Goal: Task Accomplishment & Management: Use online tool/utility

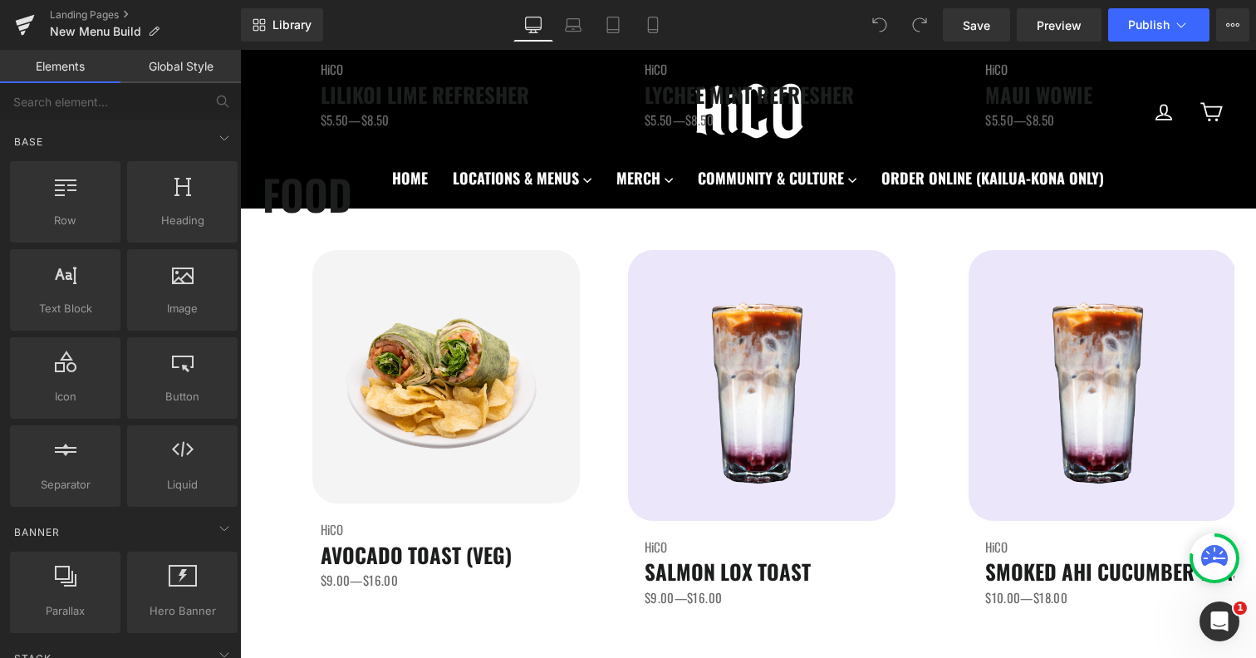
scroll to position [2466, 0]
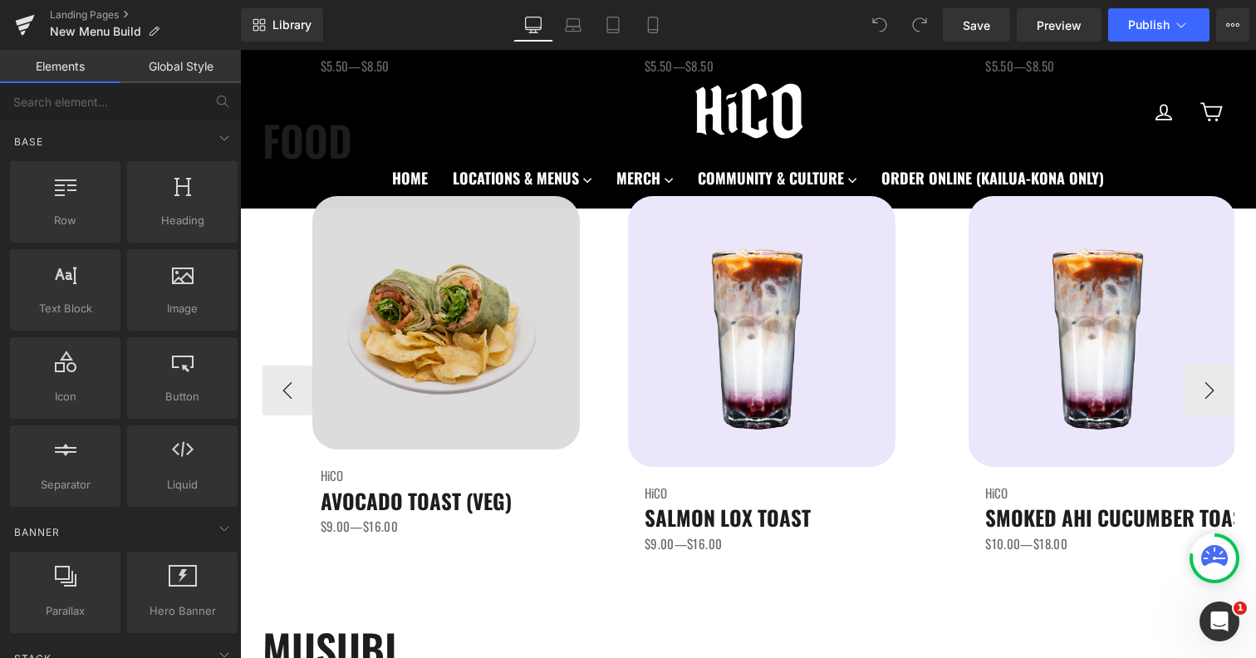
click at [489, 407] on img at bounding box center [445, 322] width 267 height 253
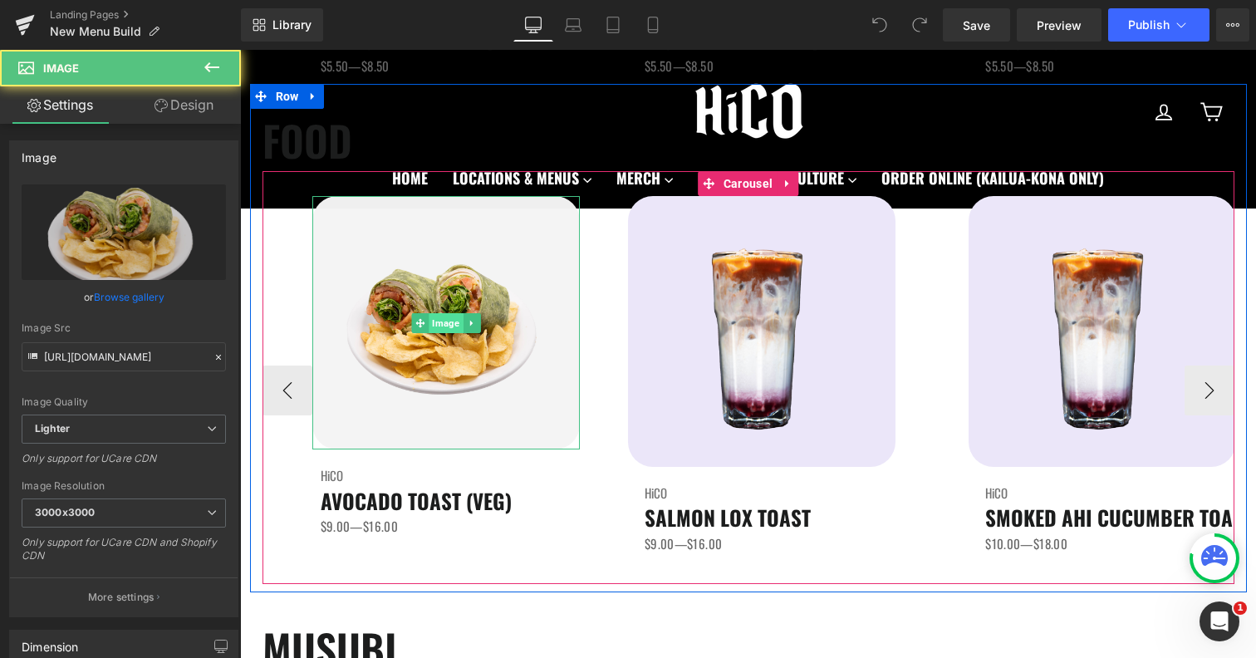
click at [440, 319] on span "Image" at bounding box center [446, 323] width 34 height 20
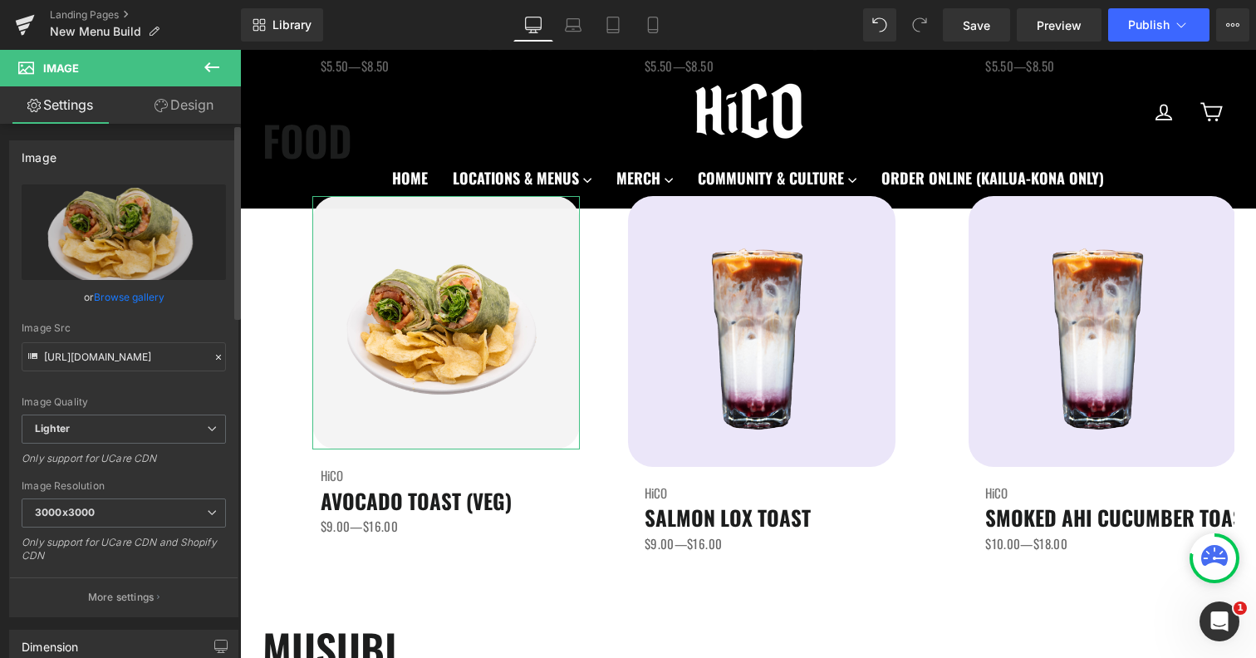
click at [146, 300] on link "Browse gallery" at bounding box center [129, 296] width 71 height 29
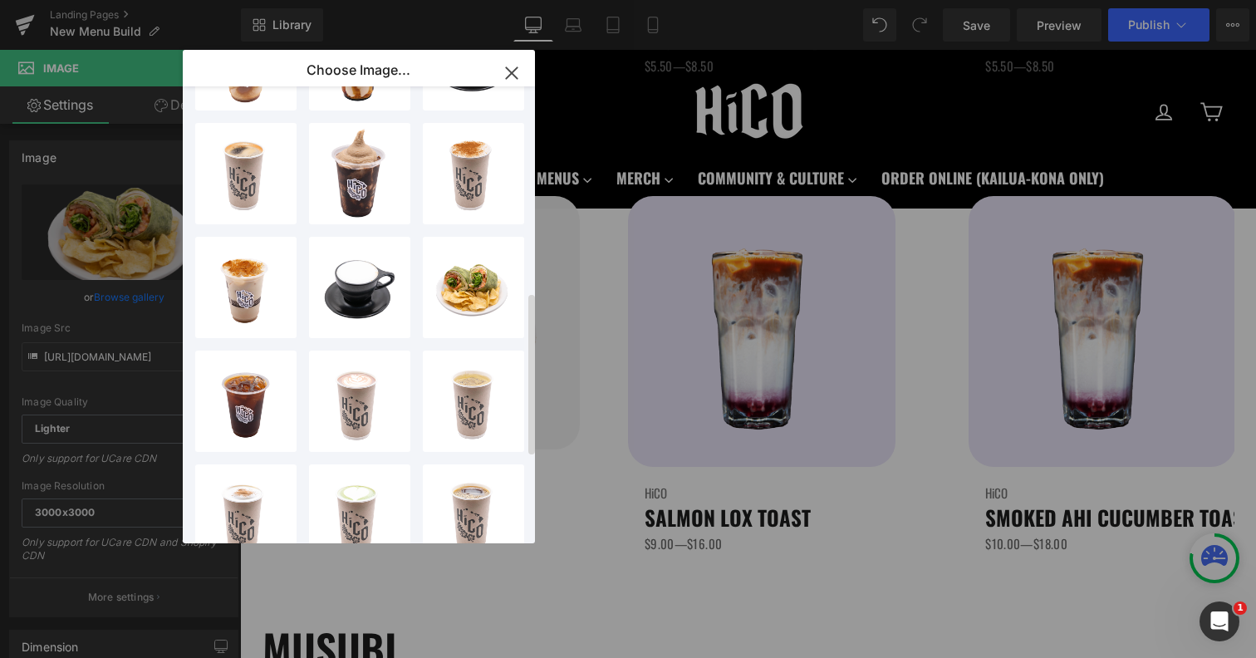
scroll to position [550, 0]
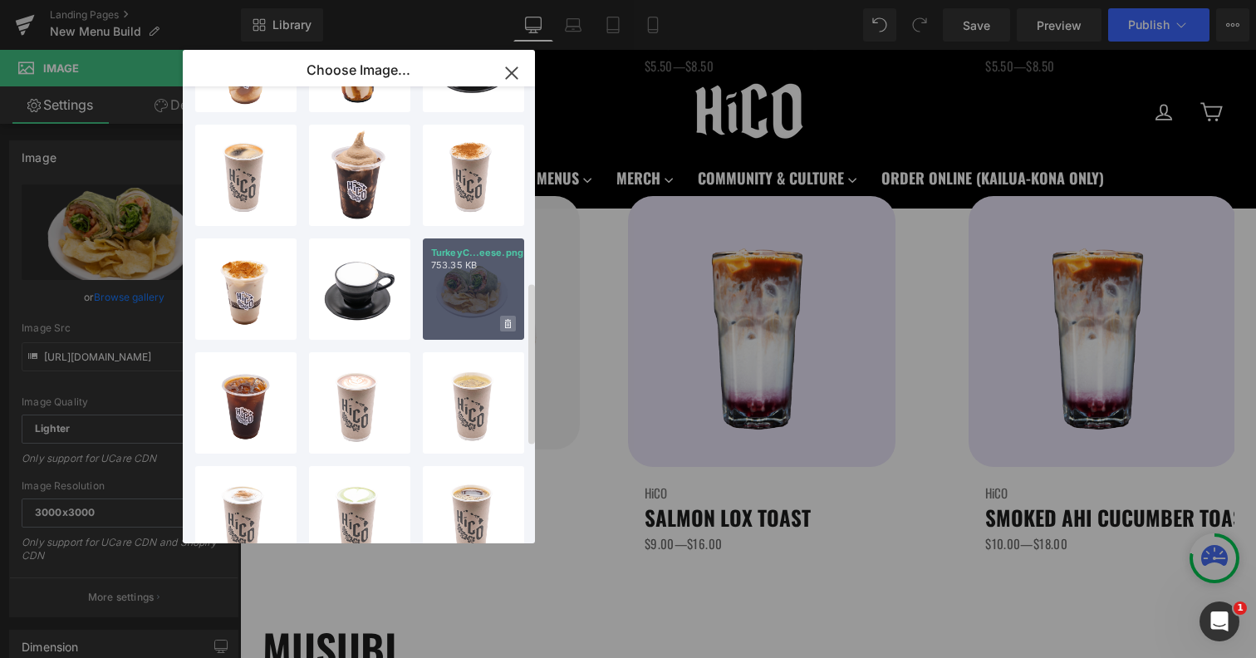
click at [504, 316] on span at bounding box center [508, 324] width 16 height 16
click at [449, 325] on span "Yes" at bounding box center [452, 323] width 42 height 17
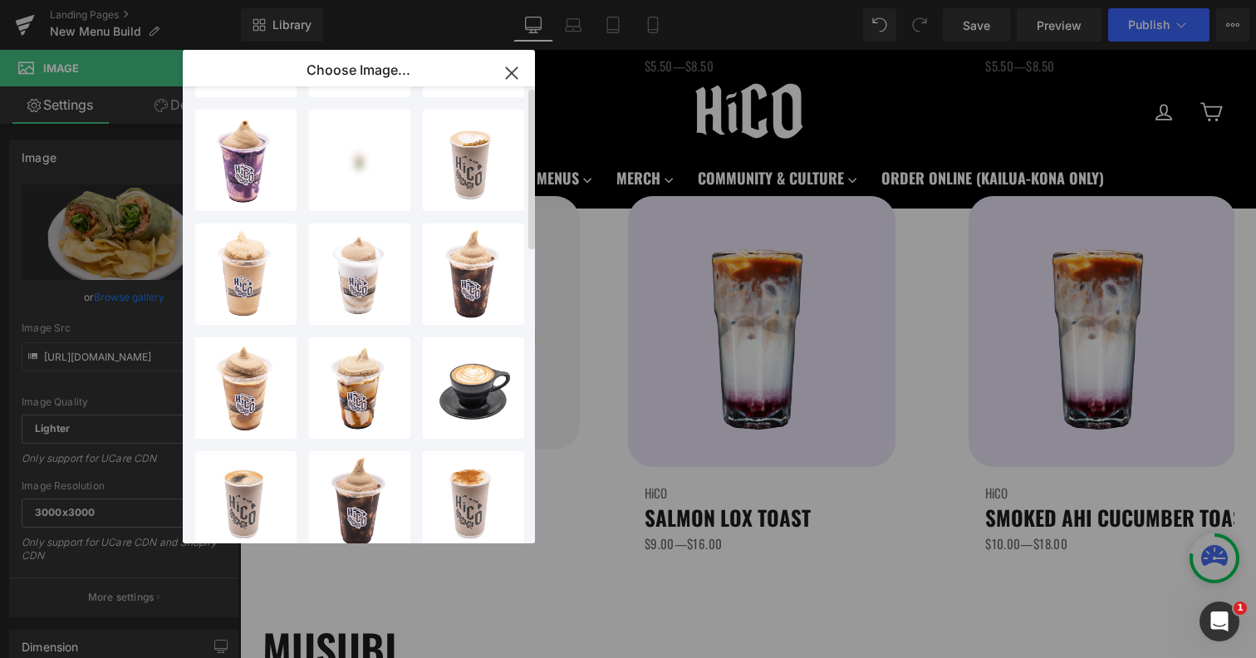
scroll to position [0, 0]
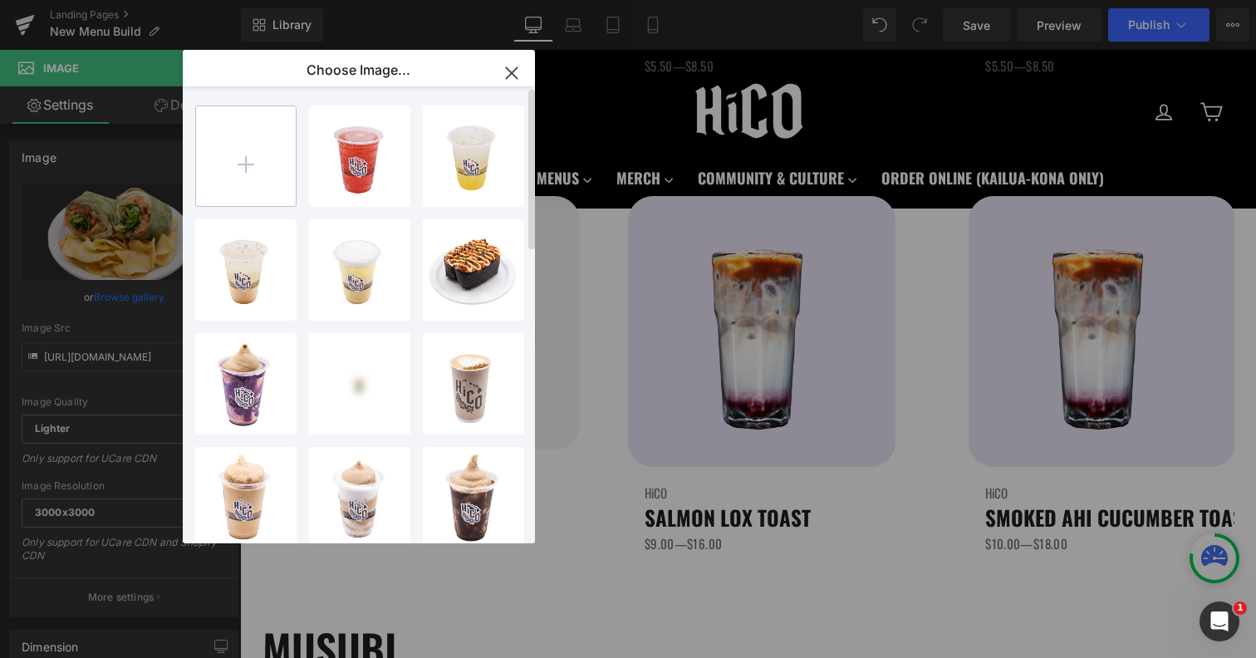
click at [253, 178] on input "file" at bounding box center [246, 156] width 100 height 100
click at [232, 182] on input "file" at bounding box center [246, 156] width 100 height 100
click at [246, 164] on input "file" at bounding box center [246, 156] width 100 height 100
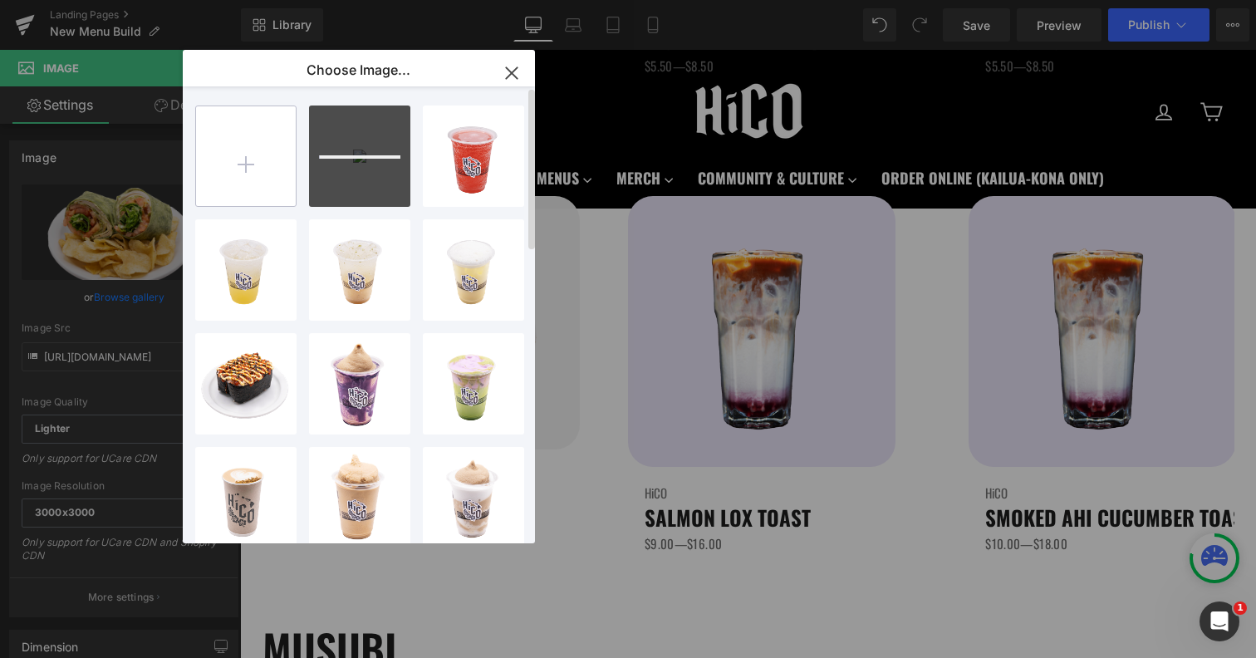
click at [247, 171] on input "file" at bounding box center [246, 156] width 100 height 100
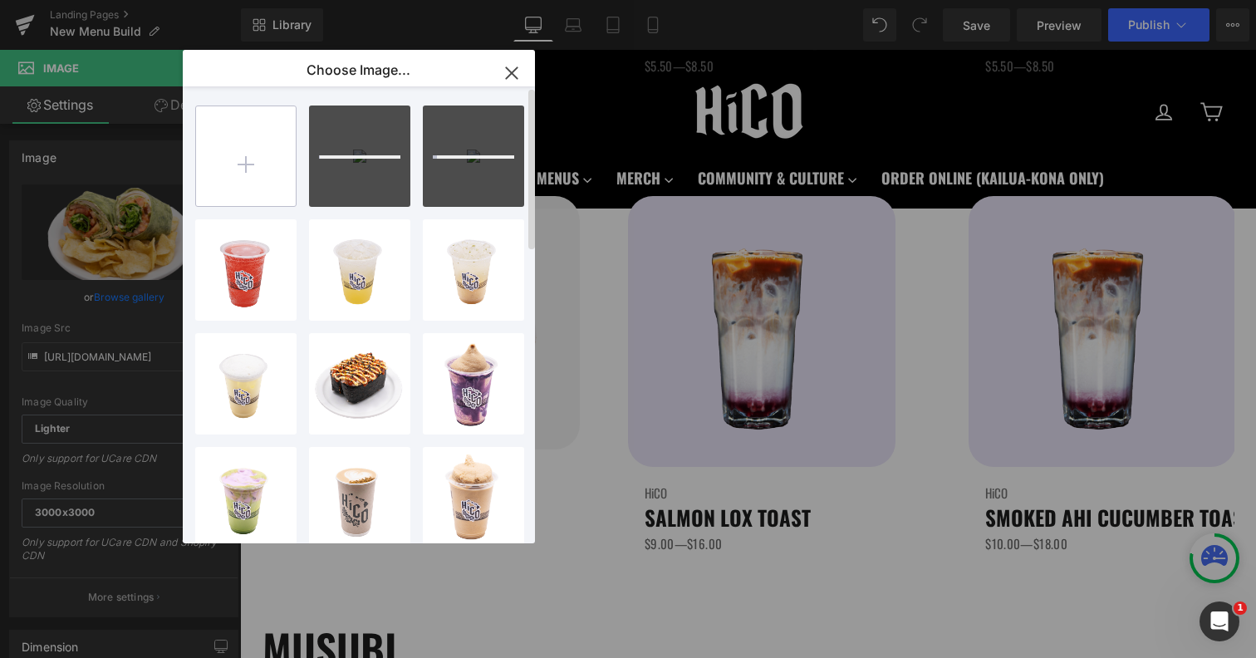
click at [239, 149] on input "file" at bounding box center [246, 156] width 100 height 100
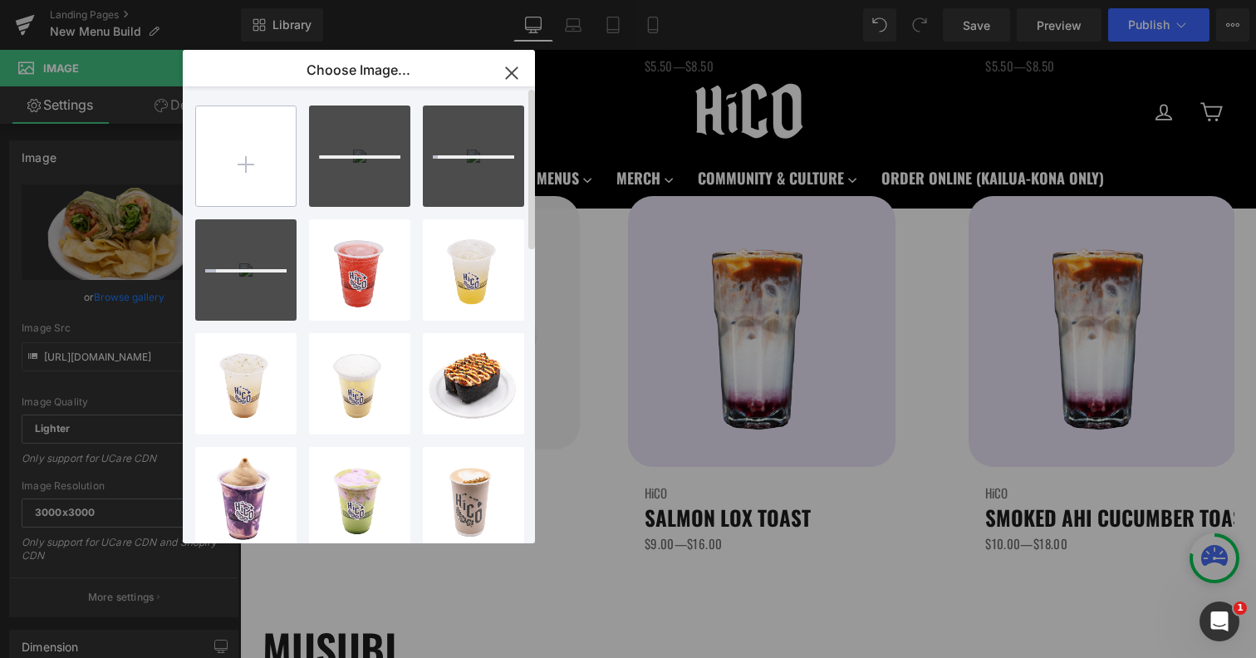
click at [262, 142] on input "file" at bounding box center [246, 156] width 100 height 100
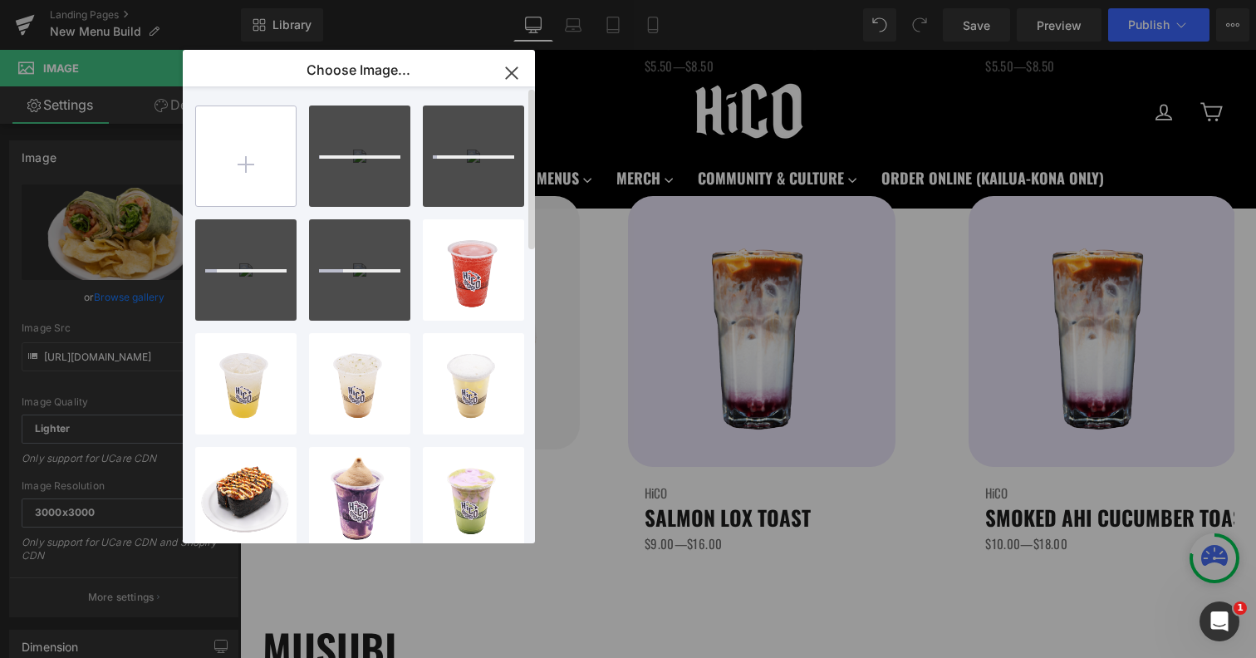
click at [248, 149] on input "file" at bounding box center [246, 156] width 100 height 100
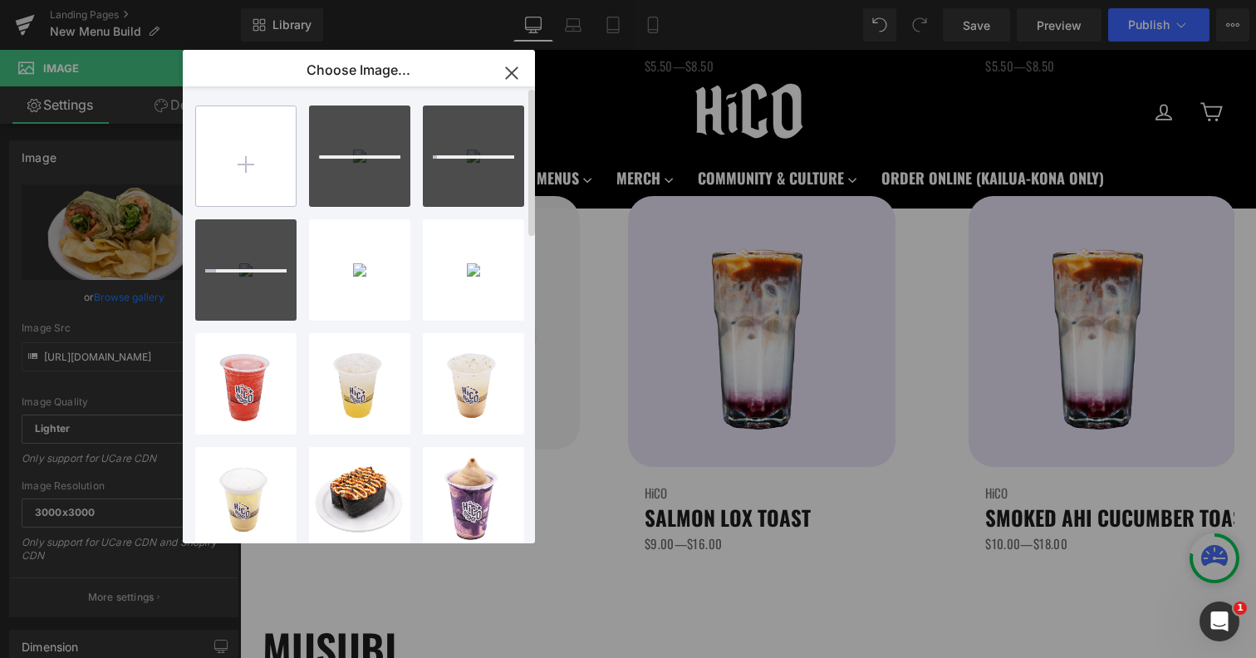
click at [238, 160] on input "file" at bounding box center [246, 156] width 100 height 100
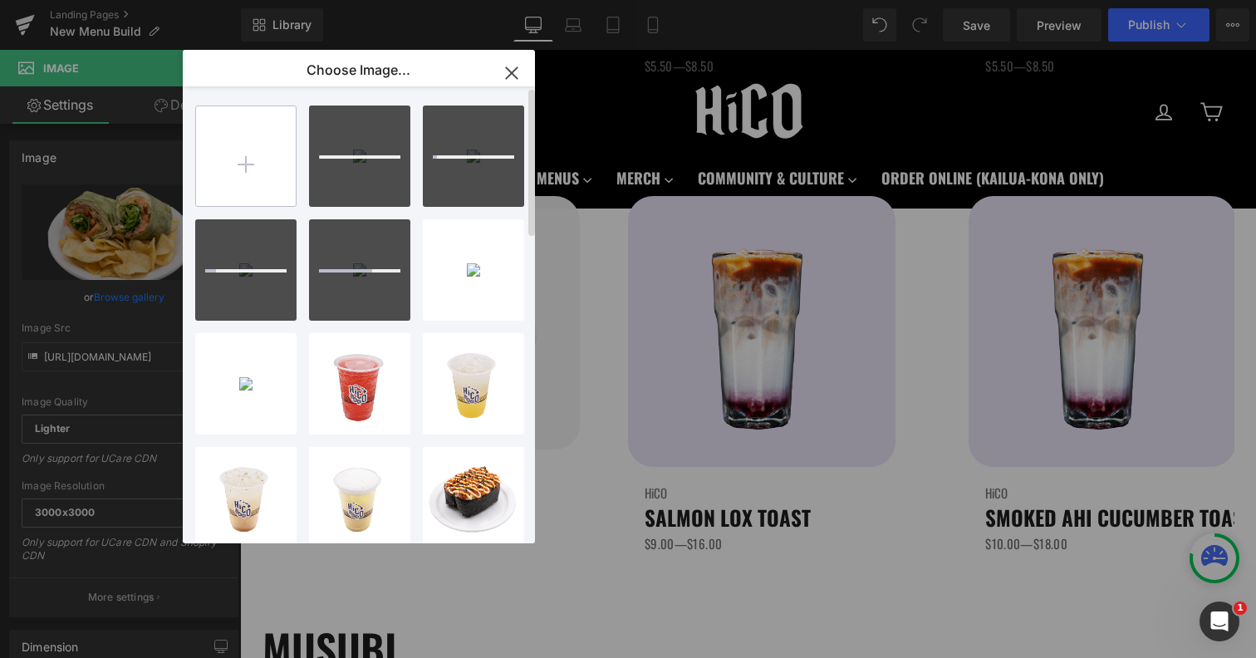
click at [244, 157] on input "file" at bounding box center [246, 156] width 100 height 100
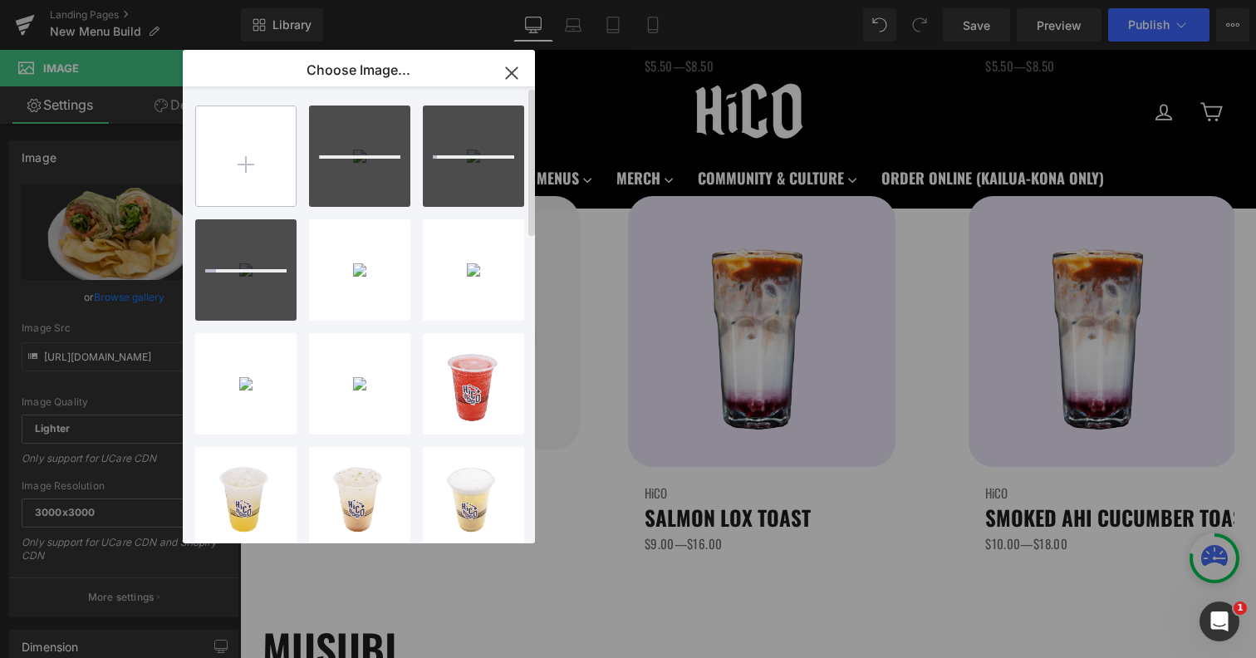
click at [254, 148] on input "file" at bounding box center [246, 156] width 100 height 100
type input "C:\fakepath\Veggie.png"
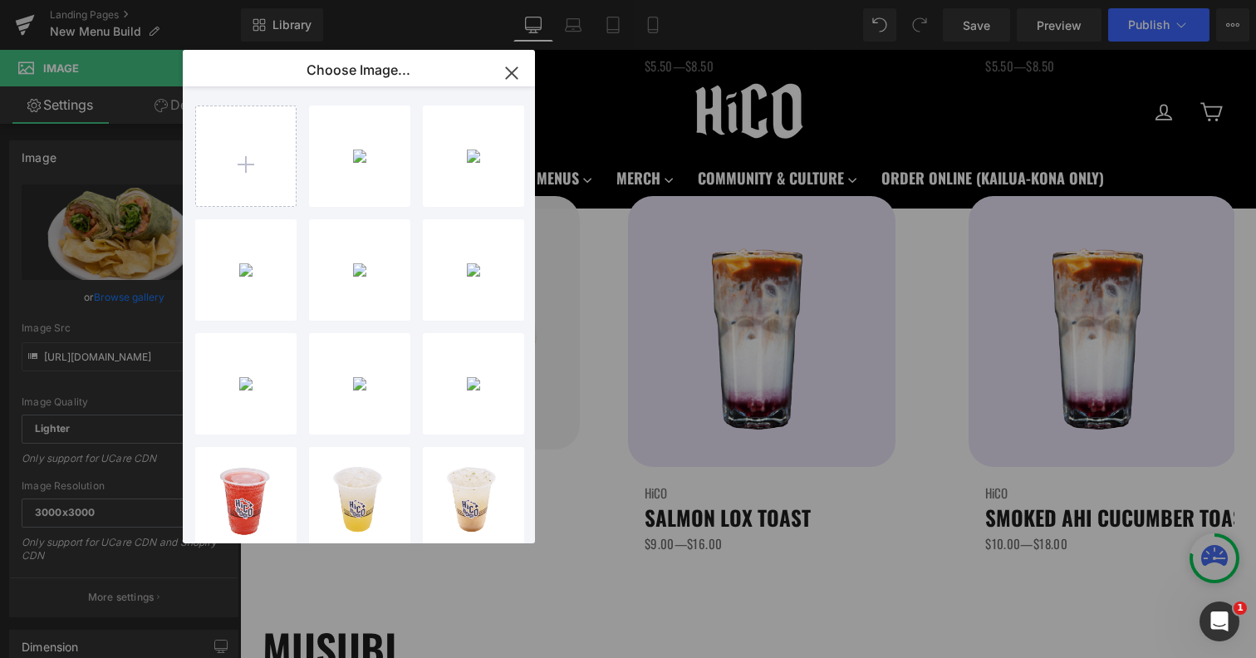
click at [519, 68] on icon "button" at bounding box center [511, 73] width 27 height 27
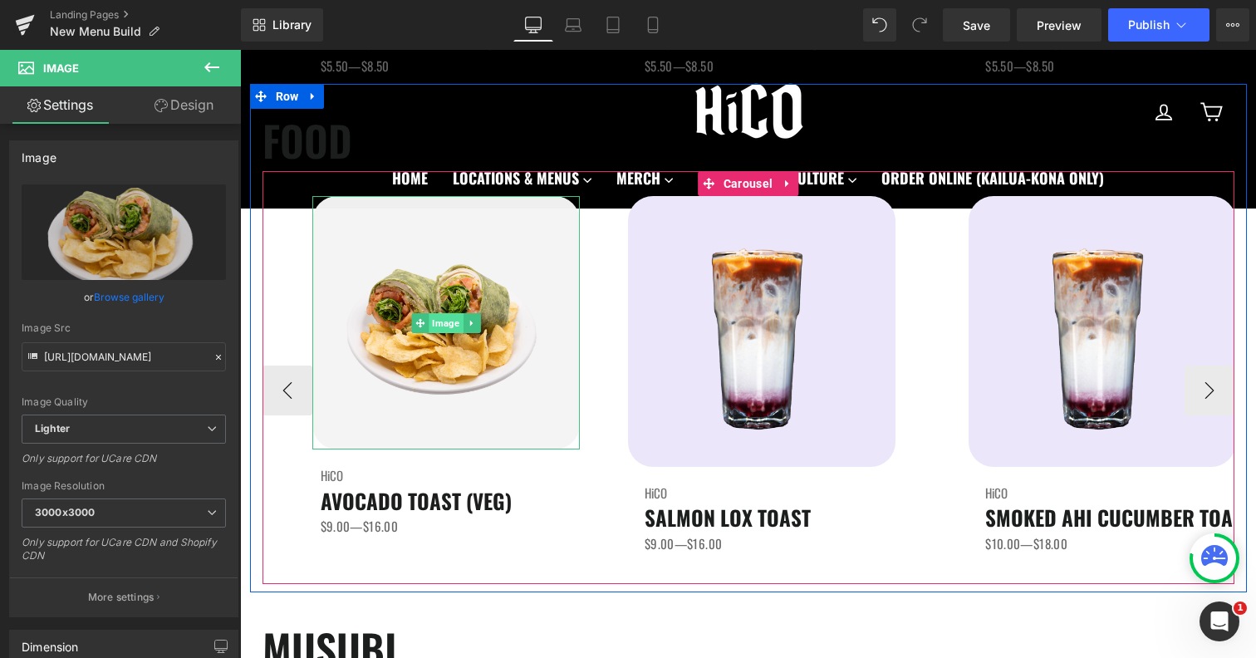
click at [444, 320] on span "Image" at bounding box center [446, 323] width 34 height 20
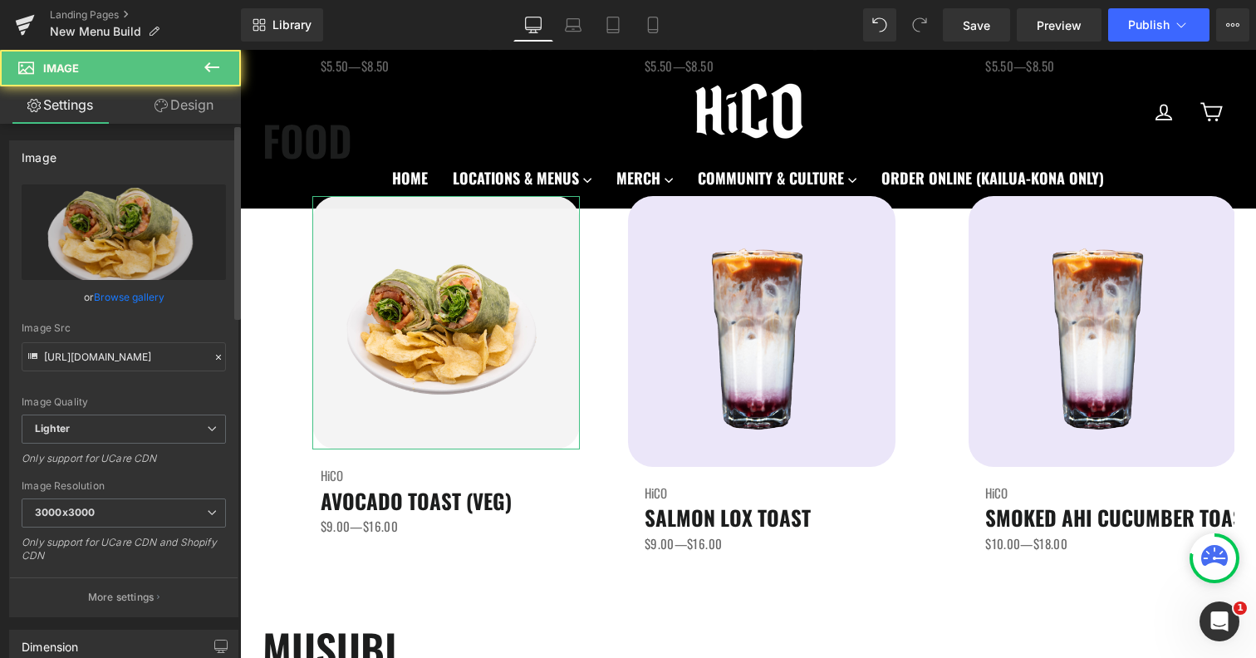
click at [132, 292] on link "Browse gallery" at bounding box center [129, 296] width 71 height 29
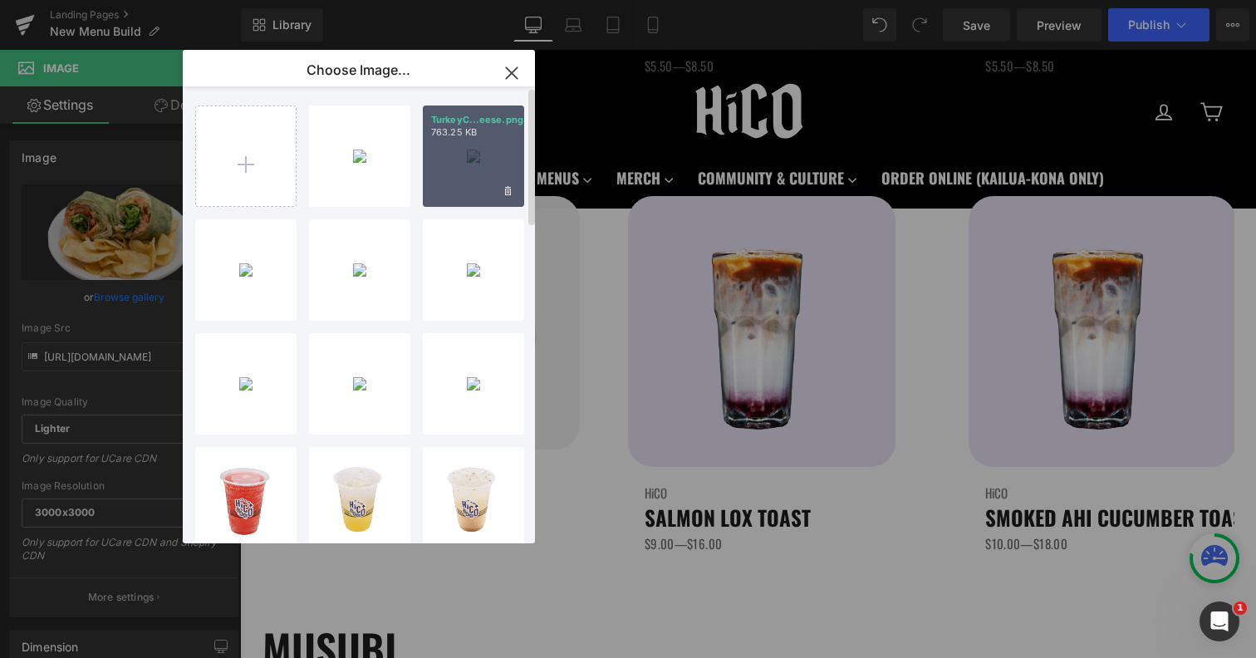
click at [448, 175] on div "TurkeyC...eese.png 763.25 KB" at bounding box center [473, 156] width 101 height 101
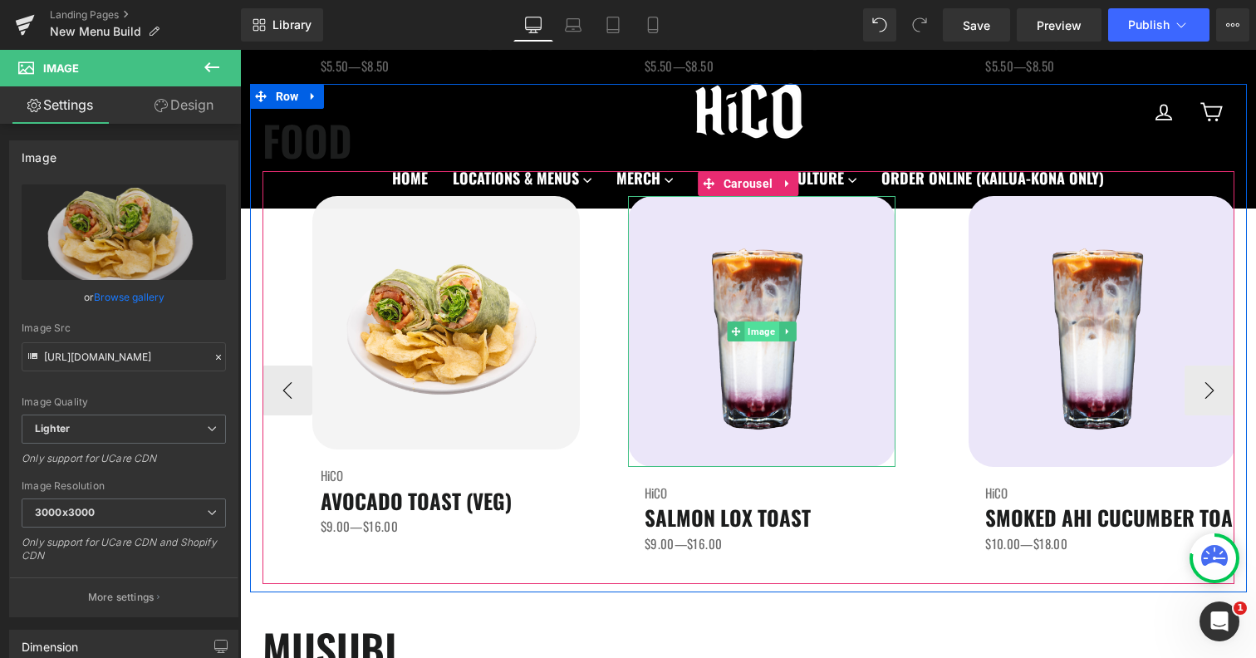
click at [755, 333] on span "Image" at bounding box center [761, 331] width 34 height 20
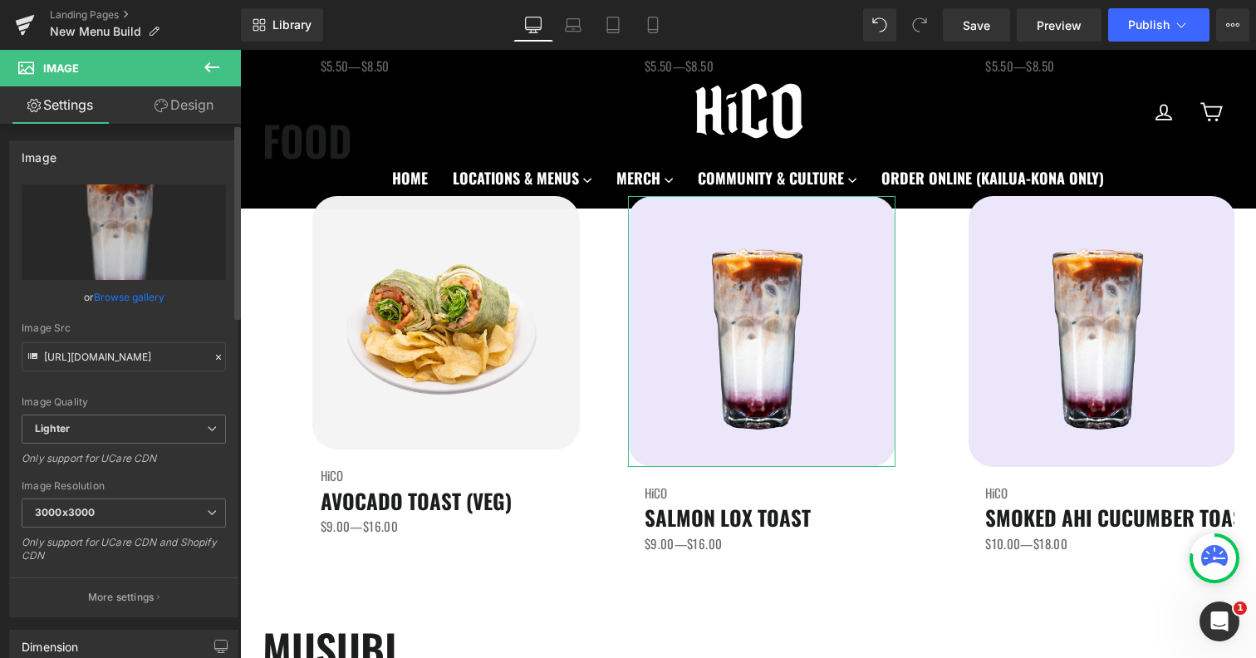
click at [106, 300] on link "Browse gallery" at bounding box center [129, 296] width 71 height 29
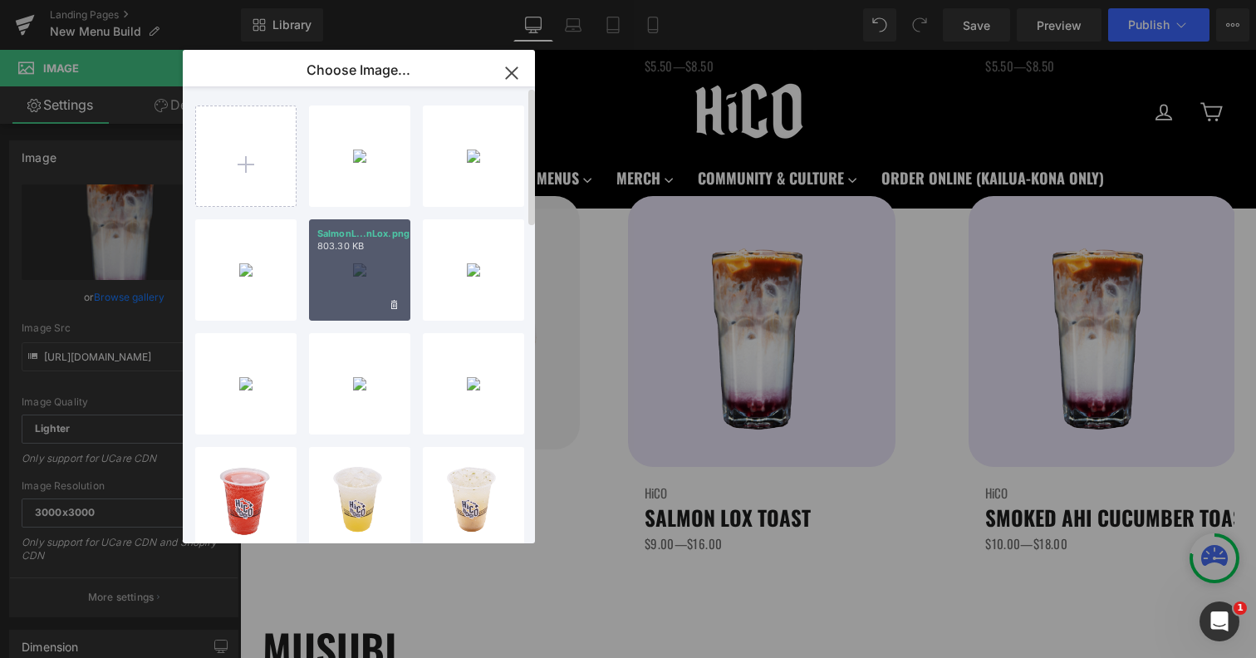
click at [371, 293] on div "SalmonL...nLox.png 803.30 KB" at bounding box center [359, 269] width 101 height 101
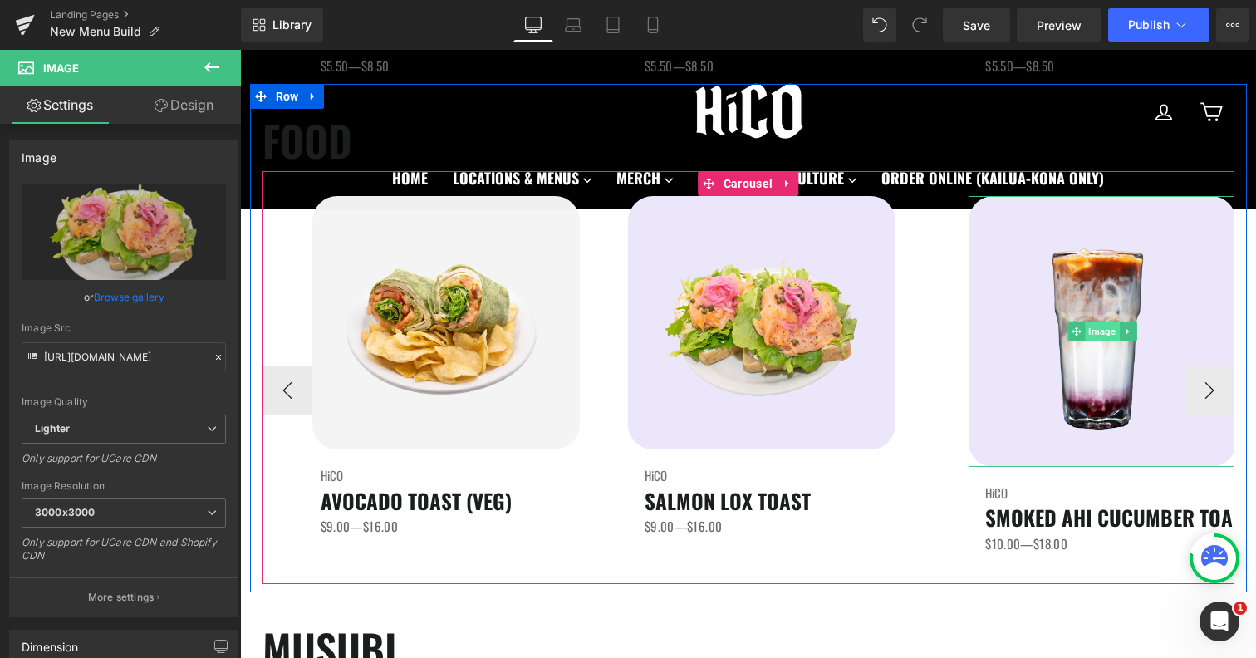
click at [1115, 337] on span "Image" at bounding box center [1103, 331] width 34 height 20
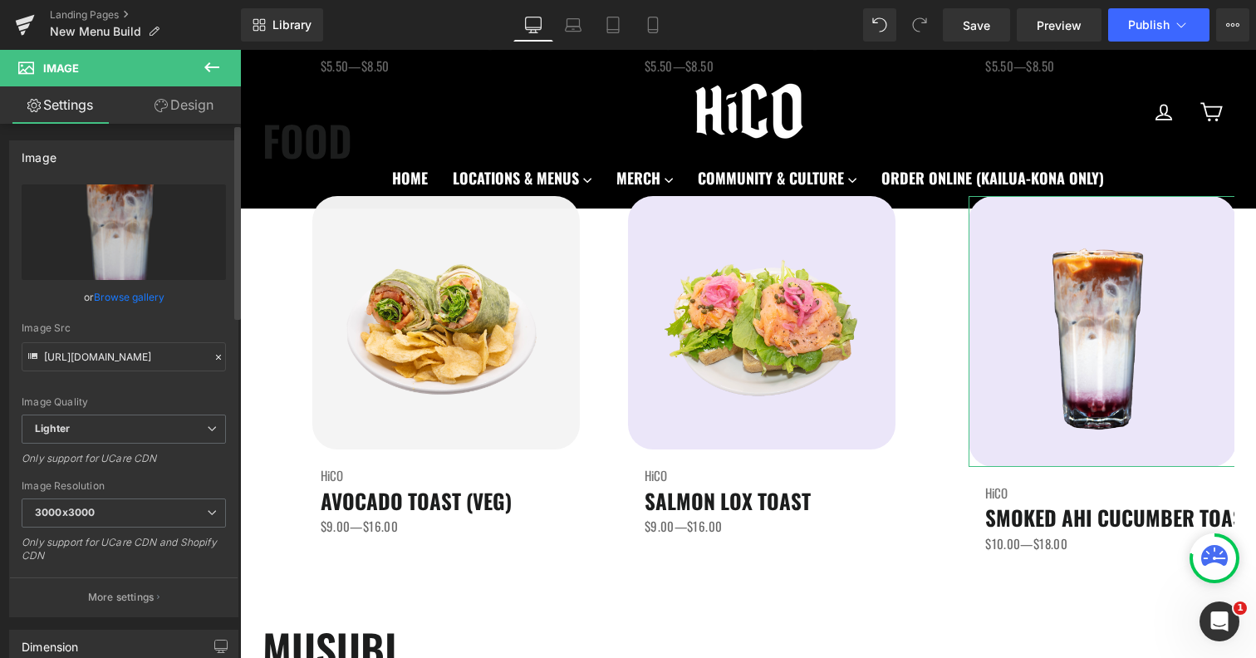
click at [147, 296] on link "Browse gallery" at bounding box center [129, 296] width 71 height 29
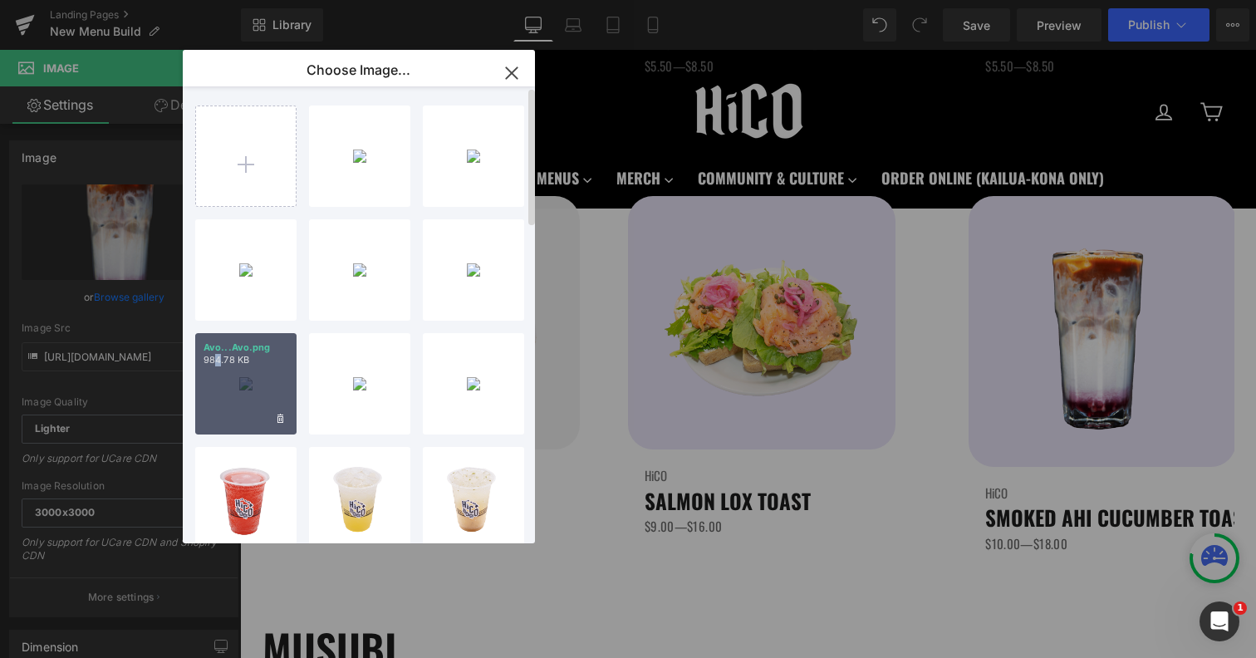
click at [218, 362] on p "984.78 KB" at bounding box center [246, 360] width 85 height 12
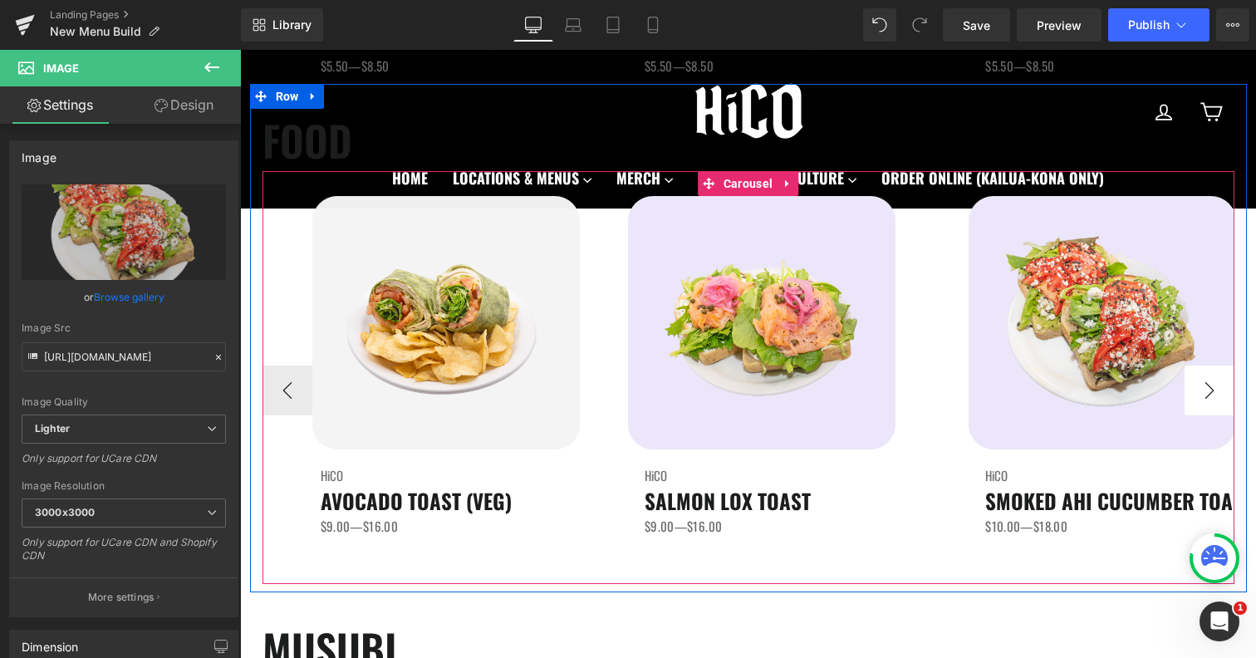
click at [1215, 401] on button "›" at bounding box center [1210, 391] width 50 height 50
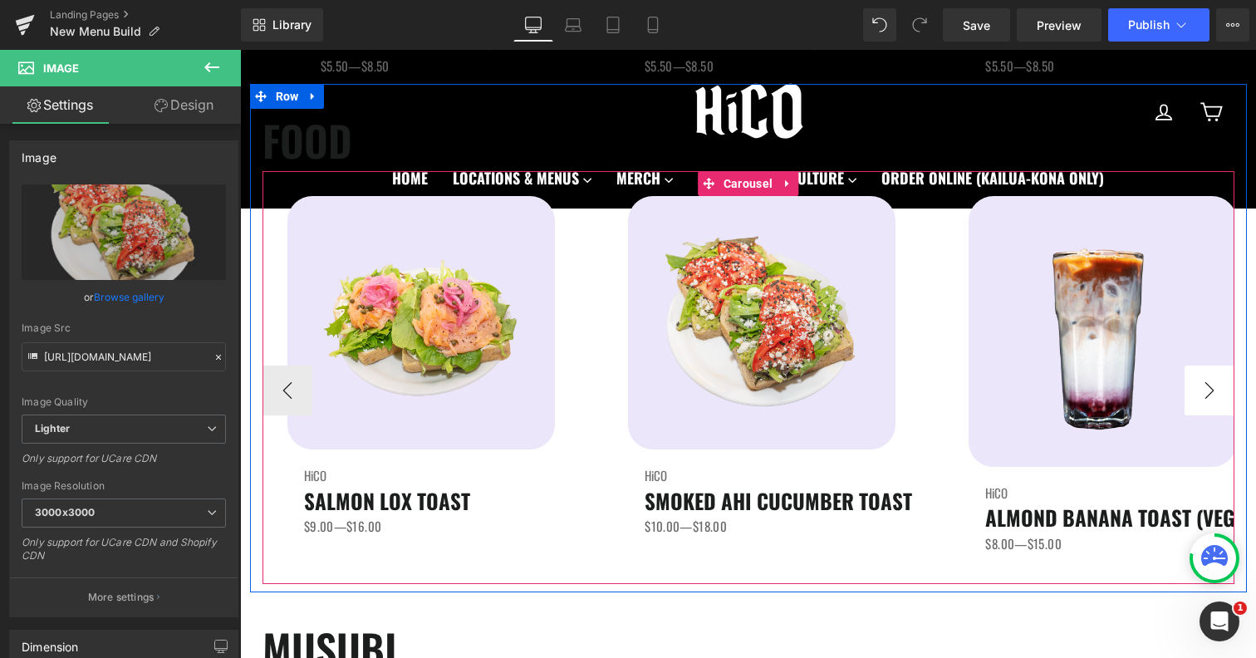
click at [1215, 401] on button "›" at bounding box center [1210, 391] width 50 height 50
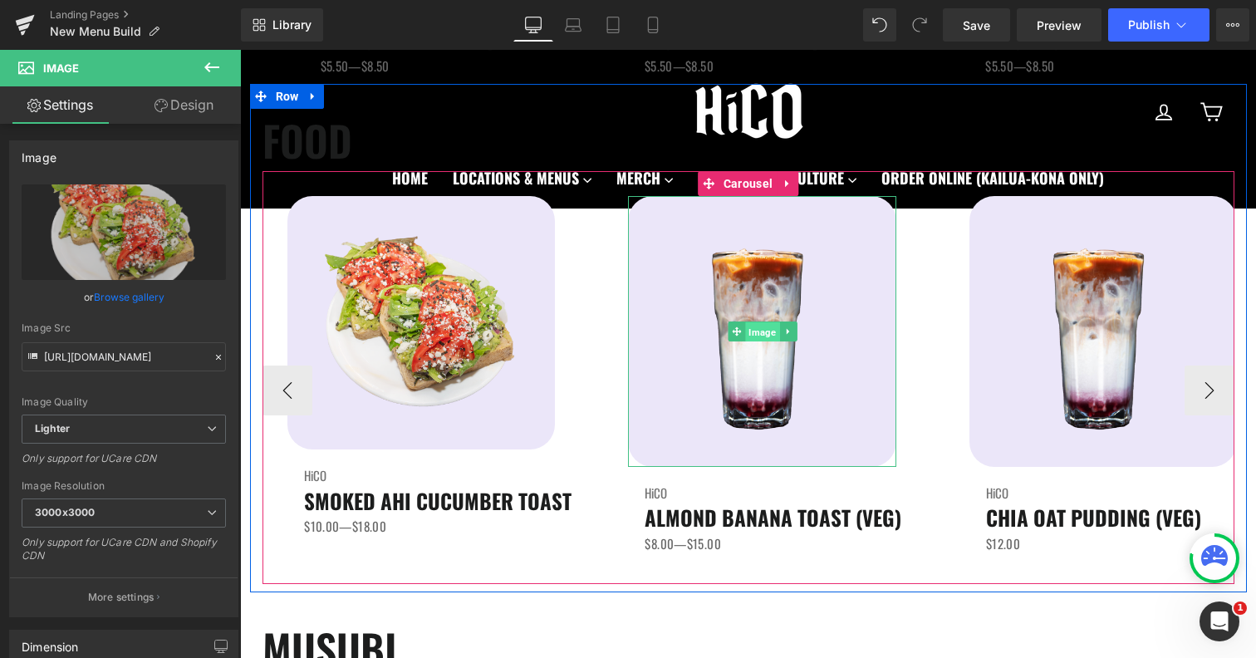
click at [760, 331] on span "Image" at bounding box center [762, 332] width 34 height 20
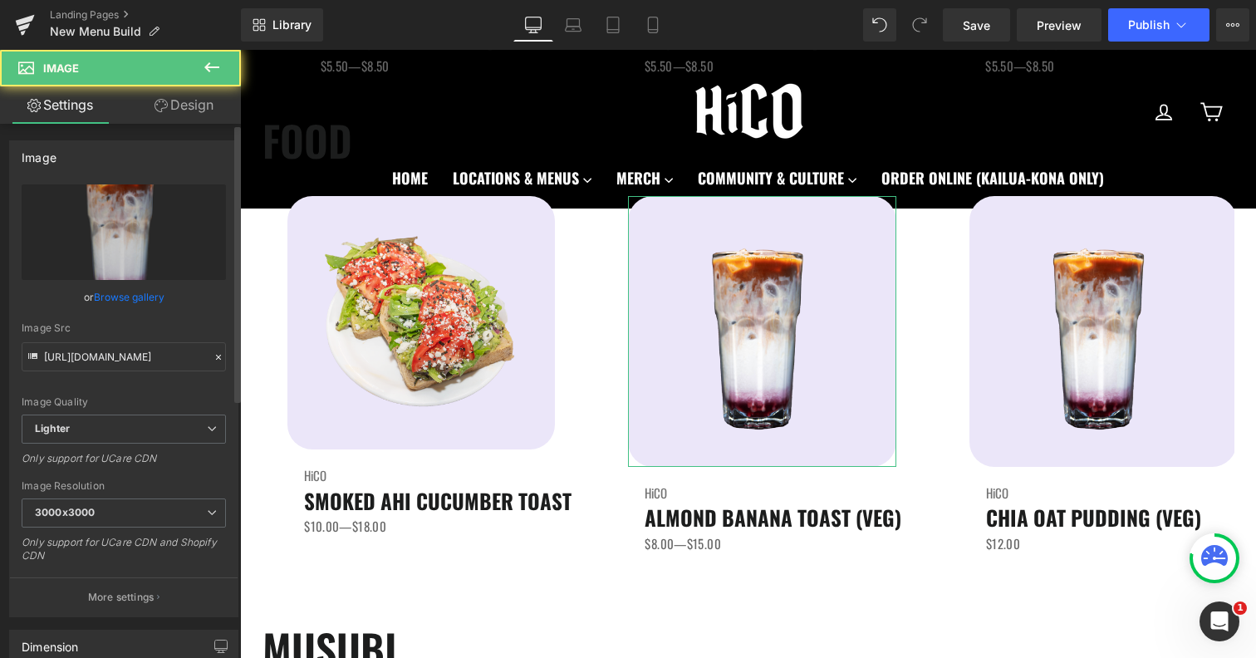
click at [136, 292] on link "Browse gallery" at bounding box center [129, 296] width 71 height 29
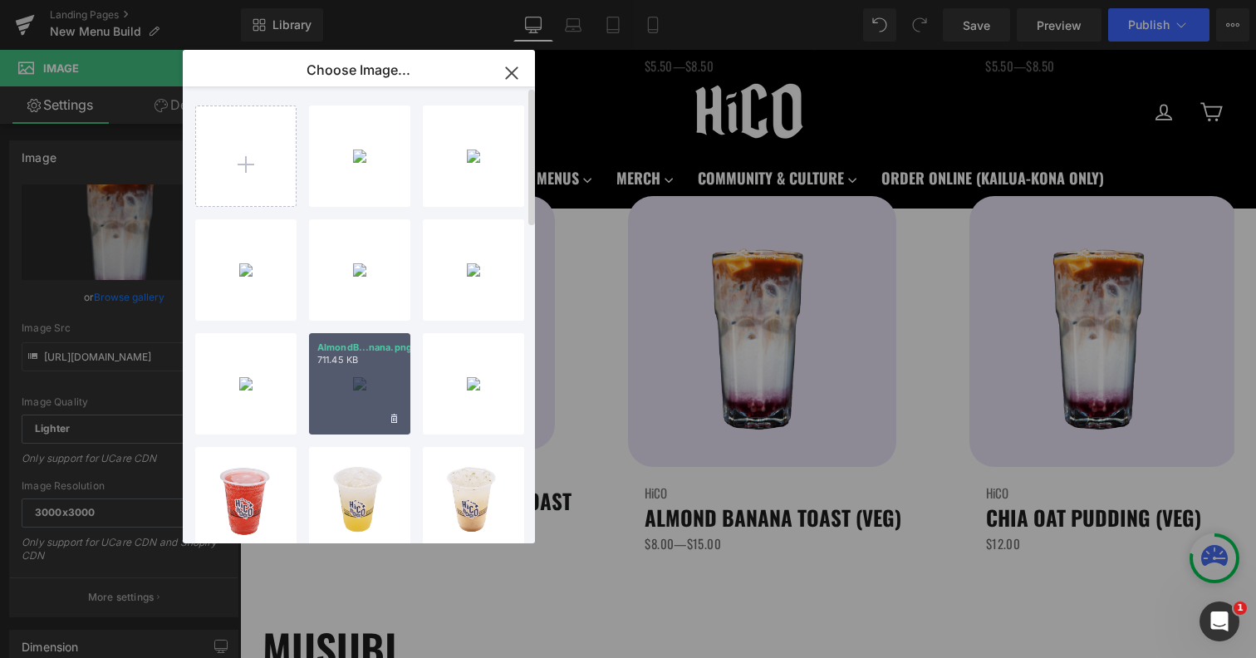
click at [333, 374] on div "AlmondB...nana.png 711.45 KB" at bounding box center [359, 383] width 101 height 101
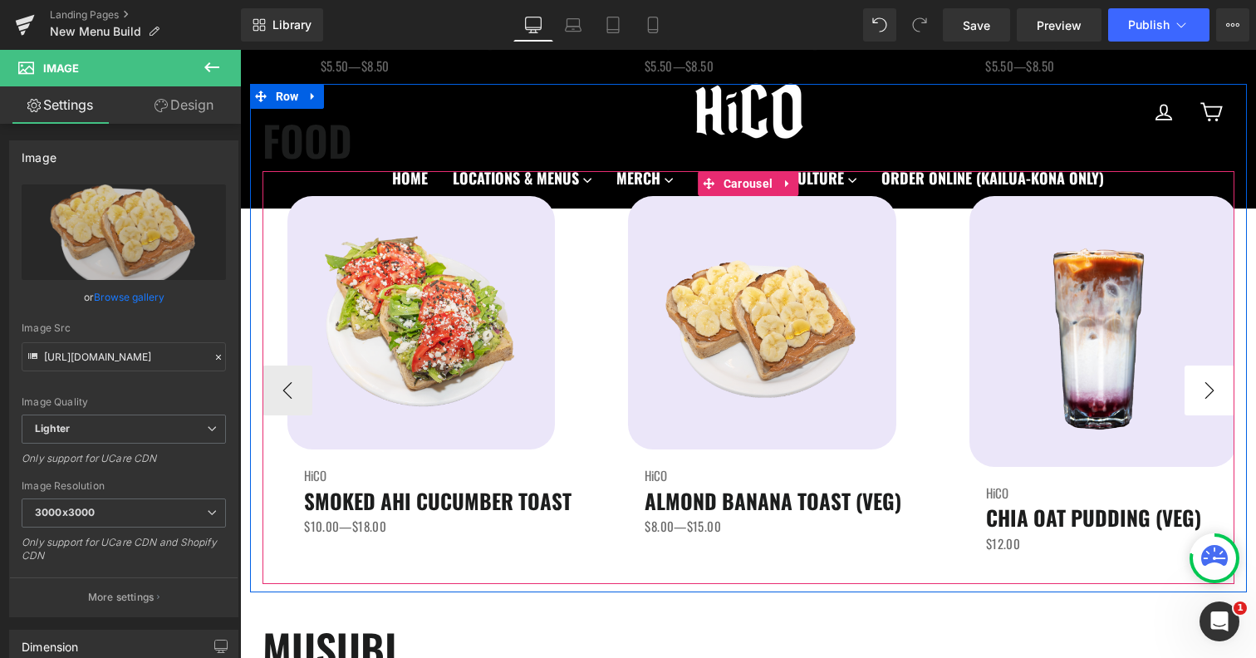
click at [1219, 395] on button "›" at bounding box center [1210, 391] width 50 height 50
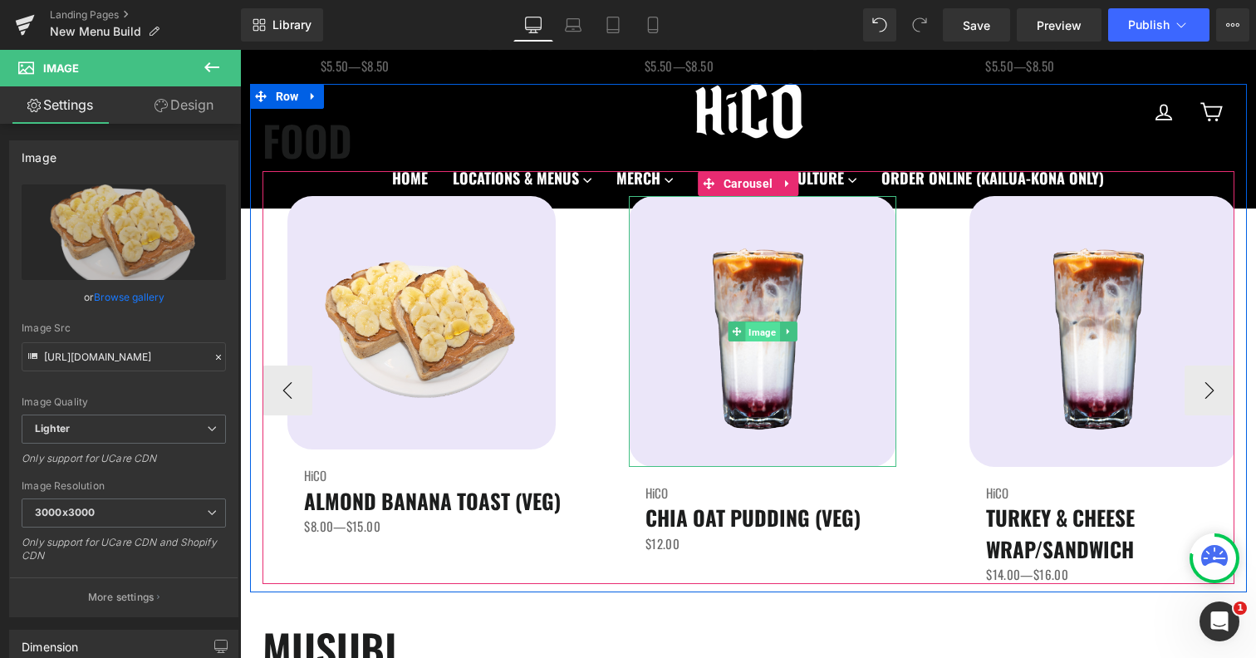
click at [761, 331] on span "Image" at bounding box center [762, 332] width 34 height 20
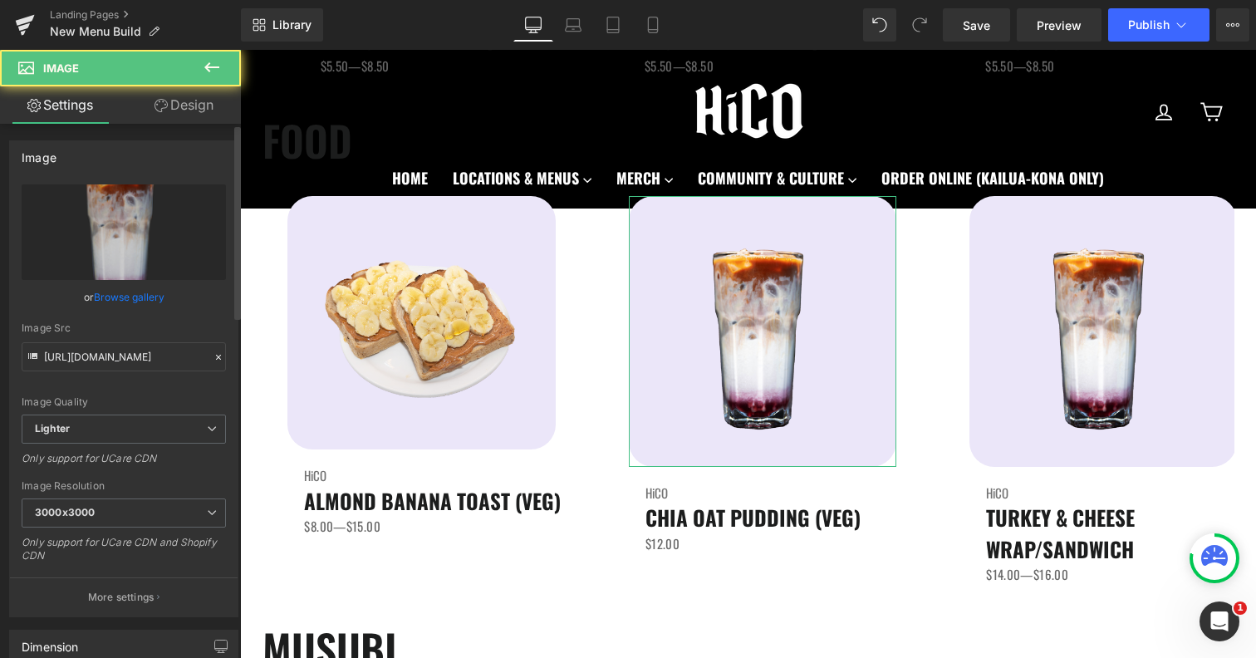
click at [125, 299] on link "Browse gallery" at bounding box center [129, 296] width 71 height 29
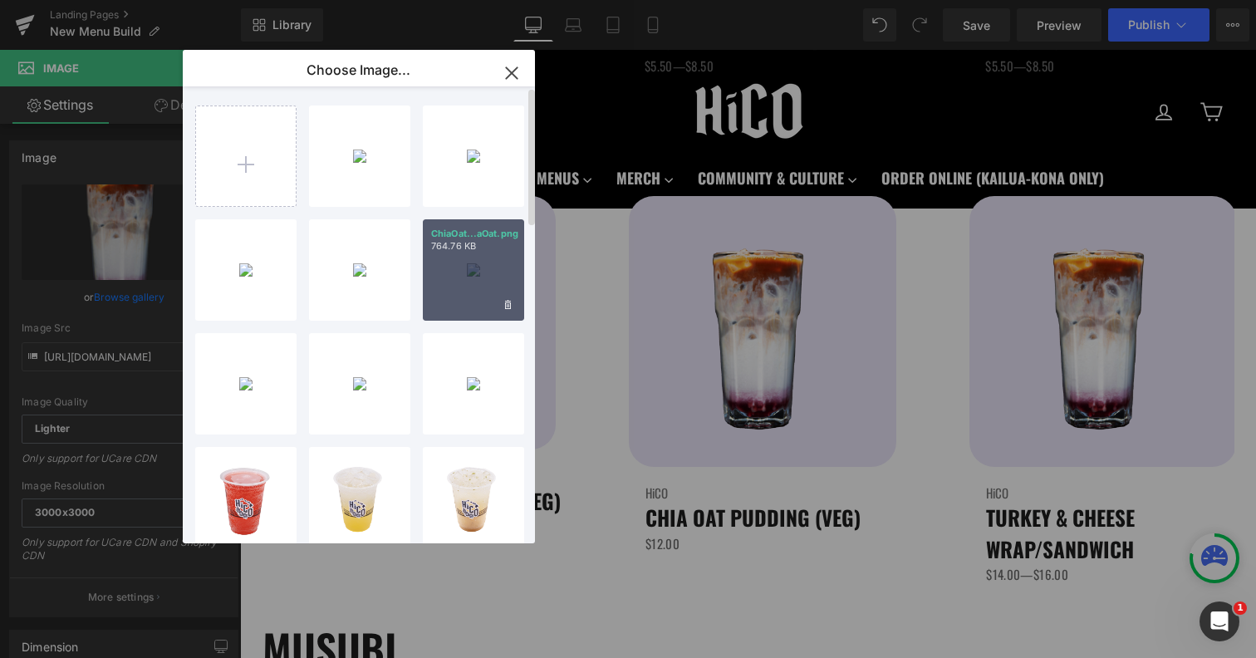
click at [465, 301] on div "ChiaOat...aOat.png 764.76 KB" at bounding box center [473, 269] width 101 height 101
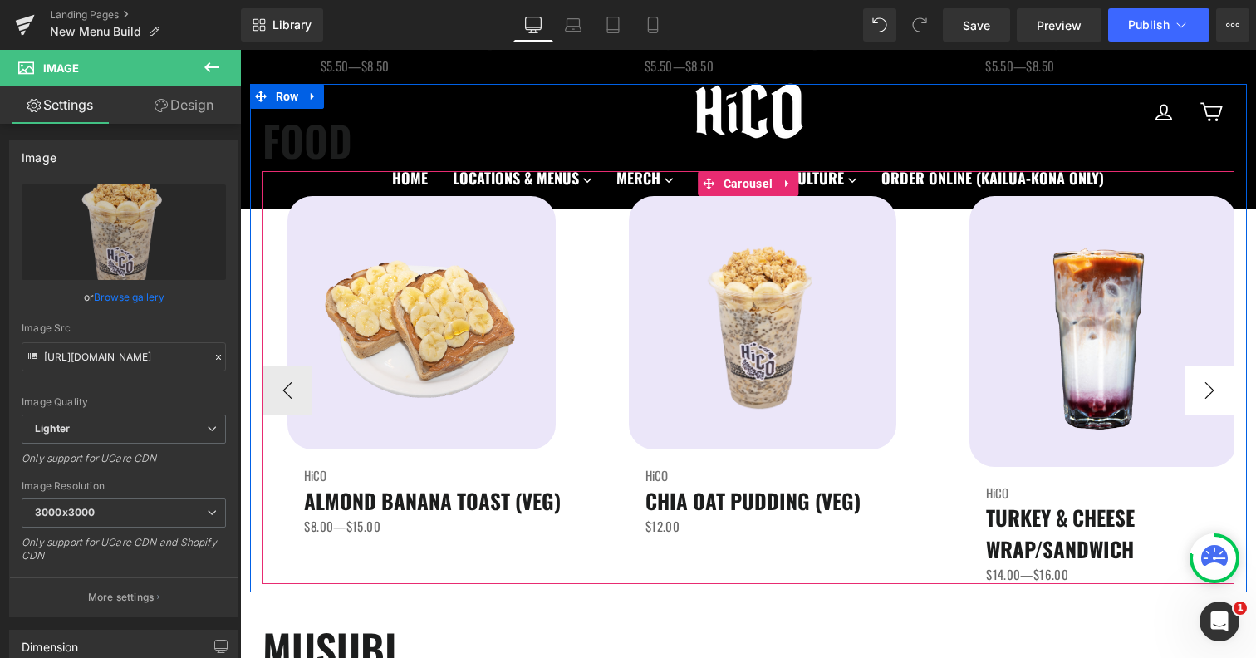
click at [1207, 395] on button "›" at bounding box center [1210, 391] width 50 height 50
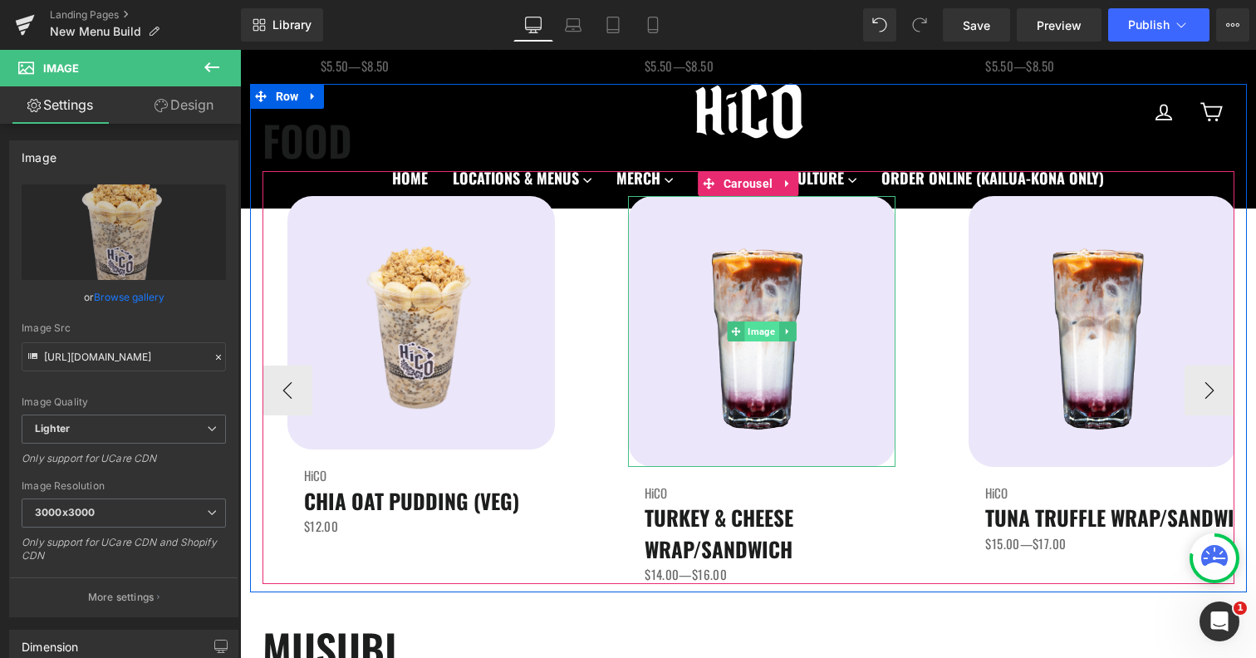
click at [750, 331] on span "Image" at bounding box center [762, 331] width 34 height 20
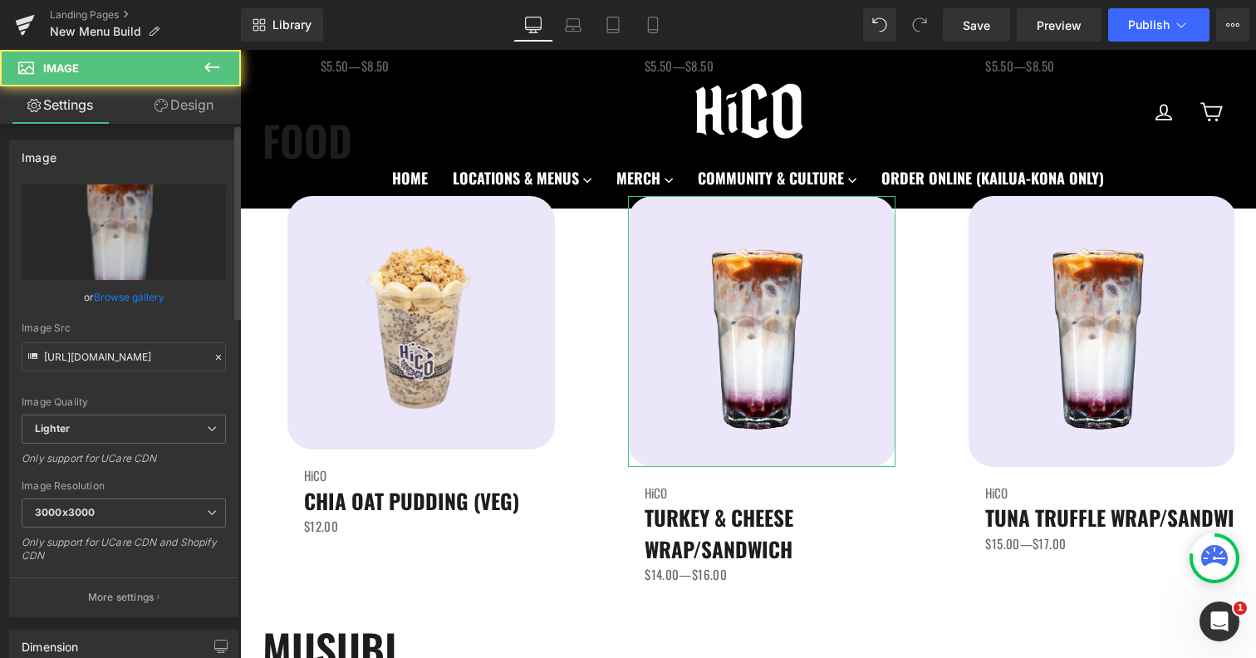
click at [118, 302] on link "Browse gallery" at bounding box center [129, 296] width 71 height 29
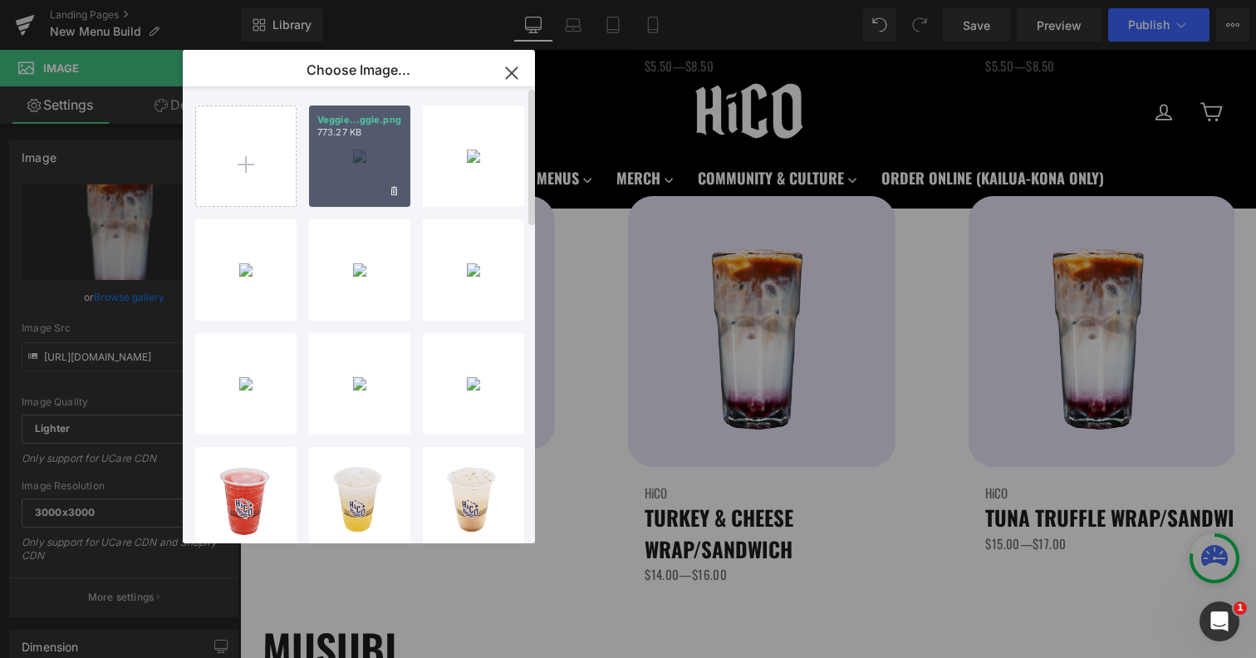
click at [375, 192] on div "Veggie...ggie.png 773.27 KB" at bounding box center [359, 156] width 101 height 101
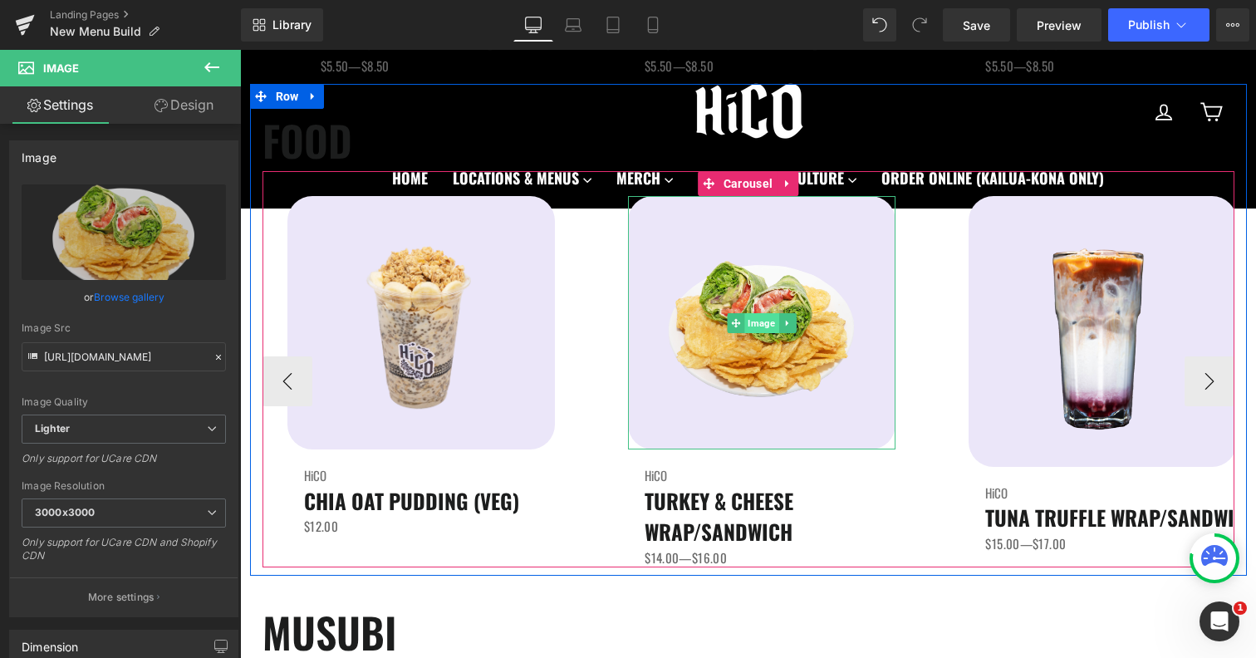
click at [763, 323] on span "Image" at bounding box center [762, 323] width 34 height 20
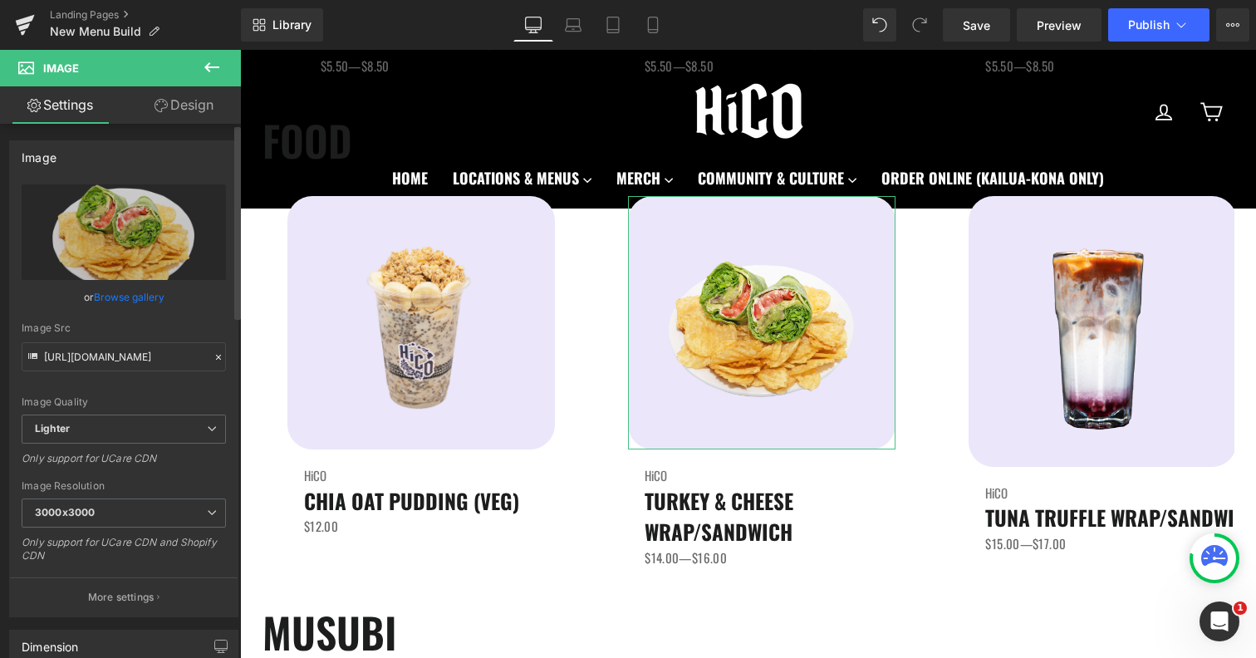
click at [124, 296] on link "Browse gallery" at bounding box center [129, 296] width 71 height 29
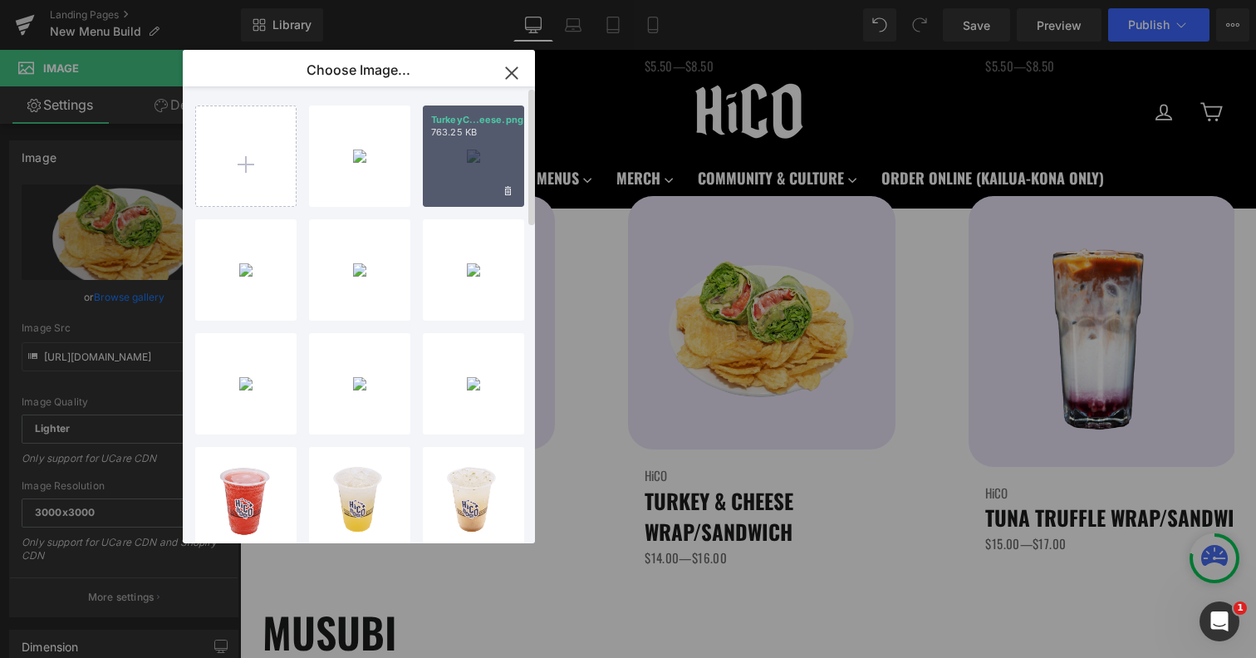
click at [448, 186] on div "TurkeyC...eese.png 763.25 KB" at bounding box center [473, 156] width 101 height 101
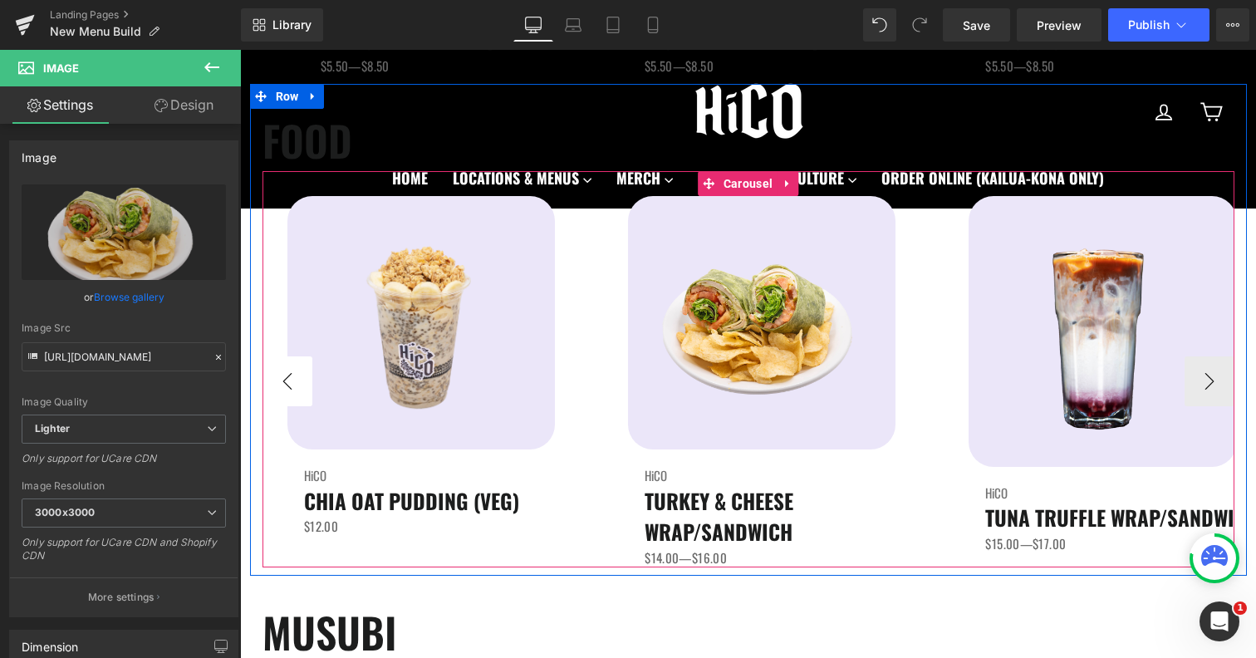
click at [292, 385] on button "‹" at bounding box center [288, 381] width 50 height 50
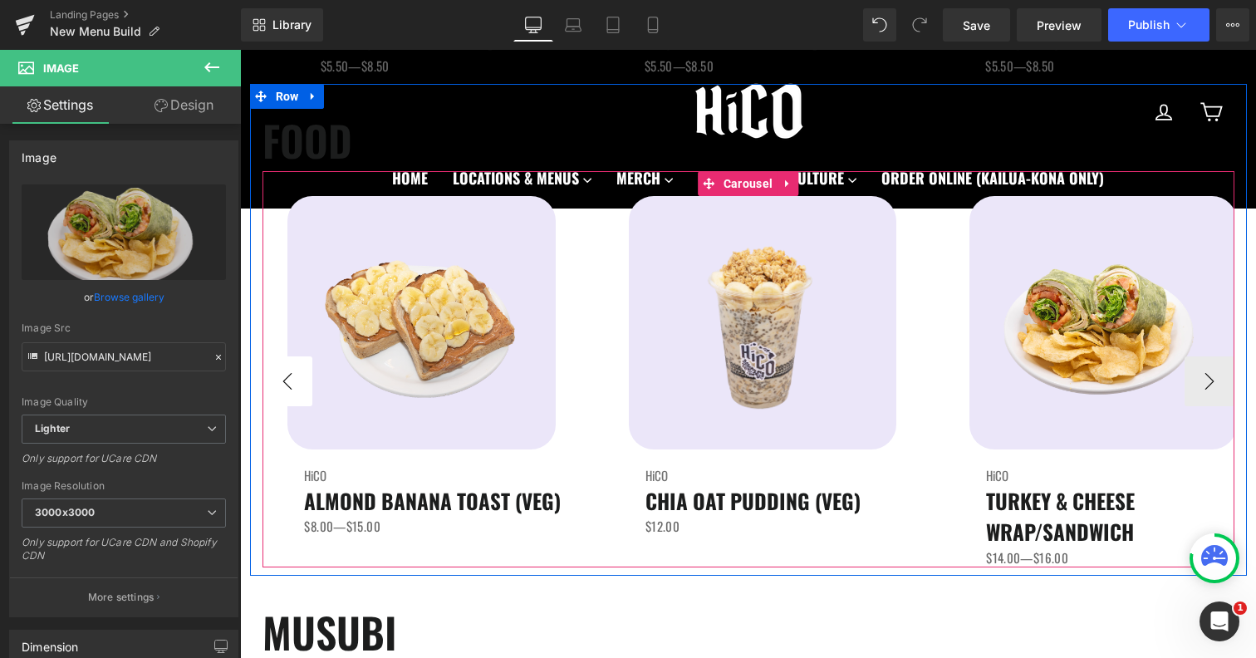
click at [292, 385] on button "‹" at bounding box center [288, 381] width 50 height 50
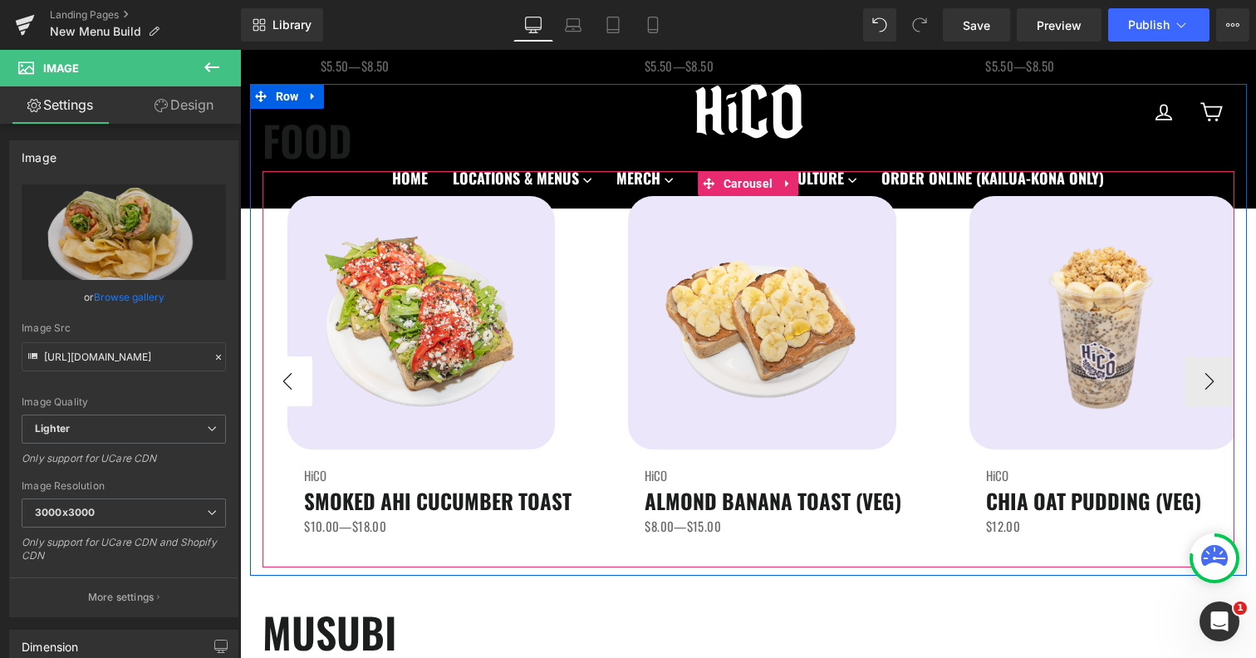
click at [292, 385] on button "‹" at bounding box center [288, 381] width 50 height 50
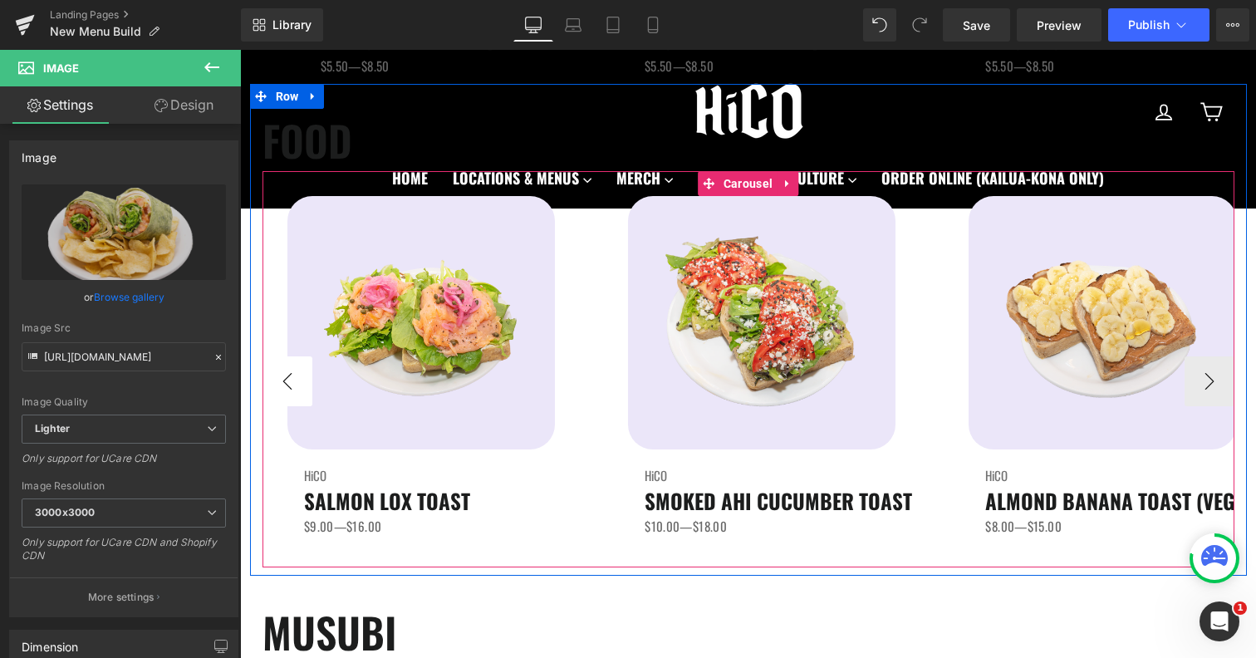
click at [292, 385] on button "‹" at bounding box center [288, 381] width 50 height 50
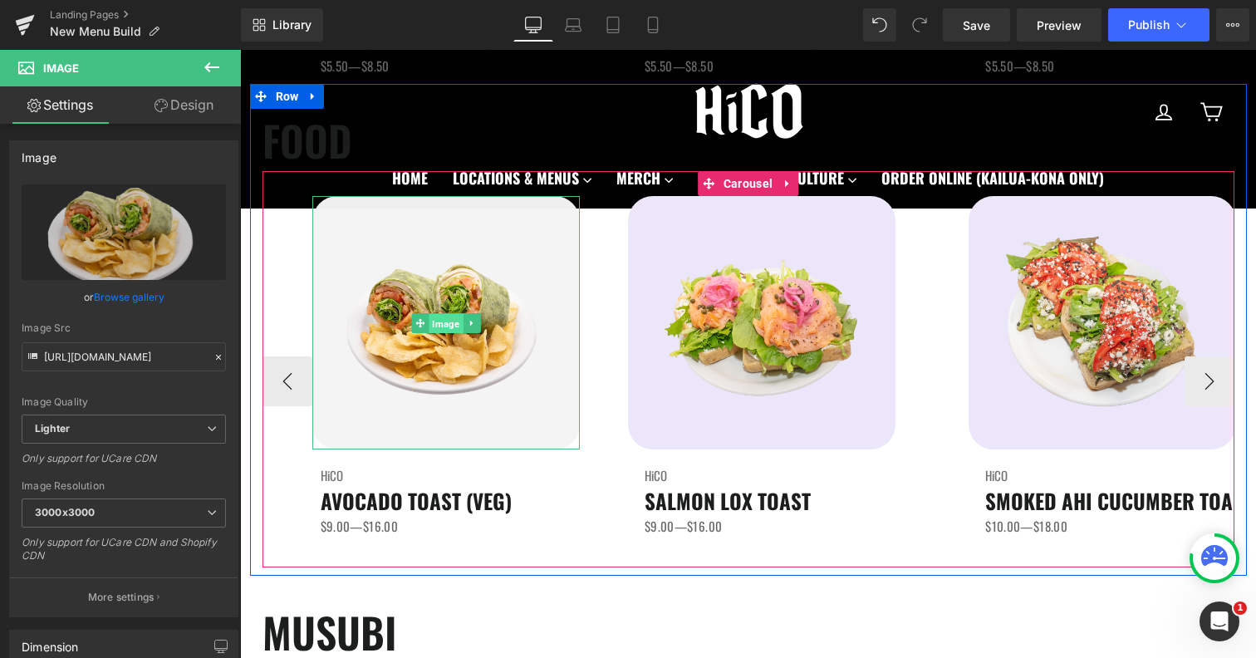
click at [457, 322] on span "Image" at bounding box center [446, 323] width 34 height 20
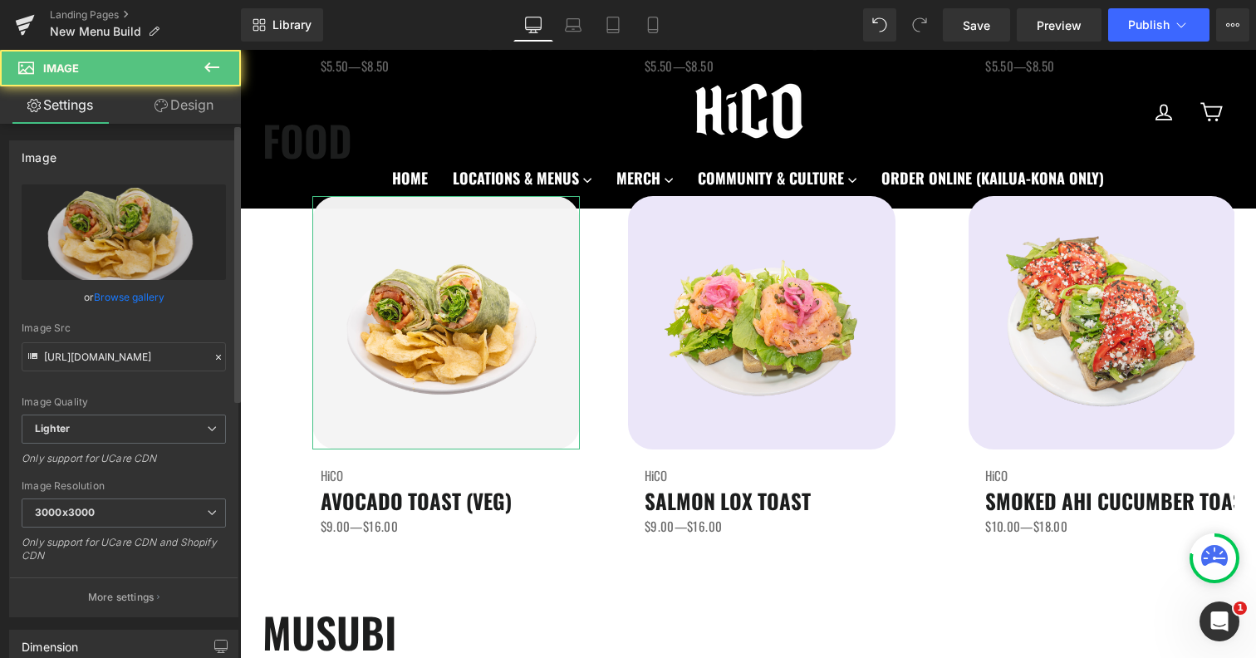
click at [156, 297] on link "Browse gallery" at bounding box center [129, 296] width 71 height 29
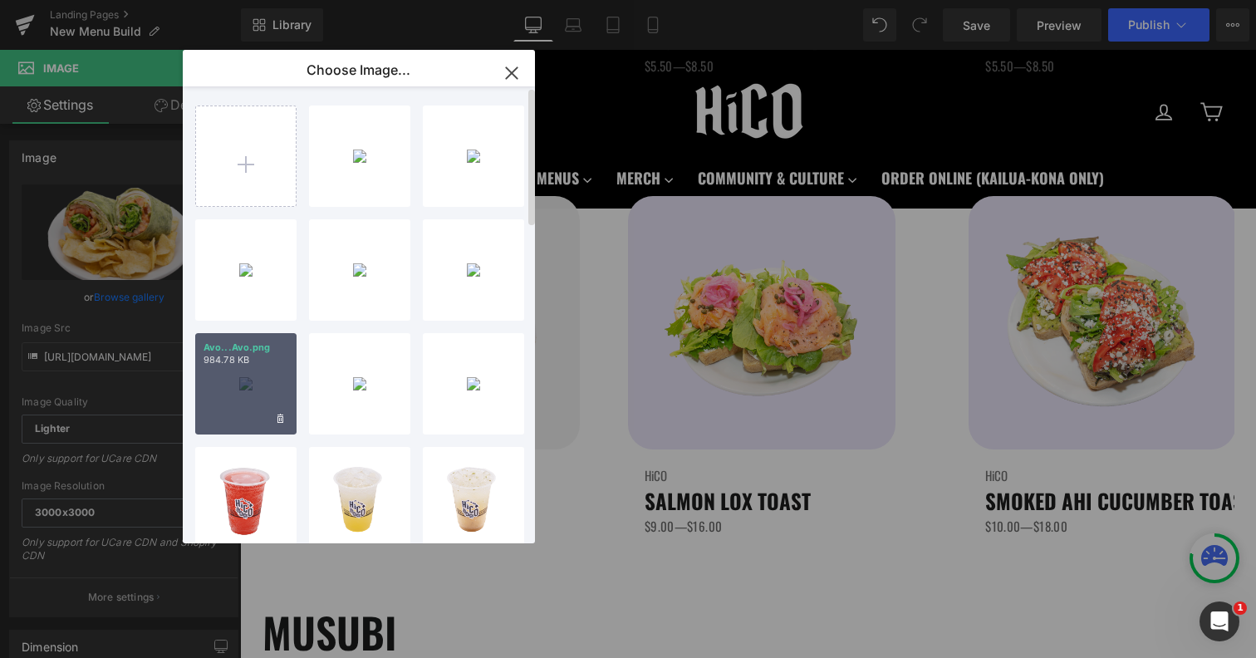
click at [251, 372] on div "Avo...Avo.png 984.78 KB" at bounding box center [245, 383] width 101 height 101
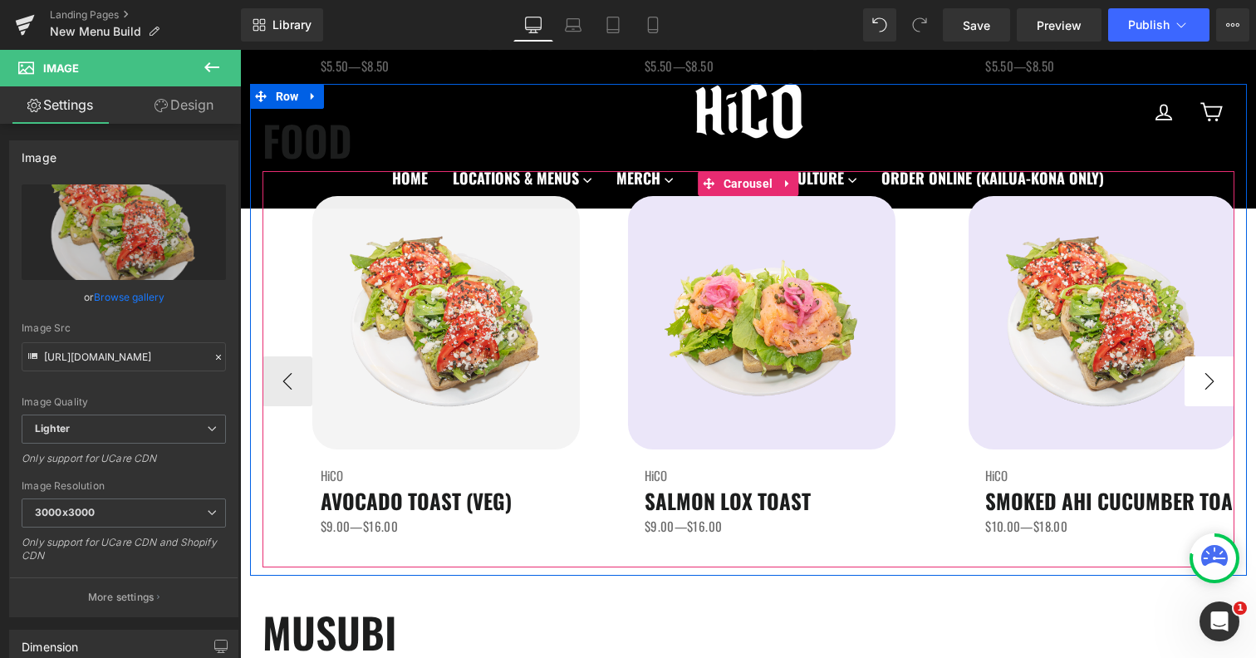
click at [1214, 385] on button "›" at bounding box center [1210, 381] width 50 height 50
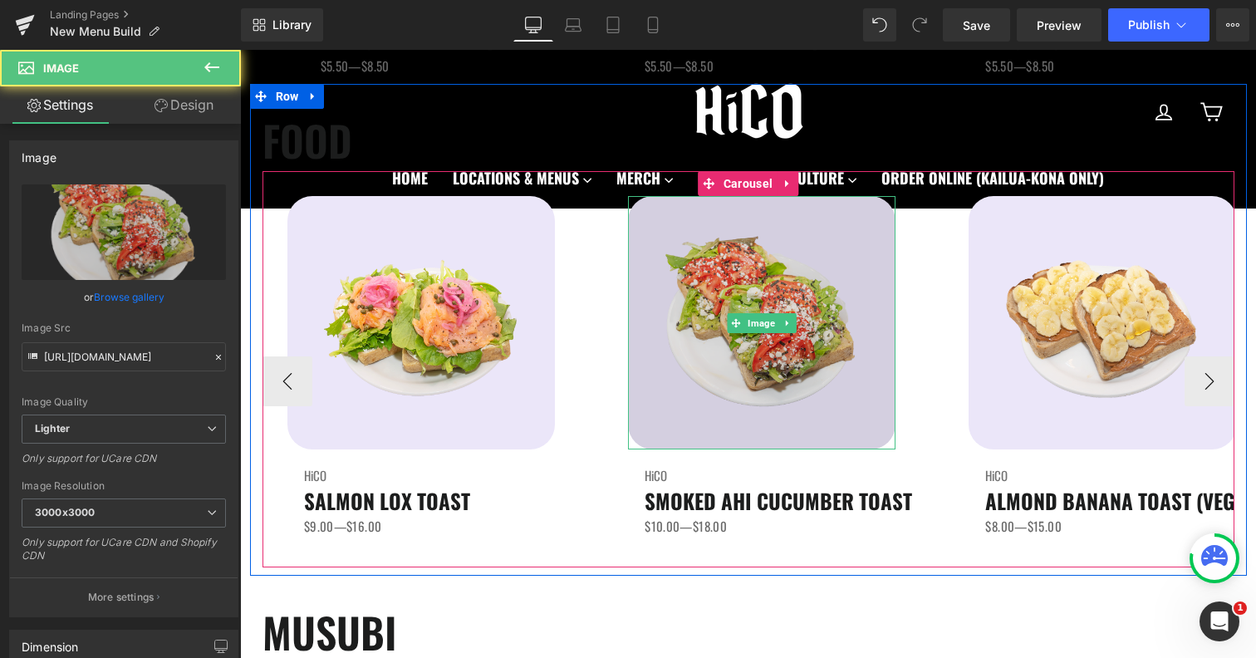
click at [809, 326] on img at bounding box center [761, 322] width 267 height 253
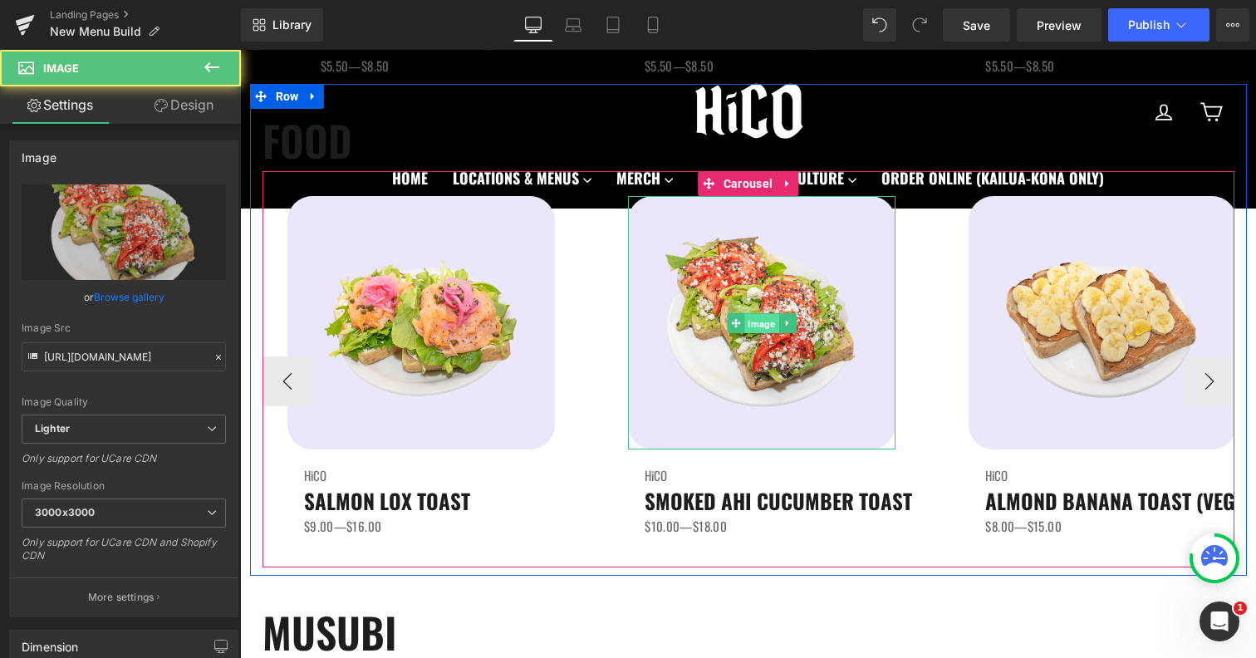
click at [750, 326] on span "Image" at bounding box center [762, 323] width 34 height 20
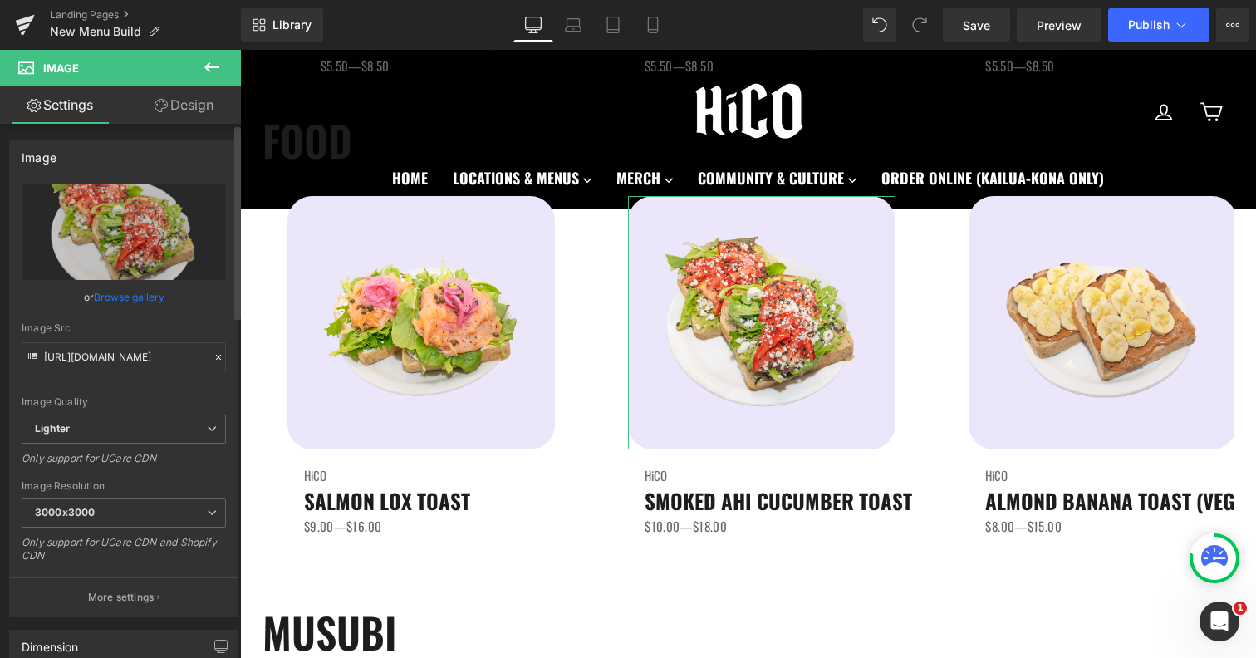
click at [130, 295] on link "Browse gallery" at bounding box center [129, 296] width 71 height 29
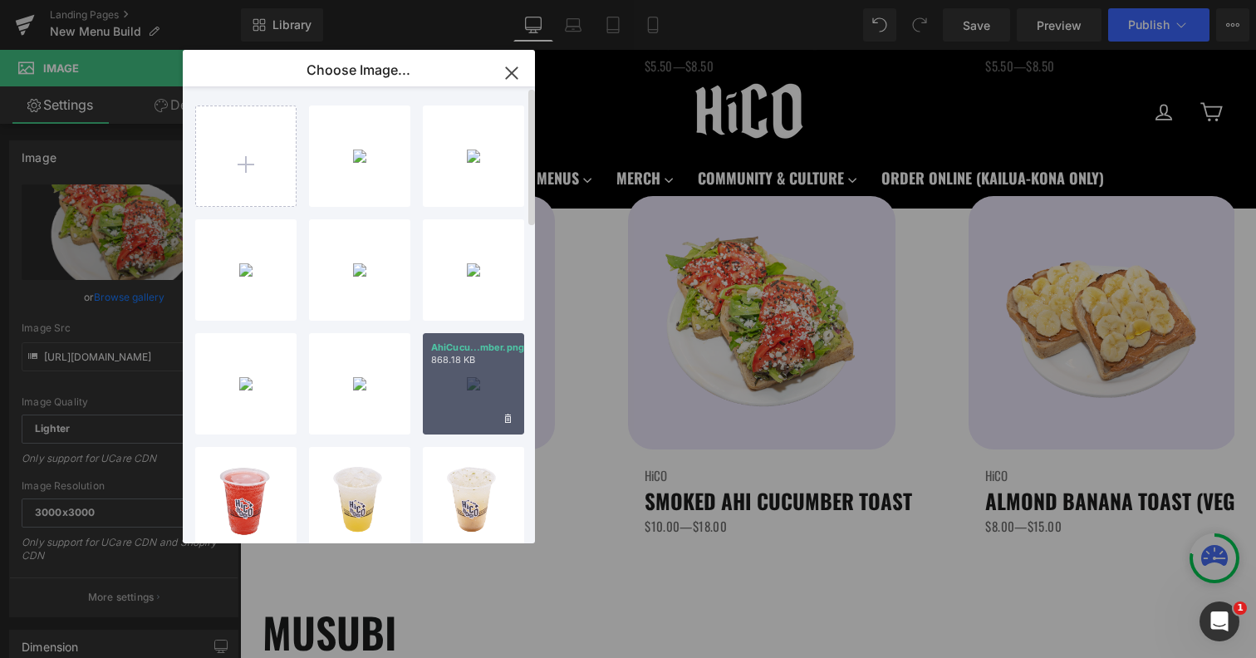
click at [432, 370] on div "AhiCucu...mber.png 868.18 KB" at bounding box center [473, 383] width 101 height 101
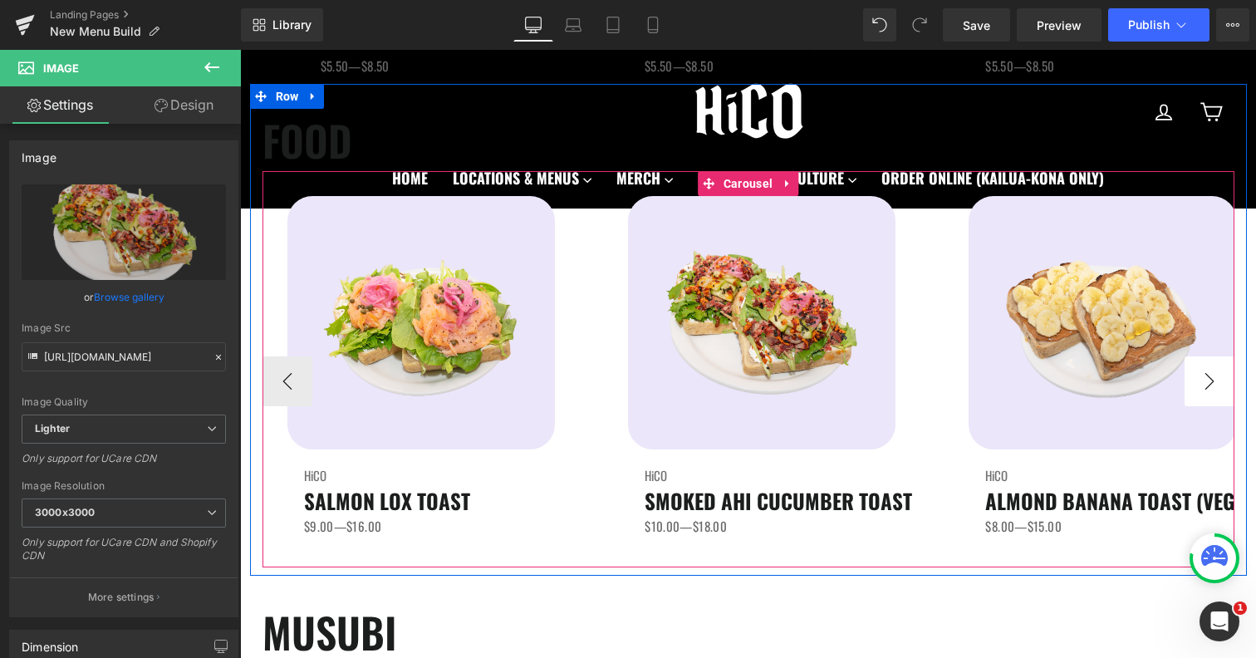
click at [1215, 379] on button "›" at bounding box center [1210, 381] width 50 height 50
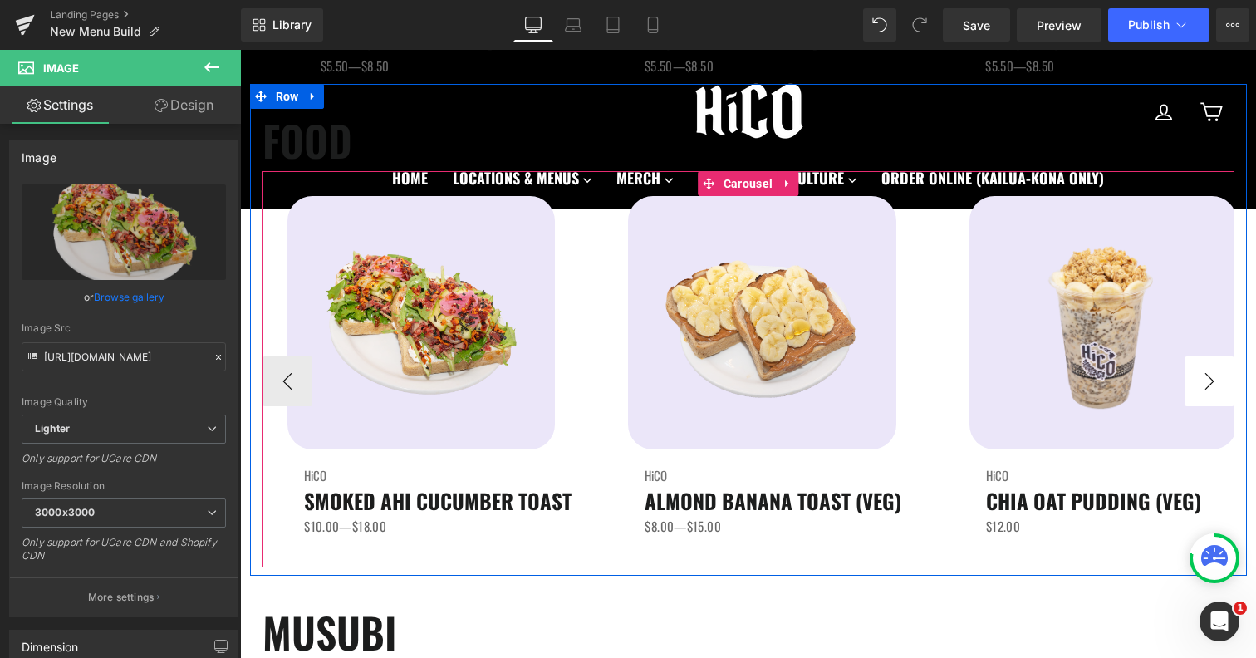
click at [1215, 379] on button "›" at bounding box center [1210, 381] width 50 height 50
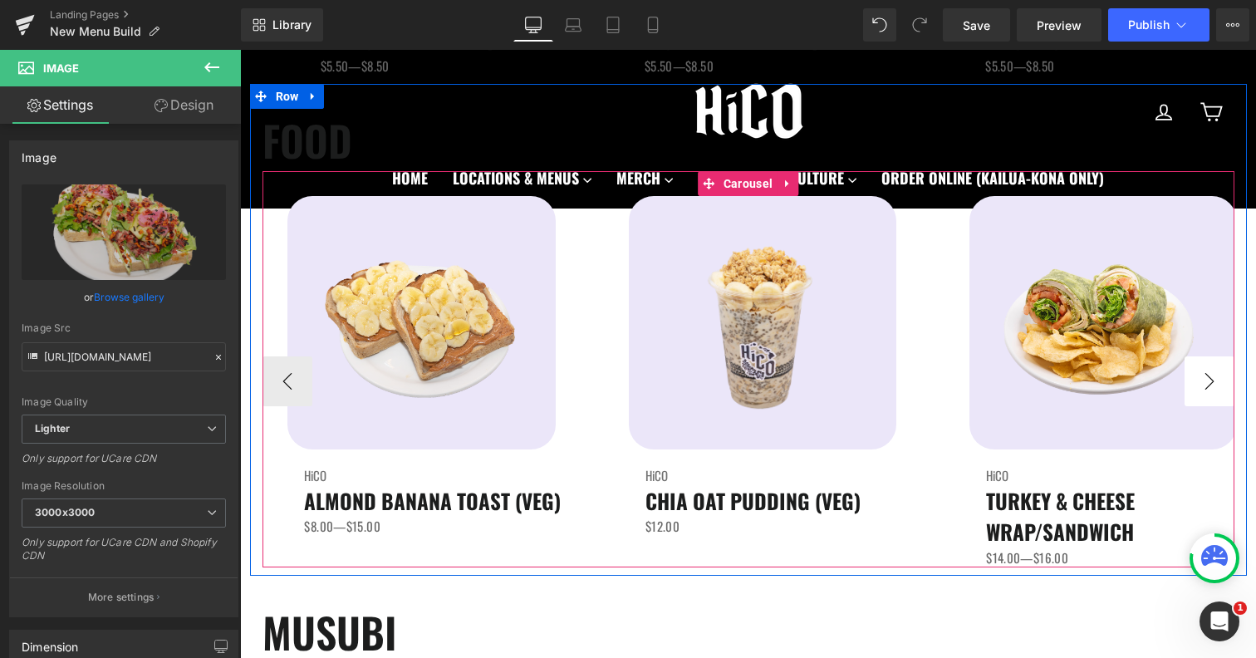
click at [1215, 379] on button "›" at bounding box center [1210, 381] width 50 height 50
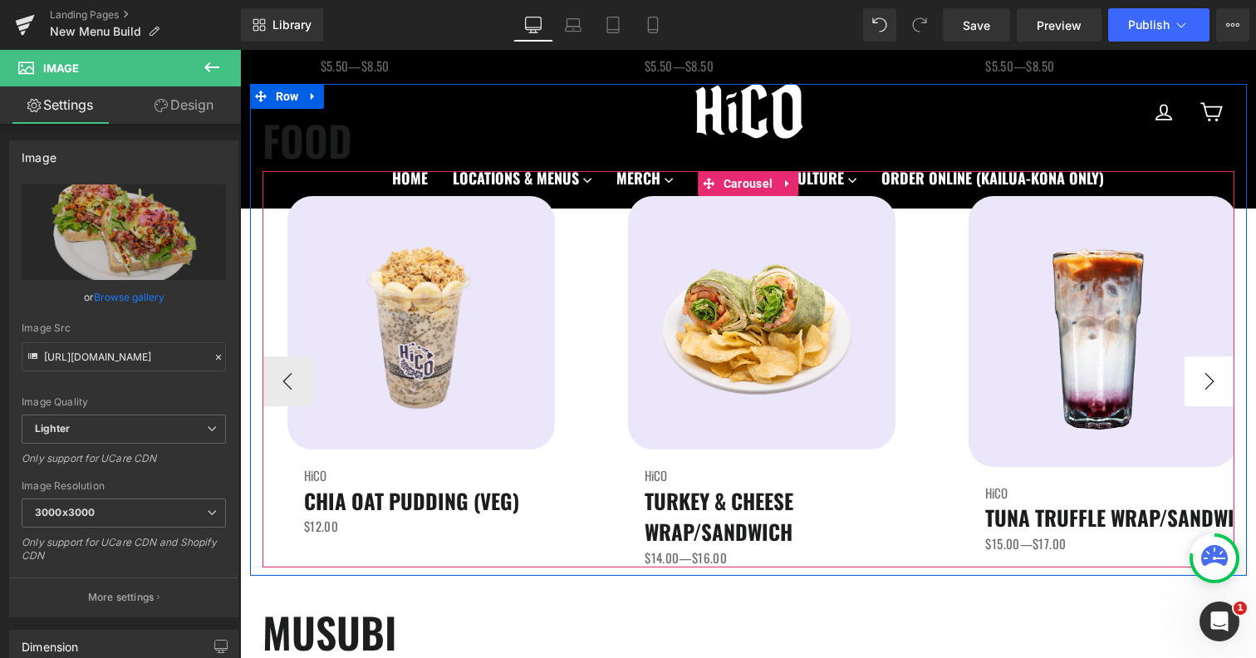
click at [1215, 379] on button "›" at bounding box center [1210, 381] width 50 height 50
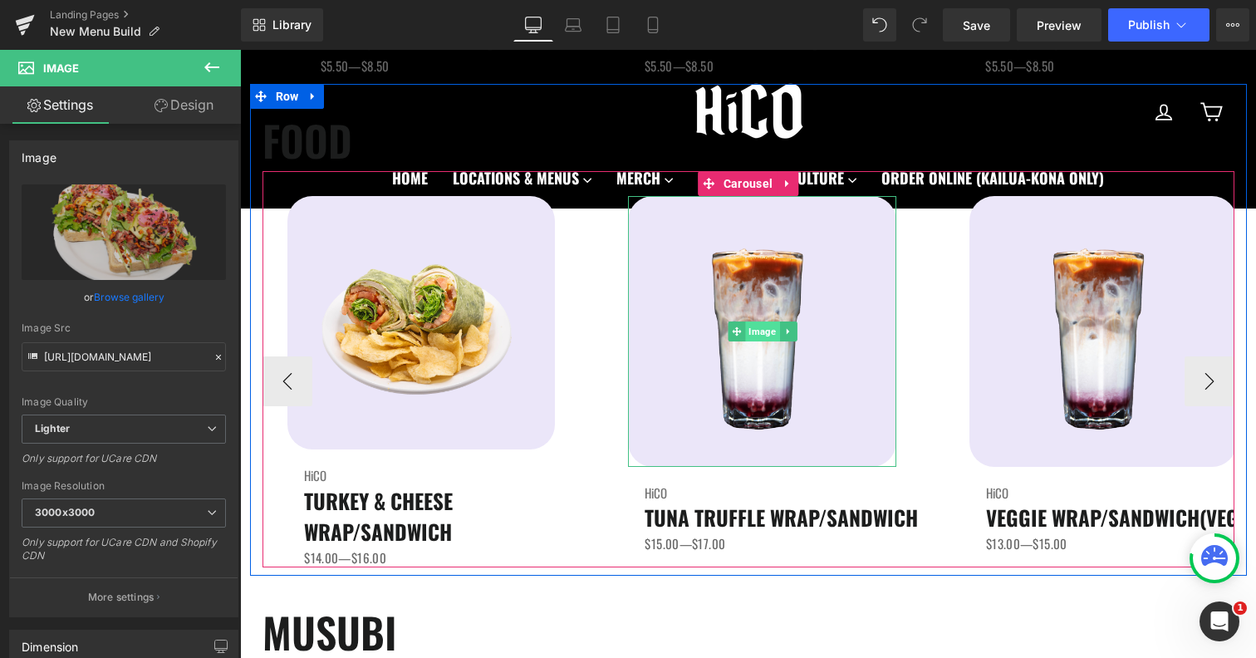
click at [766, 328] on span "Image" at bounding box center [762, 331] width 34 height 20
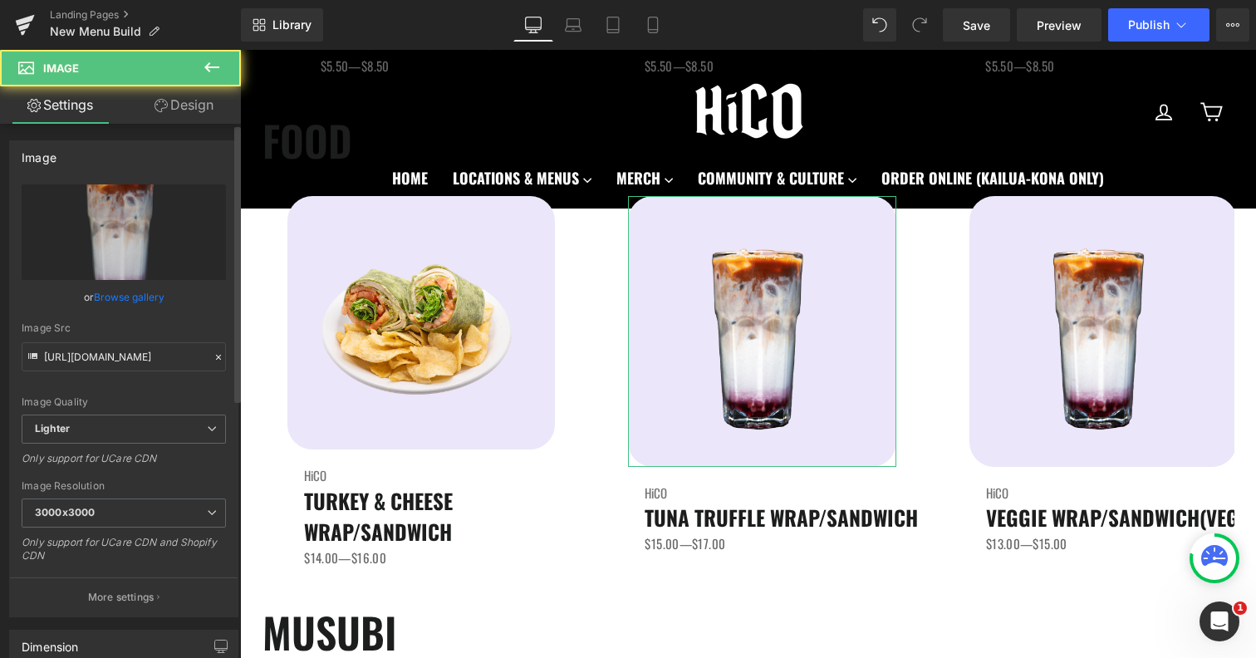
click at [134, 300] on link "Browse gallery" at bounding box center [129, 296] width 71 height 29
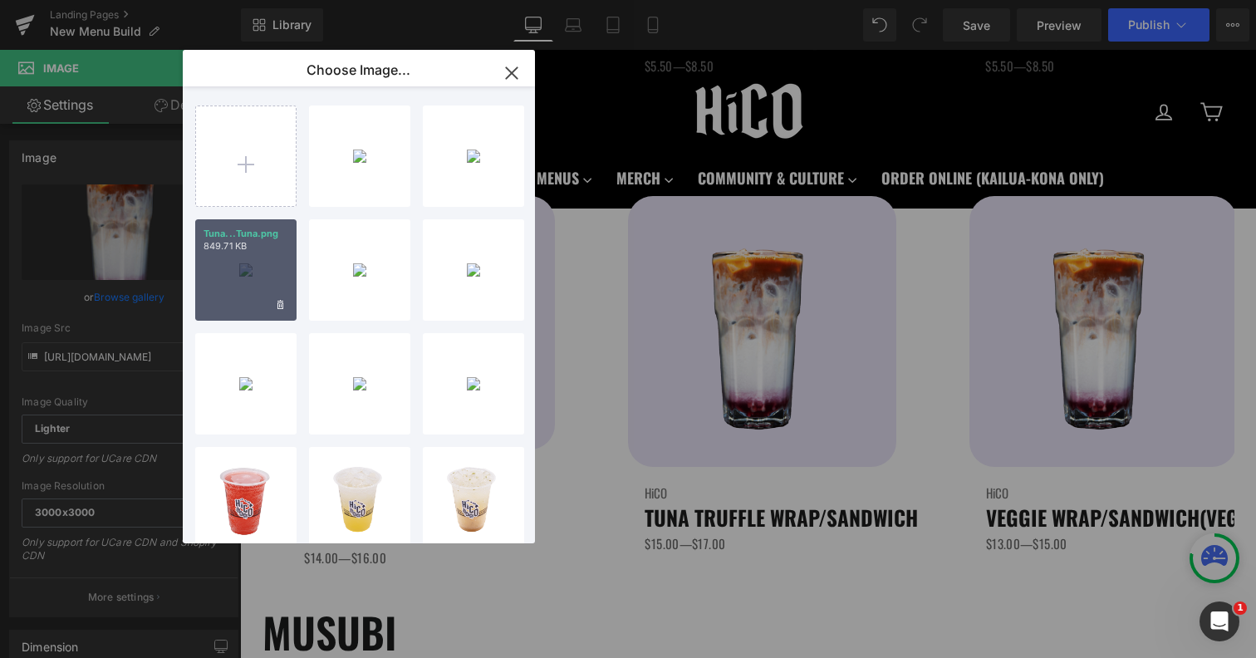
click at [233, 282] on div "Tuna...Tuna.png 849.71 KB" at bounding box center [245, 269] width 101 height 101
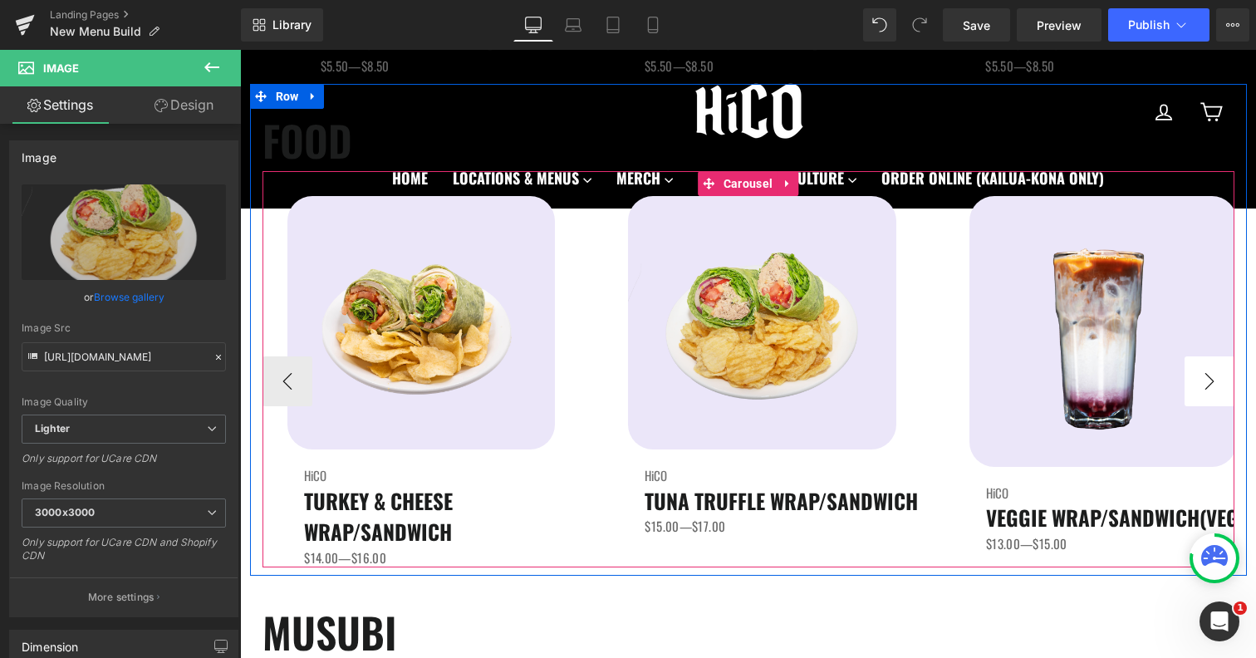
click at [1208, 392] on button "›" at bounding box center [1210, 381] width 50 height 50
click at [1101, 325] on span "Image" at bounding box center [1103, 331] width 34 height 20
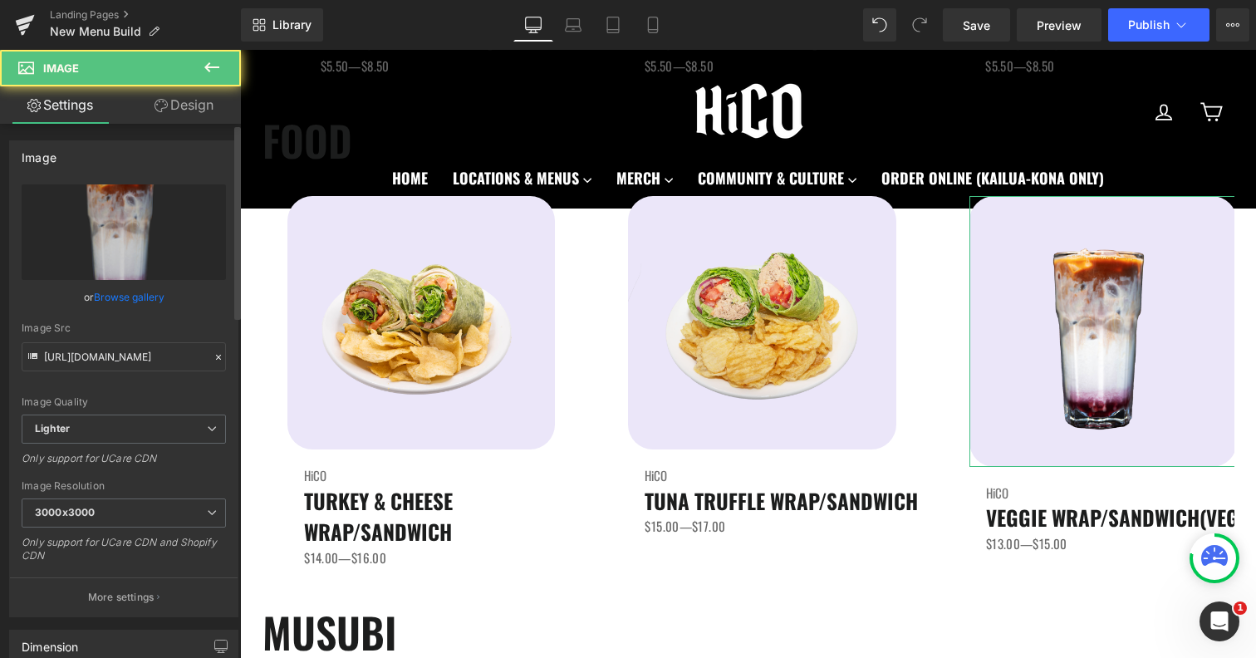
click at [144, 305] on link "Browse gallery" at bounding box center [129, 296] width 71 height 29
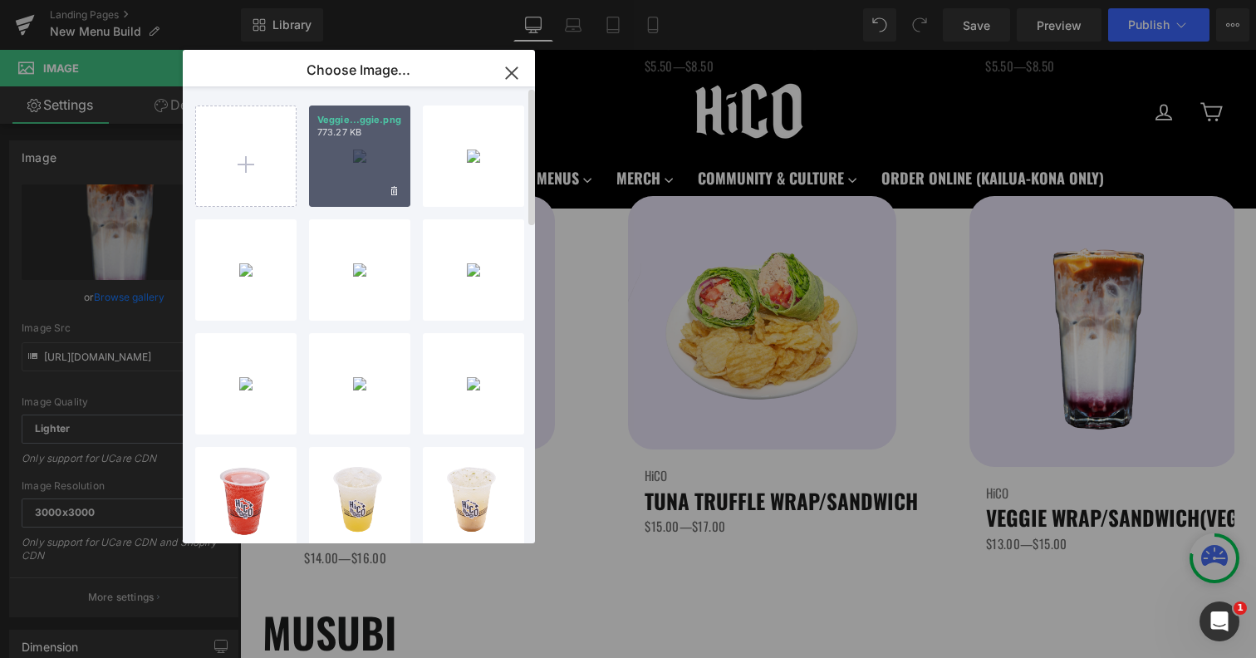
click at [383, 181] on div "Veggie...ggie.png 773.27 KB" at bounding box center [359, 156] width 101 height 101
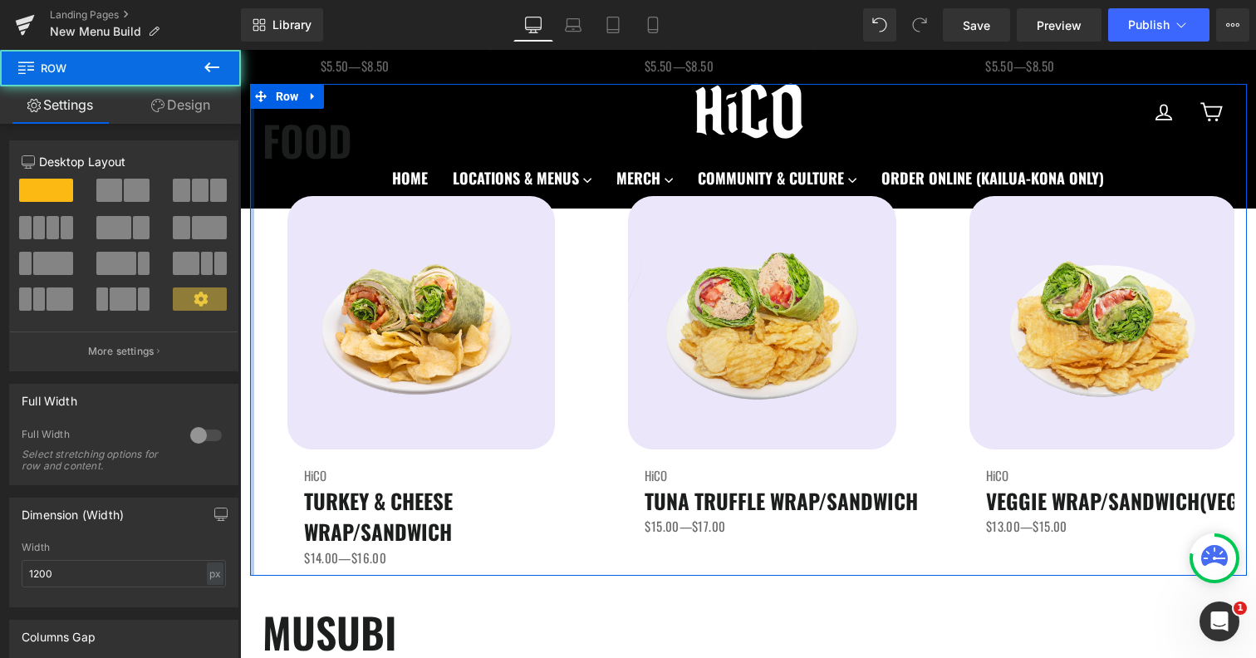
click at [252, 389] on div at bounding box center [252, 330] width 4 height 492
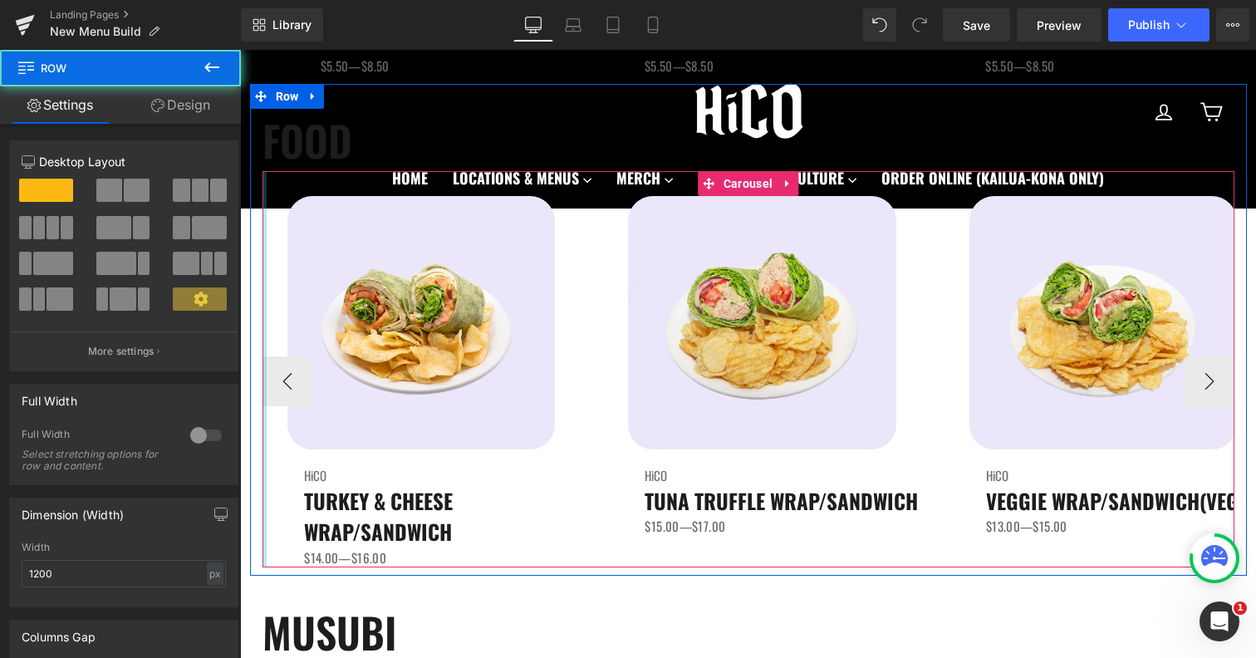
click at [266, 375] on div at bounding box center [265, 369] width 4 height 396
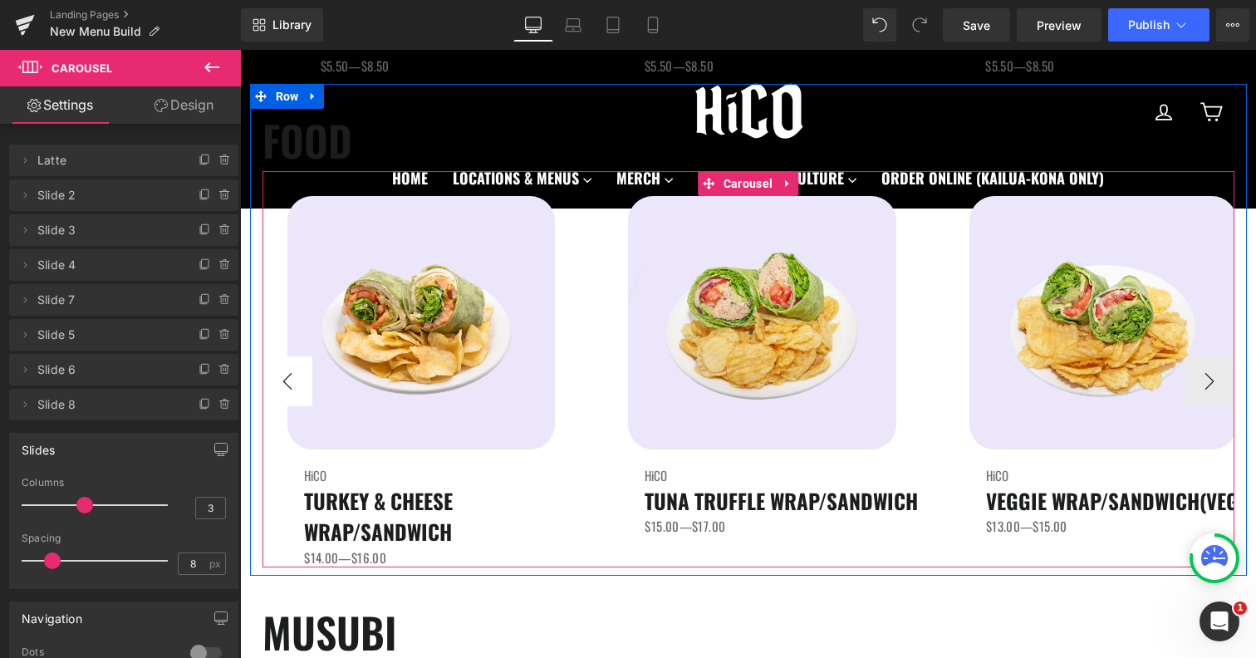
click at [282, 380] on button "‹" at bounding box center [288, 381] width 50 height 50
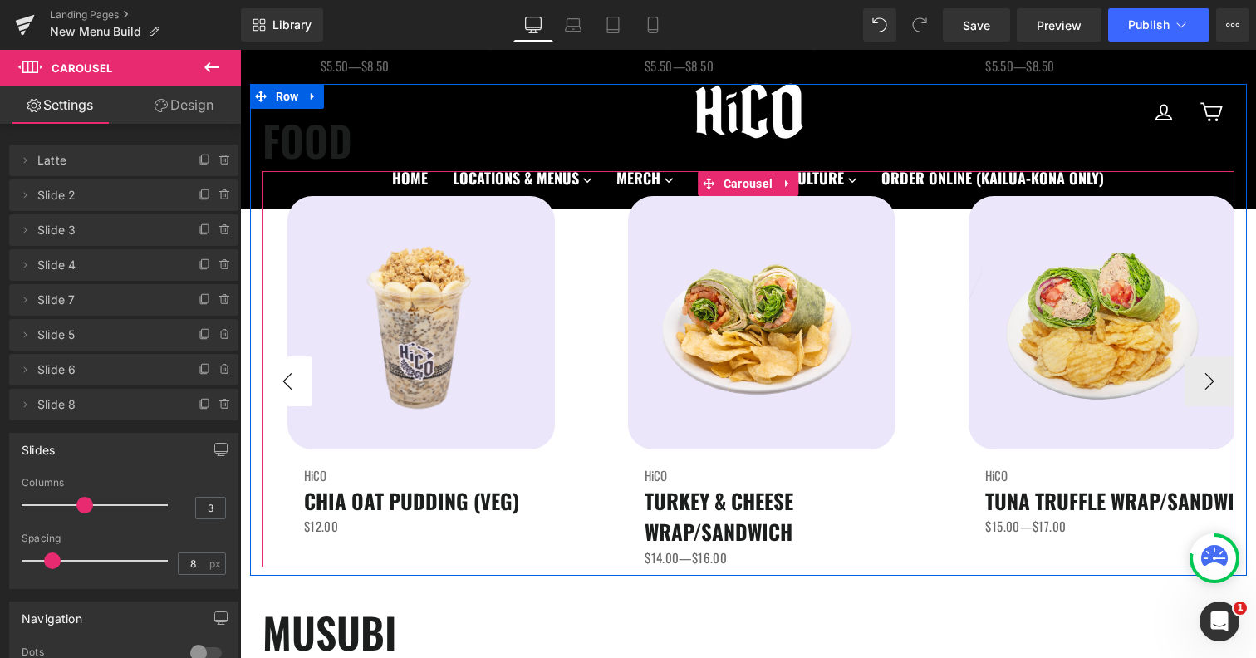
click at [282, 380] on button "‹" at bounding box center [288, 381] width 50 height 50
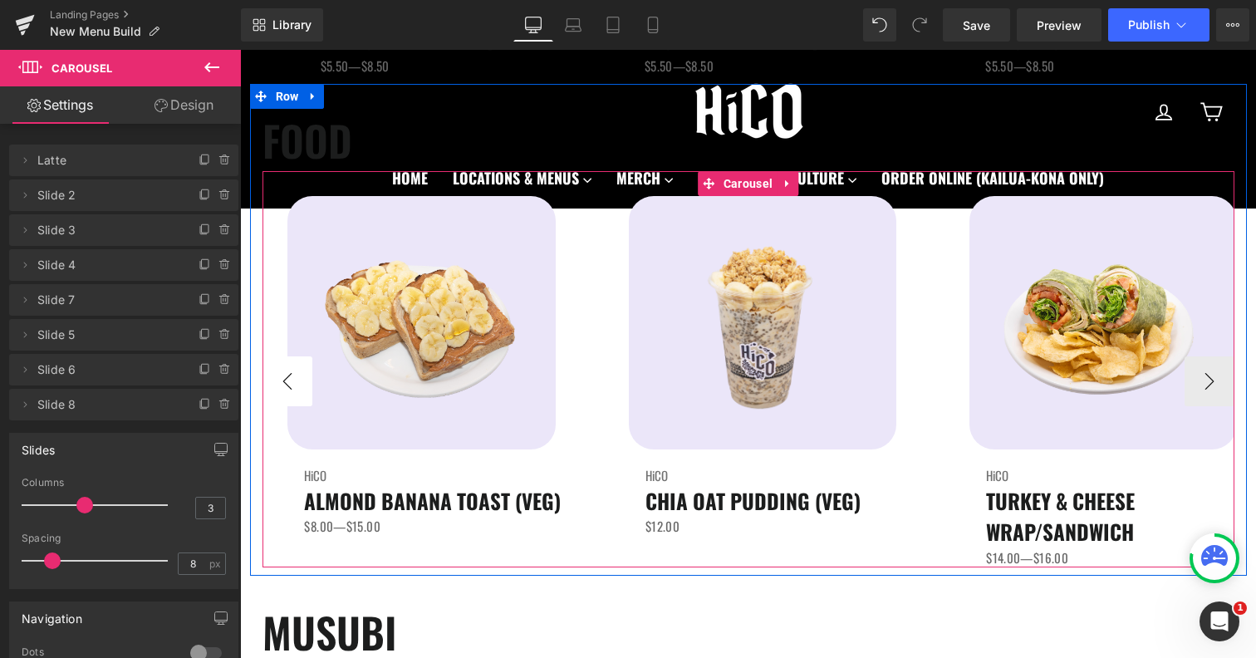
click at [282, 380] on button "‹" at bounding box center [288, 381] width 50 height 50
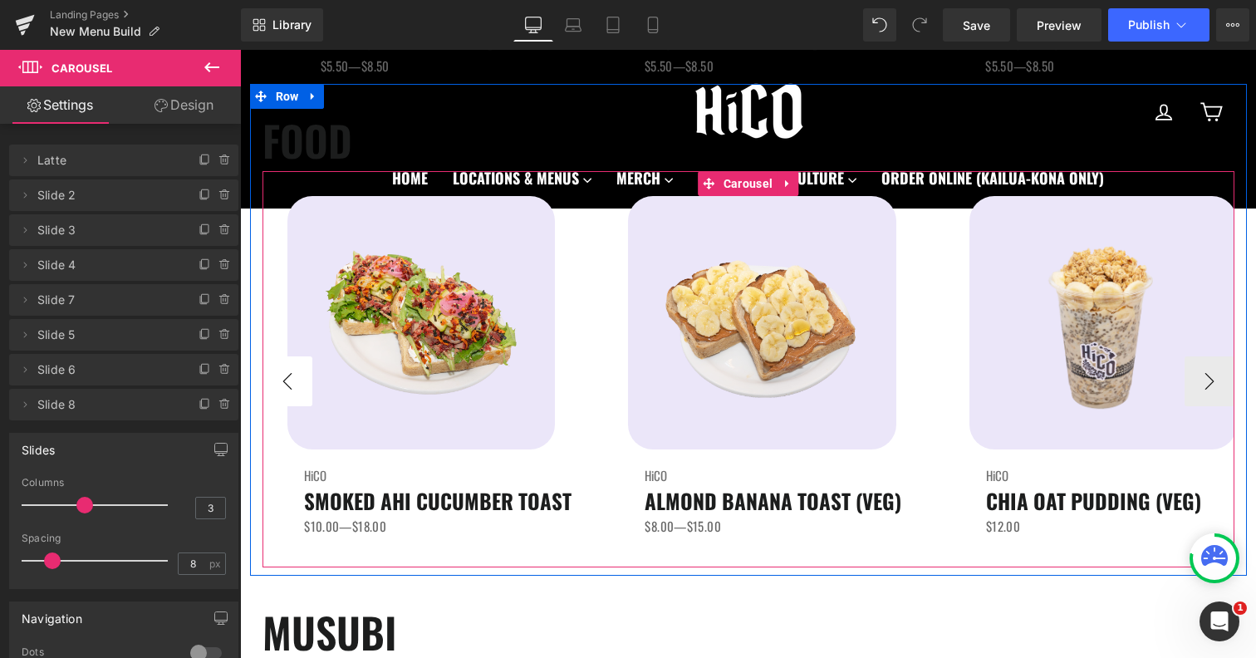
click at [282, 380] on button "‹" at bounding box center [288, 381] width 50 height 50
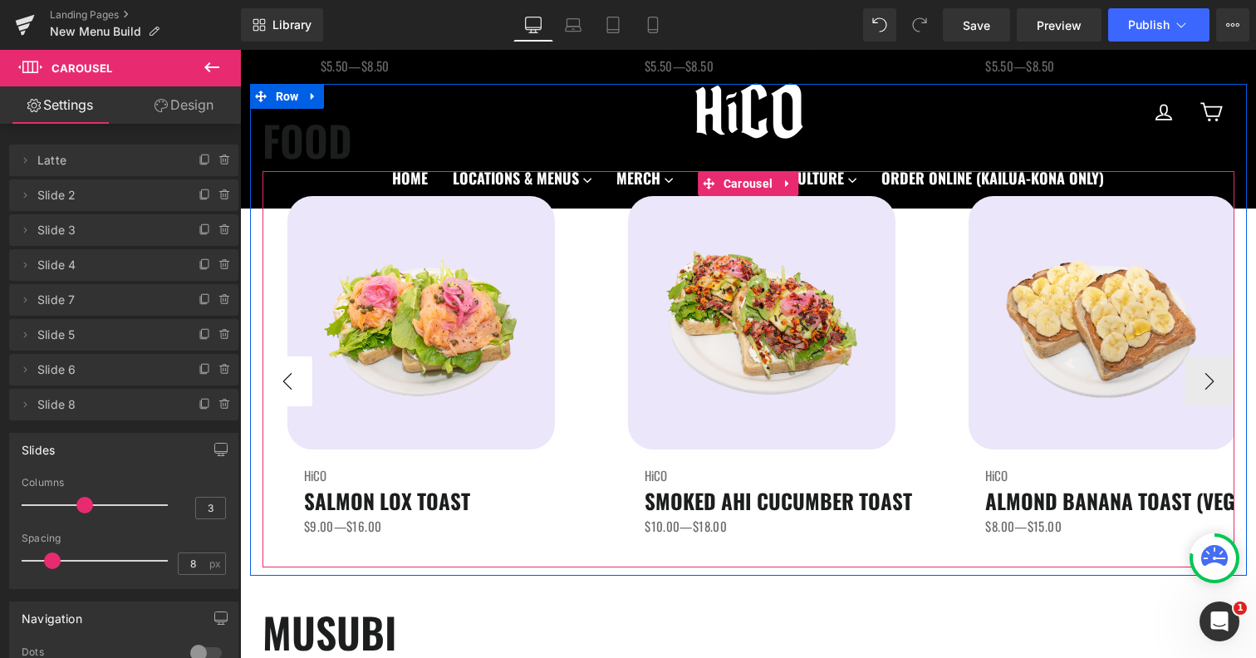
click at [282, 380] on button "‹" at bounding box center [288, 381] width 50 height 50
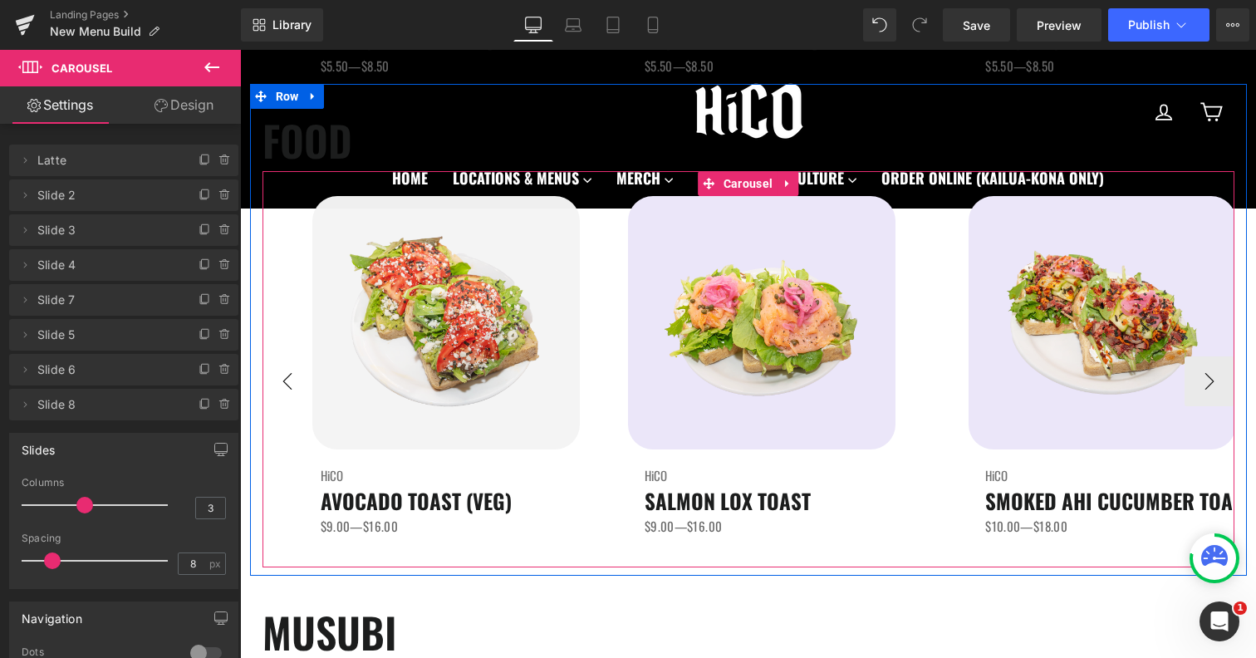
click at [282, 380] on button "‹" at bounding box center [288, 381] width 50 height 50
click at [449, 321] on span "Image" at bounding box center [446, 323] width 34 height 20
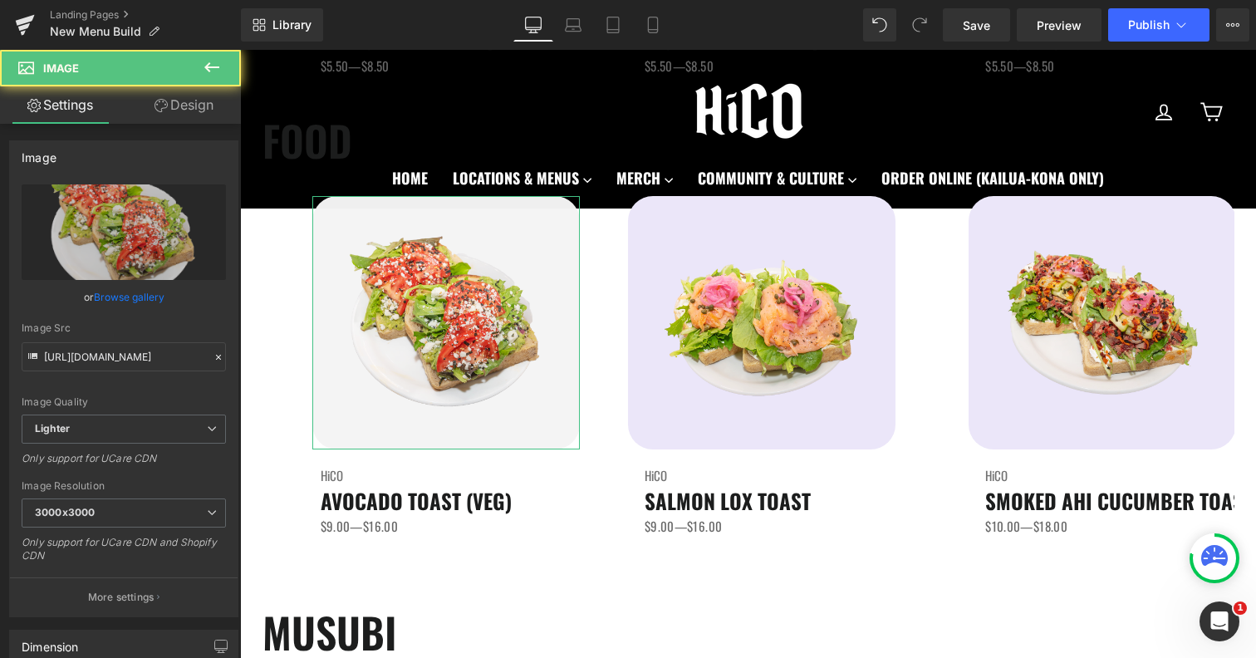
click at [196, 97] on link "Design" at bounding box center [184, 104] width 120 height 37
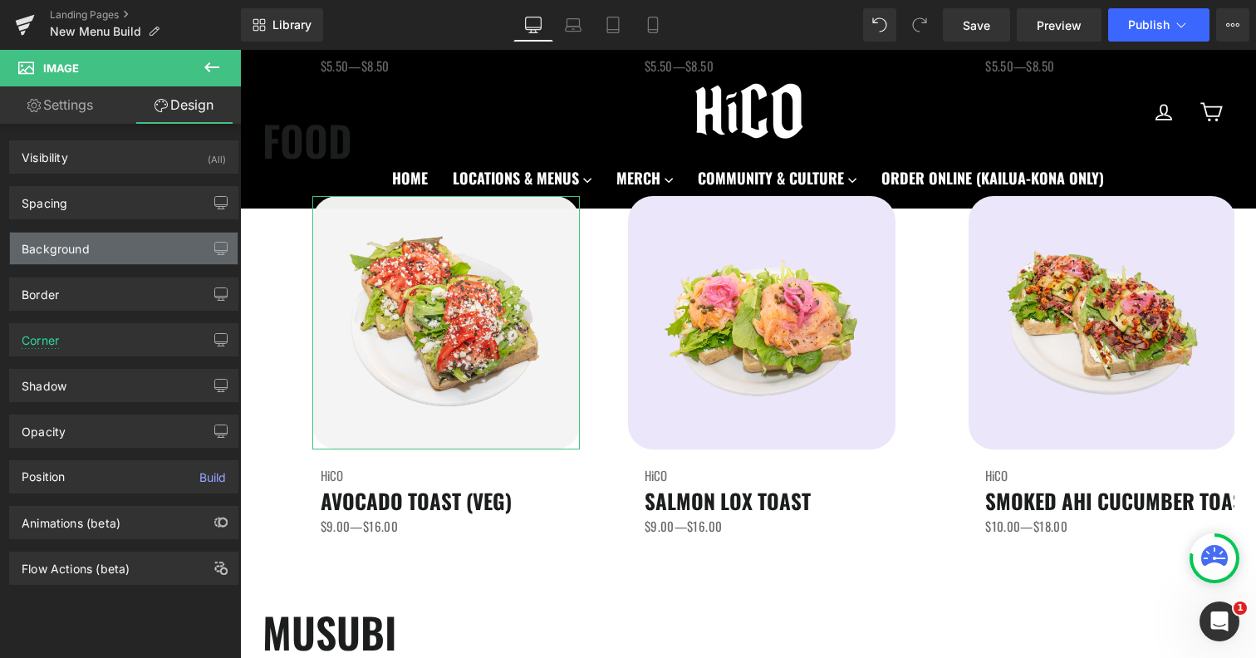
click at [115, 255] on div "Background" at bounding box center [124, 249] width 228 height 32
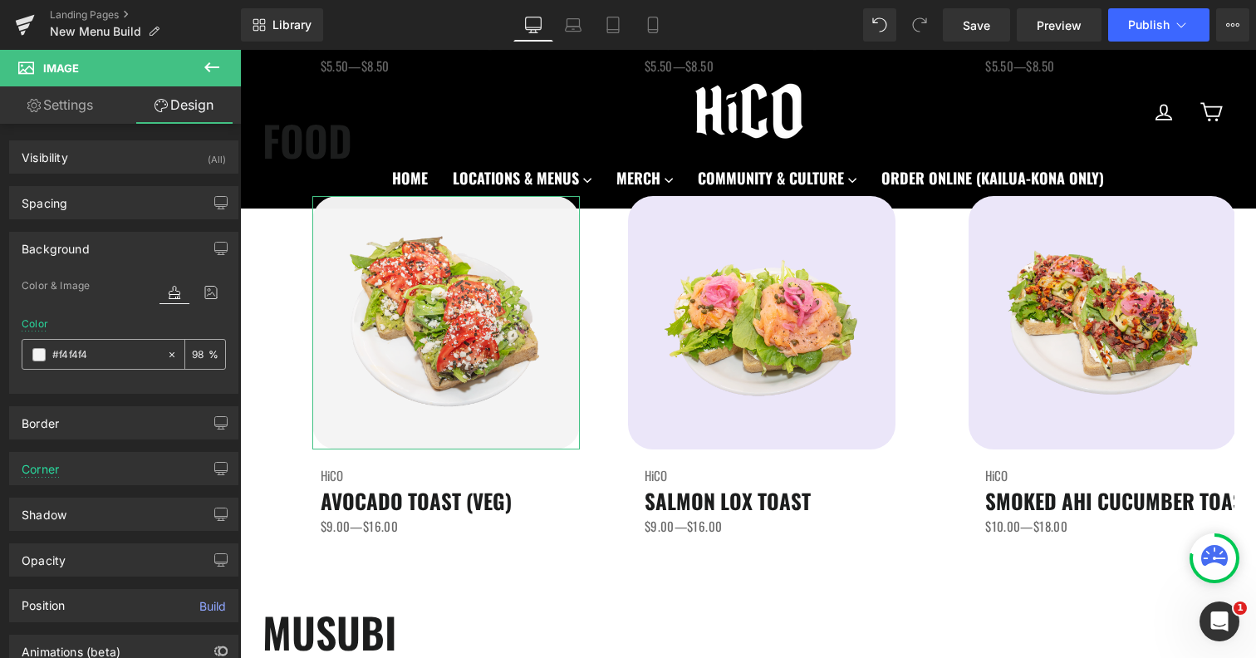
click at [96, 350] on input "#f4f4f4" at bounding box center [105, 355] width 106 height 18
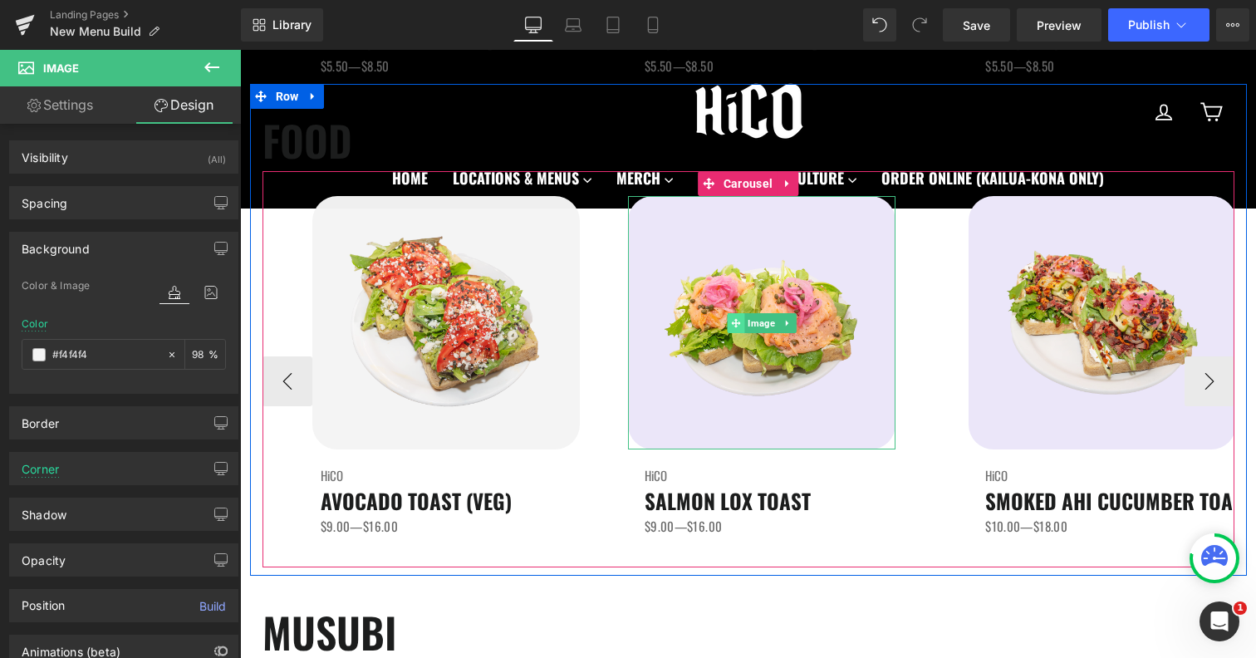
click at [744, 321] on span at bounding box center [736, 323] width 17 height 20
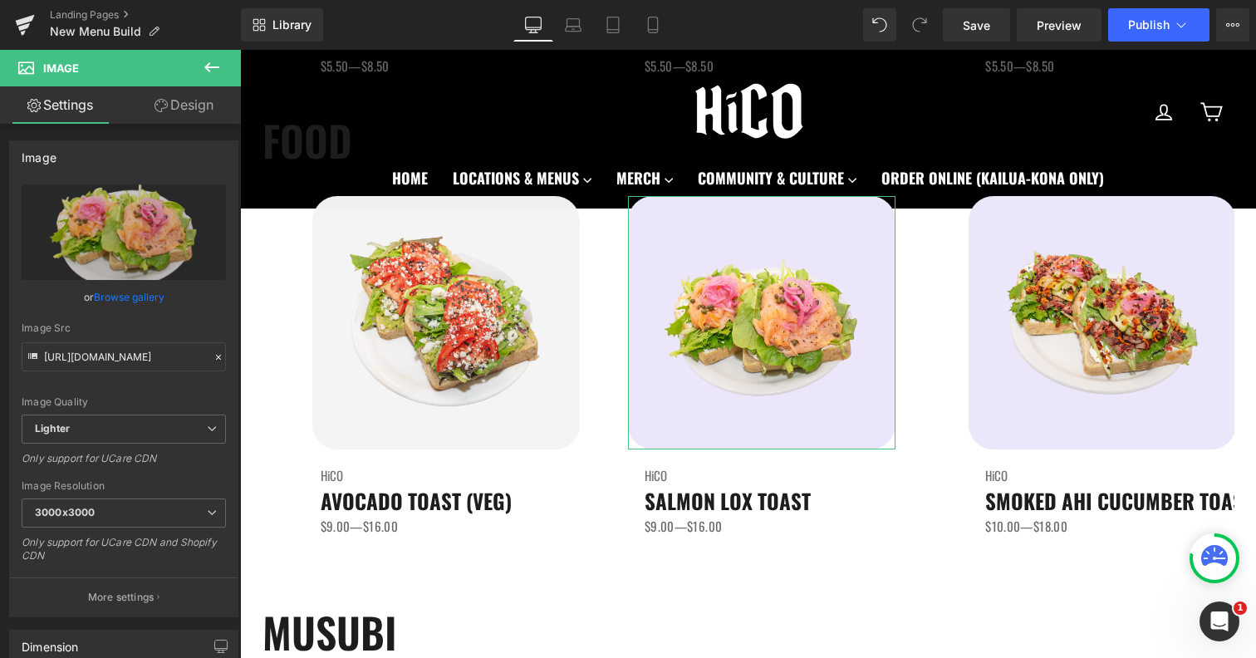
click at [199, 111] on link "Design" at bounding box center [184, 104] width 120 height 37
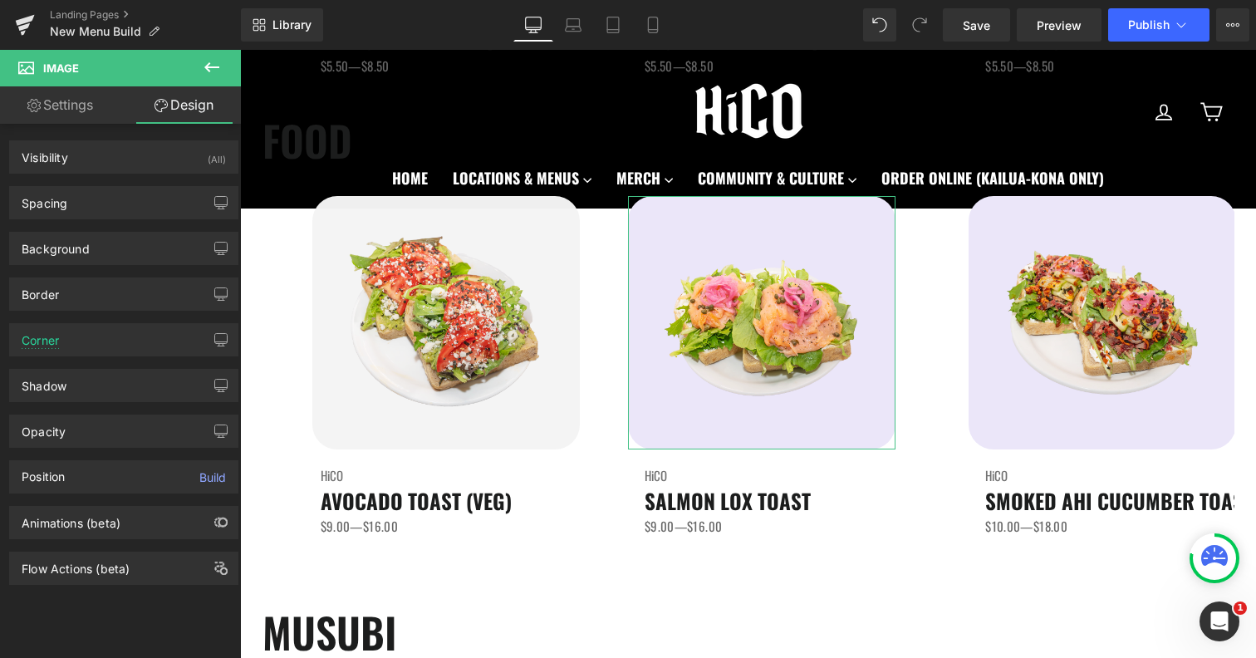
click at [115, 268] on div "Border Border Style Custom Custom Setup Global Style Custom Setup Global Style …" at bounding box center [124, 288] width 248 height 46
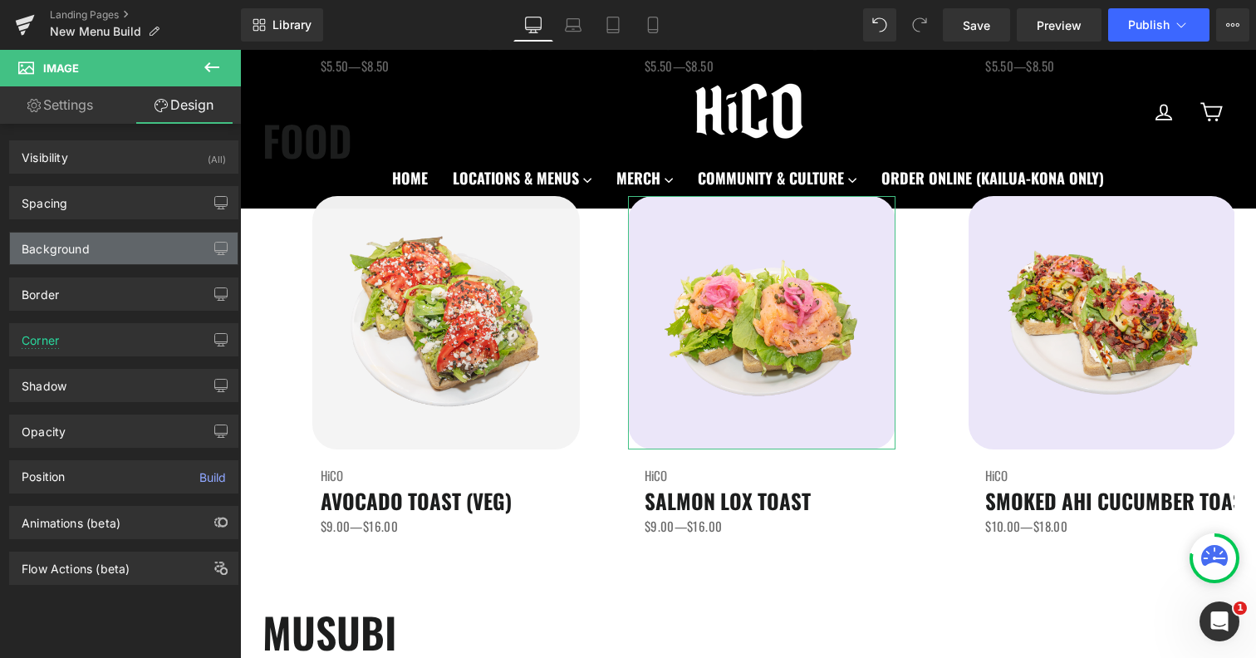
click at [106, 258] on div "Background" at bounding box center [124, 249] width 228 height 32
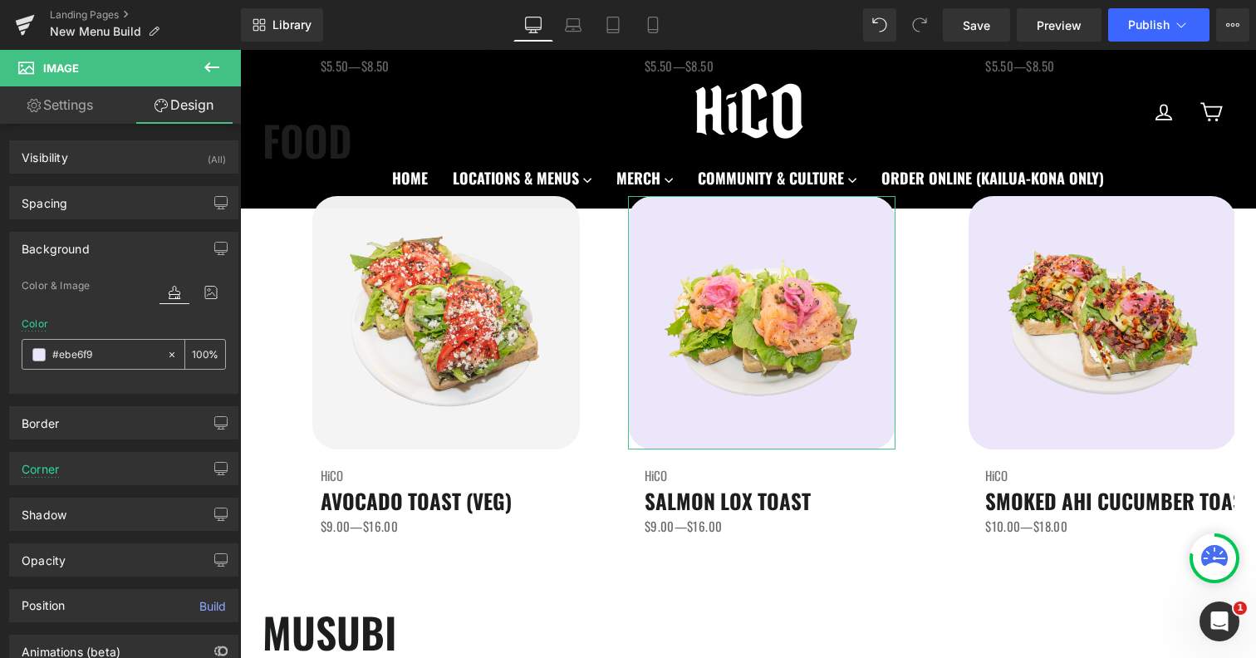
click at [104, 363] on input "#ebe6f9" at bounding box center [105, 355] width 106 height 18
paste input "f4f4f4"
type input "#f4f4f4"
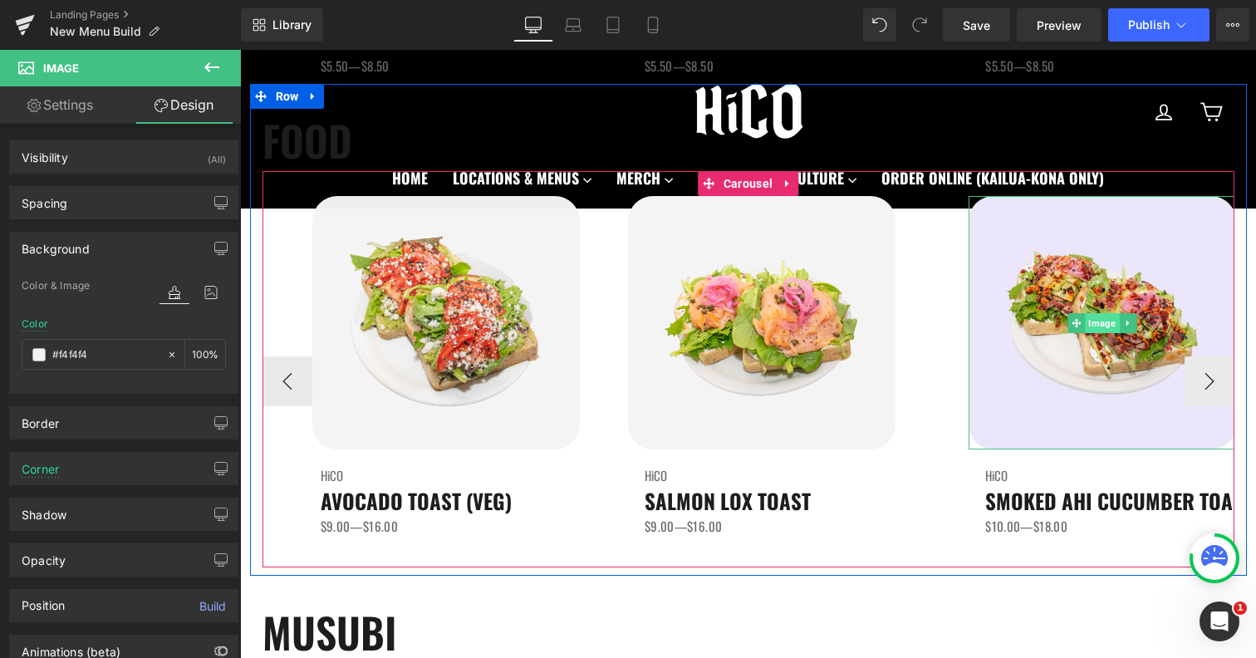
click at [1111, 315] on span "Image" at bounding box center [1103, 323] width 34 height 20
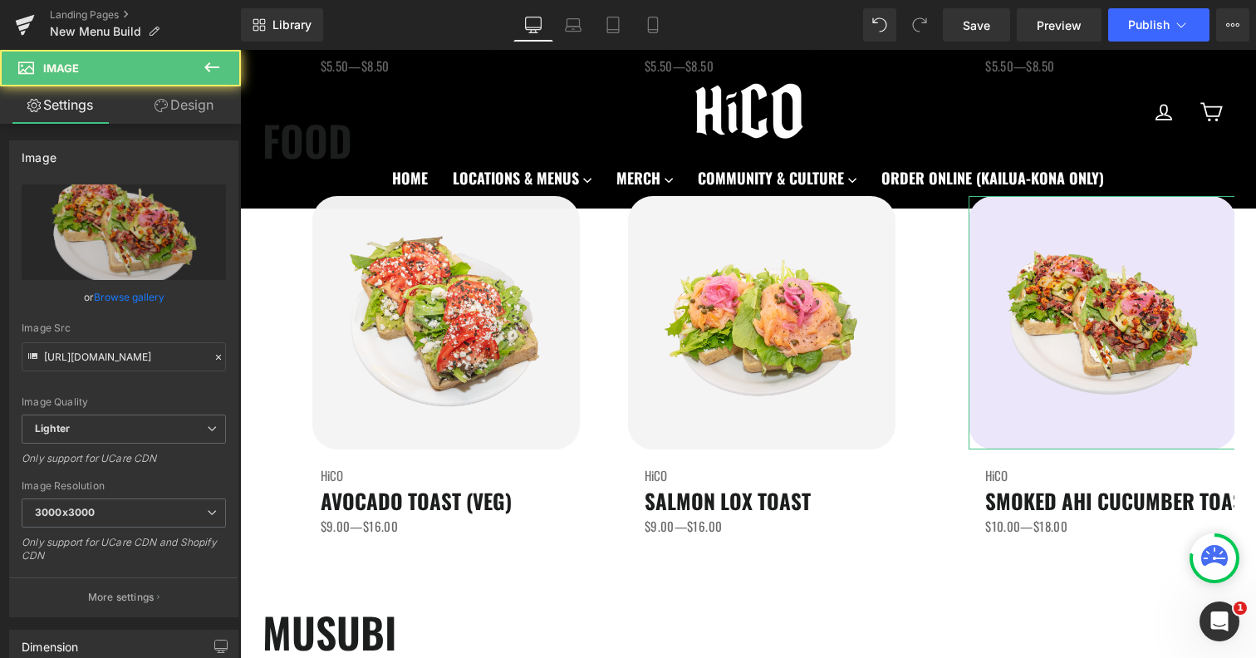
click at [194, 95] on link "Design" at bounding box center [184, 104] width 120 height 37
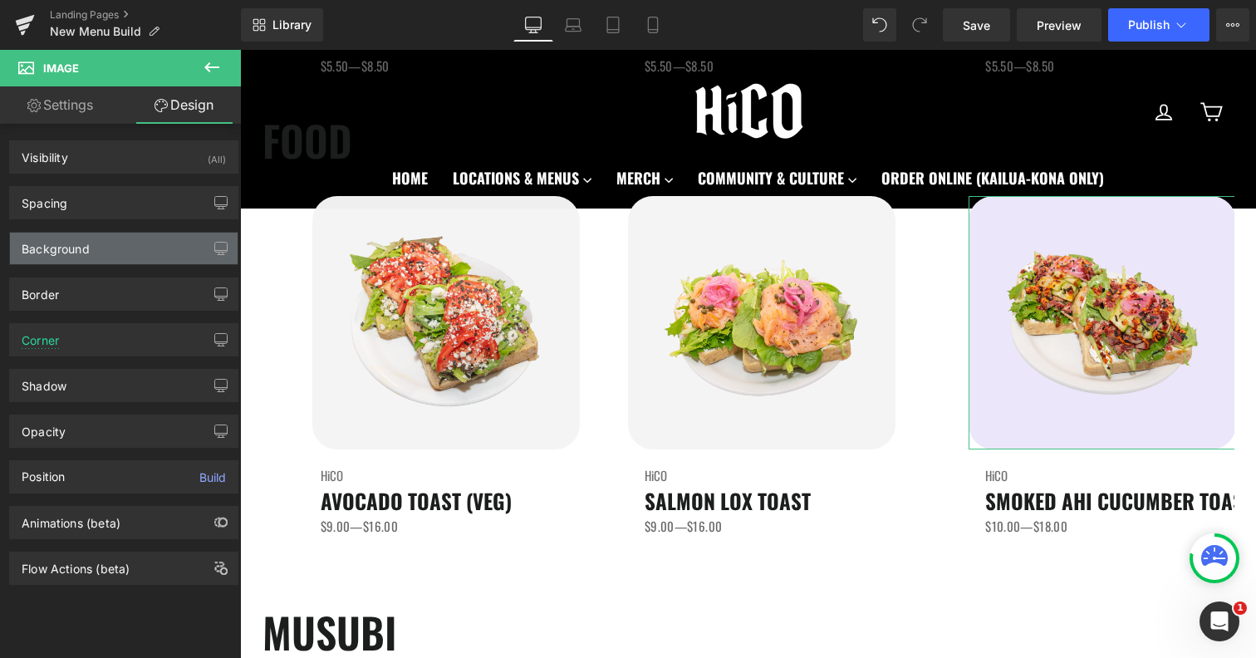
click at [71, 261] on div "Background" at bounding box center [124, 249] width 228 height 32
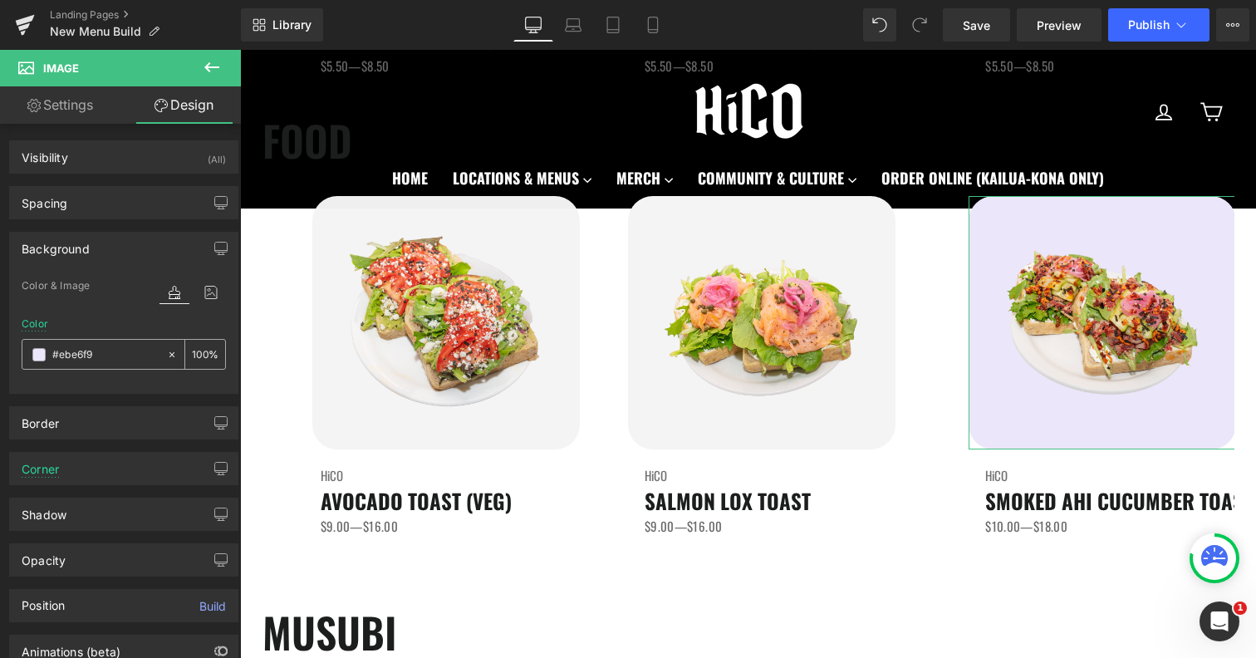
click at [89, 357] on input "#ebe6f9" at bounding box center [105, 355] width 106 height 18
paste input "f4f4f4"
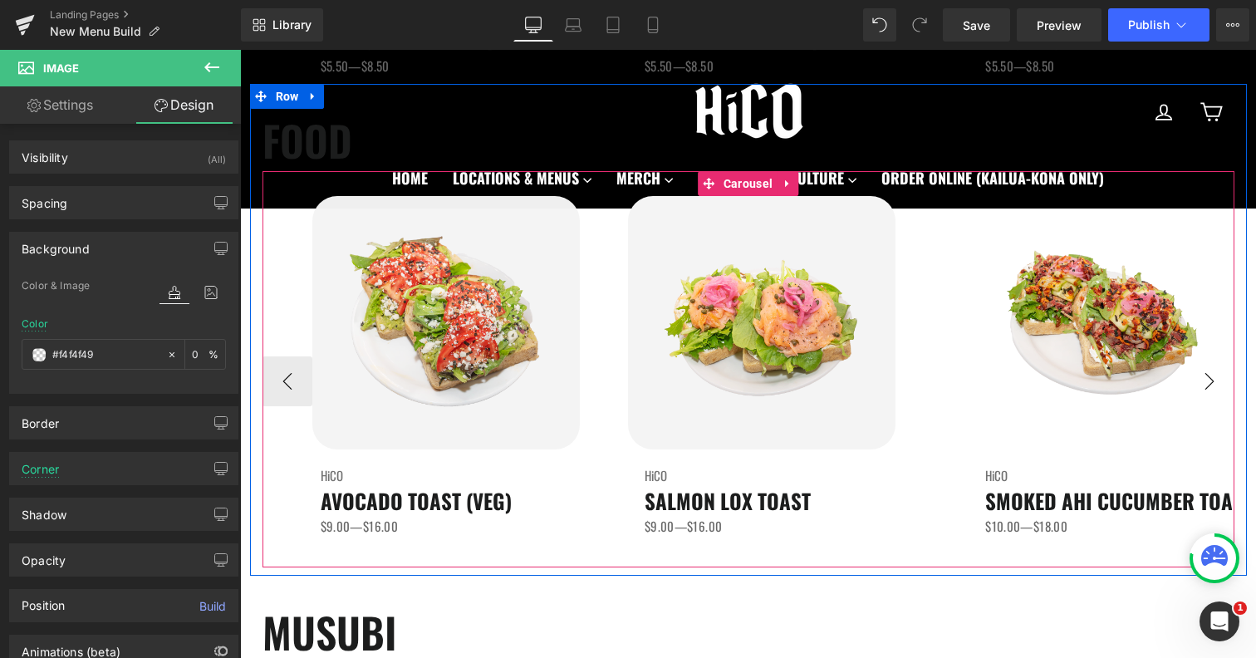
type input "#f4f4f49"
click at [1209, 380] on button "›" at bounding box center [1210, 381] width 50 height 50
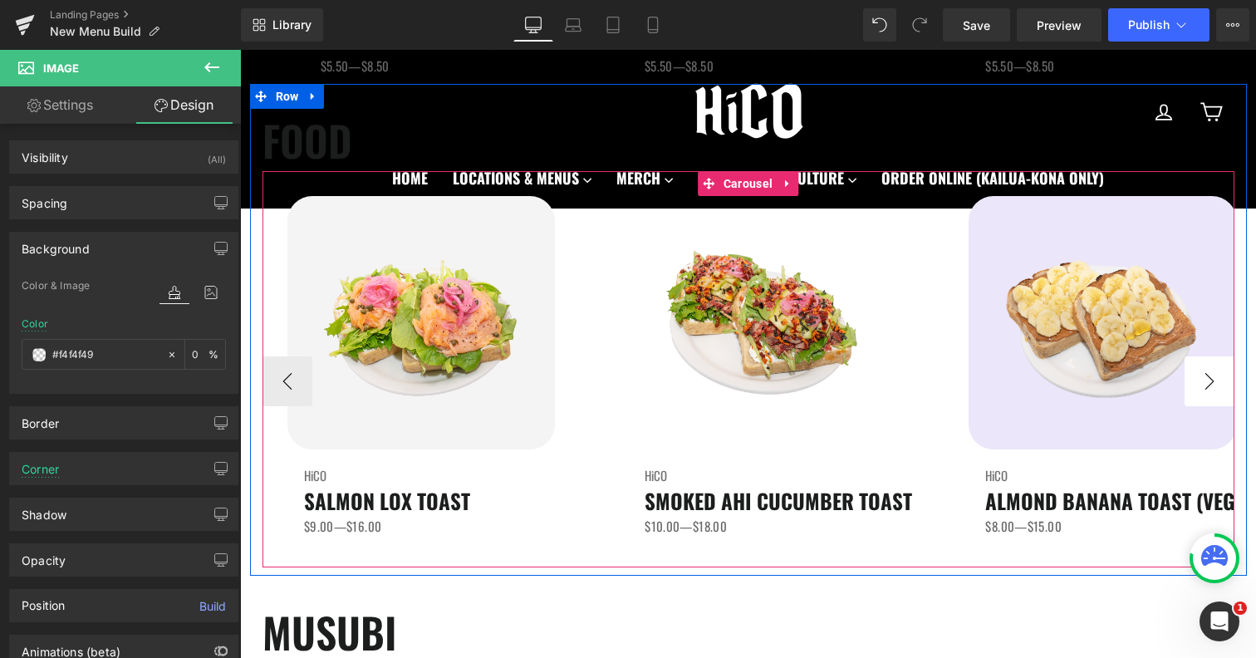
click at [1209, 380] on button "›" at bounding box center [1210, 381] width 50 height 50
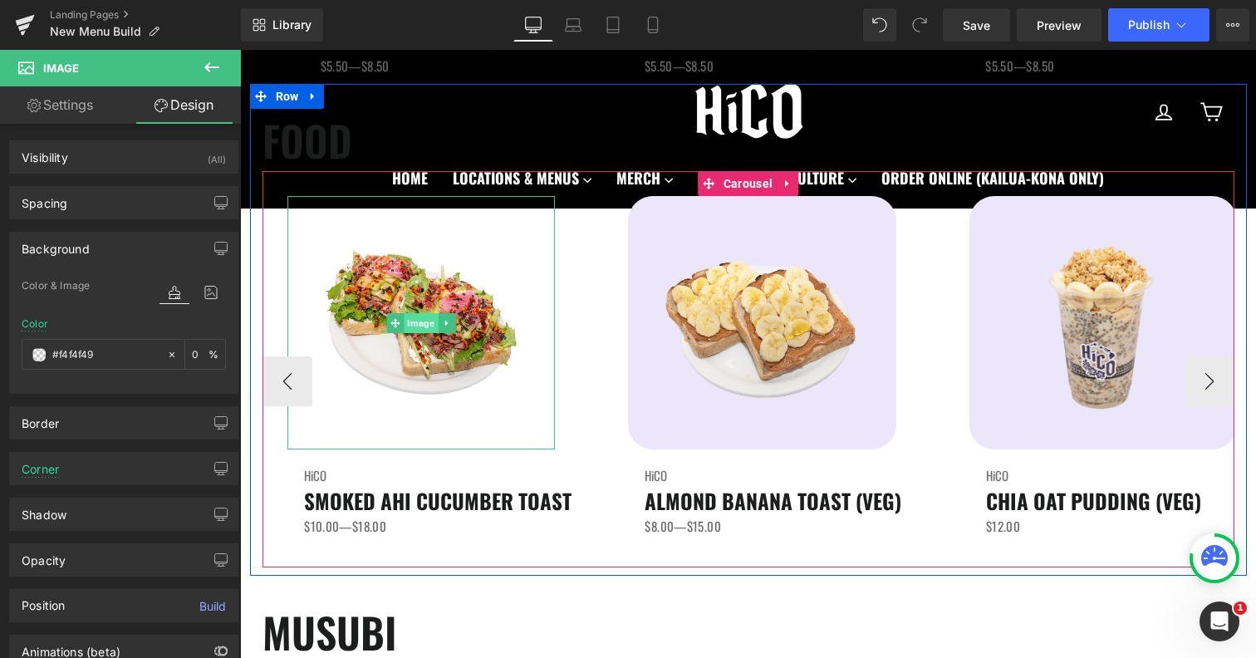
click at [408, 326] on span "Image" at bounding box center [422, 323] width 34 height 20
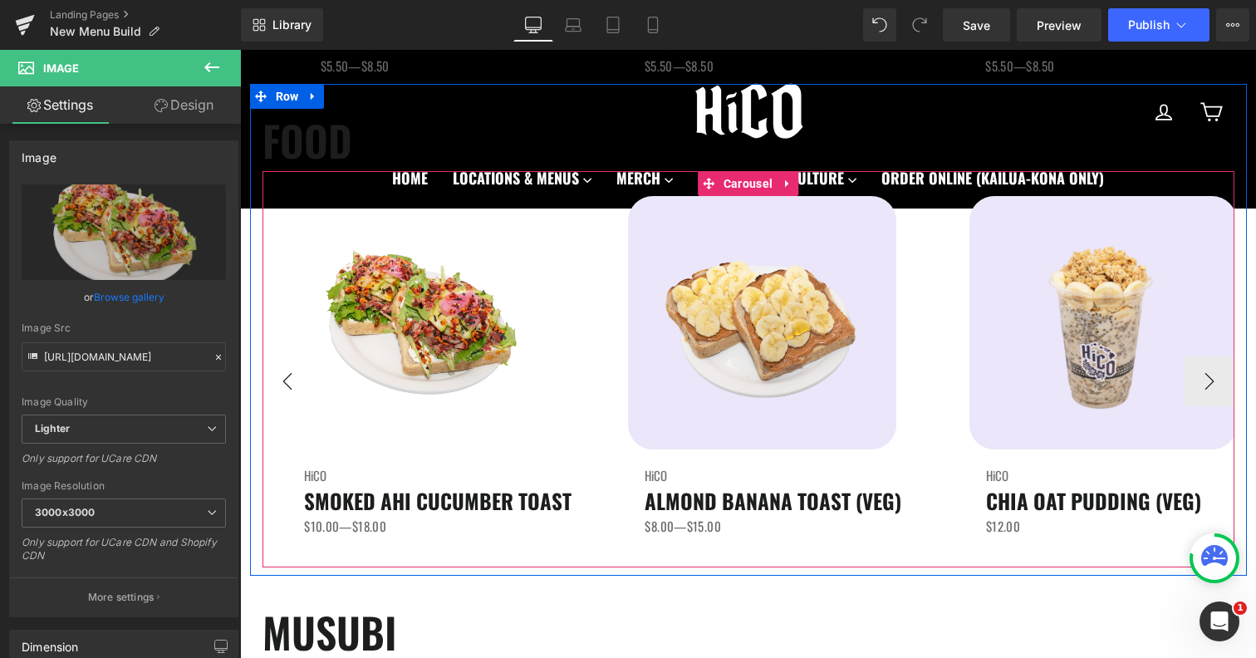
click at [290, 394] on button "‹" at bounding box center [288, 381] width 50 height 50
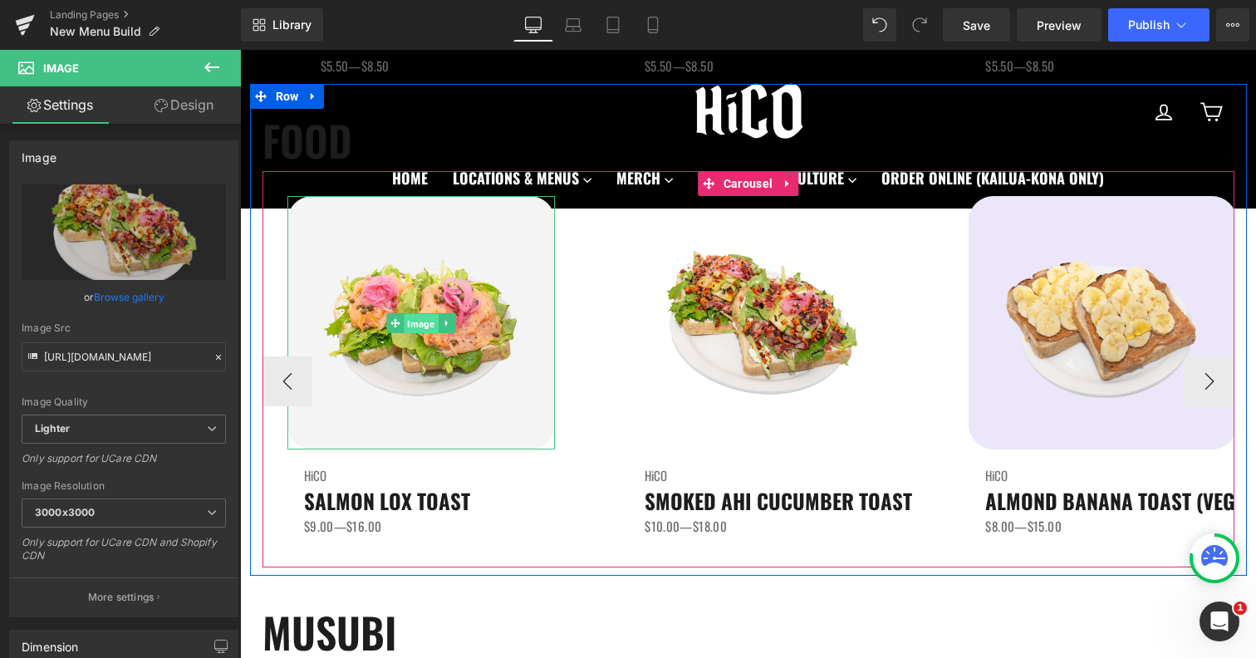
click at [415, 319] on span "Image" at bounding box center [421, 323] width 34 height 20
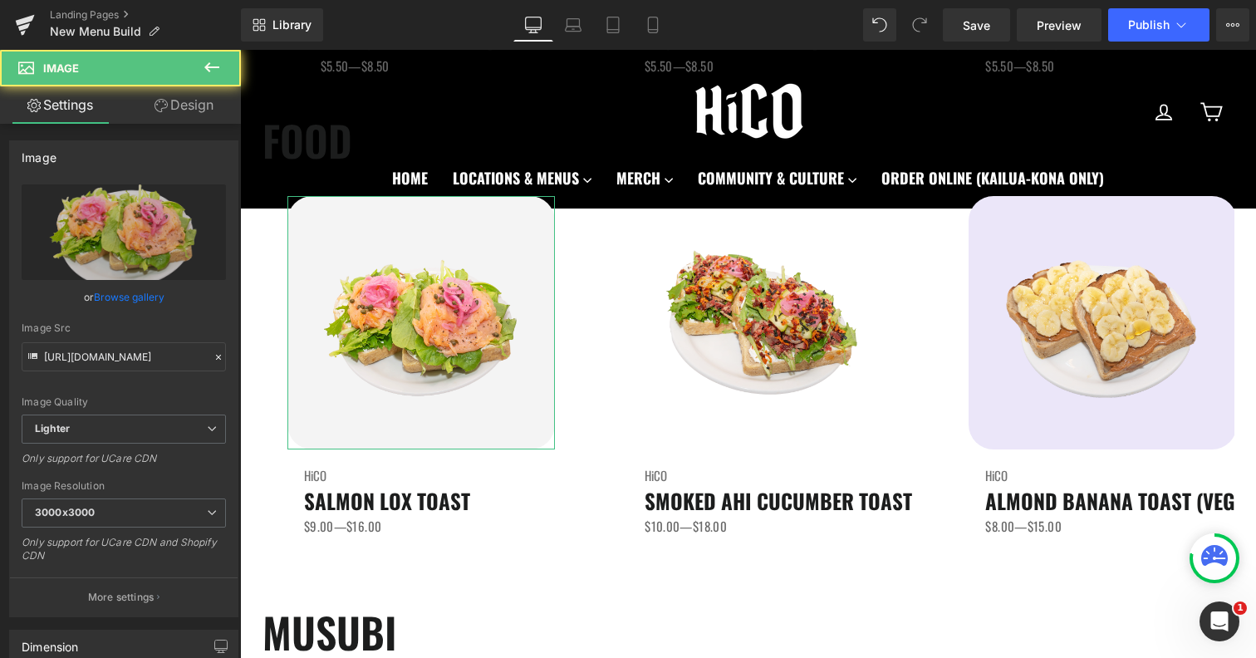
click at [204, 121] on link "Design" at bounding box center [184, 104] width 120 height 37
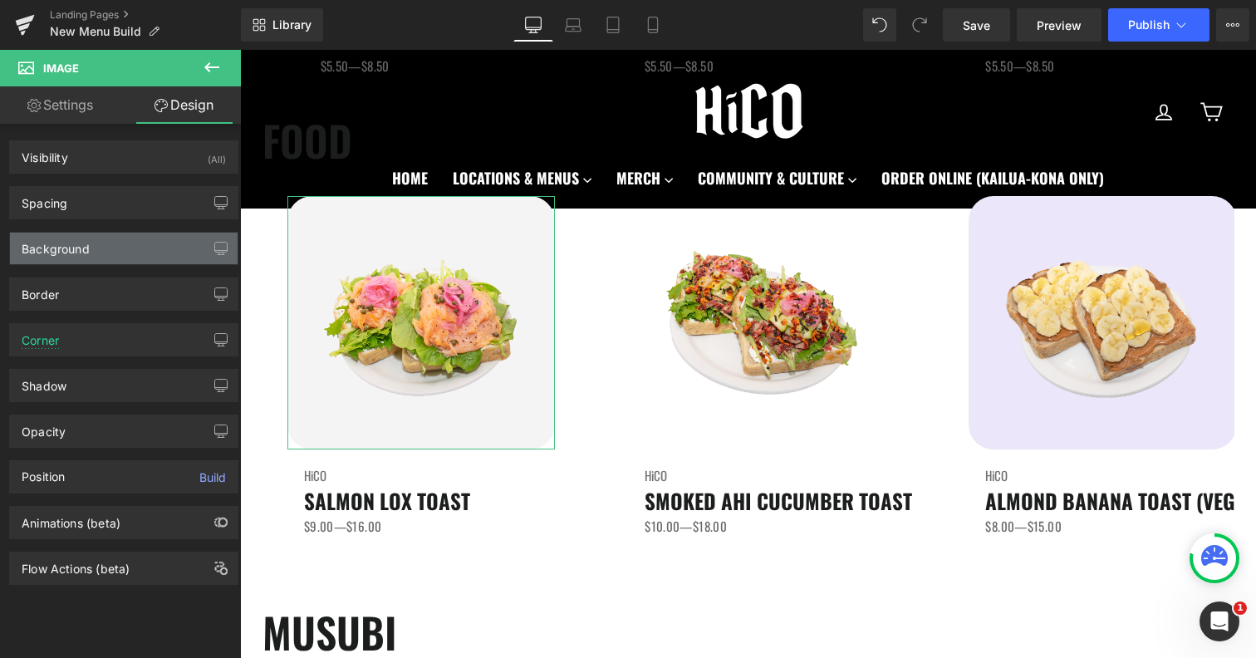
click at [97, 252] on div "Background" at bounding box center [124, 249] width 228 height 32
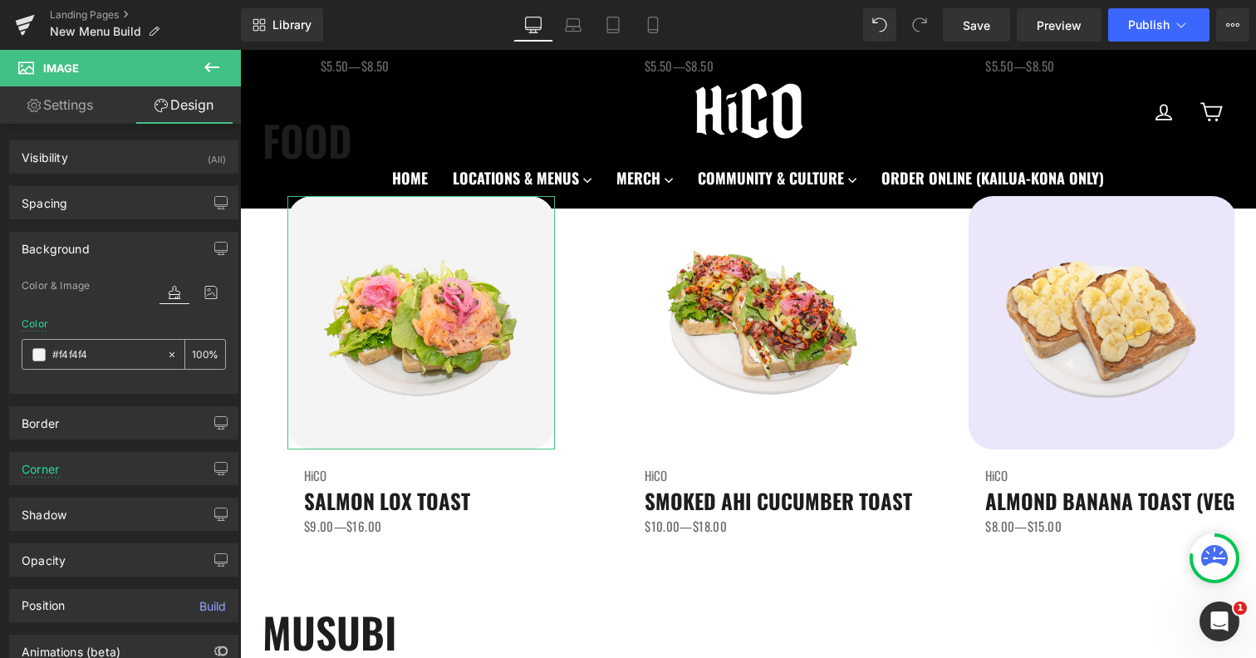
click at [86, 356] on input "text" at bounding box center [105, 355] width 106 height 18
type input "#f4f4f4"
click at [86, 356] on input "#f4f4f4" at bounding box center [105, 355] width 106 height 18
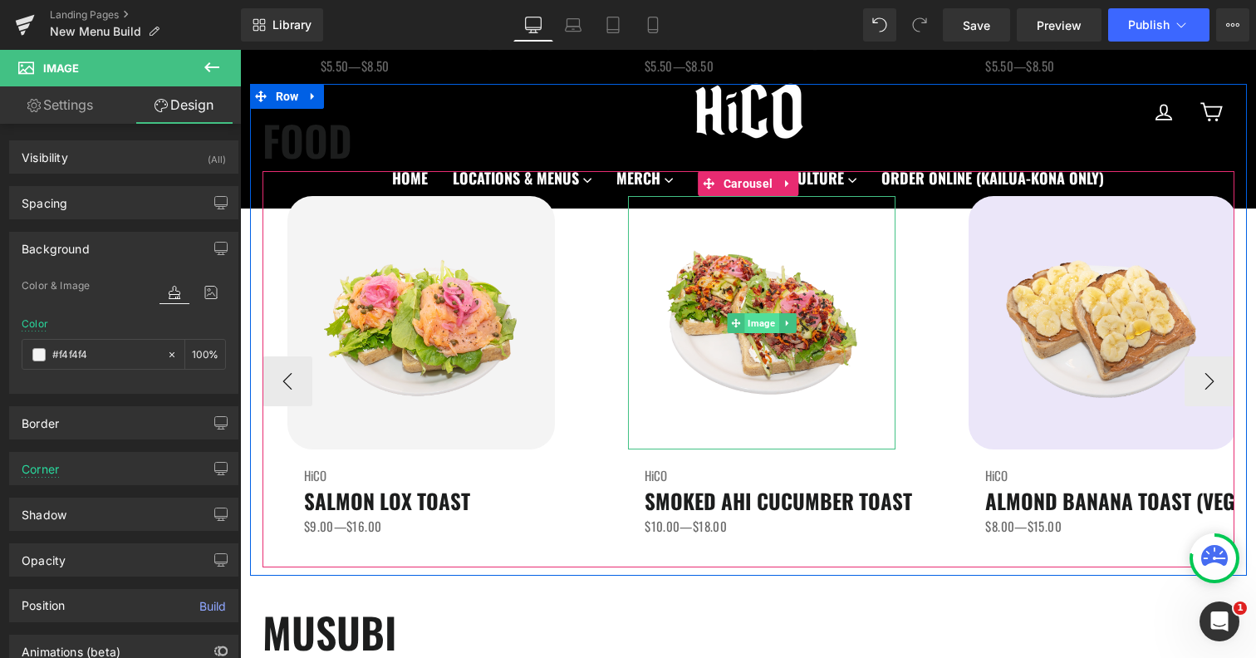
click at [762, 317] on span "Image" at bounding box center [762, 323] width 34 height 20
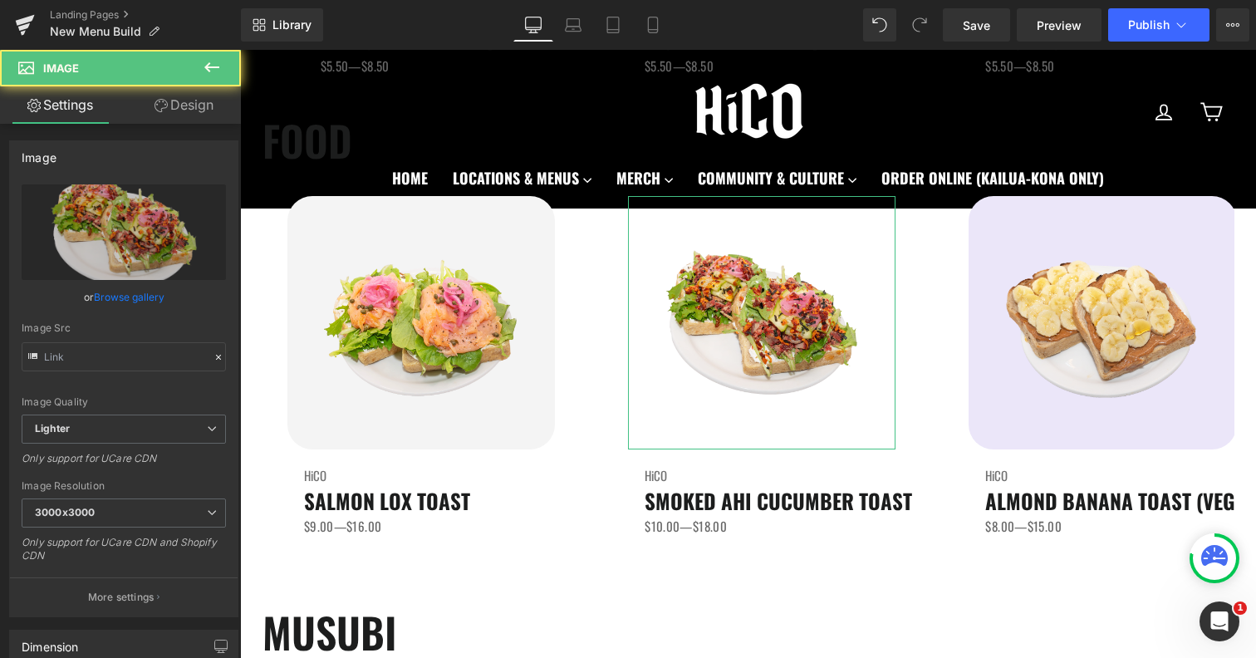
click at [181, 104] on link "Design" at bounding box center [184, 104] width 120 height 37
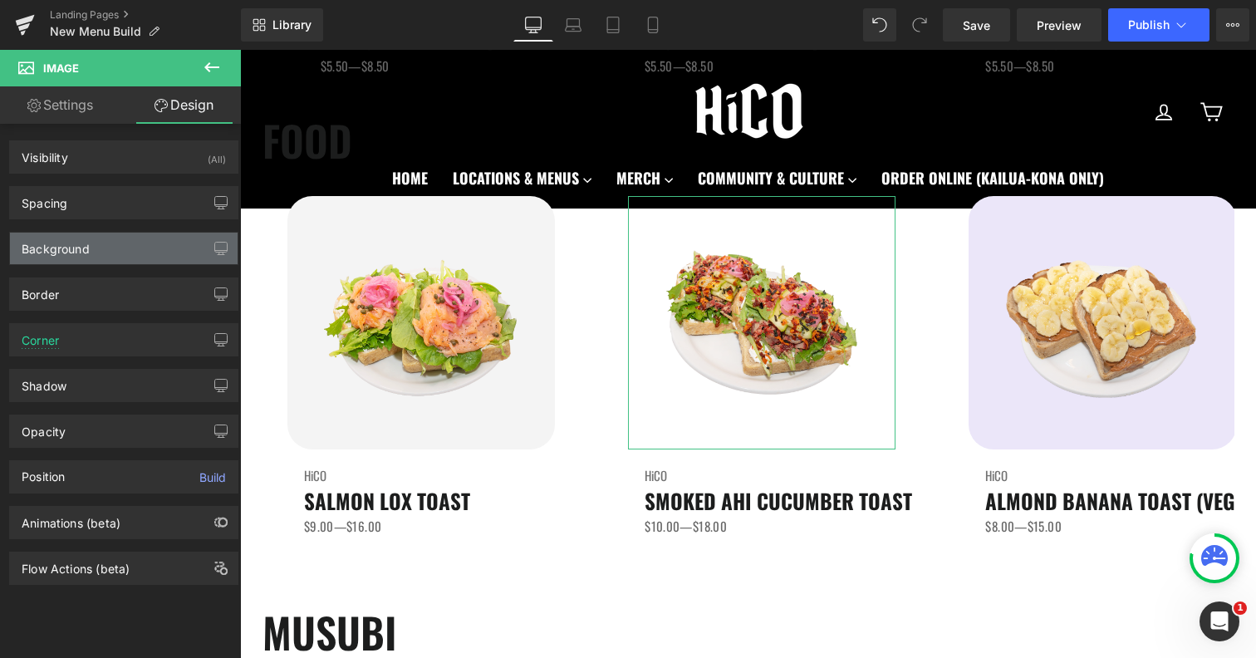
click at [104, 242] on div "Background" at bounding box center [124, 249] width 228 height 32
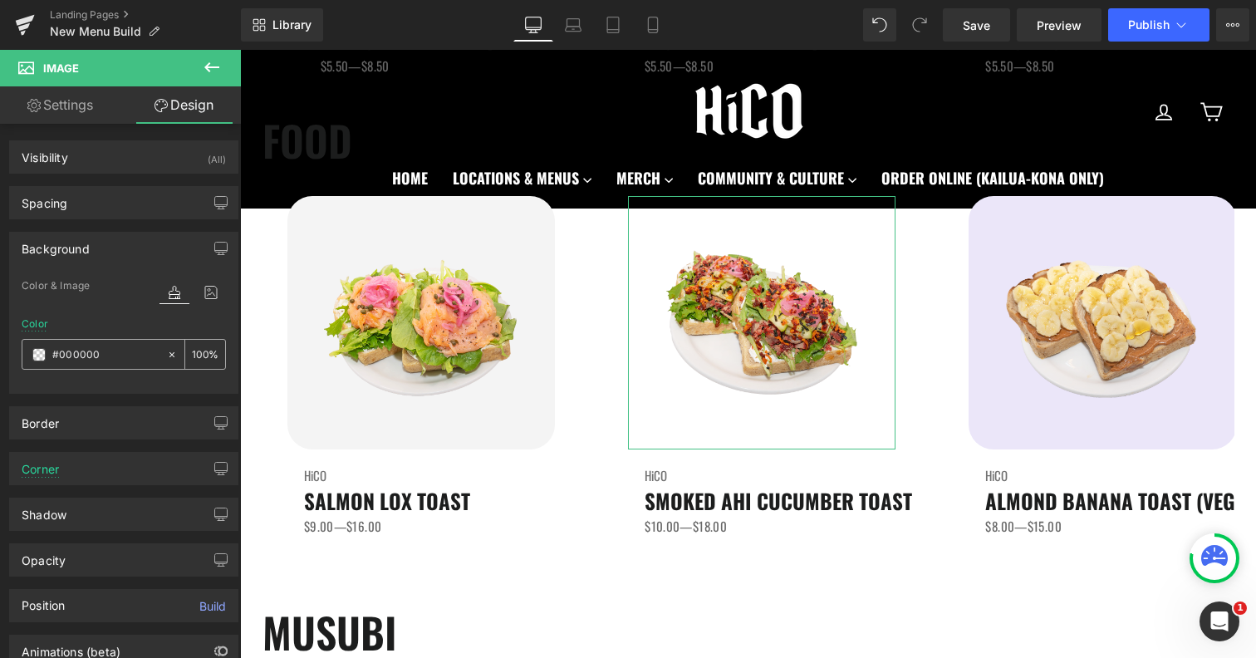
click at [56, 365] on div "#000000" at bounding box center [94, 354] width 144 height 29
click at [57, 361] on input "#000000" at bounding box center [105, 355] width 106 height 18
paste input "f4f4f4"
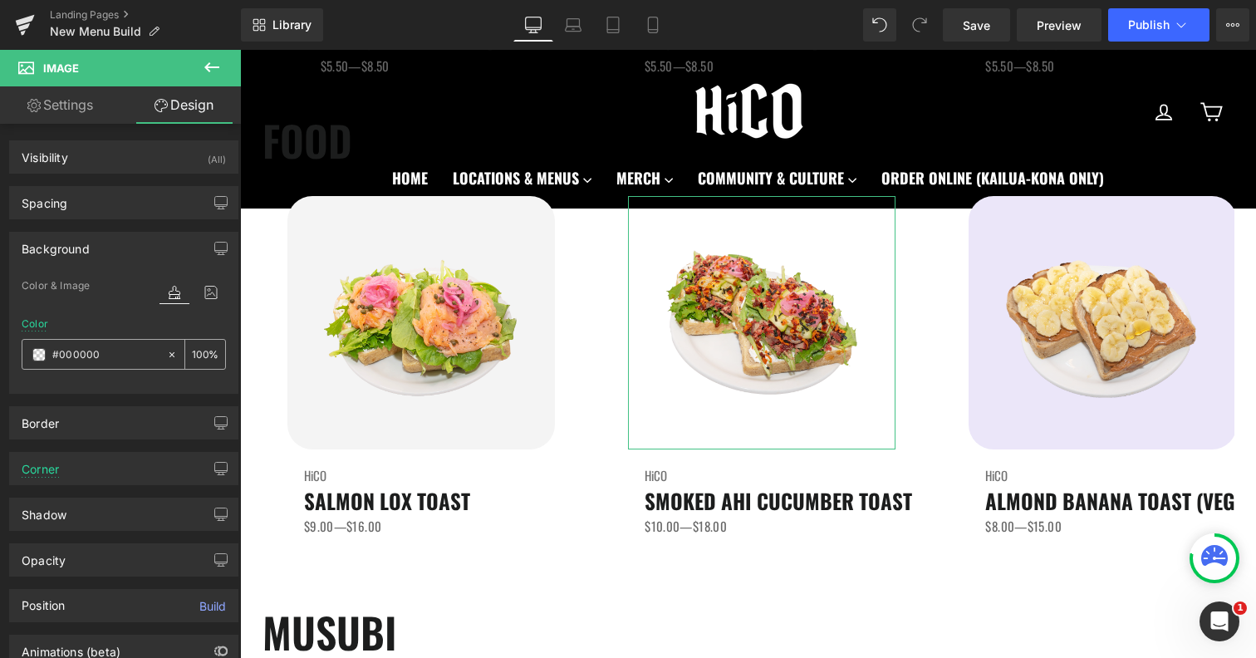
type input "#f4f4f4"
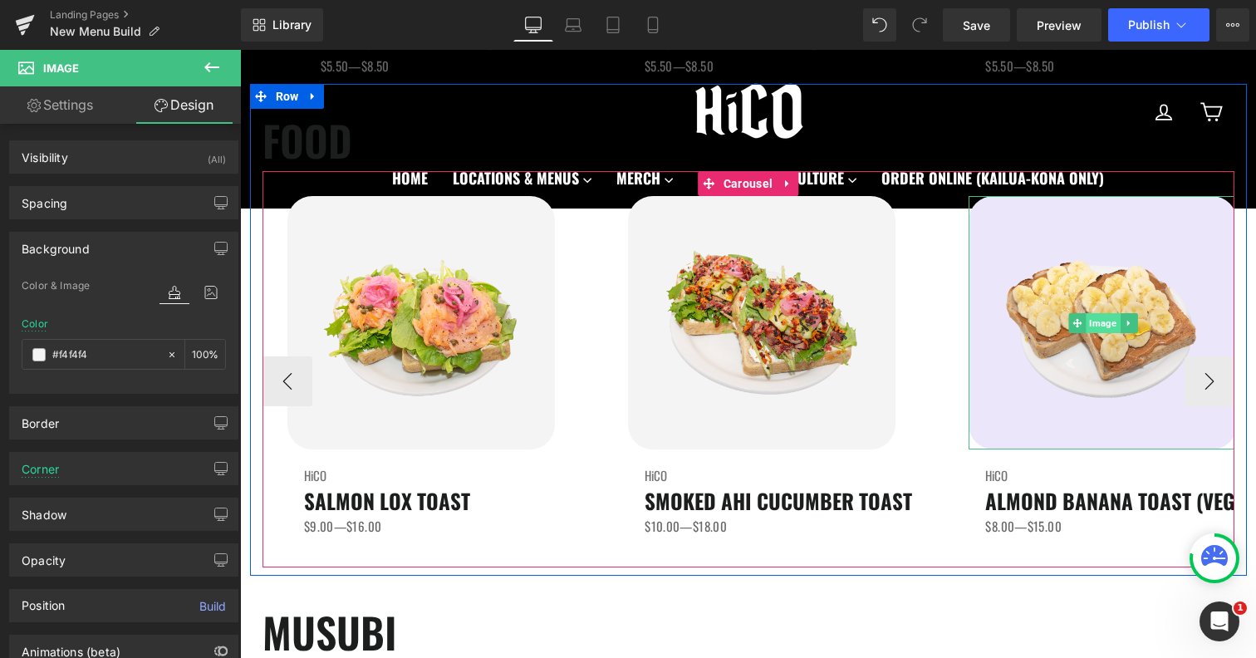
click at [1107, 325] on span "Image" at bounding box center [1103, 323] width 34 height 20
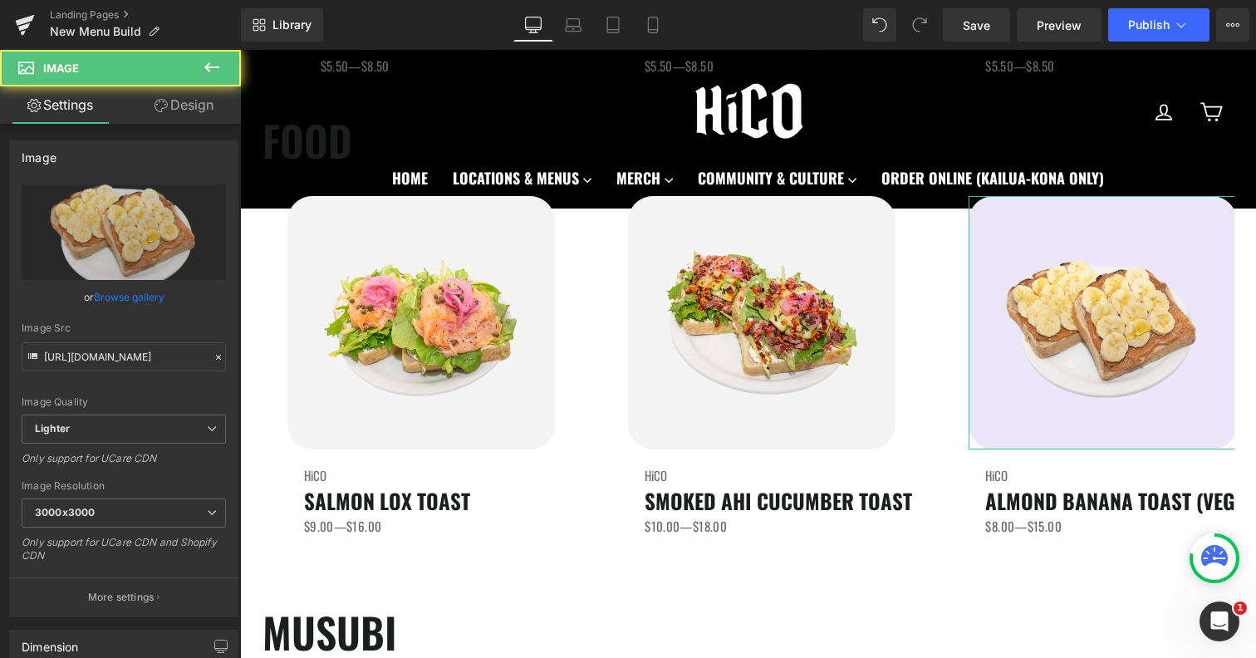
click at [197, 112] on link "Design" at bounding box center [184, 104] width 120 height 37
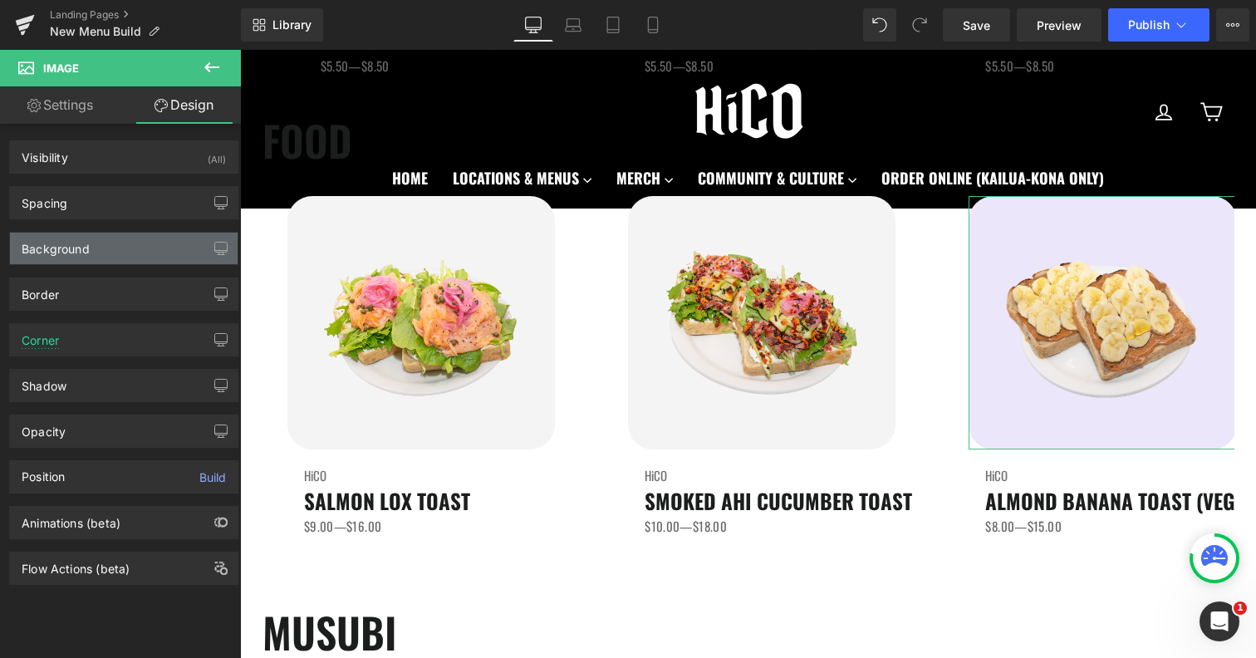
click at [105, 244] on div "Background" at bounding box center [124, 249] width 228 height 32
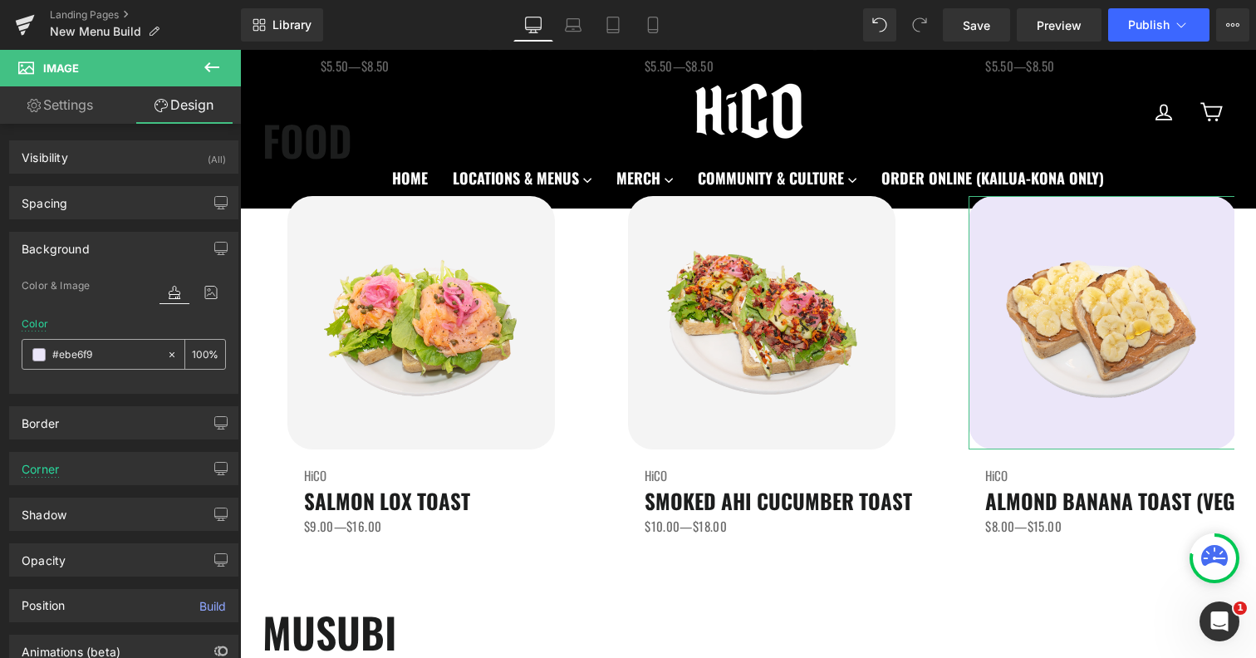
click at [87, 353] on input "#ebe6f9" at bounding box center [105, 355] width 106 height 18
paste input "f4f4f4"
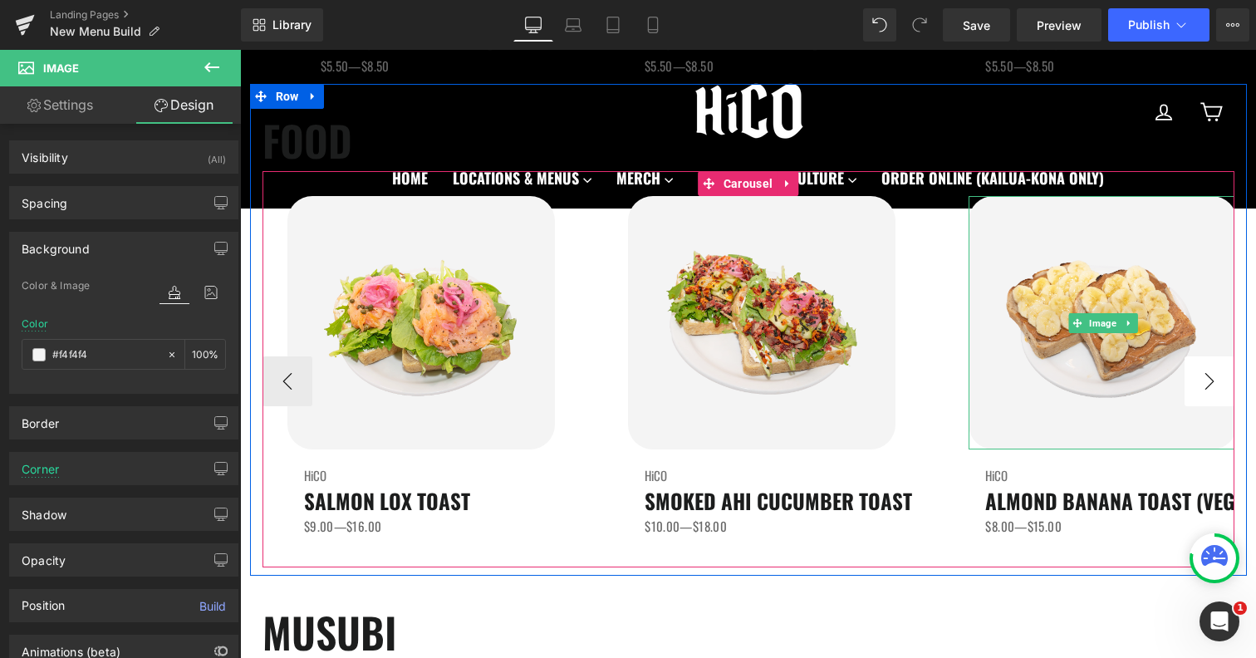
type input "#f4f4f4"
click at [1200, 385] on button "›" at bounding box center [1210, 381] width 50 height 50
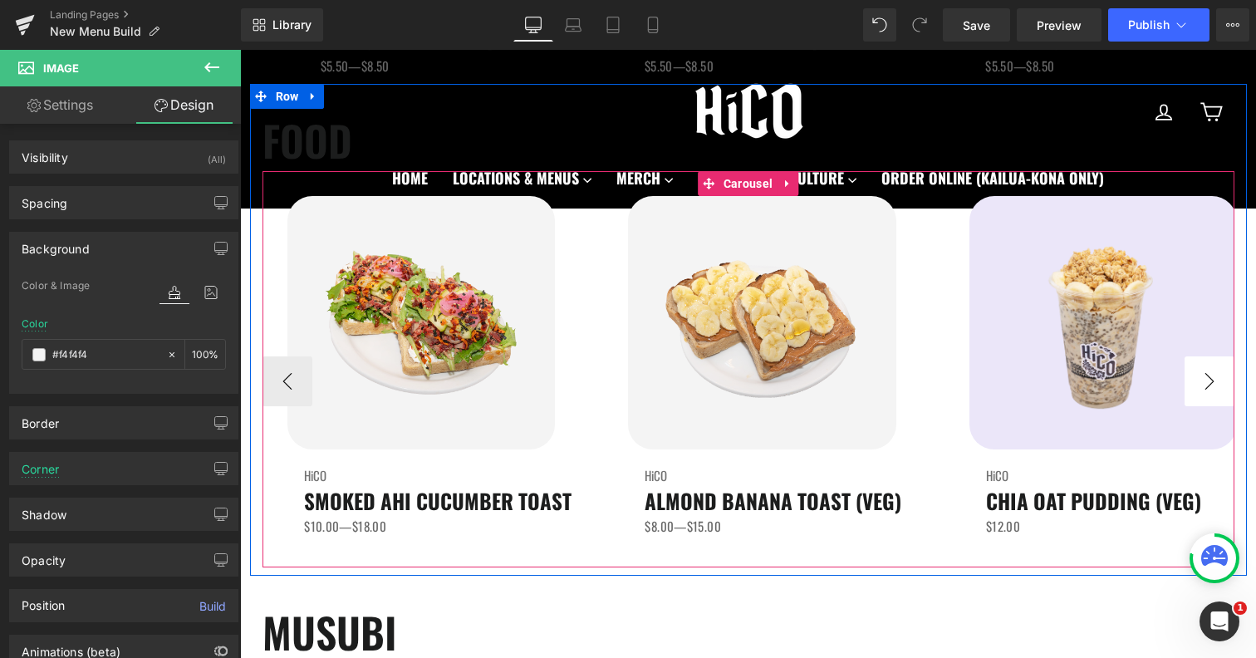
click at [1200, 385] on button "›" at bounding box center [1210, 381] width 50 height 50
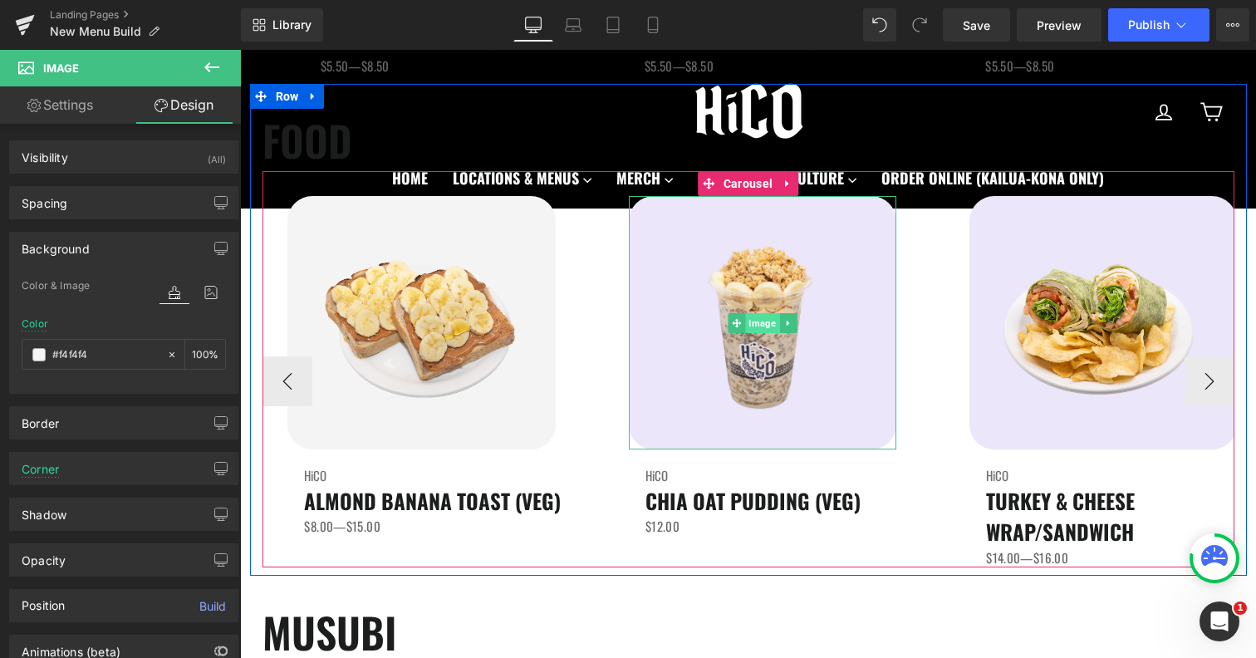
click at [761, 328] on span "Image" at bounding box center [762, 323] width 34 height 20
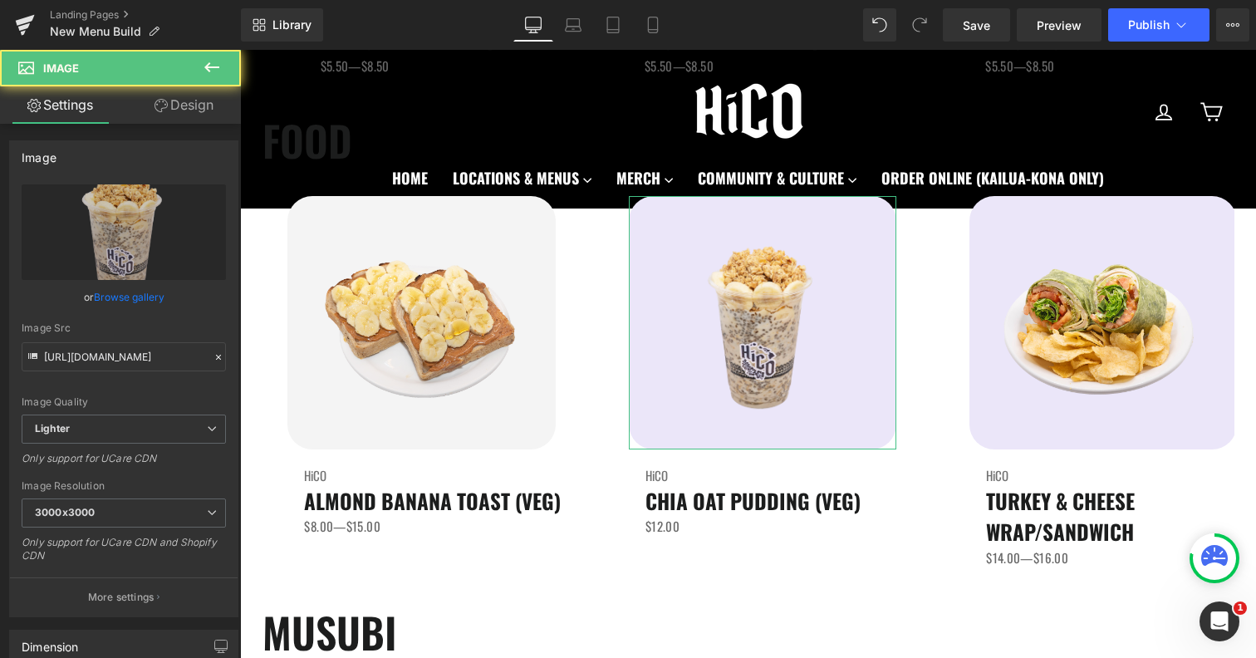
click at [203, 100] on link "Design" at bounding box center [184, 104] width 120 height 37
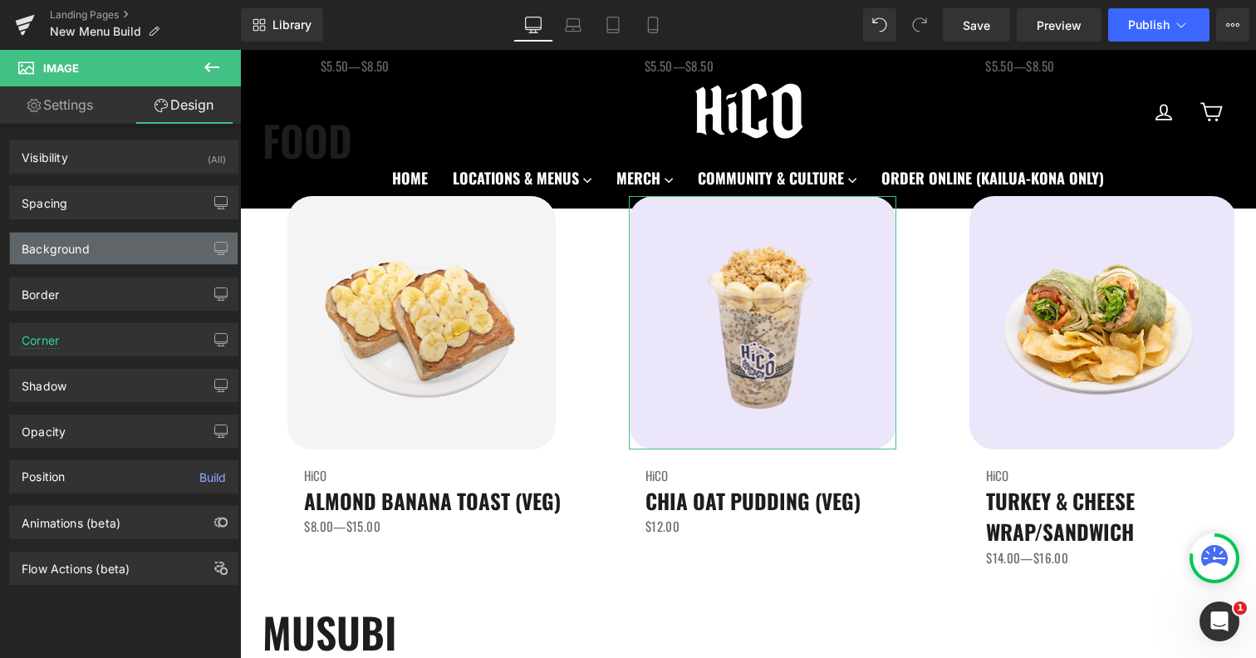
click at [82, 245] on div "Background" at bounding box center [56, 244] width 68 height 23
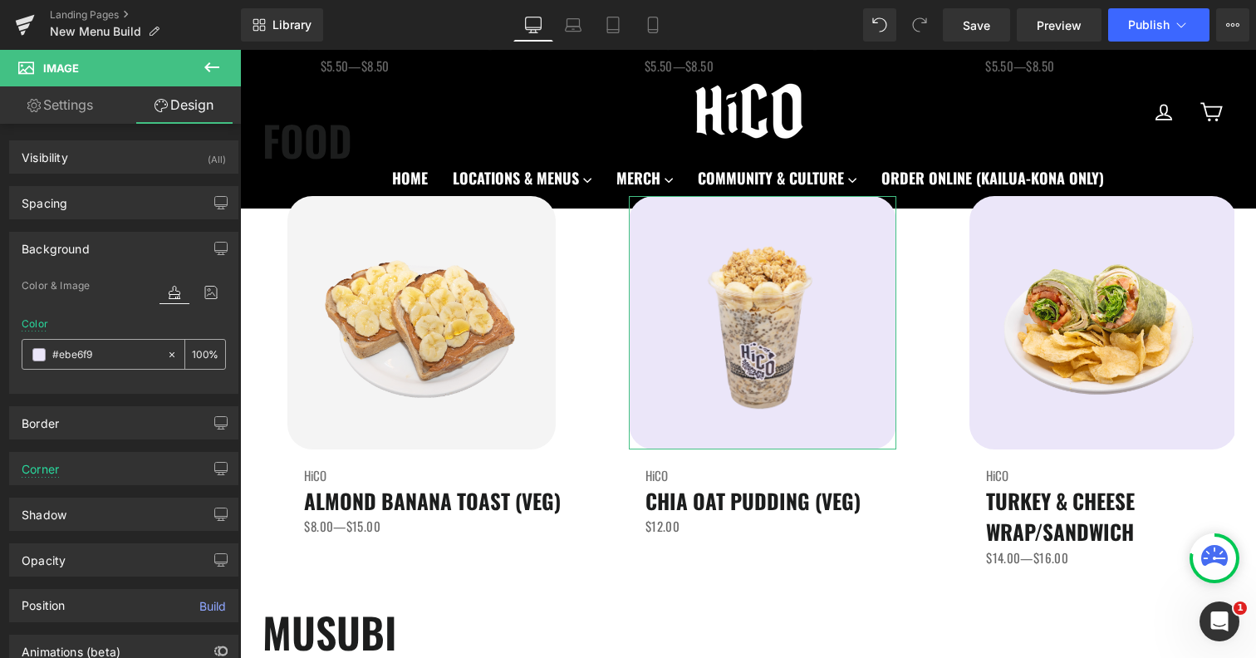
click at [98, 361] on input "#ebe6f9" at bounding box center [105, 355] width 106 height 18
paste input "f4f4f4"
type input "#f4f4f4"
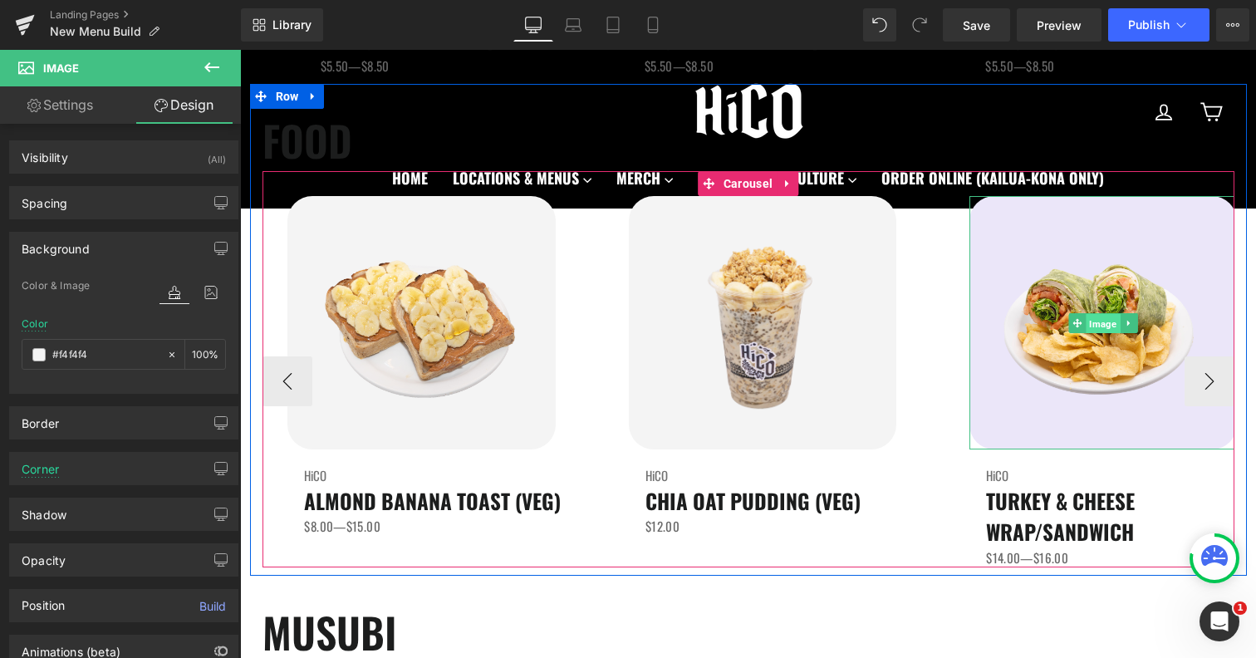
click at [1107, 321] on span "Image" at bounding box center [1104, 323] width 34 height 20
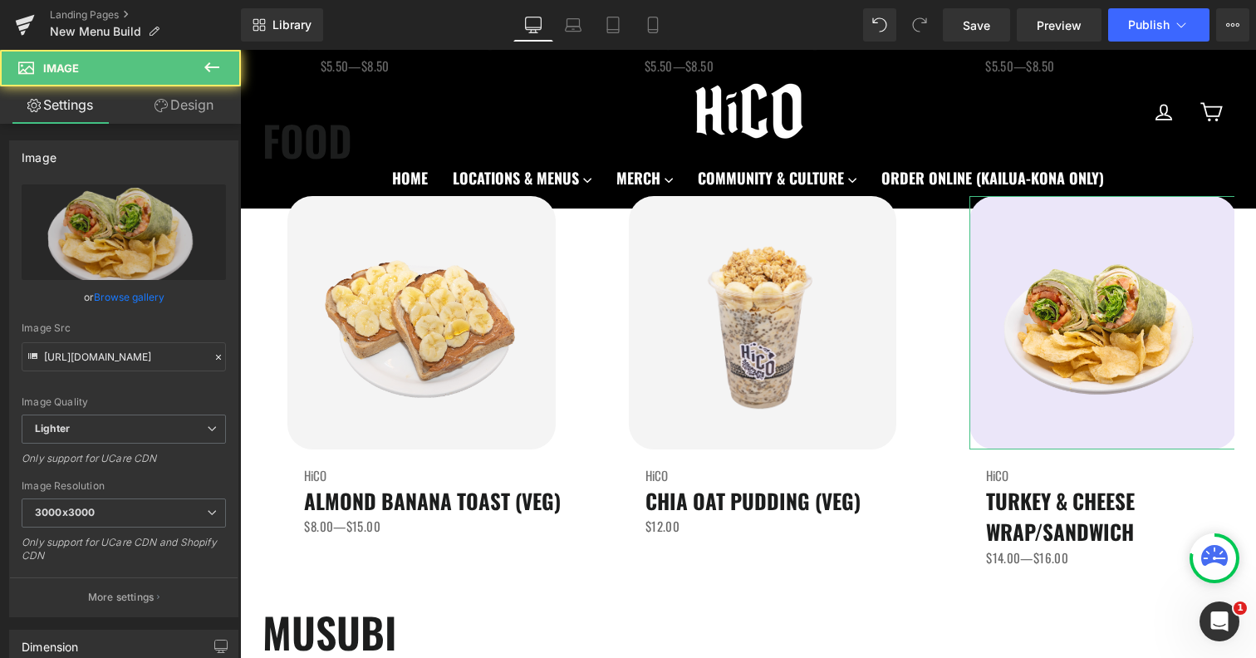
click at [207, 114] on link "Design" at bounding box center [184, 104] width 120 height 37
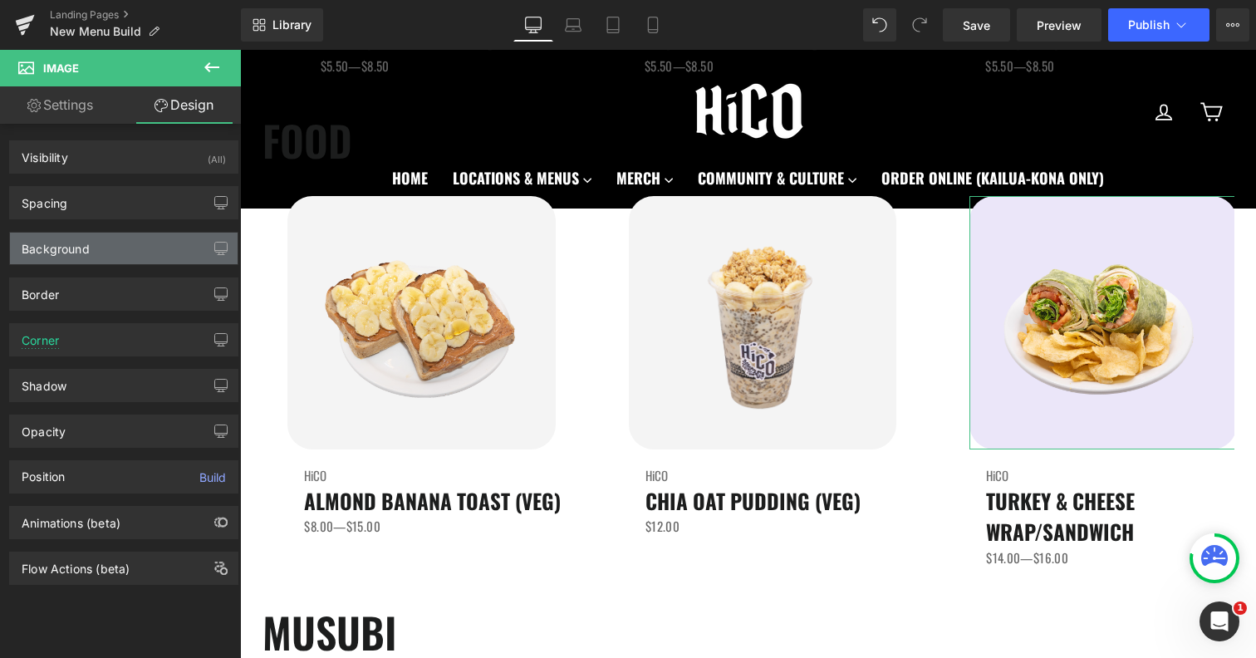
click at [86, 254] on div "Background" at bounding box center [56, 244] width 68 height 23
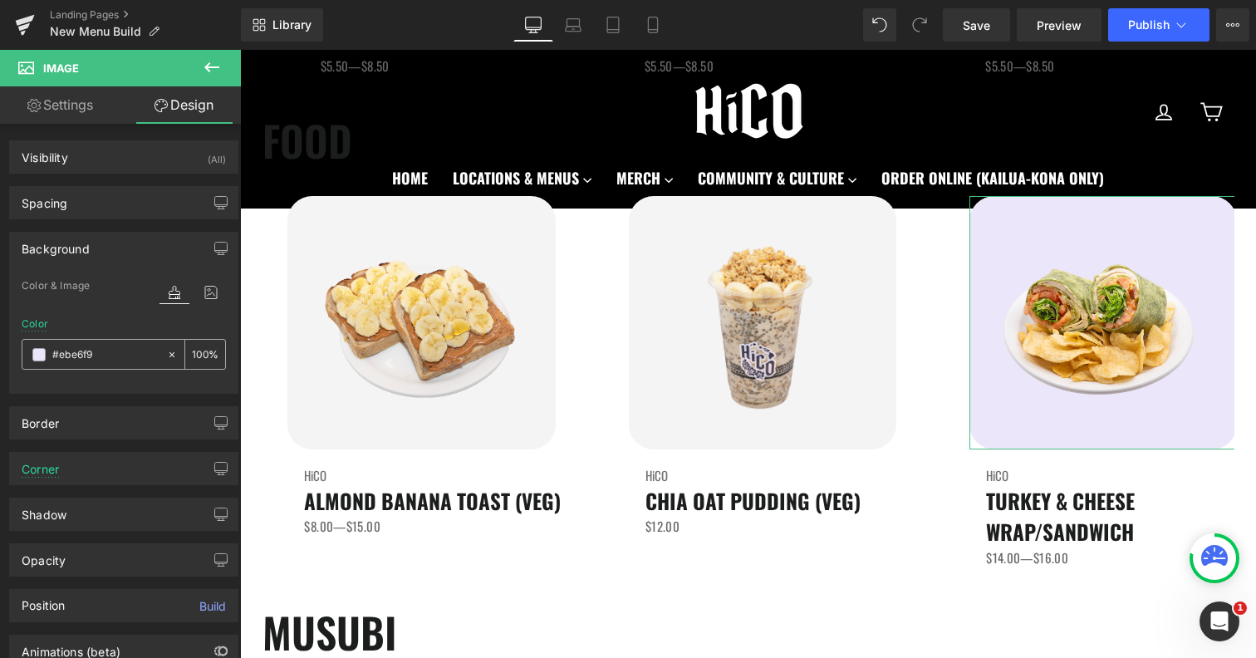
click at [112, 354] on input "text" at bounding box center [105, 355] width 106 height 18
paste input "f4f4f4"
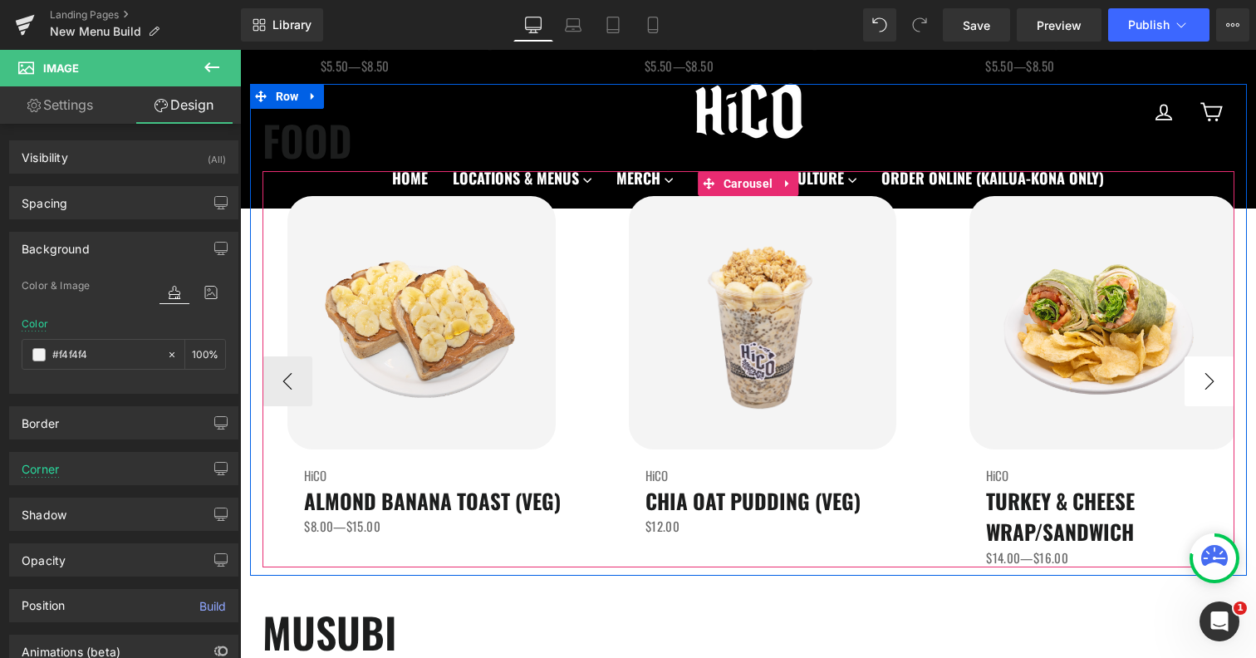
type input "#f4f4f4"
click at [1225, 379] on button "›" at bounding box center [1210, 381] width 50 height 50
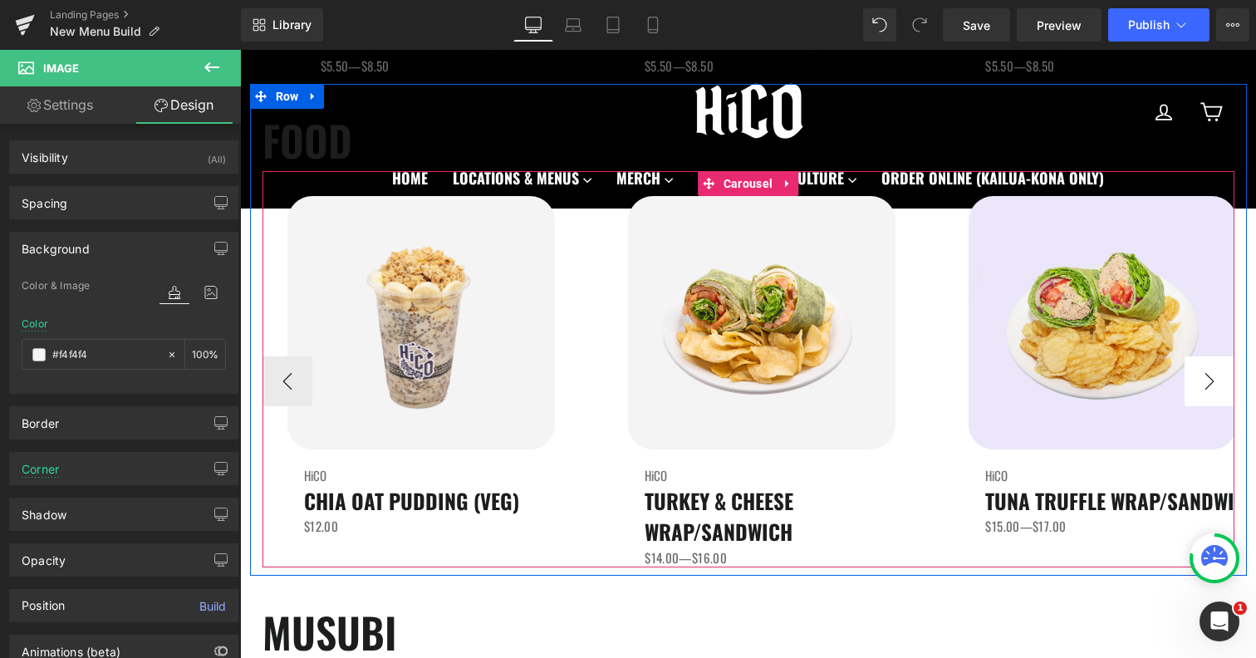
click at [1224, 379] on button "›" at bounding box center [1210, 381] width 50 height 50
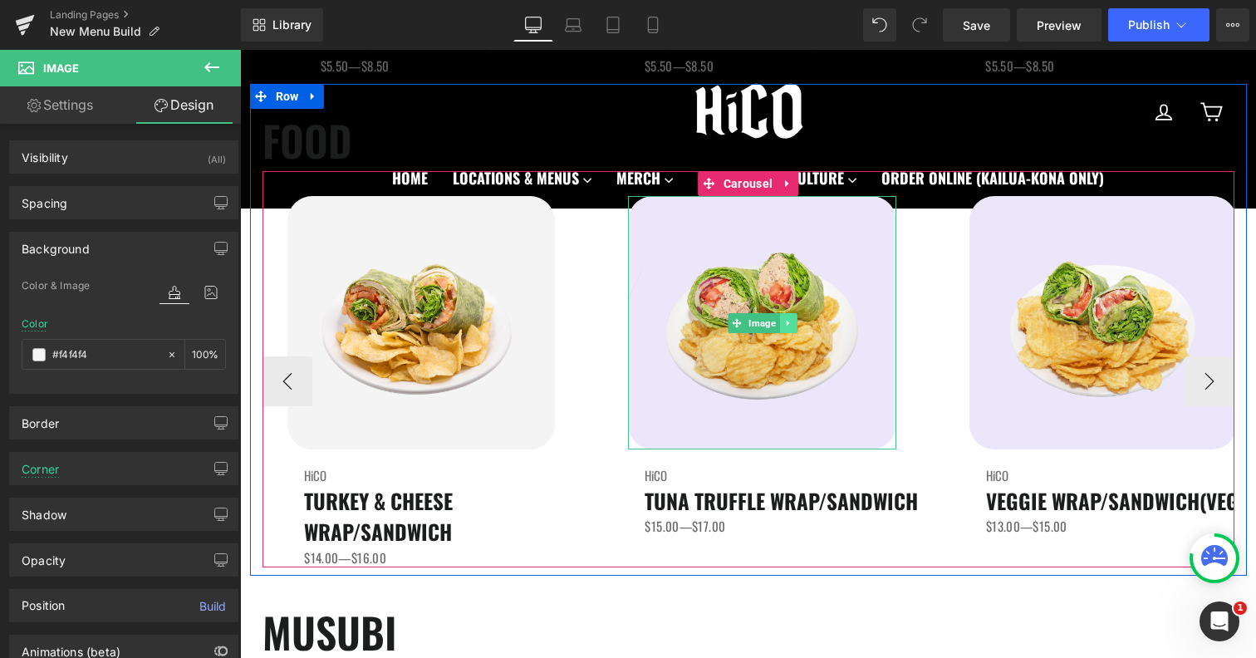
click at [785, 319] on icon at bounding box center [787, 323] width 9 height 10
click at [726, 318] on div "Image" at bounding box center [761, 322] width 267 height 253
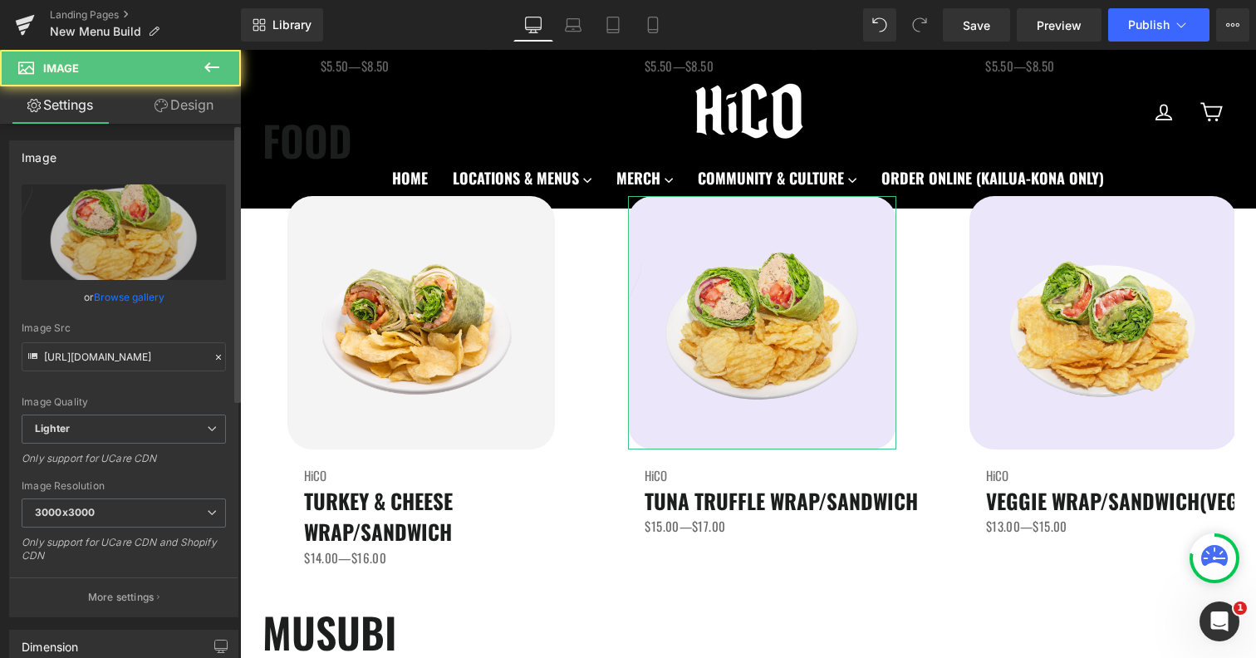
click at [164, 129] on div "Image https://ucarecdn.com/54ed8ba8-f09b-437e-8e5b-85a3fa238329/-/format/auto/-…" at bounding box center [124, 372] width 248 height 489
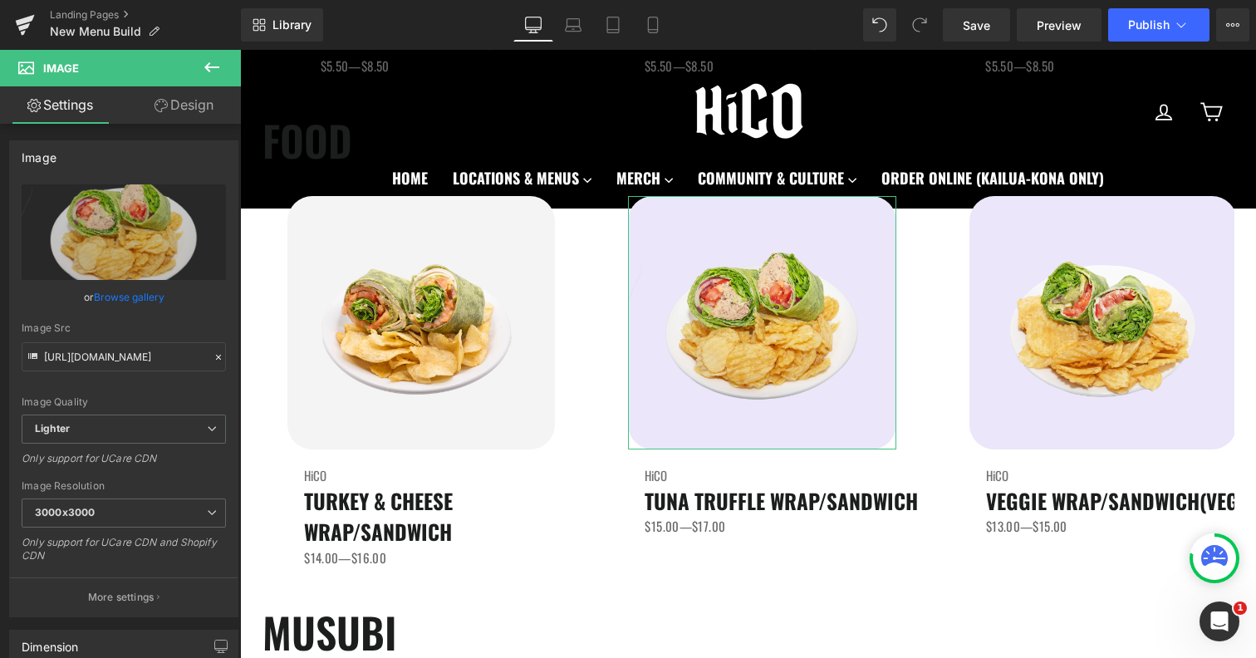
click at [178, 102] on link "Design" at bounding box center [184, 104] width 120 height 37
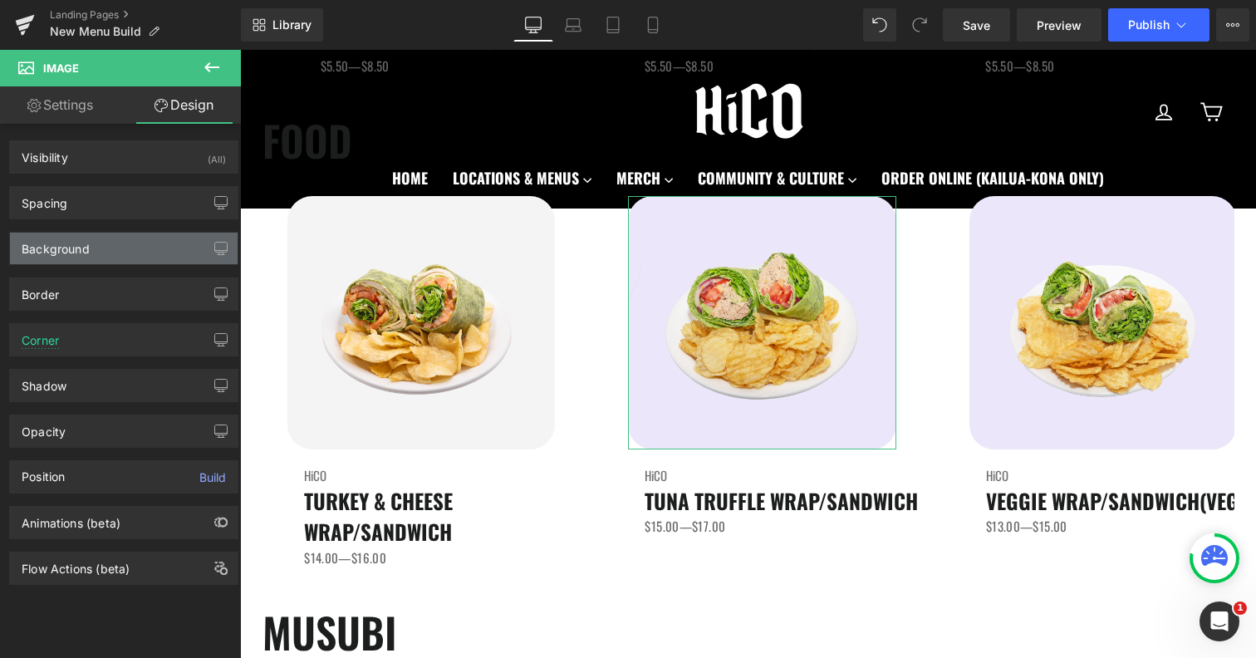
click at [104, 242] on div "Background" at bounding box center [124, 249] width 228 height 32
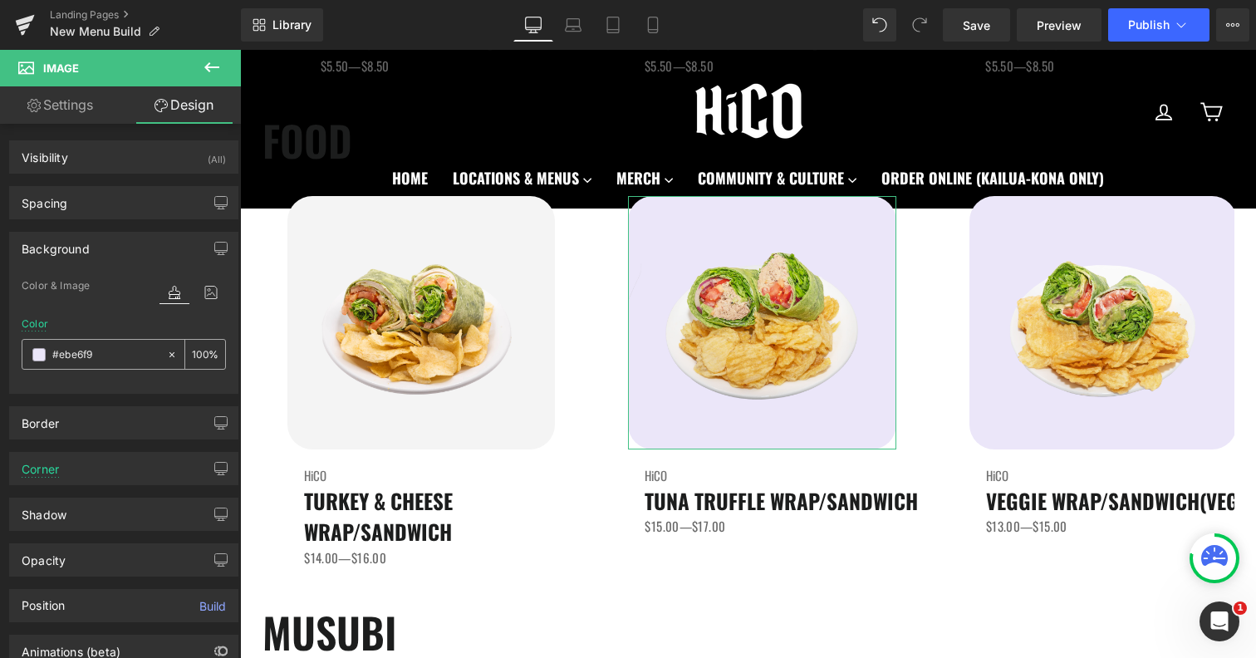
click at [104, 348] on input "#ebe6f9" at bounding box center [105, 355] width 106 height 18
paste input "#f4f4f4"
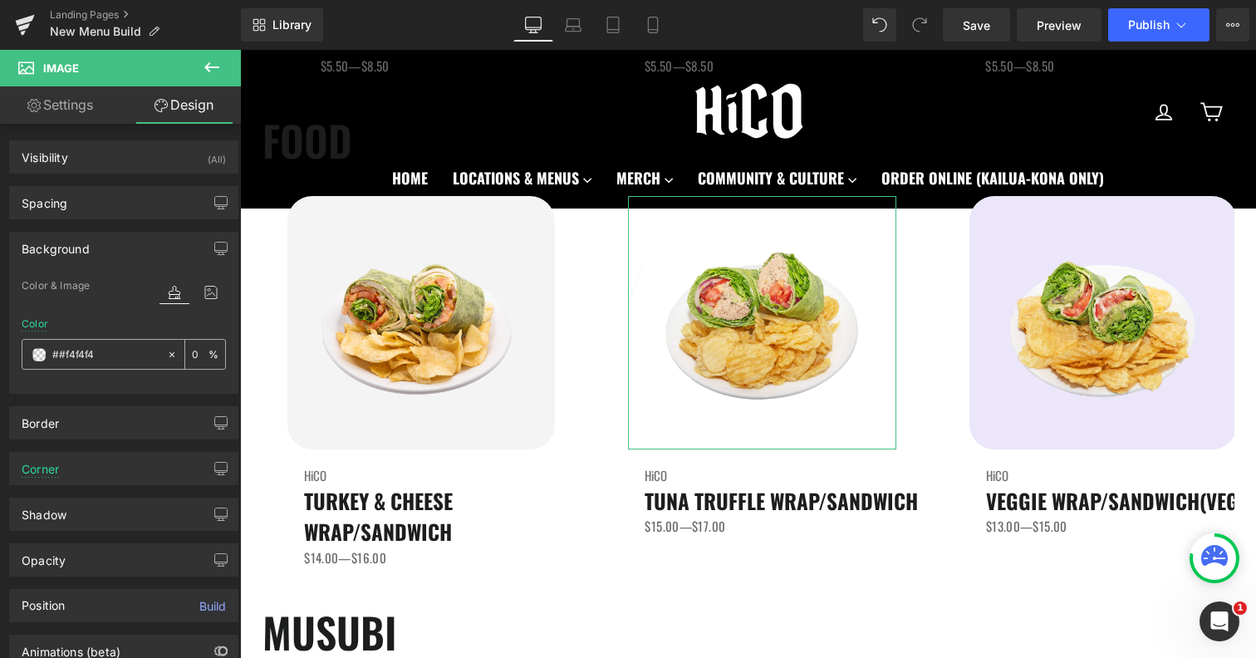
click at [66, 355] on input "##f4f4f4" at bounding box center [105, 355] width 106 height 18
type input "#f4f4f4"
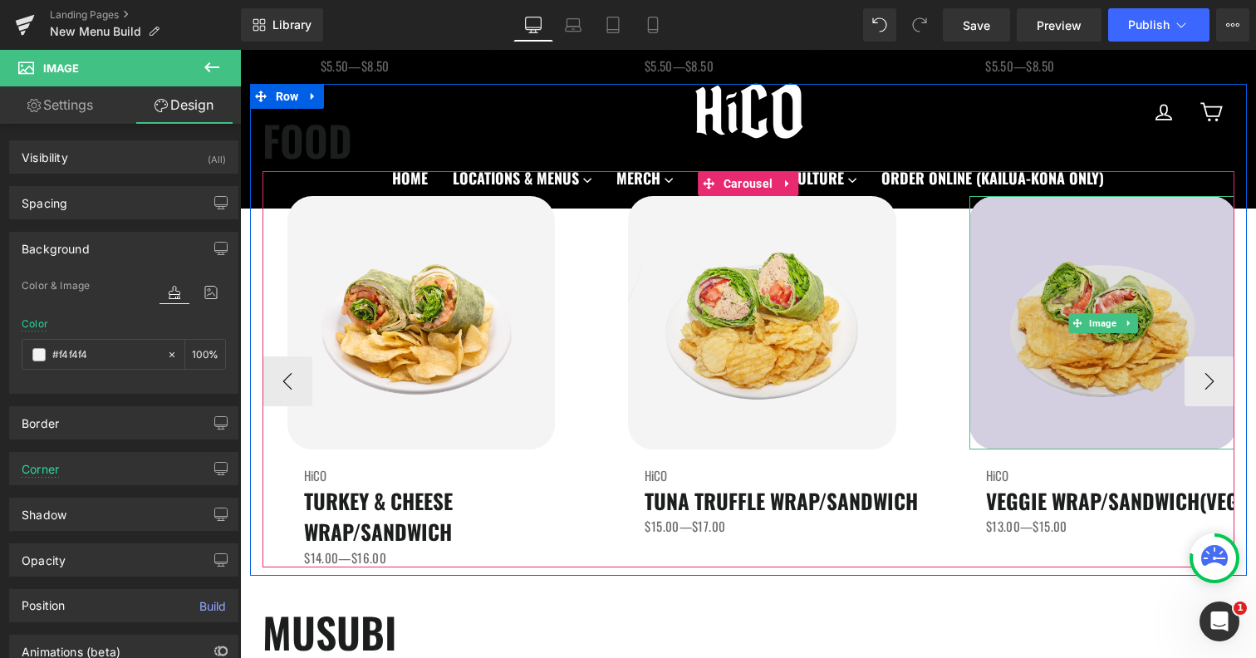
click at [1097, 311] on img at bounding box center [1102, 322] width 267 height 253
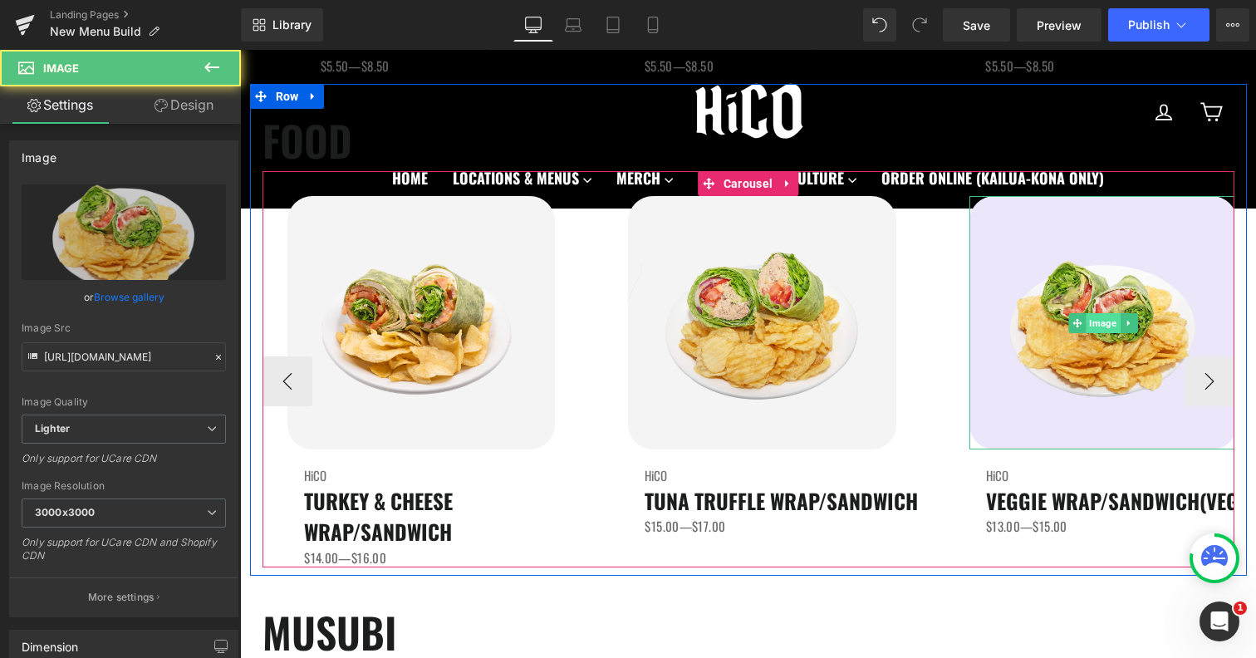
click at [1104, 328] on span "Image" at bounding box center [1103, 323] width 34 height 20
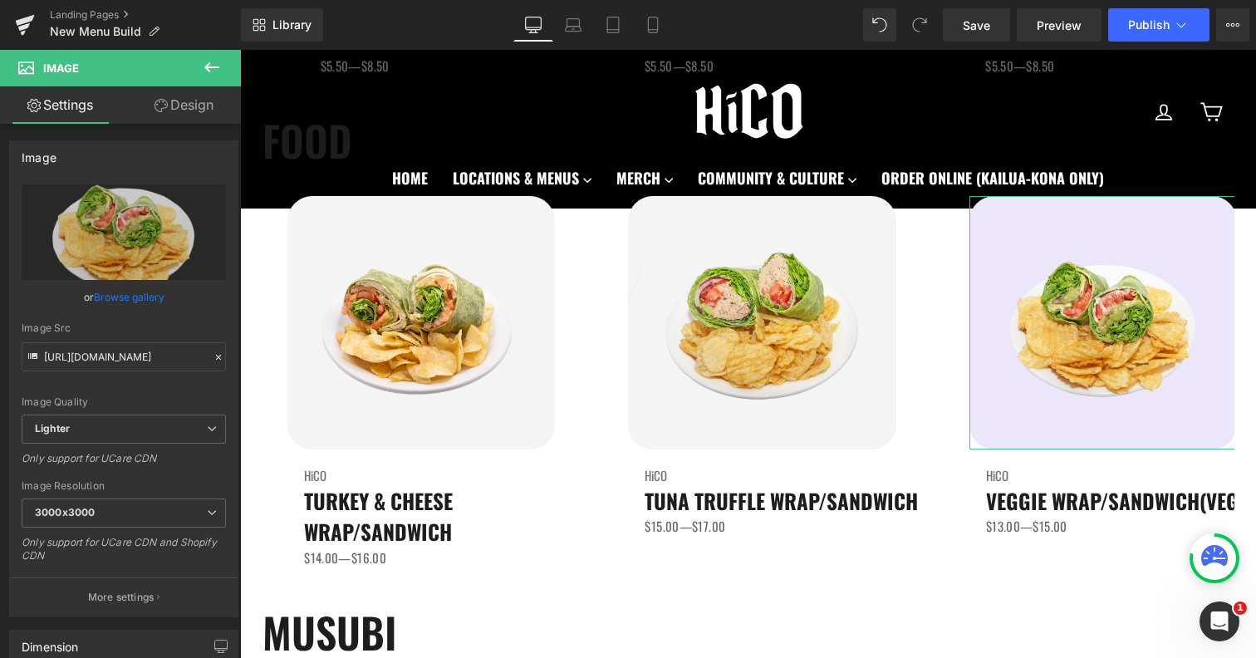
click at [163, 112] on link "Design" at bounding box center [184, 104] width 120 height 37
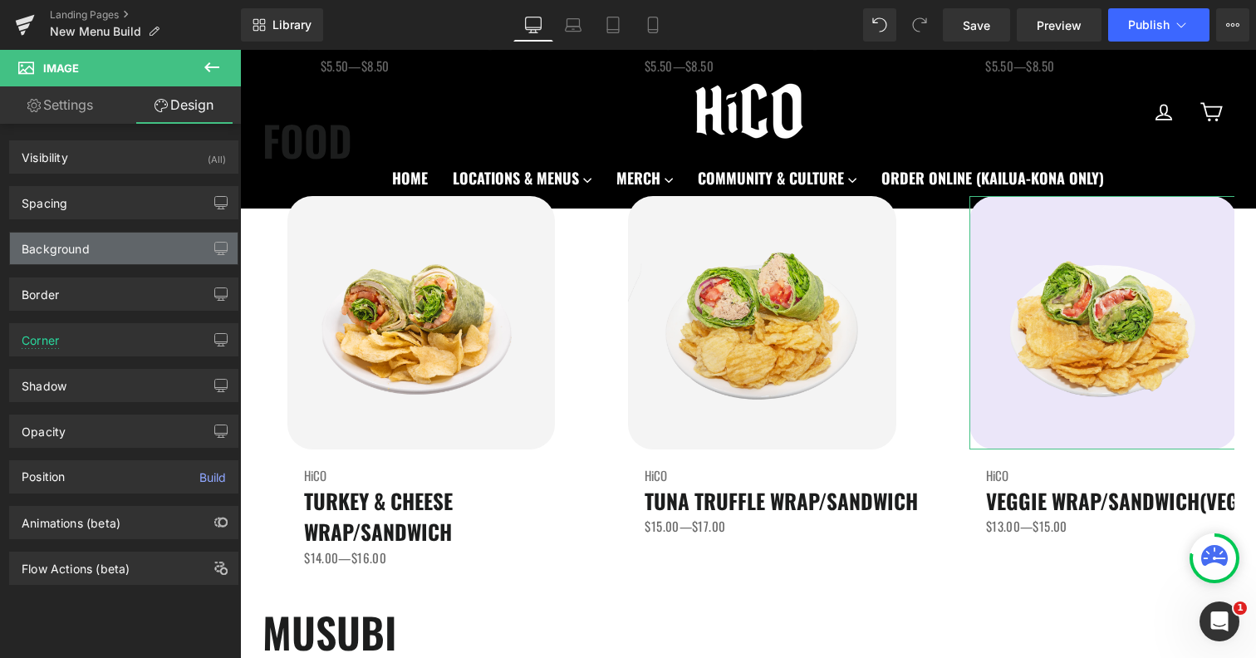
click at [69, 254] on div "Background" at bounding box center [56, 244] width 68 height 23
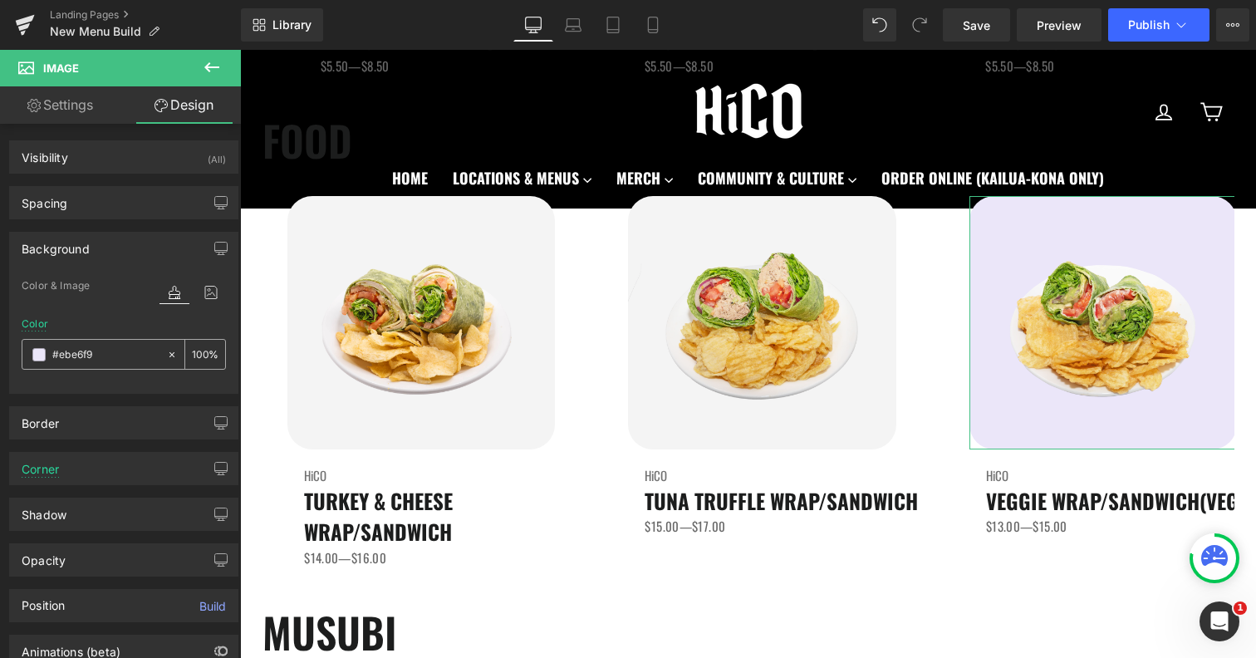
click at [117, 363] on div at bounding box center [94, 354] width 144 height 29
click at [110, 358] on input "text" at bounding box center [105, 355] width 106 height 18
paste input "f4f4f4"
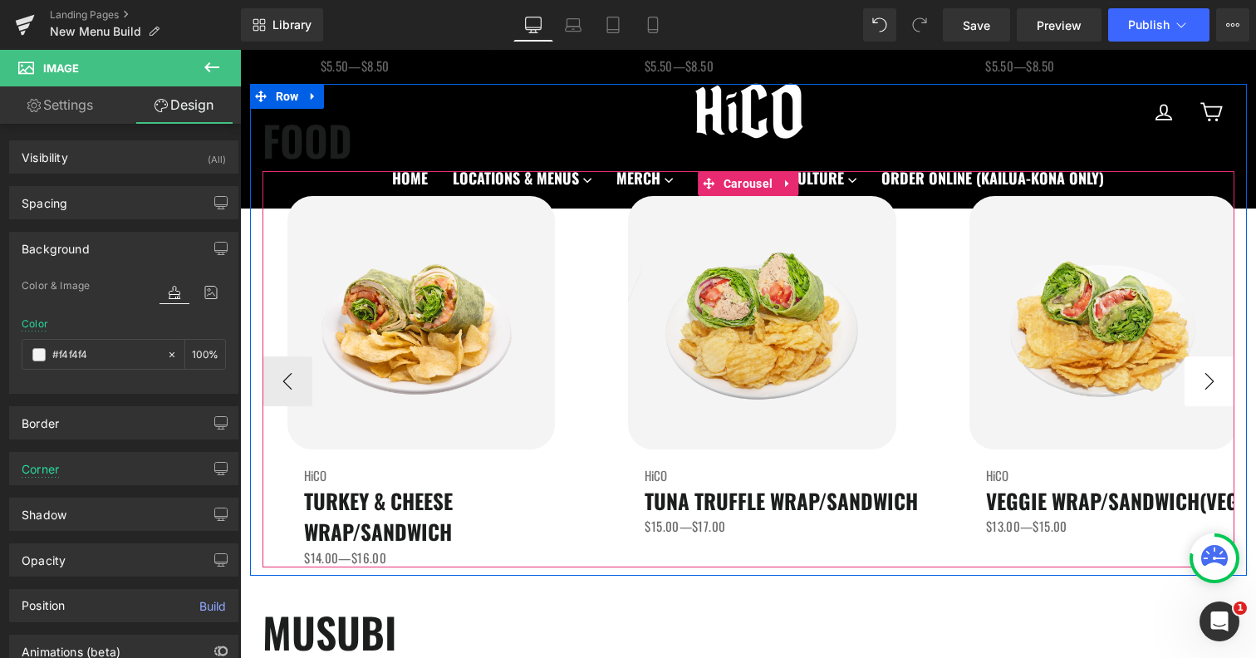
type input "#f4f4f4"
click at [1205, 395] on button "›" at bounding box center [1210, 381] width 50 height 50
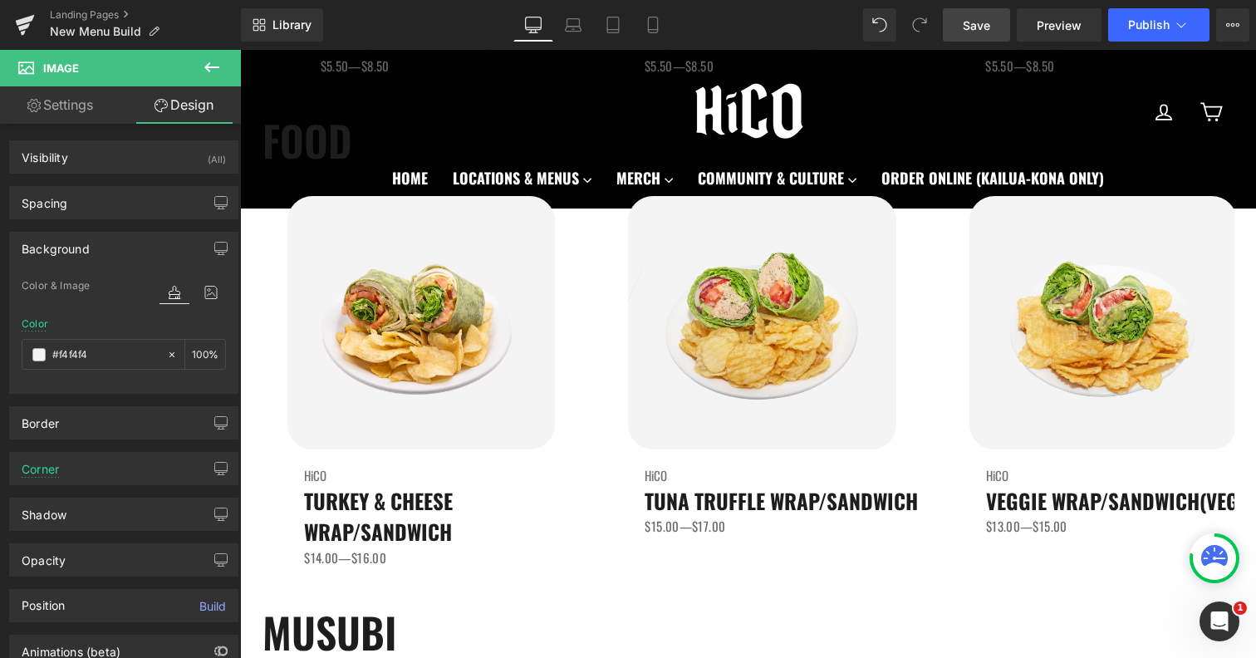
click at [960, 32] on link "Save" at bounding box center [976, 24] width 67 height 33
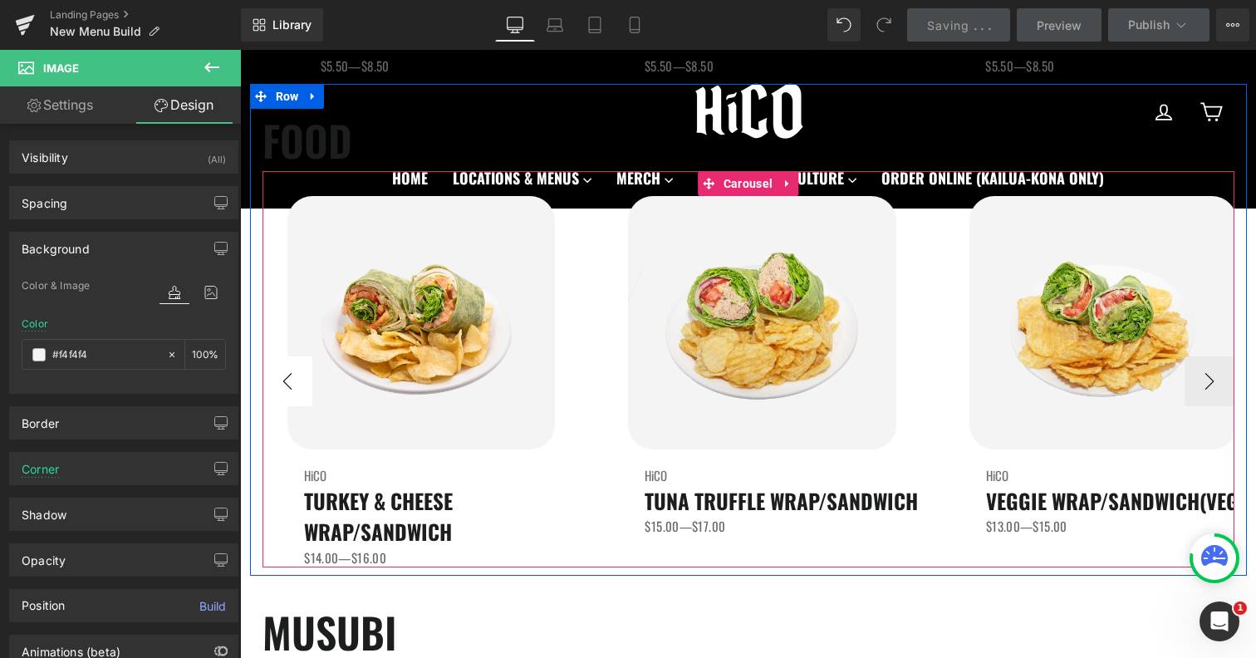
click at [288, 380] on button "‹" at bounding box center [288, 381] width 50 height 50
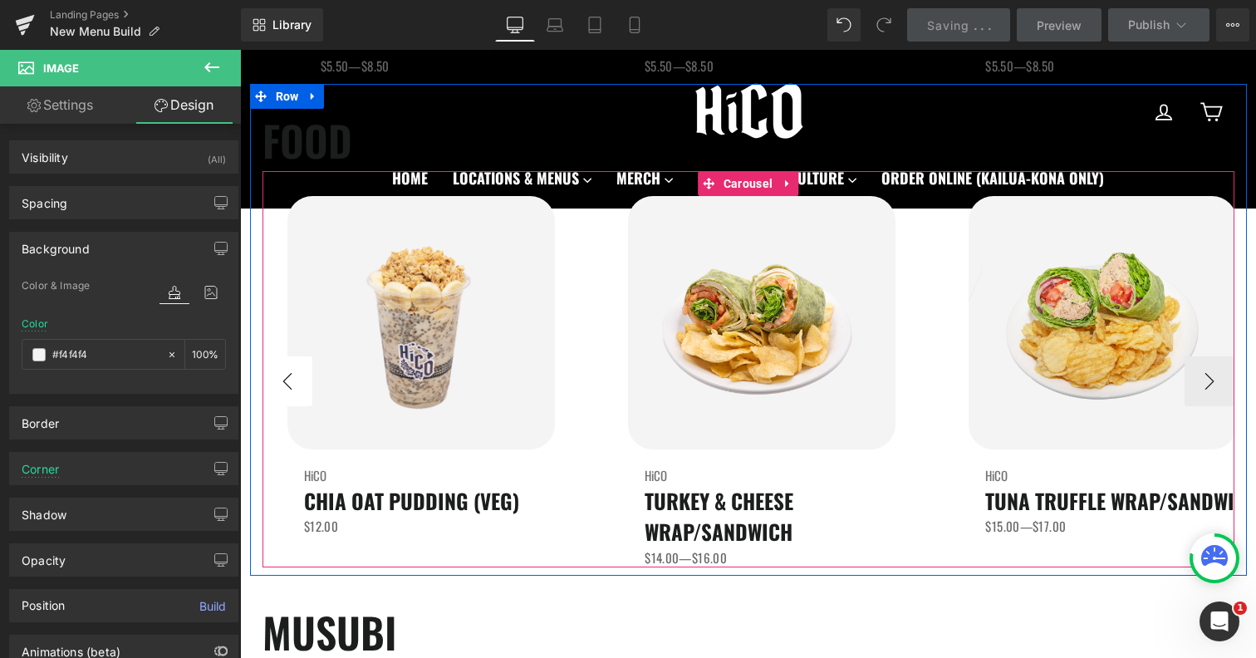
click at [288, 380] on button "‹" at bounding box center [288, 381] width 50 height 50
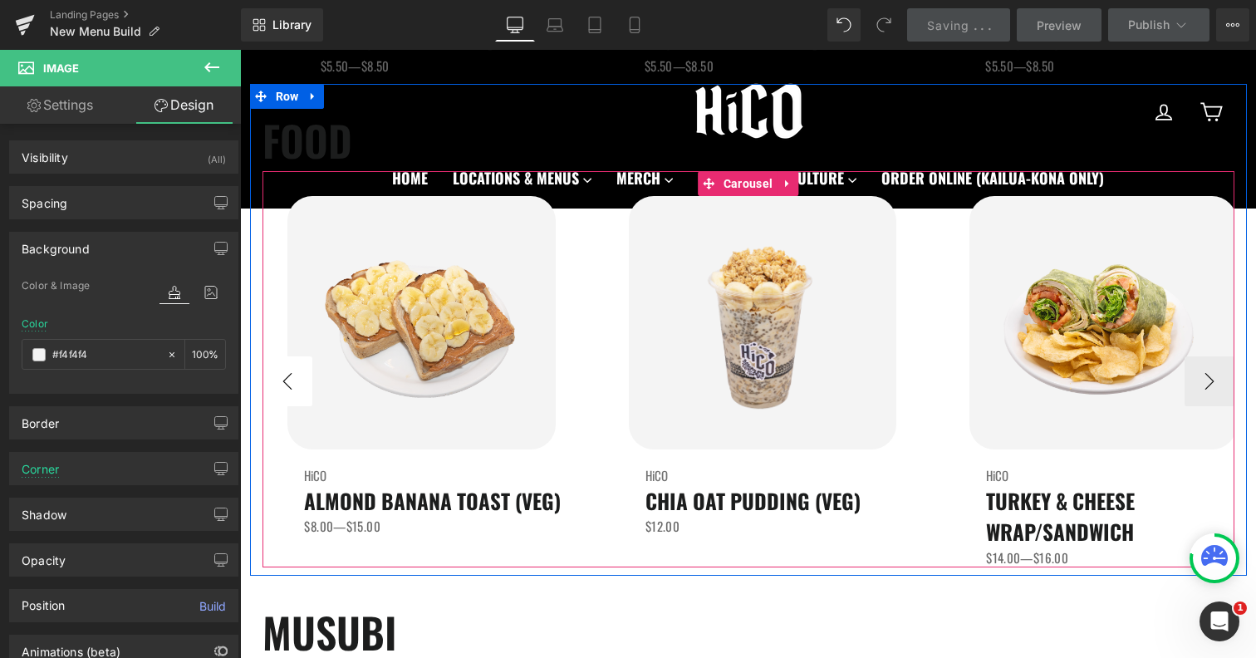
click at [288, 380] on button "‹" at bounding box center [288, 381] width 50 height 50
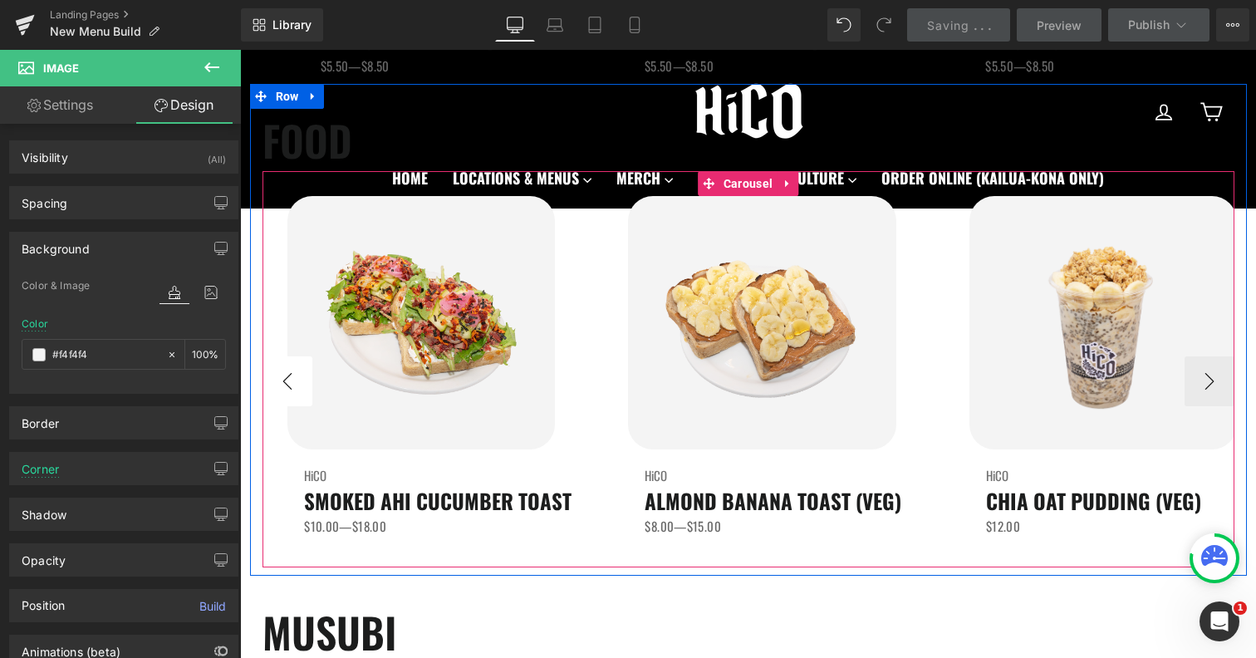
click at [288, 380] on button "‹" at bounding box center [288, 381] width 50 height 50
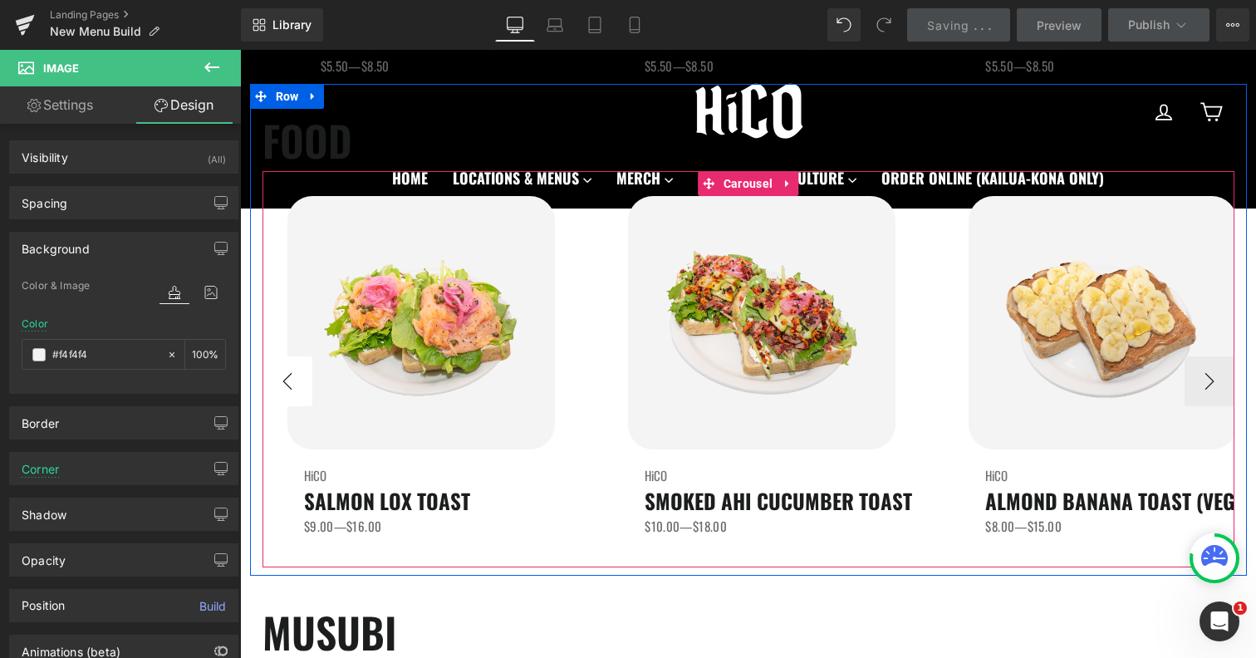
click at [288, 380] on button "‹" at bounding box center [288, 381] width 50 height 50
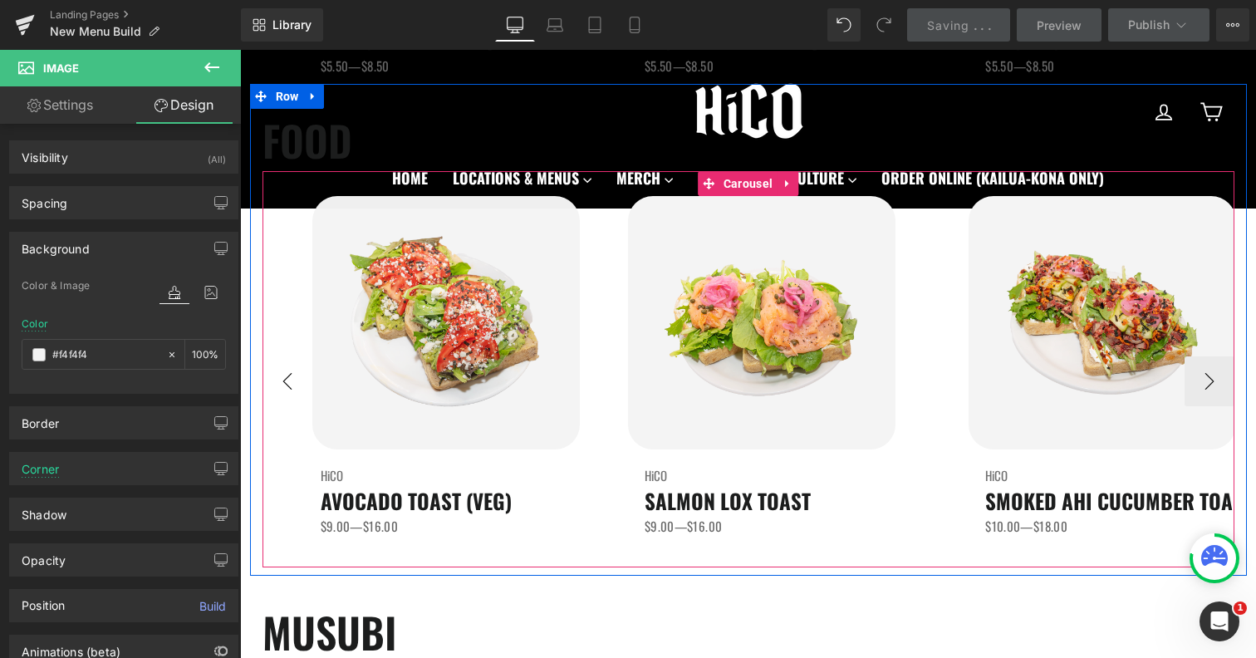
click at [288, 380] on button "‹" at bounding box center [288, 381] width 50 height 50
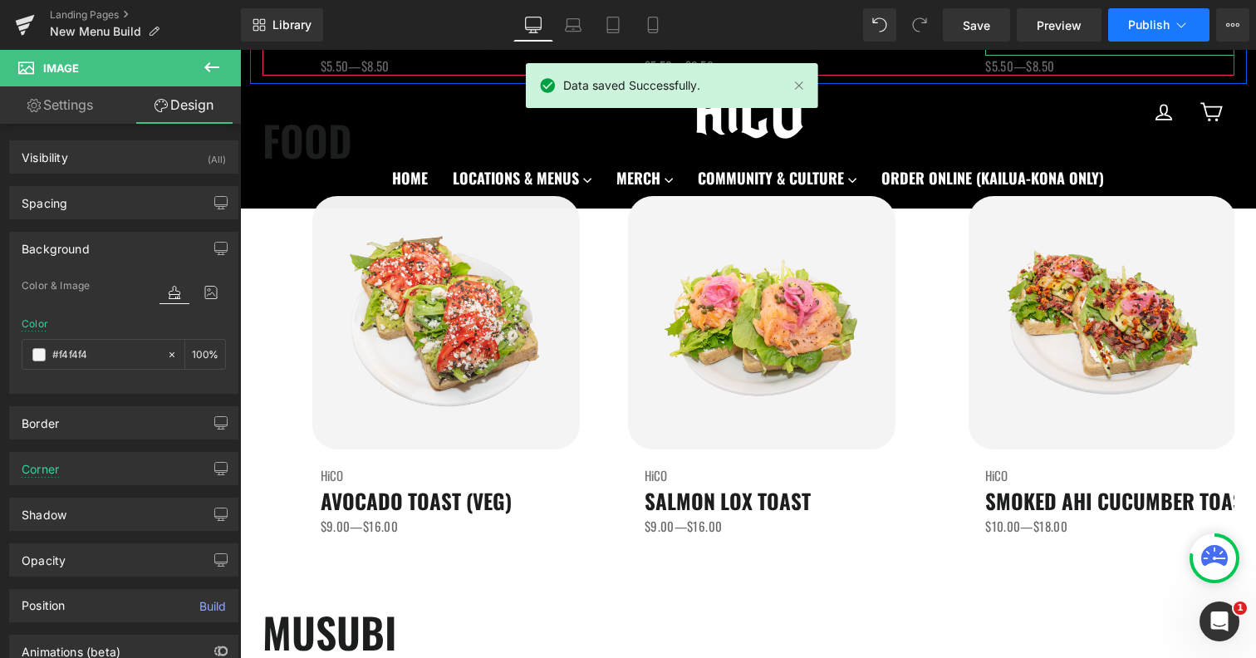
click at [1152, 33] on button "Publish" at bounding box center [1158, 24] width 101 height 33
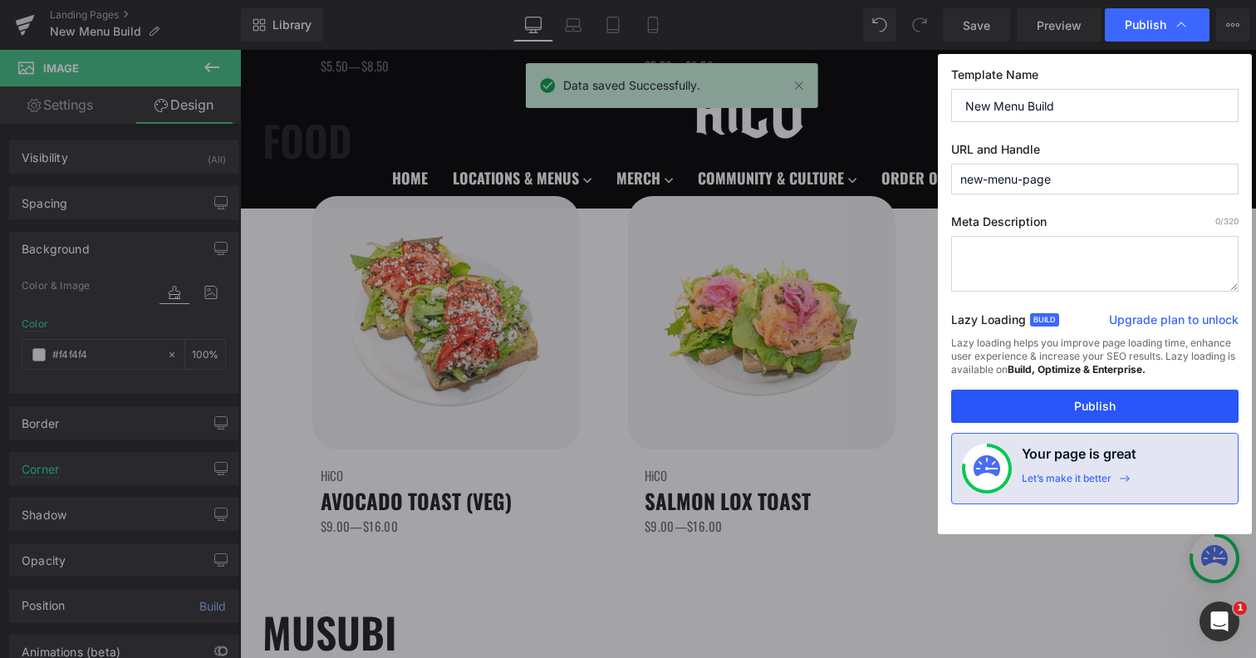
click at [1035, 405] on button "Publish" at bounding box center [1094, 406] width 287 height 33
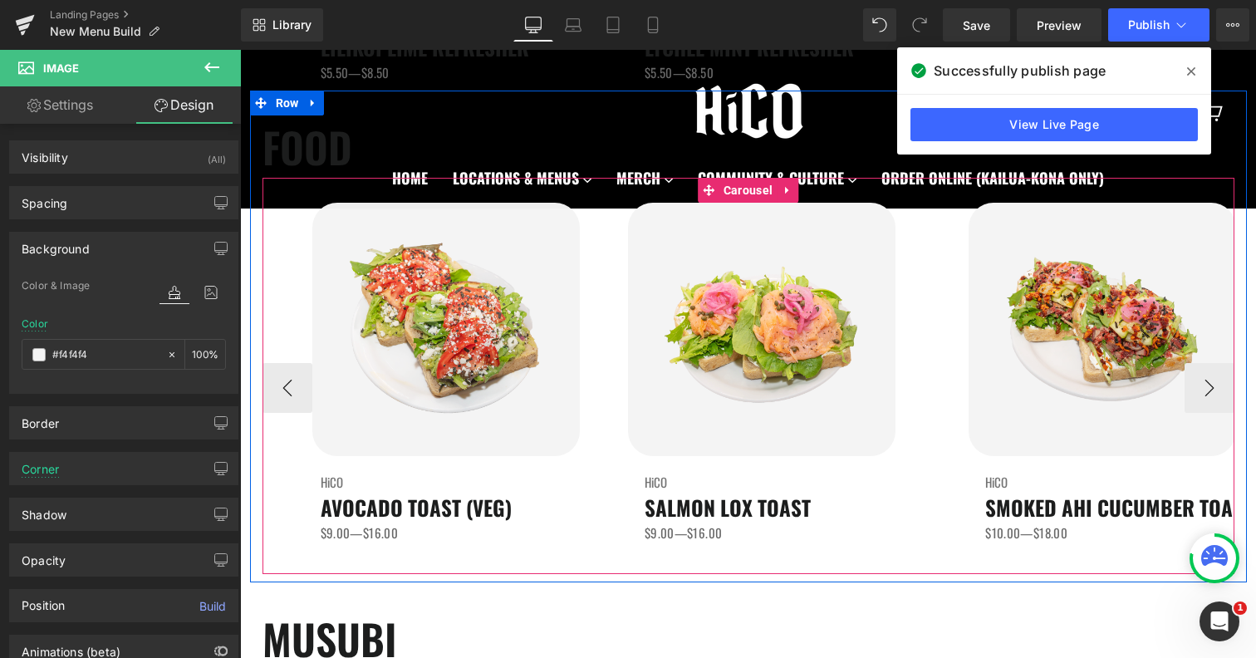
scroll to position [2471, 0]
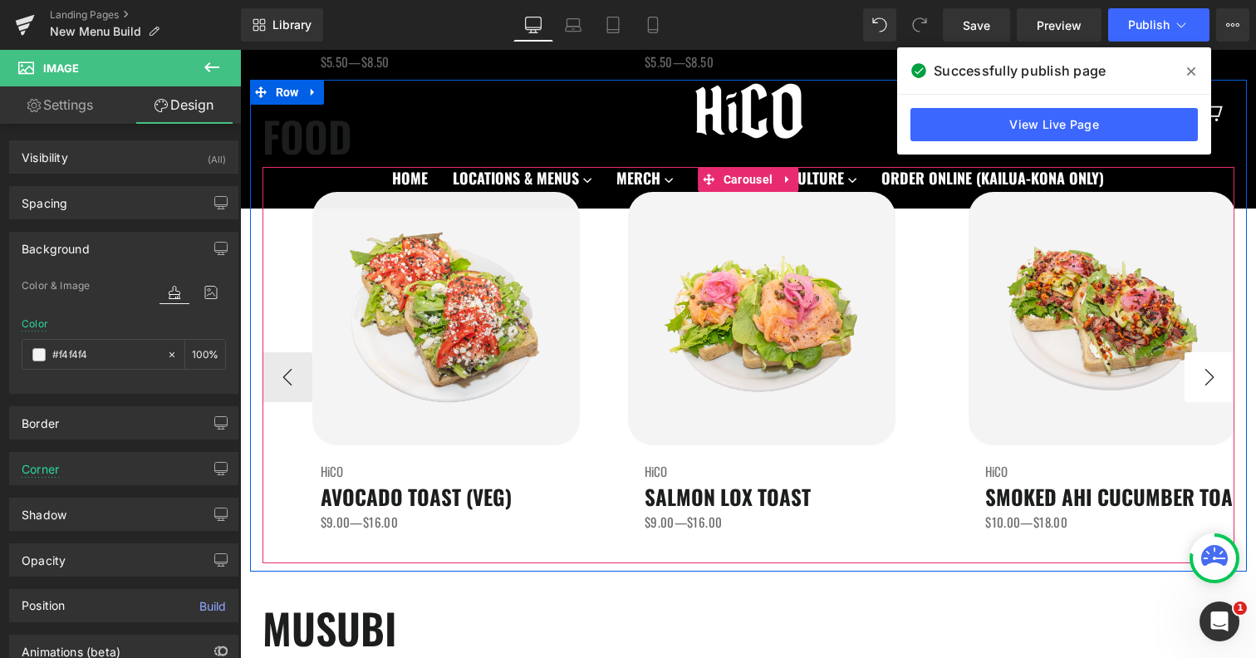
click at [1204, 370] on button "›" at bounding box center [1210, 377] width 50 height 50
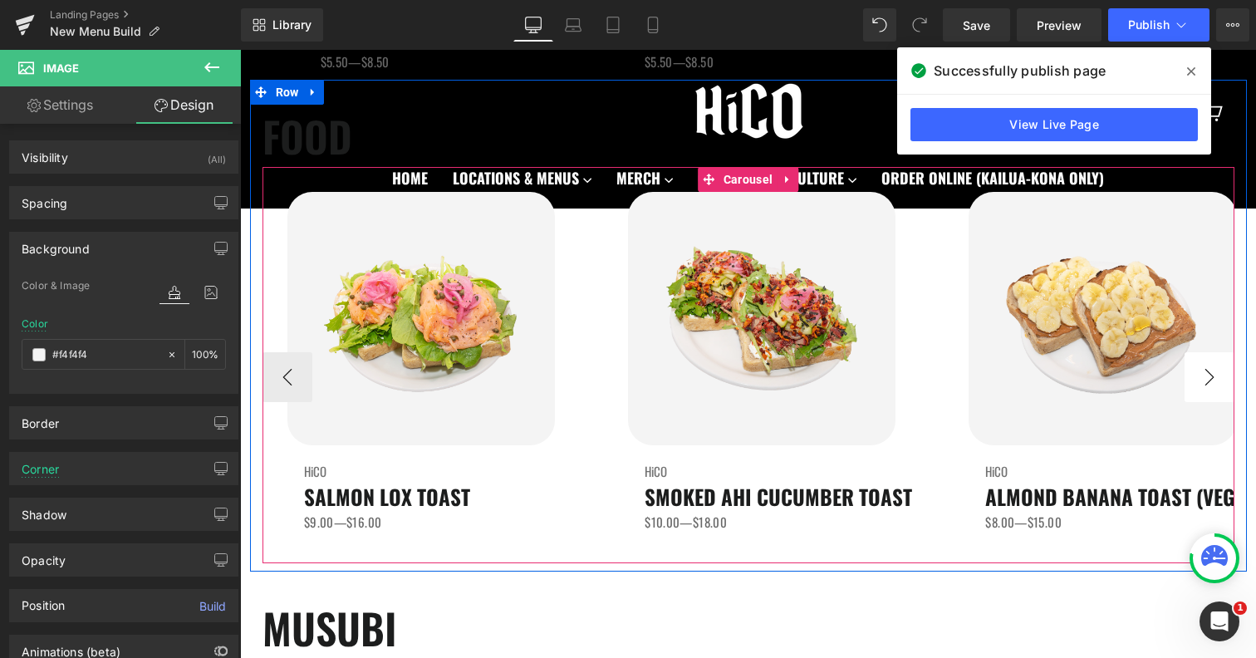
click at [1204, 370] on button "›" at bounding box center [1210, 377] width 50 height 50
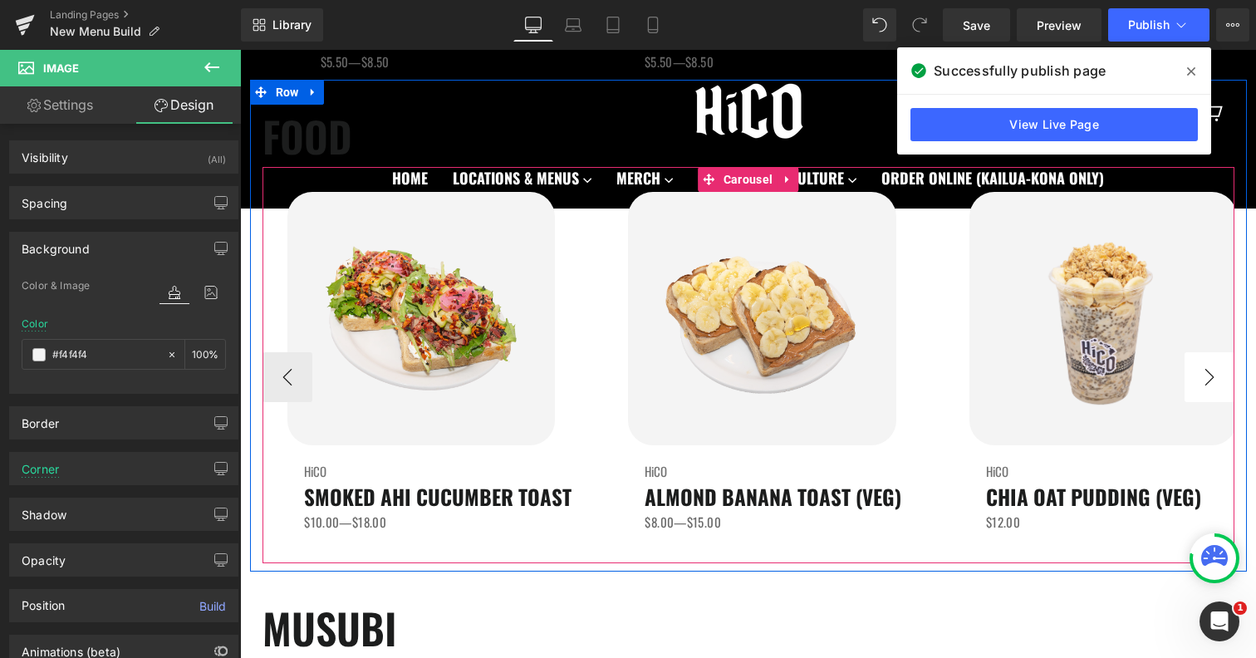
click at [1204, 370] on button "›" at bounding box center [1210, 377] width 50 height 50
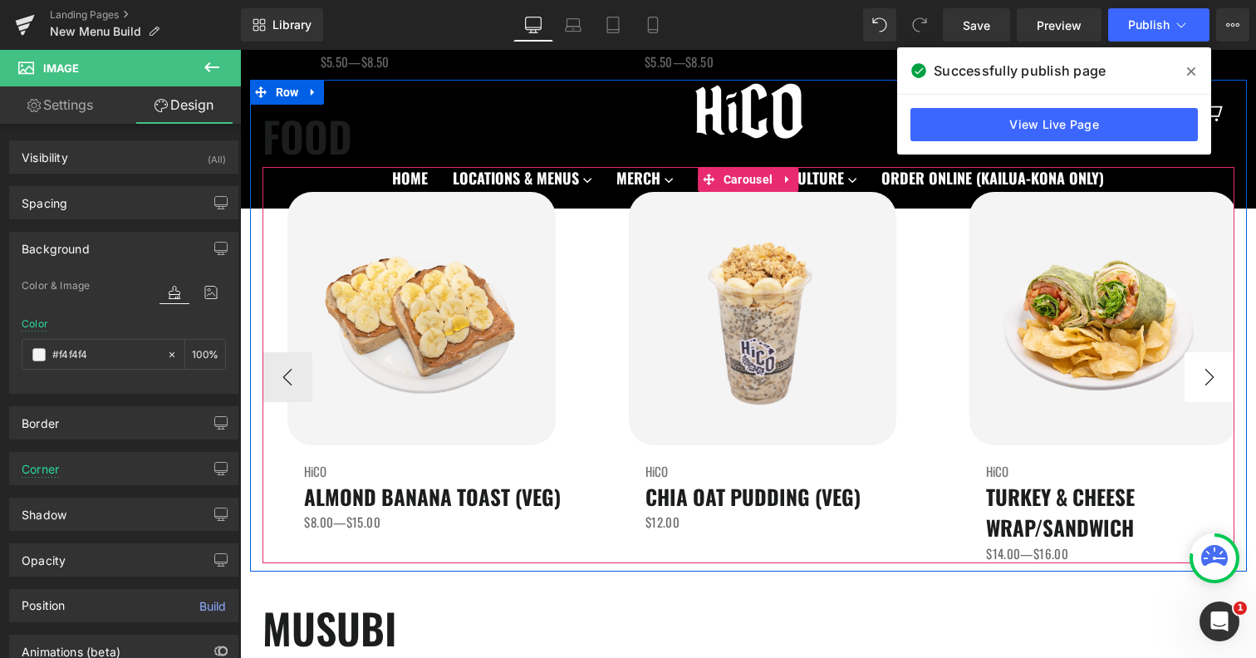
click at [1205, 370] on button "›" at bounding box center [1210, 377] width 50 height 50
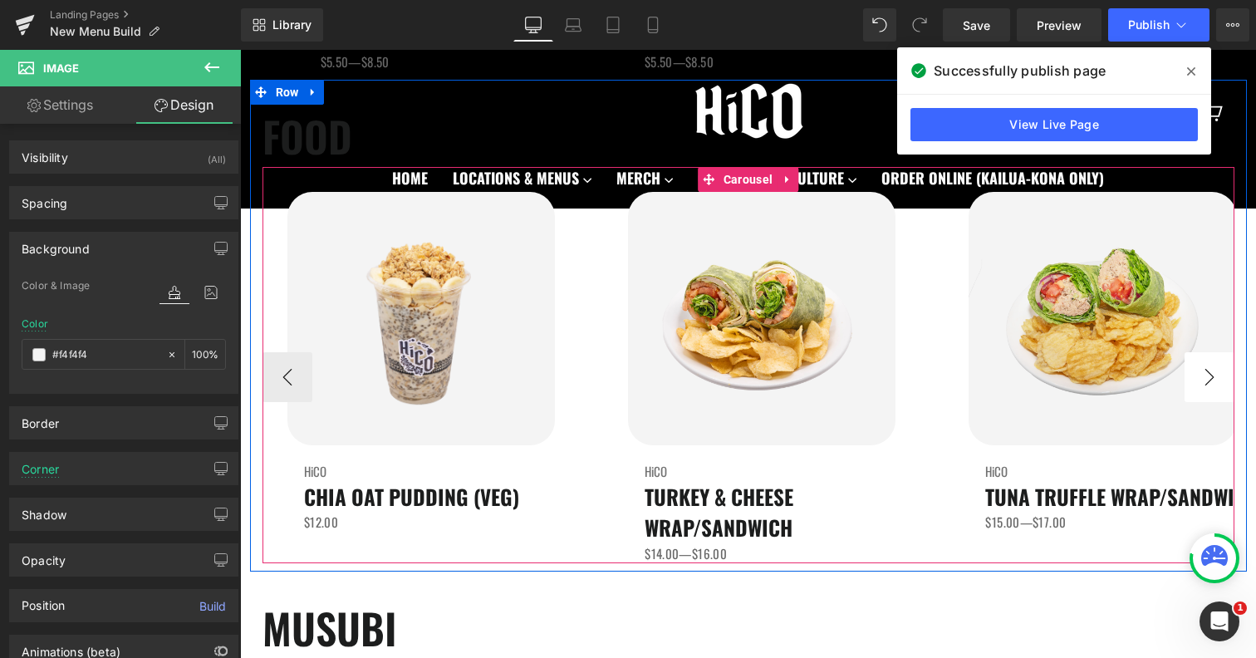
click at [1205, 370] on button "›" at bounding box center [1210, 377] width 50 height 50
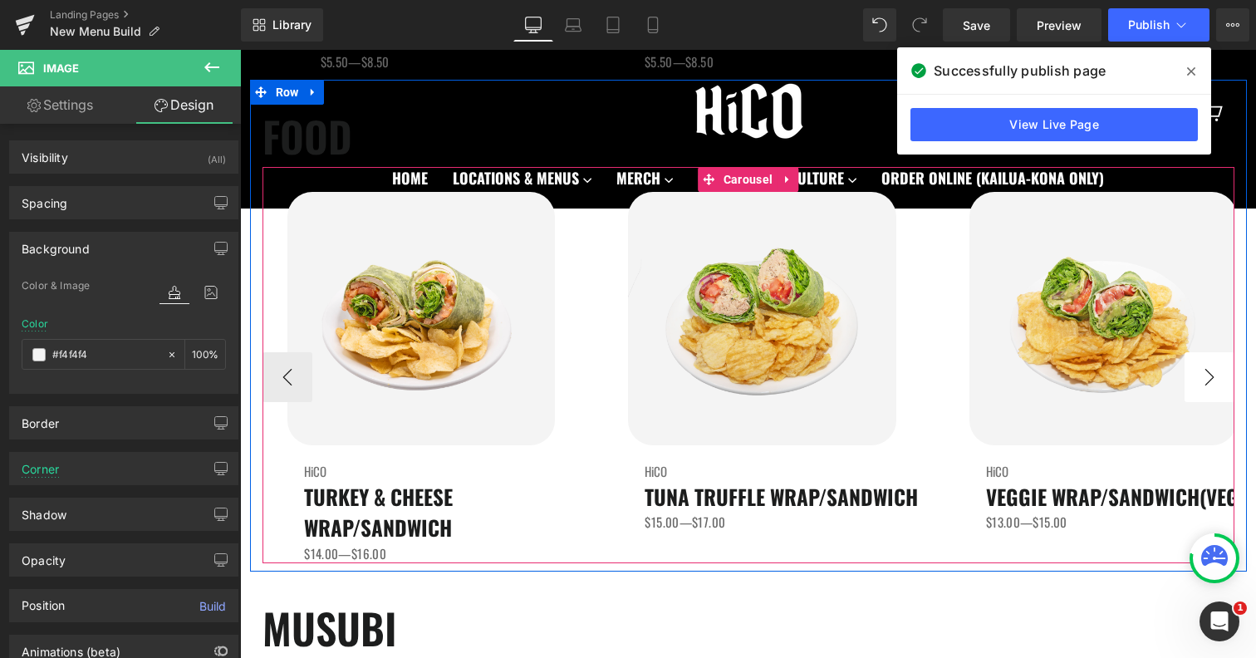
click at [1205, 370] on button "›" at bounding box center [1210, 377] width 50 height 50
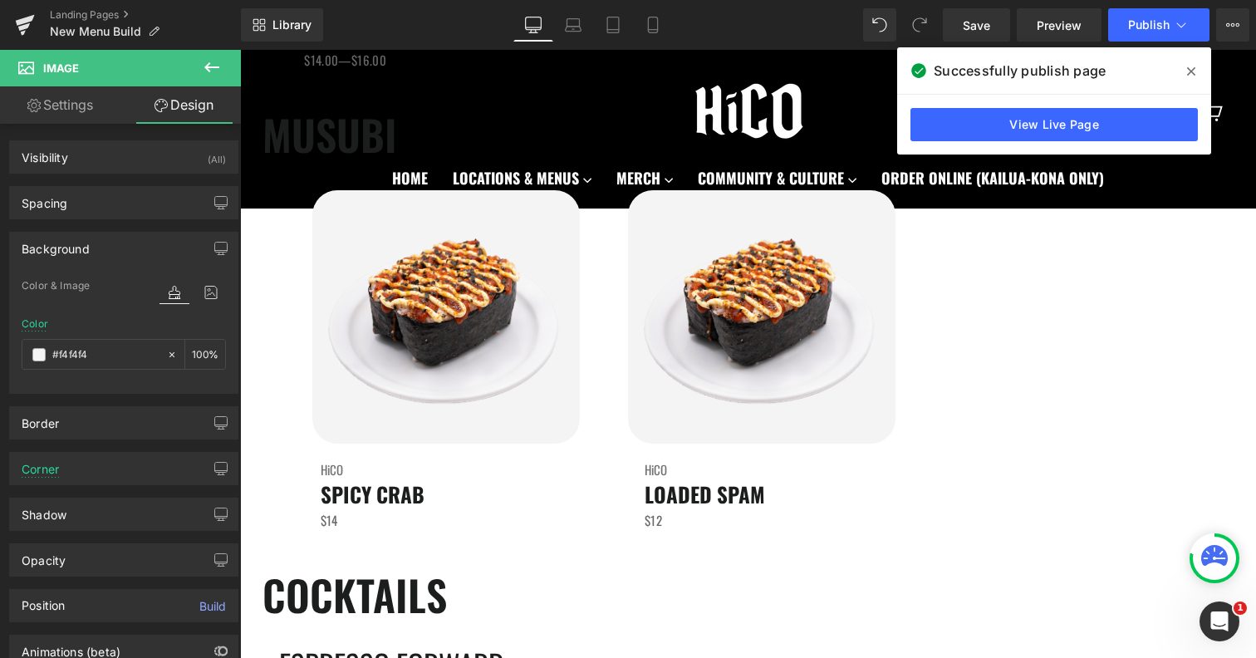
scroll to position [3016, 0]
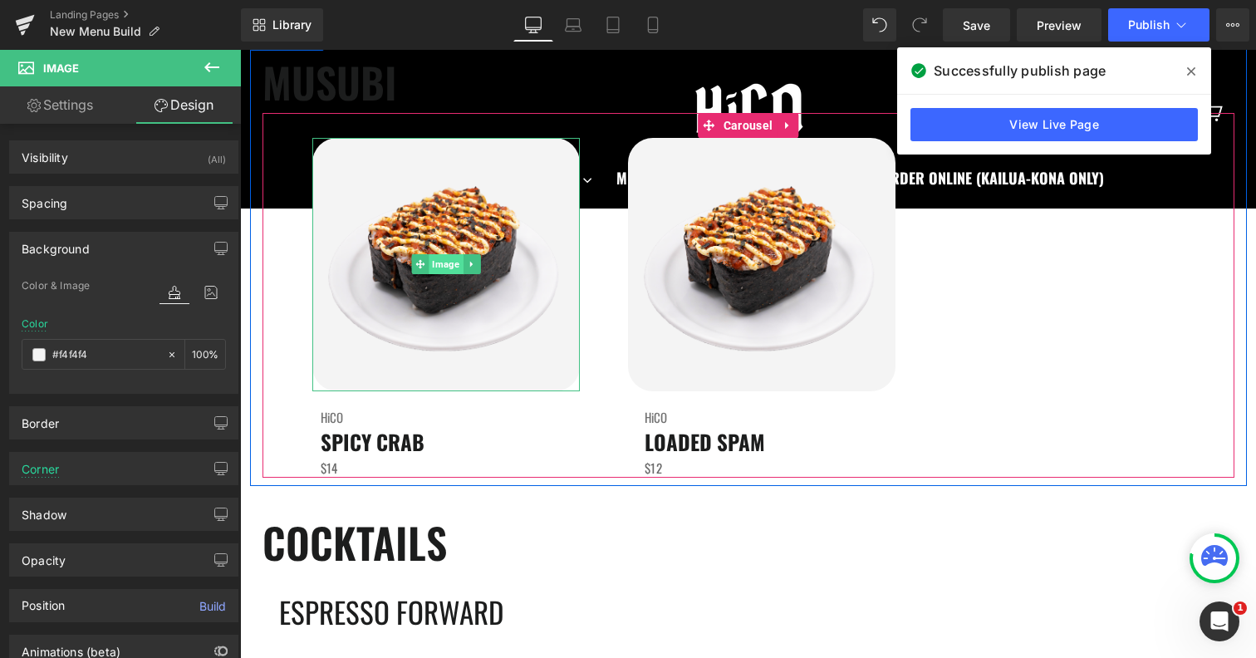
click at [442, 267] on span "Image" at bounding box center [446, 264] width 34 height 20
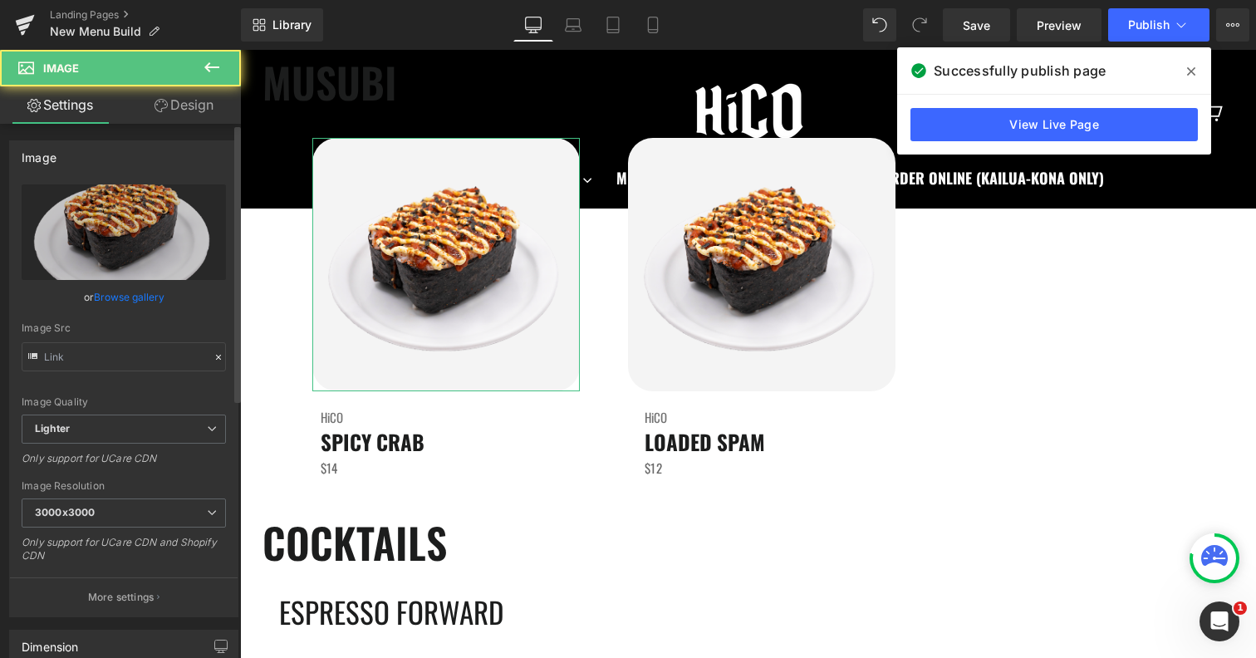
click at [107, 296] on link "Browse gallery" at bounding box center [129, 296] width 71 height 29
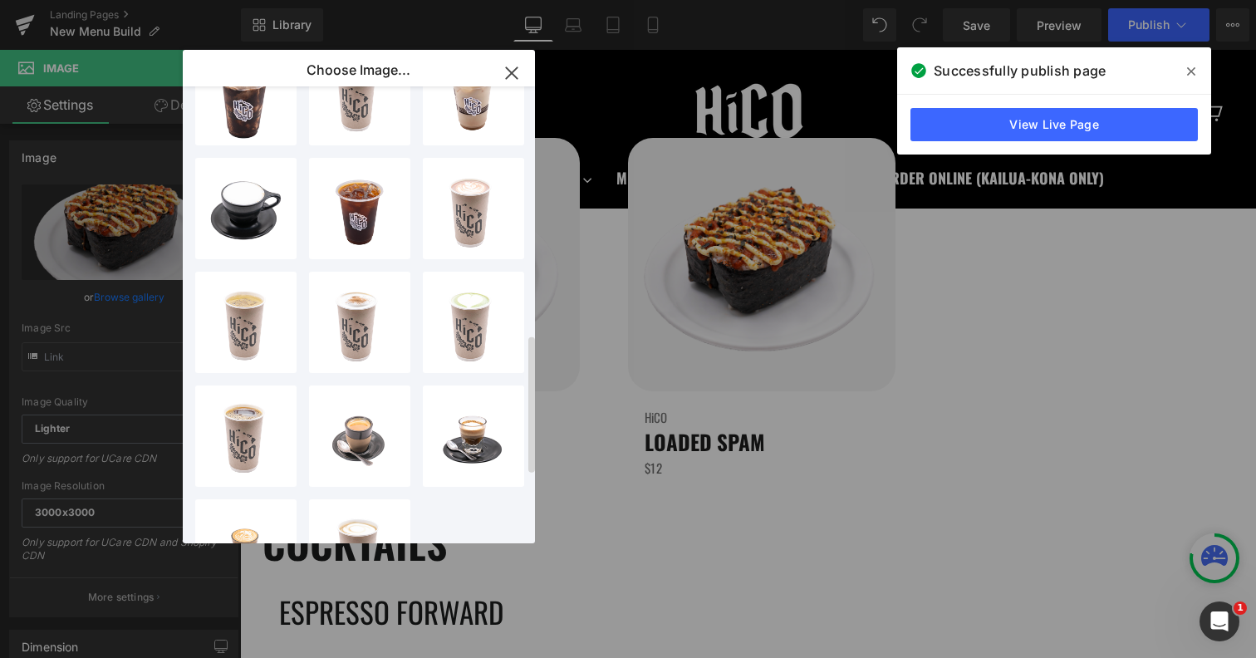
scroll to position [1048, 0]
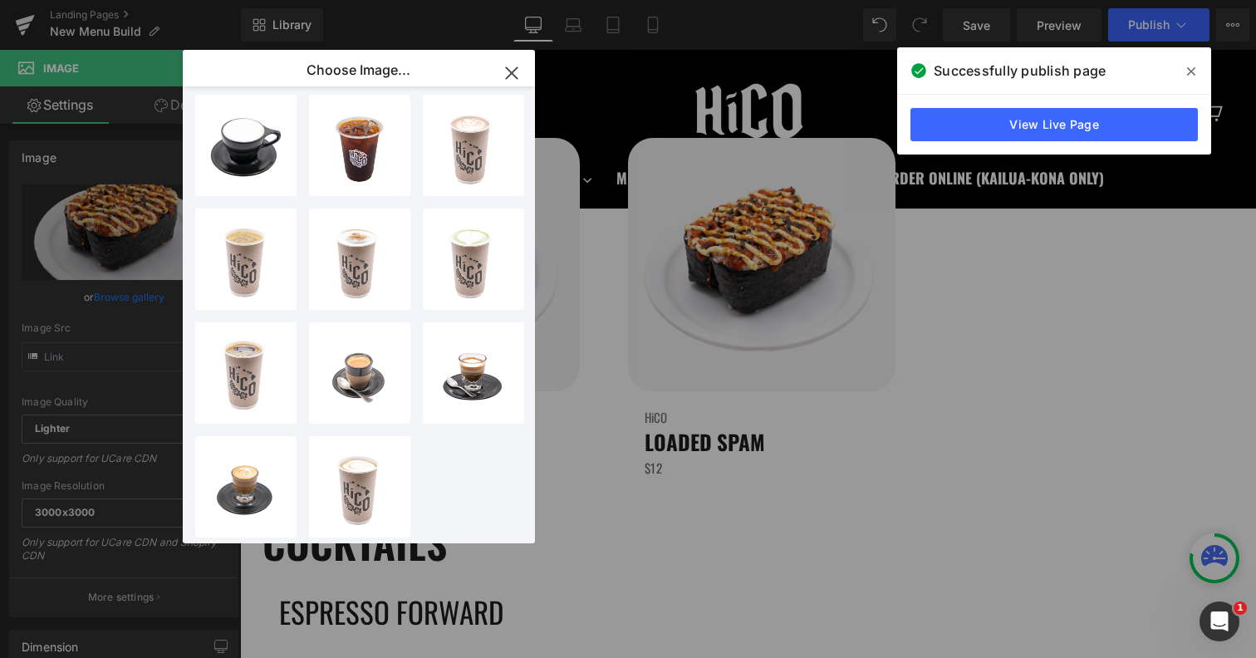
click at [517, 74] on icon "button" at bounding box center [511, 73] width 27 height 27
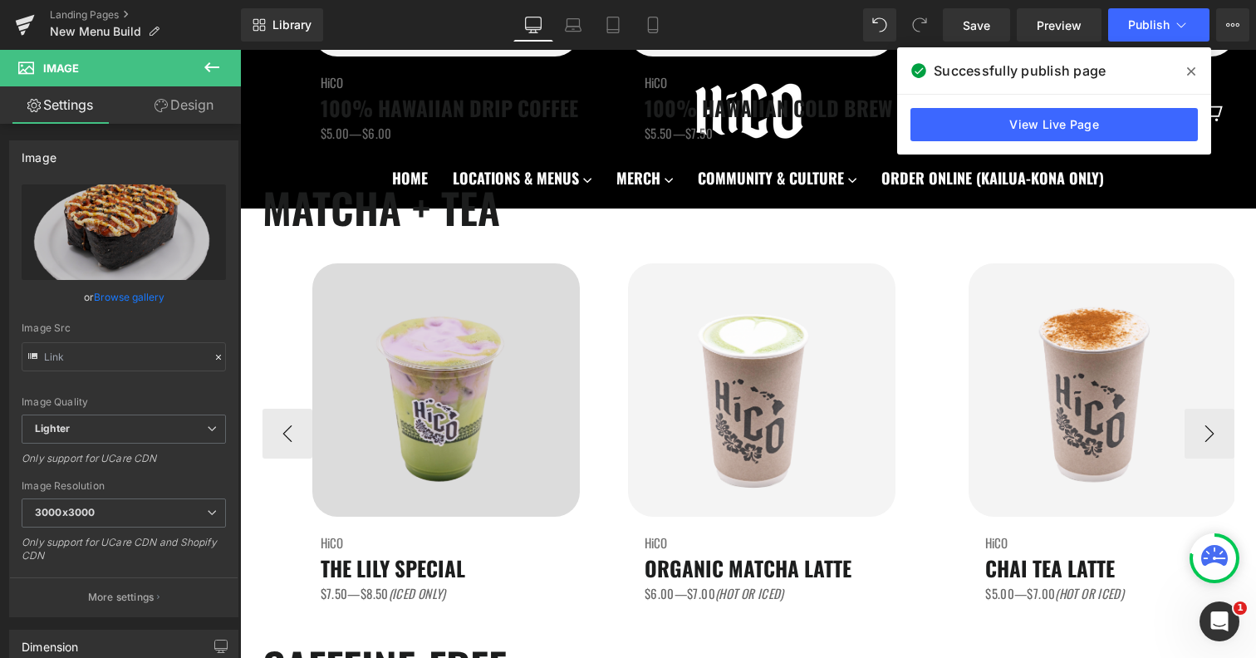
scroll to position [1491, 0]
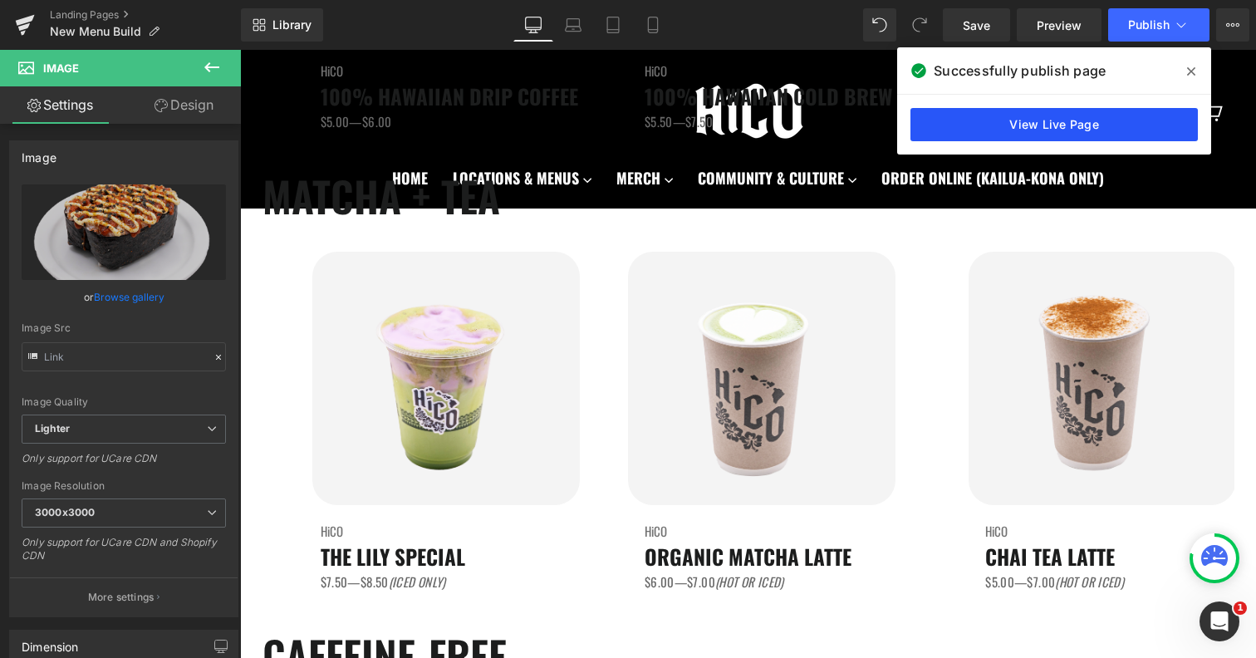
click at [1072, 125] on link "View Live Page" at bounding box center [1053, 124] width 287 height 33
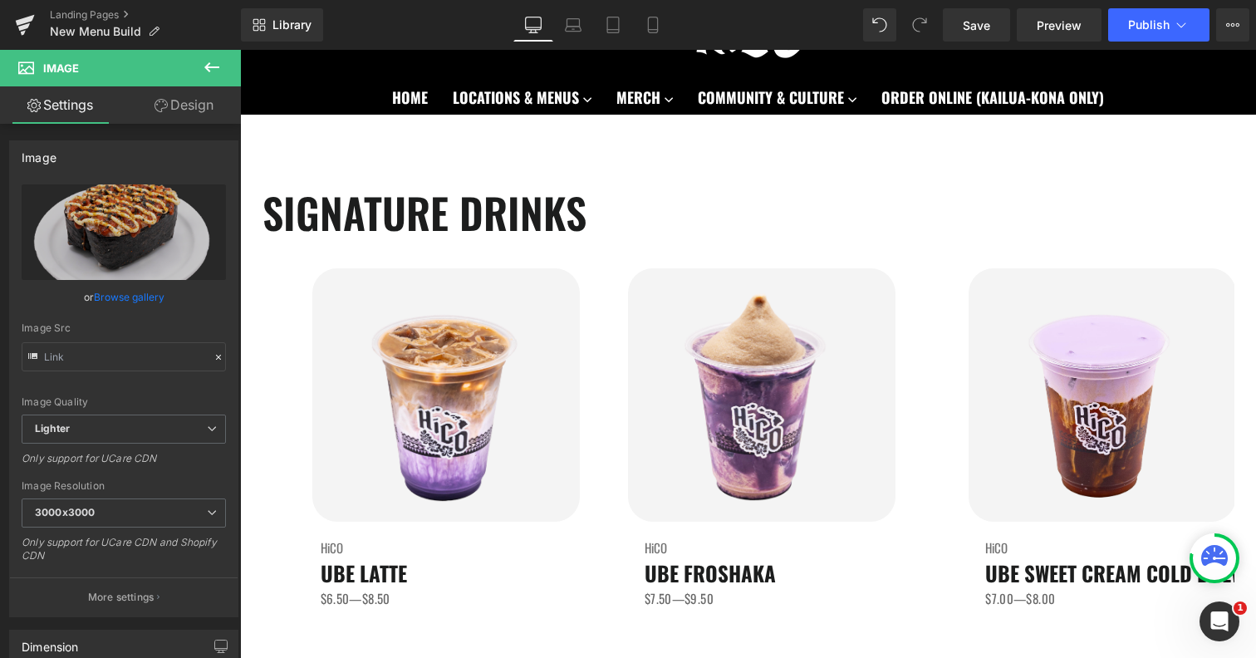
scroll to position [0, 0]
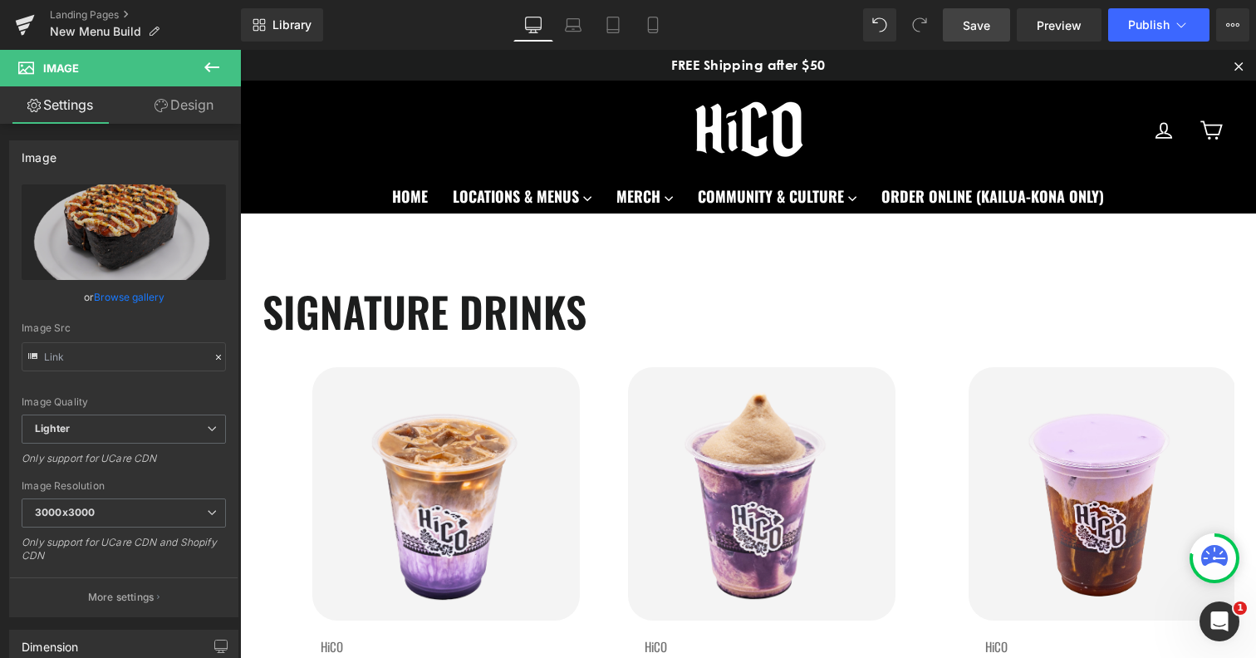
click at [993, 22] on link "Save" at bounding box center [976, 24] width 67 height 33
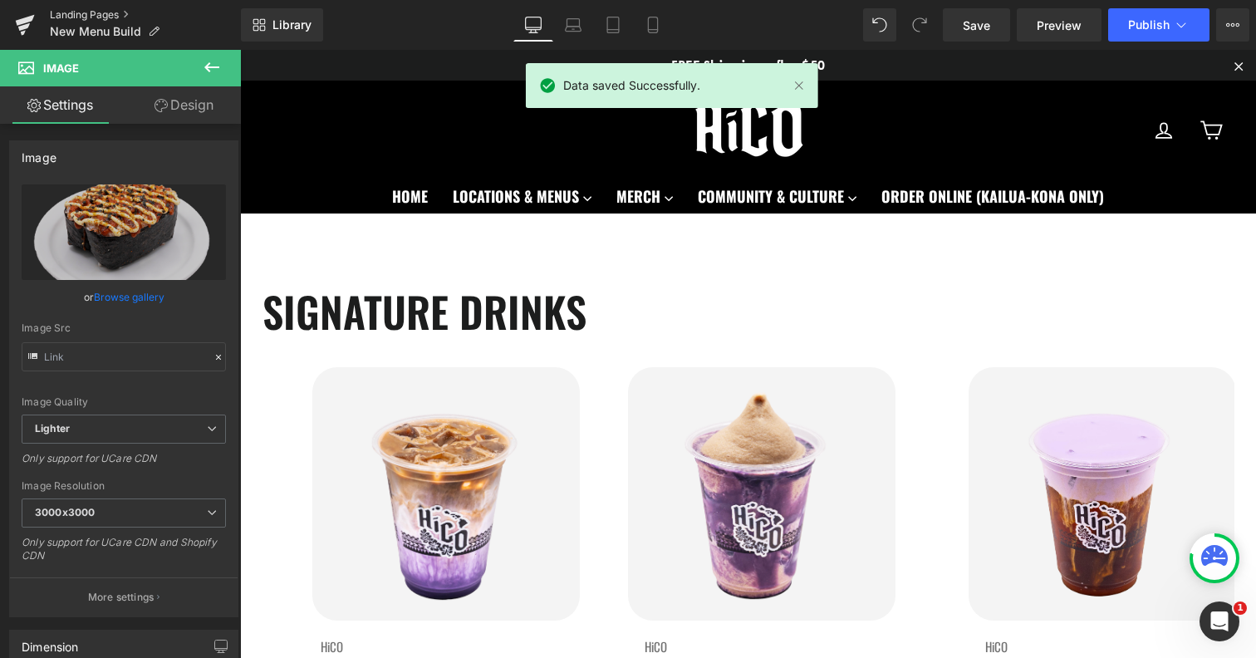
click at [91, 9] on link "Landing Pages" at bounding box center [145, 14] width 191 height 13
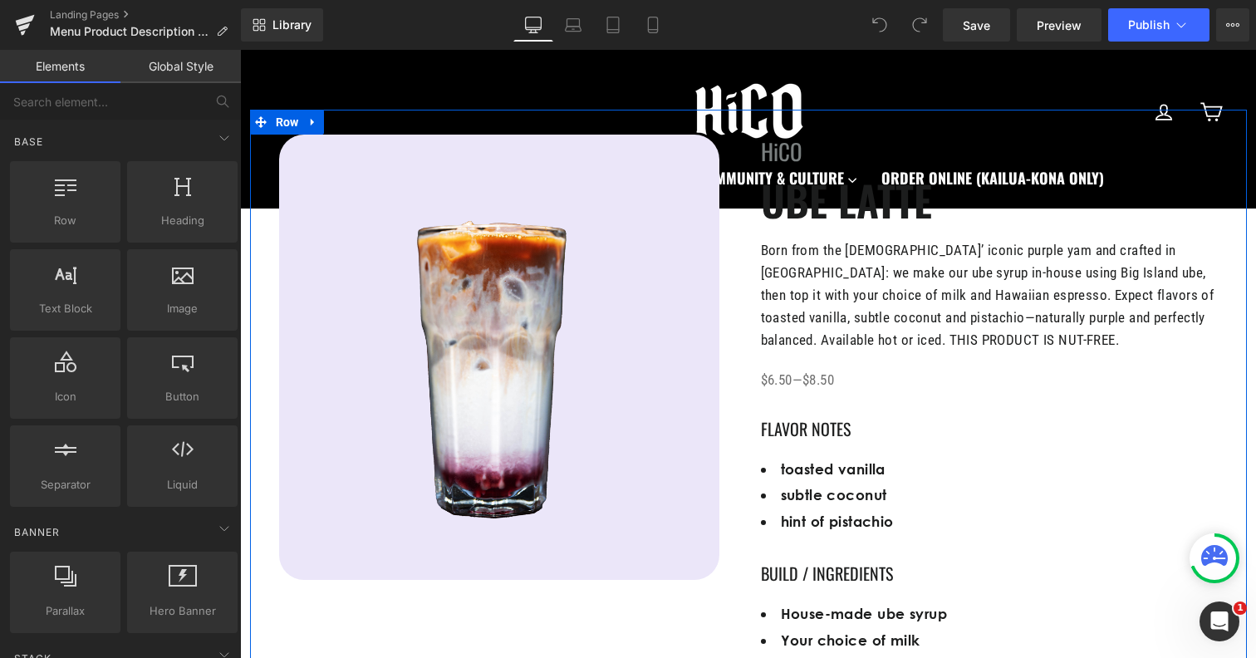
scroll to position [103, 0]
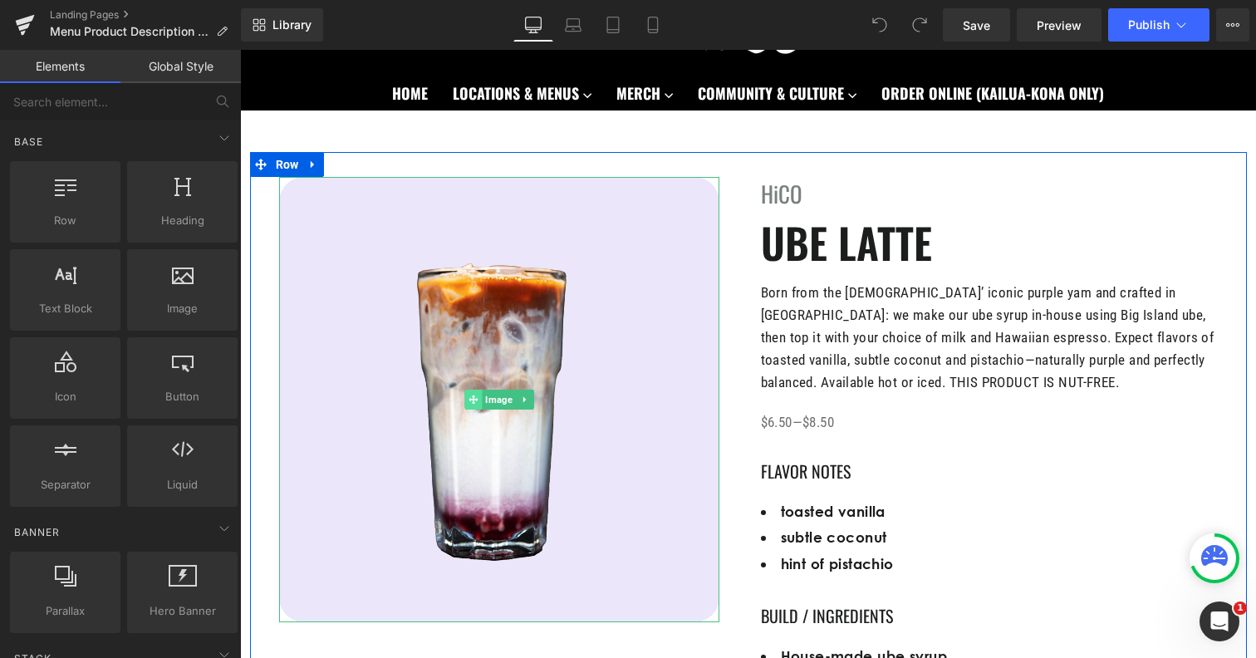
click at [479, 390] on span at bounding box center [472, 400] width 17 height 20
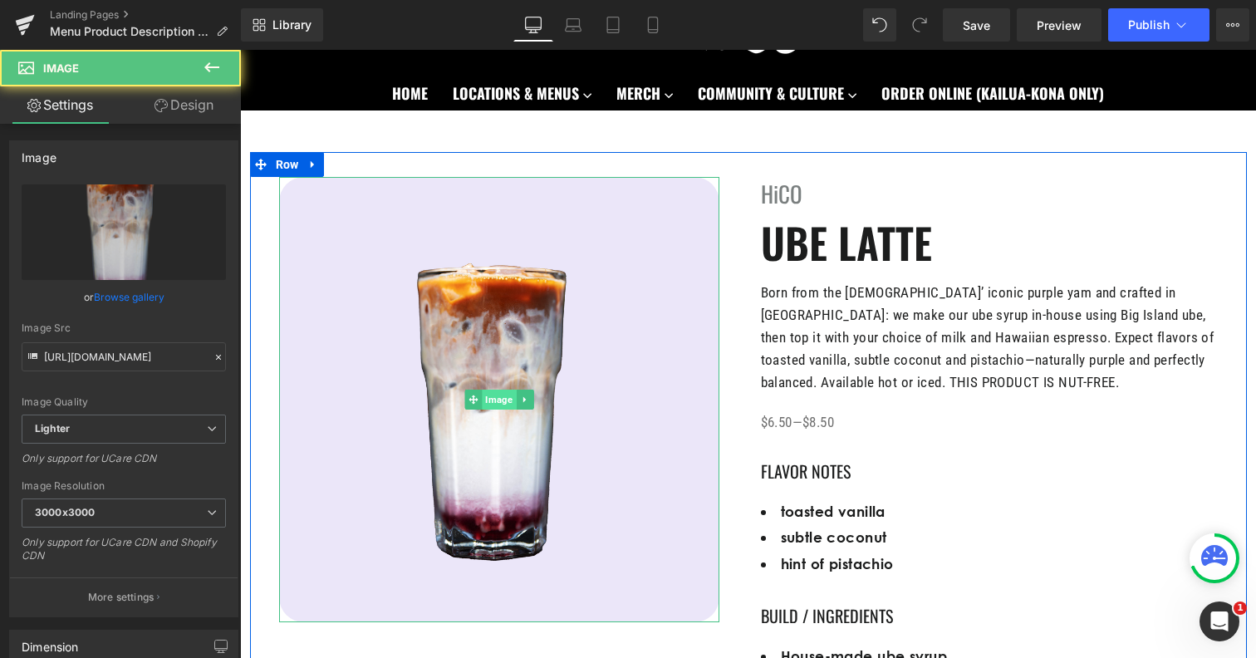
click at [497, 395] on span "Image" at bounding box center [499, 400] width 34 height 20
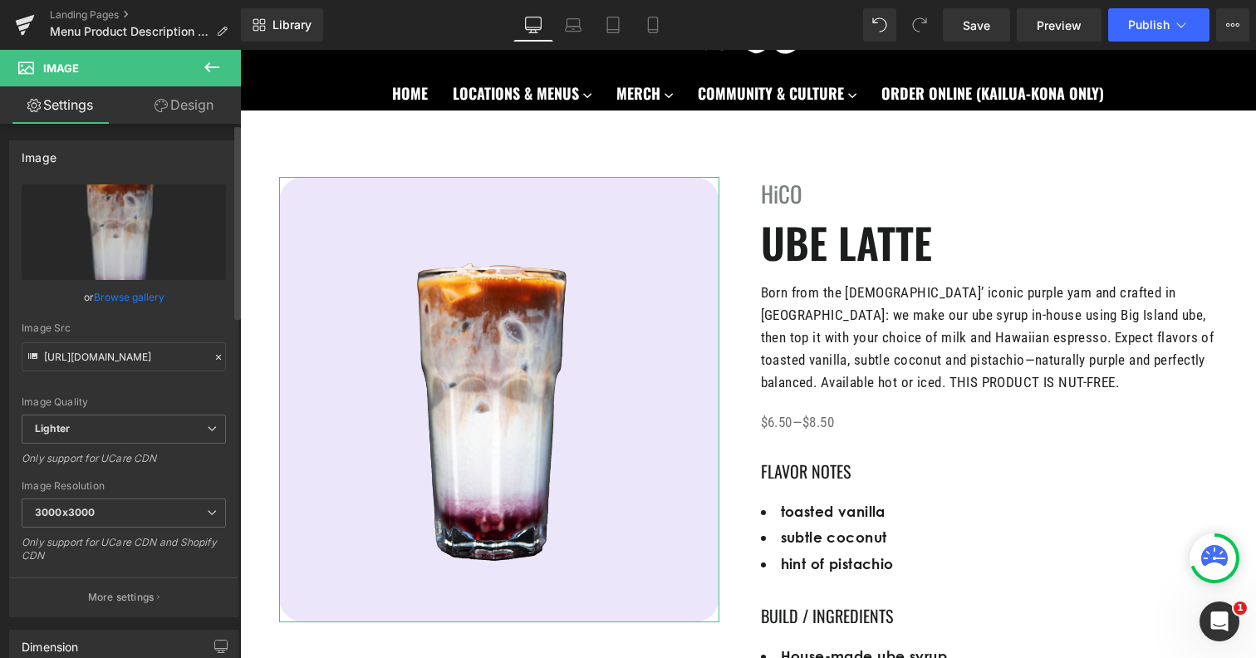
click at [113, 299] on link "Browse gallery" at bounding box center [129, 296] width 71 height 29
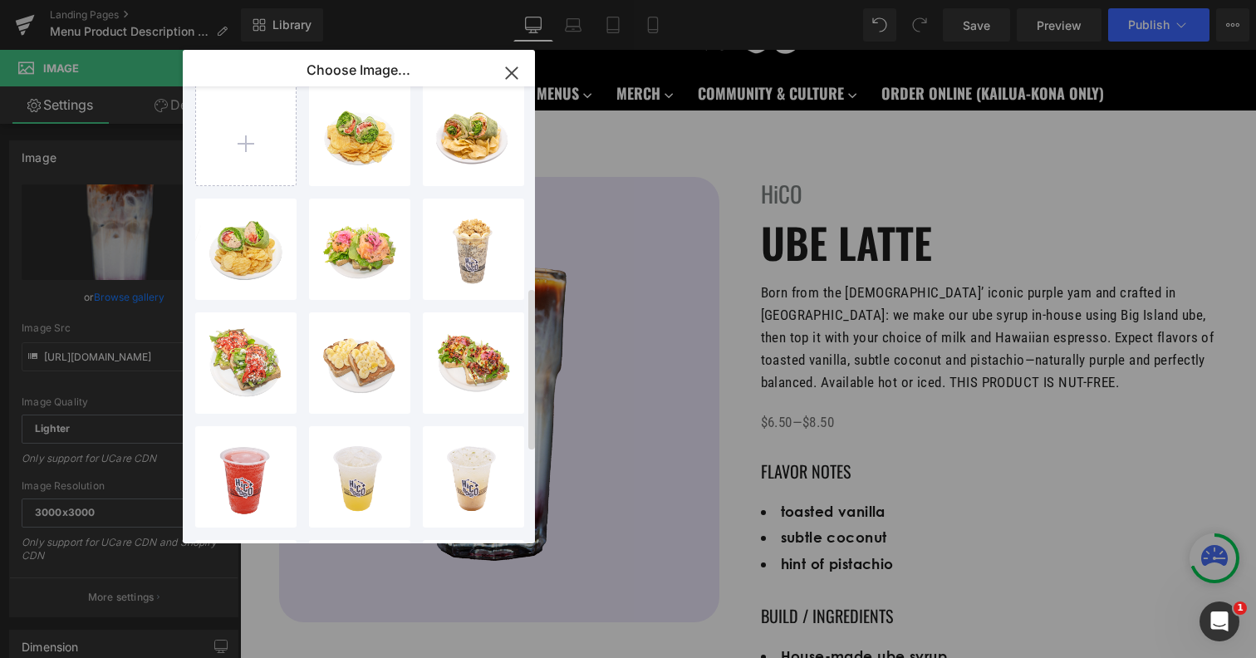
scroll to position [0, 0]
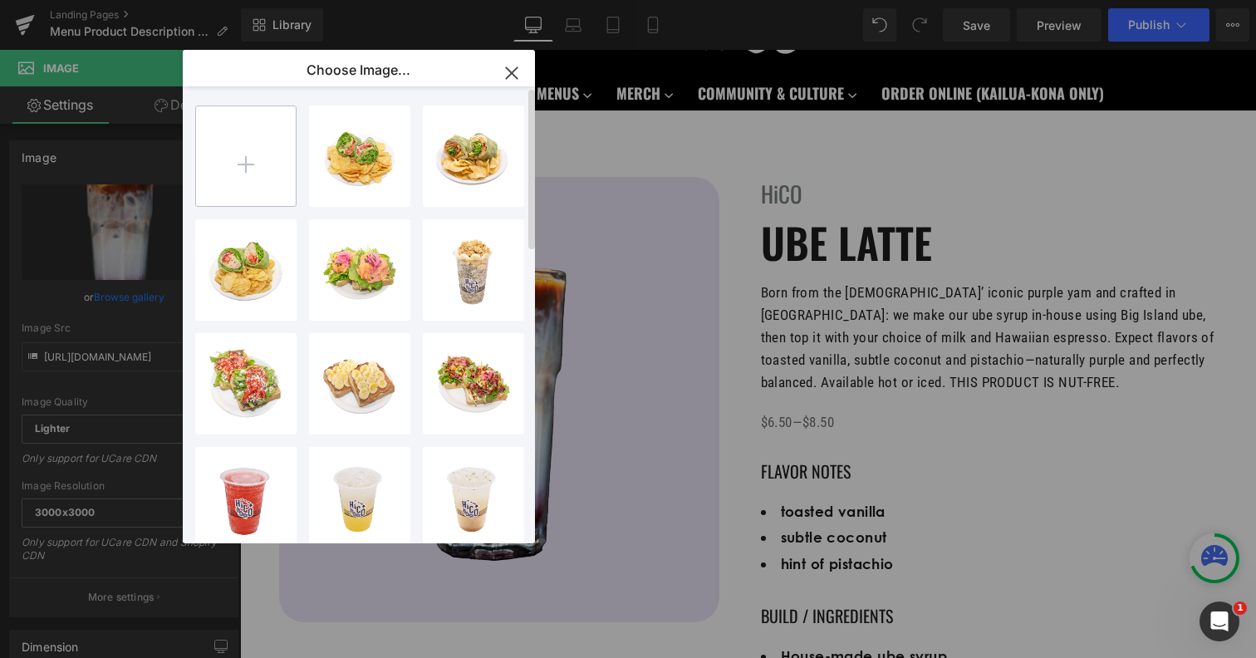
click at [267, 186] on input "file" at bounding box center [246, 156] width 100 height 100
type input "C:\fakepath\UbeLatte.png"
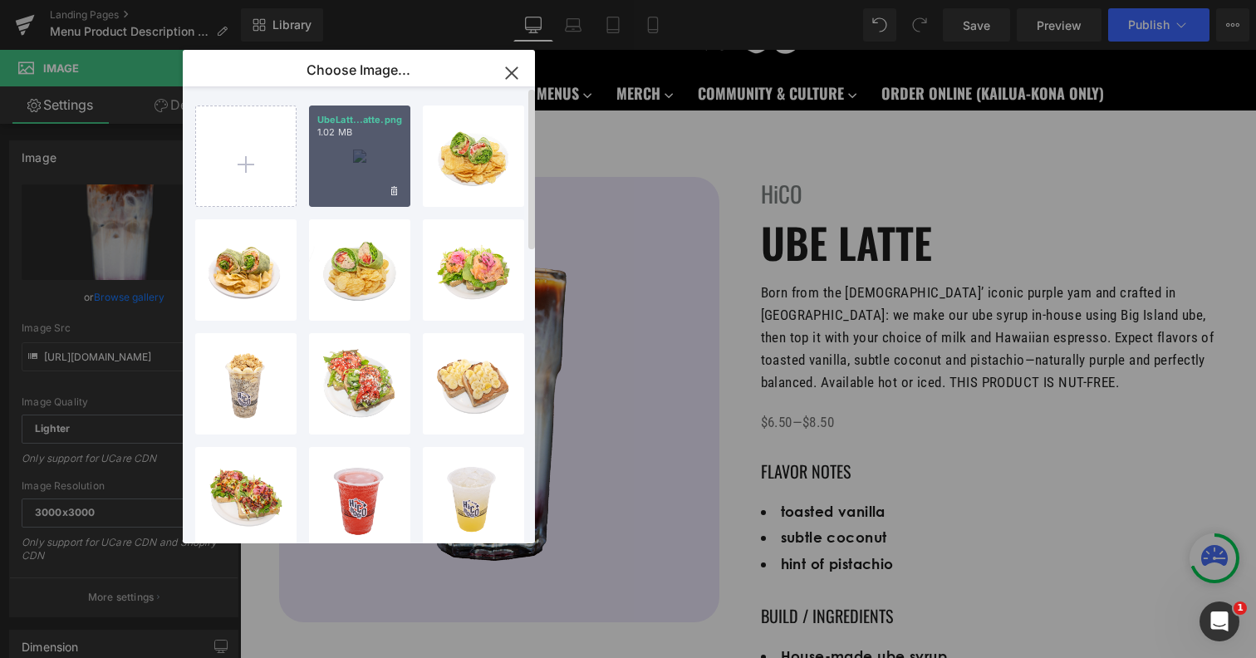
click at [383, 197] on div "UbeLatt...atte.png 1.02 MB" at bounding box center [359, 156] width 101 height 101
type input "[URL][DOMAIN_NAME]"
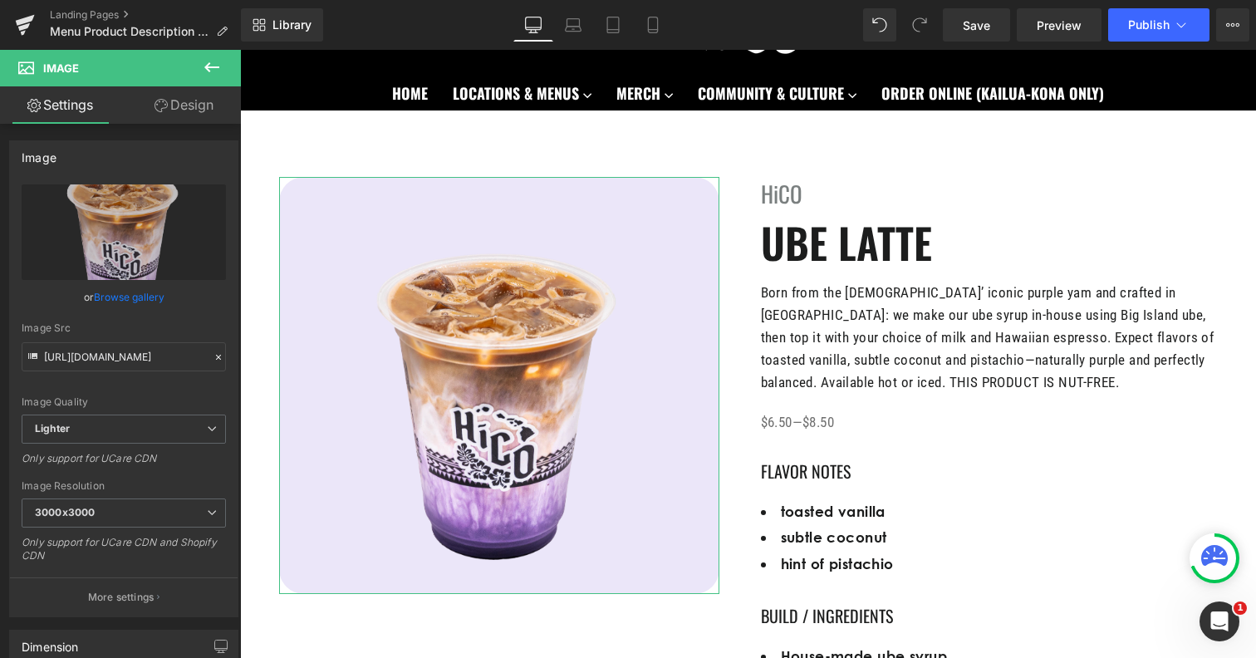
click at [204, 107] on link "Design" at bounding box center [184, 104] width 120 height 37
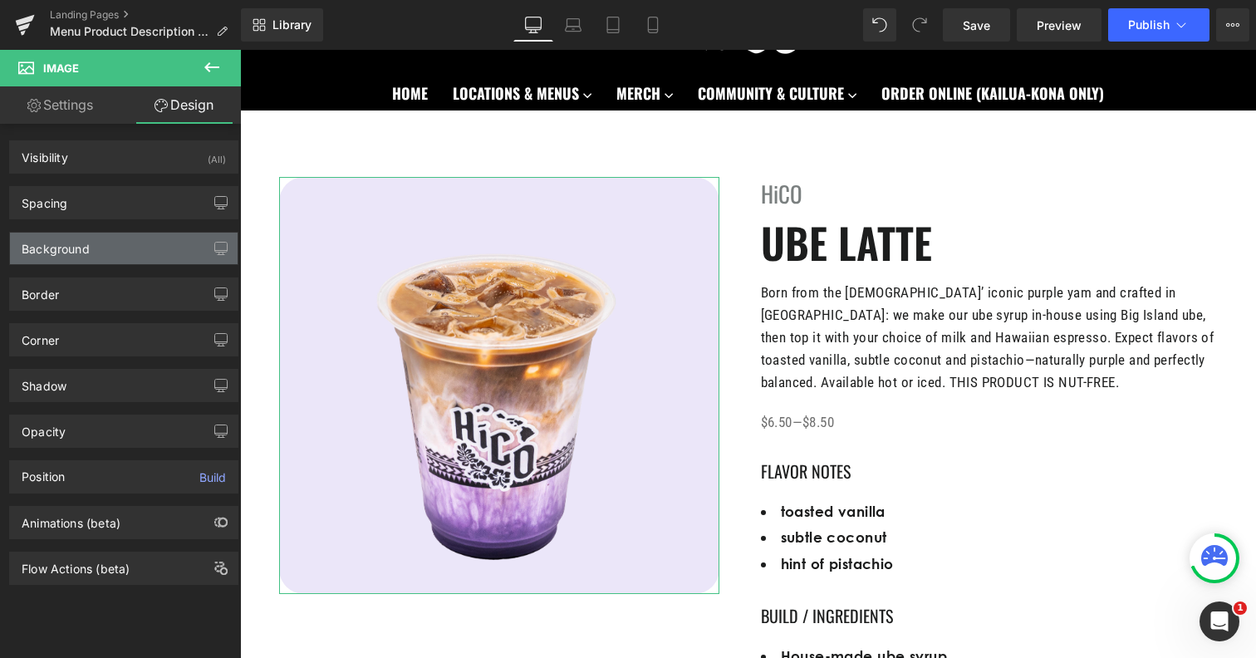
click at [128, 253] on div "Background" at bounding box center [124, 249] width 228 height 32
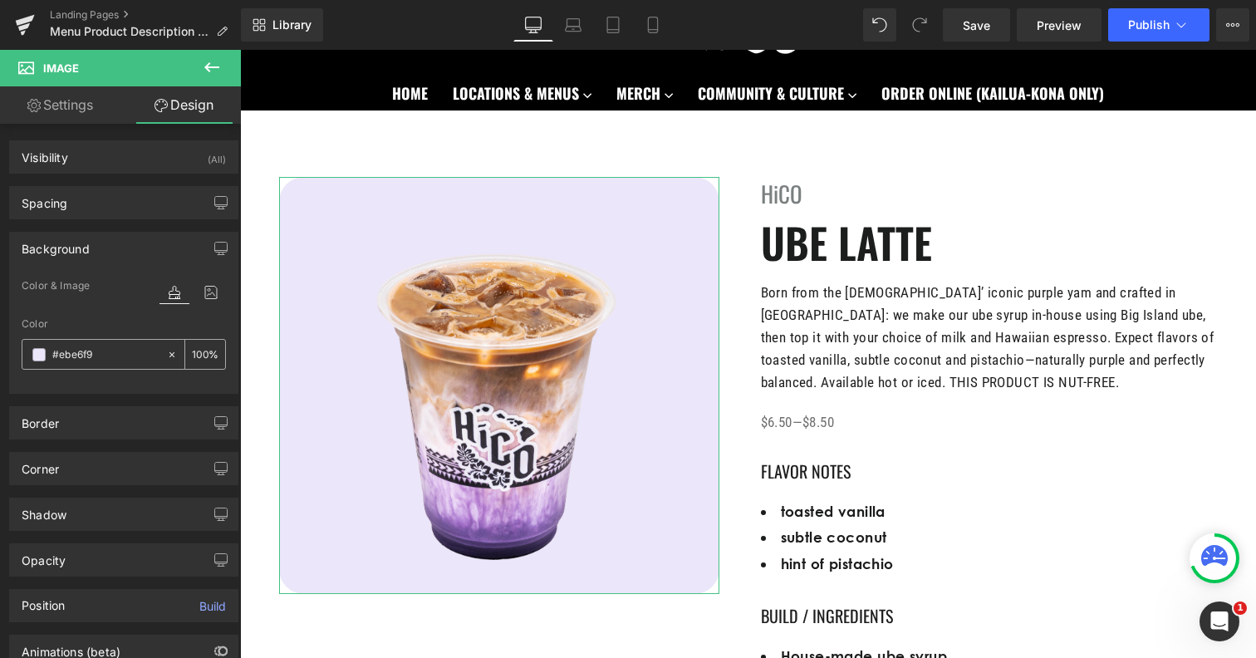
click at [119, 355] on input "#ebe6f9" at bounding box center [105, 355] width 106 height 18
paste input "9/5 Photographed Food for Online Menu 3"
type input "9/5 Photographed Food for Online Menu 3"
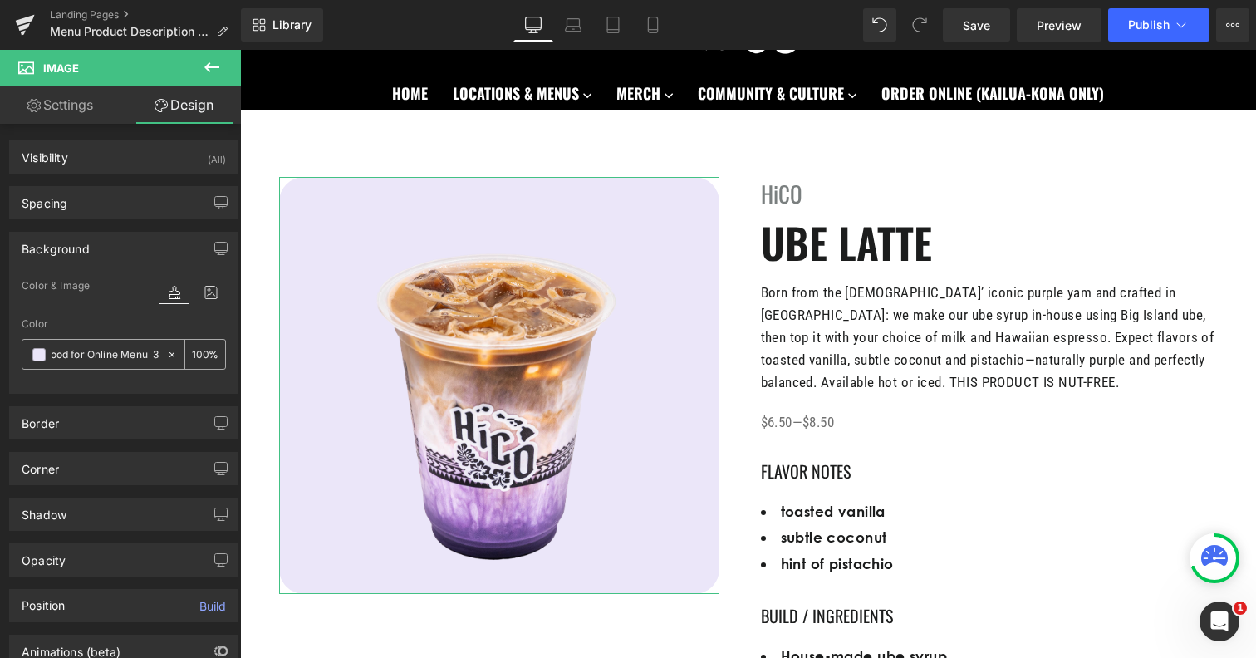
type input "0"
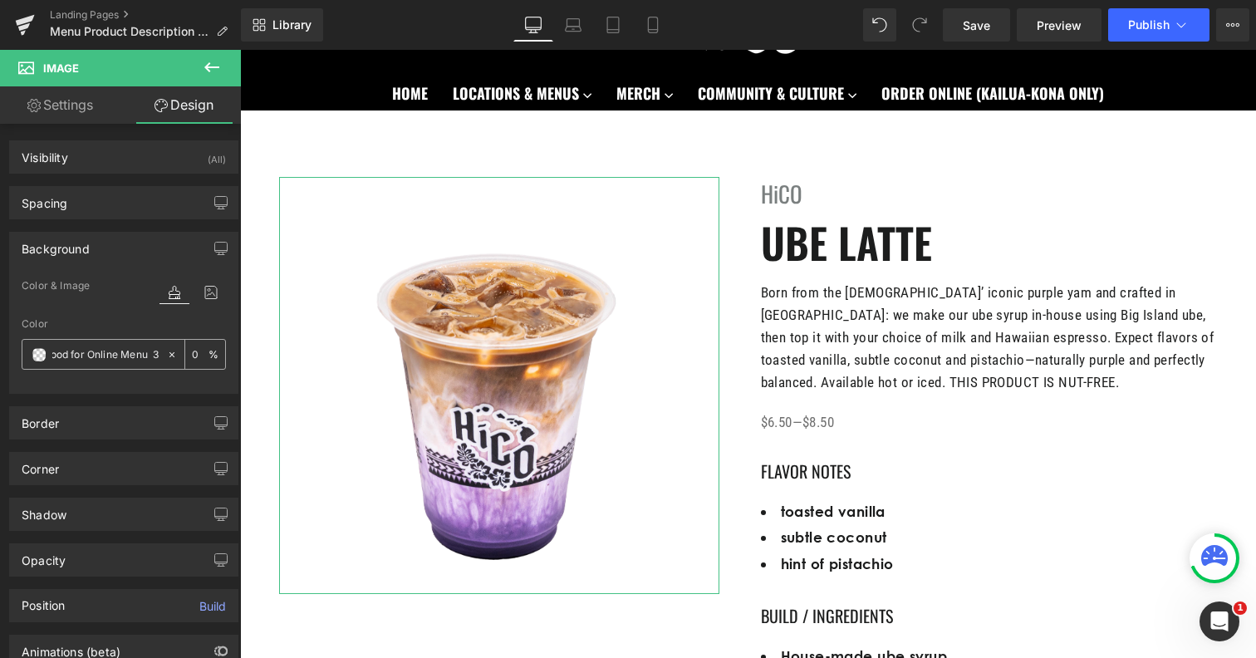
scroll to position [0, 0]
click at [173, 352] on div at bounding box center [175, 354] width 19 height 29
type input "none"
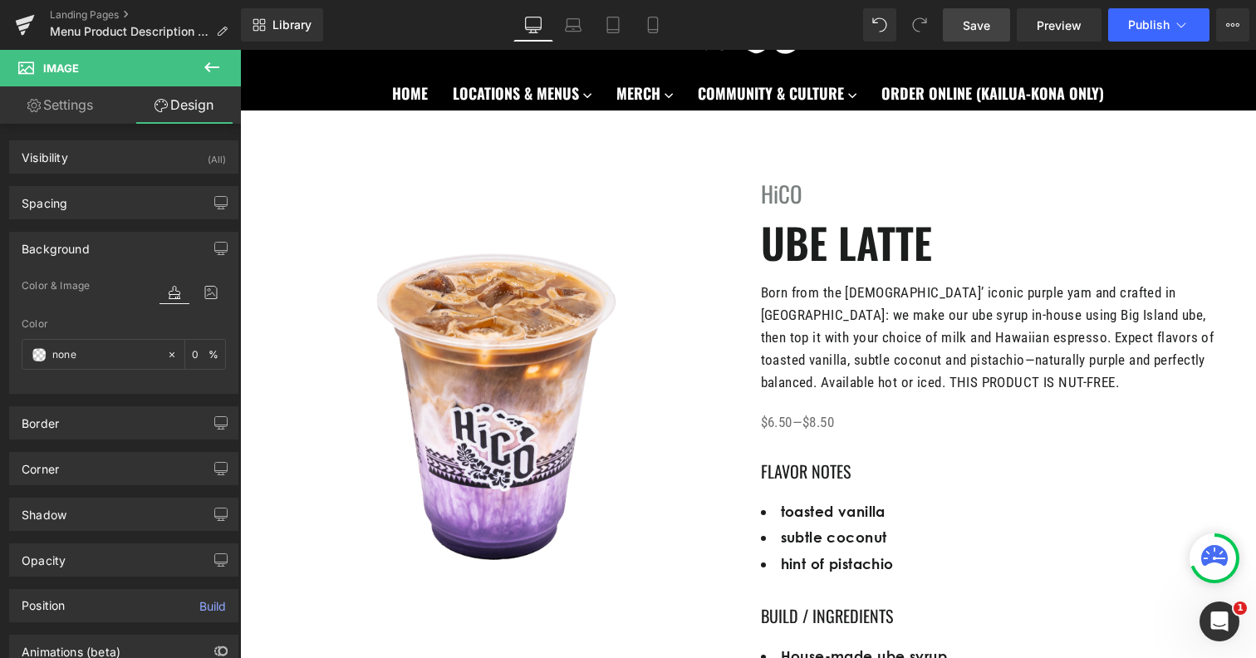
click at [977, 36] on link "Save" at bounding box center [976, 24] width 67 height 33
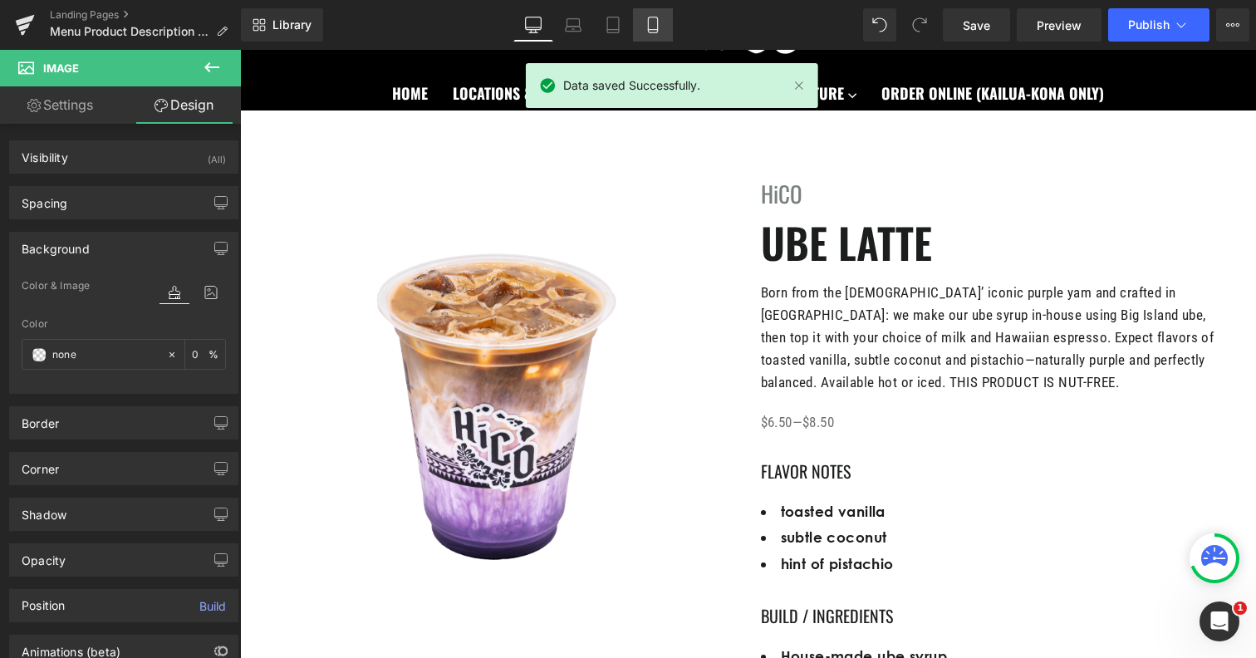
click at [660, 40] on link "Mobile" at bounding box center [653, 24] width 40 height 33
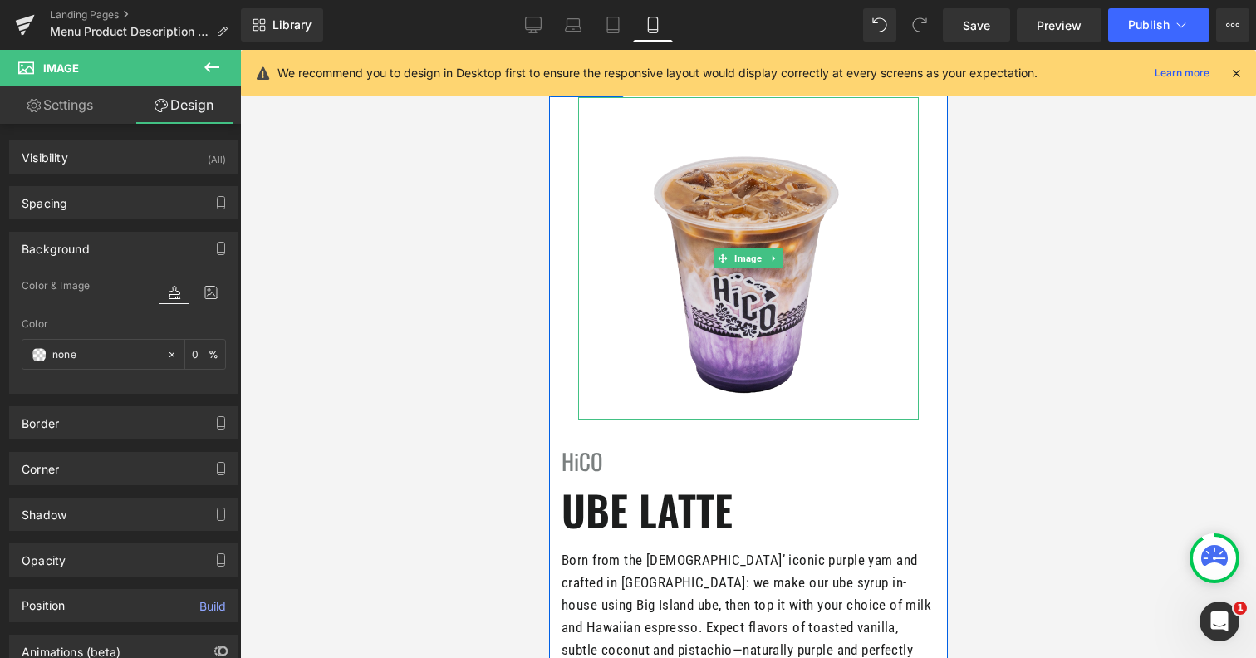
scroll to position [156, 0]
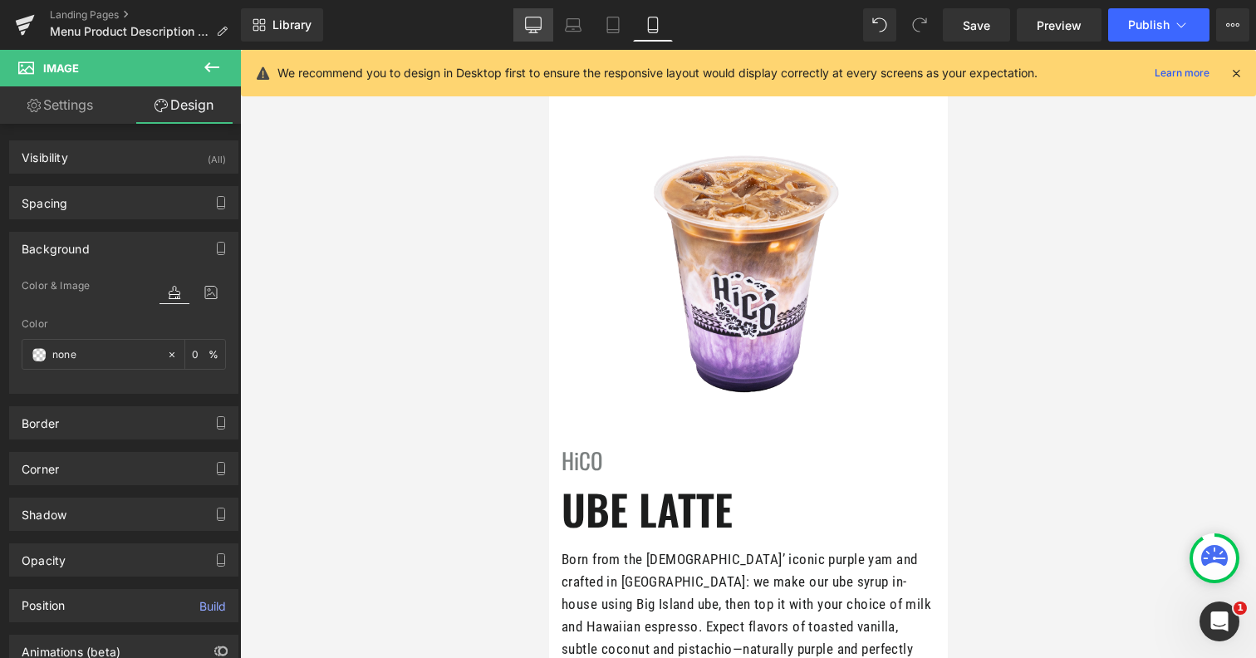
click at [533, 28] on icon at bounding box center [533, 25] width 17 height 17
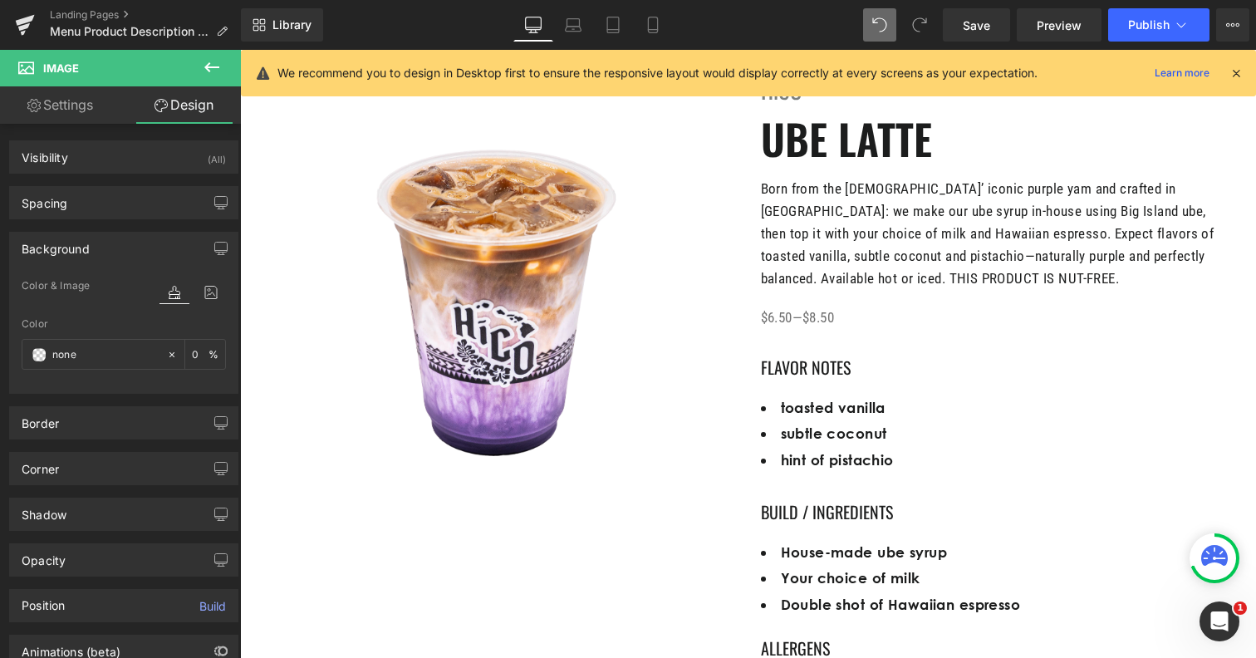
type input "0"
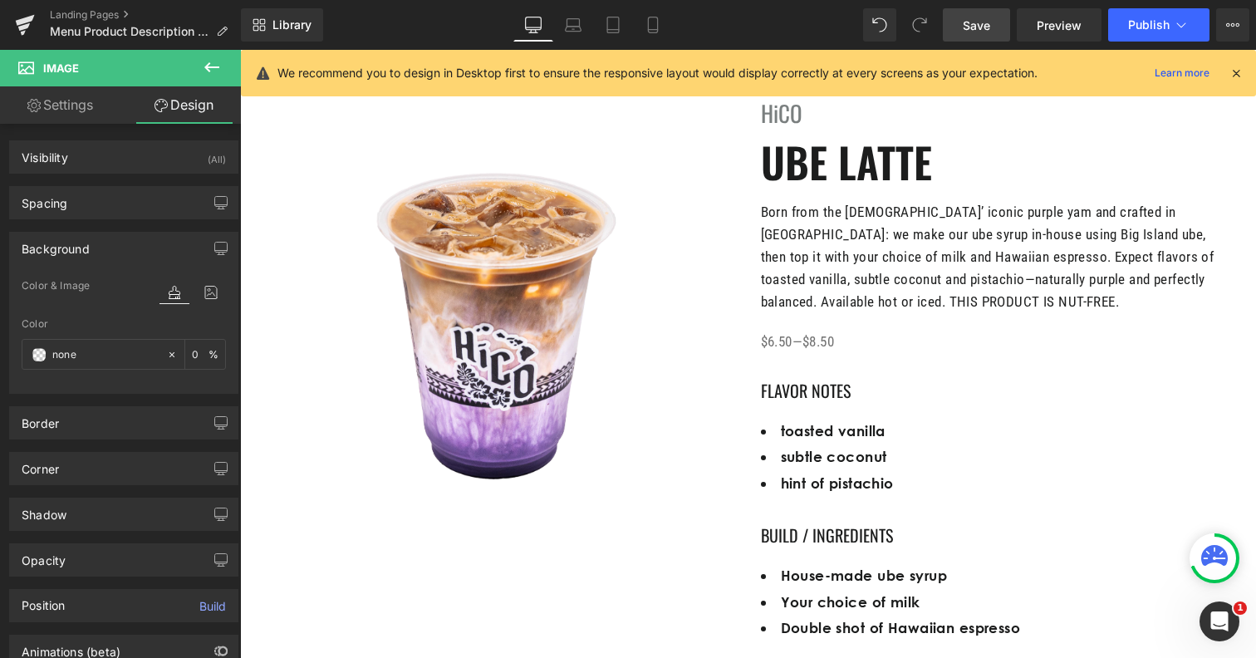
scroll to position [184, 0]
click at [987, 20] on span "Save" at bounding box center [976, 25] width 27 height 17
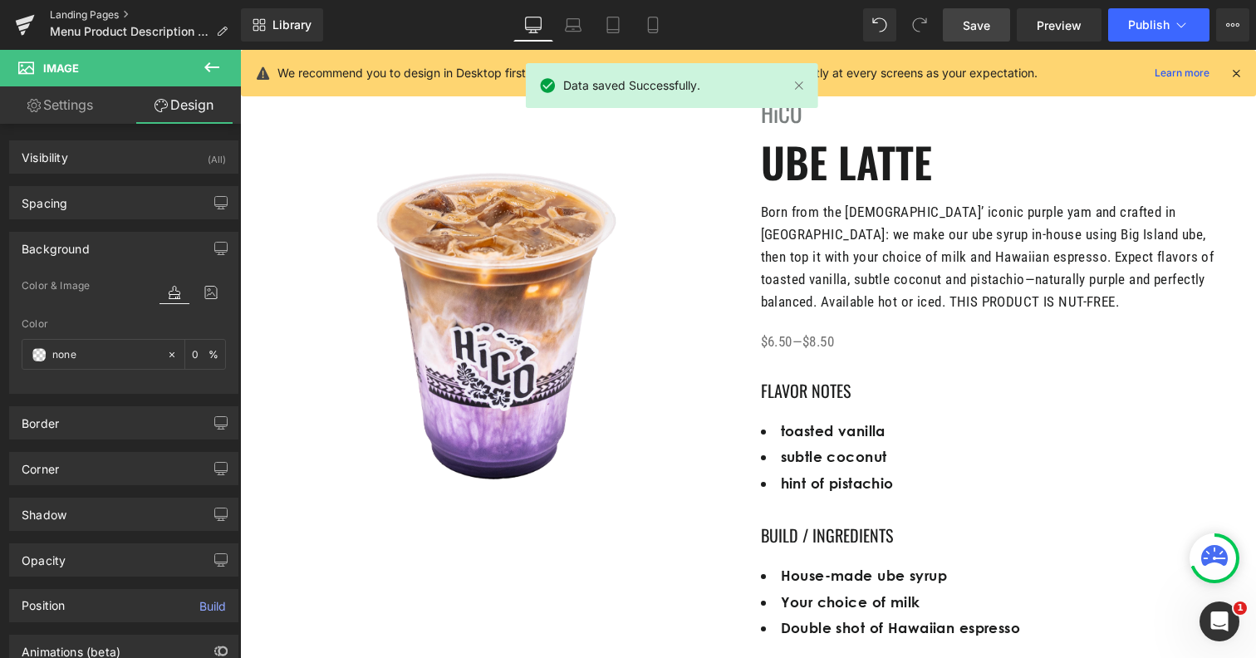
click at [91, 11] on link "Landing Pages" at bounding box center [145, 14] width 191 height 13
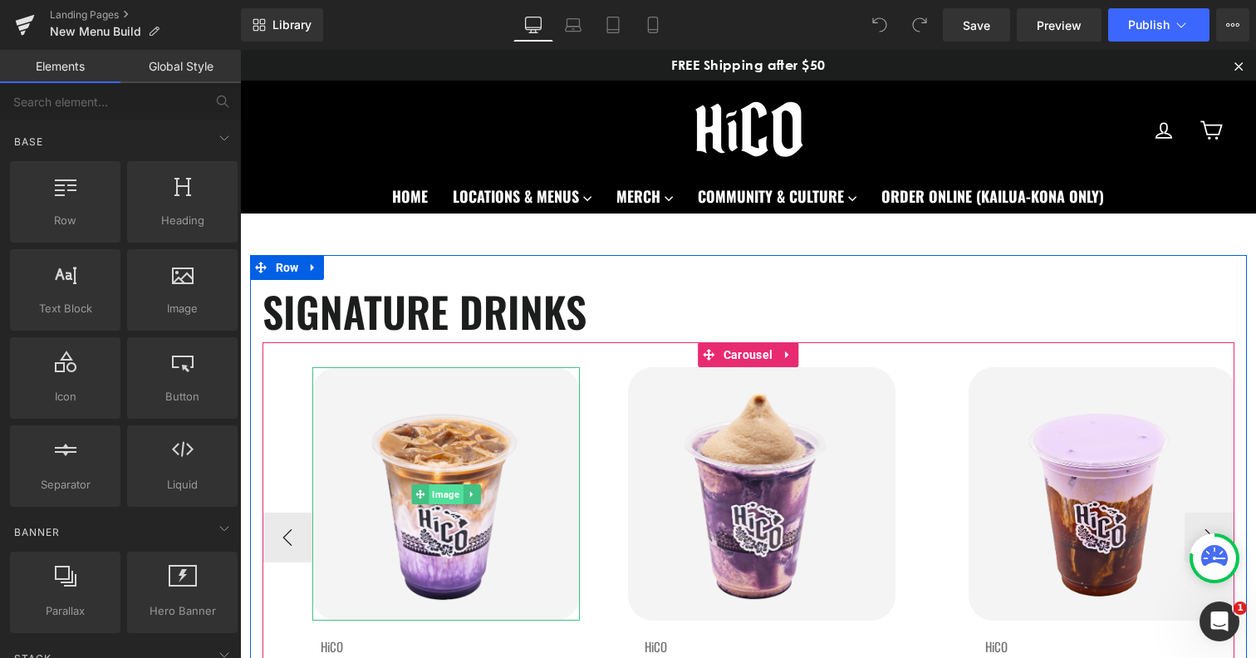
click at [442, 494] on span "Image" at bounding box center [446, 494] width 34 height 20
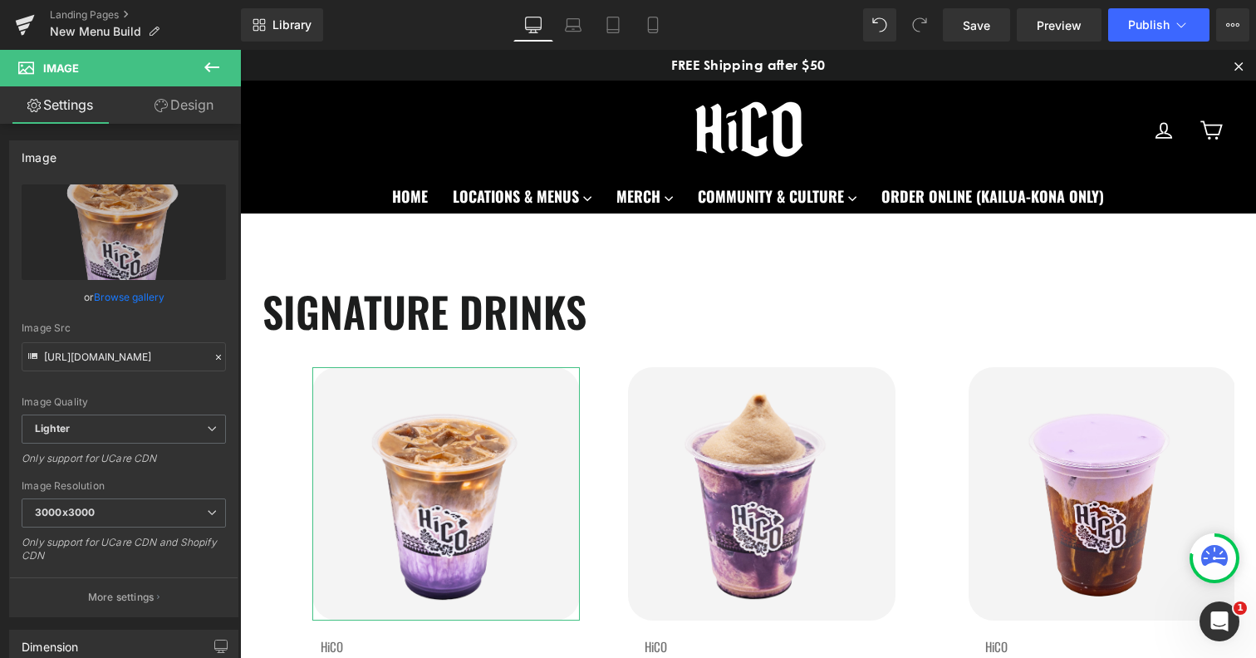
click at [176, 108] on link "Design" at bounding box center [184, 104] width 120 height 37
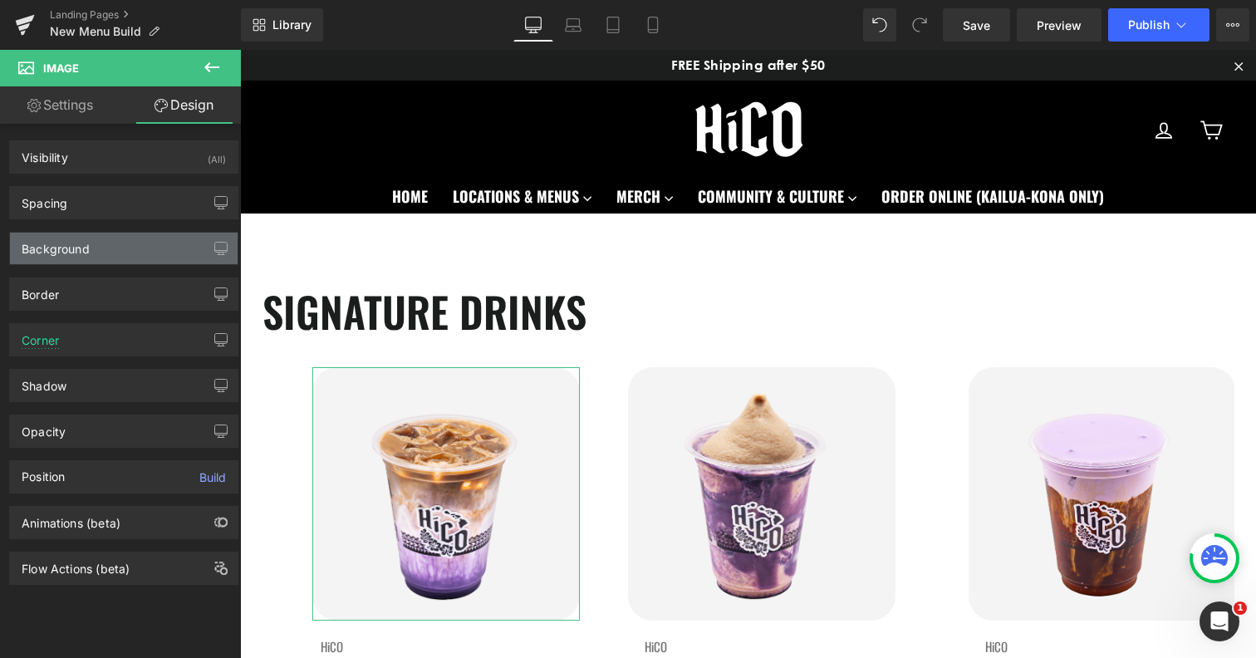
click at [90, 251] on div "Background" at bounding box center [124, 249] width 228 height 32
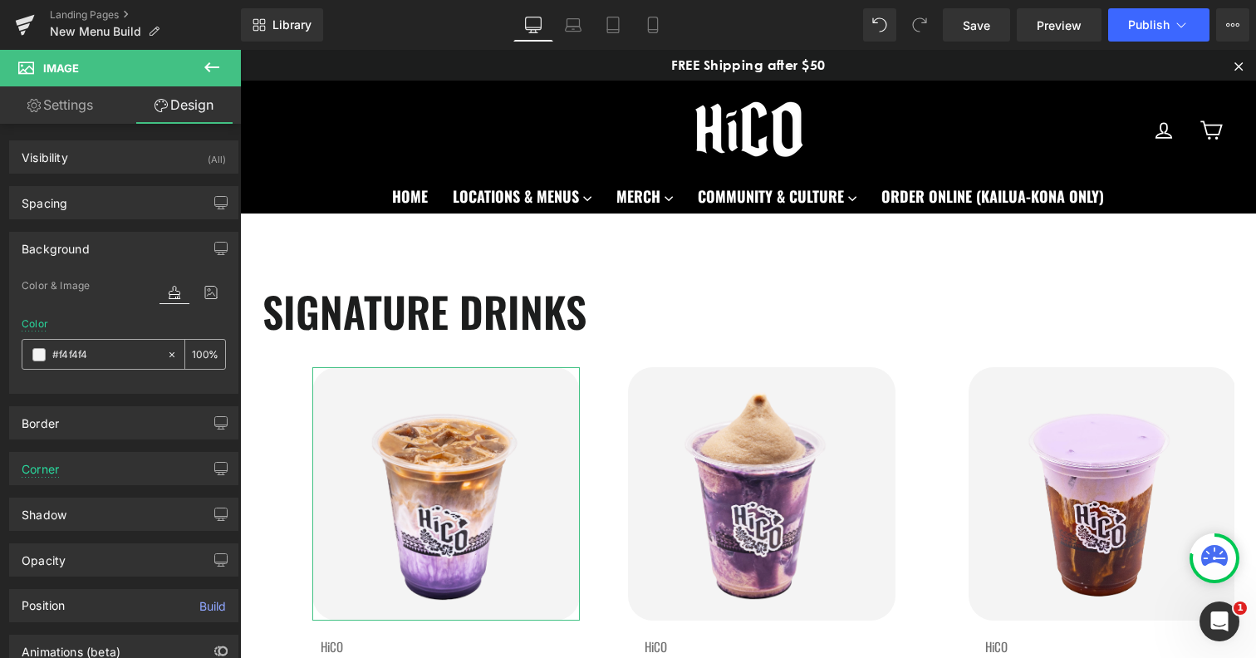
click at [76, 361] on input "#f4f4f4" at bounding box center [105, 355] width 106 height 18
click at [218, 59] on icon at bounding box center [212, 67] width 20 height 20
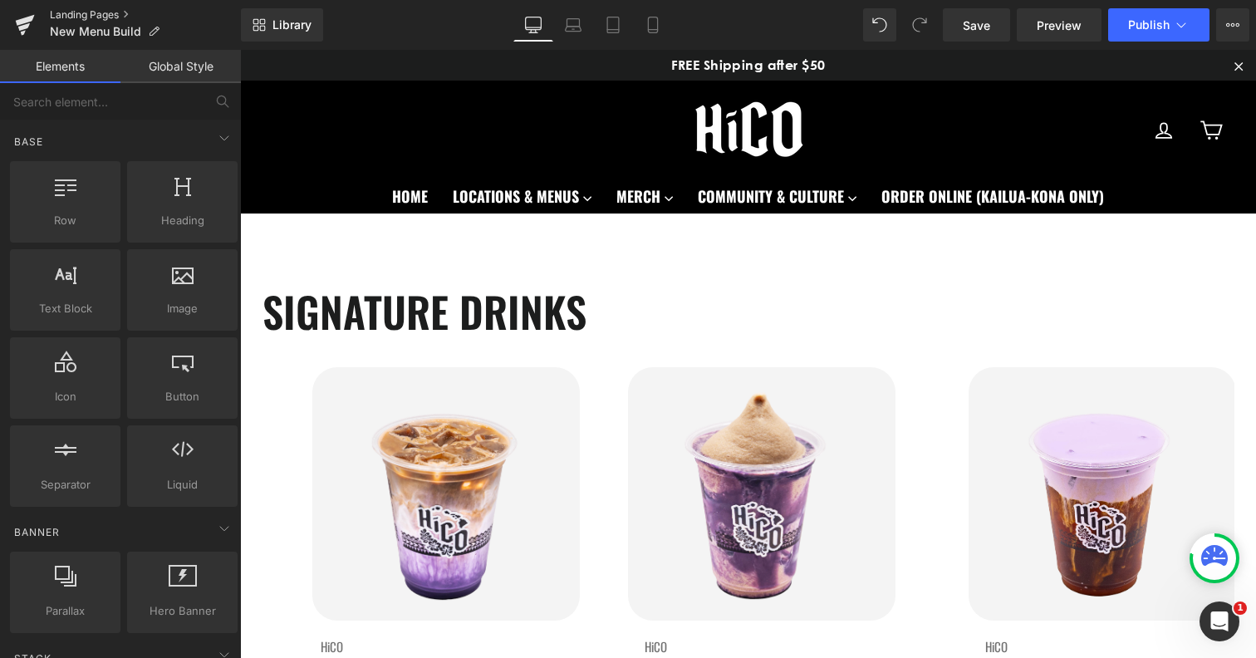
click at [98, 10] on link "Landing Pages" at bounding box center [145, 14] width 191 height 13
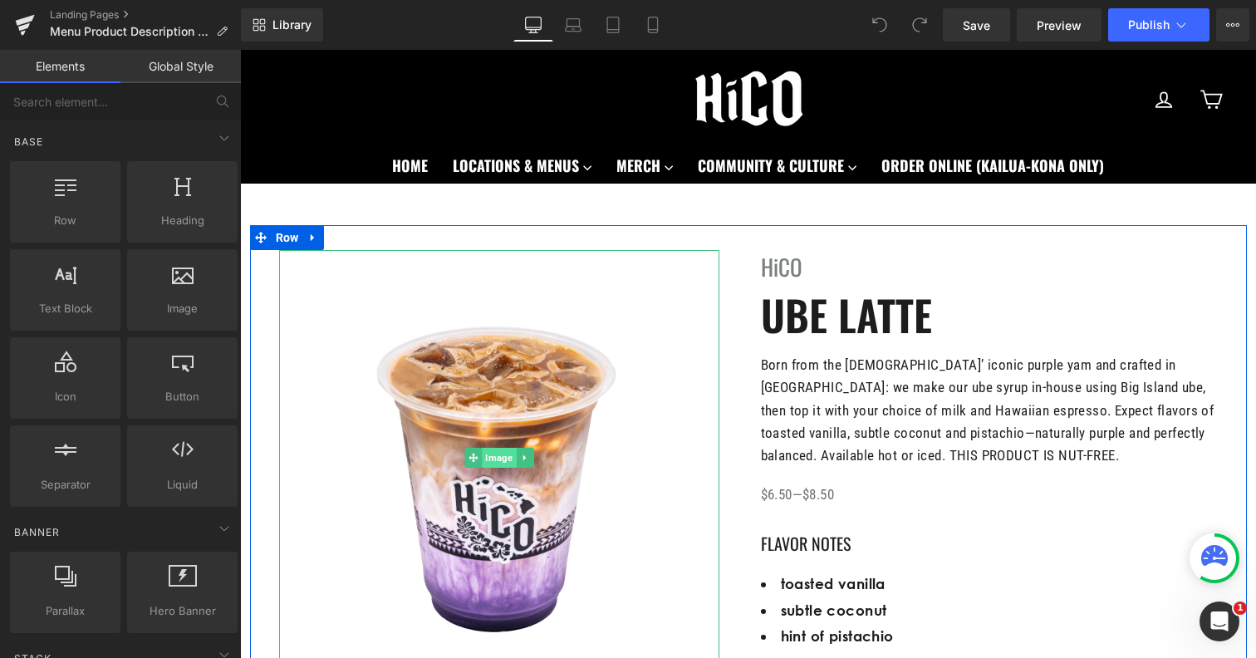
click at [495, 451] on span "Image" at bounding box center [499, 458] width 34 height 20
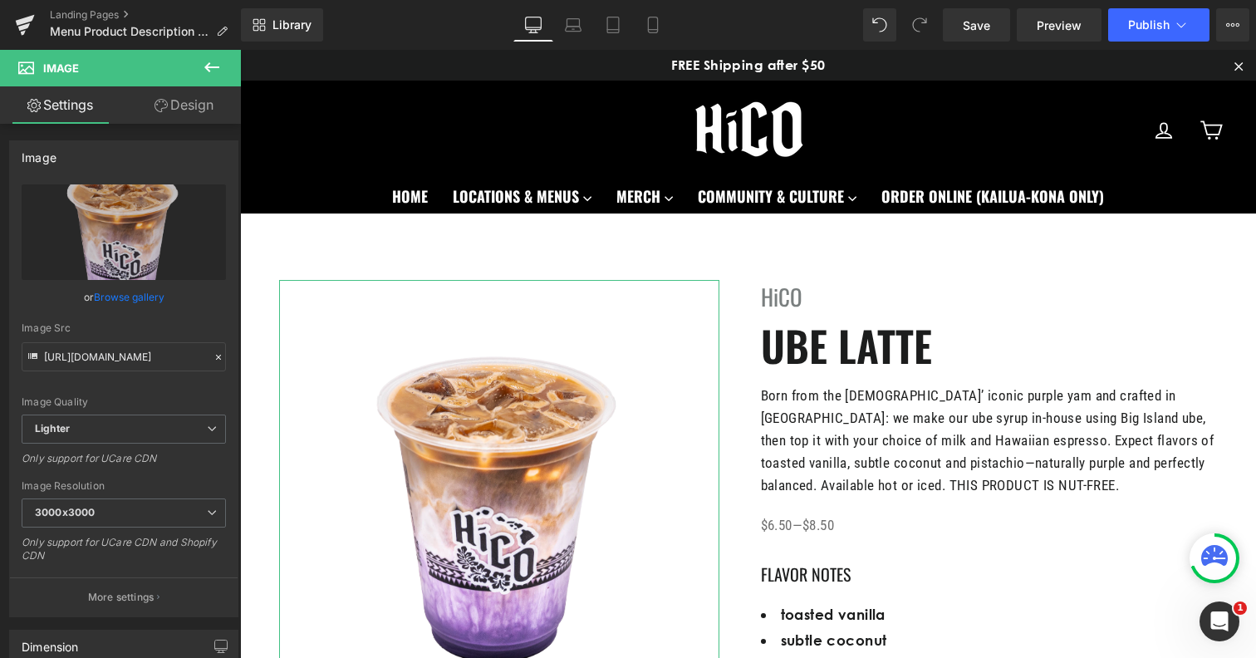
click at [197, 102] on link "Design" at bounding box center [184, 104] width 120 height 37
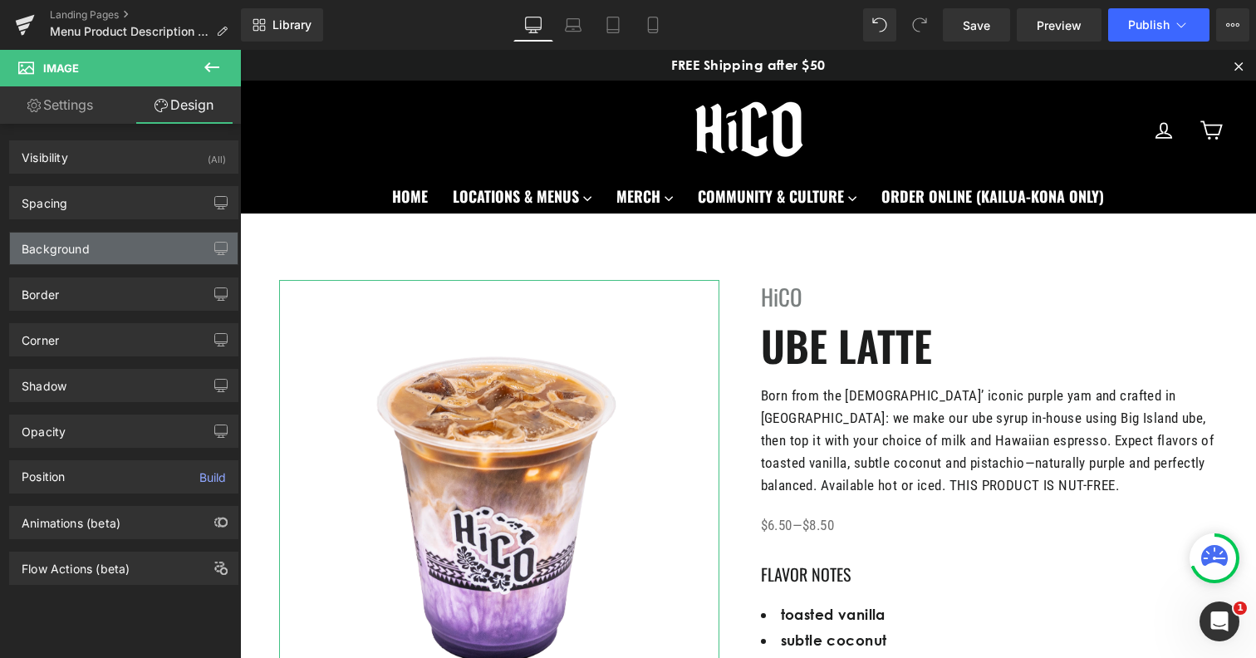
click at [104, 257] on div "Background" at bounding box center [124, 249] width 228 height 32
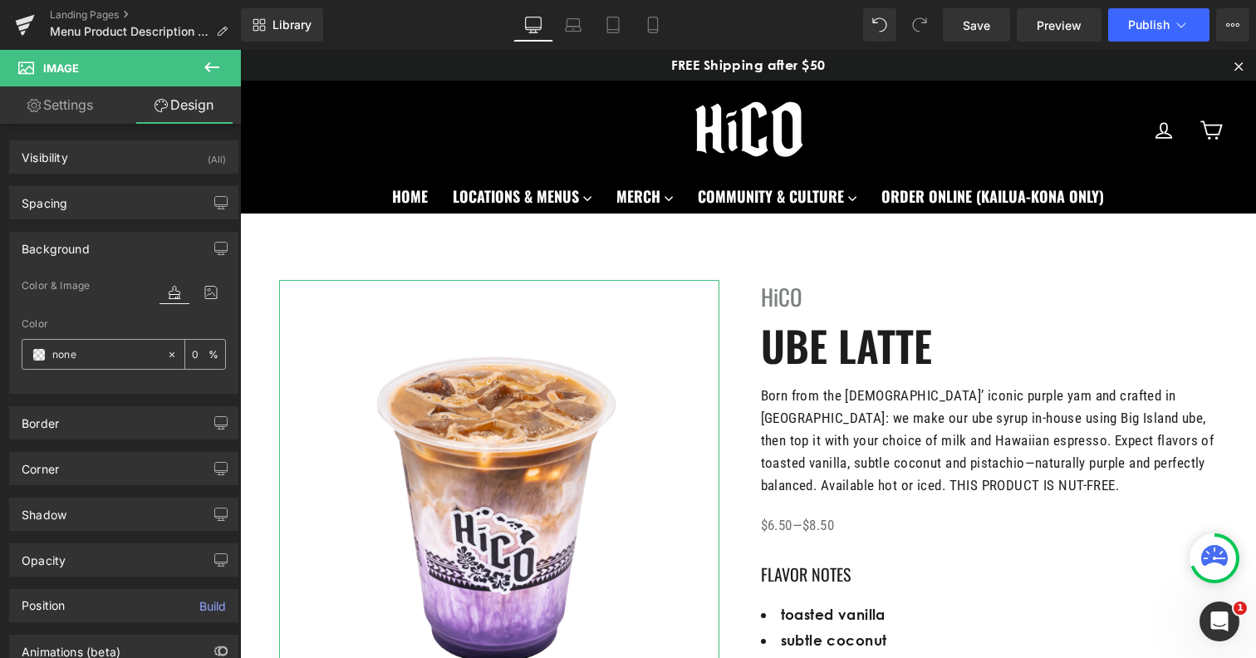
click at [99, 348] on input "none" at bounding box center [105, 355] width 106 height 18
paste input "#f4f4f4"
type input "#f4f4f4"
type input "100"
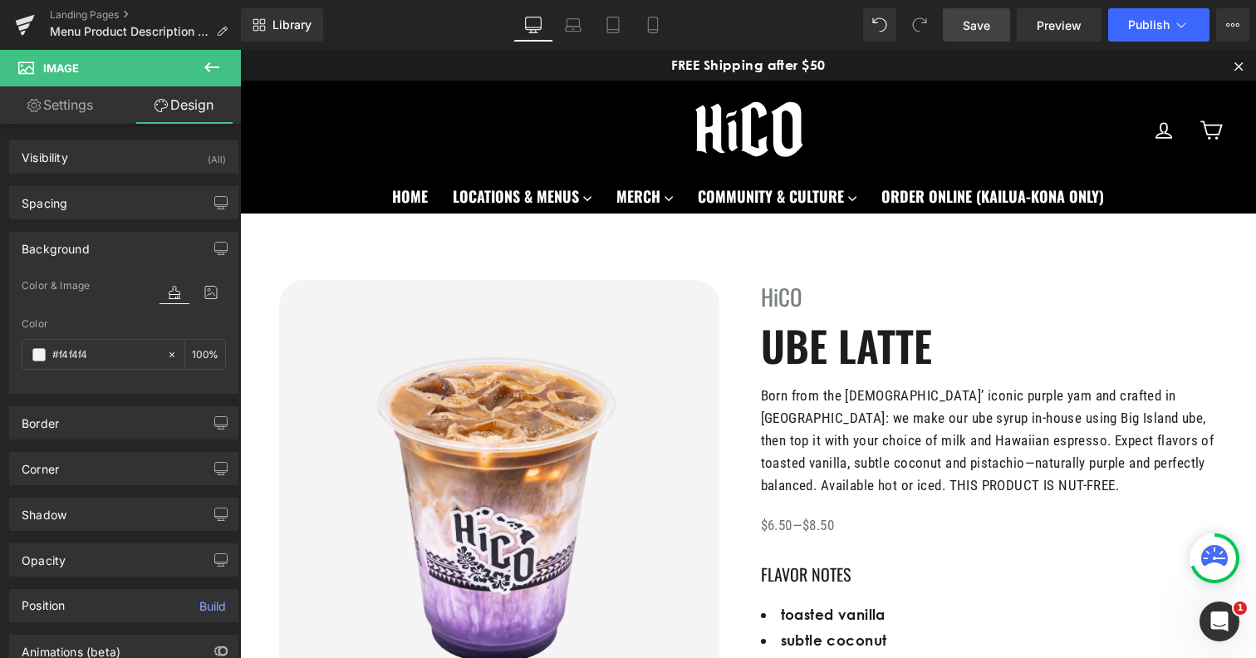
type input "#f4f4f4"
click at [972, 15] on link "Save" at bounding box center [976, 24] width 67 height 33
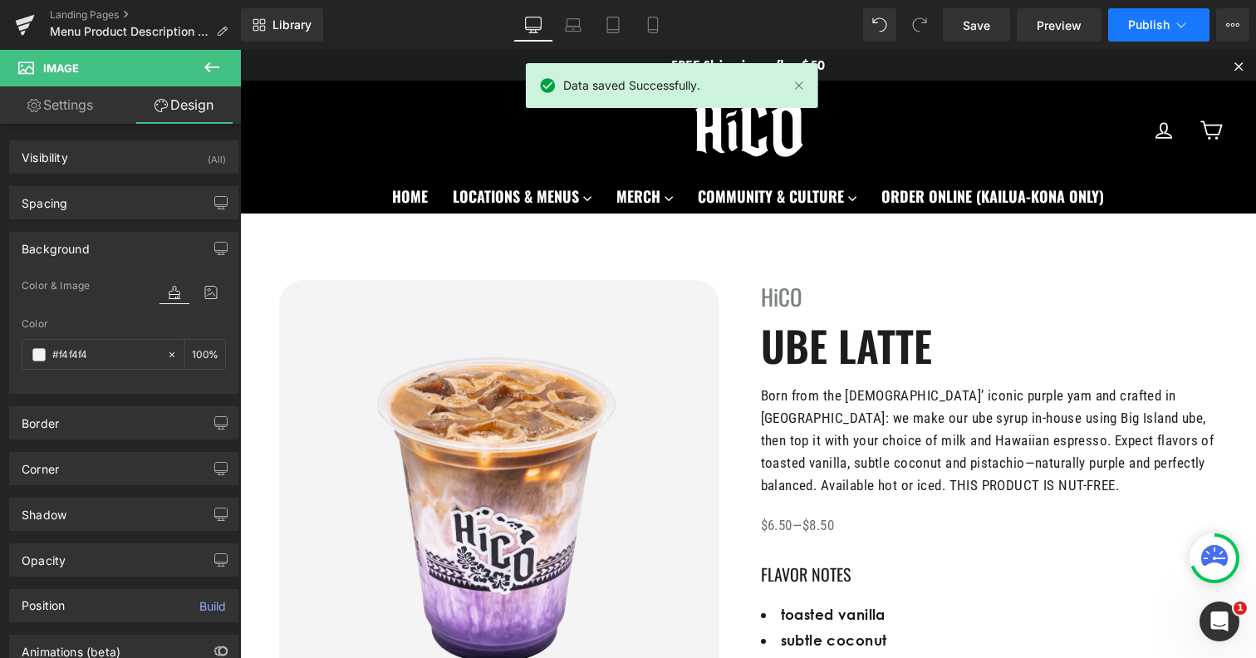
click at [1149, 30] on span "Publish" at bounding box center [1149, 24] width 42 height 13
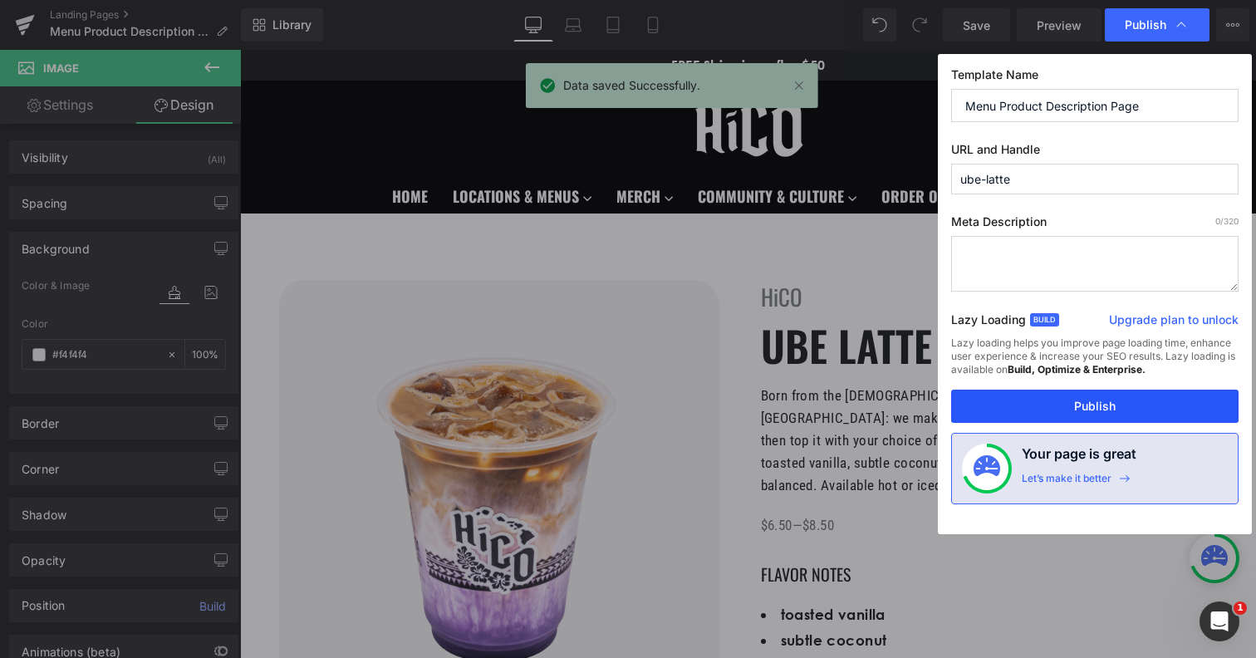
click at [1017, 414] on button "Publish" at bounding box center [1094, 406] width 287 height 33
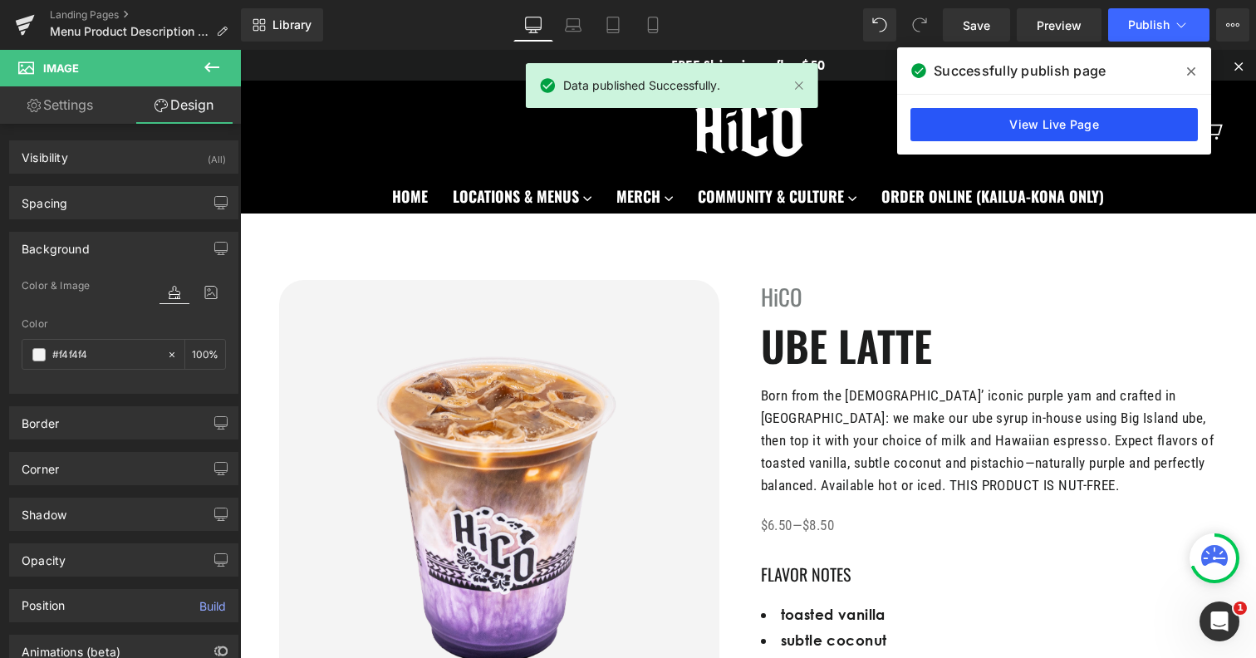
click at [1063, 124] on link "View Live Page" at bounding box center [1053, 124] width 287 height 33
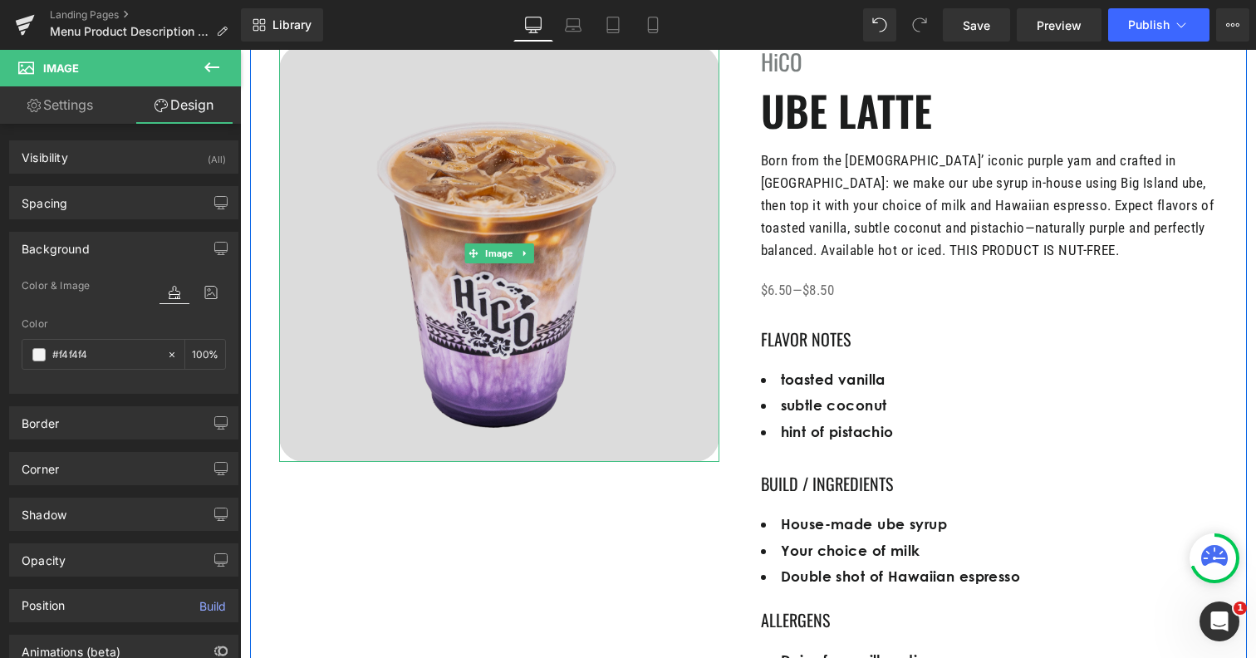
scroll to position [336, 0]
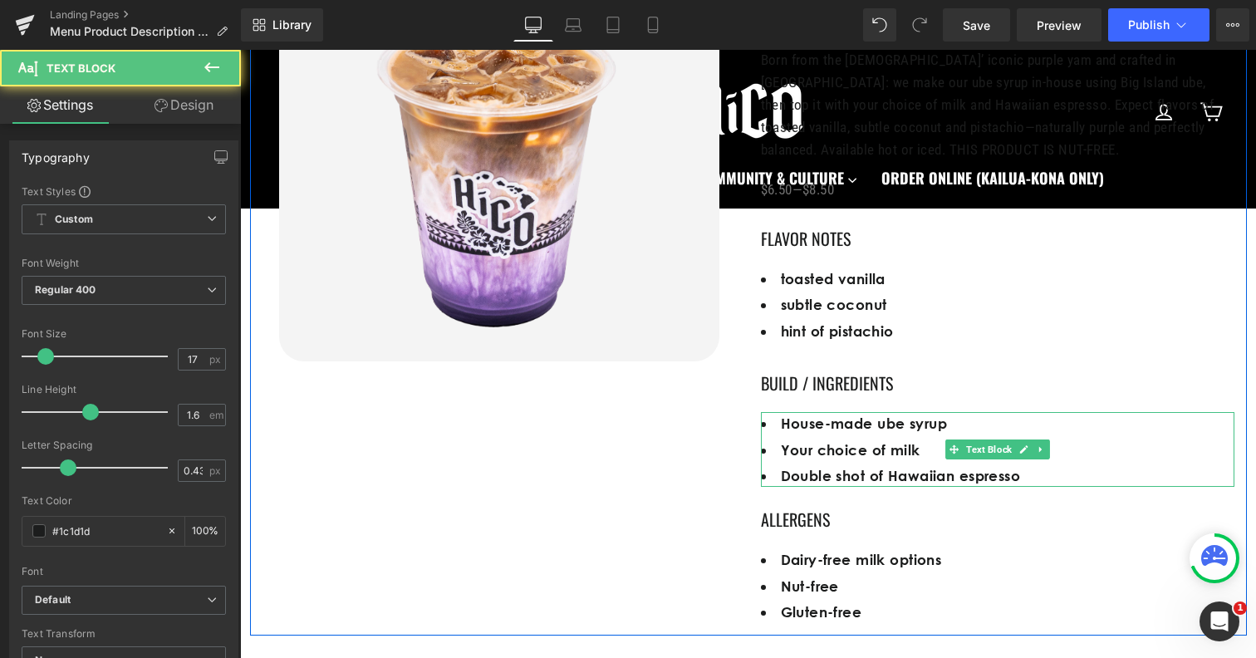
click at [837, 460] on li "Your choice of milk" at bounding box center [998, 450] width 474 height 22
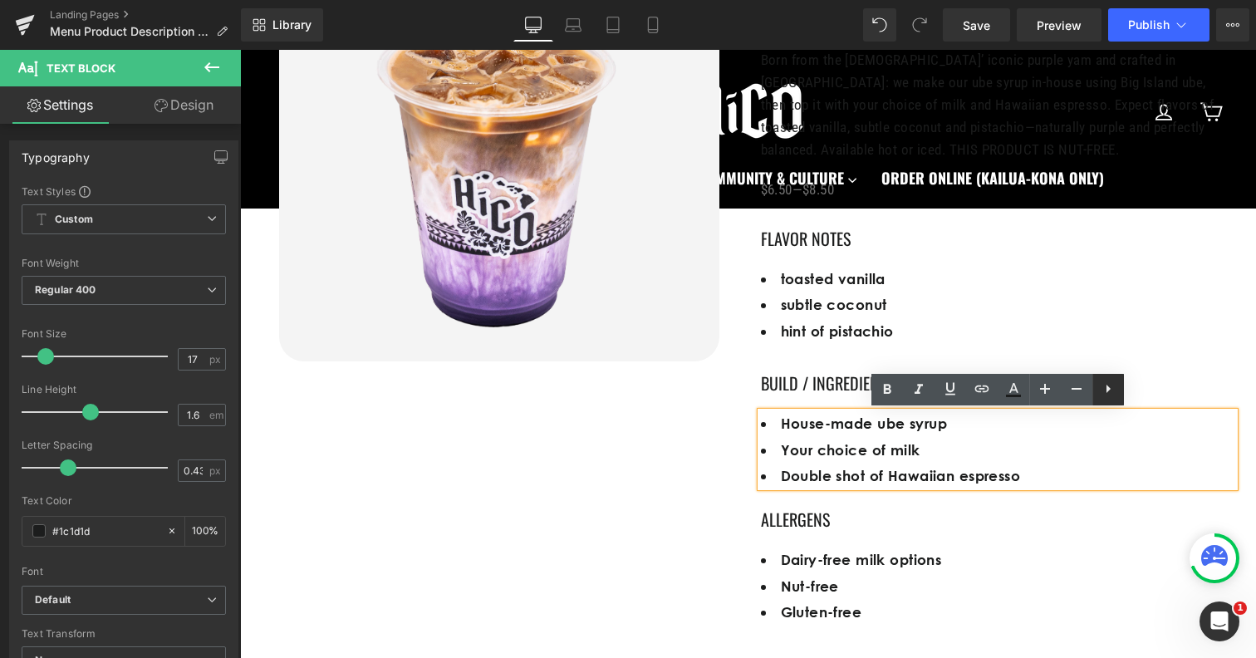
click at [1107, 400] on link at bounding box center [1108, 390] width 32 height 32
click at [631, 400] on div "Image HiCO Heading UBE LATTE Heading Born from the Philippines’ iconic purple y…" at bounding box center [748, 277] width 997 height 716
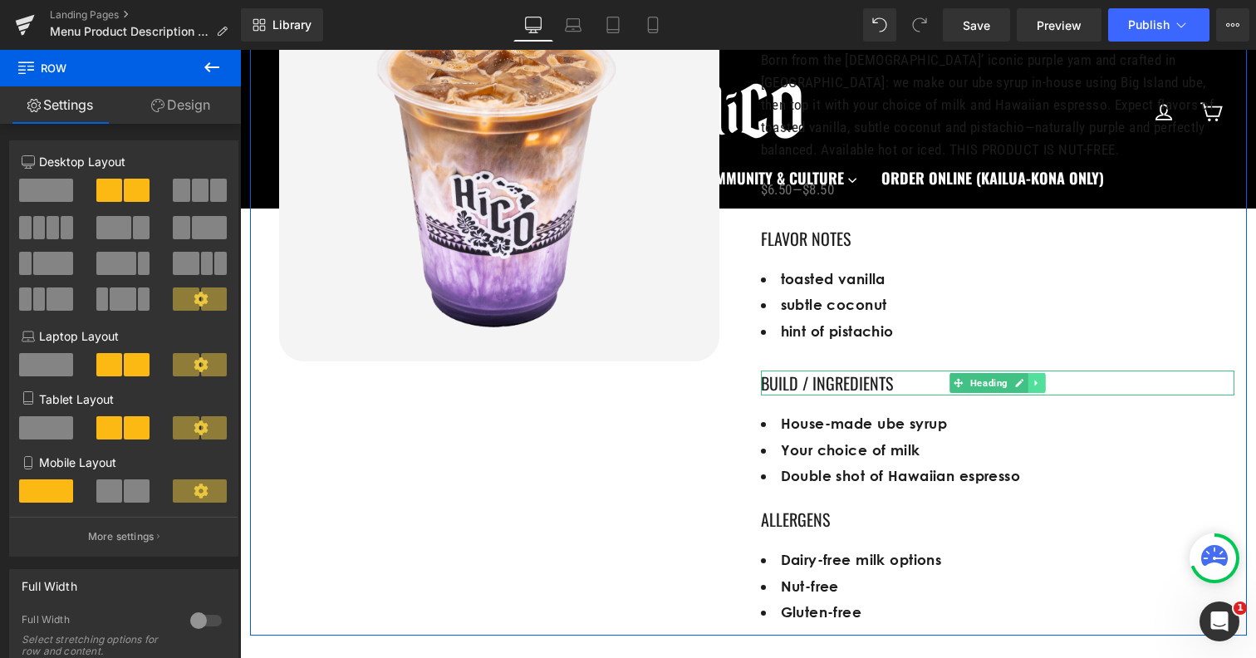
click at [1032, 385] on icon at bounding box center [1036, 383] width 9 height 10
click at [1045, 385] on icon at bounding box center [1045, 383] width 9 height 9
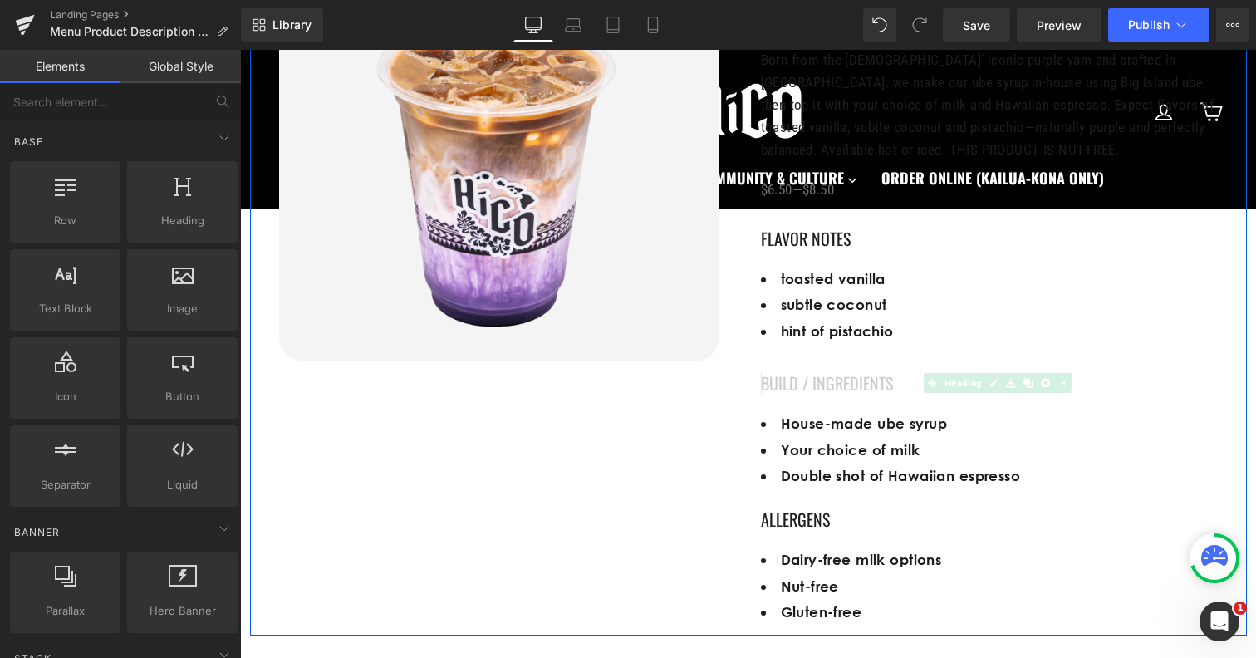
scroll to position [361, 0]
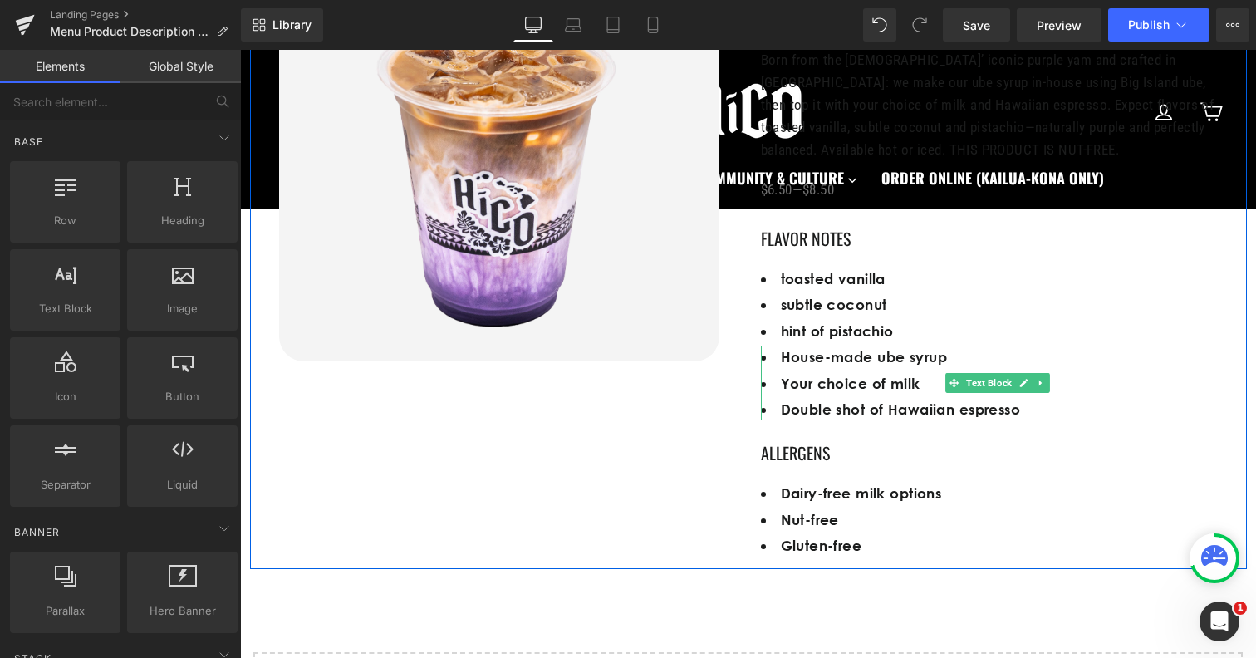
click at [921, 397] on ul "House-made ube syrup Your choice of milk Double shot of Hawaiian espresso" at bounding box center [998, 383] width 474 height 75
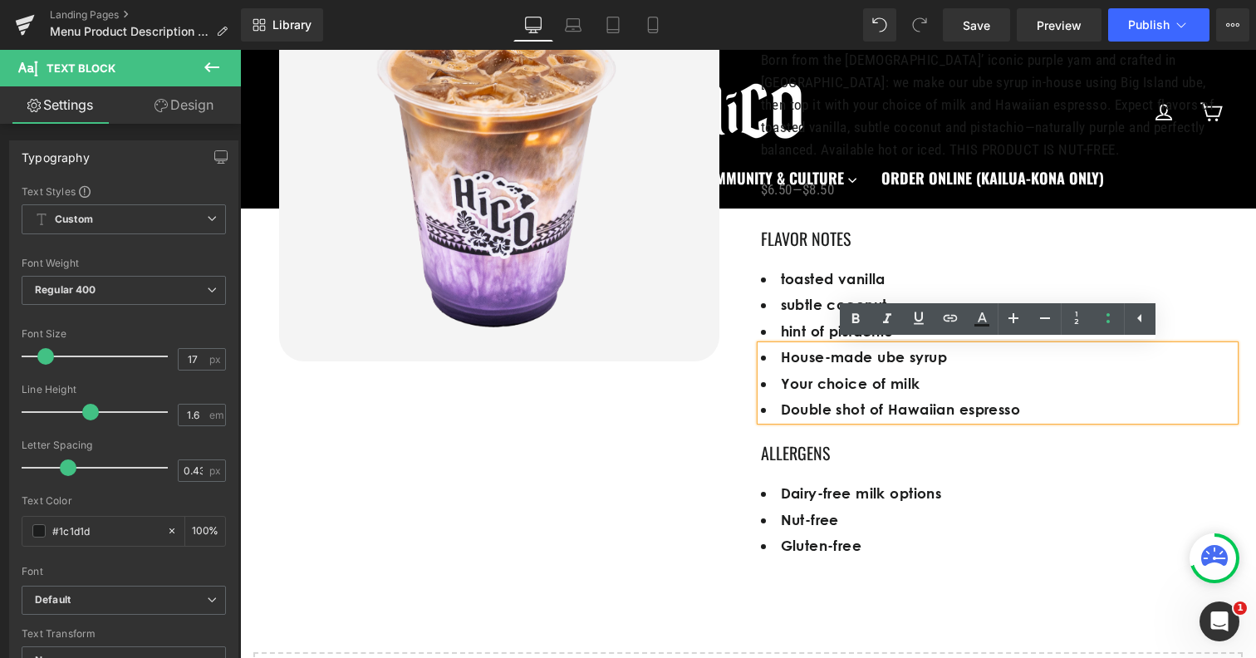
drag, startPoint x: 1033, startPoint y: 410, endPoint x: 766, endPoint y: 344, distance: 275.4
click at [766, 346] on div "House-made ube syrup Your choice of milk Double shot of Hawaiian espresso" at bounding box center [998, 383] width 474 height 75
click at [802, 359] on li "House-made ube syrup" at bounding box center [998, 357] width 474 height 22
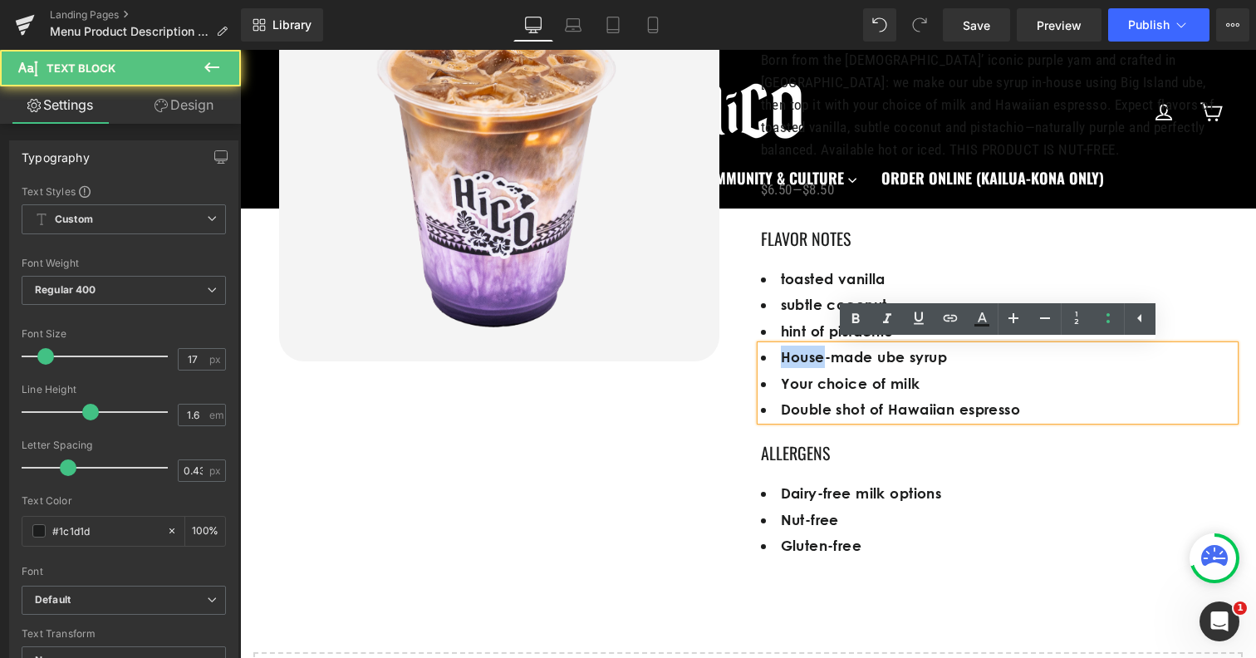
click at [802, 359] on li "House-made ube syrup" at bounding box center [998, 357] width 474 height 22
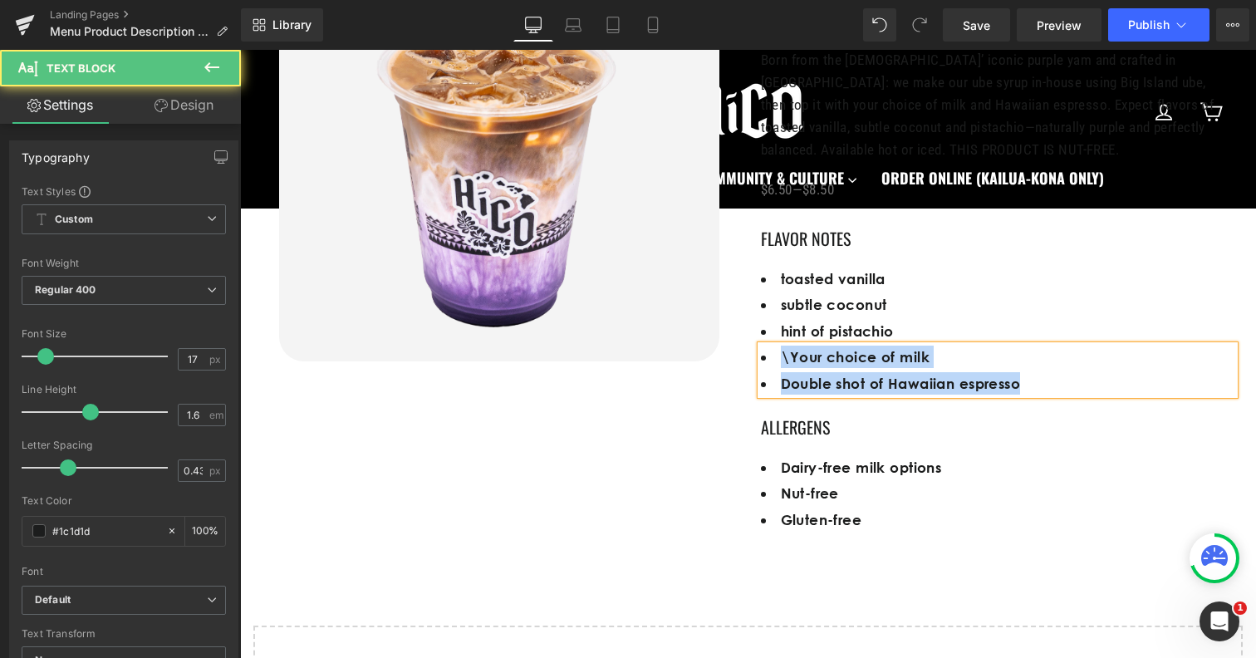
drag, startPoint x: 1023, startPoint y: 391, endPoint x: 768, endPoint y: 348, distance: 258.7
click at [768, 348] on ul "\Your choice of milk Double shot of Hawaiian espresso" at bounding box center [998, 370] width 474 height 49
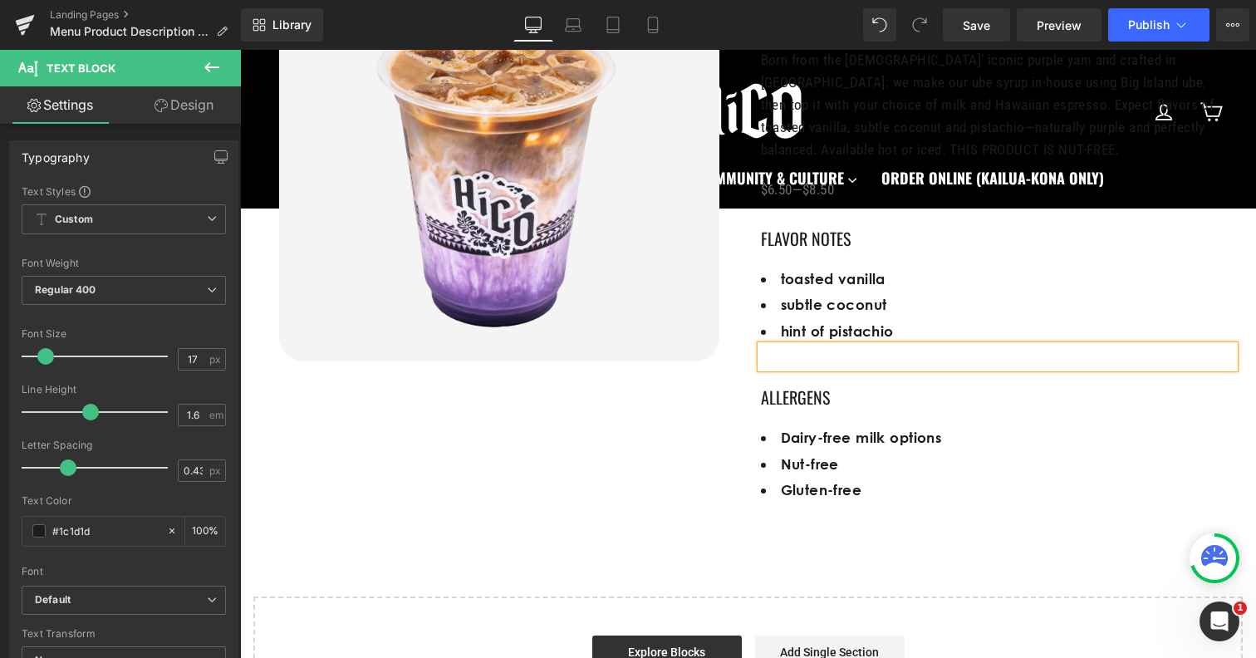
click at [1013, 390] on link at bounding box center [1019, 397] width 17 height 20
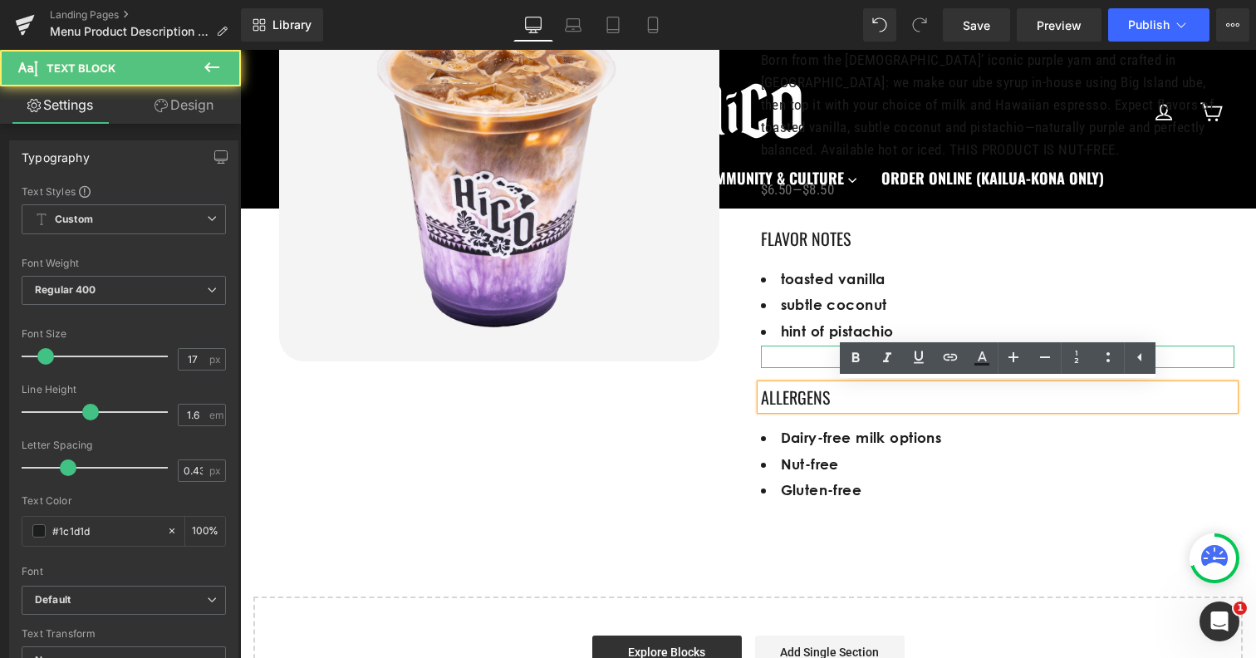
click at [1206, 356] on div at bounding box center [998, 357] width 474 height 22
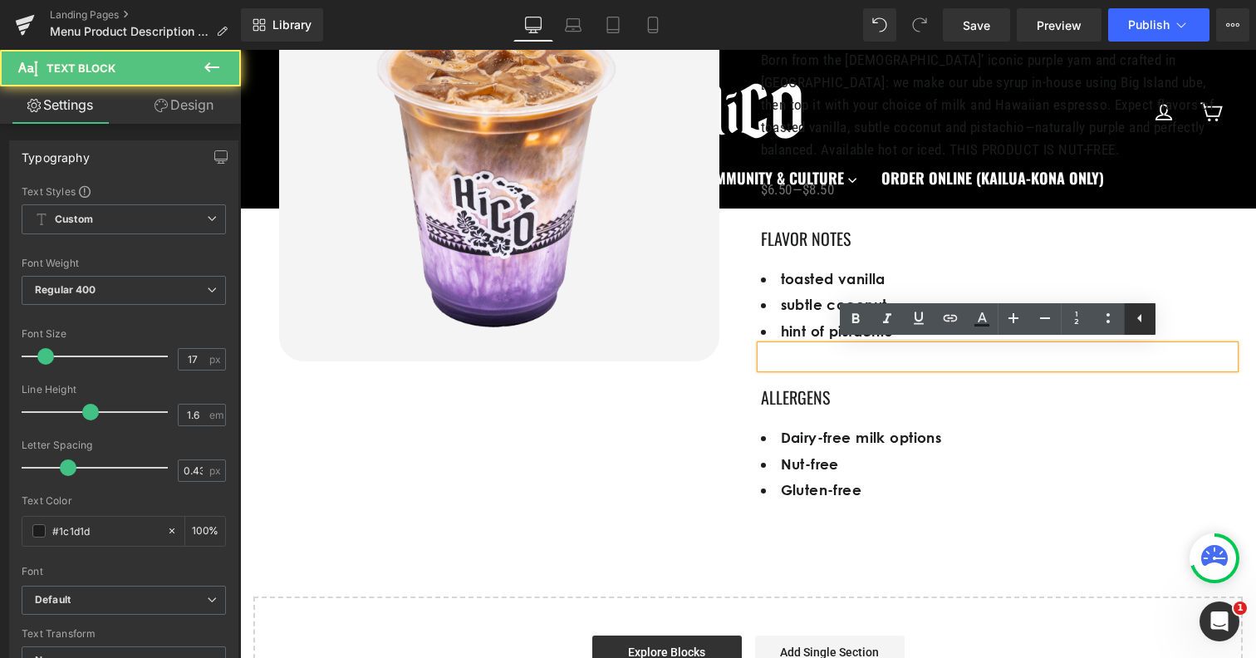
click at [1131, 321] on icon at bounding box center [1140, 318] width 20 height 20
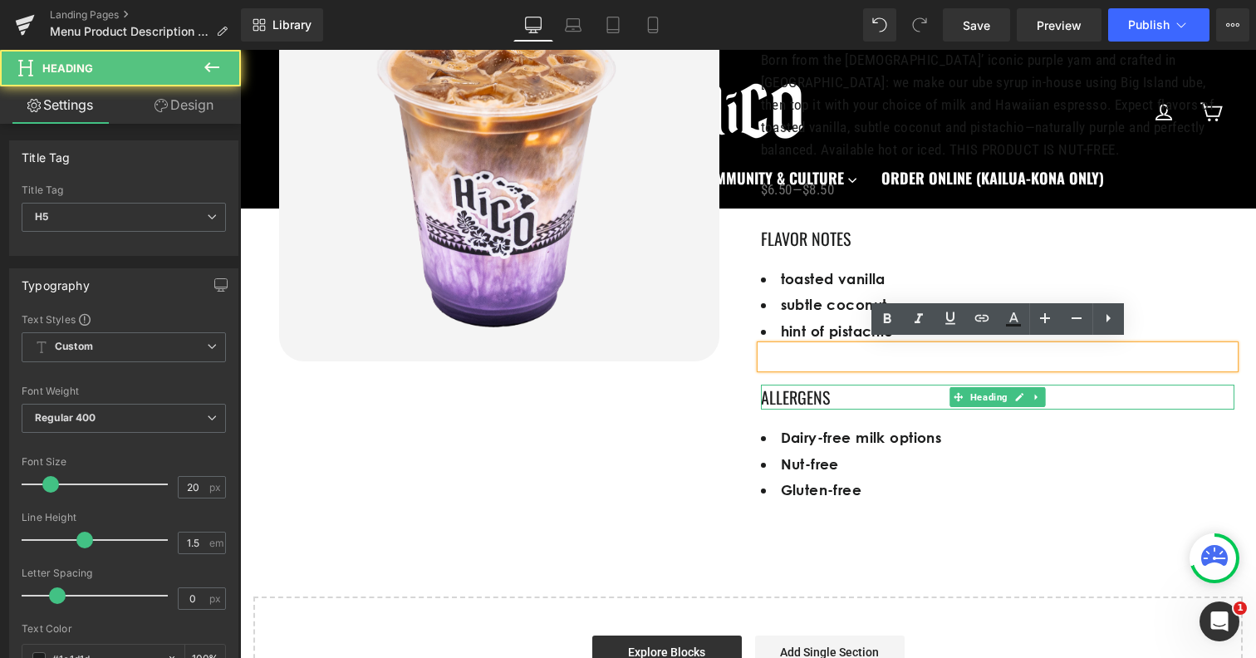
click at [1189, 405] on h5 "ALLERGENS" at bounding box center [998, 397] width 474 height 25
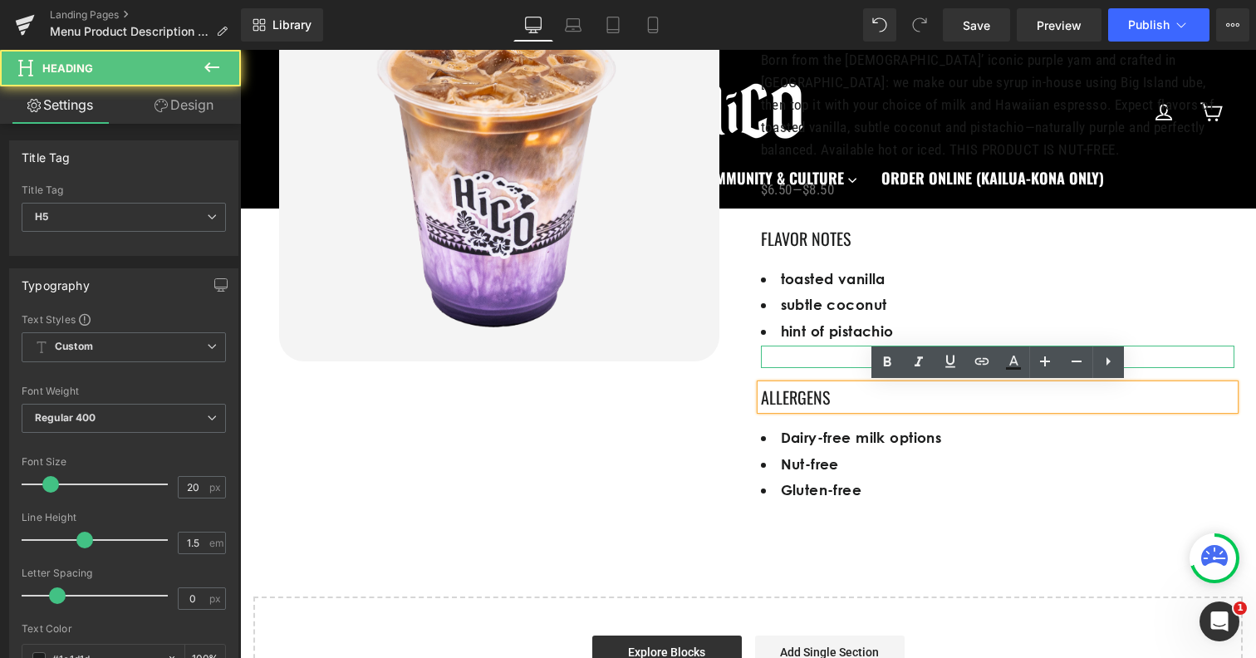
click at [770, 360] on div at bounding box center [998, 357] width 474 height 22
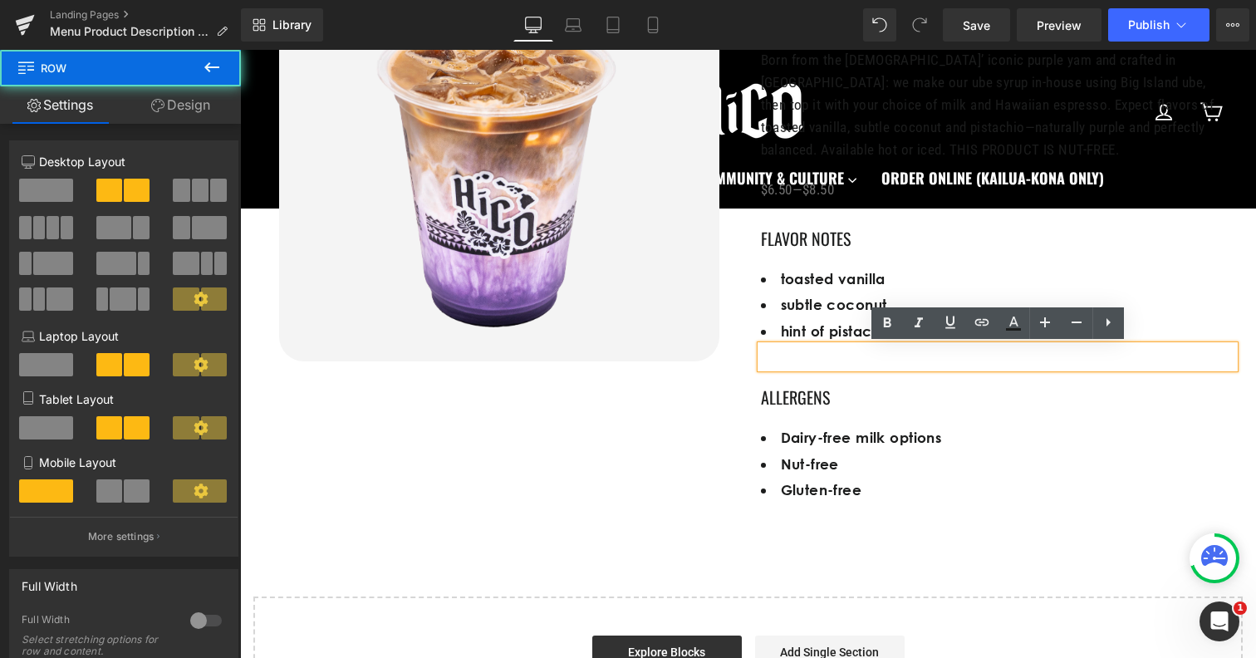
click at [715, 381] on div "Image HiCO Heading UBE LATTE Heading Born from the Philippines’ iconic purple y…" at bounding box center [748, 215] width 997 height 593
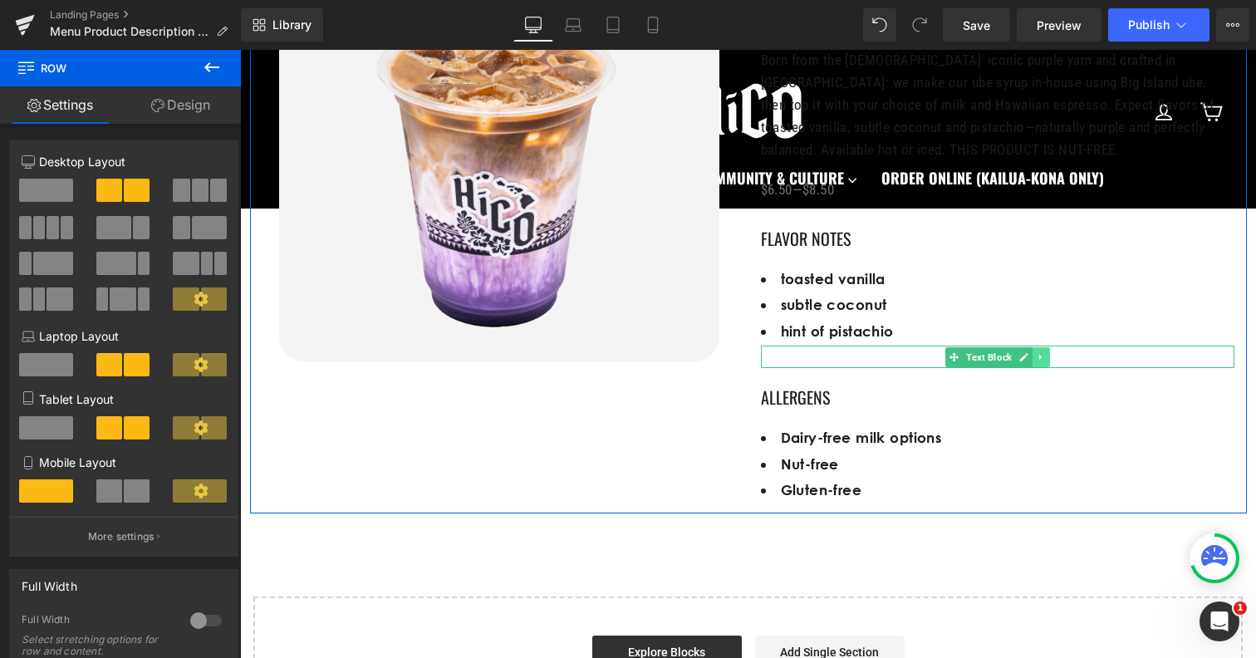
click at [1040, 355] on icon at bounding box center [1039, 357] width 2 height 6
click at [1056, 355] on link at bounding box center [1049, 357] width 17 height 20
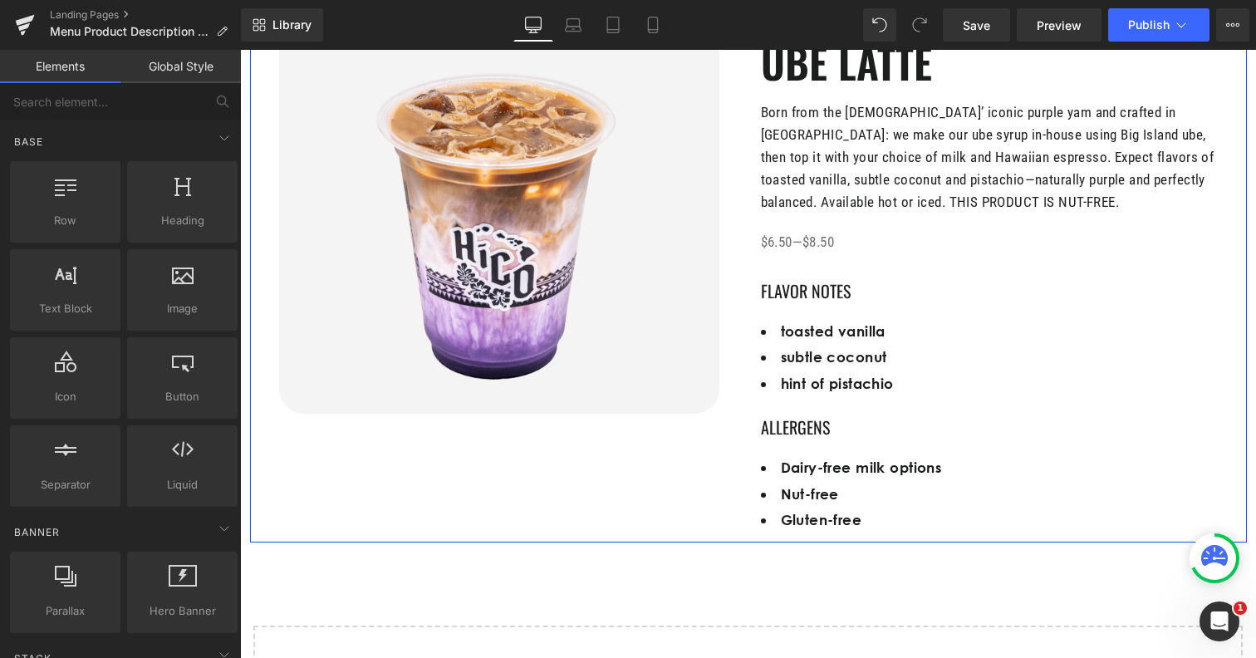
scroll to position [316, 0]
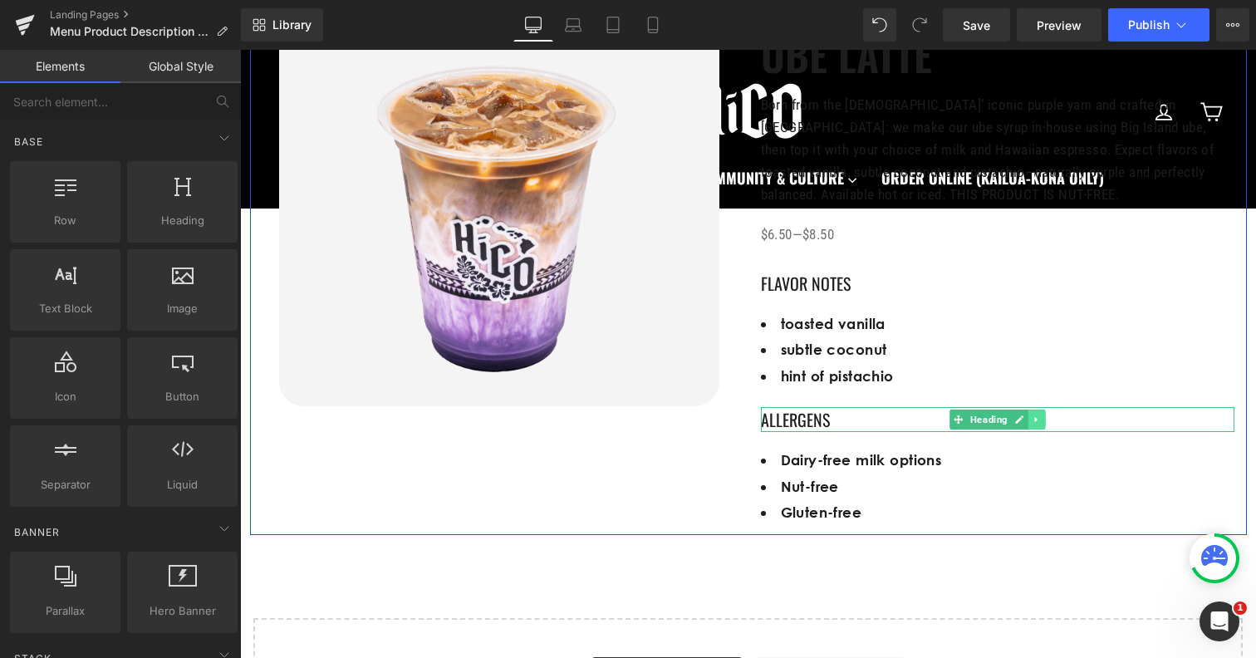
click at [1035, 424] on icon at bounding box center [1036, 420] width 9 height 10
click at [1044, 422] on icon at bounding box center [1045, 419] width 9 height 9
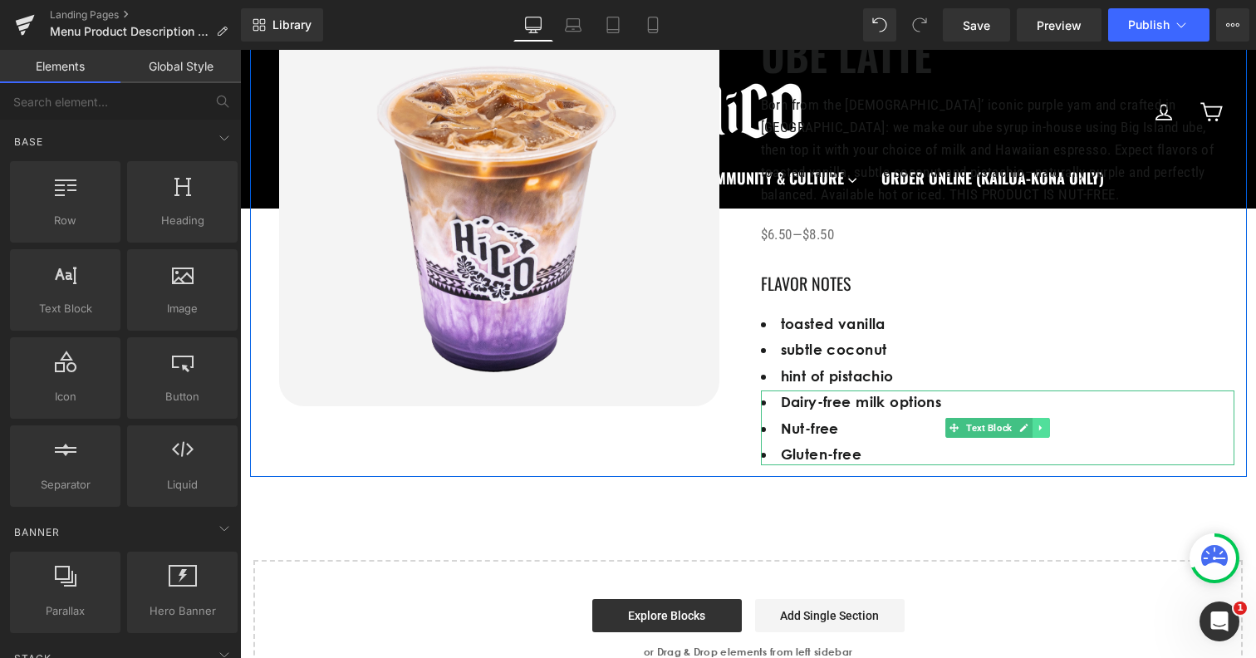
click at [1040, 425] on icon at bounding box center [1040, 428] width 9 height 10
click at [1045, 429] on icon at bounding box center [1049, 428] width 9 height 10
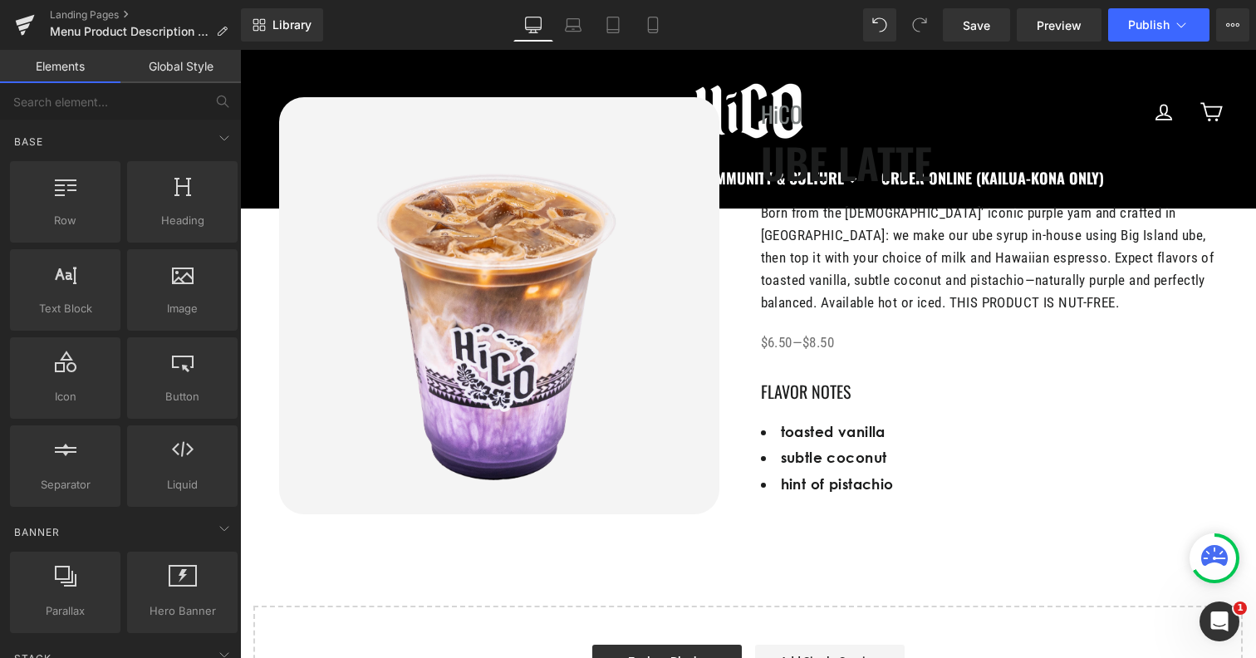
scroll to position [198, 0]
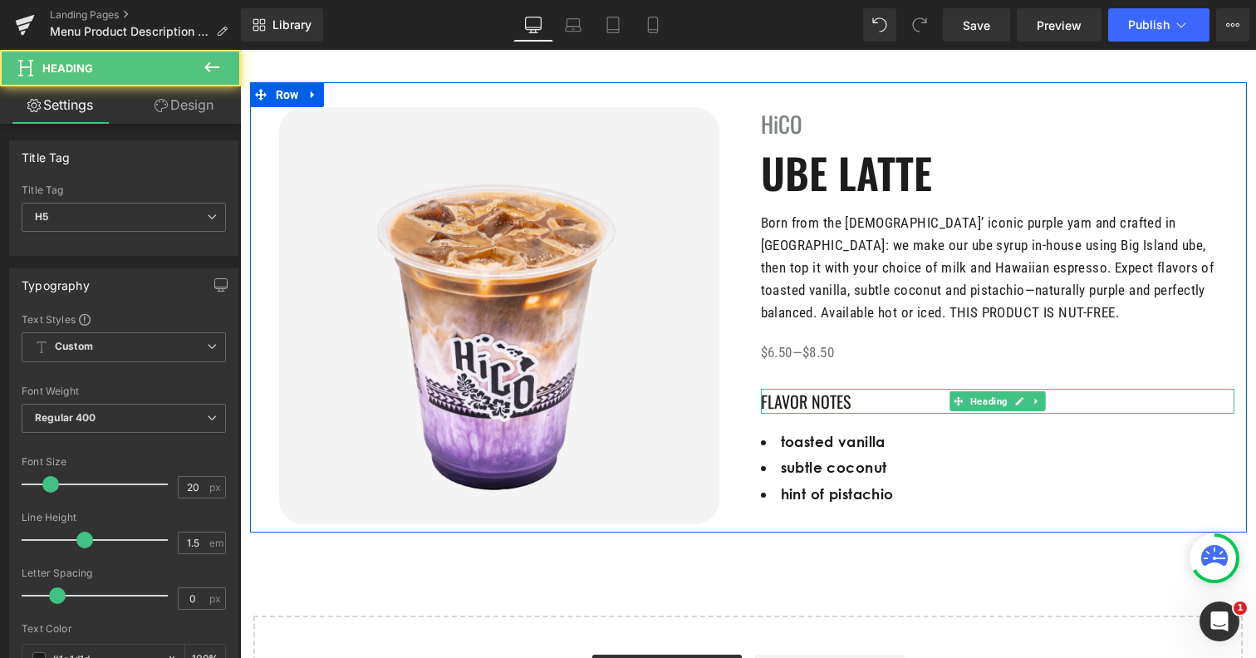
click at [802, 400] on h5 "FLAVOR NOTES" at bounding box center [998, 401] width 474 height 25
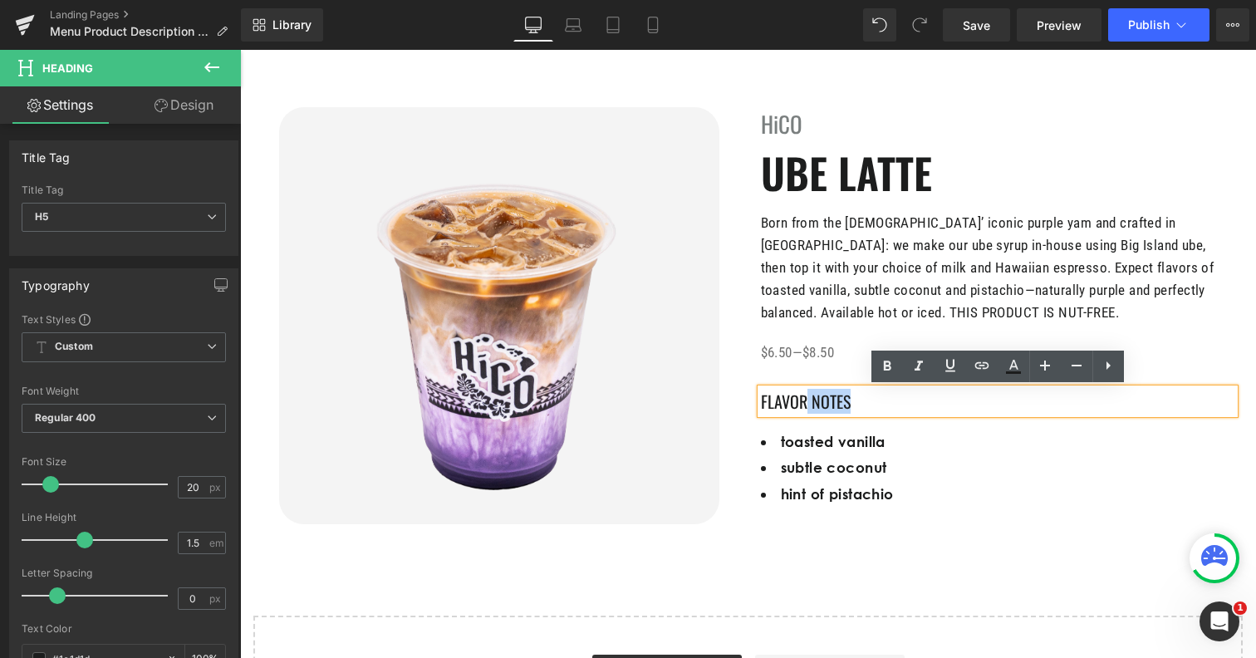
drag, startPoint x: 805, startPoint y: 400, endPoint x: 905, endPoint y: 405, distance: 99.8
click at [905, 405] on h5 "FLAVOR NOTES" at bounding box center [998, 401] width 474 height 25
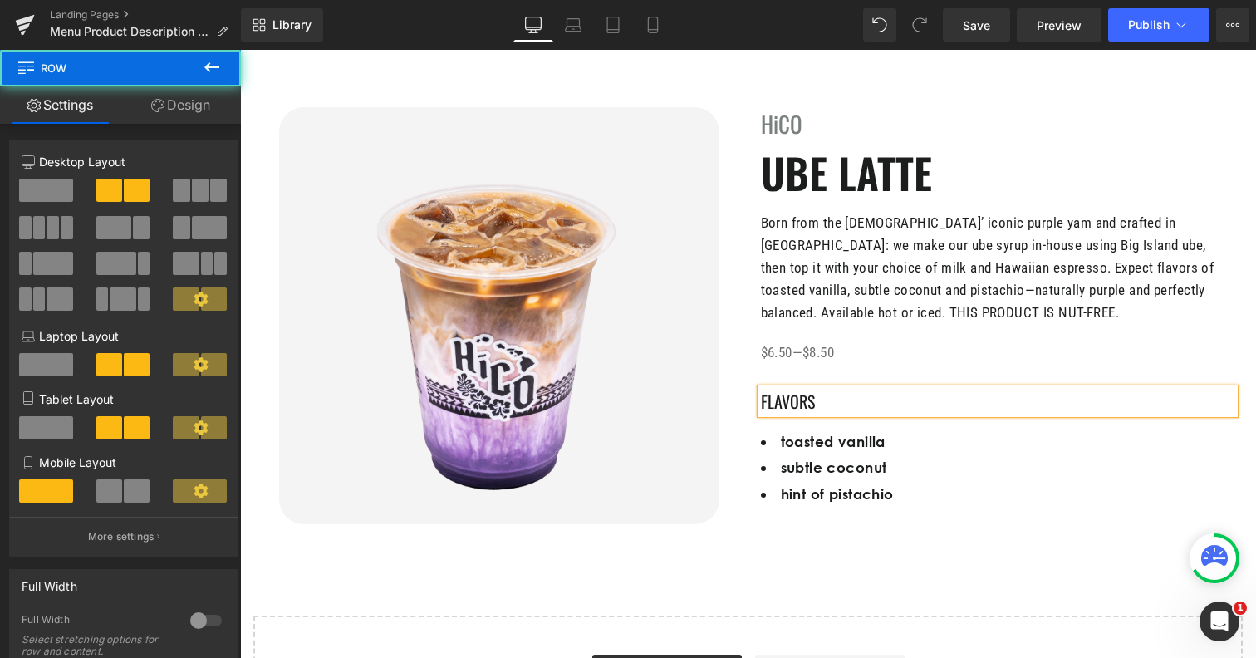
click at [721, 375] on div "Image" at bounding box center [499, 315] width 498 height 417
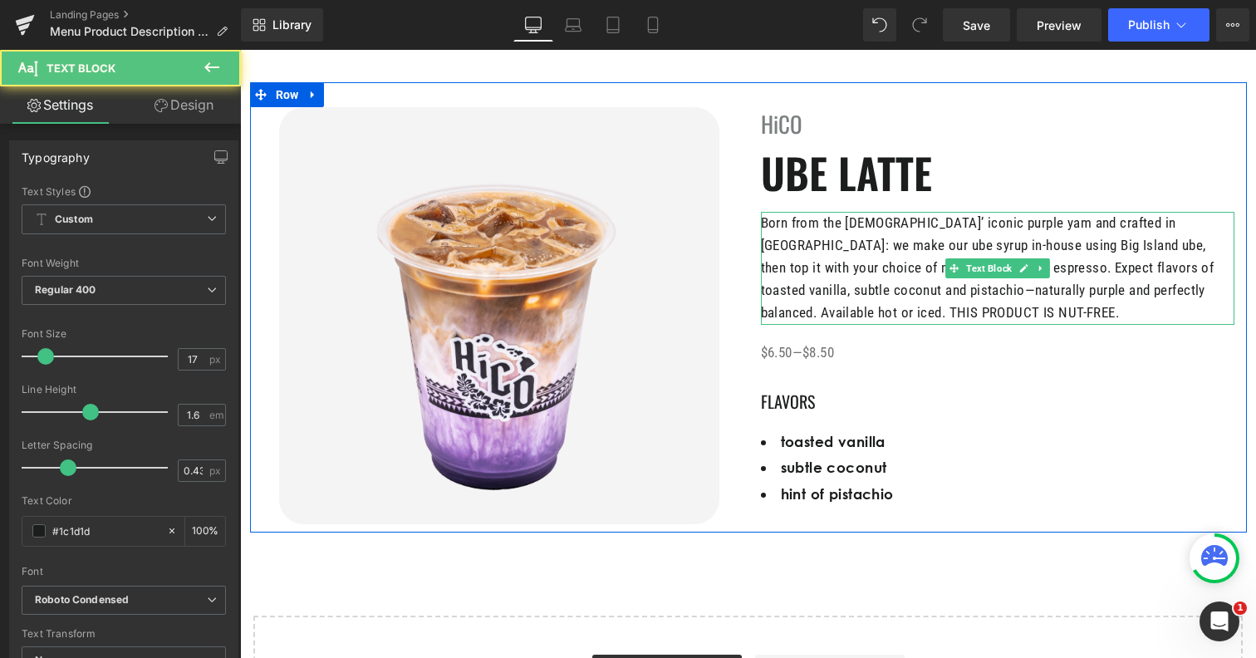
click at [881, 309] on p "Born from the Philippines’ iconic purple yam and crafted in Kona: we make our u…" at bounding box center [998, 268] width 474 height 113
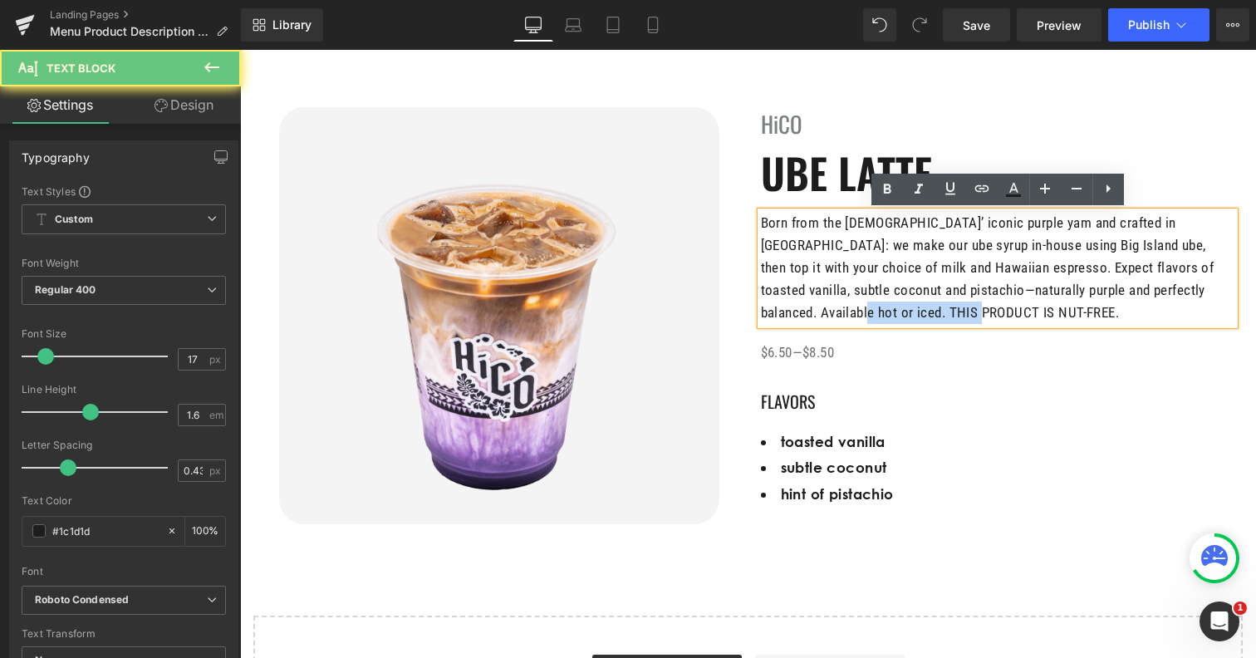
drag, startPoint x: 910, startPoint y: 311, endPoint x: 729, endPoint y: 311, distance: 180.3
click at [729, 311] on div "Image HiCO Heading UBE LATTE Heading Born from the Philippines’ iconic purple y…" at bounding box center [748, 307] width 997 height 450
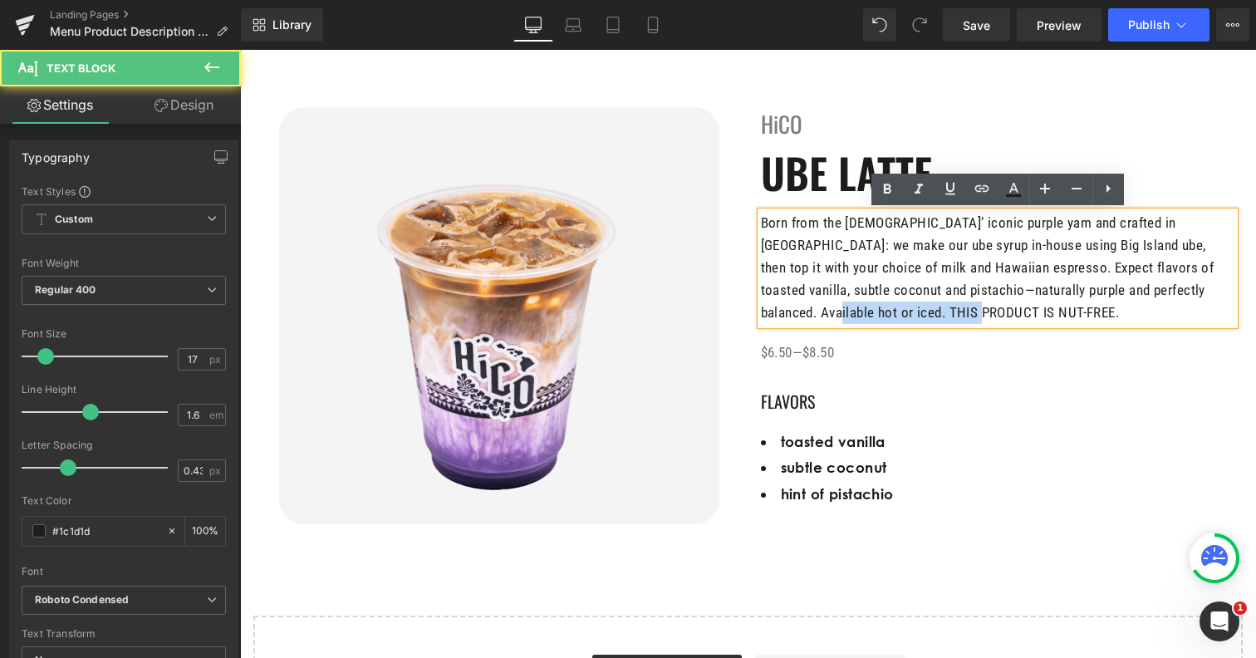
drag, startPoint x: 1190, startPoint y: 292, endPoint x: 1207, endPoint y: 315, distance: 27.9
click at [1207, 315] on p "Born from the Philippines’ iconic purple yam and crafted in Kona: we make our u…" at bounding box center [998, 268] width 474 height 113
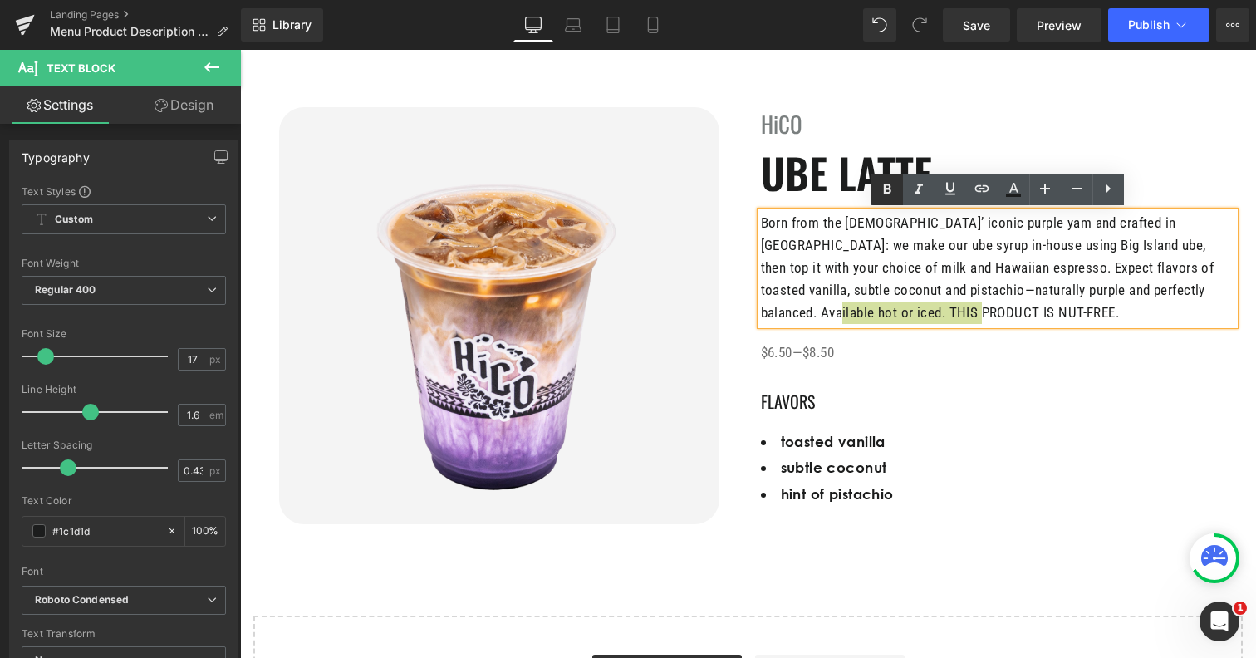
click at [891, 190] on icon at bounding box center [887, 189] width 20 height 20
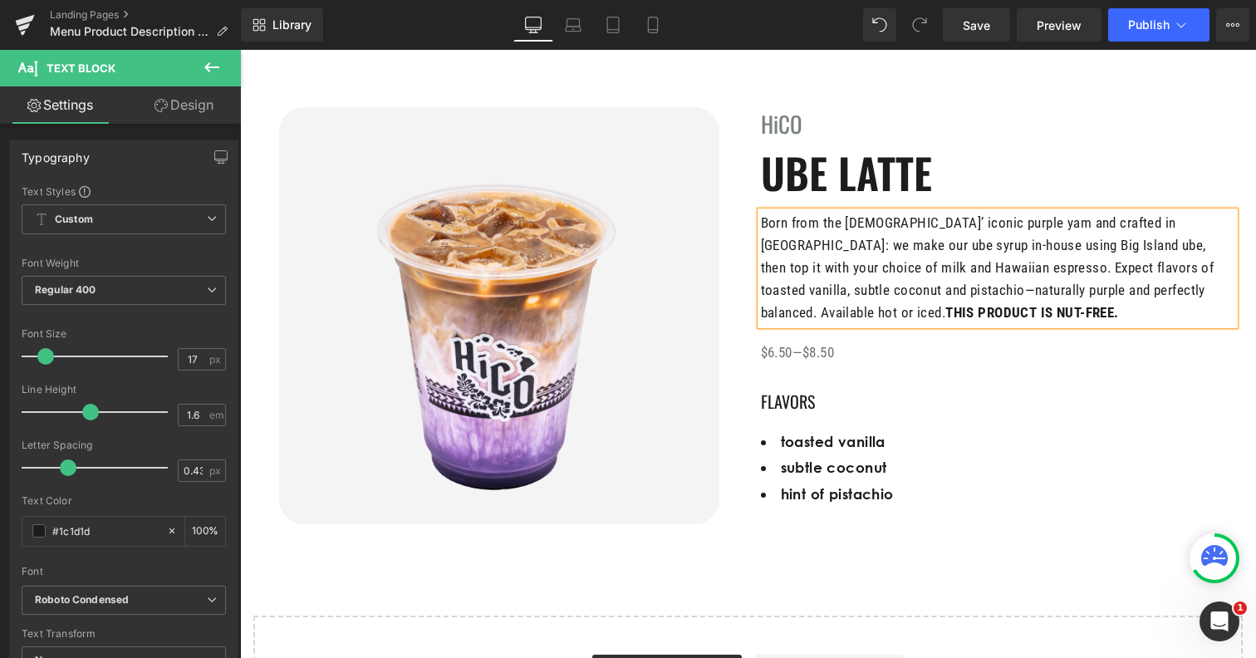
click at [978, 2] on div "Library Desktop Desktop Laptop Tablet Mobile Save Preview Publish Scheduled Vie…" at bounding box center [748, 25] width 1015 height 50
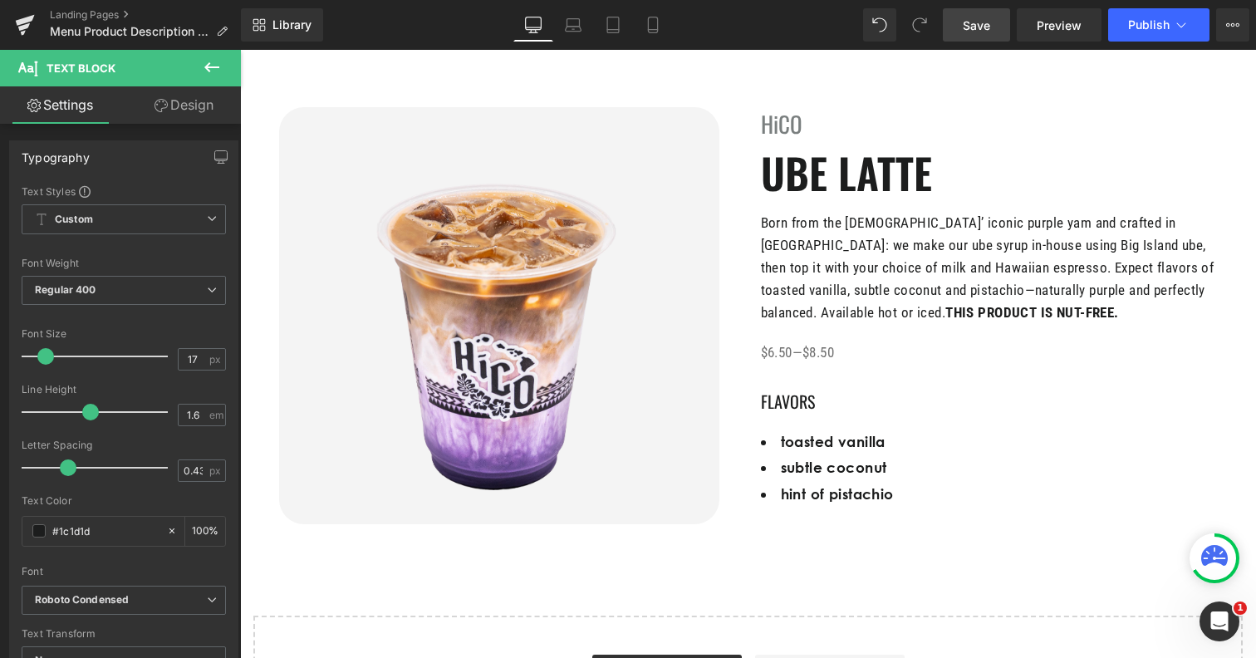
click at [978, 19] on span "Save" at bounding box center [976, 25] width 27 height 17
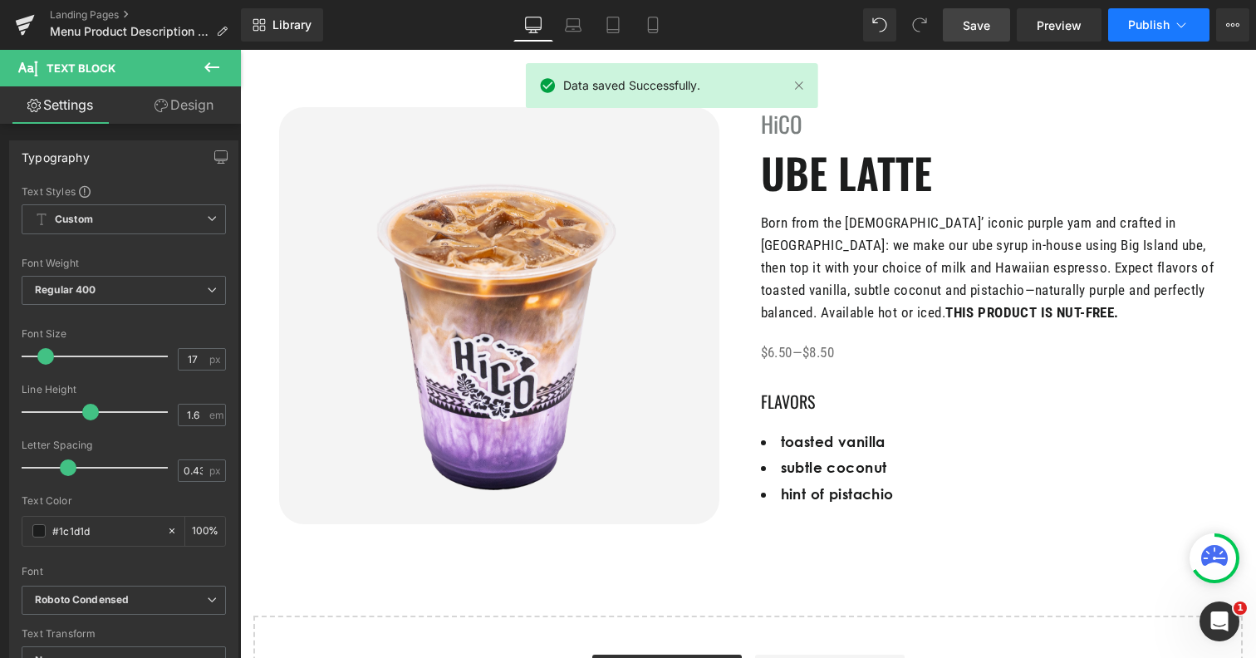
click at [1140, 32] on span "Publish" at bounding box center [1149, 24] width 42 height 13
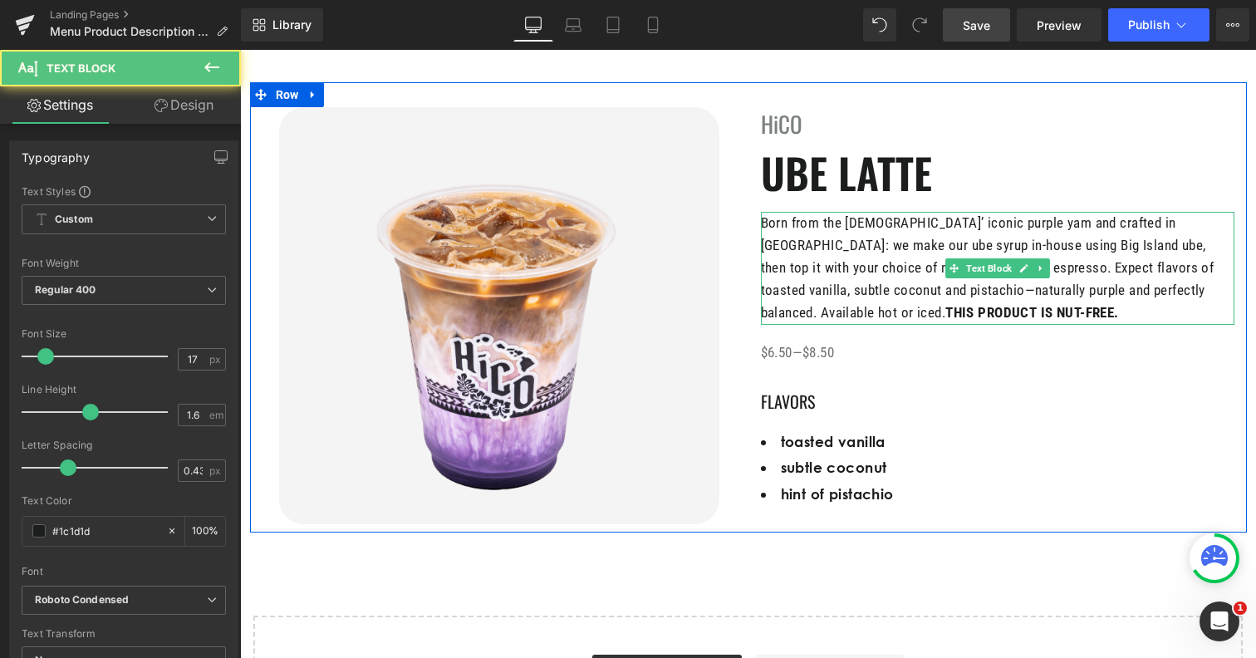
click at [851, 303] on p "Born from the Philippines’ iconic purple yam and crafted in Kona: we make our u…" at bounding box center [998, 268] width 474 height 113
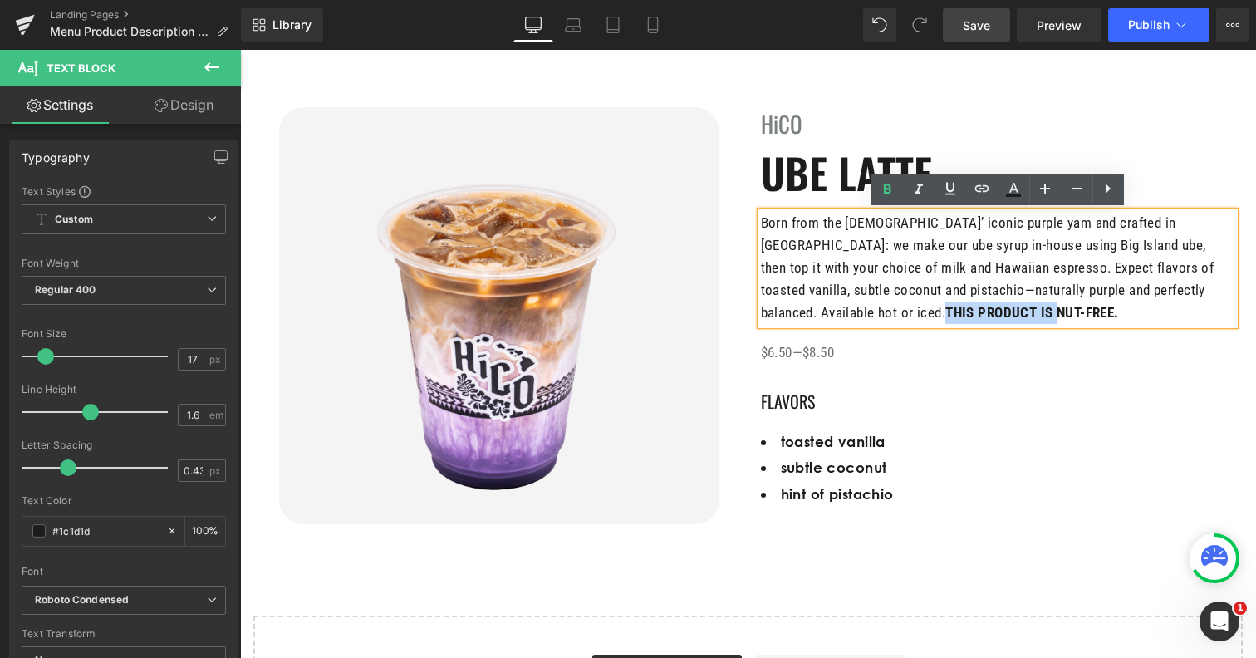
drag, startPoint x: 836, startPoint y: 313, endPoint x: 1191, endPoint y: 282, distance: 357.0
click at [1119, 304] on strong "THIS PRODUCT IS NUT-FREE." at bounding box center [1032, 312] width 174 height 17
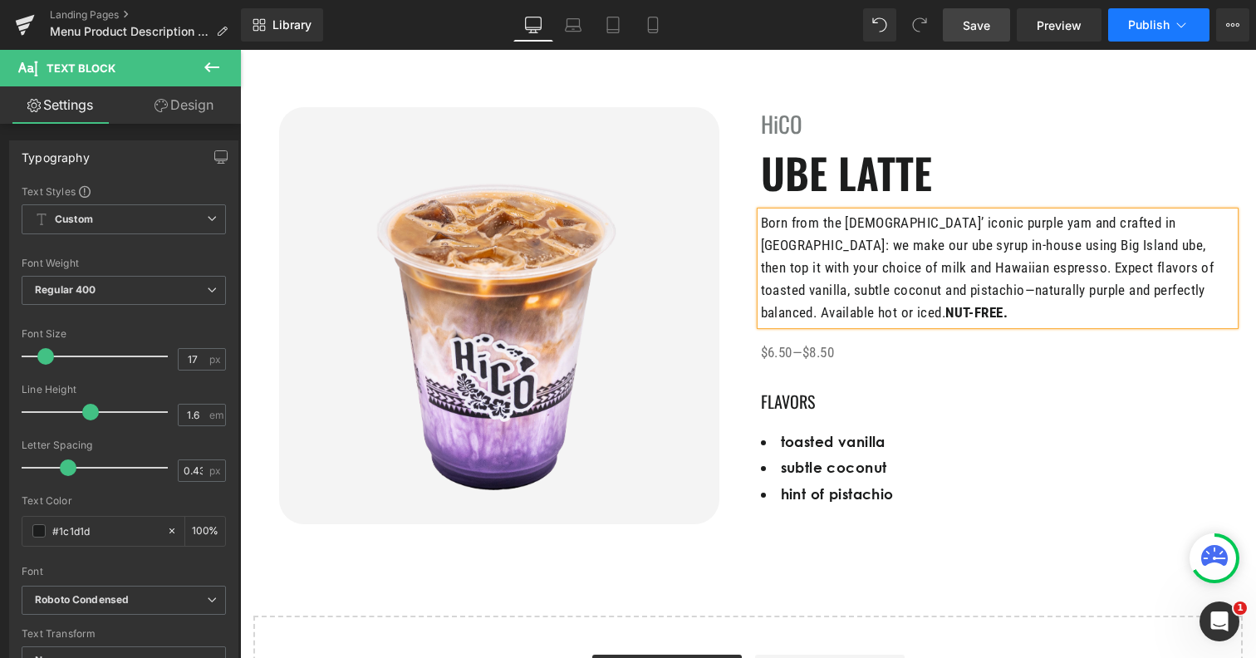
click at [1156, 27] on span "Publish" at bounding box center [1149, 24] width 42 height 13
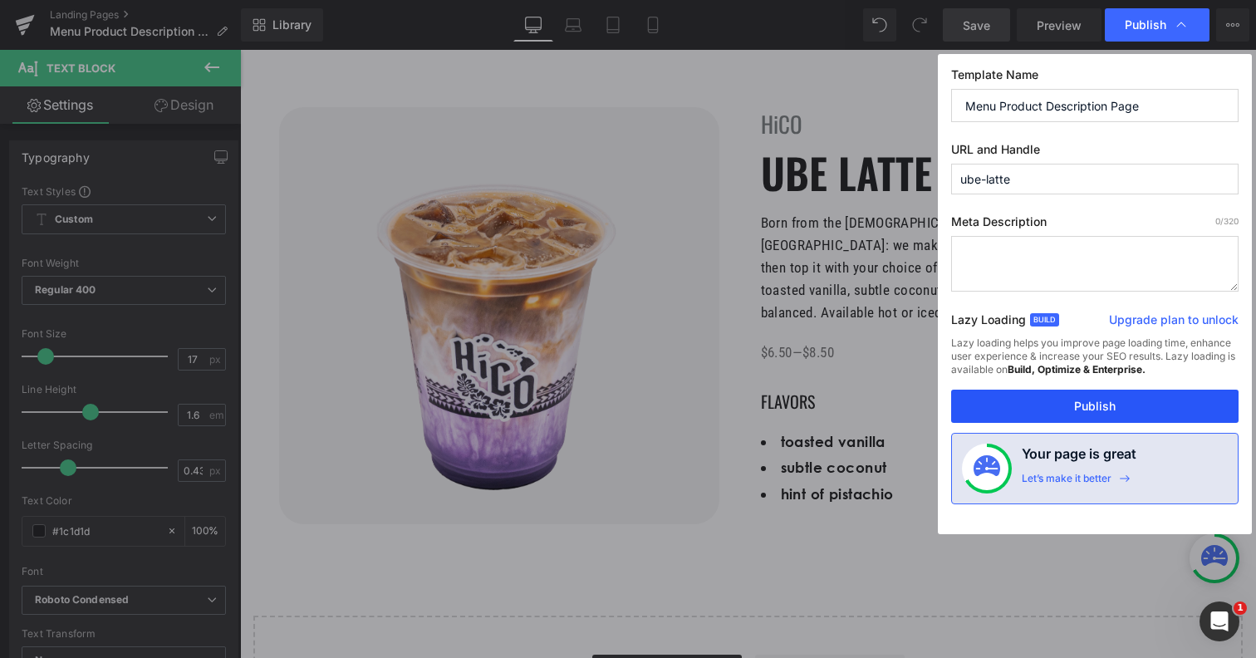
click at [1054, 405] on button "Publish" at bounding box center [1094, 406] width 287 height 33
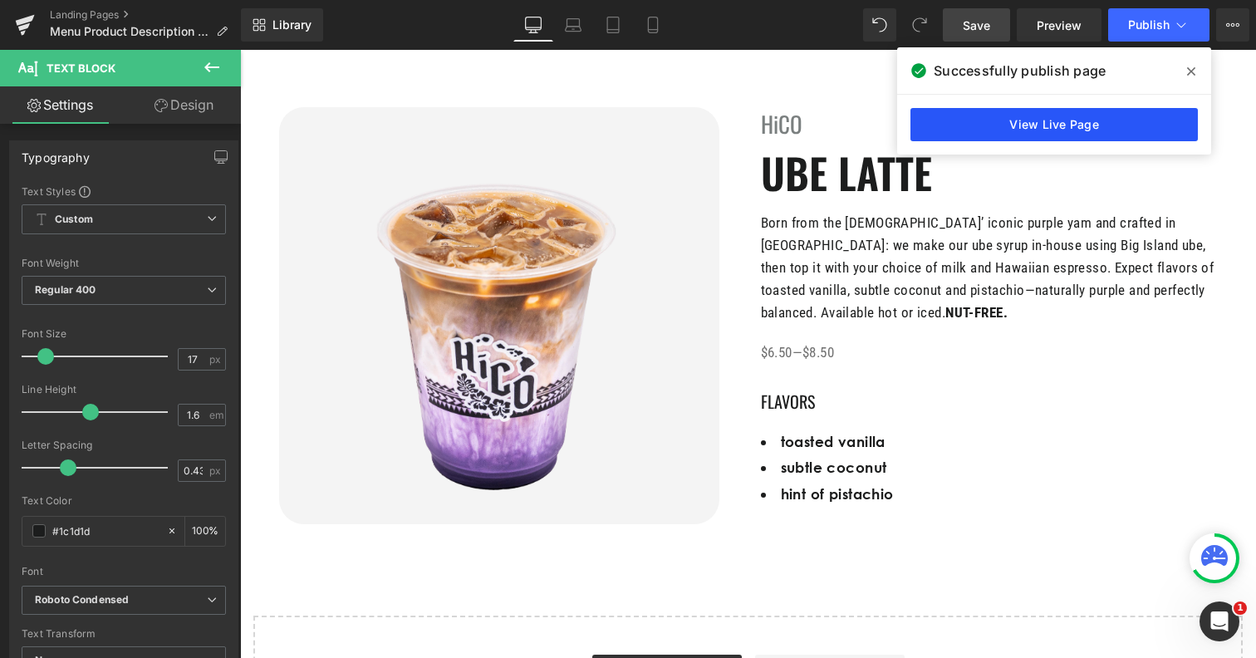
click at [976, 115] on link "View Live Page" at bounding box center [1053, 124] width 287 height 33
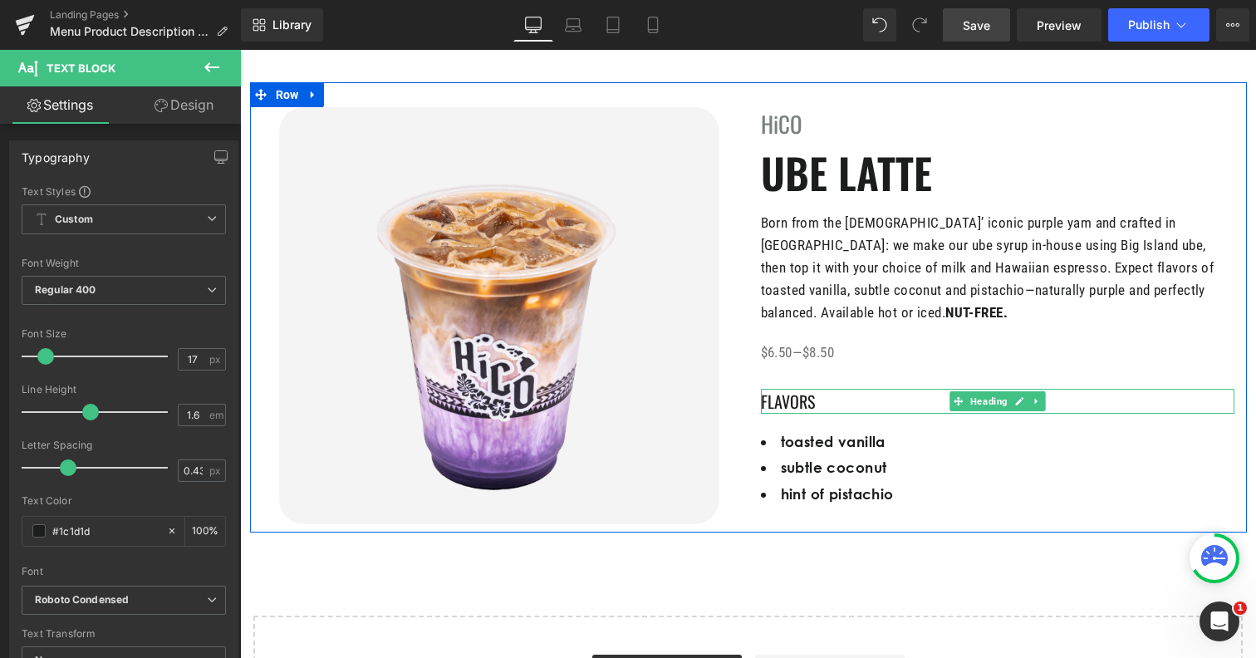
click at [827, 404] on h5 "FLAVORS" at bounding box center [998, 401] width 474 height 25
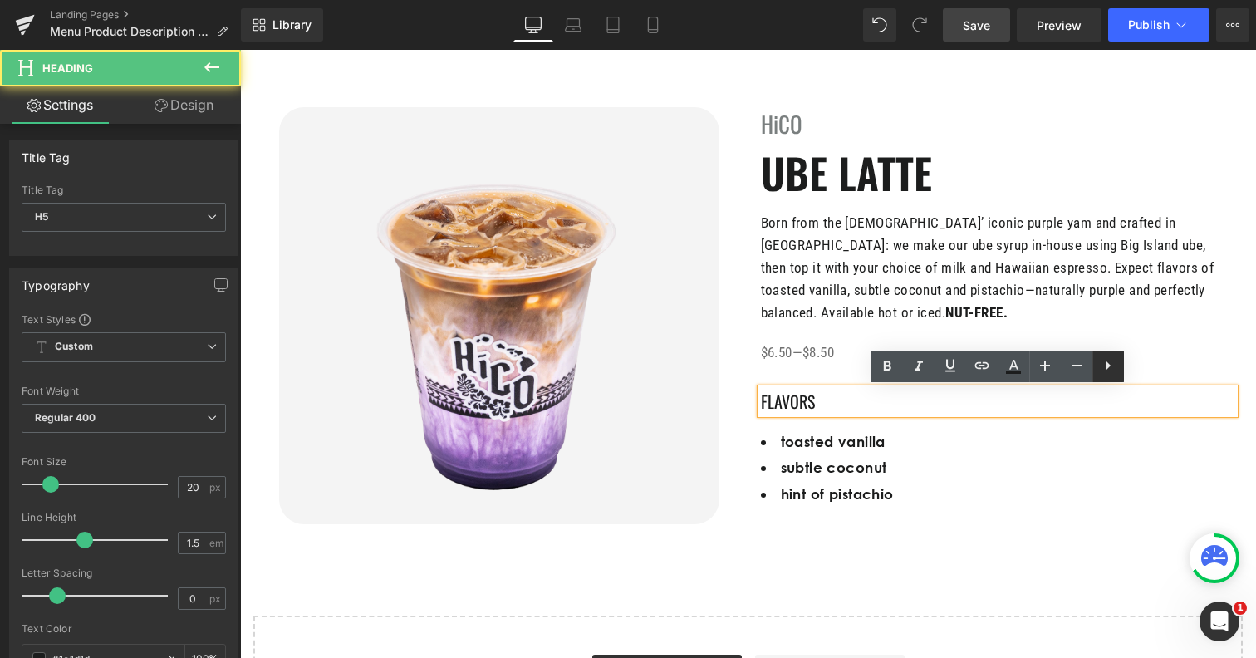
click at [1104, 367] on icon at bounding box center [1108, 366] width 20 height 20
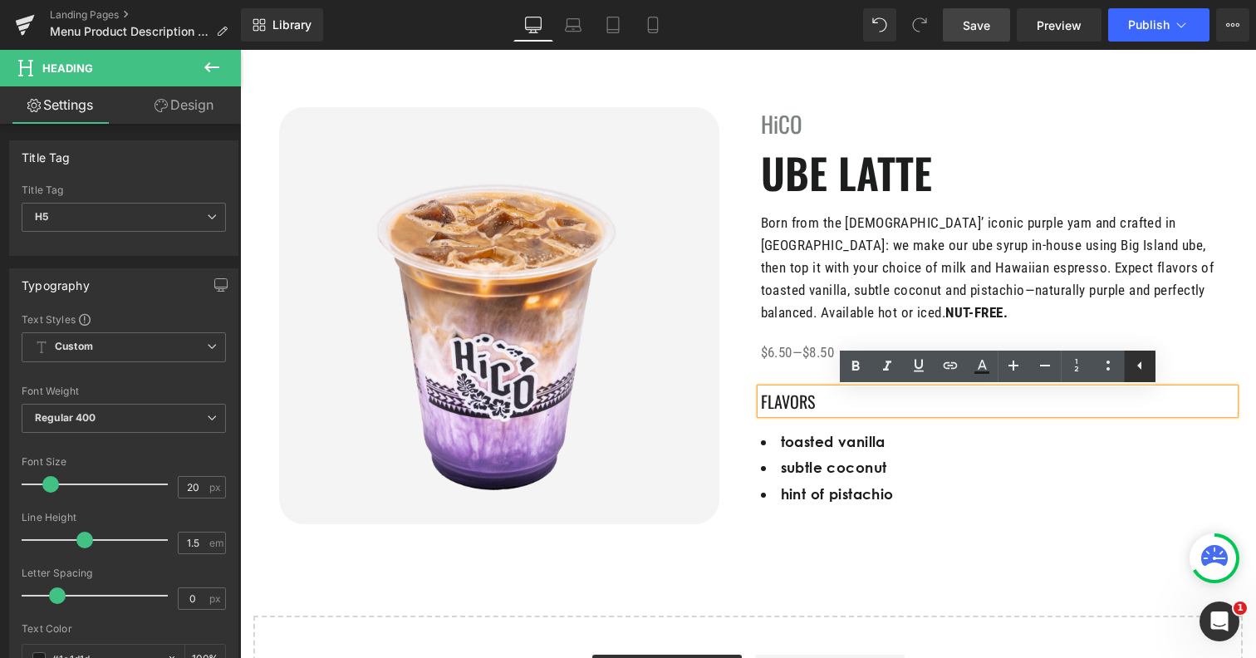
click at [1139, 374] on icon at bounding box center [1140, 366] width 20 height 20
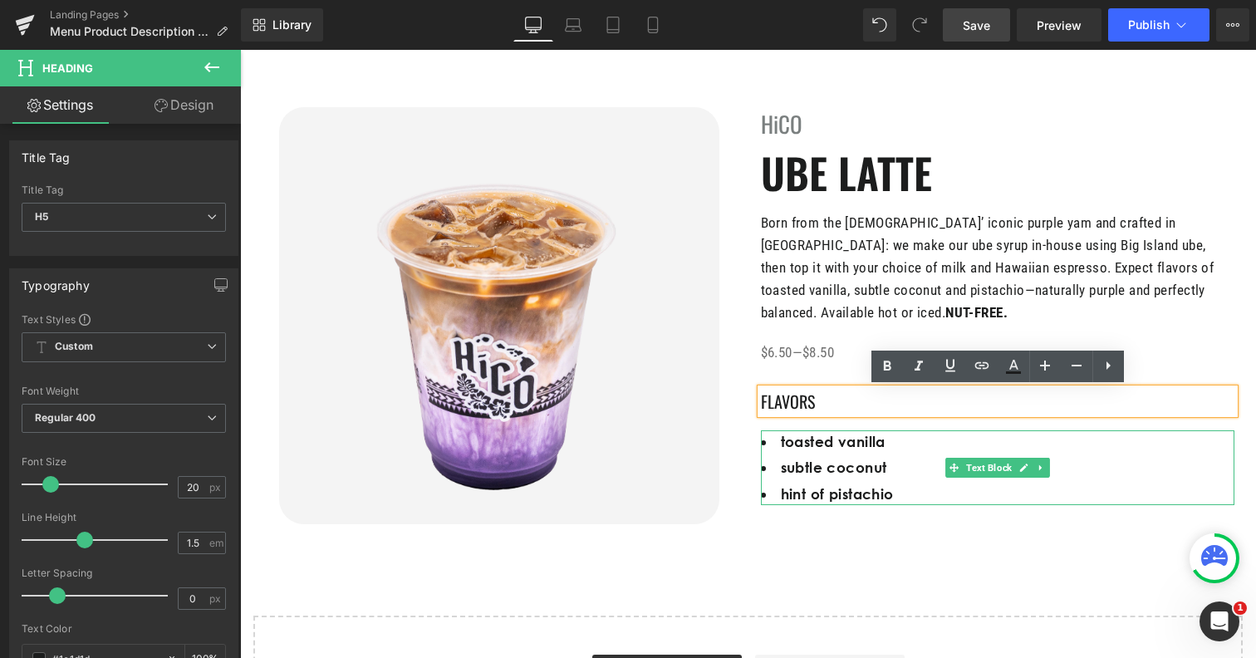
click at [1107, 479] on ul "toasted vanilla subtle coconut hint of pistachio" at bounding box center [998, 467] width 474 height 75
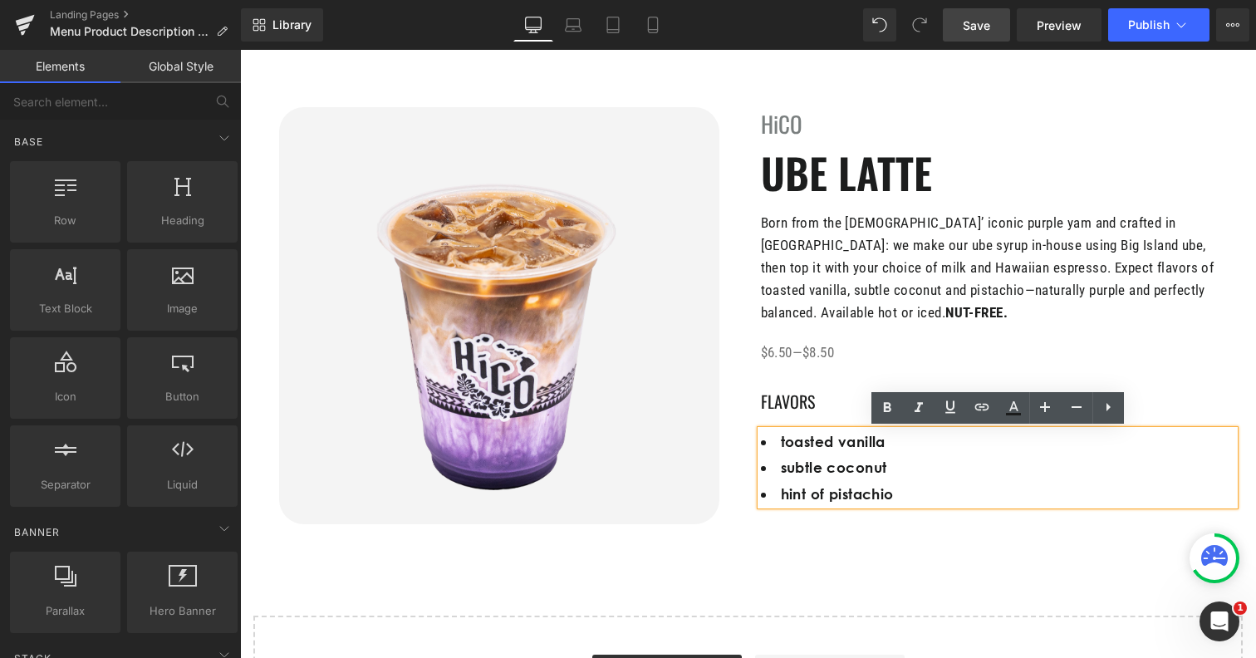
click at [964, 546] on div "Image HiCO Heading UBE LATTE Heading Born from the Philippines’ iconic purple y…" at bounding box center [748, 396] width 1016 height 711
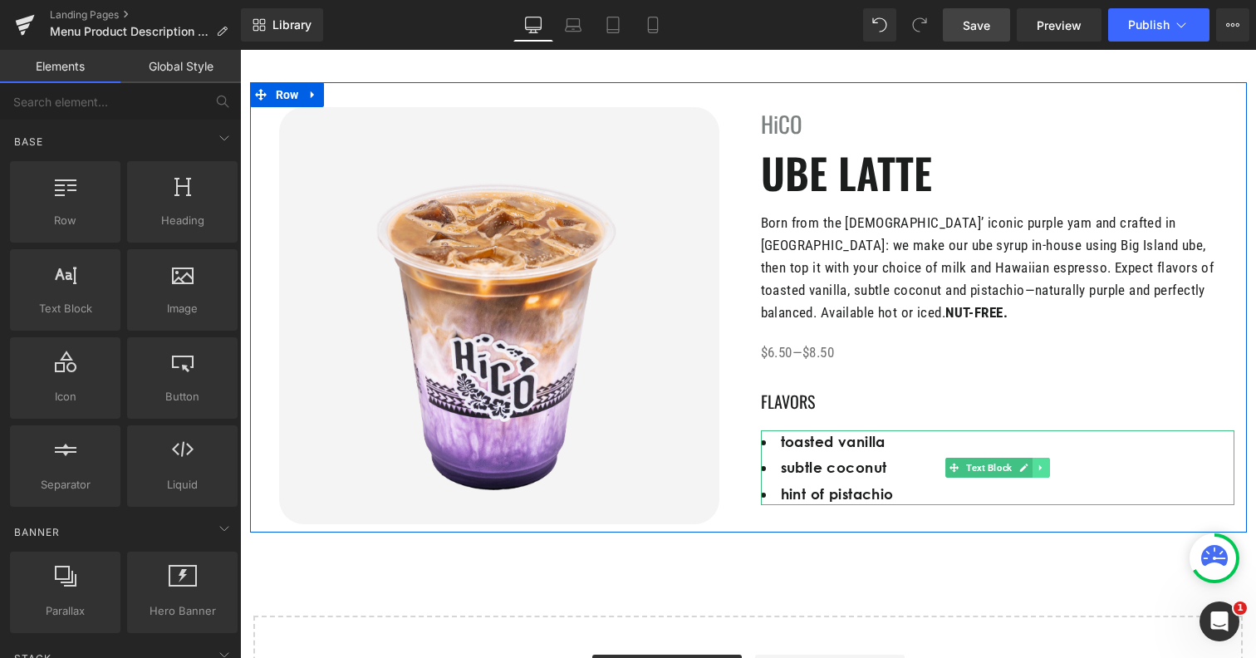
click at [1045, 468] on icon at bounding box center [1040, 468] width 9 height 10
click at [1051, 468] on icon at bounding box center [1049, 467] width 9 height 9
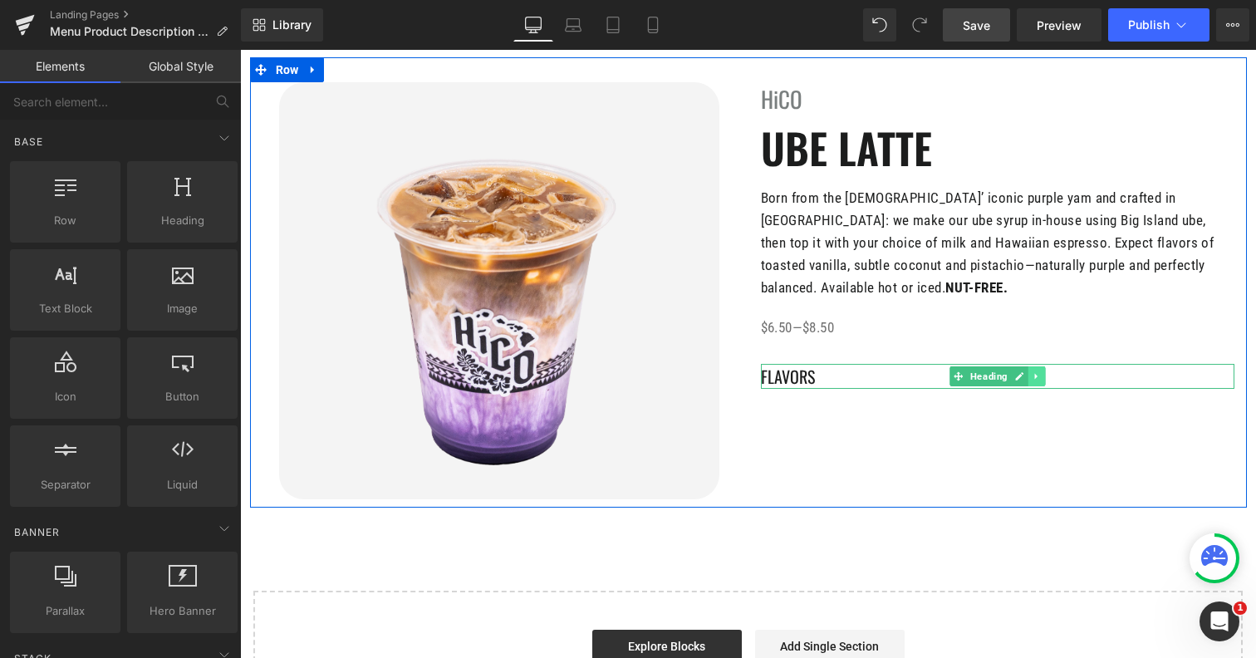
click at [1034, 379] on icon at bounding box center [1036, 376] width 9 height 10
click at [1047, 380] on icon at bounding box center [1045, 375] width 9 height 9
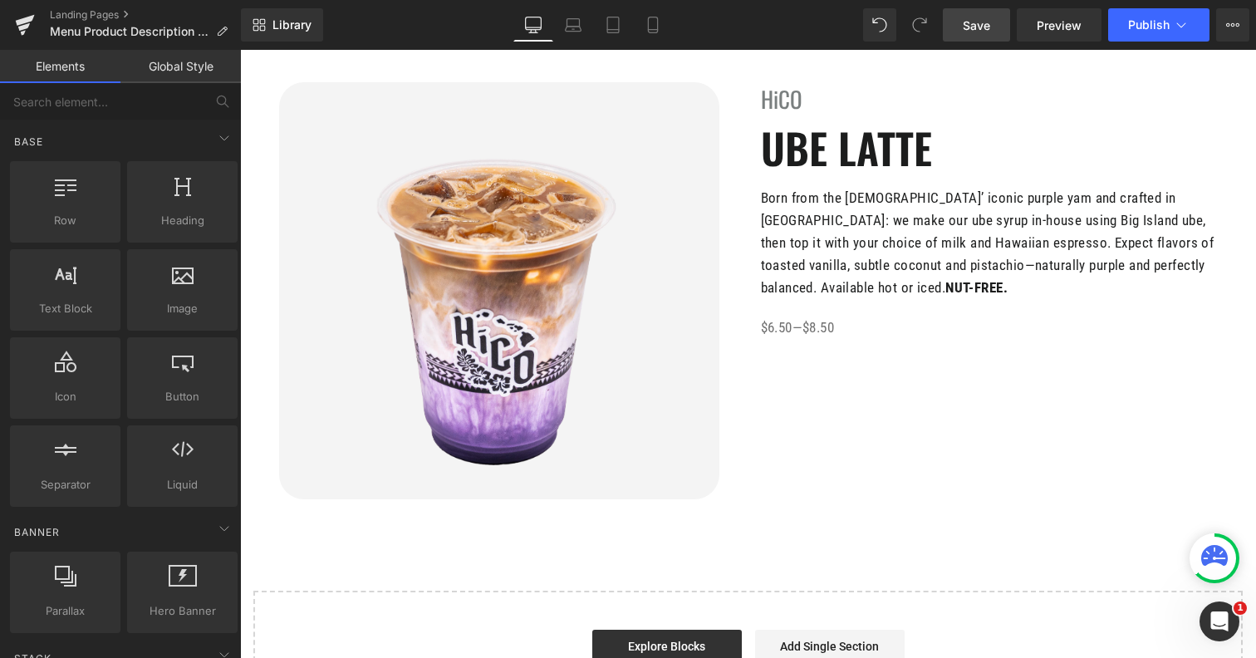
click at [978, 13] on link "Save" at bounding box center [976, 24] width 67 height 33
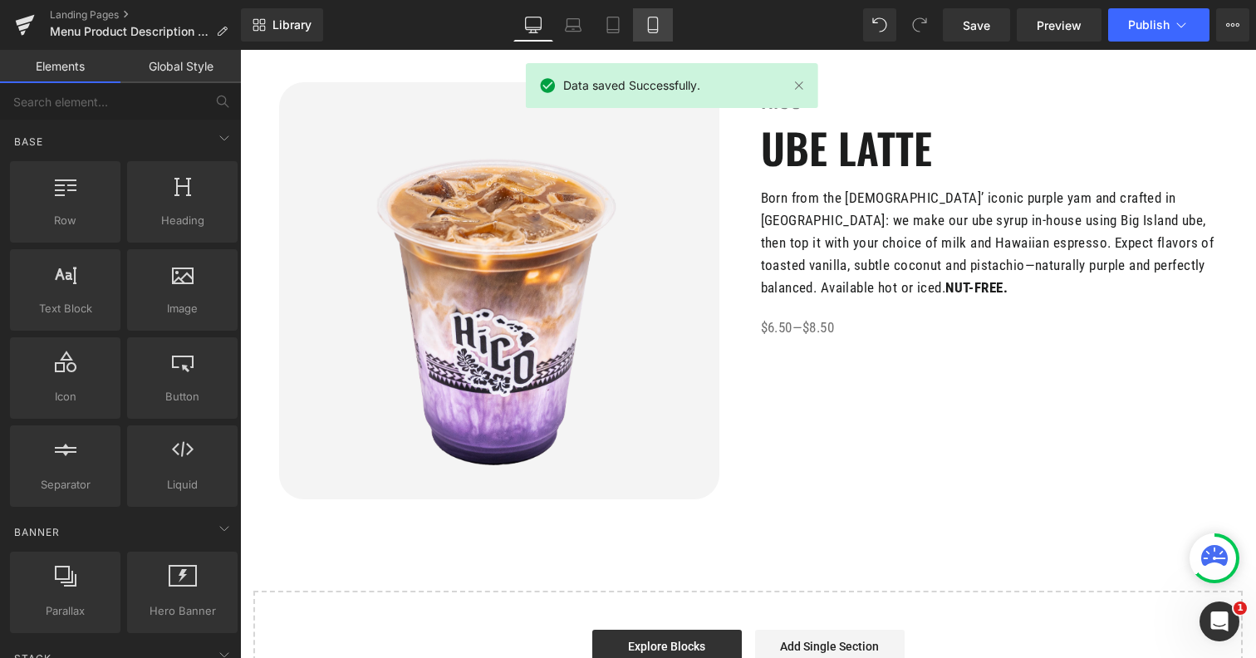
click at [645, 22] on icon at bounding box center [653, 25] width 17 height 17
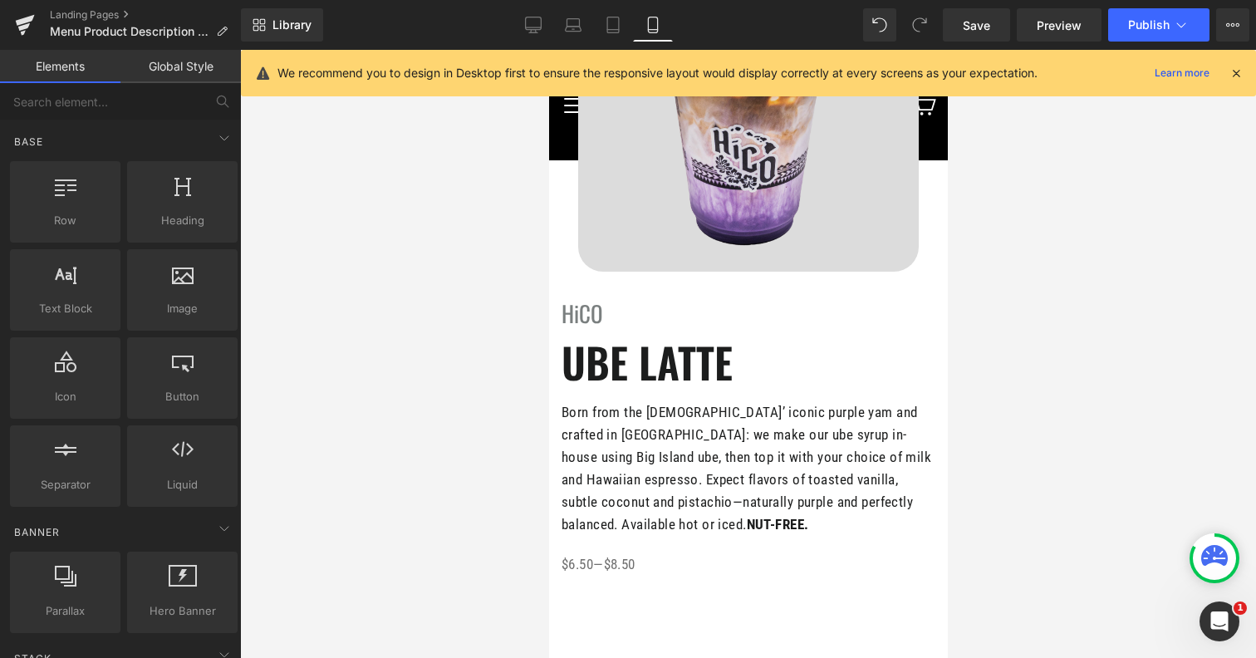
scroll to position [304, 0]
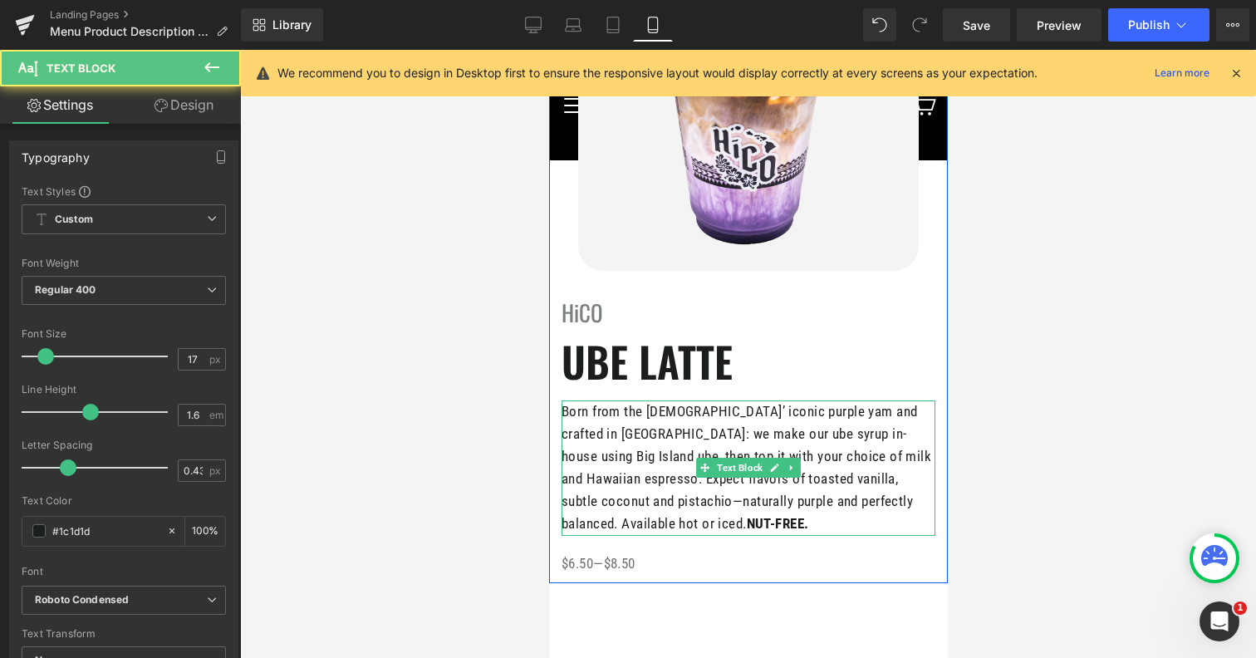
click at [575, 412] on p "Born from the Philippines’ iconic purple yam and crafted in Kona: we make our u…" at bounding box center [748, 467] width 374 height 135
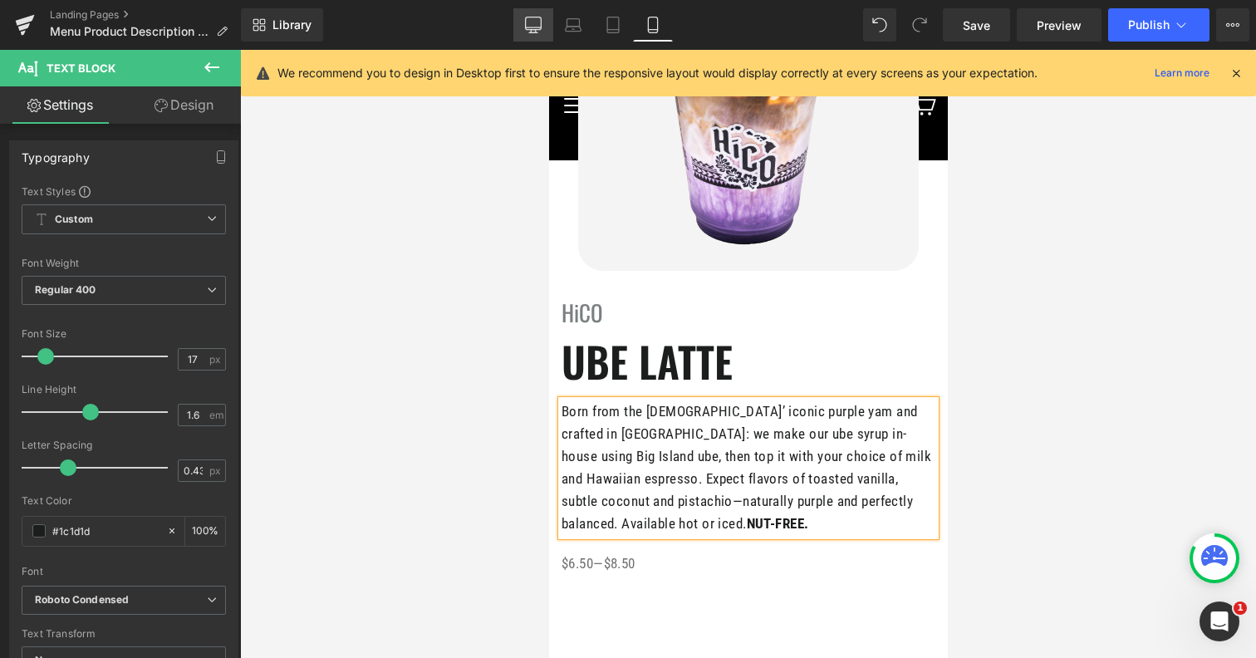
click at [534, 27] on icon at bounding box center [533, 25] width 17 height 17
type input "100"
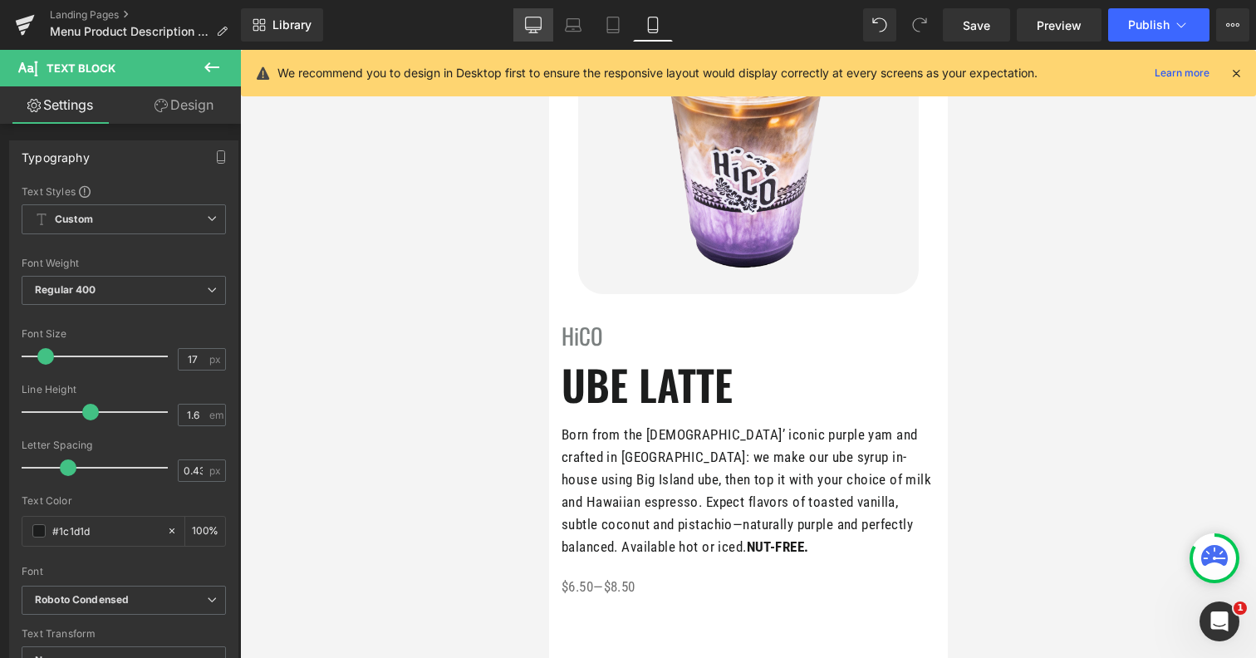
scroll to position [0, 0]
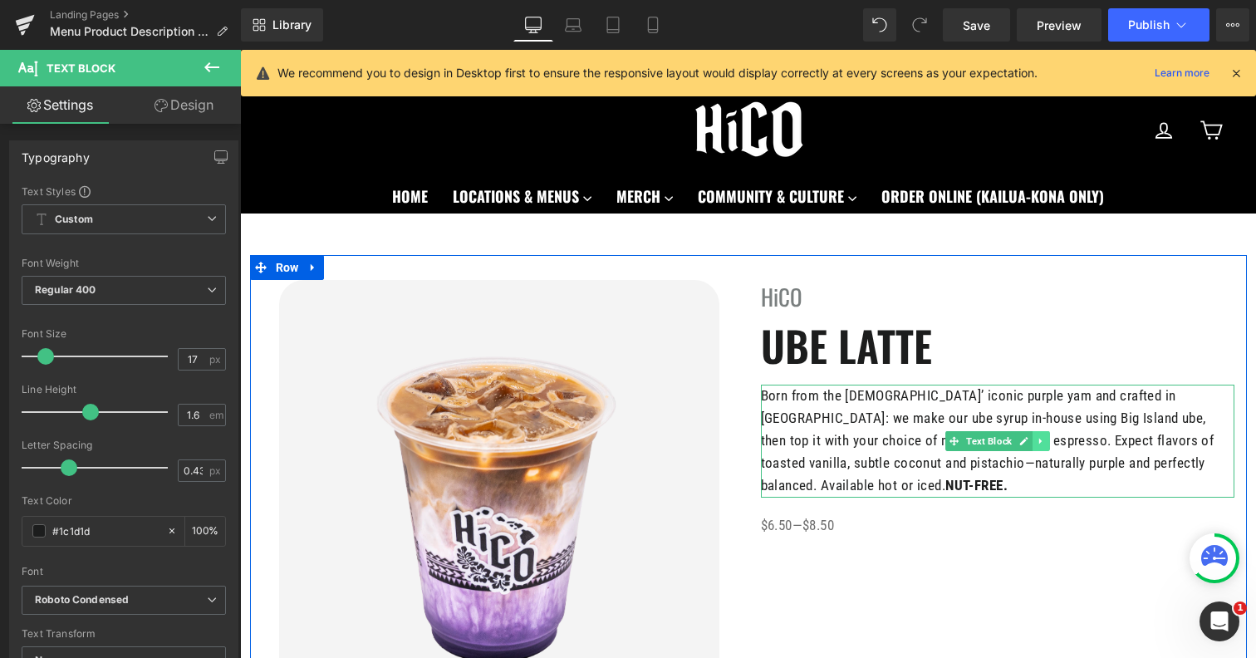
click at [1047, 436] on link at bounding box center [1041, 441] width 17 height 20
click at [1038, 441] on link at bounding box center [1031, 441] width 17 height 20
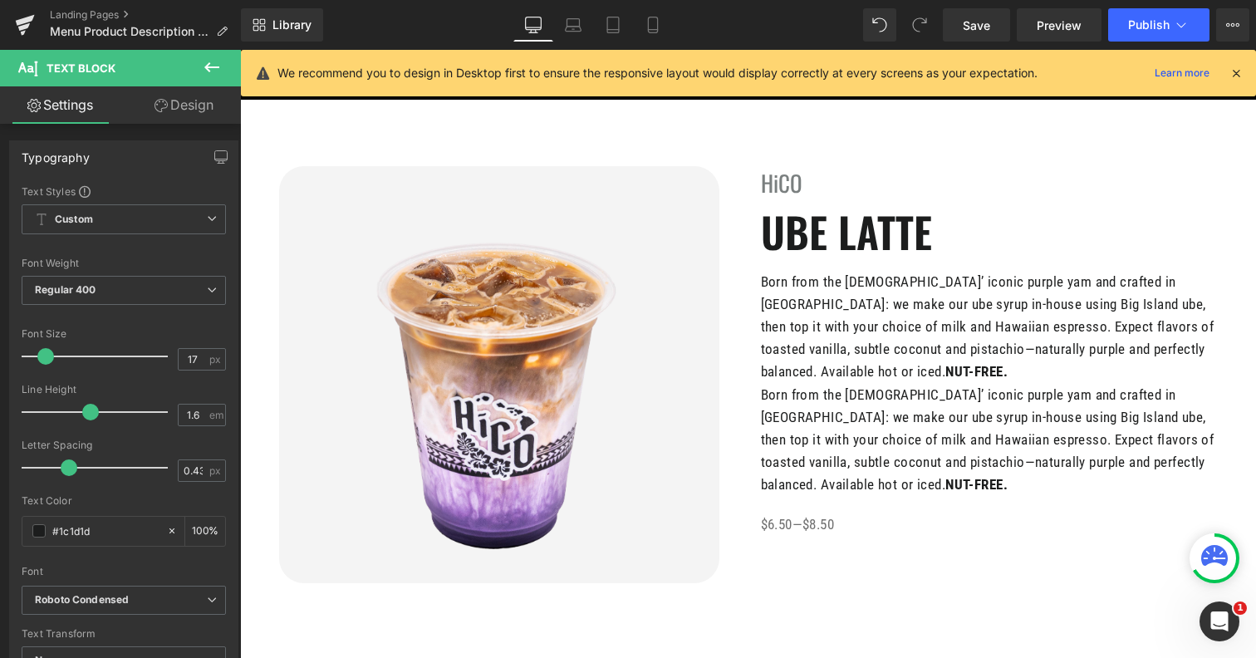
scroll to position [58, 0]
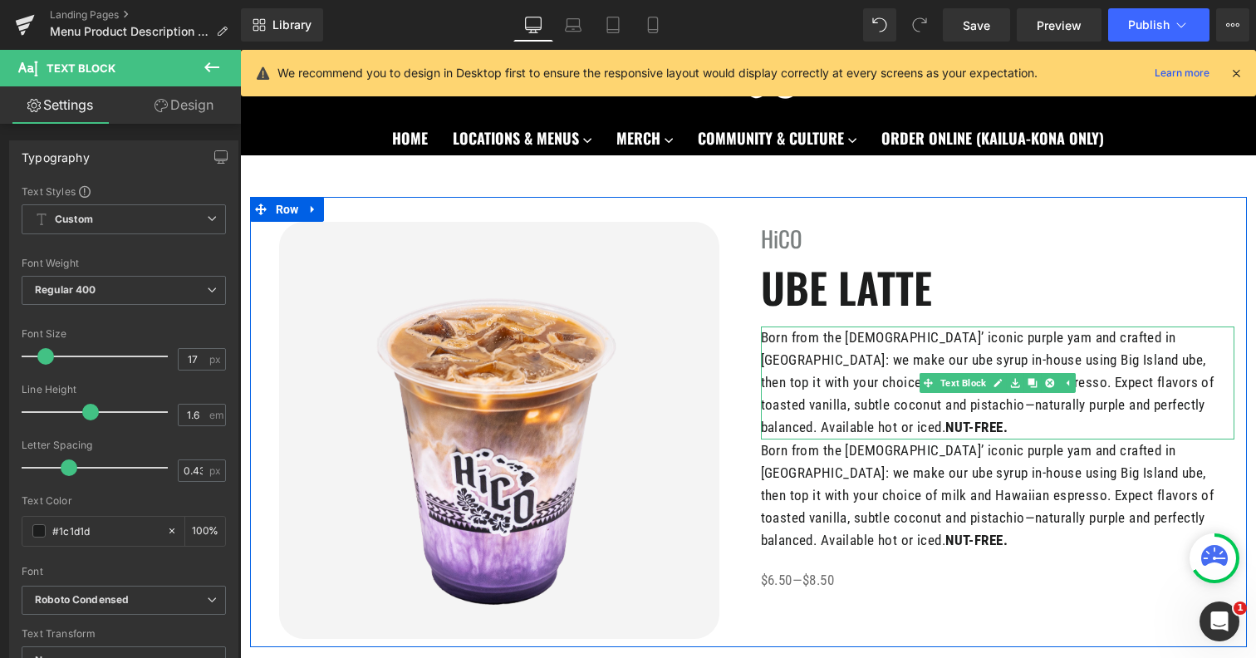
click at [944, 392] on p "Born from the Philippines’ iconic purple yam and crafted in Kona: we make our u…" at bounding box center [998, 382] width 474 height 113
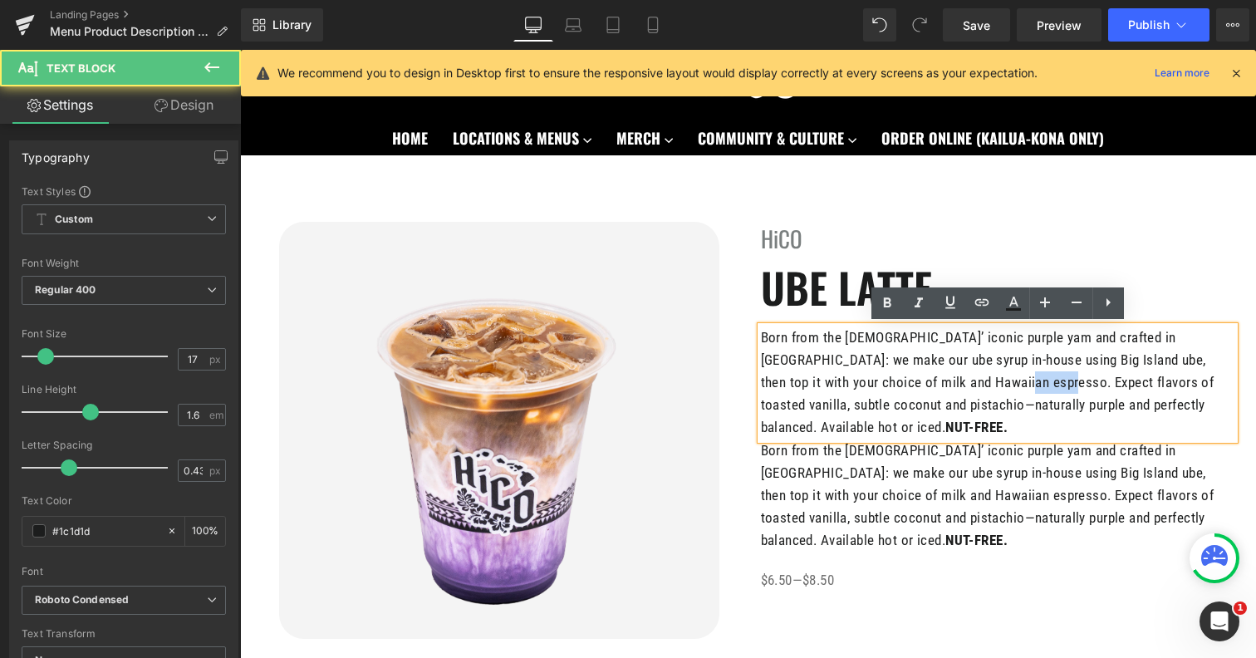
click at [944, 392] on p "Born from the Philippines’ iconic purple yam and crafted in Kona: we make our u…" at bounding box center [998, 382] width 474 height 113
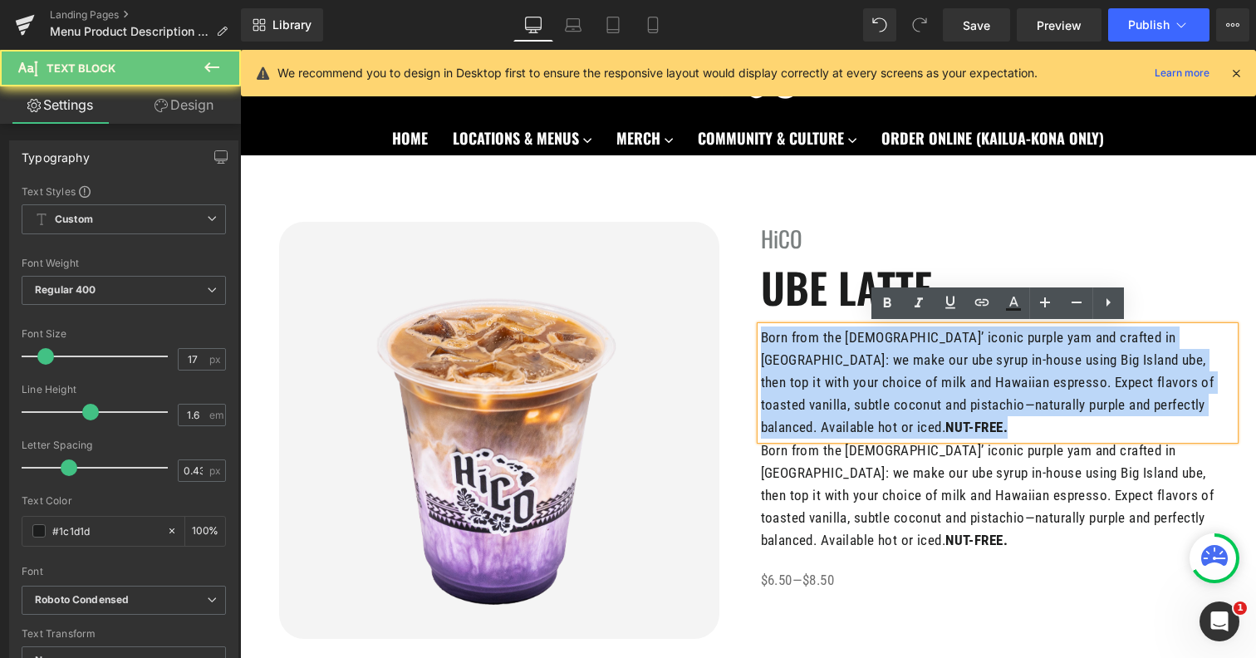
click at [944, 392] on p "Born from the Philippines’ iconic purple yam and crafted in Kona: we make our u…" at bounding box center [998, 382] width 474 height 113
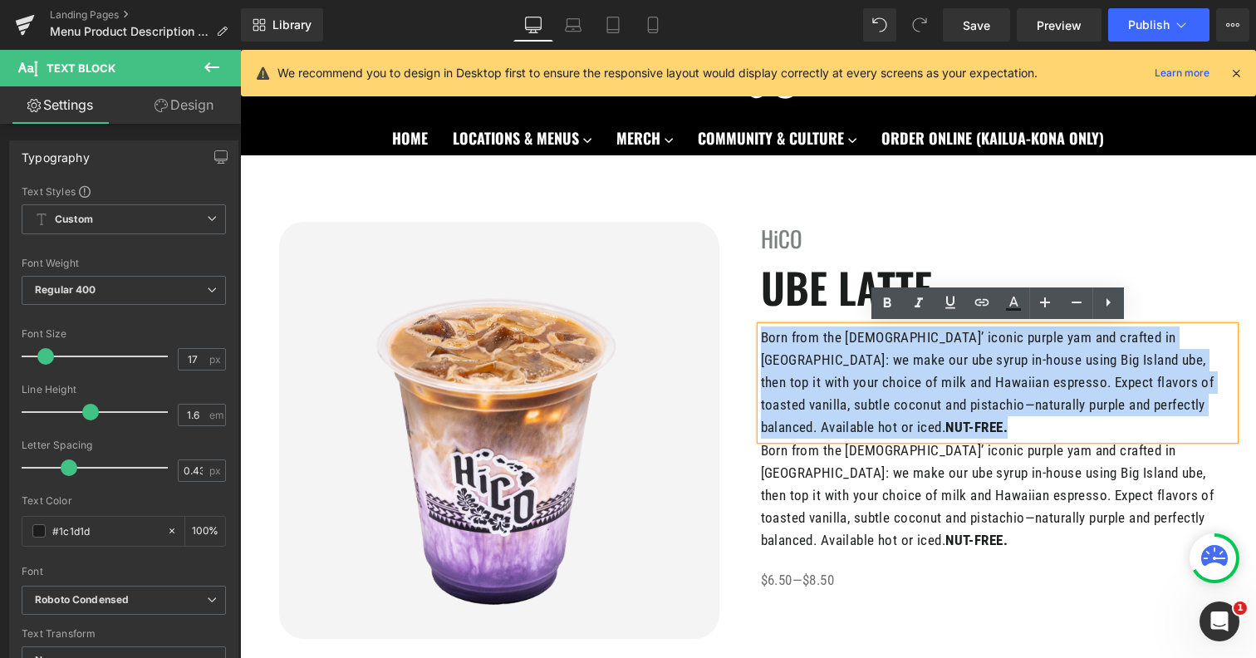
click at [1064, 426] on p "Born from the Philippines’ iconic purple yam and crafted in Kona: we make our u…" at bounding box center [998, 382] width 474 height 113
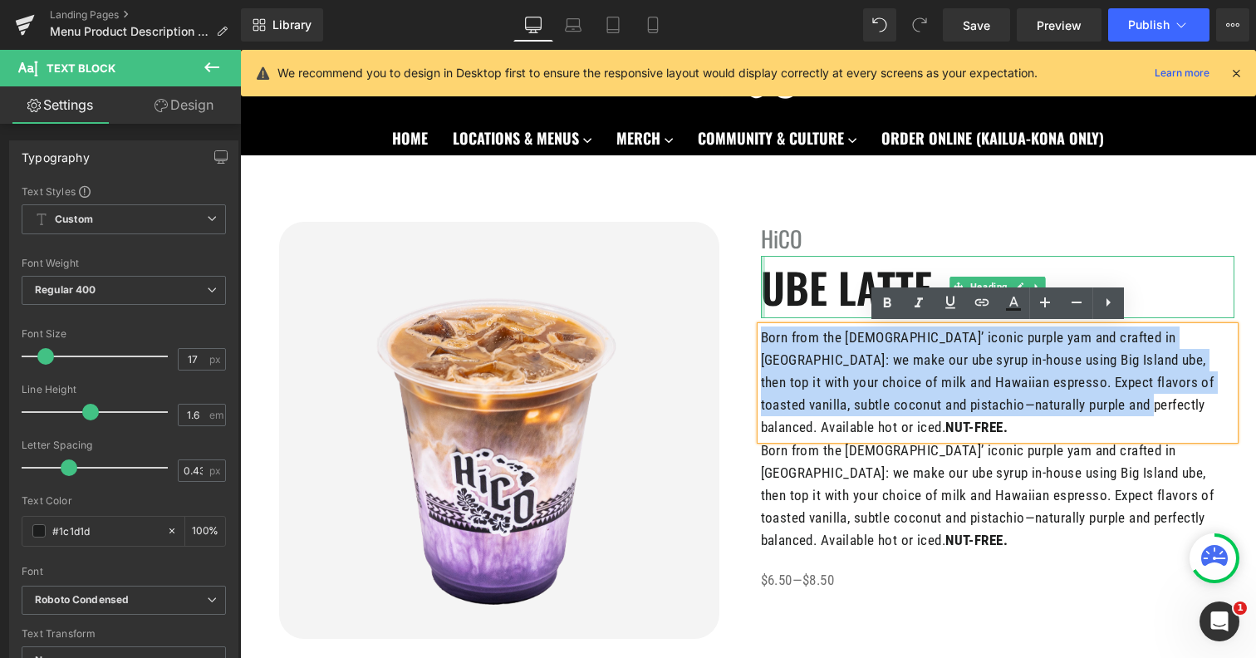
drag, startPoint x: 1064, startPoint y: 409, endPoint x: 762, endPoint y: 317, distance: 316.1
click at [762, 317] on div "HiCO Heading UBE LATTE Heading Born from the Philippines’ iconic purple yam and…" at bounding box center [997, 407] width 498 height 370
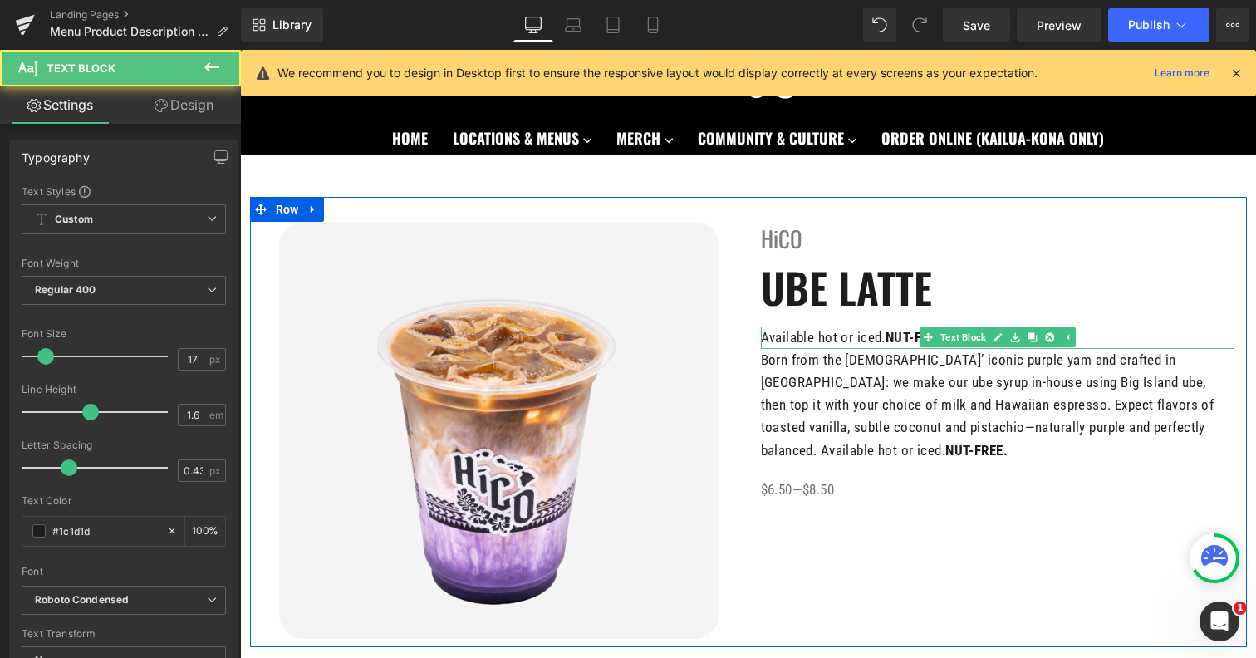
click at [896, 334] on strong "NUT-FREE." at bounding box center [917, 337] width 62 height 17
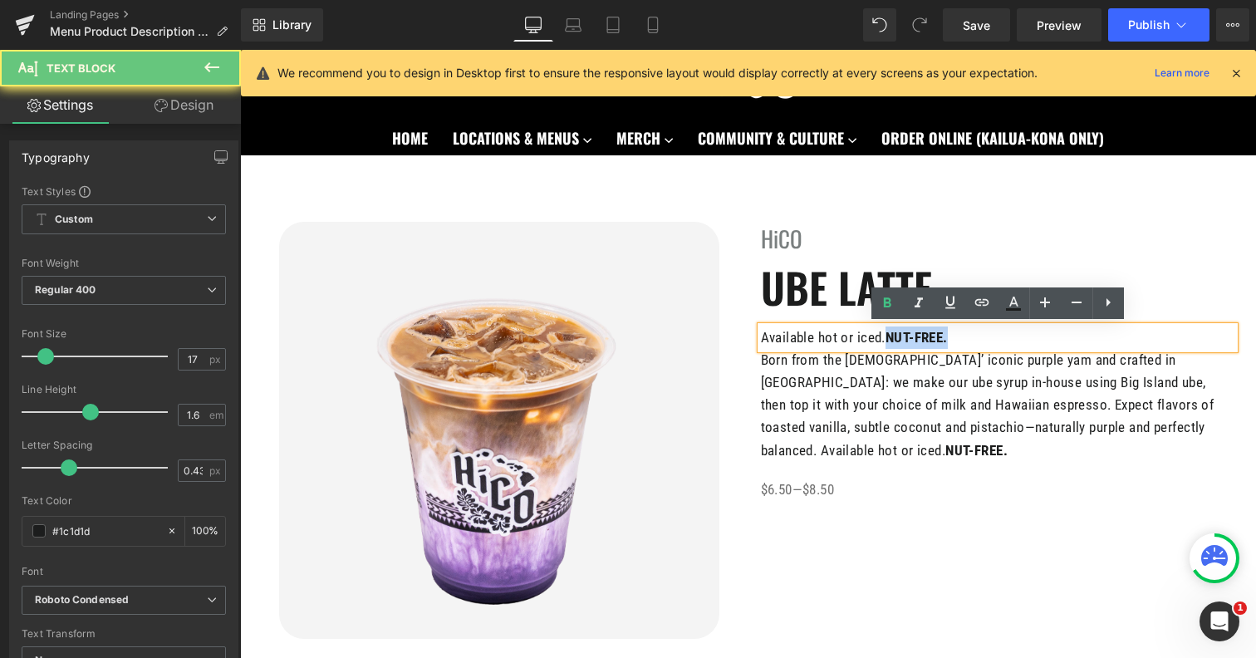
drag, startPoint x: 886, startPoint y: 336, endPoint x: 1029, endPoint y: 346, distance: 143.2
click at [1029, 346] on p "Available hot or iced. NUT-FREE." at bounding box center [998, 337] width 474 height 22
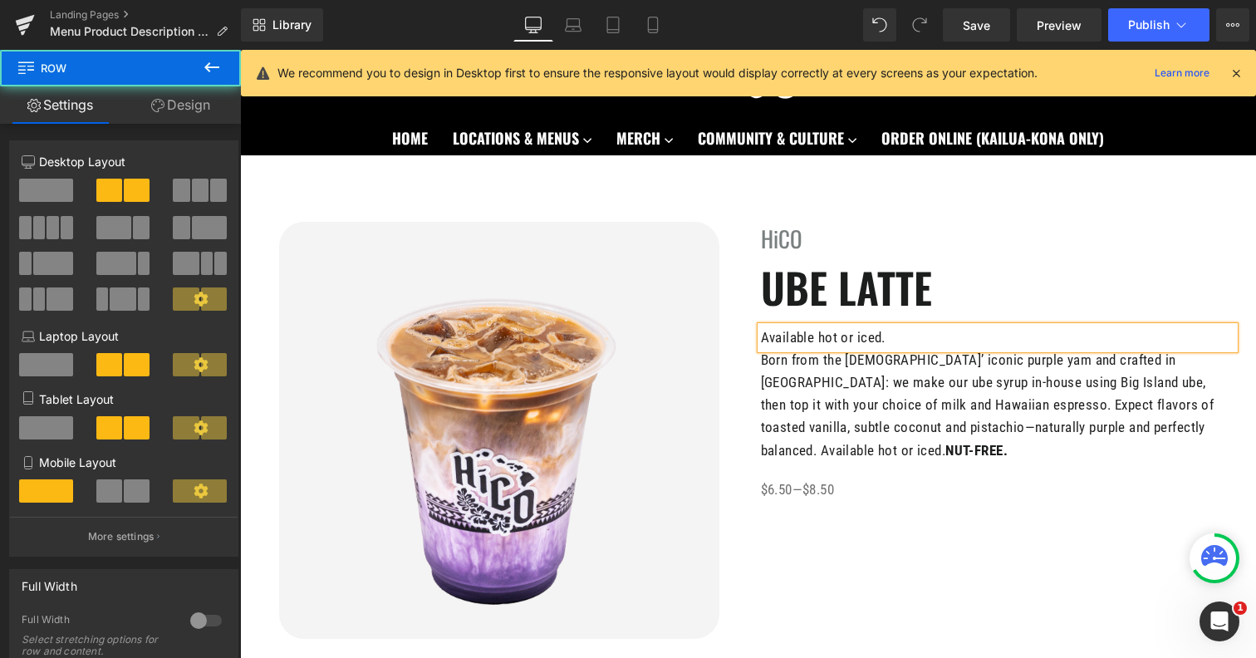
click at [1012, 533] on div "Image HiCO Heading UBE LATTE Heading Available hot or iced. Text Block Born fro…" at bounding box center [748, 422] width 997 height 450
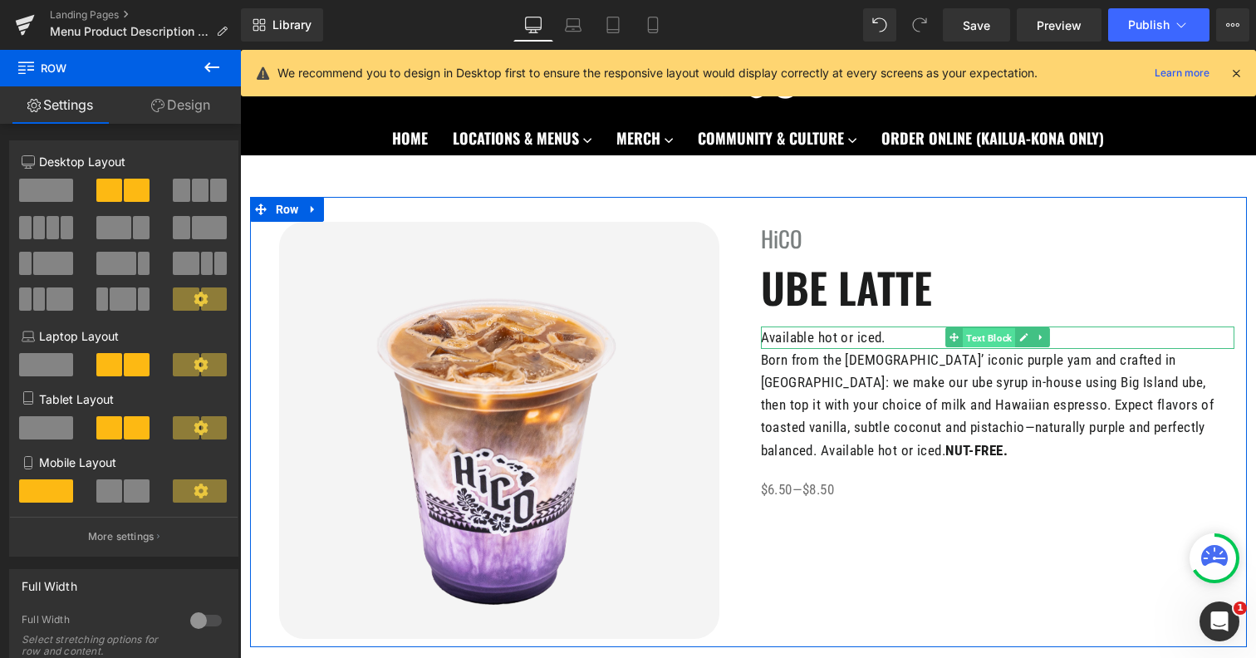
click at [971, 335] on span "Text Block" at bounding box center [989, 338] width 52 height 20
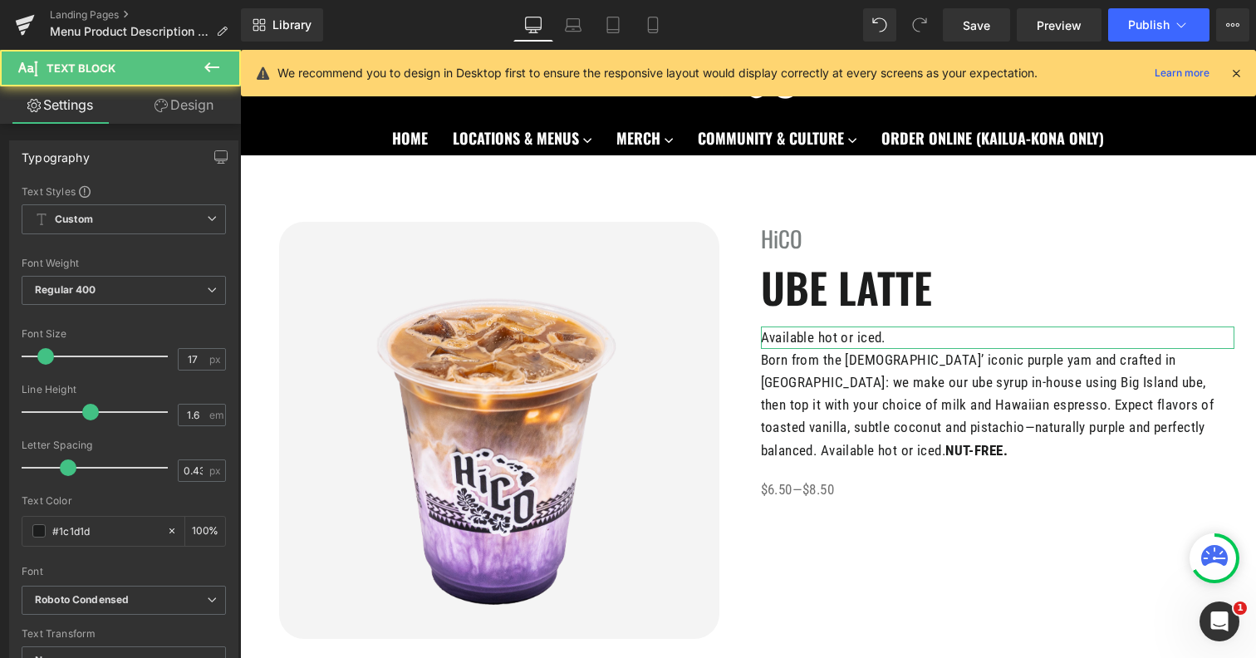
click at [189, 103] on link "Design" at bounding box center [184, 104] width 120 height 37
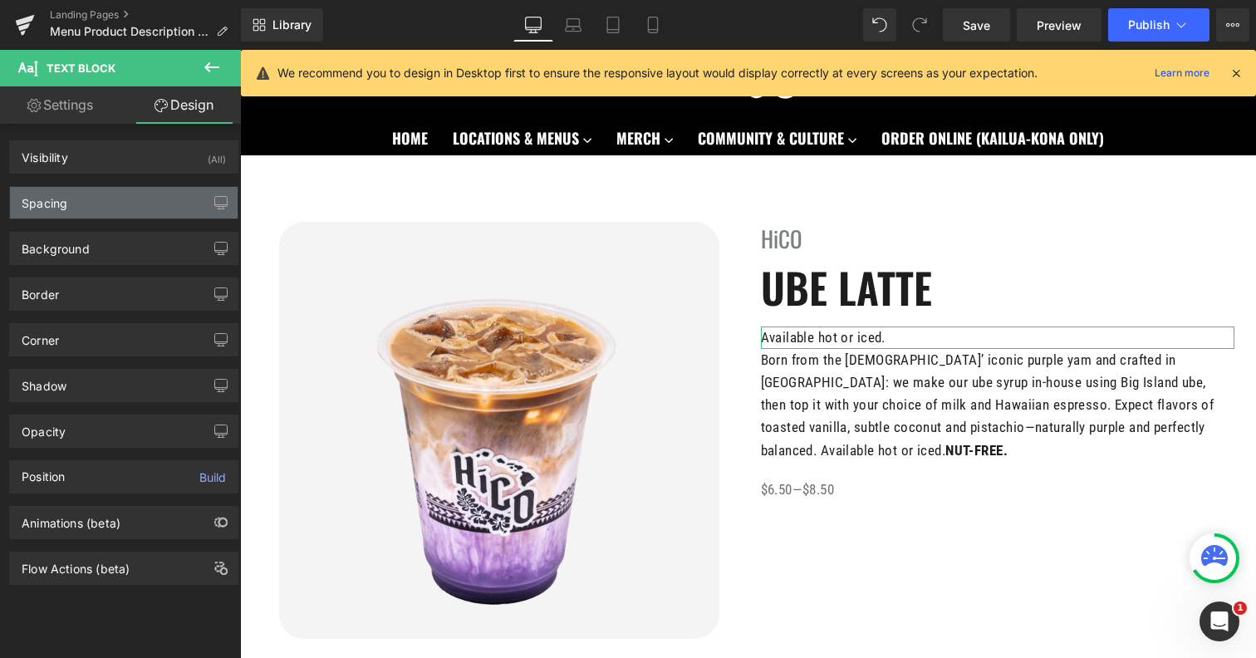
click at [102, 204] on div "Spacing" at bounding box center [124, 203] width 228 height 32
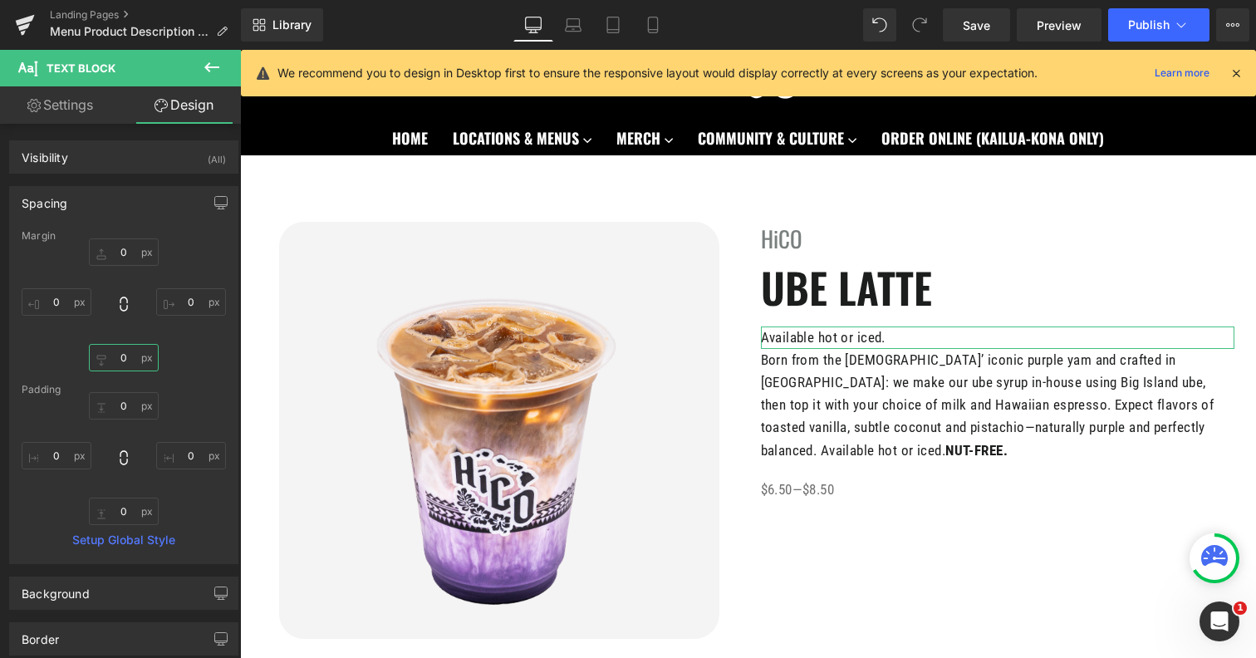
click at [115, 360] on input "0" at bounding box center [124, 357] width 70 height 27
type input "20"
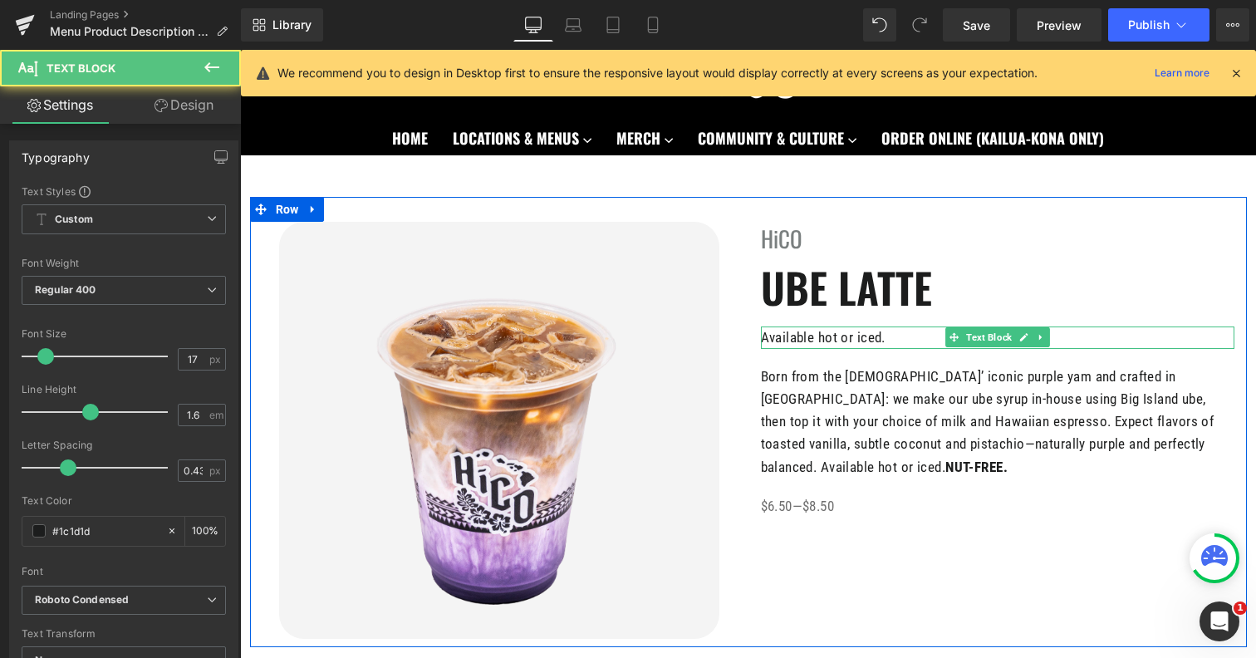
click at [790, 340] on p "Available hot or iced." at bounding box center [998, 337] width 474 height 22
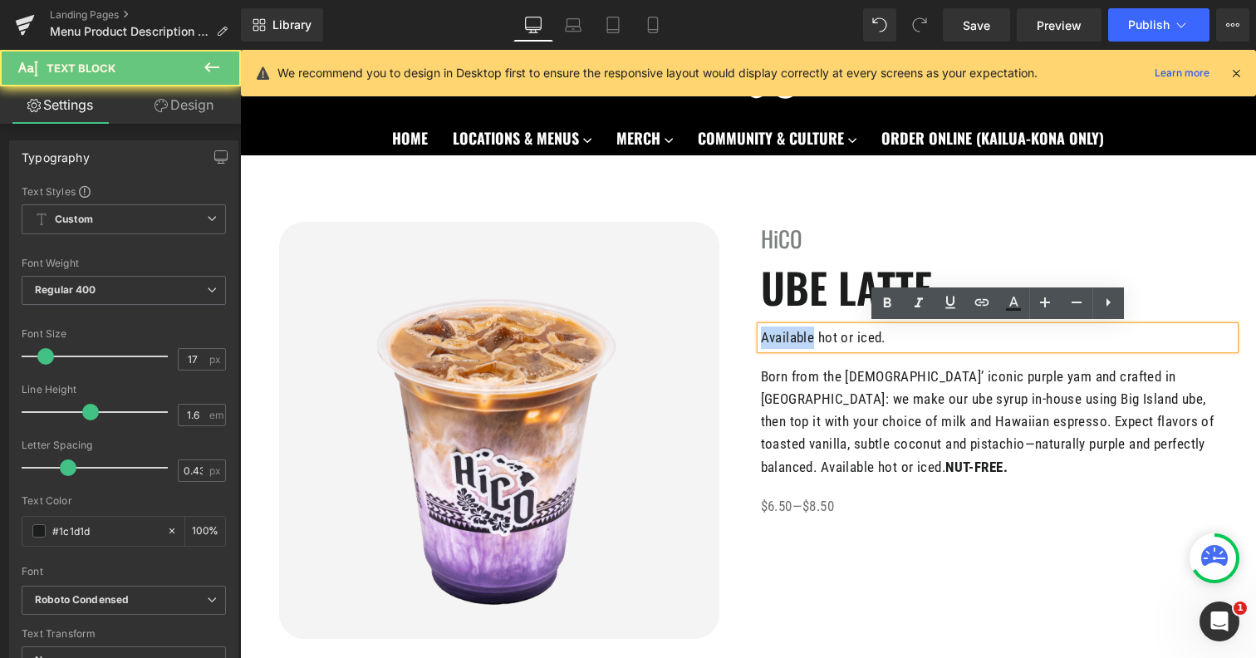
click at [790, 340] on p "Available hot or iced." at bounding box center [998, 337] width 474 height 22
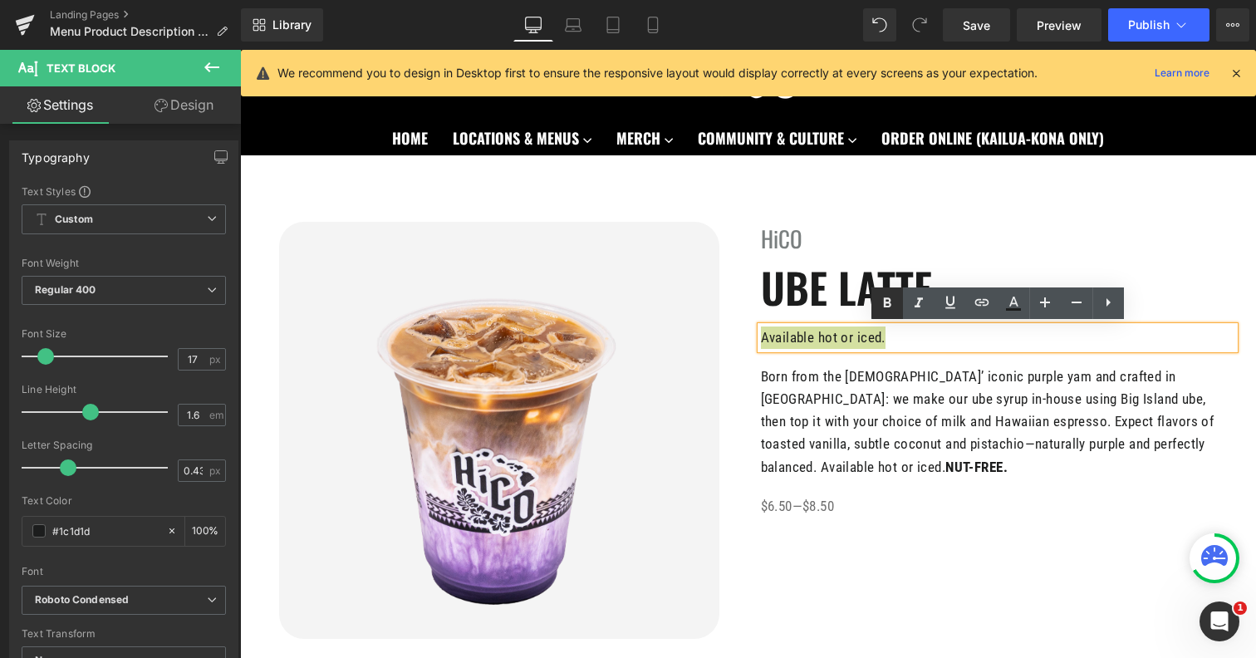
click at [889, 311] on icon at bounding box center [887, 303] width 20 height 20
click at [837, 336] on strong "Available hot or iced." at bounding box center [823, 337] width 125 height 17
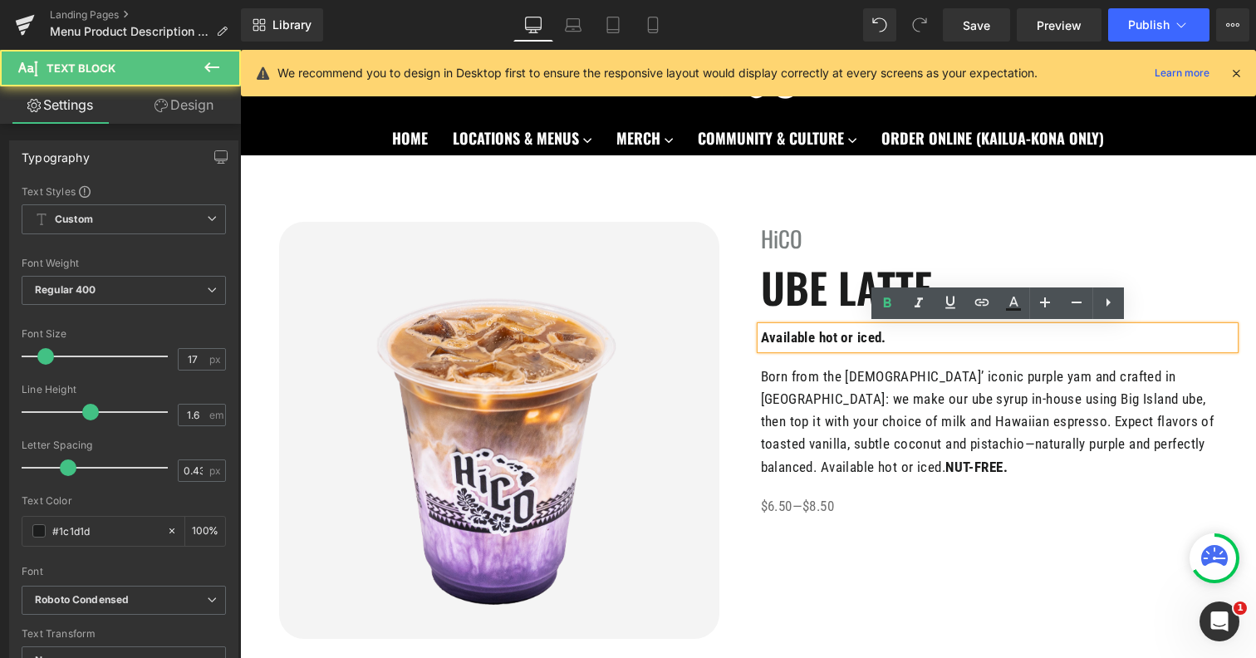
click at [899, 332] on p "Available hot or iced." at bounding box center [998, 337] width 474 height 22
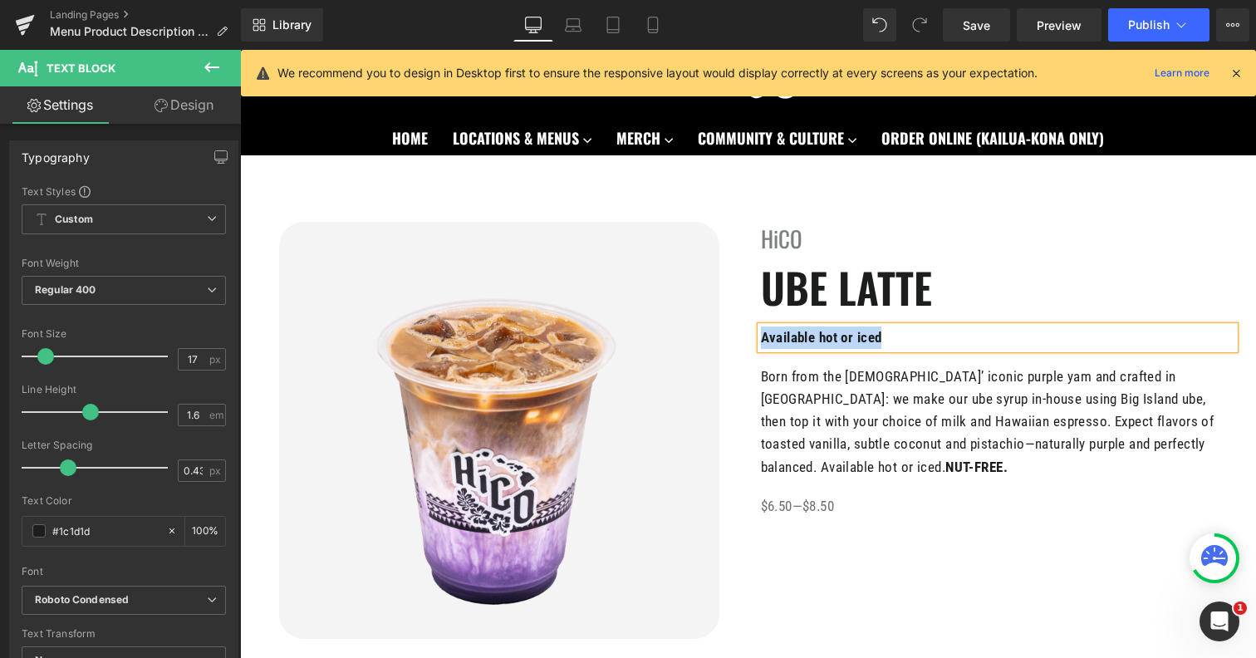
drag, startPoint x: 899, startPoint y: 332, endPoint x: 746, endPoint y: 335, distance: 152.9
click at [746, 335] on div "Image HiCO Heading UBE LATTE Heading Available hot or iced Text Block Born from…" at bounding box center [748, 422] width 997 height 450
click at [847, 331] on p "HOT OR ICED" at bounding box center [998, 337] width 474 height 22
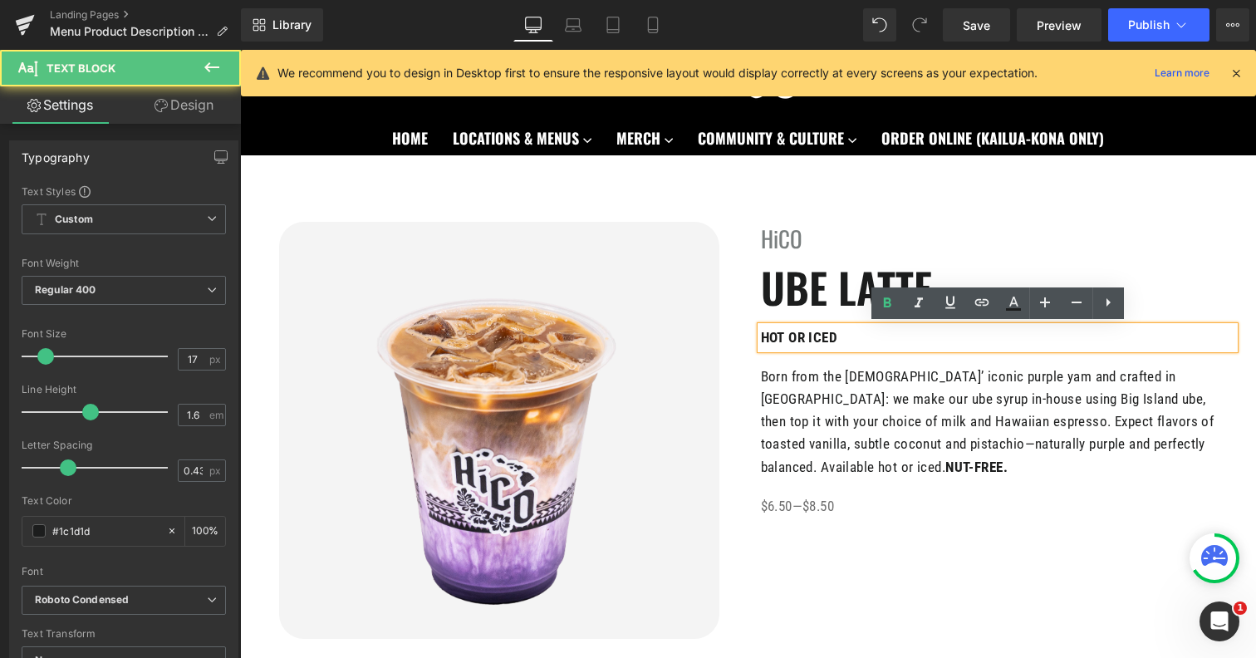
click at [847, 331] on p "HOT OR ICED" at bounding box center [998, 337] width 474 height 22
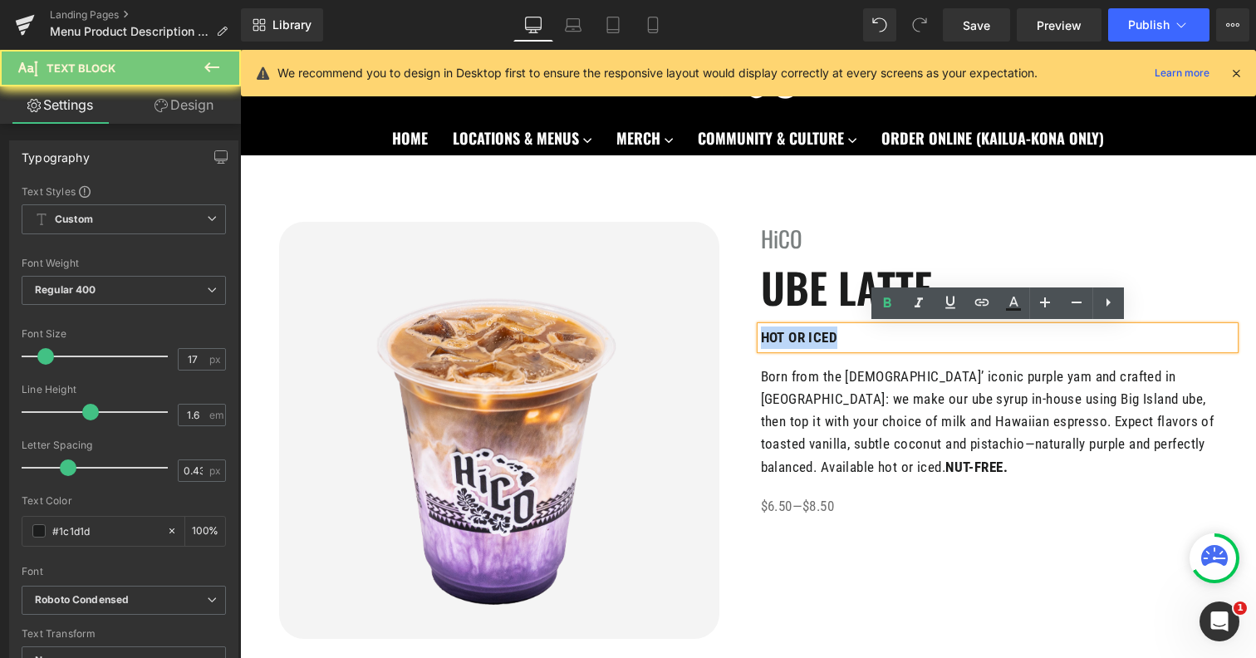
click at [847, 331] on p "HOT OR ICED" at bounding box center [998, 337] width 474 height 22
click at [880, 309] on icon at bounding box center [887, 303] width 20 height 20
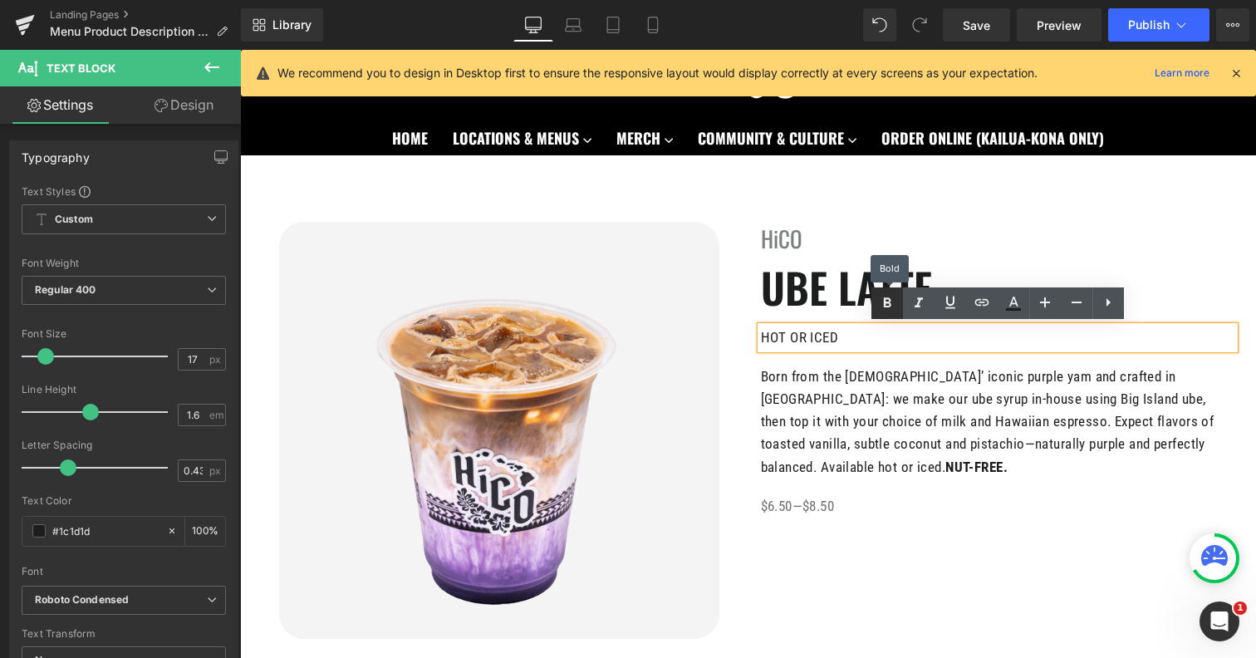
click at [886, 308] on icon at bounding box center [887, 303] width 20 height 20
click at [828, 334] on p "HOT OR ICED" at bounding box center [998, 337] width 474 height 22
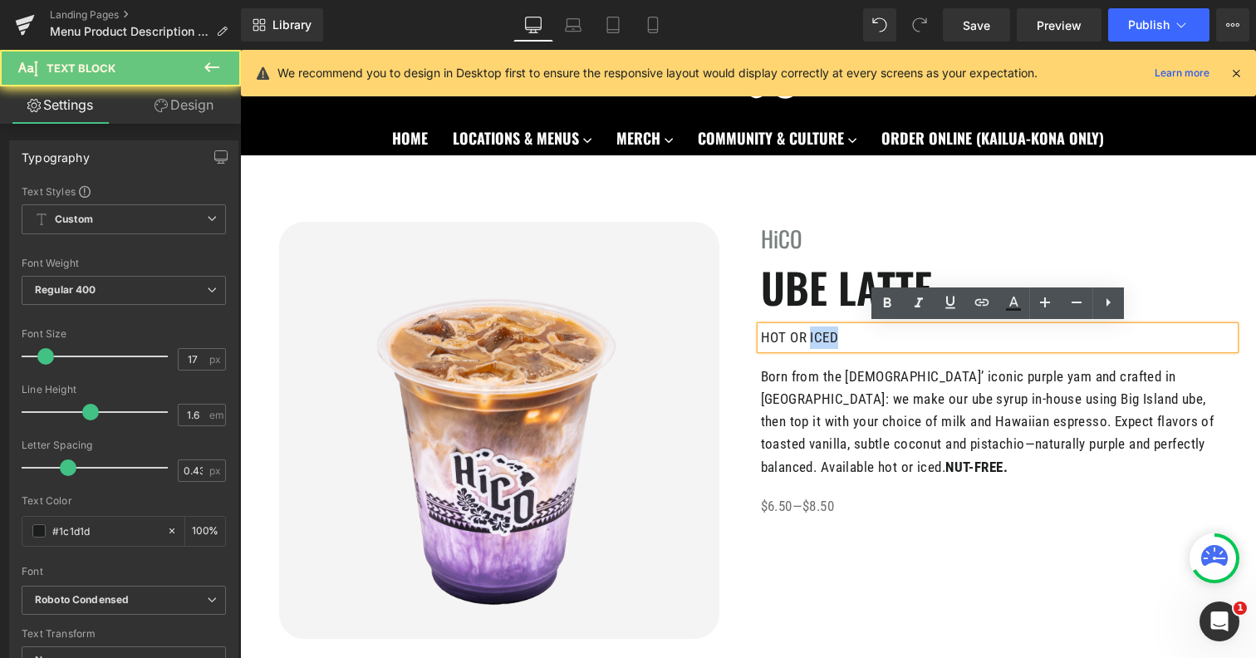
click at [828, 334] on p "HOT OR ICED" at bounding box center [998, 337] width 474 height 22
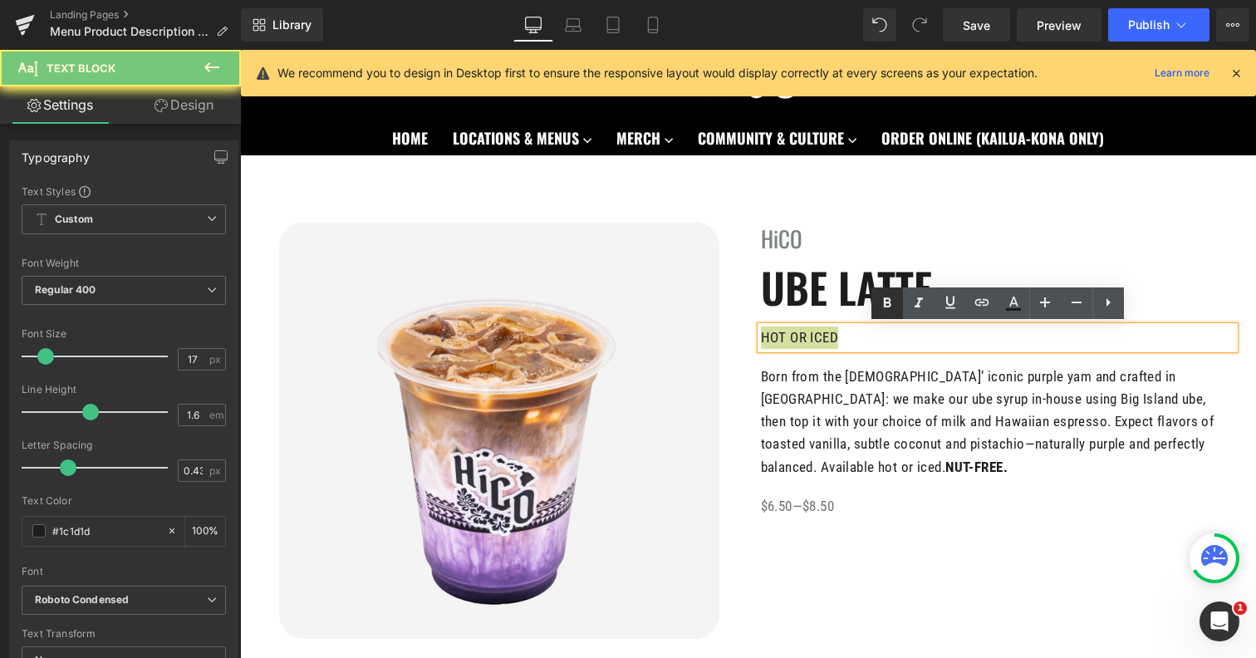
click at [887, 301] on icon at bounding box center [887, 303] width 20 height 20
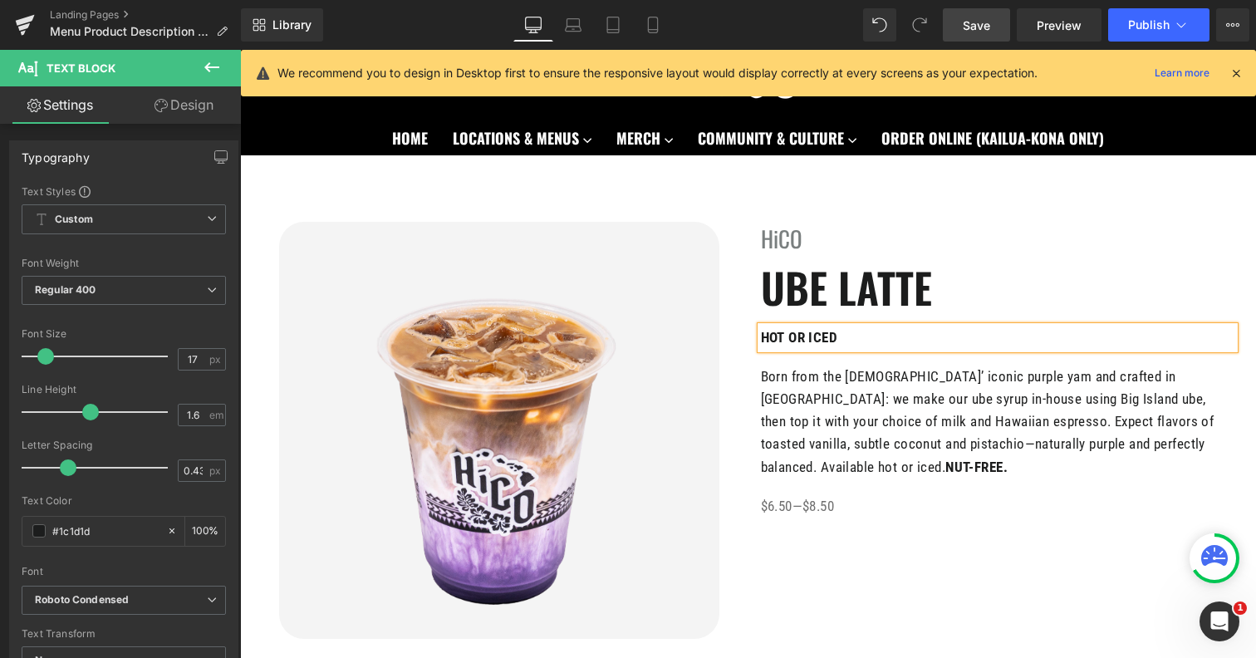
click at [984, 35] on link "Save" at bounding box center [976, 24] width 67 height 33
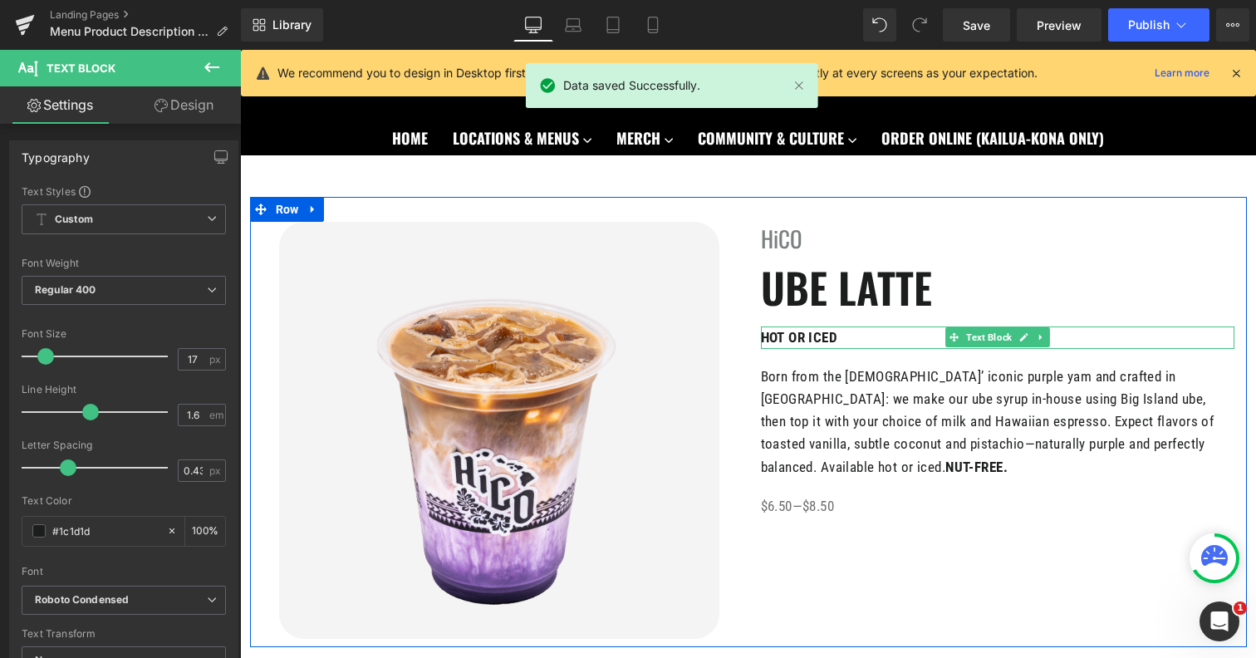
click at [754, 338] on div "HiCO Heading UBE LATTE Heading HOT OR ICED Text Block Born from the Philippines…" at bounding box center [997, 370] width 498 height 296
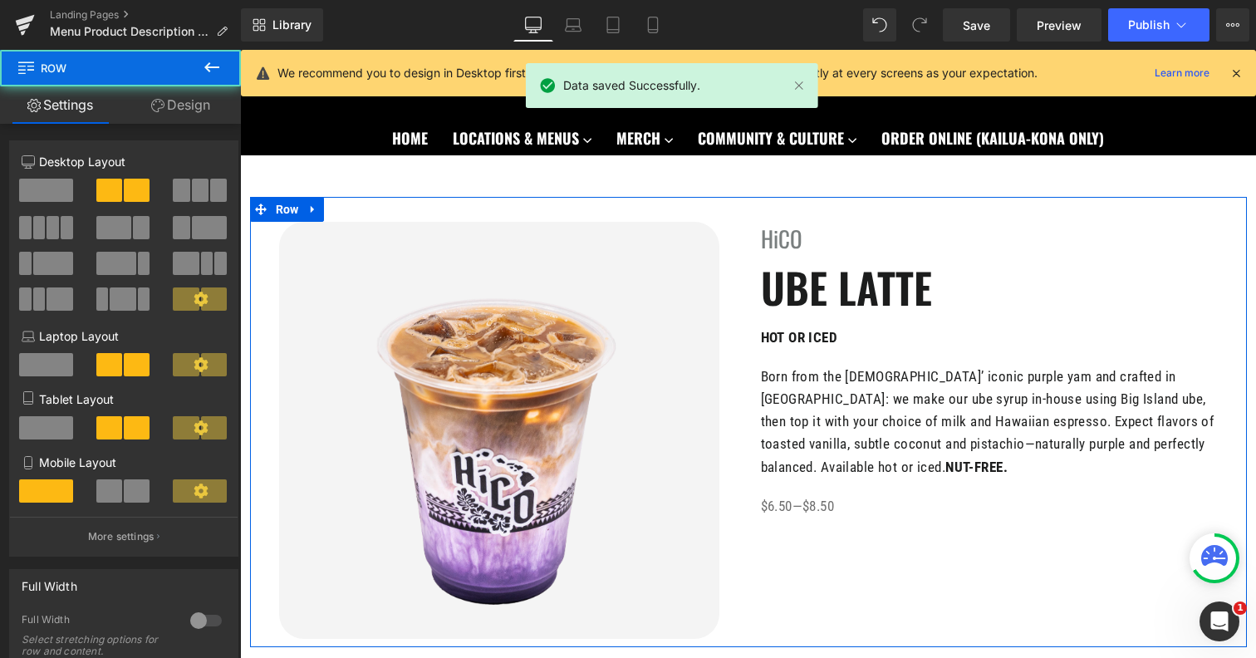
click at [773, 337] on strong "HOT OR ICED" at bounding box center [799, 337] width 77 height 17
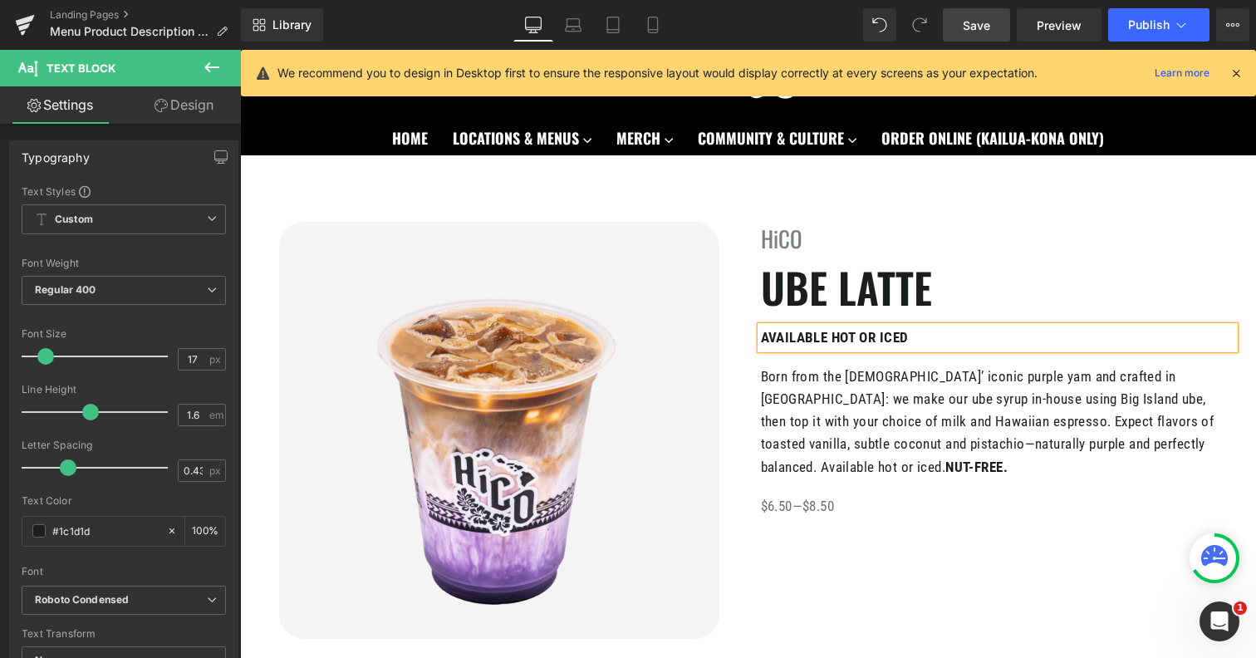
click at [972, 11] on link "Save" at bounding box center [976, 24] width 67 height 33
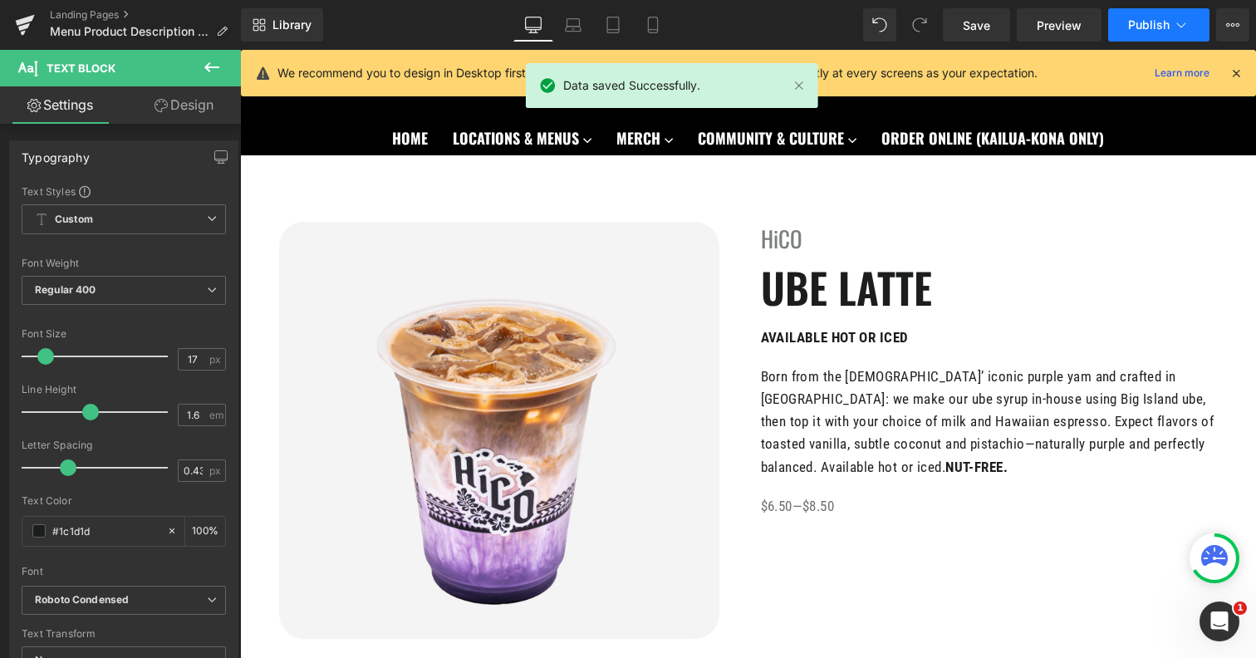
click at [1136, 38] on button "Publish" at bounding box center [1158, 24] width 101 height 33
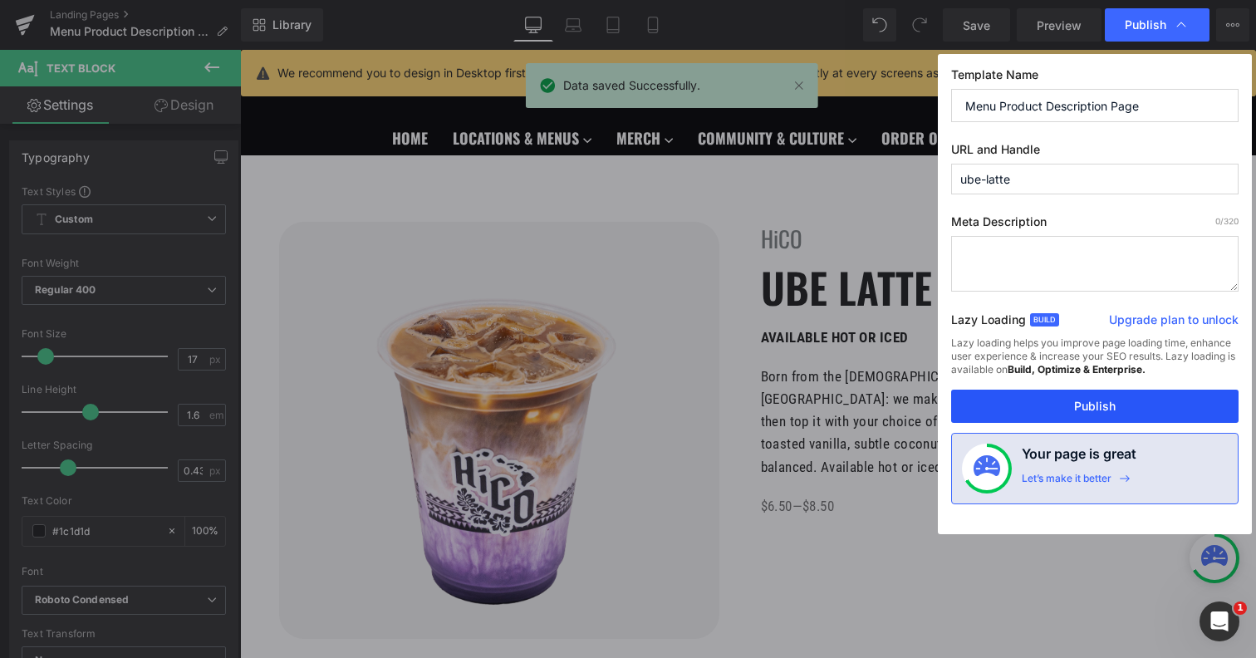
click at [1018, 415] on button "Publish" at bounding box center [1094, 406] width 287 height 33
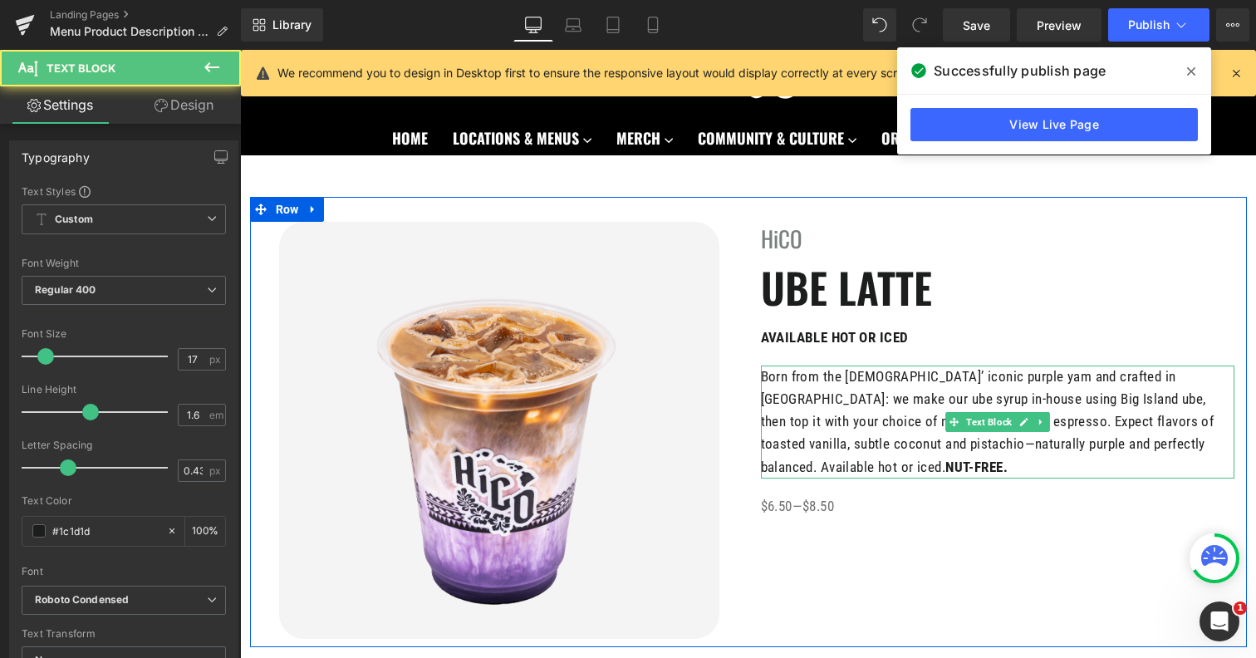
click at [1194, 457] on p "Born from the Philippines’ iconic purple yam and crafted in Kona: we make our u…" at bounding box center [998, 422] width 474 height 113
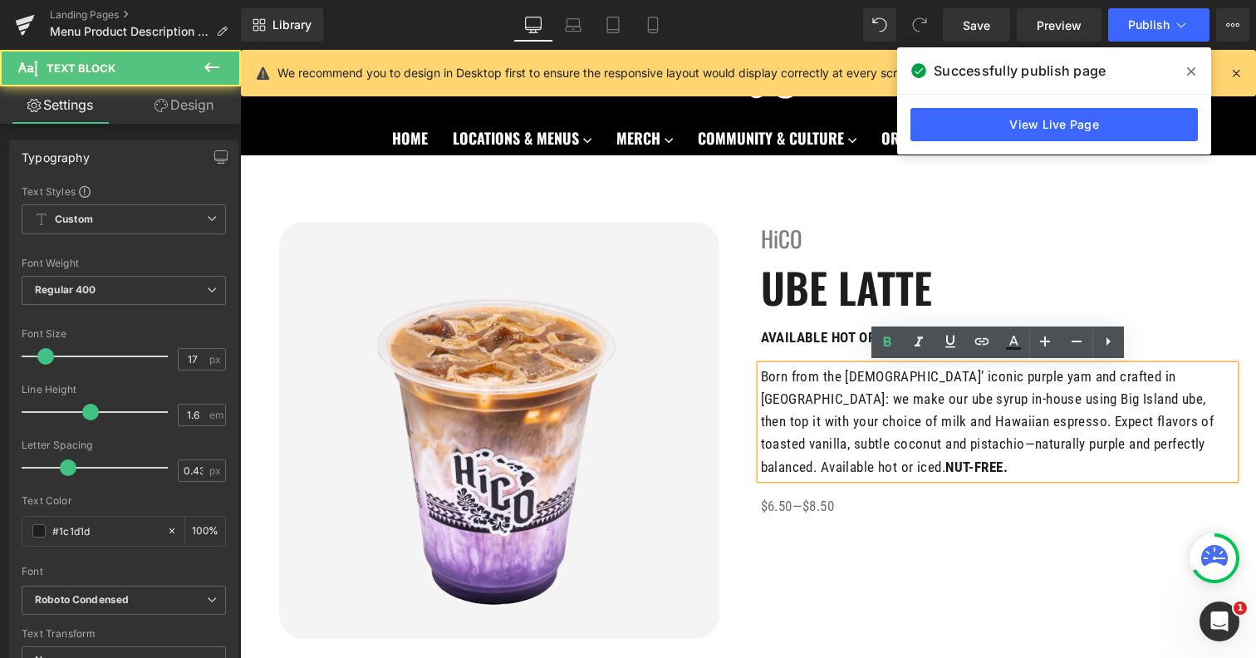
click at [1008, 459] on strong "NUT-FREE." at bounding box center [976, 467] width 62 height 17
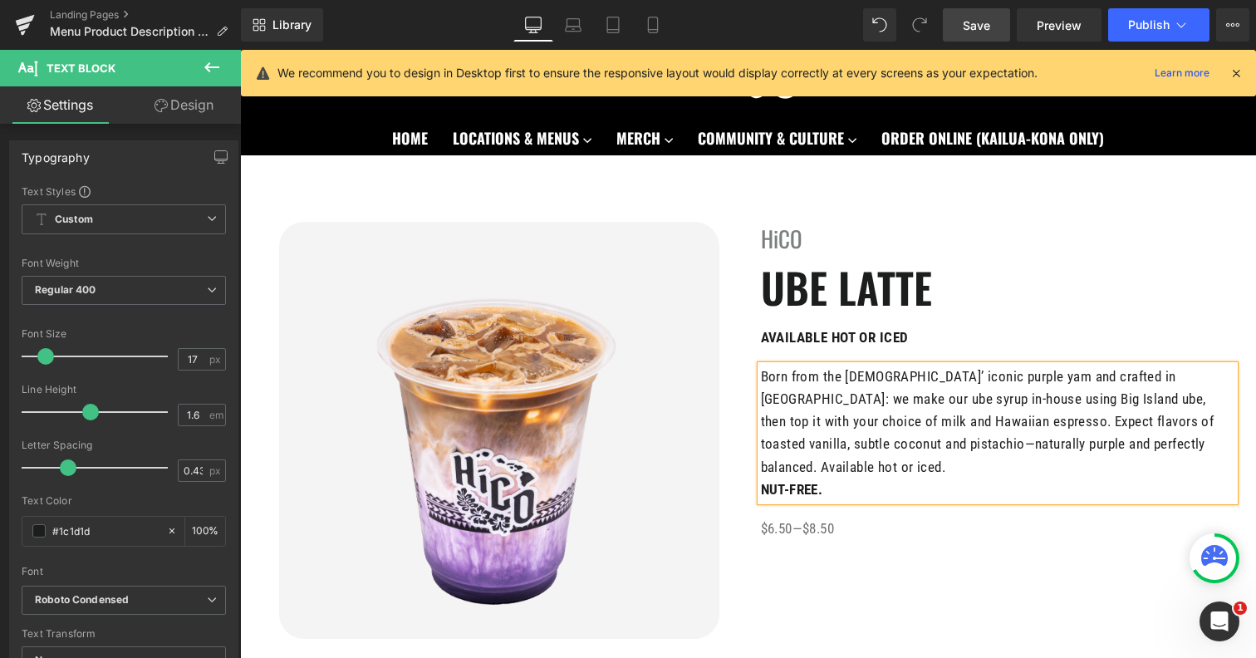
click at [1002, 27] on link "Save" at bounding box center [976, 24] width 67 height 33
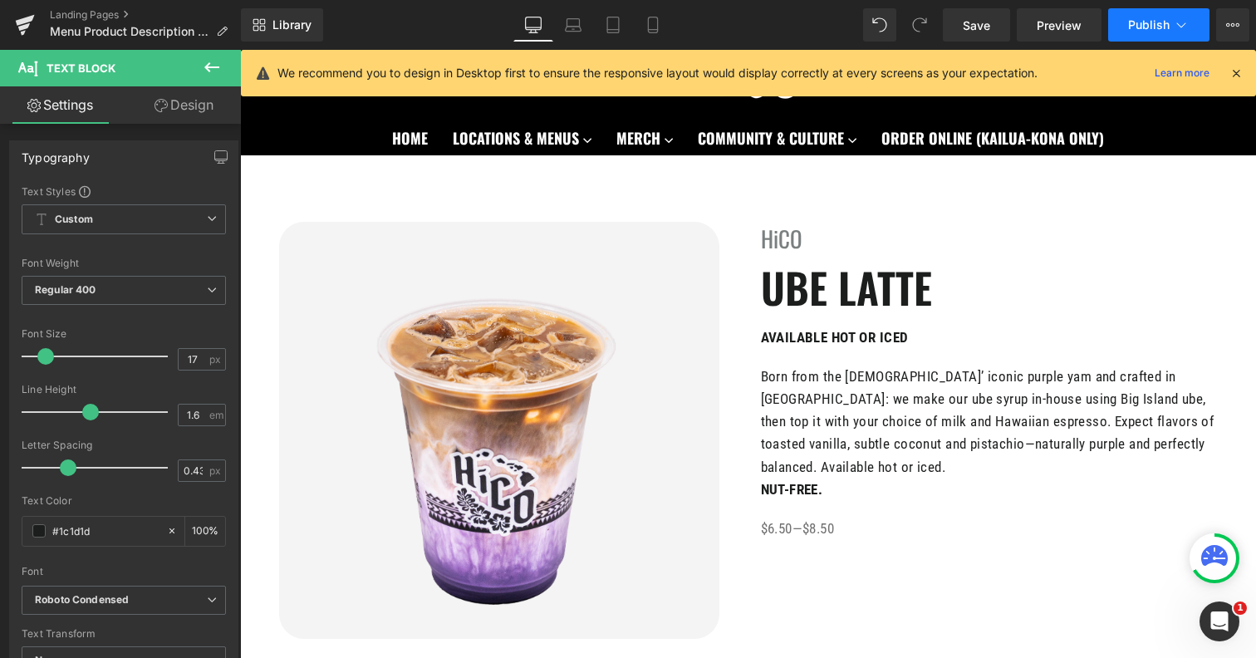
click at [1144, 27] on span "Publish" at bounding box center [1149, 24] width 42 height 13
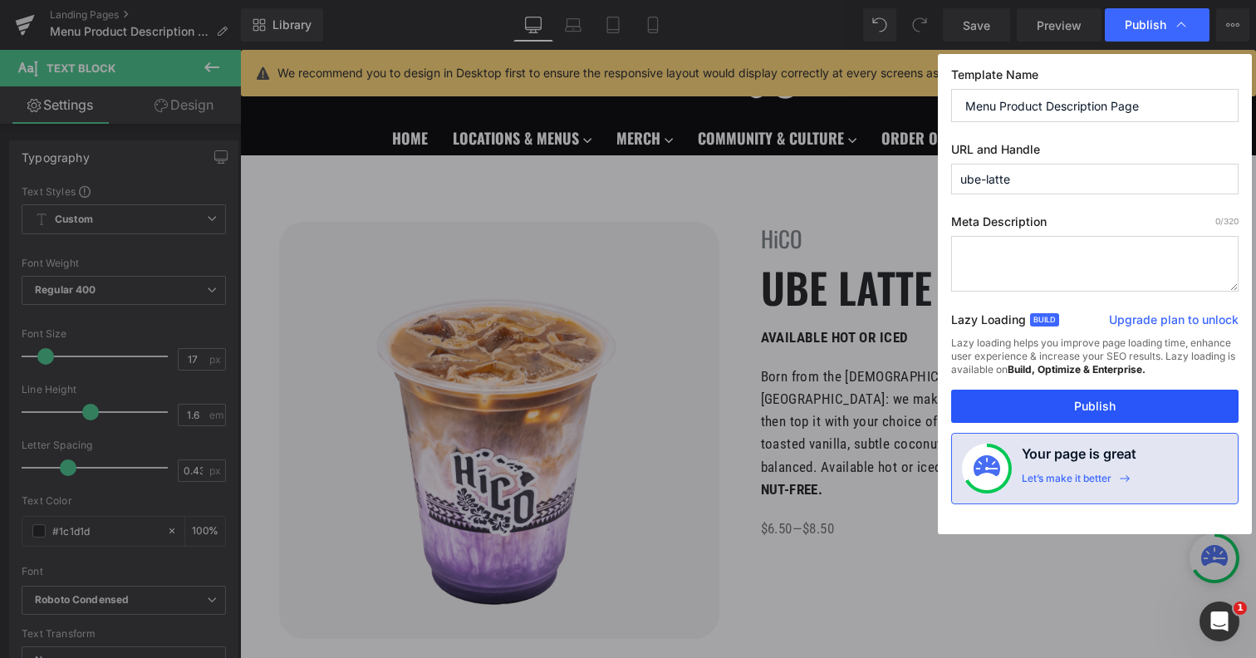
click at [1048, 403] on button "Publish" at bounding box center [1094, 406] width 287 height 33
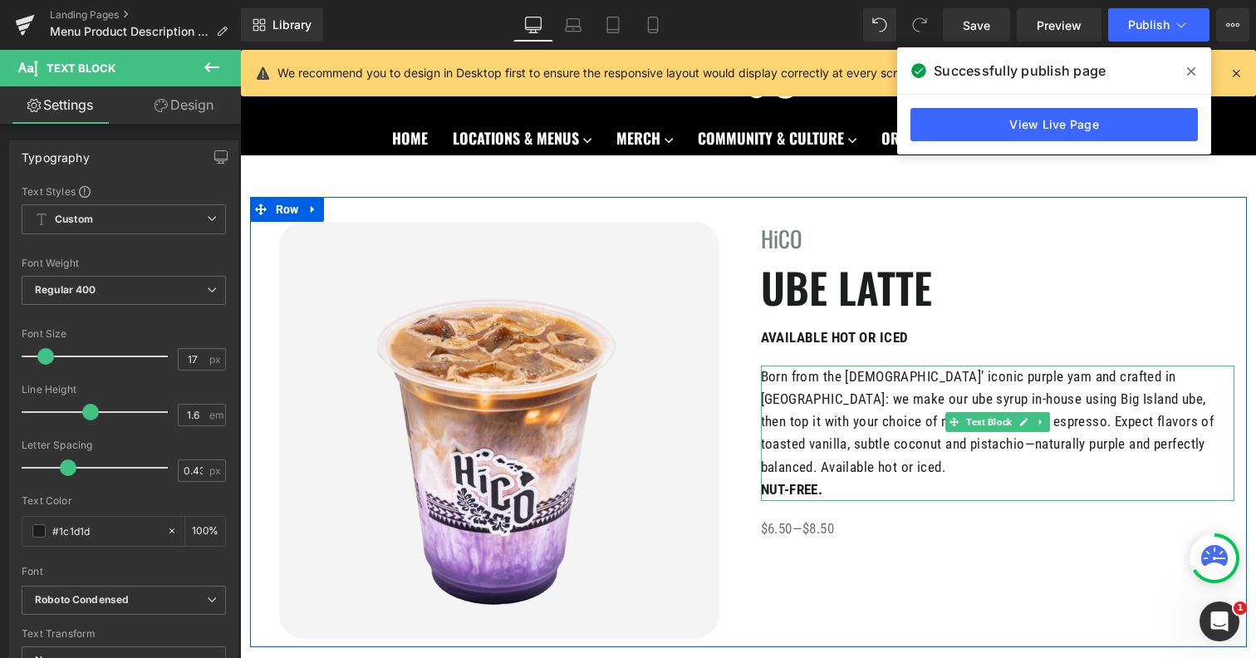
click at [866, 421] on p "Born from the Philippines’ iconic purple yam and crafted in Kona: we make our u…" at bounding box center [998, 422] width 474 height 113
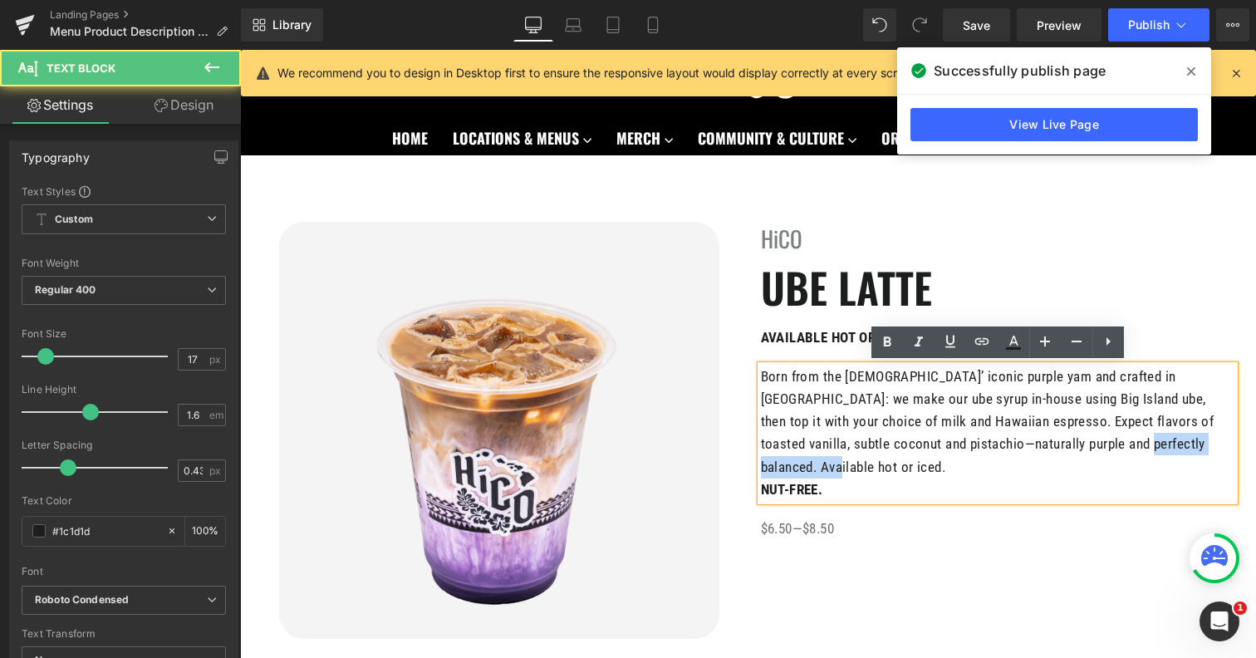
drag, startPoint x: 1060, startPoint y: 442, endPoint x: 1255, endPoint y: 442, distance: 195.2
click at [1255, 442] on div "Image HiCO Heading UBE LATTE Heading AVAILABLE HOT OR ICED Text Block Born from…" at bounding box center [748, 510] width 1016 height 711
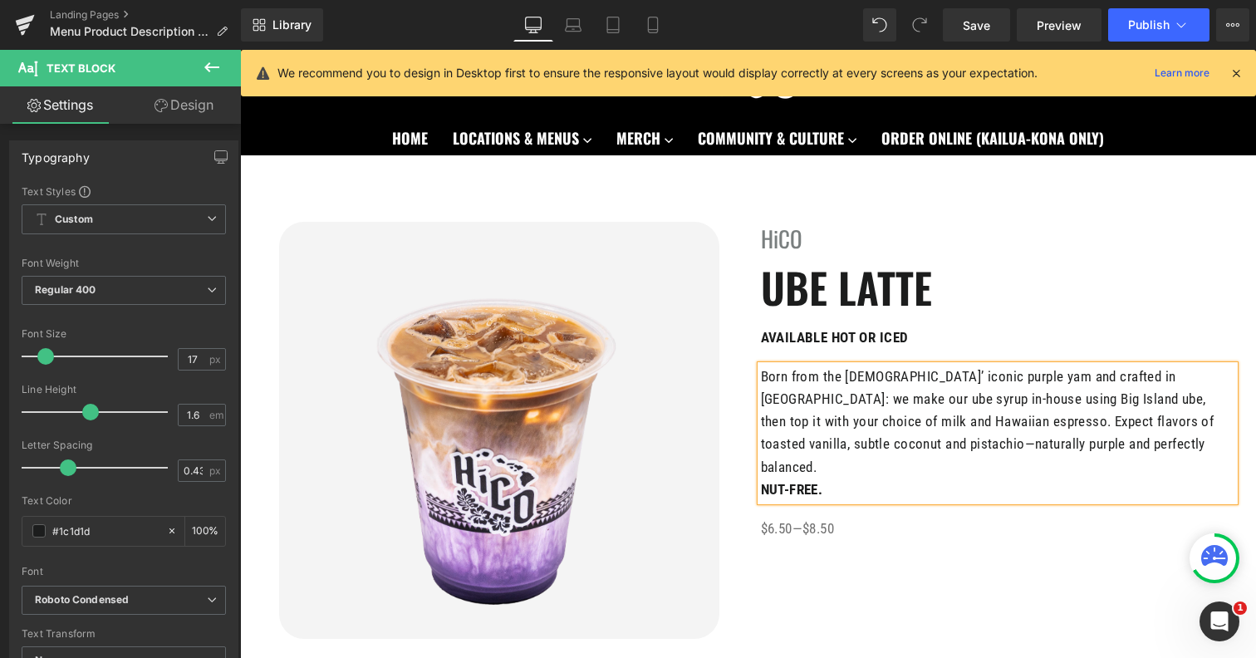
click at [777, 481] on strong "NUT-FREE." at bounding box center [792, 489] width 62 height 17
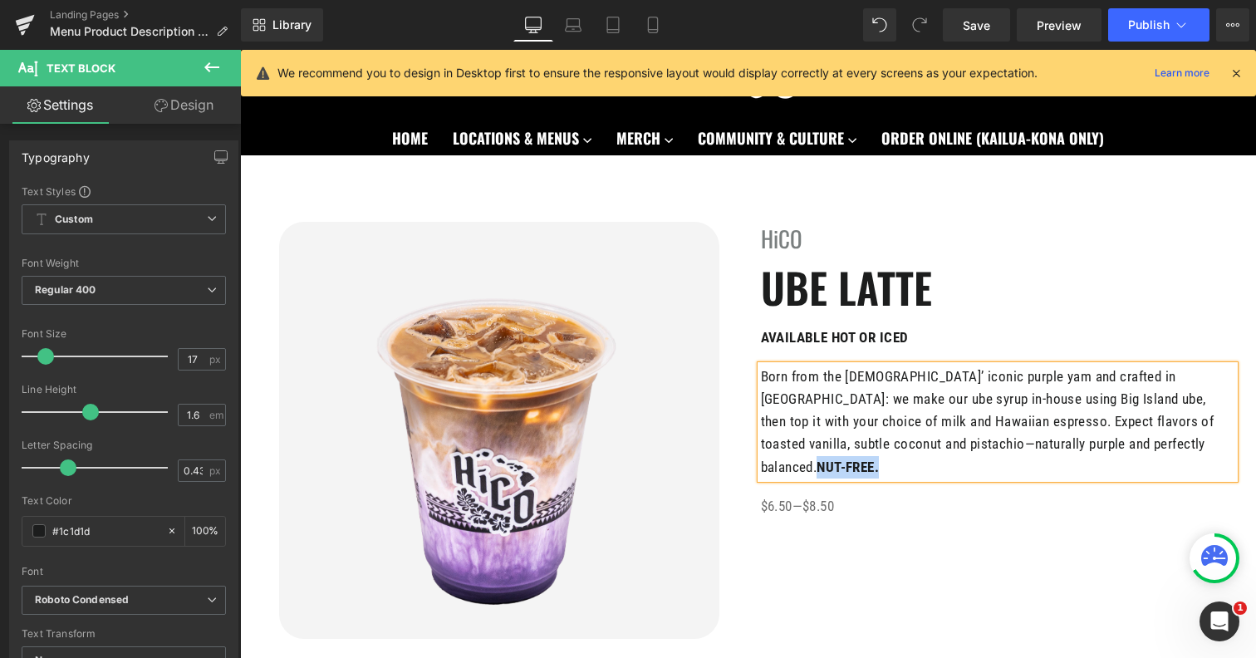
drag, startPoint x: 1125, startPoint y: 443, endPoint x: 1063, endPoint y: 442, distance: 62.3
click at [1063, 442] on p "Born from the Philippines’ iconic purple yam and crafted in Kona: we make our u…" at bounding box center [998, 422] width 474 height 113
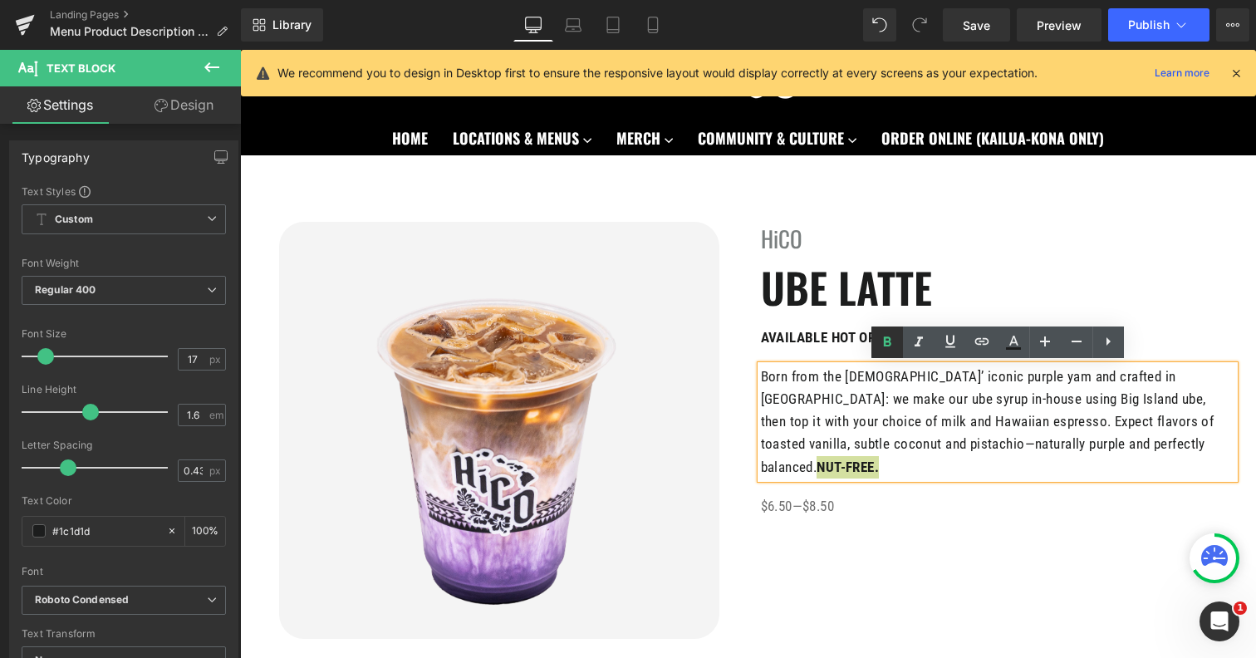
click at [890, 341] on icon at bounding box center [887, 342] width 20 height 20
click at [977, 11] on link "Save" at bounding box center [976, 24] width 67 height 33
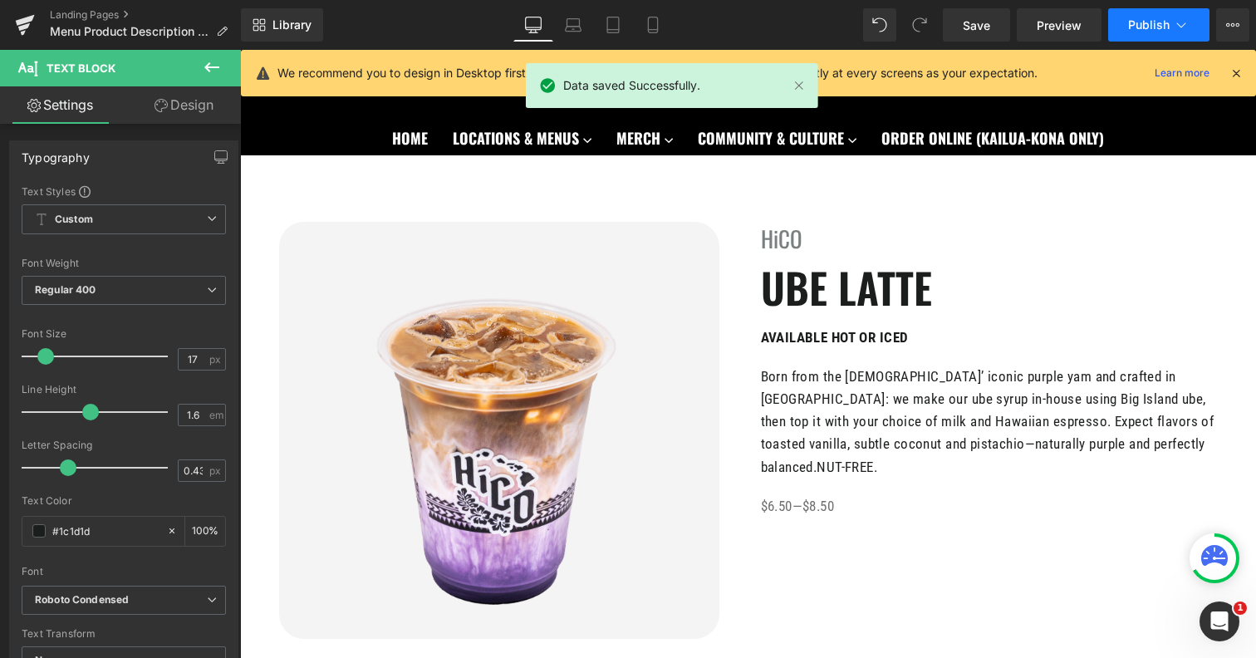
click at [1137, 35] on button "Publish" at bounding box center [1158, 24] width 101 height 33
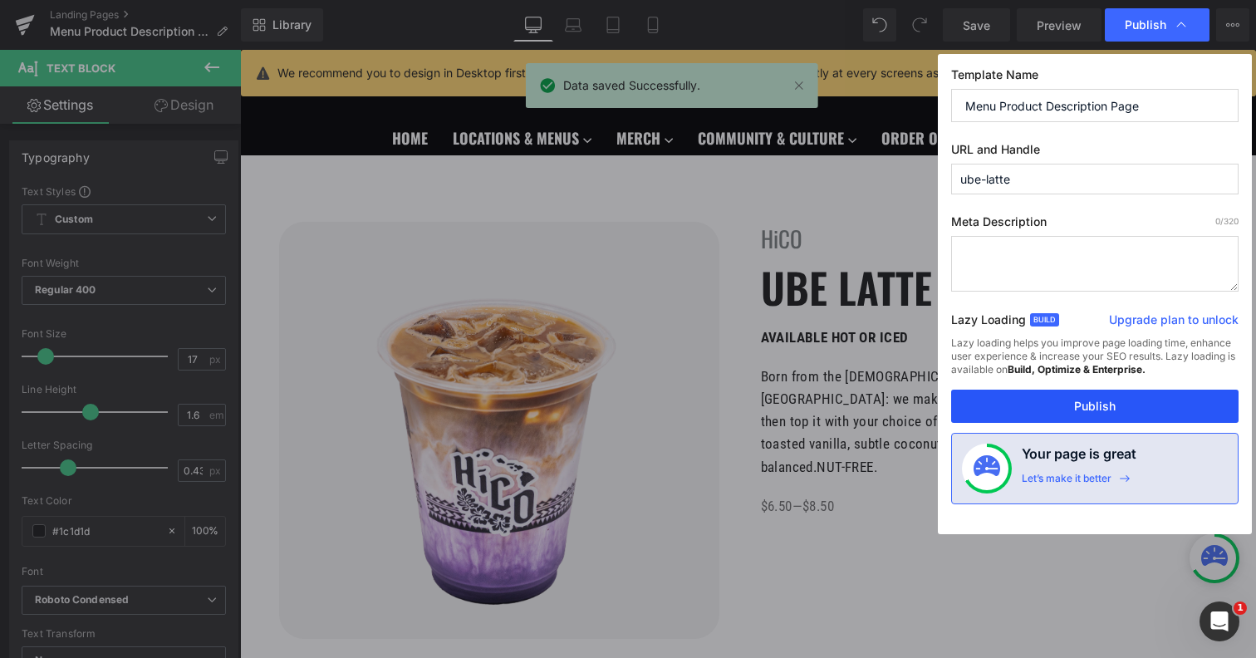
click at [1092, 394] on button "Publish" at bounding box center [1094, 406] width 287 height 33
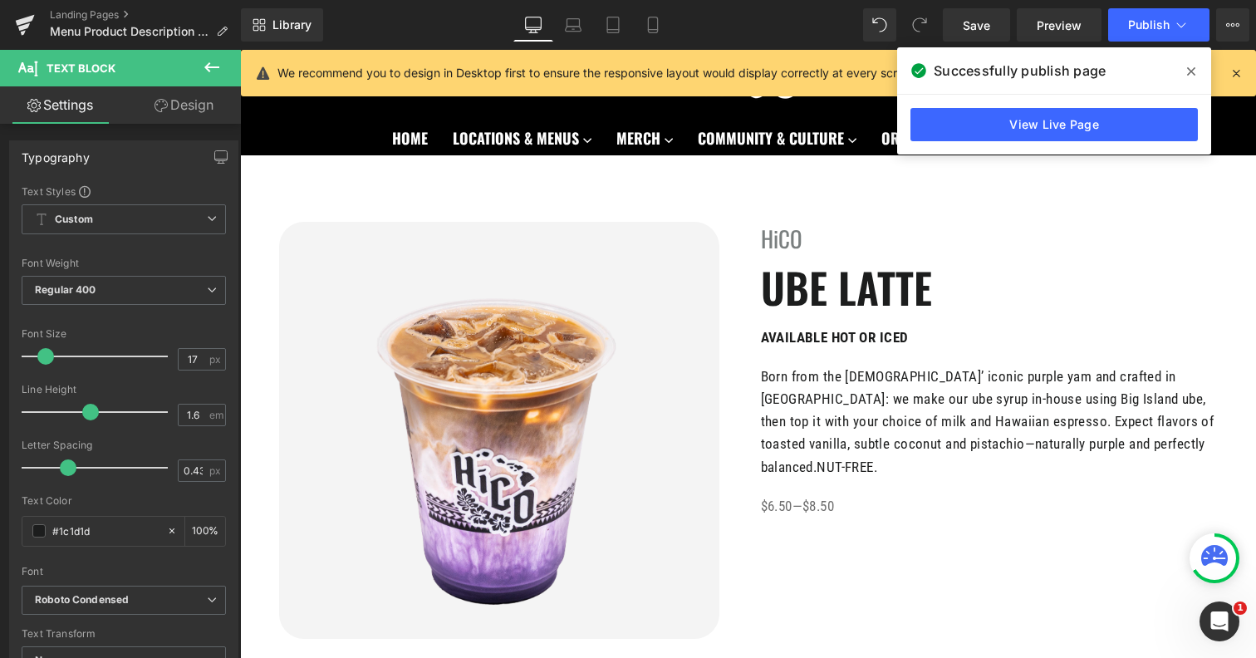
click at [1188, 76] on icon at bounding box center [1191, 71] width 8 height 13
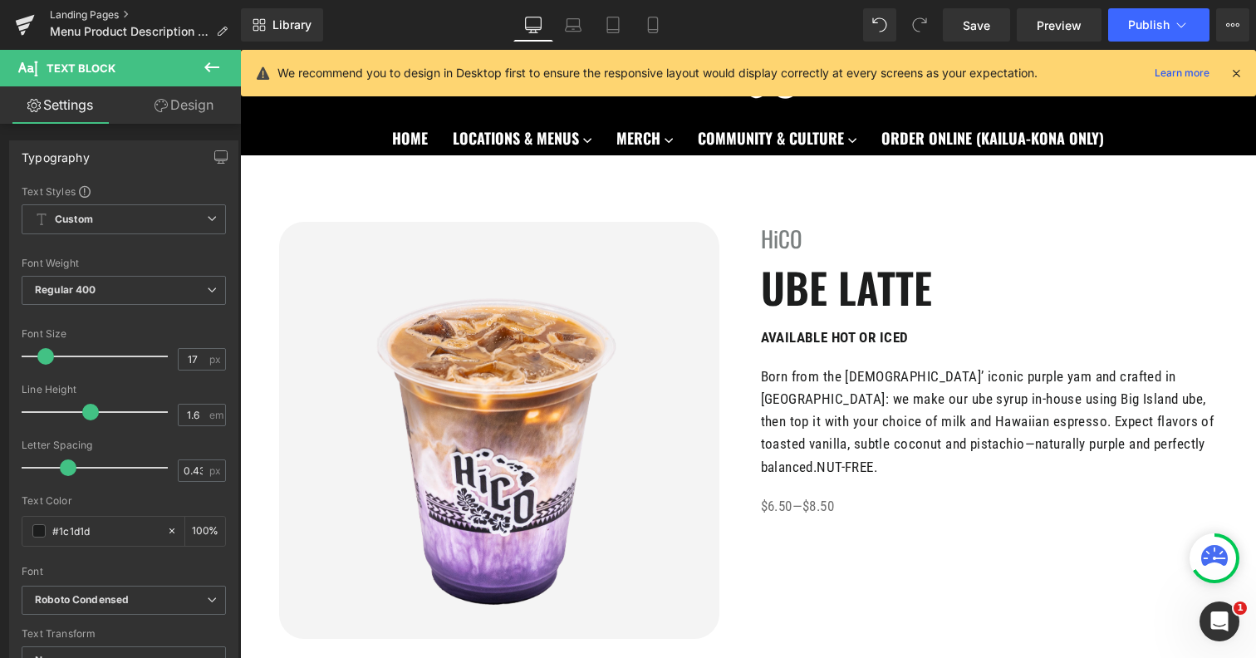
click at [86, 19] on link "Landing Pages" at bounding box center [145, 14] width 191 height 13
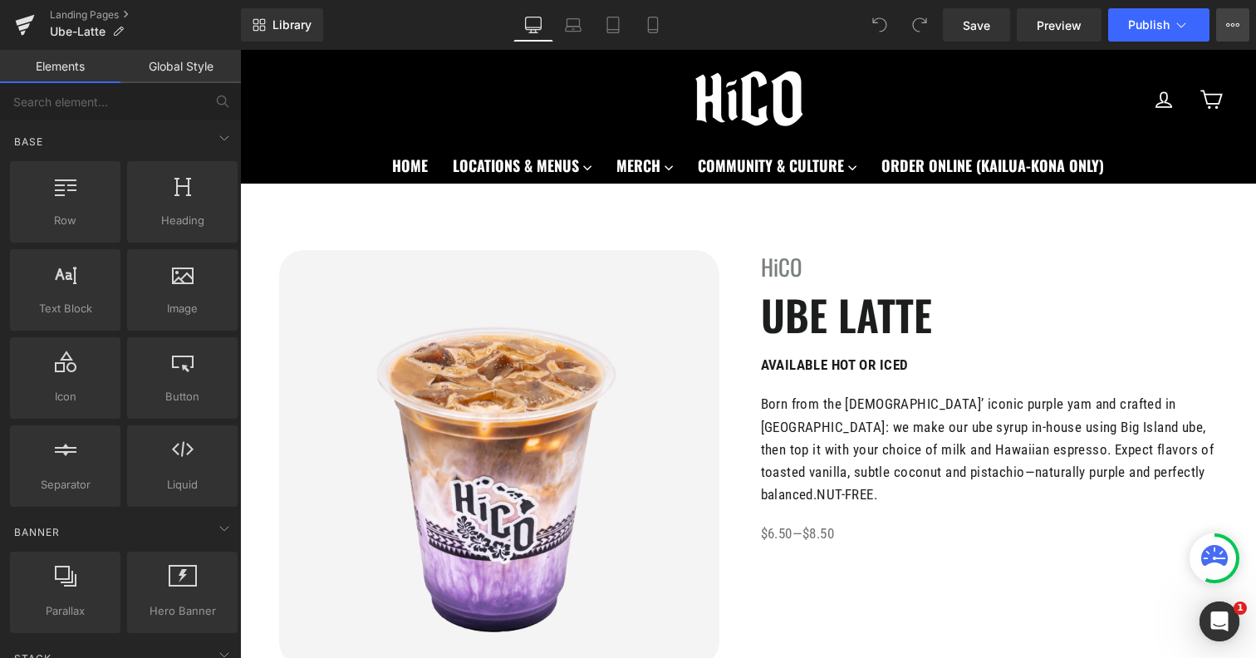
click at [1226, 23] on icon at bounding box center [1232, 24] width 13 height 13
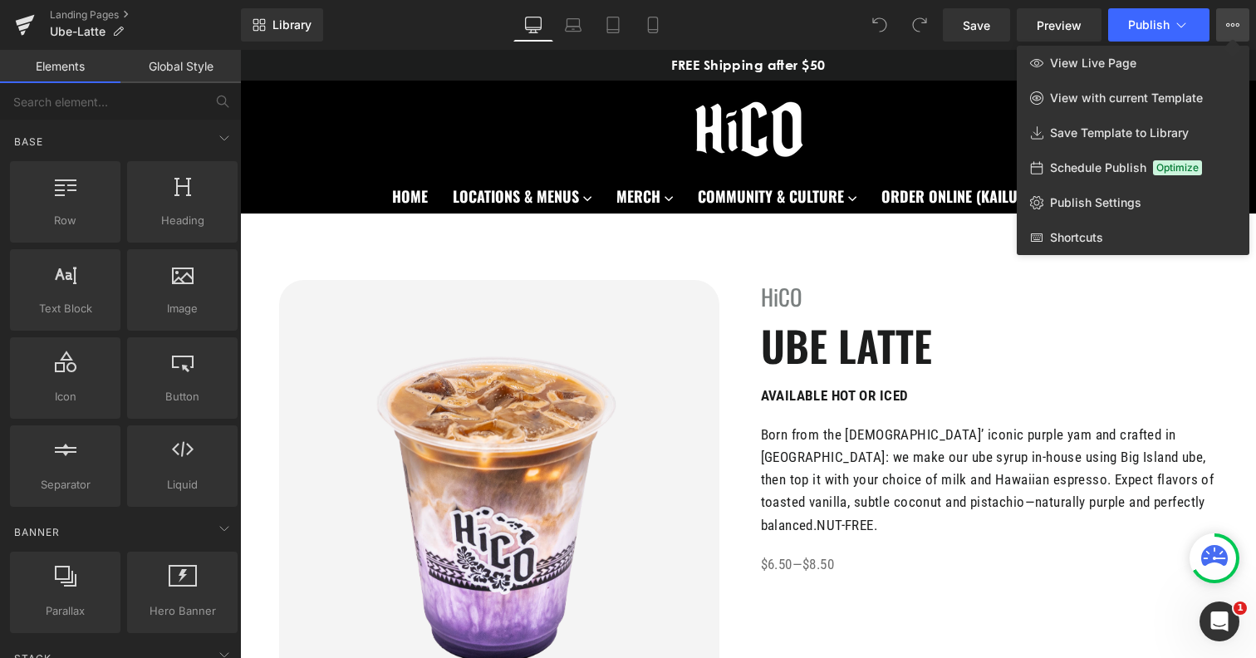
click at [1225, 21] on button "View Live Page View with current Template Save Template to Library Schedule Pub…" at bounding box center [1232, 24] width 33 height 33
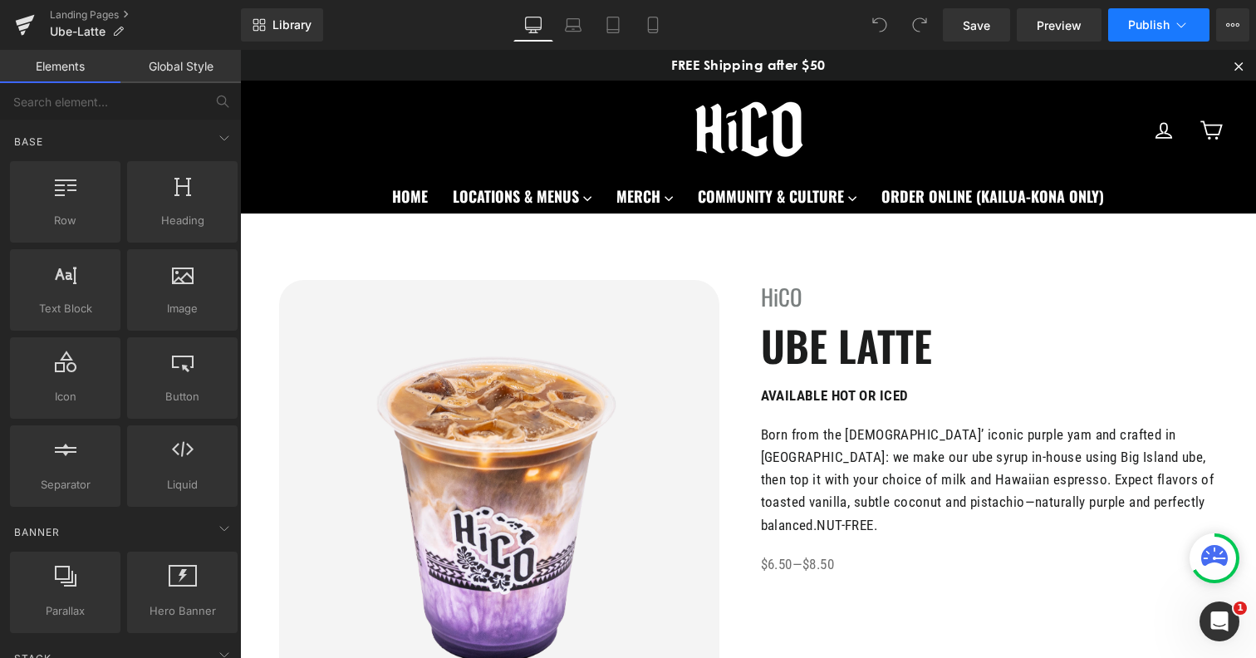
click at [1176, 23] on icon at bounding box center [1181, 25] width 17 height 17
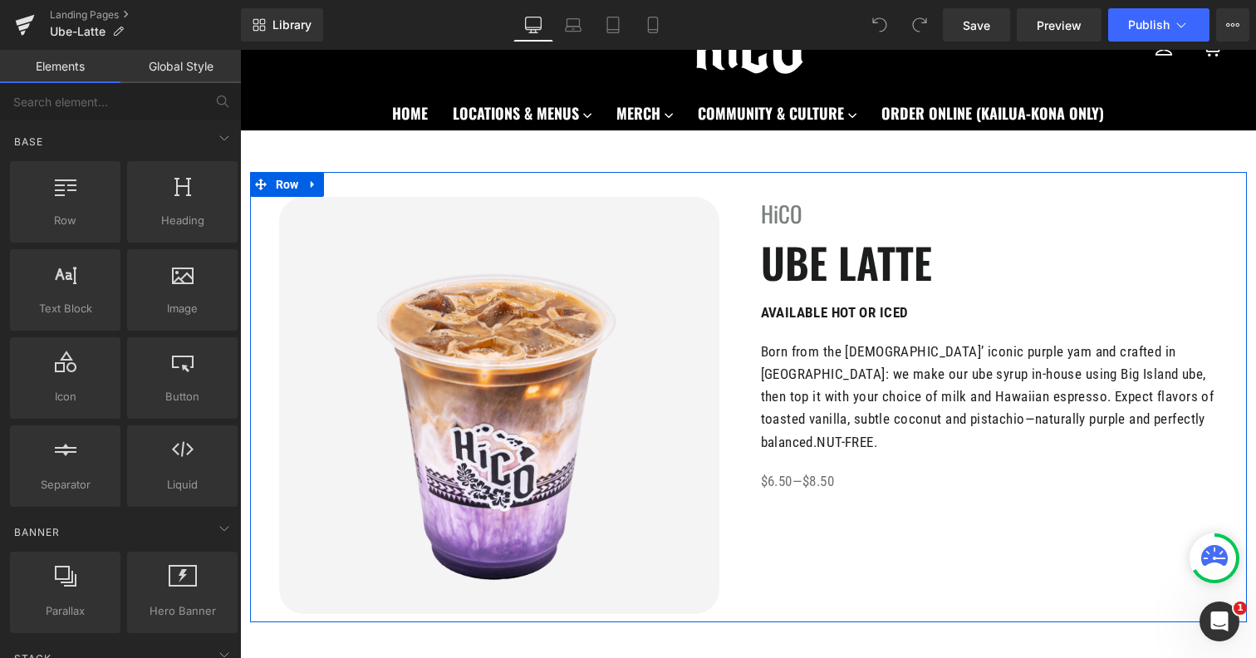
scroll to position [92, 0]
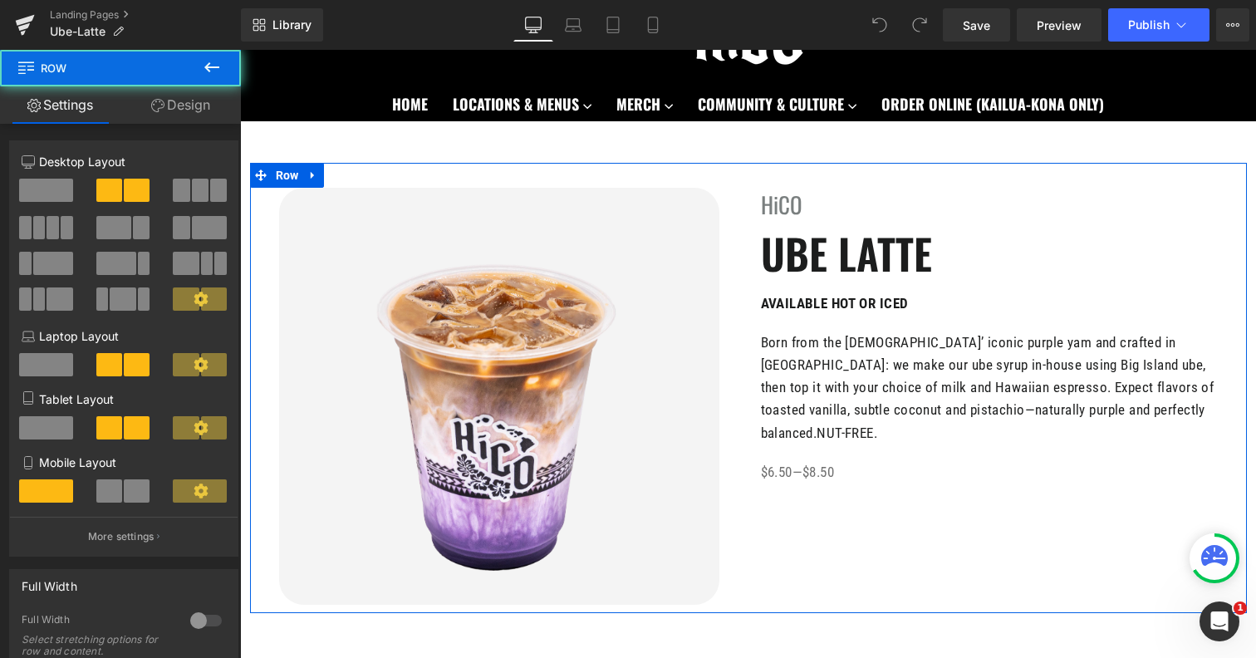
click at [917, 488] on div "Image HiCO Heading UBE LATTE Heading AVAILABLE HOT OR ICED Text Block Born from…" at bounding box center [748, 388] width 997 height 450
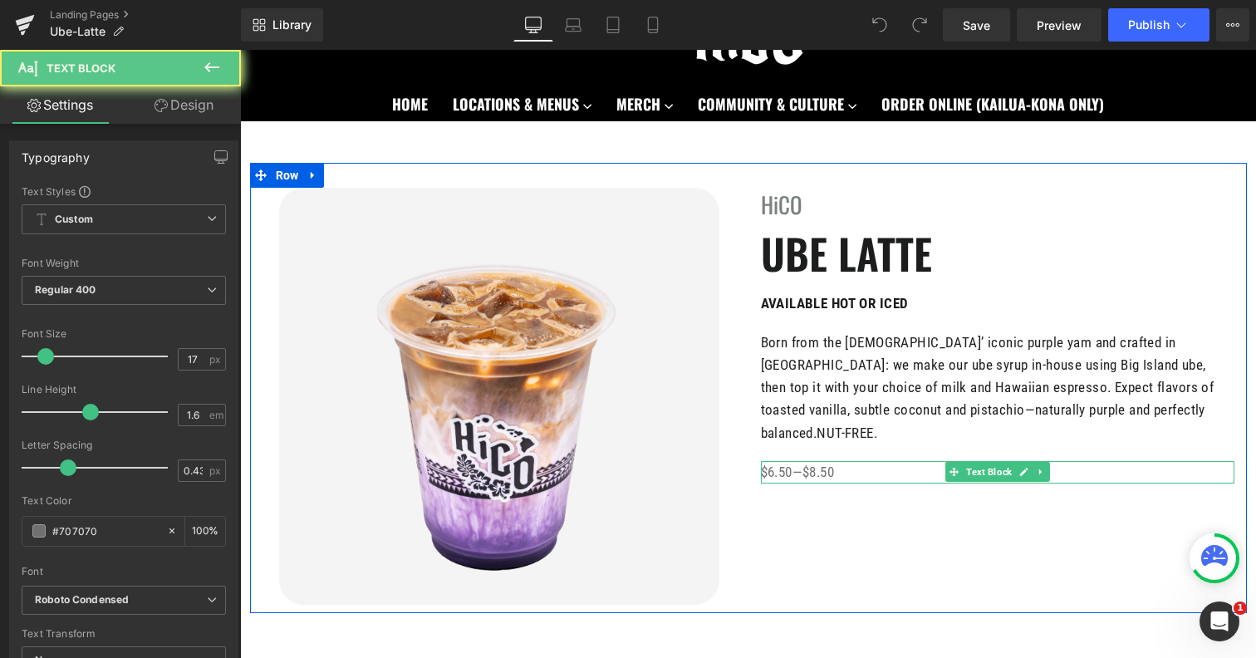
click at [878, 461] on p "$6.50—$8.50" at bounding box center [998, 472] width 474 height 22
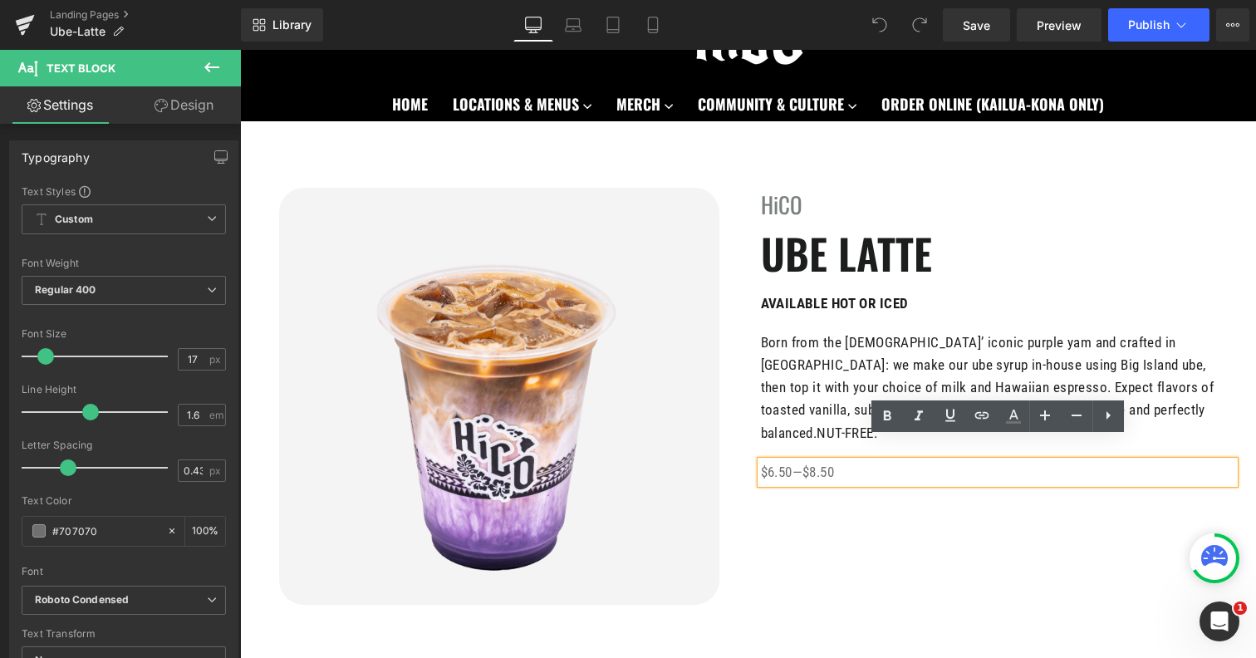
click at [863, 506] on div "Image HiCO Heading UBE LATTE Heading AVAILABLE HOT OR ICED Text Block Born from…" at bounding box center [748, 388] width 997 height 450
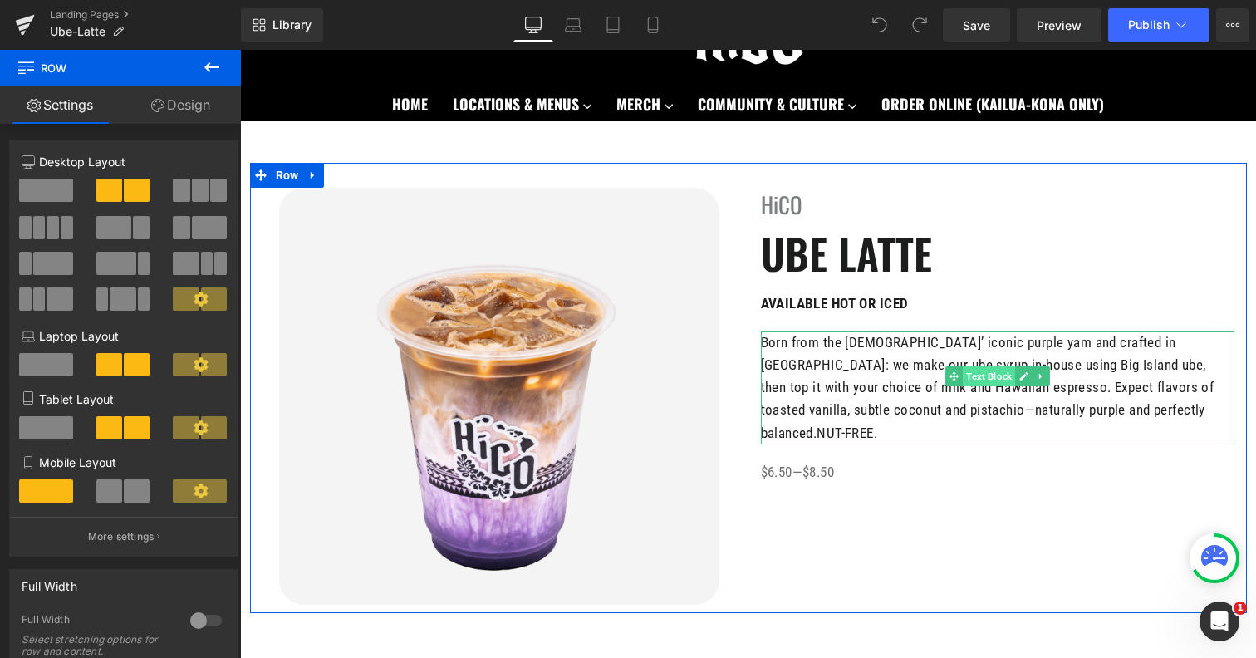
click at [993, 386] on span "Text Block" at bounding box center [989, 376] width 52 height 20
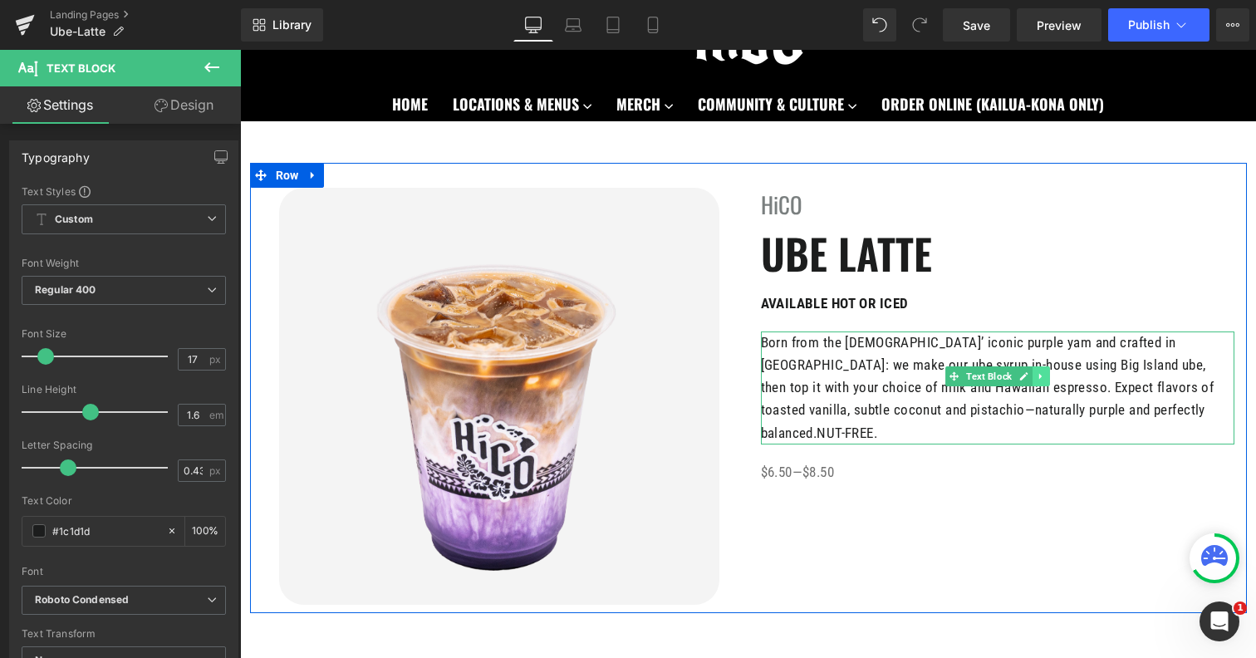
click at [1043, 375] on icon at bounding box center [1040, 376] width 9 height 10
click at [1037, 376] on icon at bounding box center [1032, 376] width 9 height 9
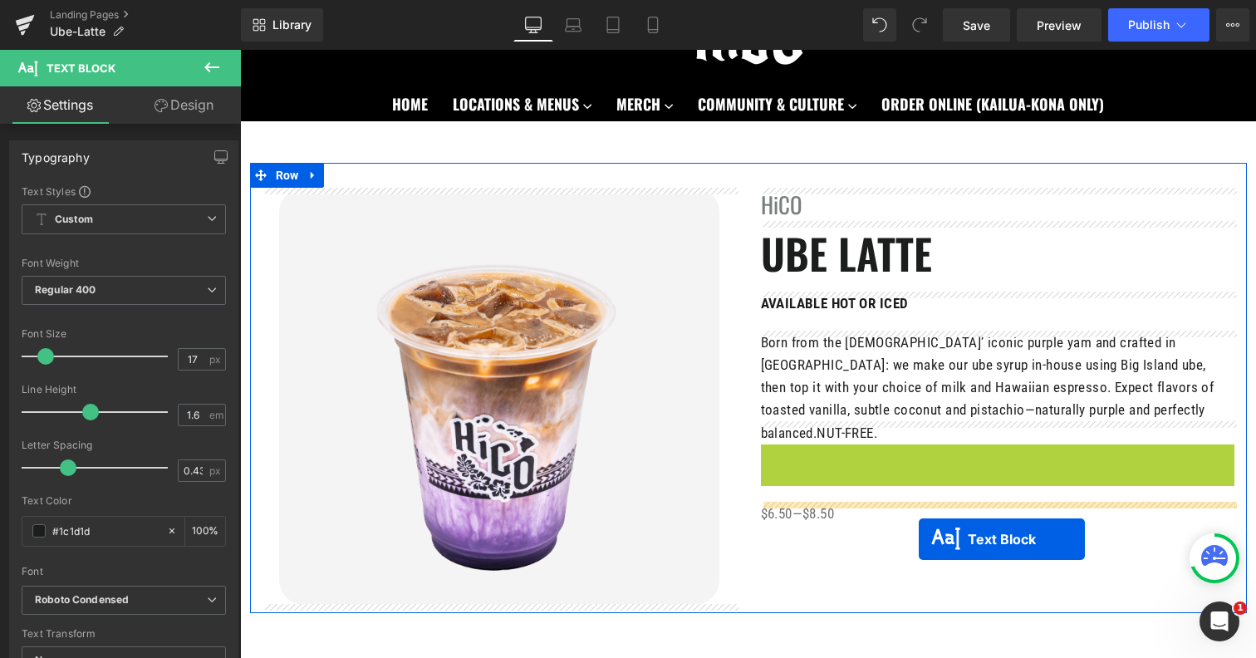
drag, startPoint x: 950, startPoint y: 465, endPoint x: 919, endPoint y: 537, distance: 78.1
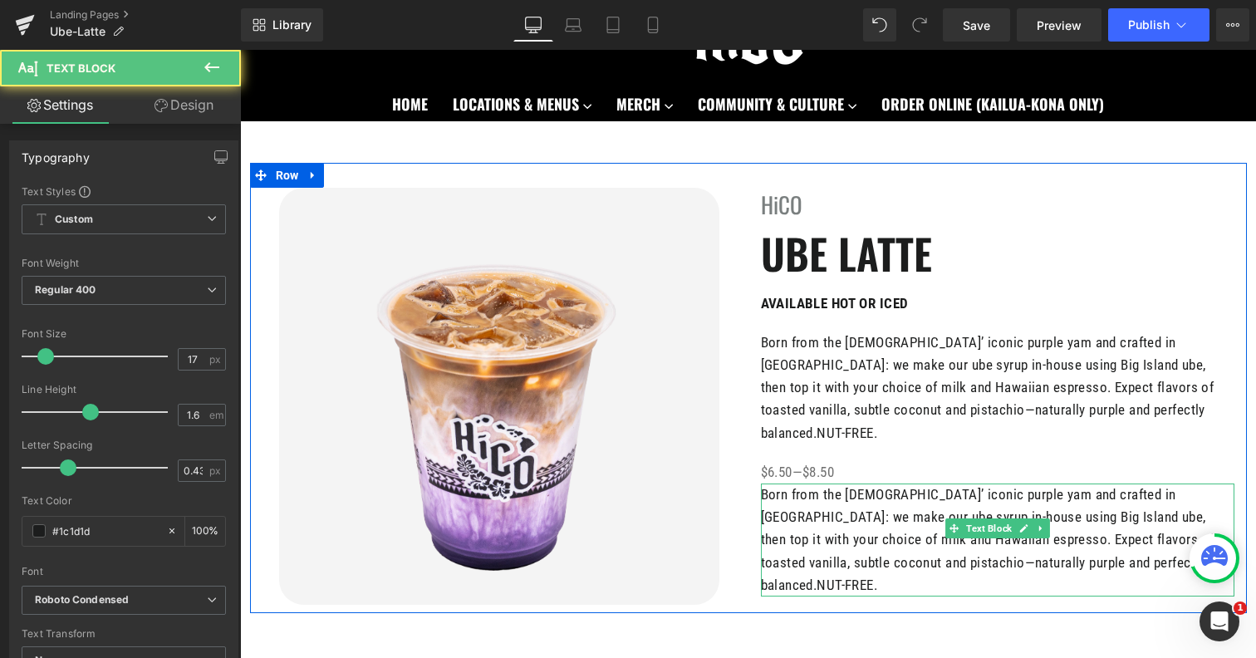
click at [876, 524] on p "Born from the [DEMOGRAPHIC_DATA]’ iconic purple yam and crafted in [GEOGRAPHIC_…" at bounding box center [998, 539] width 474 height 113
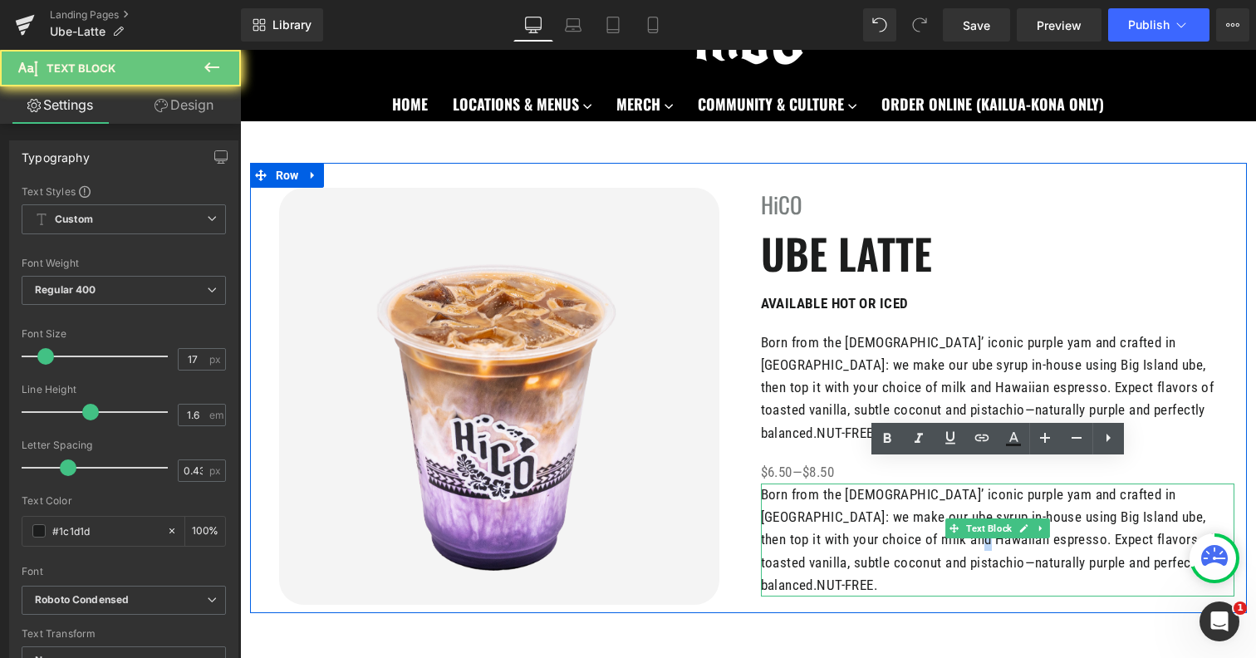
click at [876, 524] on p "Born from the [DEMOGRAPHIC_DATA]’ iconic purple yam and crafted in [GEOGRAPHIC_…" at bounding box center [998, 539] width 474 height 113
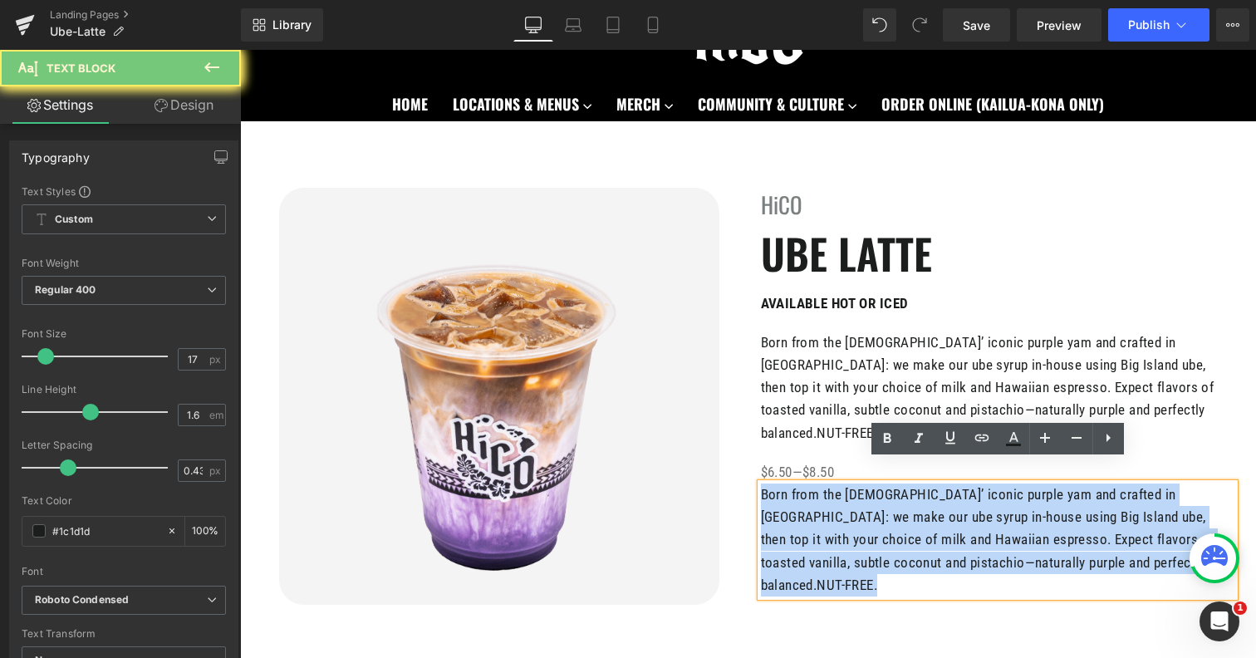
click at [876, 524] on p "Born from the [DEMOGRAPHIC_DATA]’ iconic purple yam and crafted in [GEOGRAPHIC_…" at bounding box center [998, 539] width 474 height 113
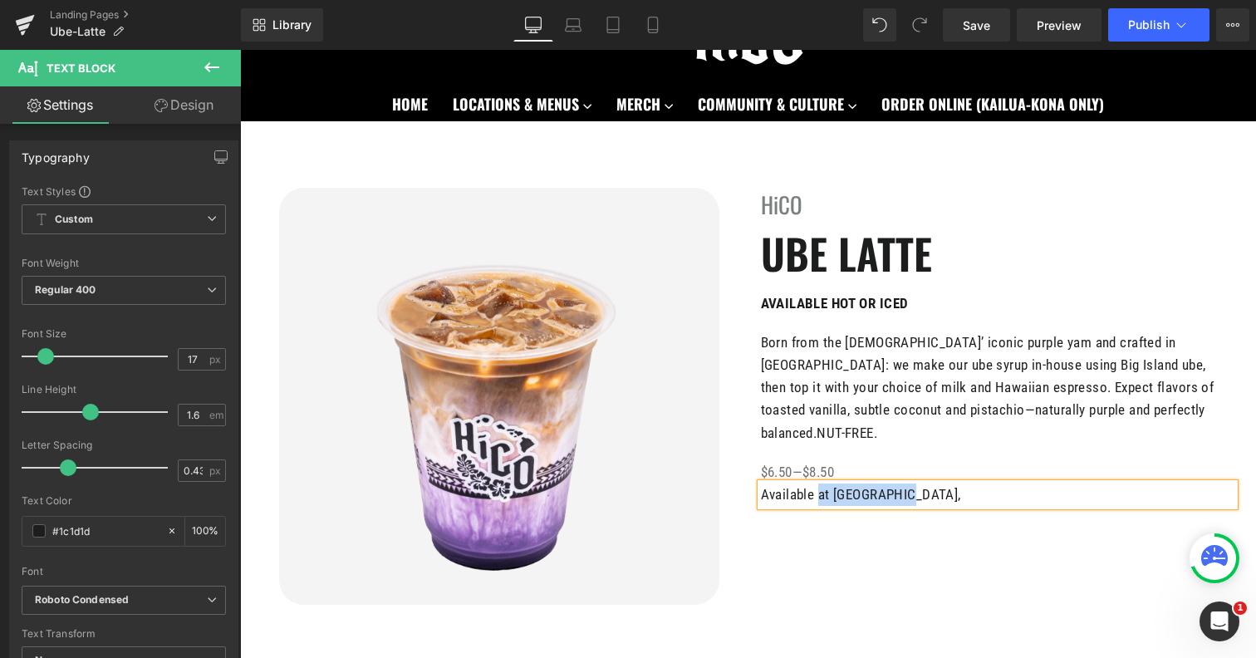
drag, startPoint x: 920, startPoint y: 473, endPoint x: 817, endPoint y: 473, distance: 103.0
click at [817, 483] on p "Available at [GEOGRAPHIC_DATA]," at bounding box center [998, 494] width 474 height 22
click at [827, 549] on div "Image HiCO Heading UBE LATTE Heading AVAILABLE HOT OR ICED Text Block Born from…" at bounding box center [748, 388] width 997 height 450
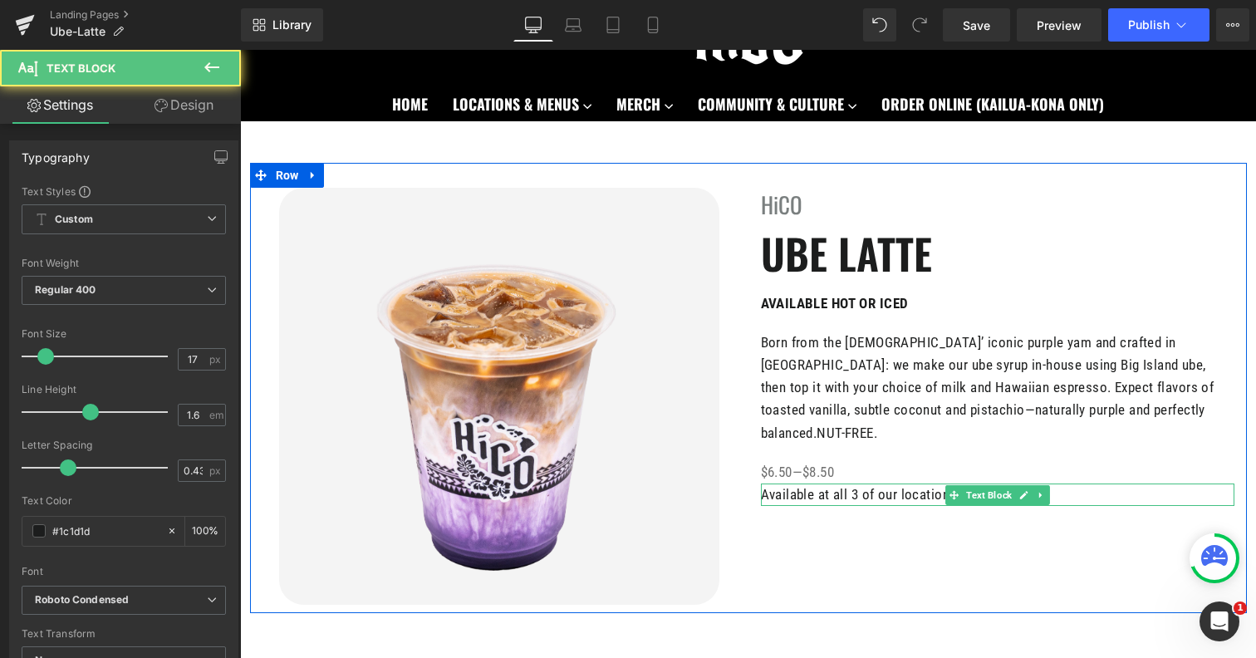
click at [770, 483] on p "Available at all 3 of our locations" at bounding box center [998, 494] width 474 height 22
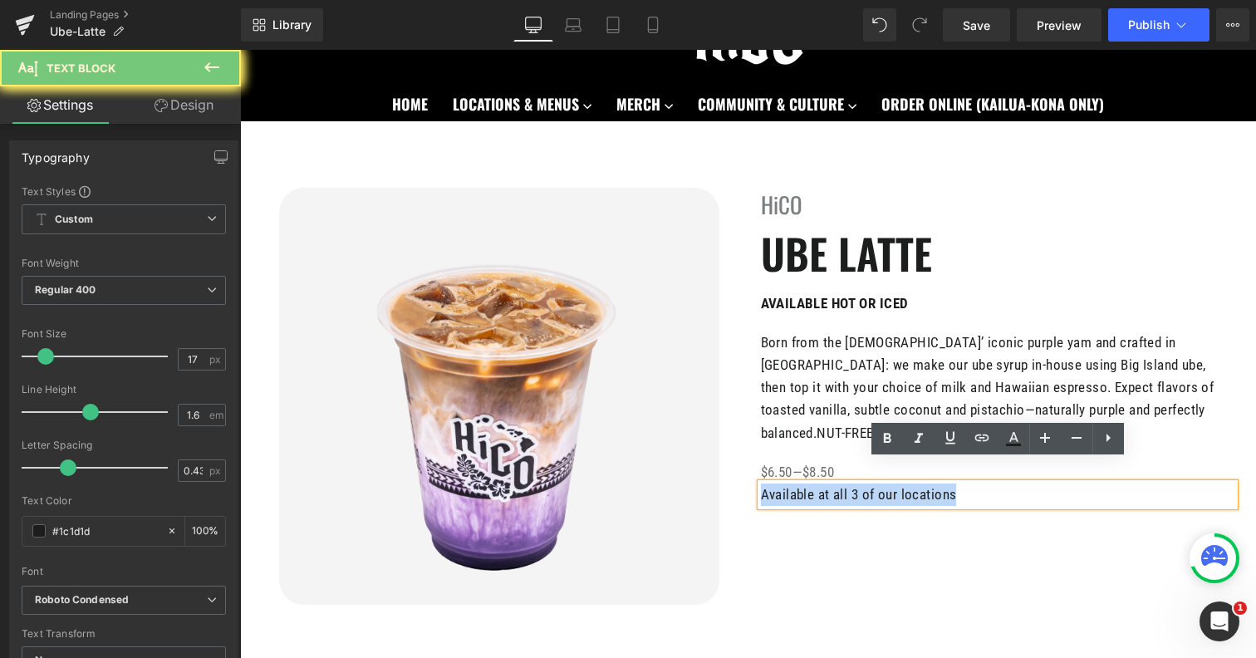
click at [770, 483] on p "Available at all 3 of our locations" at bounding box center [998, 494] width 474 height 22
click at [919, 439] on icon at bounding box center [919, 439] width 20 height 20
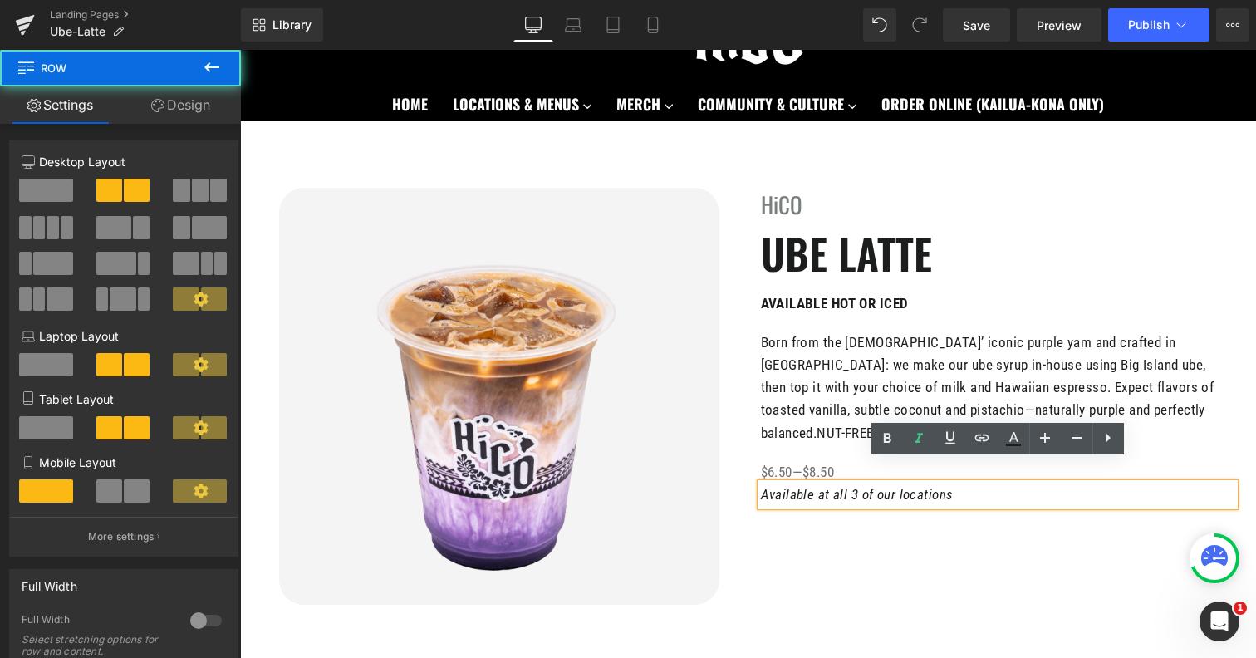
click at [886, 537] on div "Image HiCO Heading UBE LATTE Heading AVAILABLE HOT OR ICED Text Block Born from…" at bounding box center [748, 388] width 997 height 450
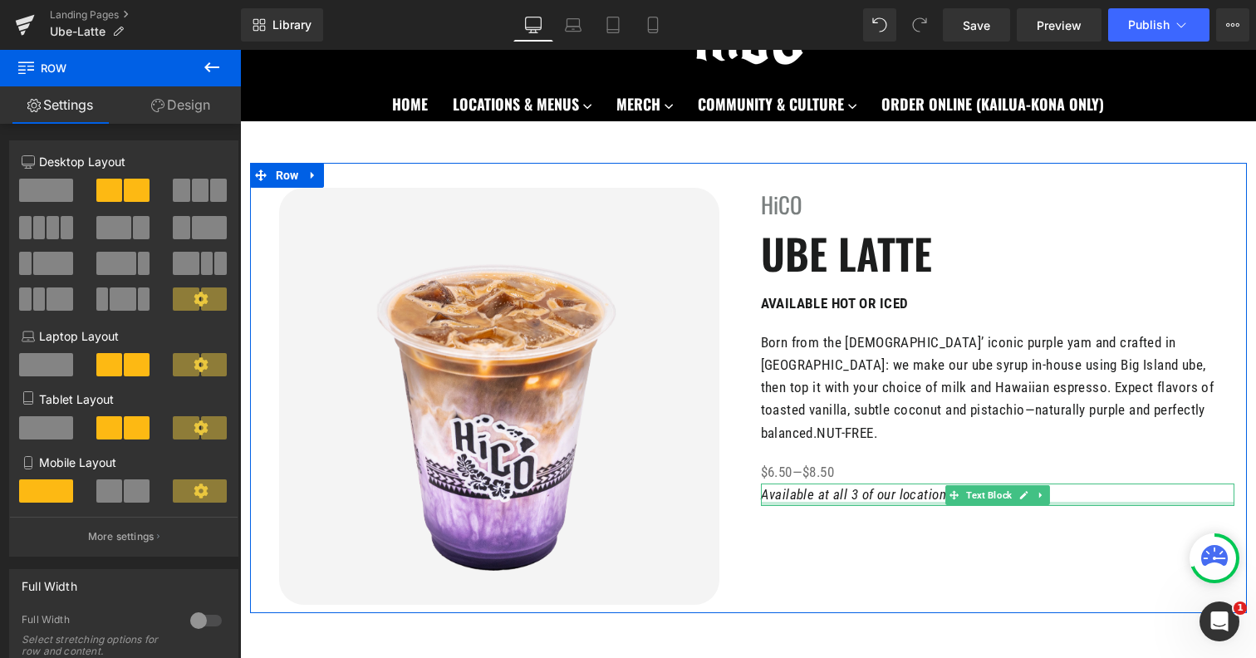
click at [775, 502] on div at bounding box center [998, 504] width 474 height 4
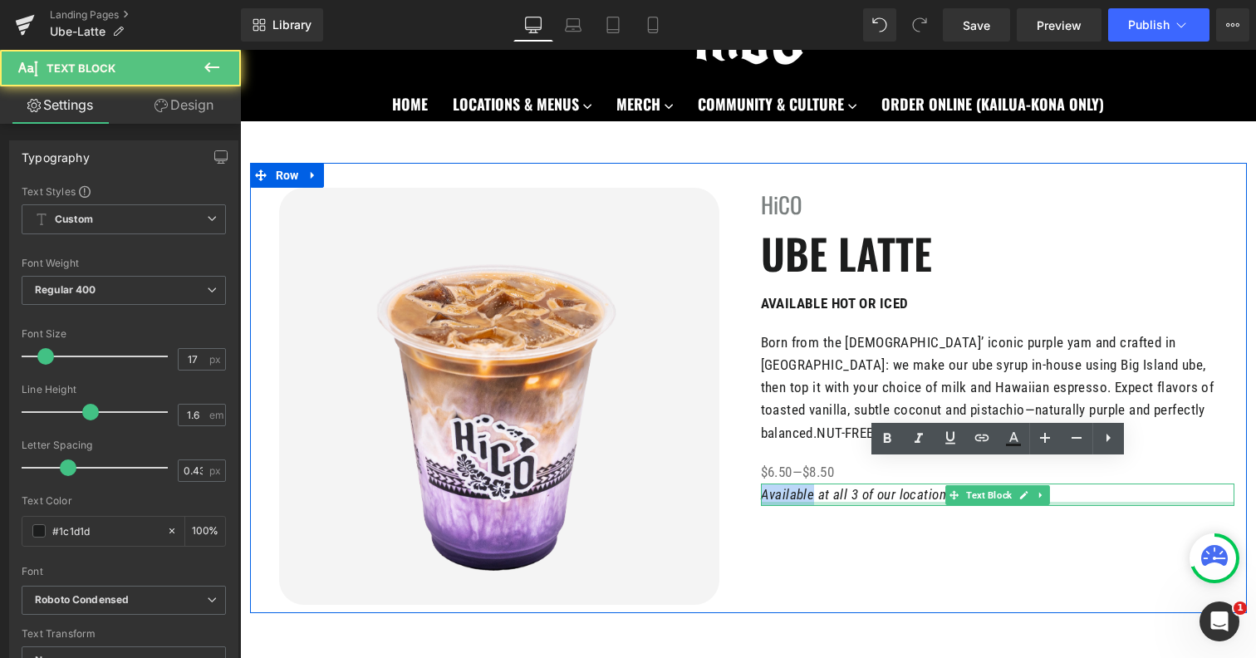
click at [775, 486] on icon "Available at all 3 of our locations" at bounding box center [857, 494] width 193 height 17
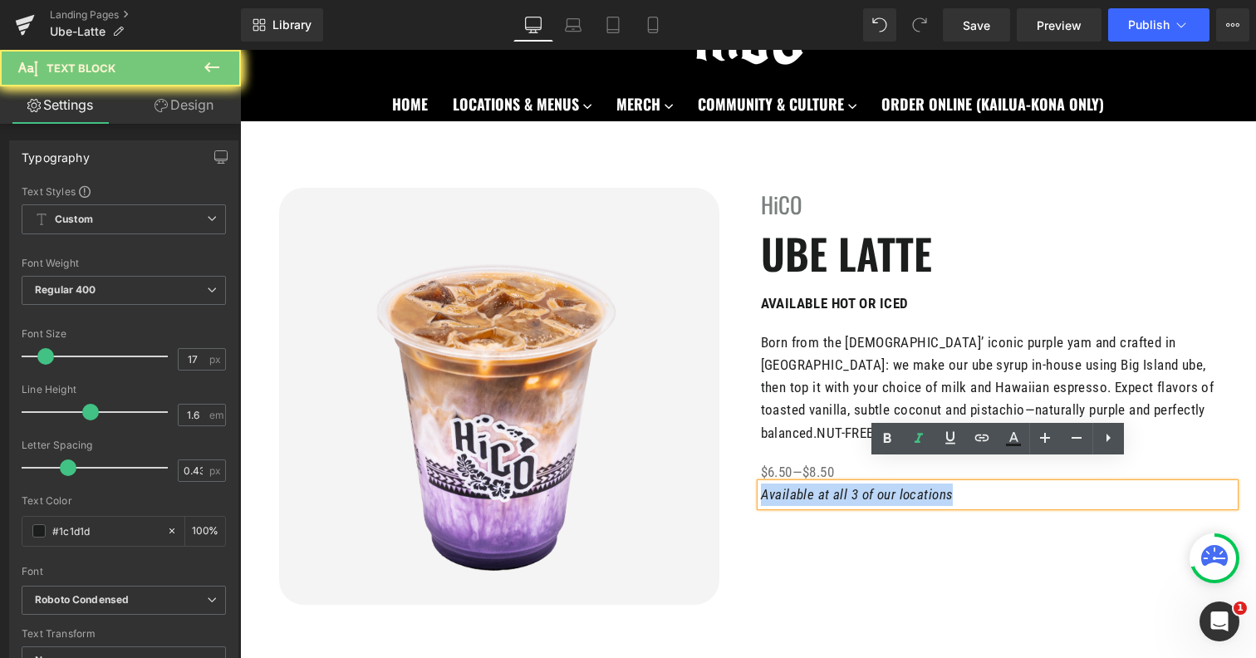
click at [775, 486] on icon "Available at all 3 of our locations" at bounding box center [857, 494] width 193 height 17
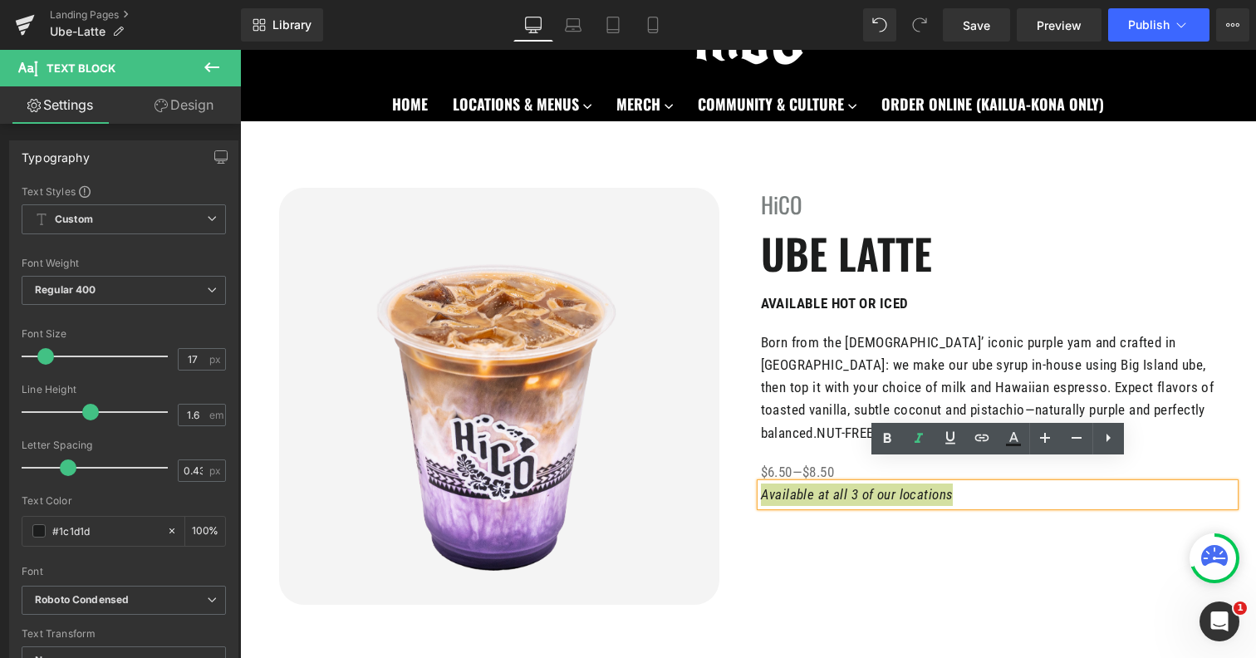
click at [208, 102] on link "Design" at bounding box center [184, 104] width 120 height 37
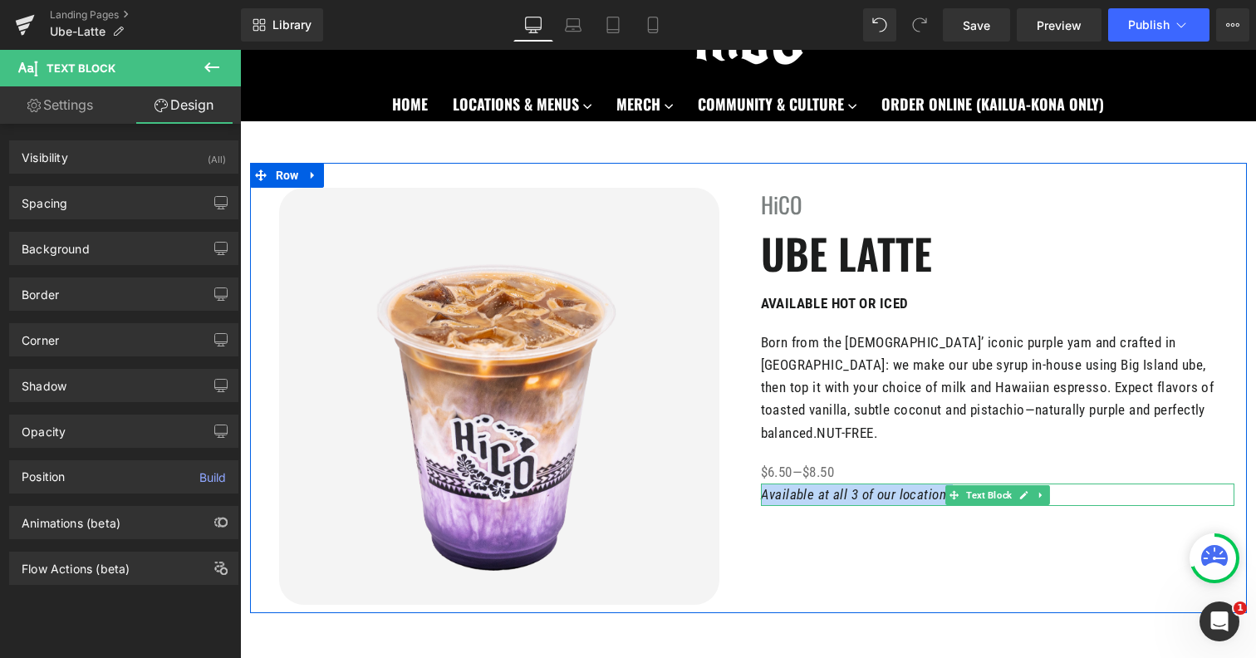
click at [873, 486] on icon "Available at all 3 of our locations" at bounding box center [857, 494] width 193 height 17
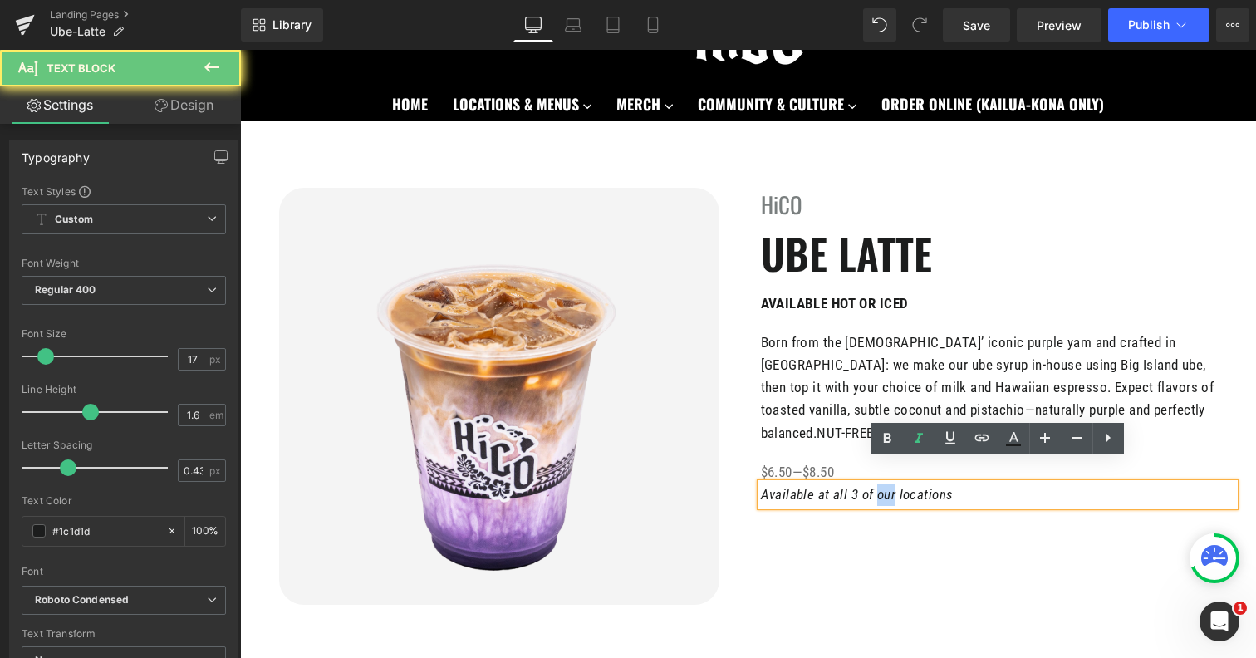
click at [873, 486] on icon "Available at all 3 of our locations" at bounding box center [857, 494] width 193 height 17
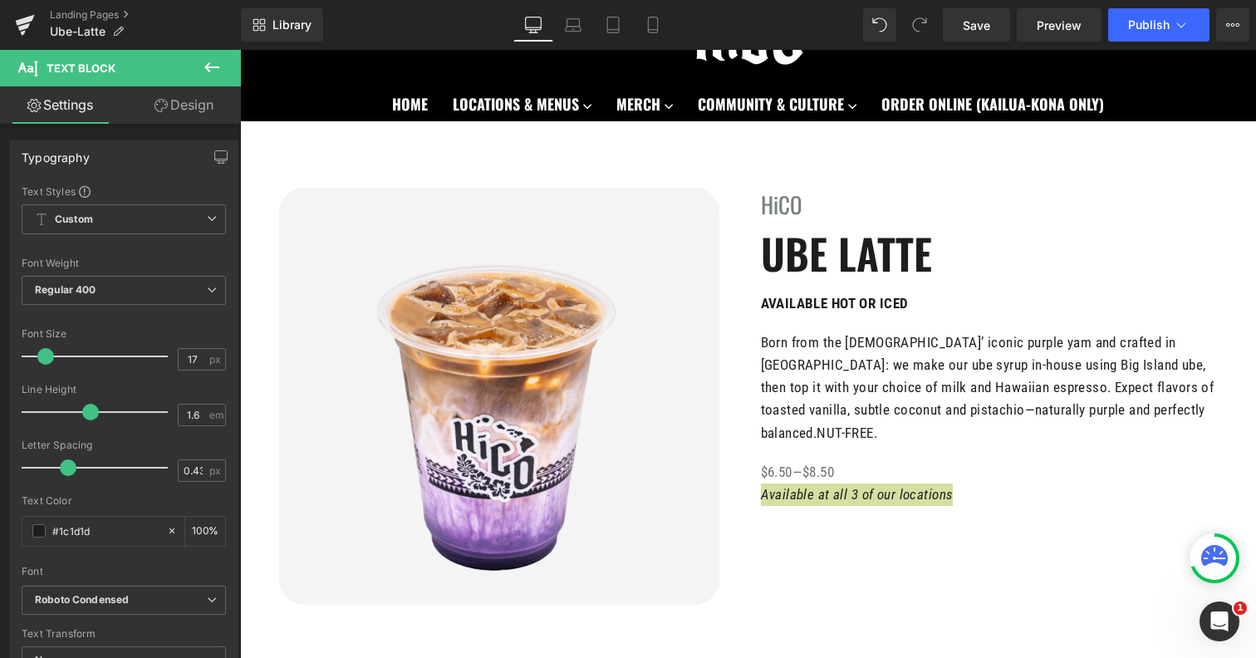
click at [204, 102] on link "Design" at bounding box center [184, 104] width 120 height 37
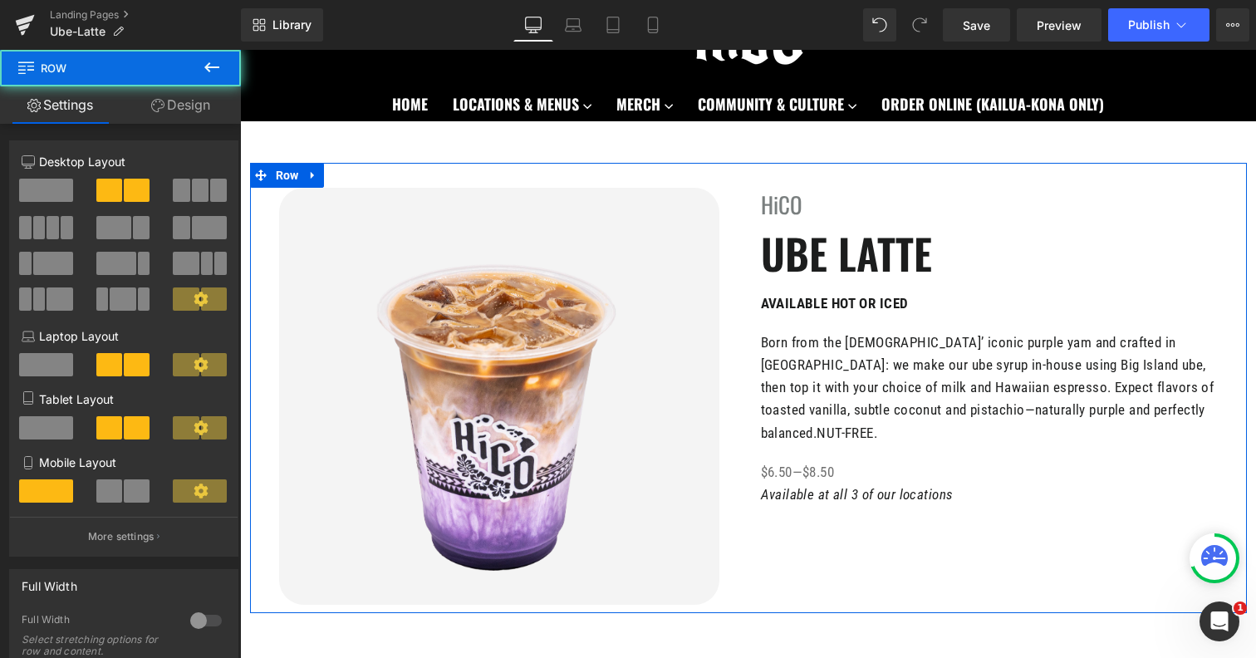
click at [794, 545] on div "Image HiCO Heading UBE LATTE Heading AVAILABLE HOT OR ICED Text Block Born from…" at bounding box center [748, 388] width 997 height 450
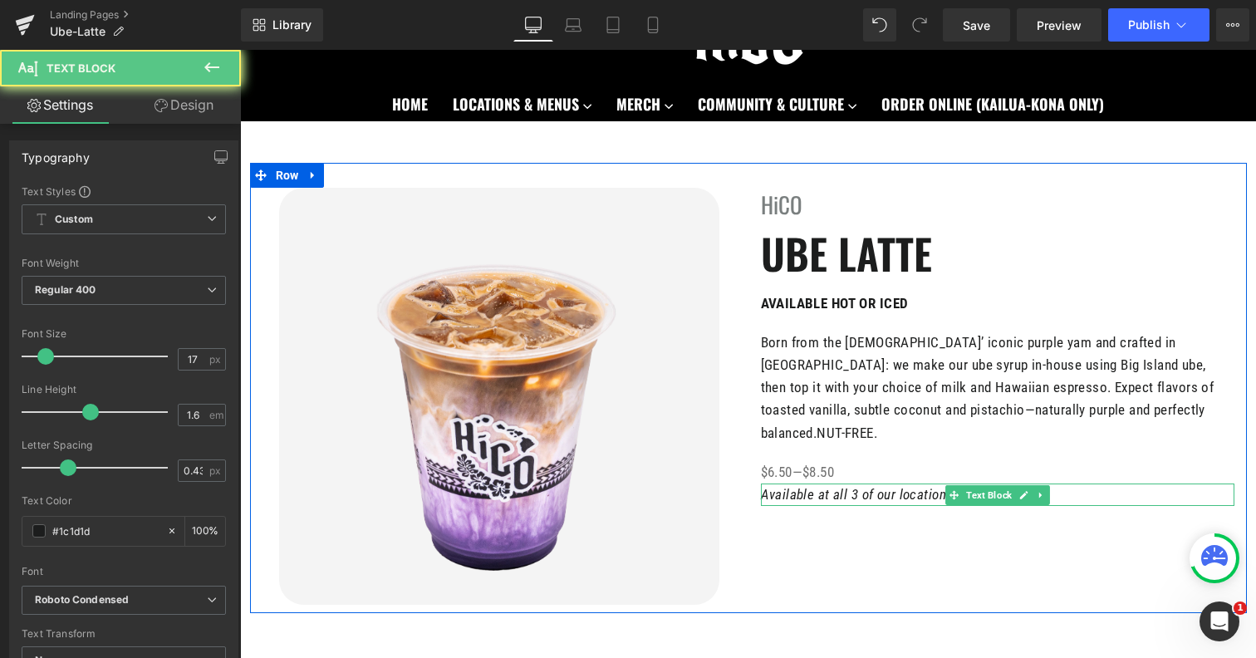
click at [824, 486] on icon "Available at all 3 of our locations" at bounding box center [857, 494] width 193 height 17
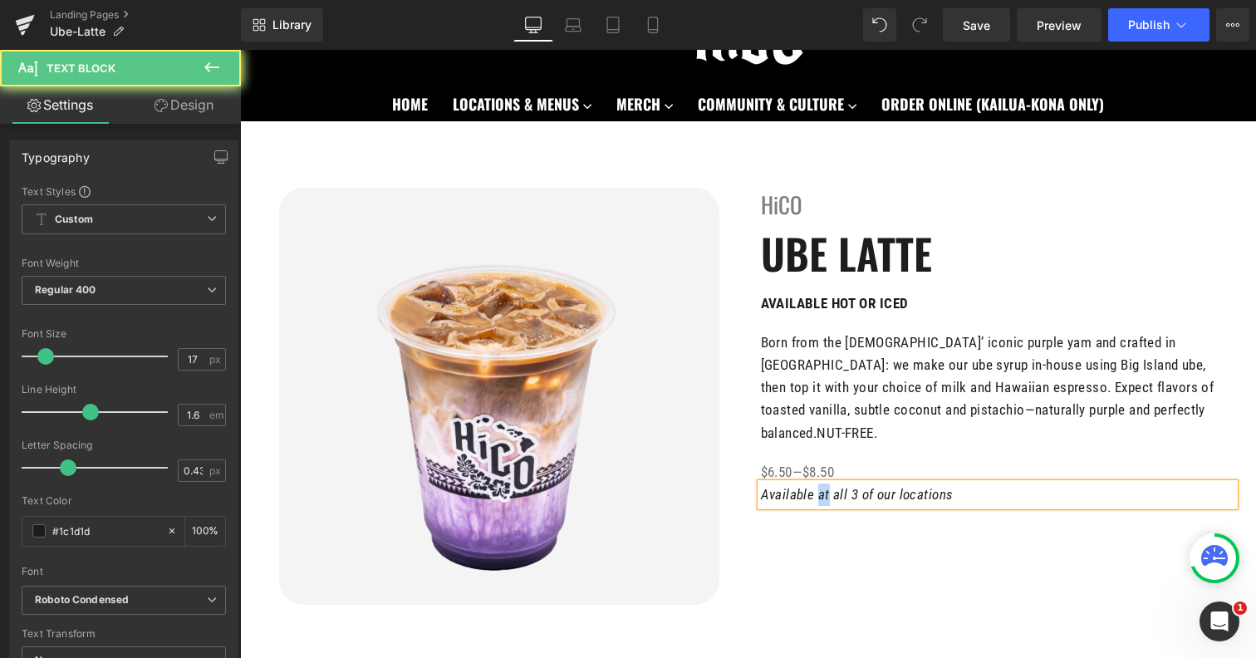
click at [824, 486] on icon "Available at all 3 of our locations" at bounding box center [857, 494] width 193 height 17
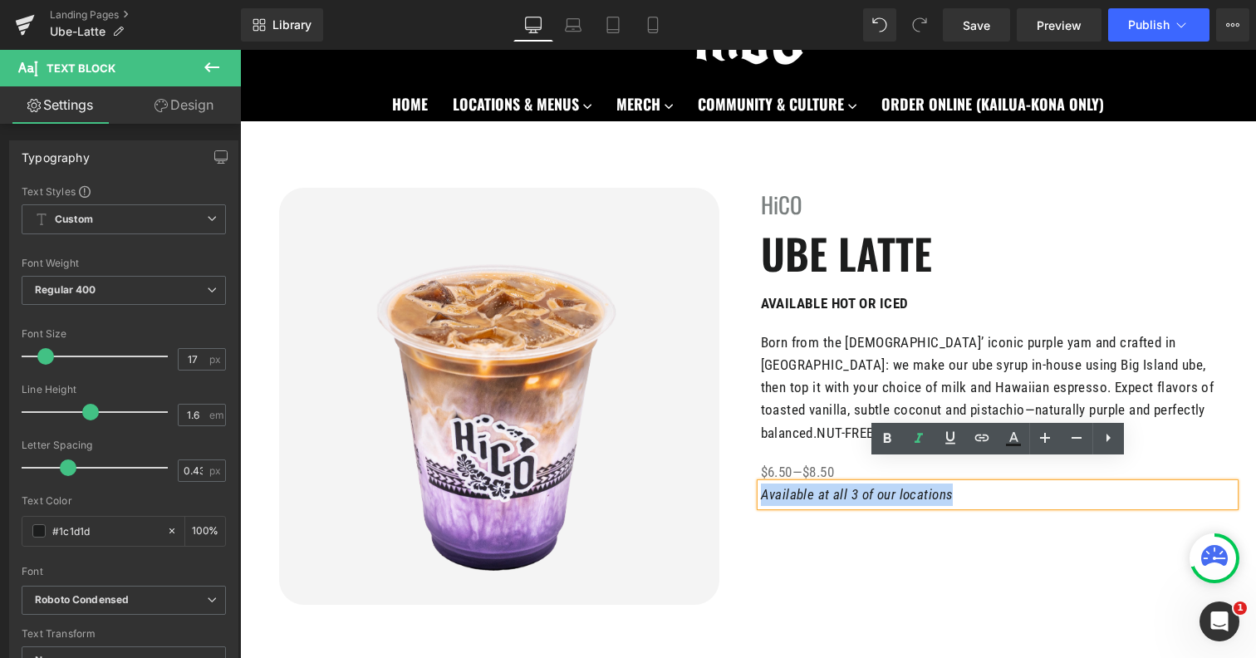
click at [824, 486] on icon "Available at all 3 of our locations" at bounding box center [857, 494] width 193 height 17
click at [1016, 449] on link at bounding box center [1014, 439] width 32 height 32
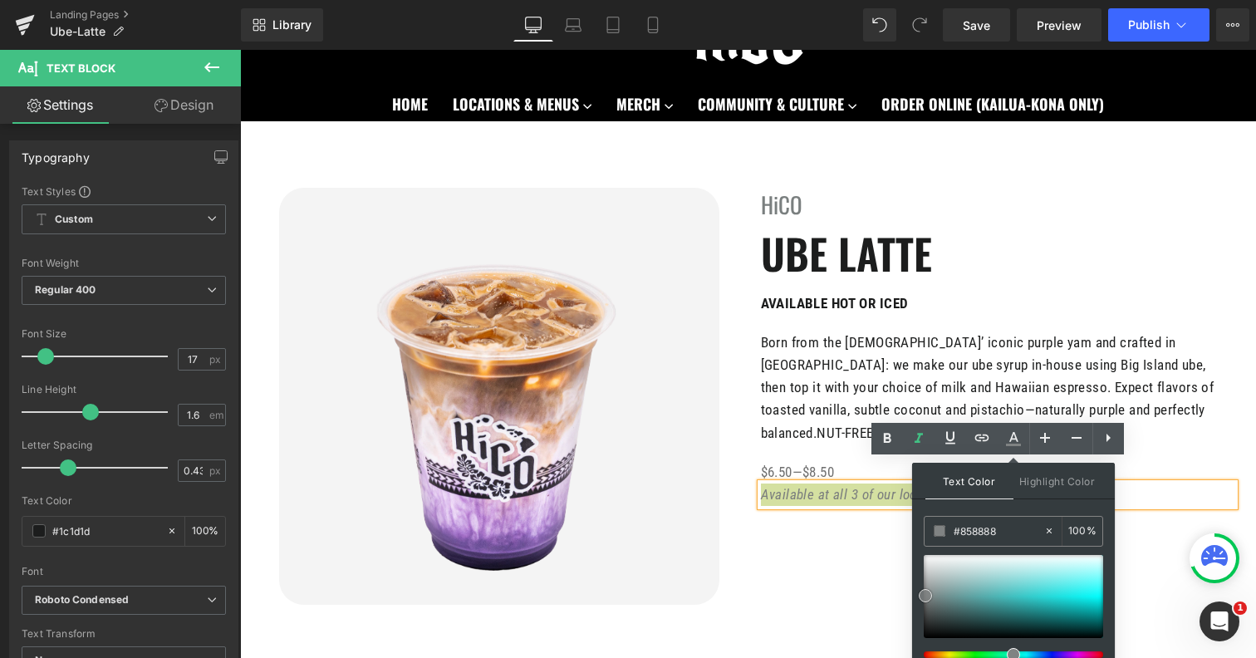
type input "#888a8a"
click at [925, 593] on div at bounding box center [1013, 596] width 179 height 83
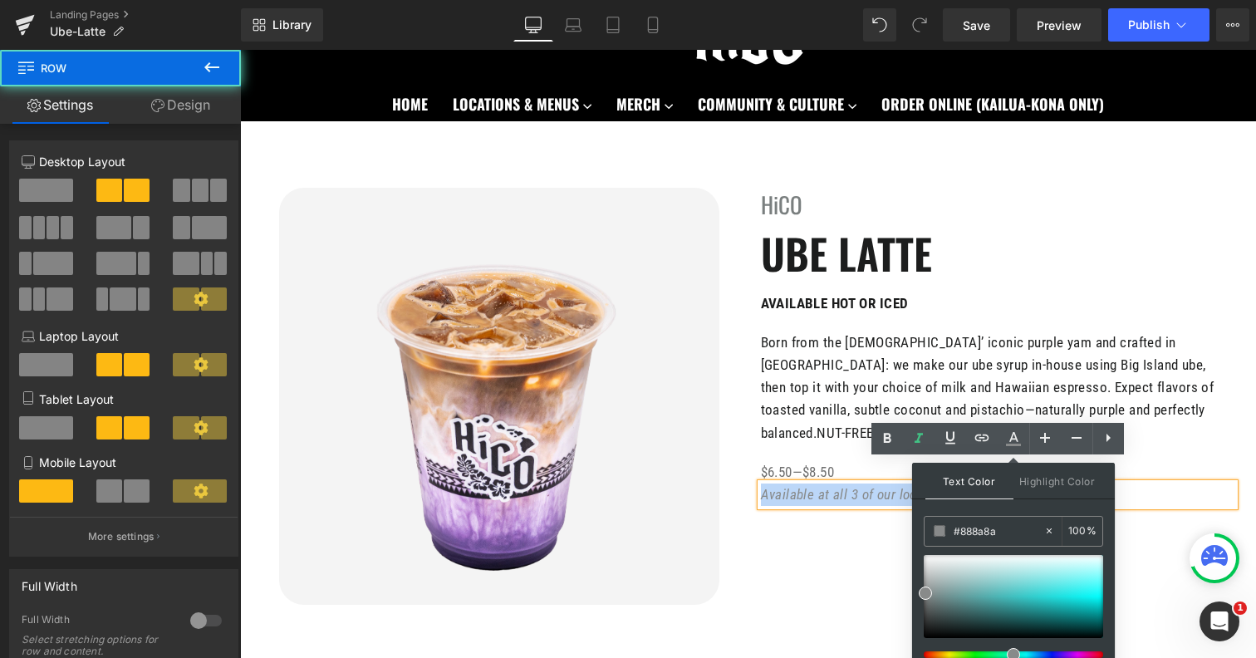
click at [791, 561] on div "Image HiCO Heading UBE LATTE Heading AVAILABLE HOT OR ICED Text Block Born from…" at bounding box center [748, 388] width 997 height 450
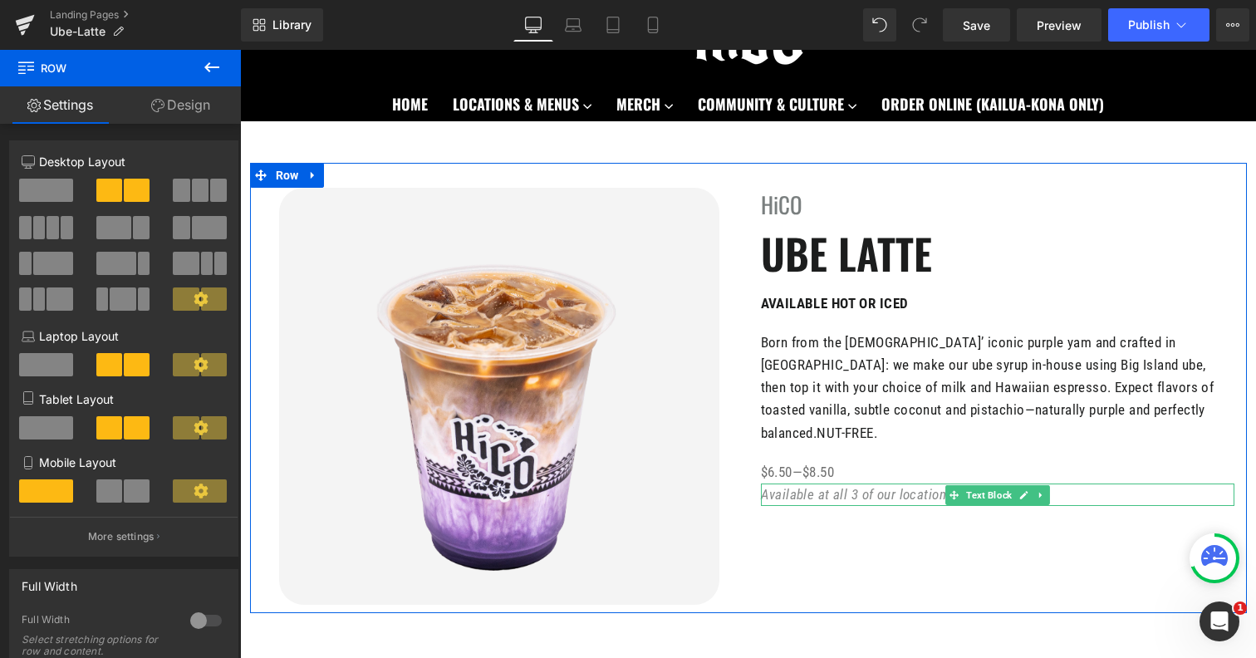
click at [930, 486] on icon "Available at all 3 of our locations" at bounding box center [857, 494] width 193 height 17
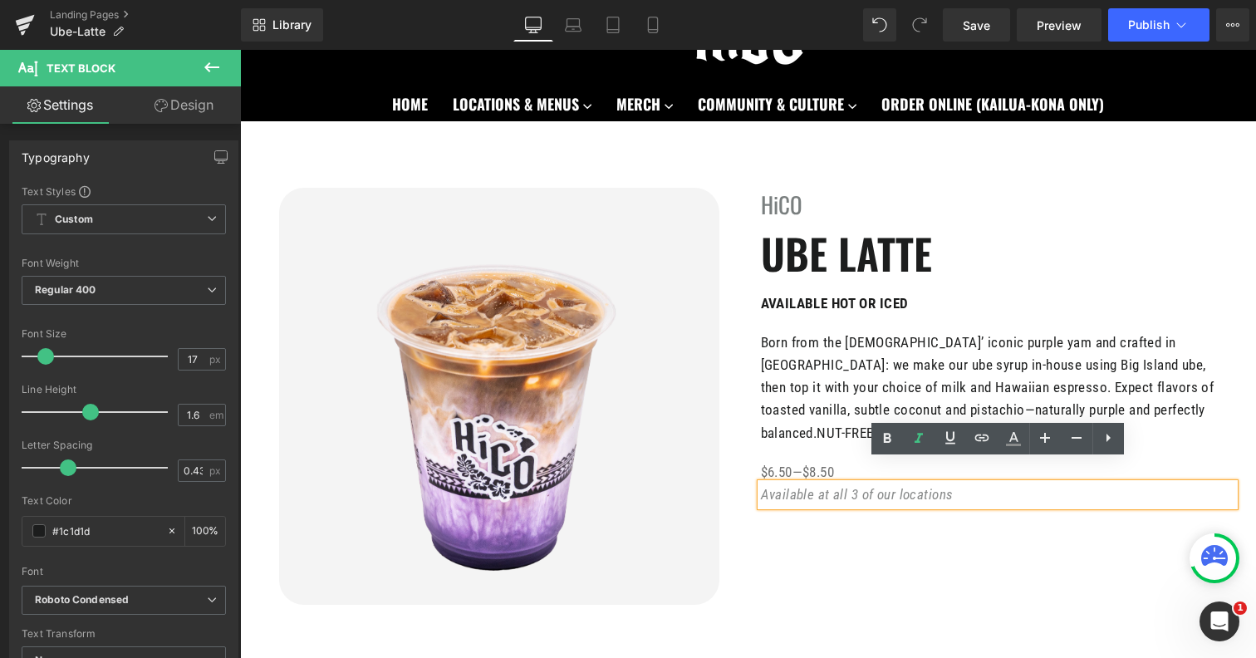
click at [947, 486] on icon "Available at all 3 of our locations" at bounding box center [857, 494] width 193 height 17
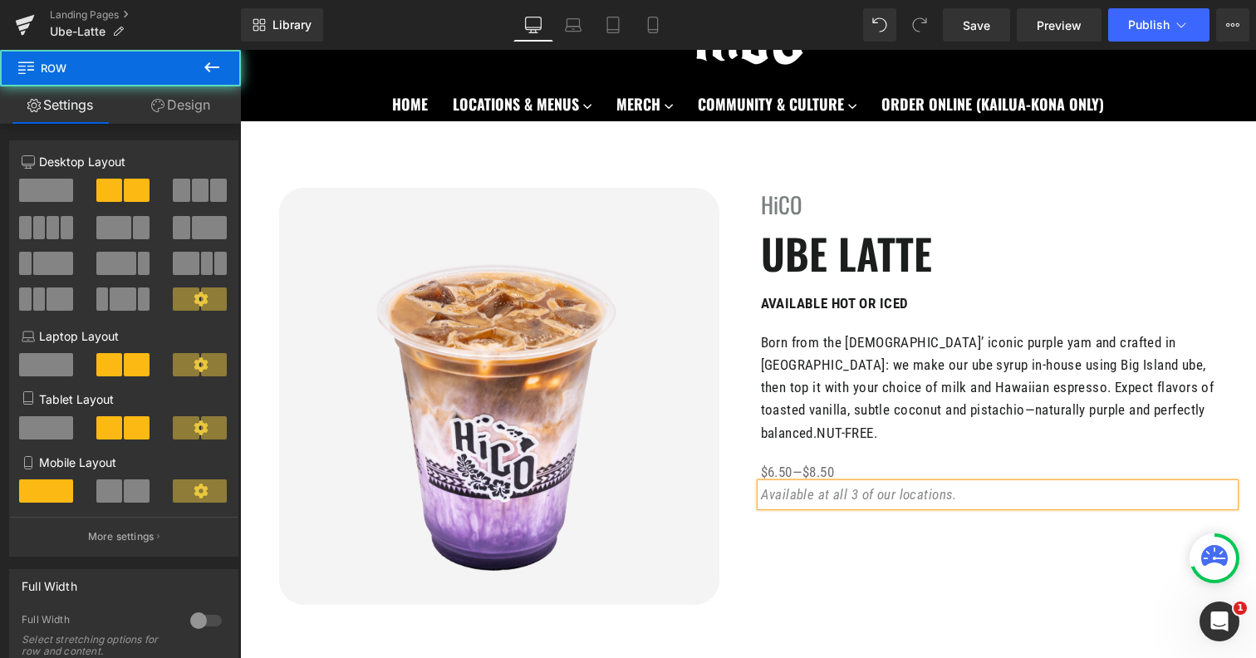
click at [895, 546] on div "Image HiCO Heading UBE LATTE Heading AVAILABLE HOT OR ICED Text Block Born from…" at bounding box center [748, 388] width 997 height 450
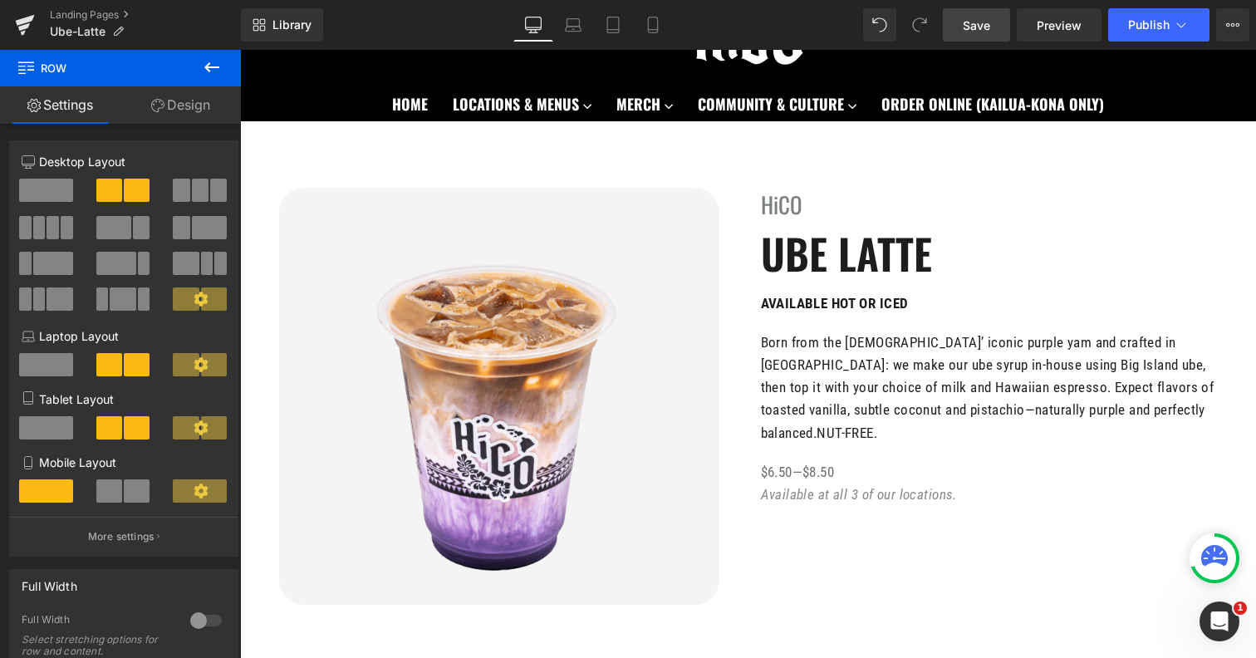
click at [968, 31] on span "Save" at bounding box center [976, 25] width 27 height 17
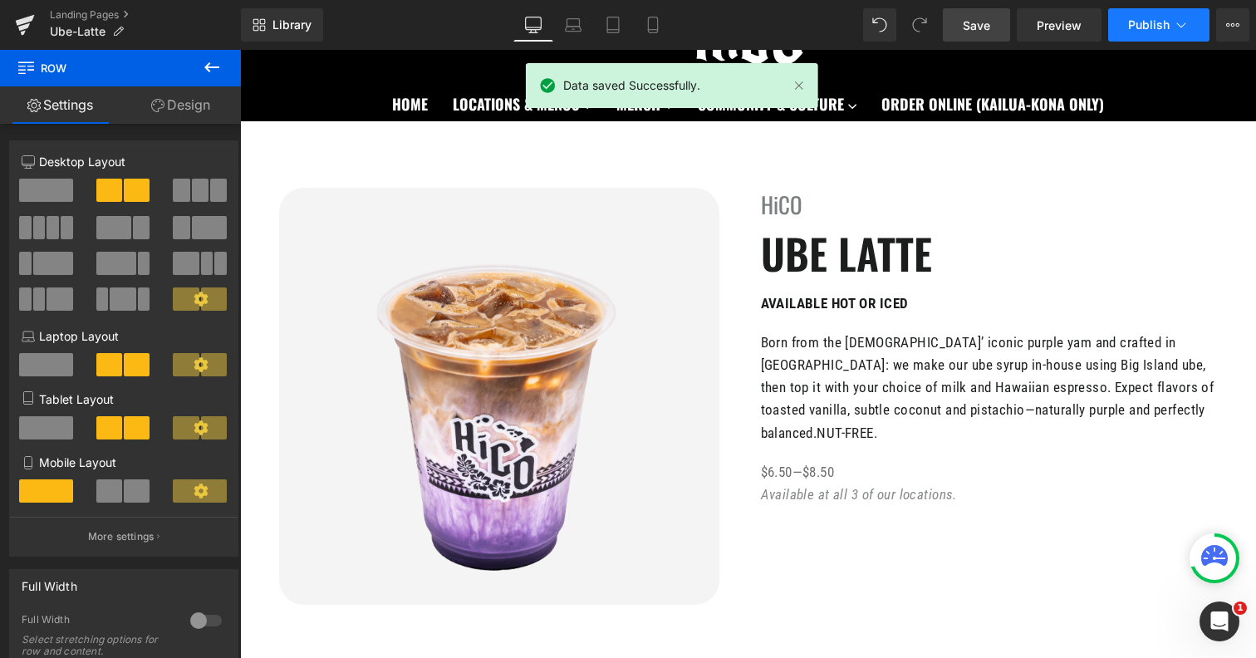
click at [1168, 33] on button "Publish" at bounding box center [1158, 24] width 101 height 33
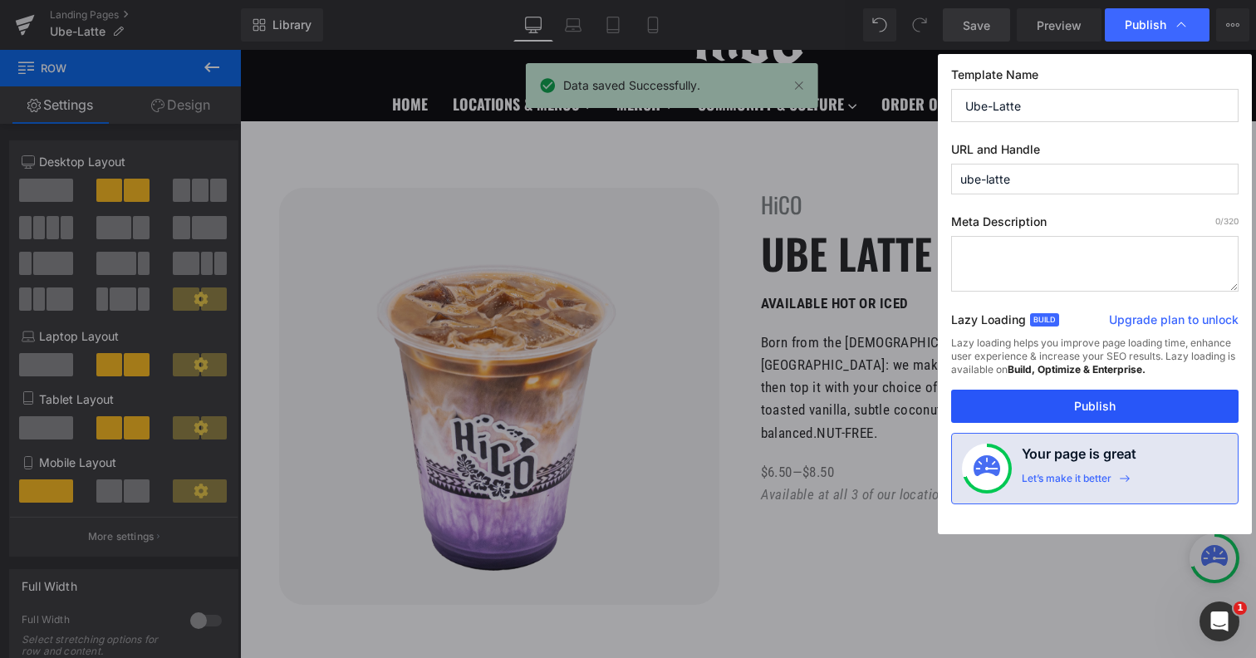
click at [1044, 407] on button "Publish" at bounding box center [1094, 406] width 287 height 33
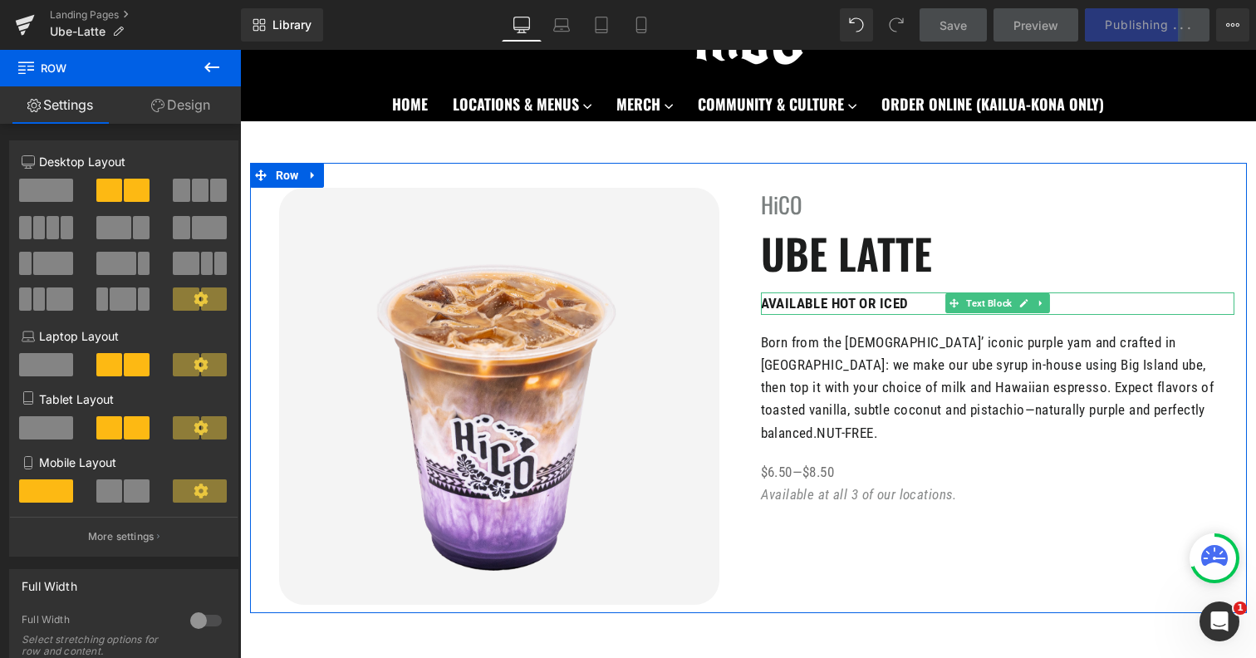
click at [839, 297] on strong "AVAILABLE HOT OR ICED" at bounding box center [835, 303] width 148 height 17
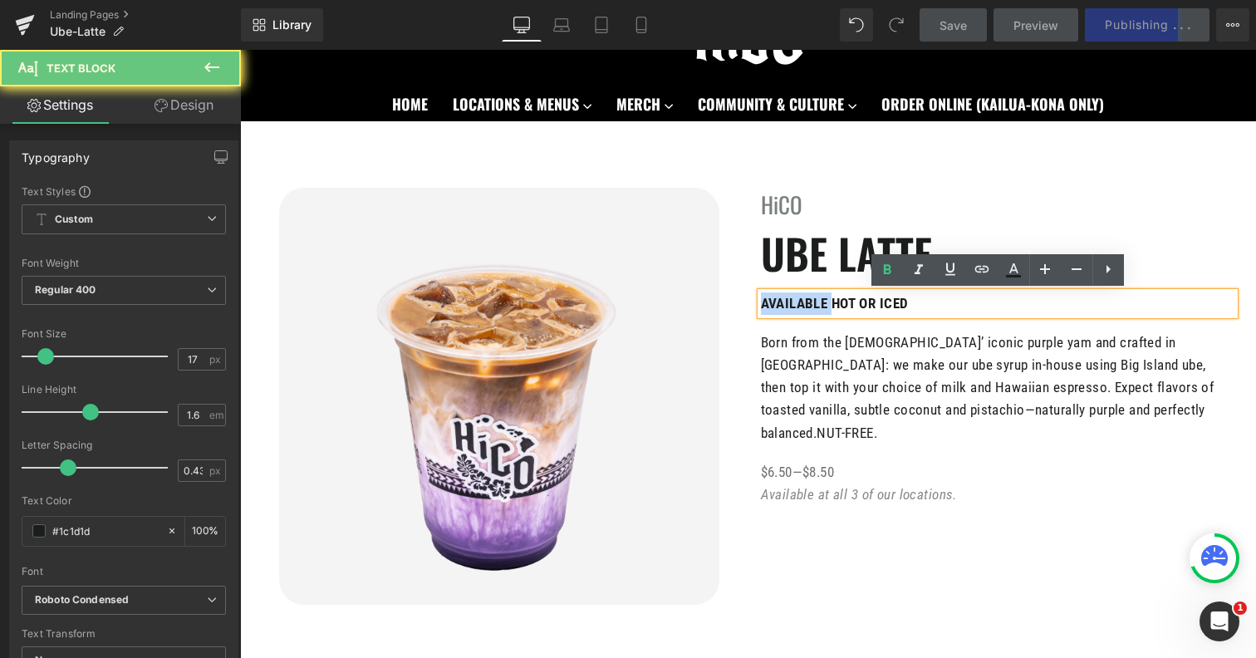
drag, startPoint x: 831, startPoint y: 301, endPoint x: 729, endPoint y: 297, distance: 101.4
click at [734, 298] on div "Image HiCO Heading UBE LATTE Heading AVAILABLE HOT OR ICED Text Block Born from…" at bounding box center [748, 388] width 997 height 450
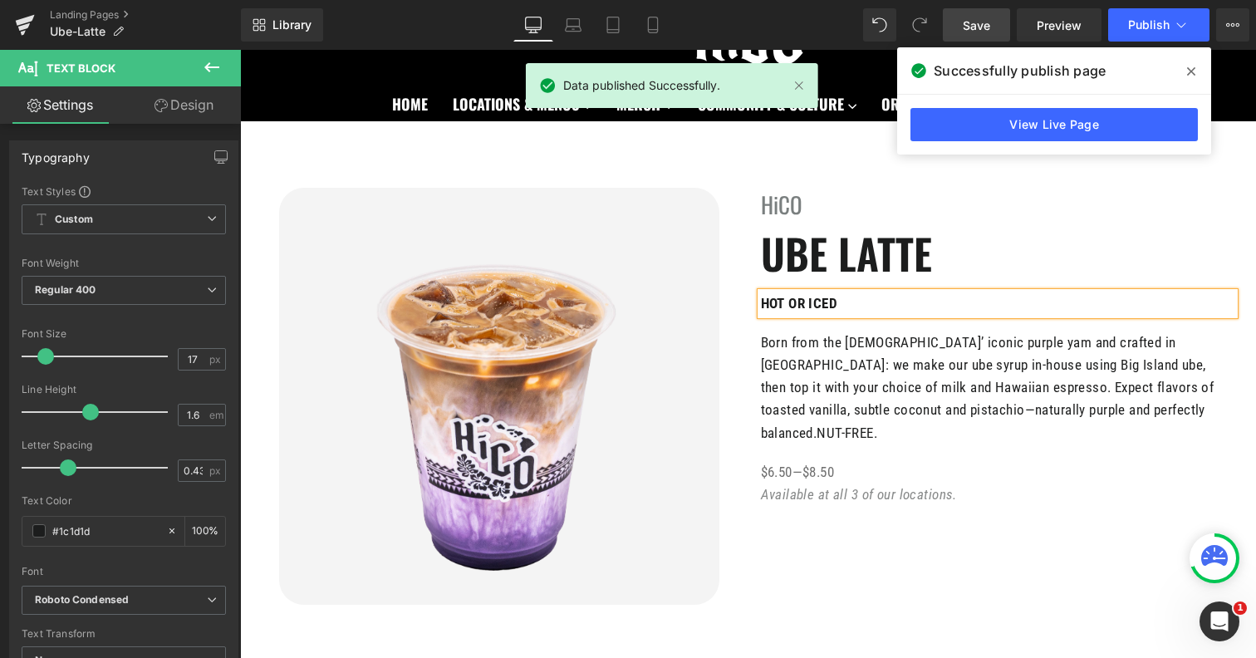
click at [798, 310] on strong "HOT OR ICED" at bounding box center [799, 303] width 77 height 17
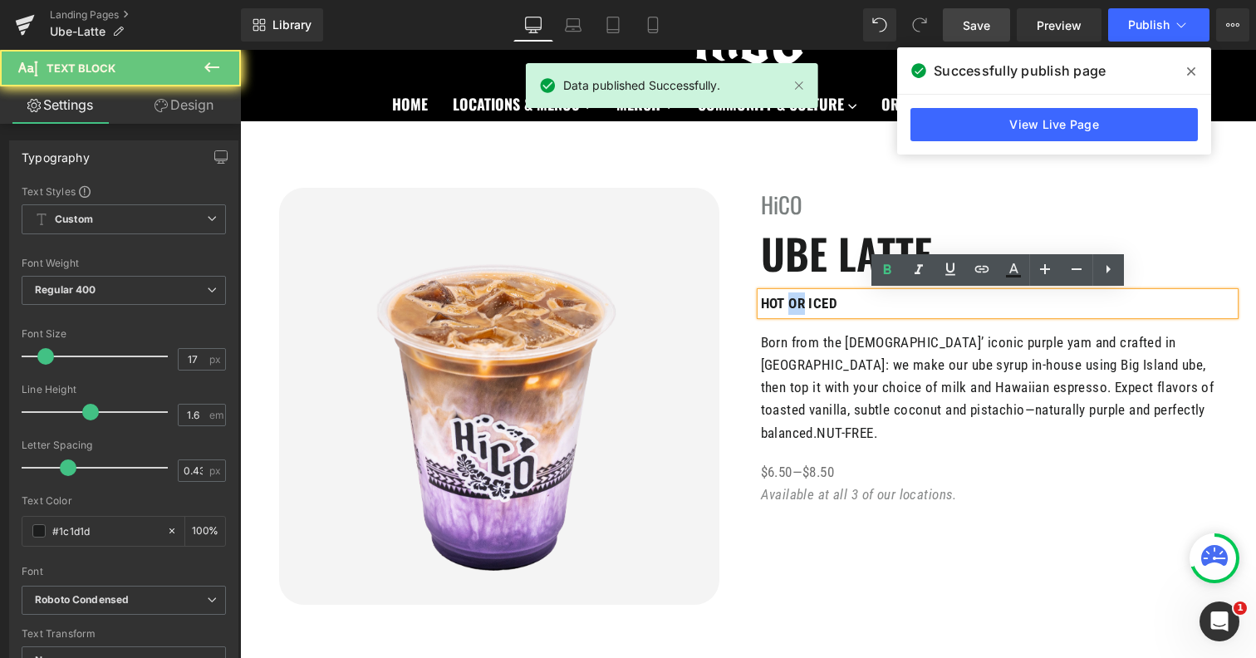
click at [798, 310] on strong "HOT OR ICED" at bounding box center [799, 303] width 77 height 17
click at [798, 308] on strong "HOT OR ICED" at bounding box center [799, 303] width 77 height 17
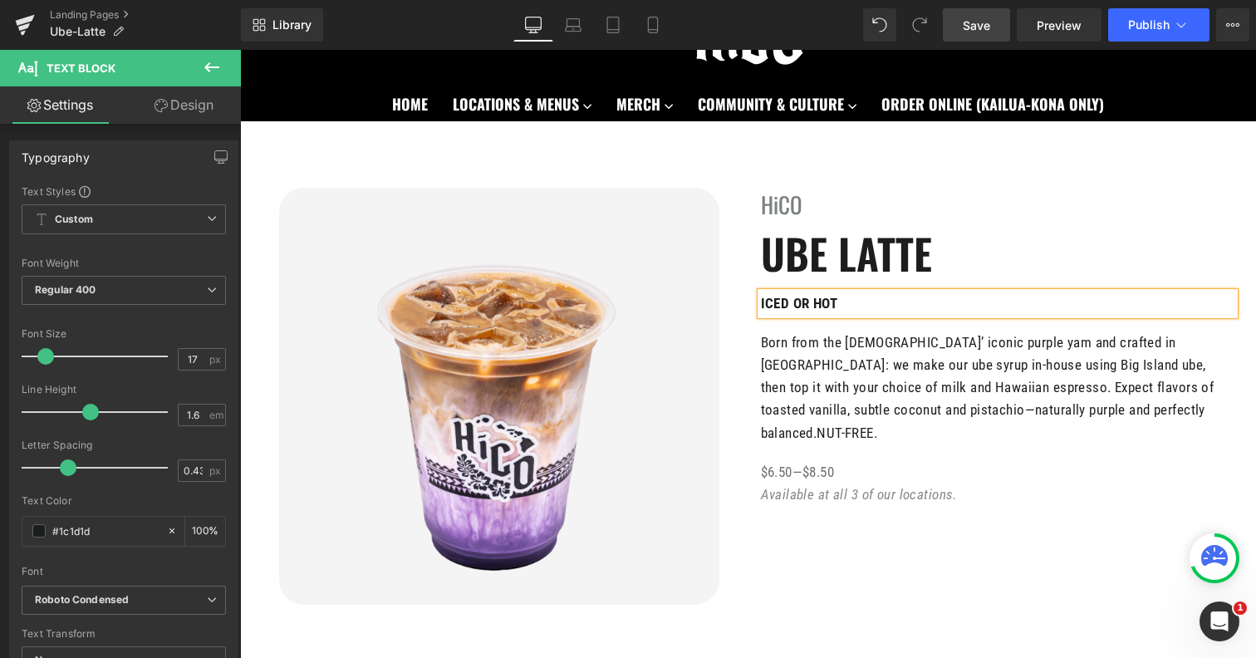
click at [766, 300] on strong "ICED OR HOT" at bounding box center [799, 303] width 77 height 17
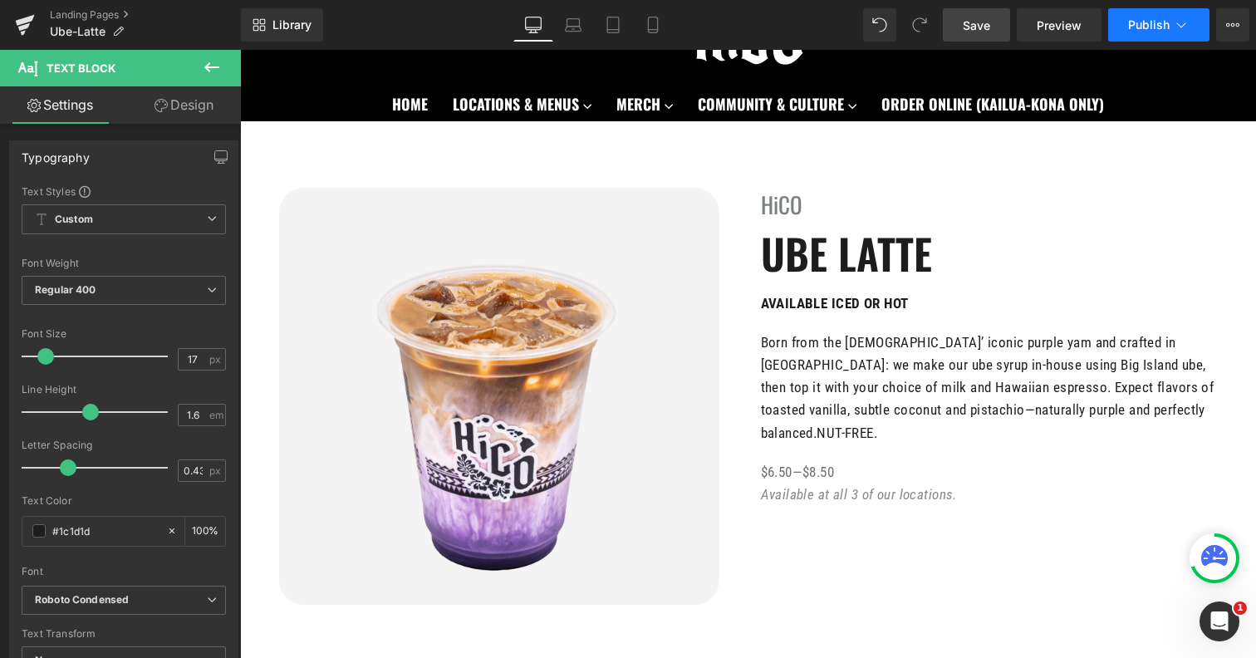
click at [1162, 27] on span "Publish" at bounding box center [1149, 24] width 42 height 13
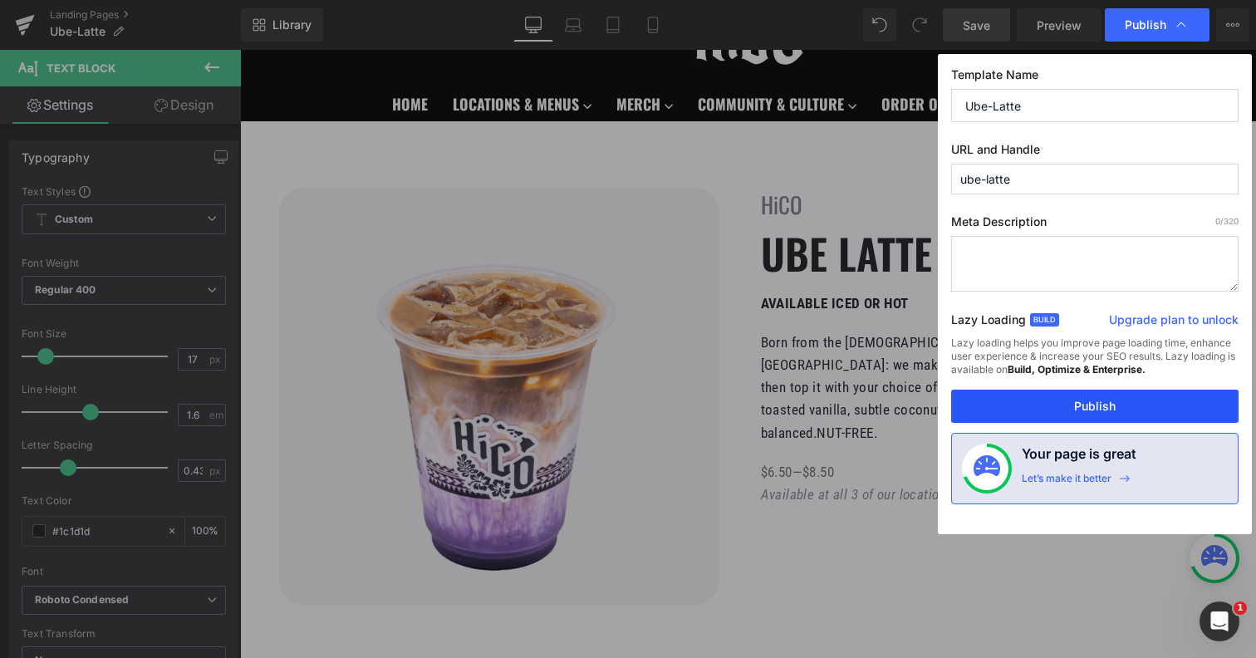
click at [1053, 409] on button "Publish" at bounding box center [1094, 406] width 287 height 33
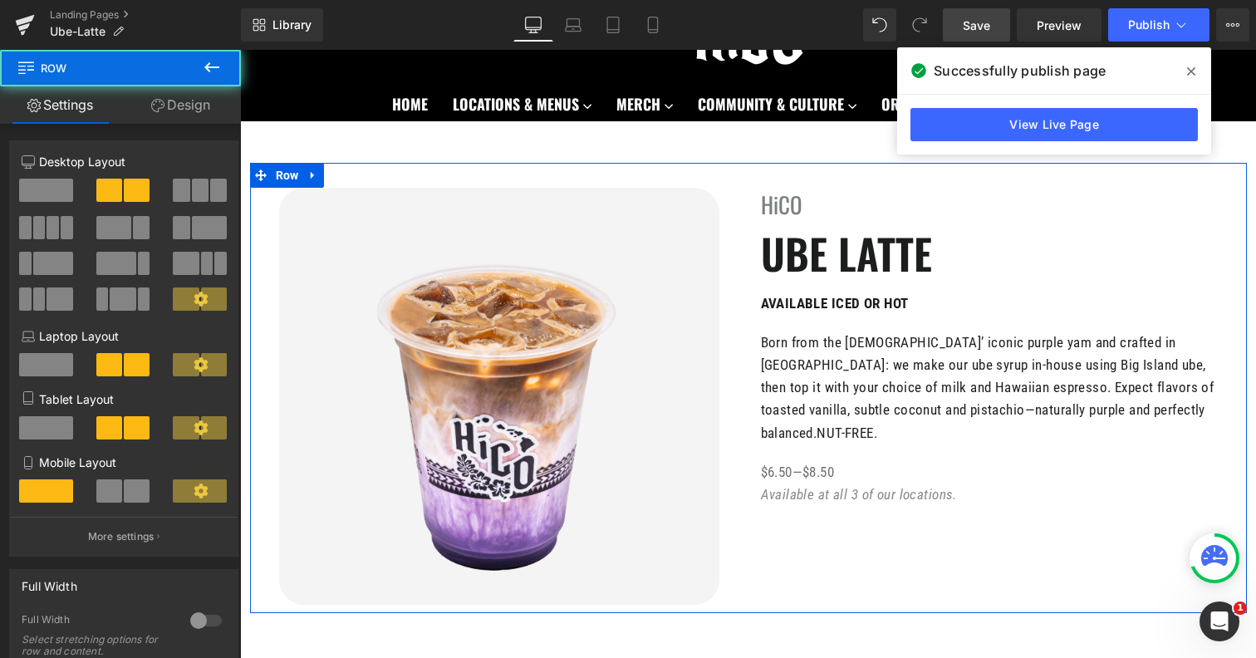
click at [796, 507] on div "Image HiCO Heading UBE LATTE Heading AVAILABLE ICED OR HOT Text Block Born from…" at bounding box center [748, 388] width 997 height 450
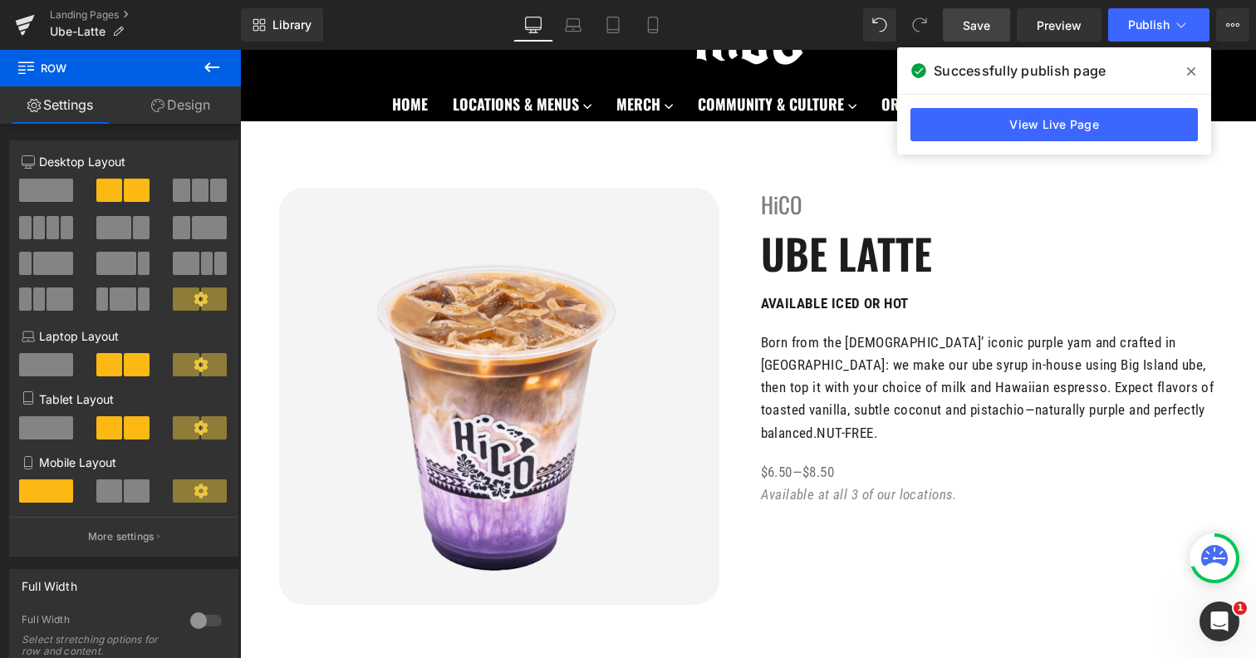
click at [202, 61] on icon at bounding box center [212, 67] width 20 height 20
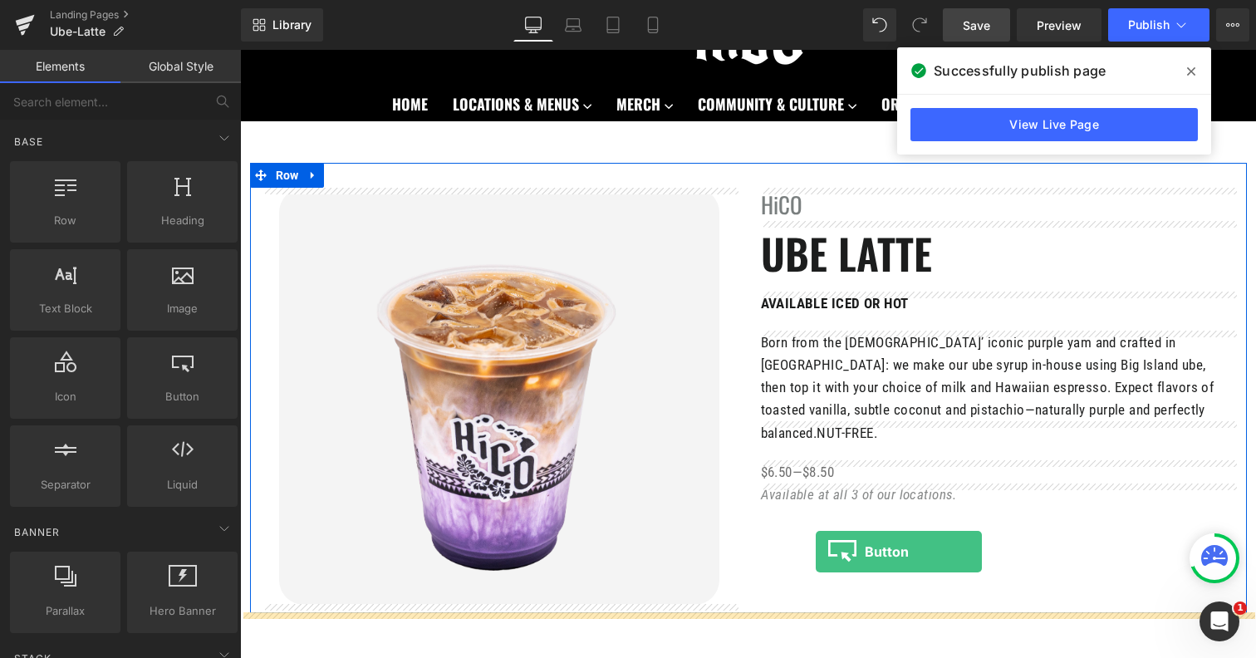
drag, startPoint x: 379, startPoint y: 449, endPoint x: 816, endPoint y: 552, distance: 448.9
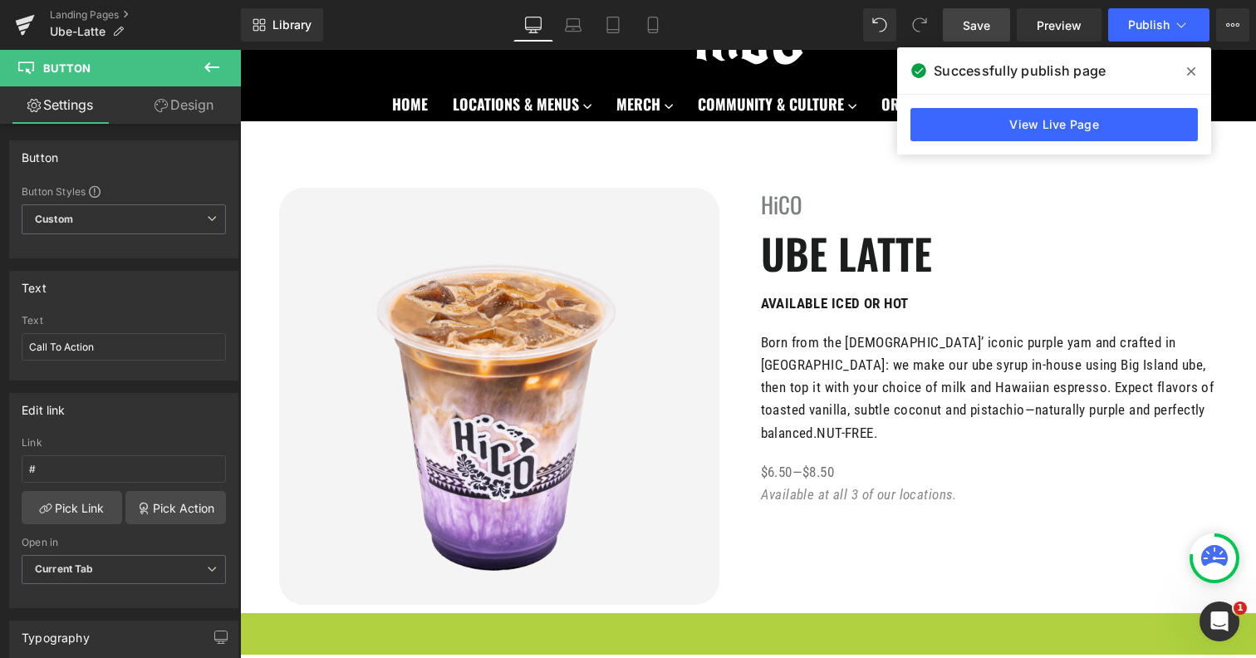
scroll to position [125, 0]
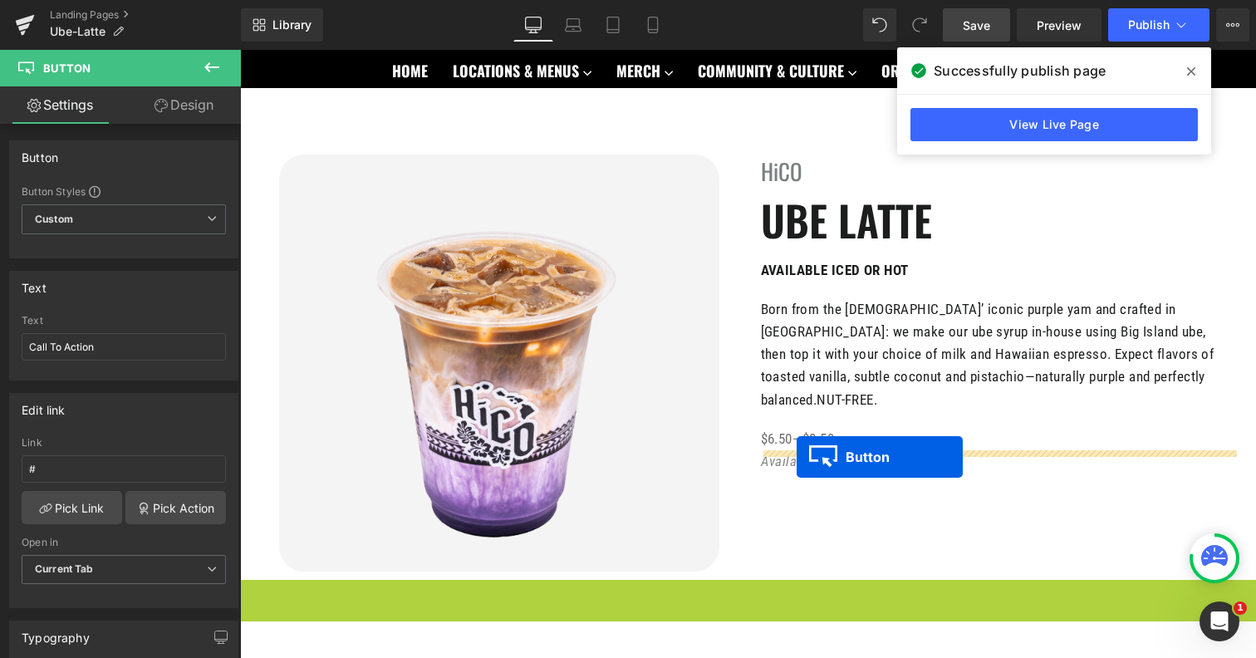
drag, startPoint x: 744, startPoint y: 626, endPoint x: 797, endPoint y: 457, distance: 177.6
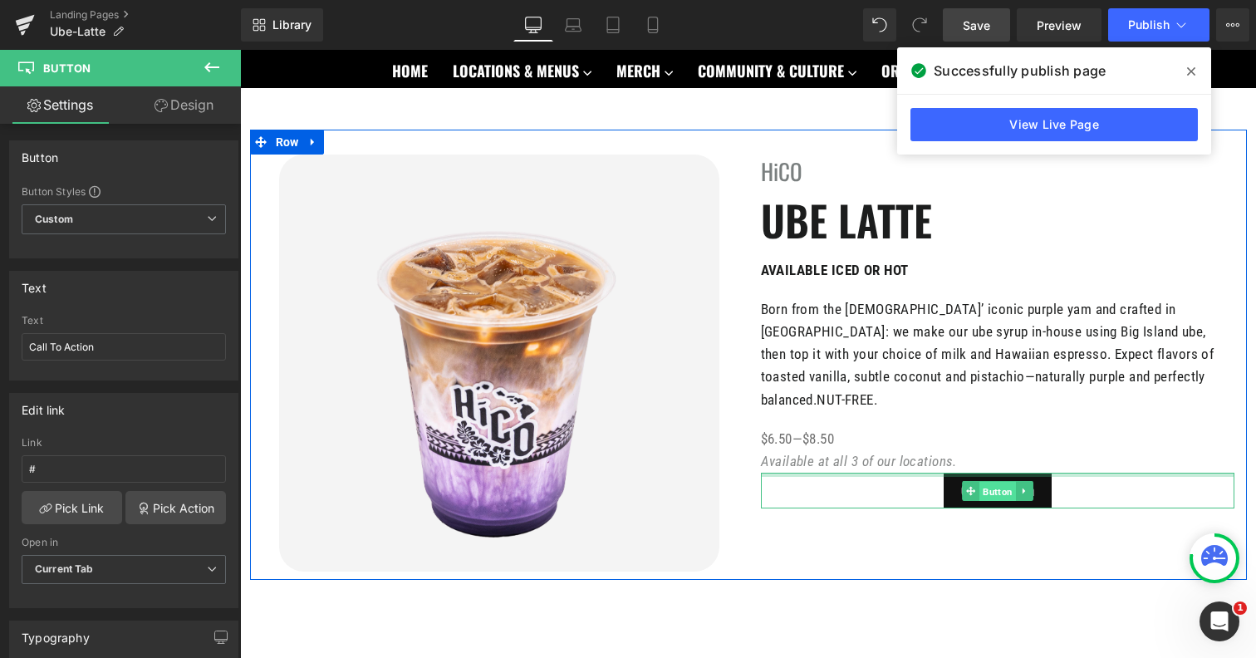
click at [990, 481] on span "Button" at bounding box center [997, 491] width 37 height 20
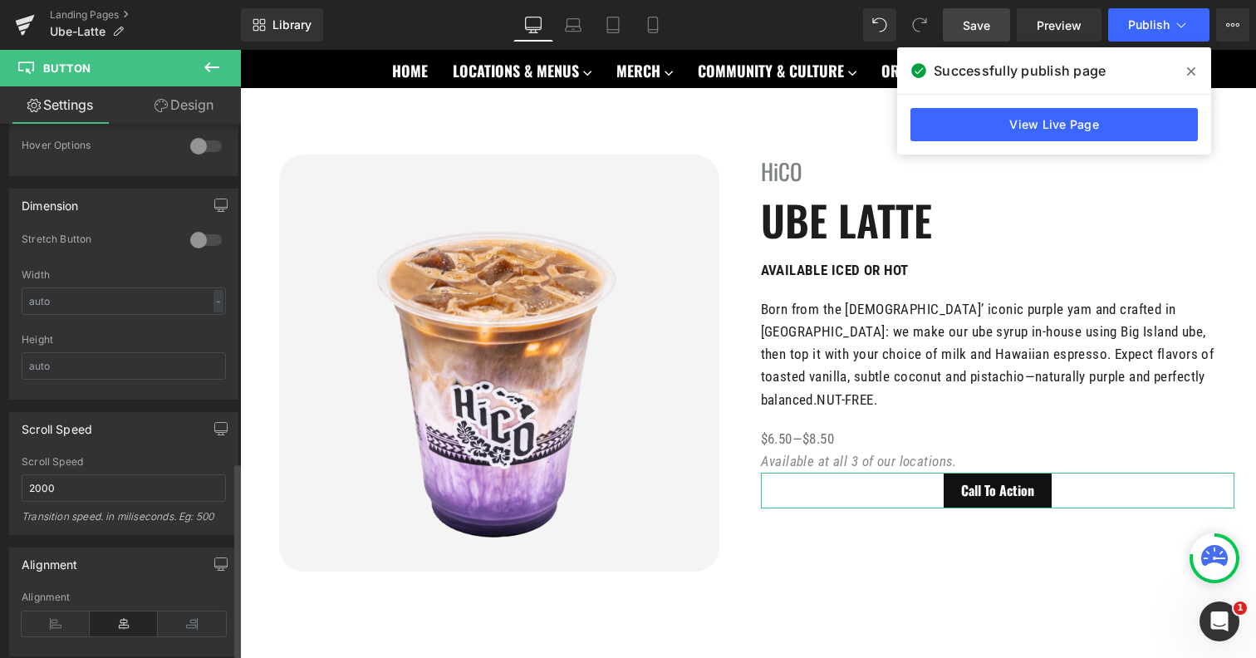
scroll to position [1066, 0]
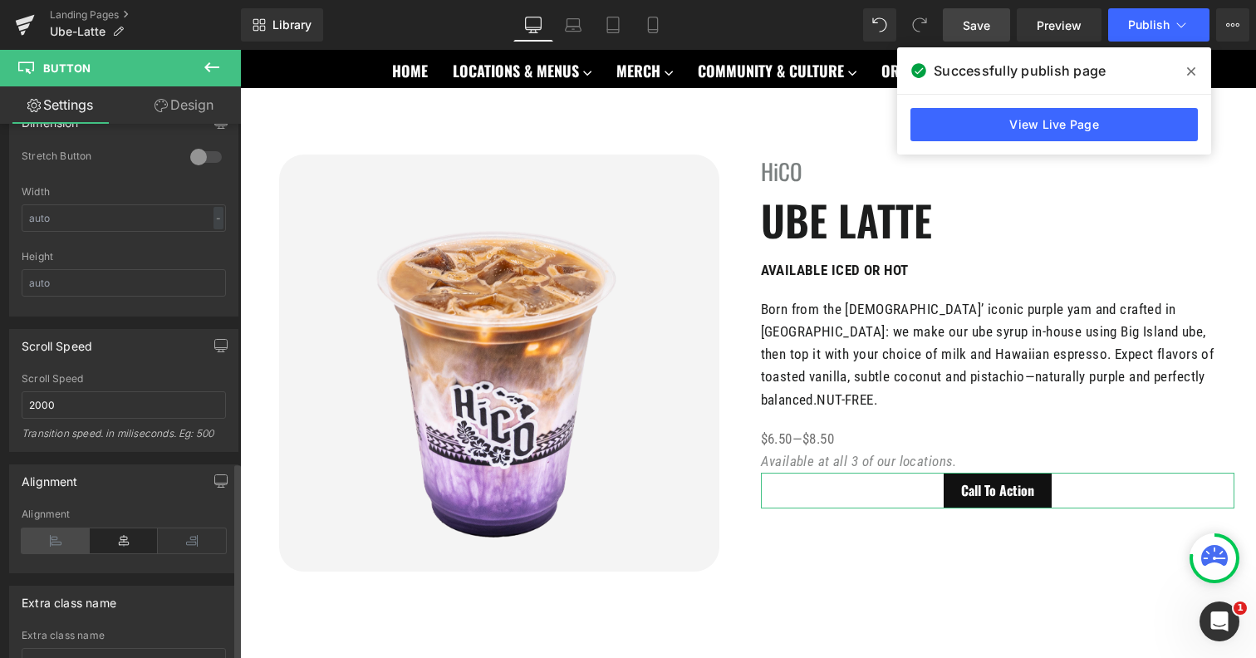
click at [33, 533] on icon at bounding box center [56, 540] width 68 height 25
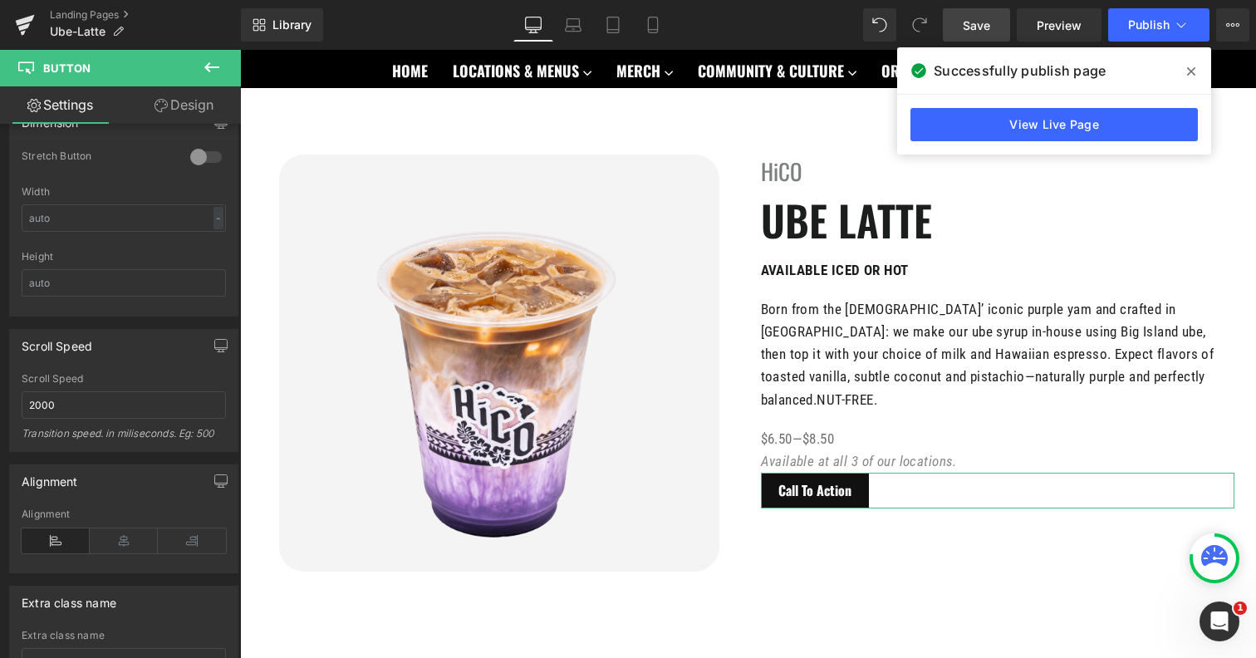
click at [186, 101] on link "Design" at bounding box center [184, 104] width 120 height 37
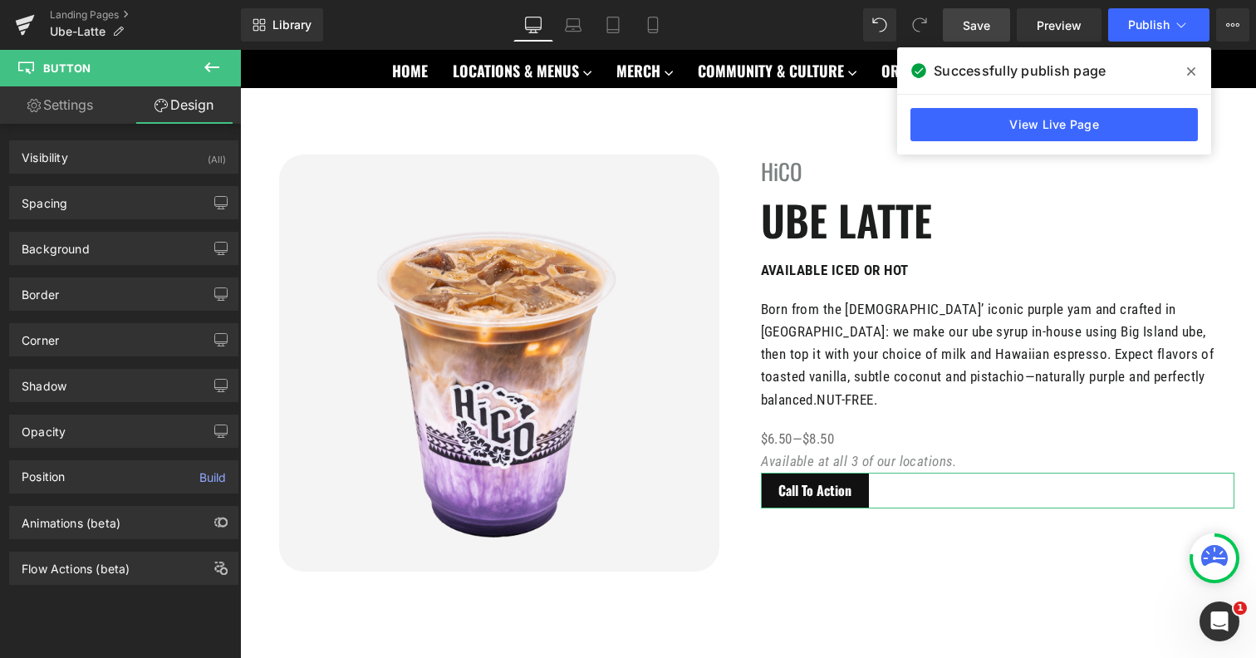
type input "0"
type input "9"
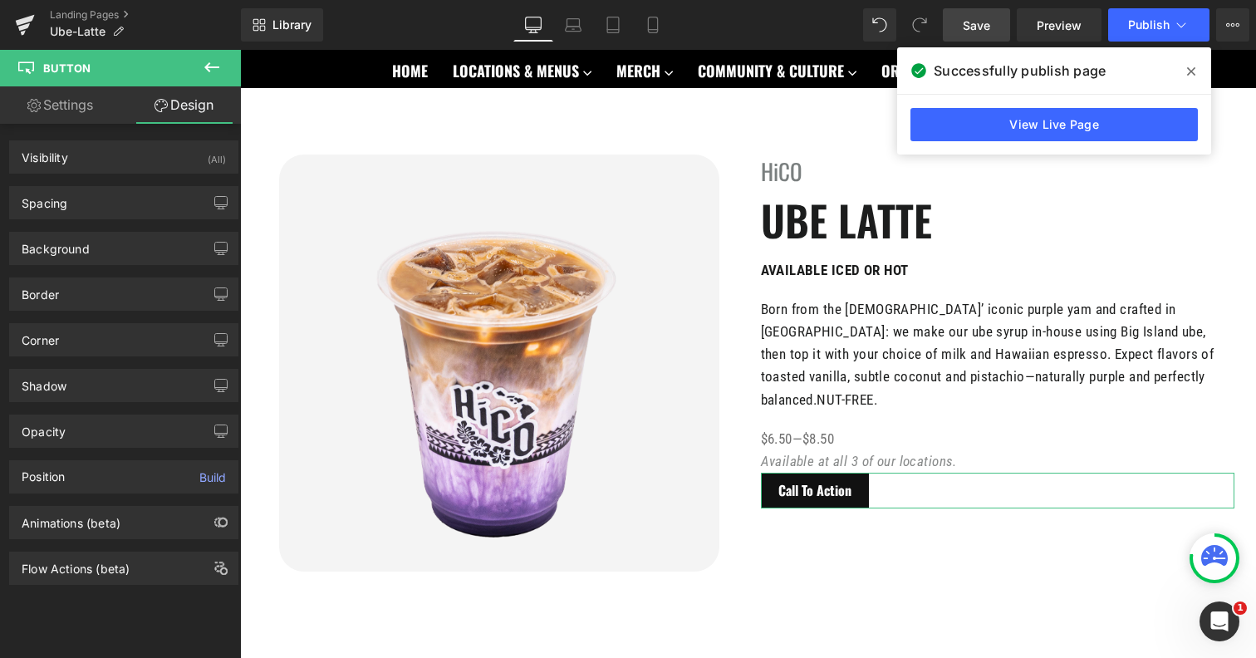
type input "20"
type input "9"
type input "20"
click at [97, 200] on div "Spacing" at bounding box center [124, 203] width 228 height 32
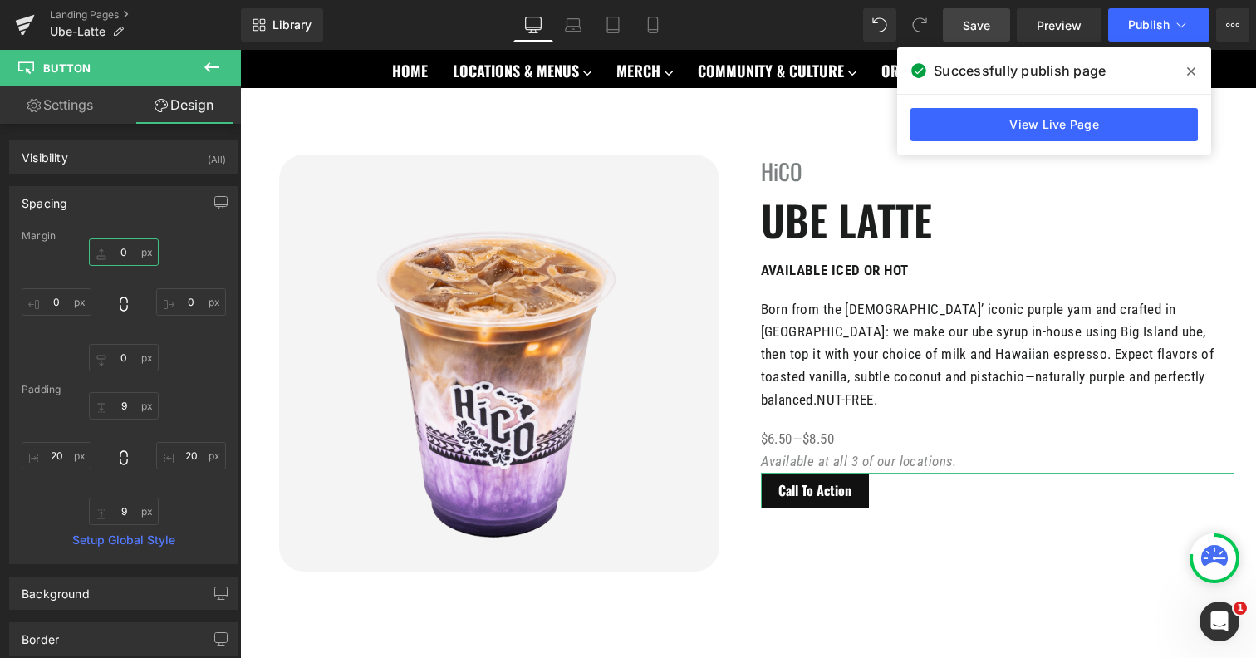
click at [132, 253] on input "0" at bounding box center [124, 251] width 70 height 27
type input "50"
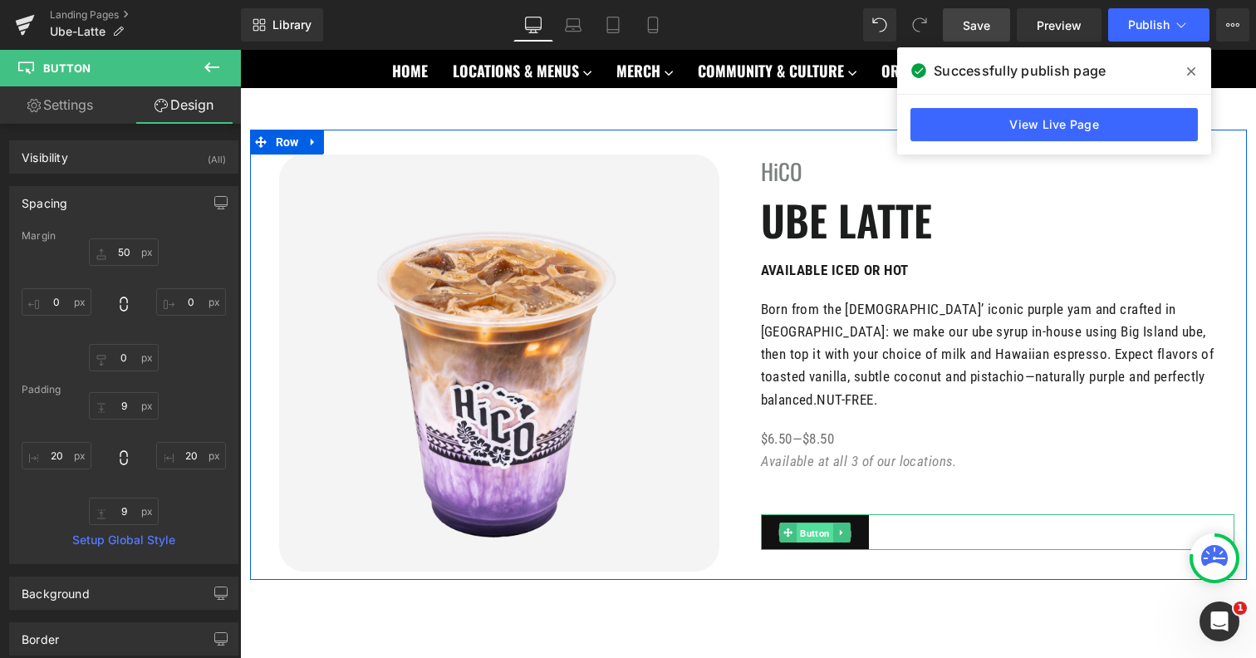
click at [823, 523] on span "Button" at bounding box center [815, 533] width 37 height 20
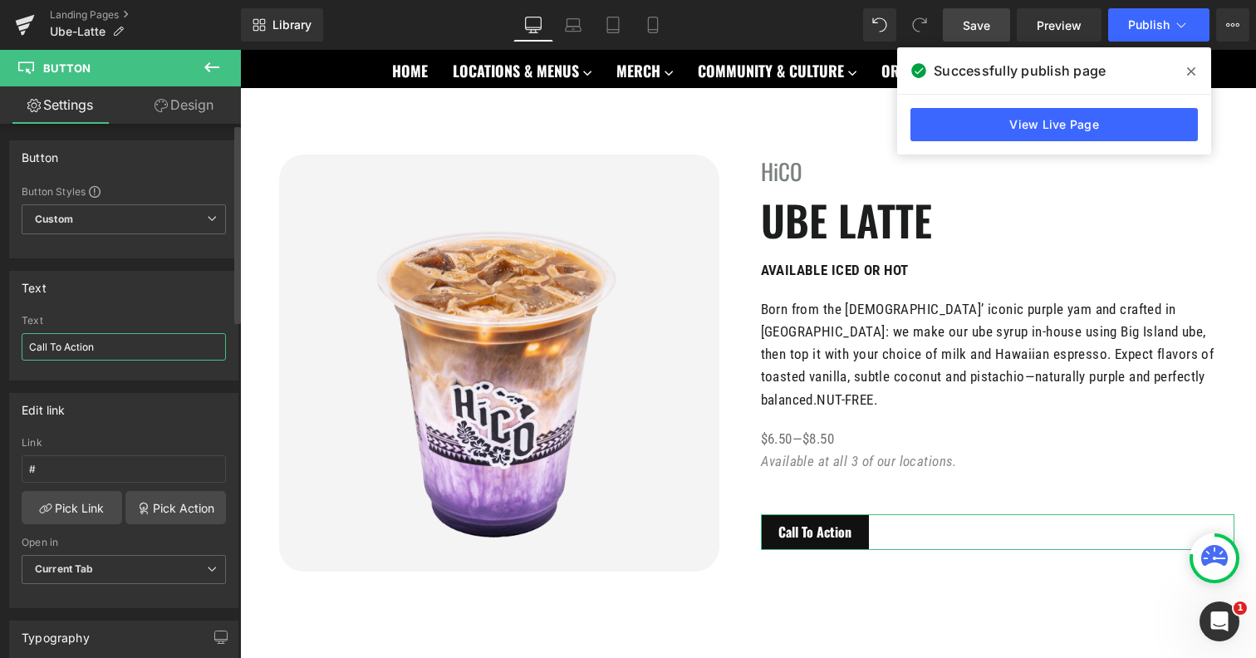
click at [82, 345] on input "Call To Action" at bounding box center [124, 346] width 204 height 27
type input "ORDER ONLINE"
click at [140, 390] on div "Edit link # Link # Pick Link Pick Action Current Tab New Tab Open in Current Ta…" at bounding box center [124, 494] width 248 height 228
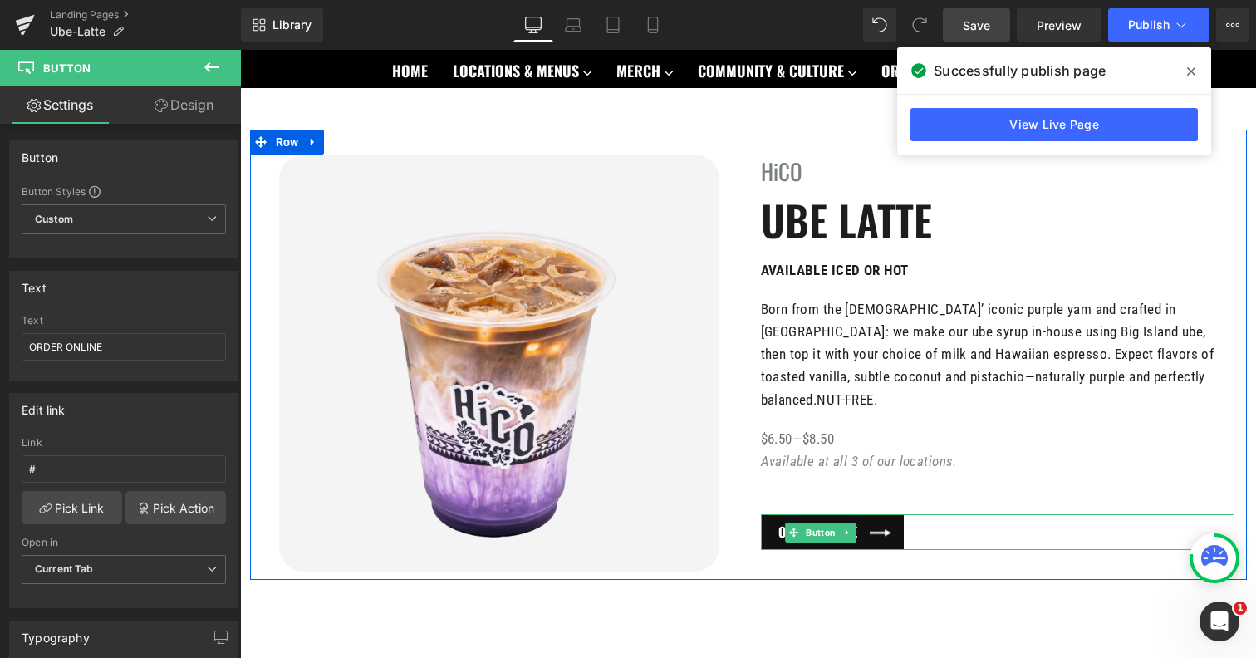
click at [815, 523] on span "Button" at bounding box center [820, 533] width 37 height 20
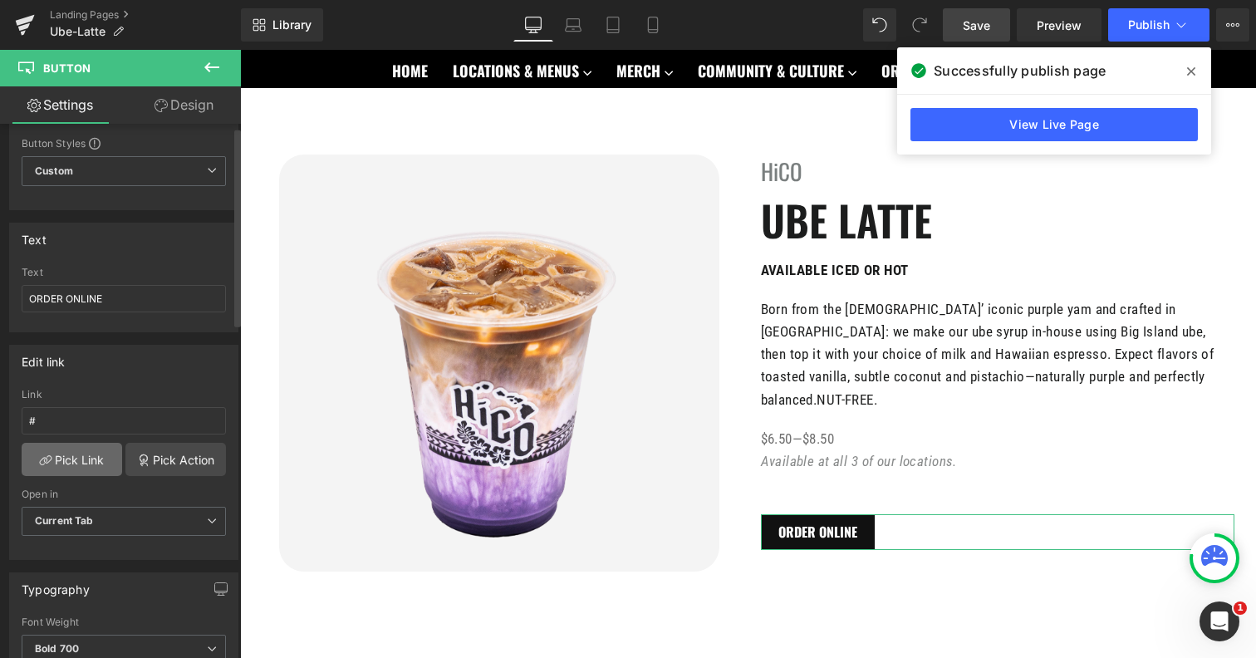
scroll to position [0, 0]
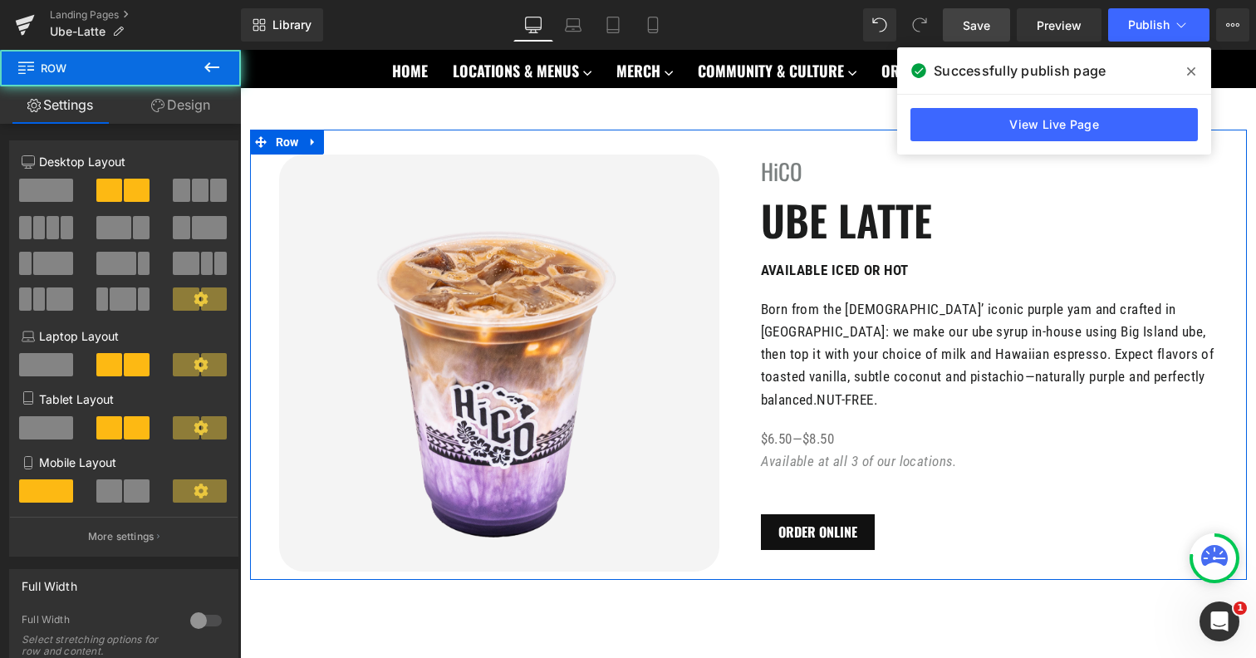
click at [836, 560] on div "Image HiCO Heading UBE LATTE Heading AVAILABLE ICED OR HOT Text Block Born from…" at bounding box center [748, 355] width 997 height 450
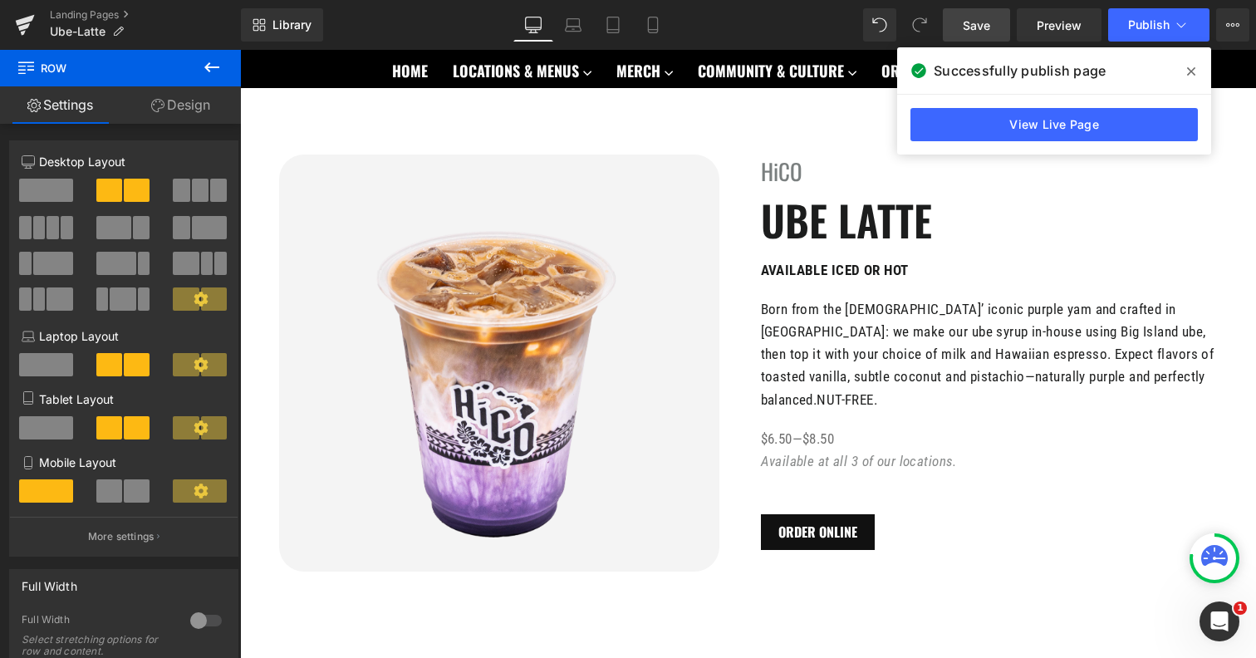
click at [219, 67] on icon at bounding box center [212, 67] width 20 height 20
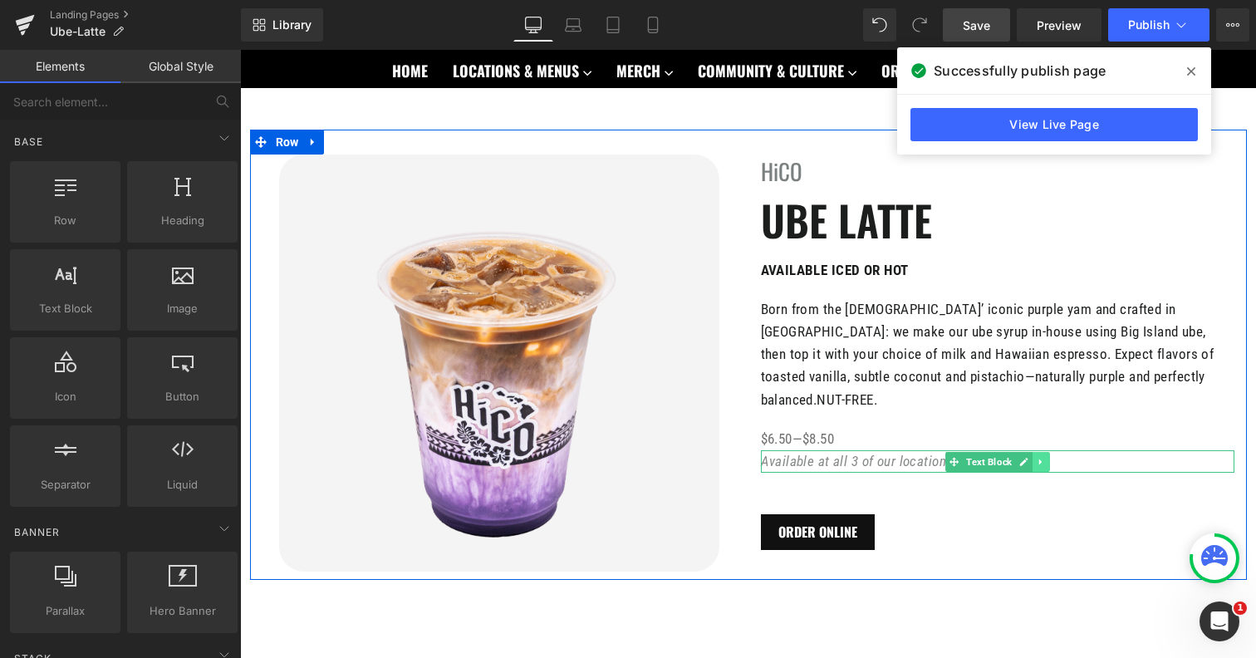
click at [1043, 452] on link at bounding box center [1041, 462] width 17 height 20
click at [1036, 457] on icon at bounding box center [1032, 461] width 9 height 9
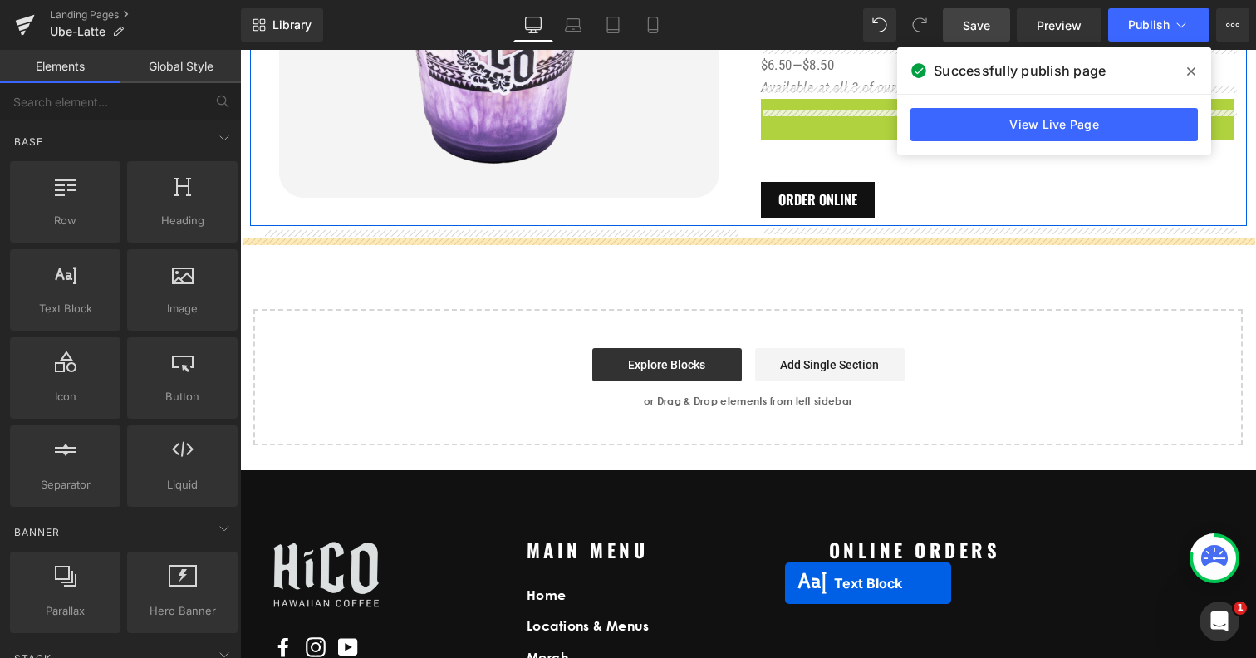
scroll to position [533, 0]
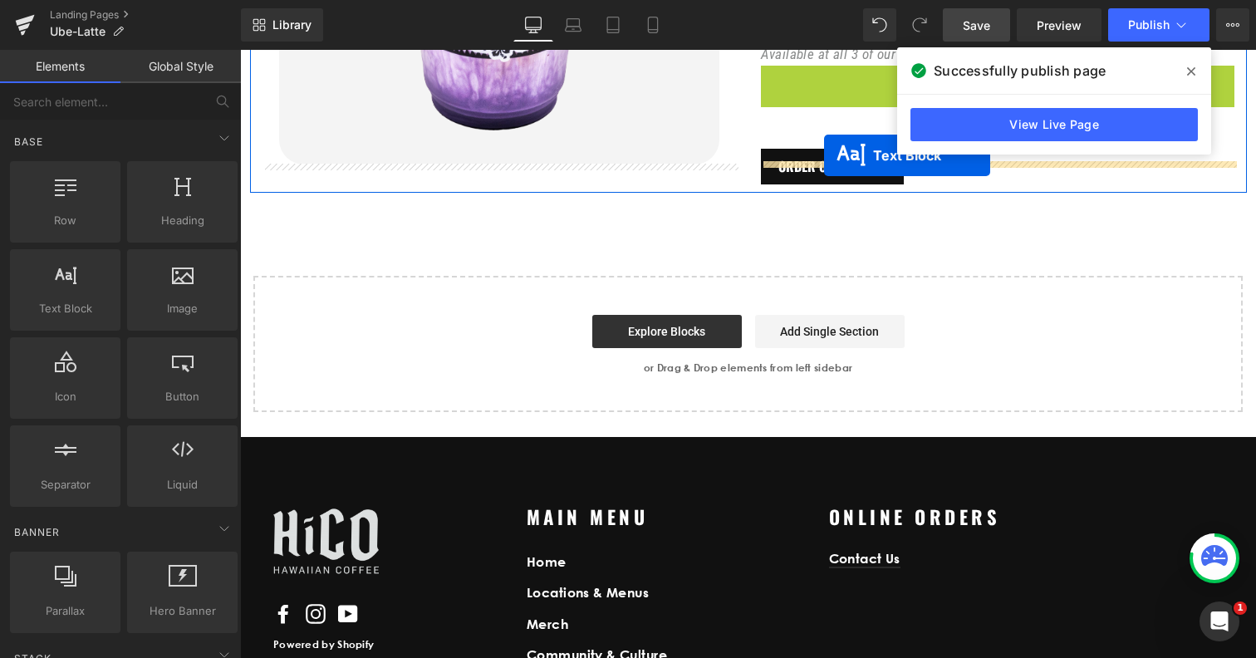
drag, startPoint x: 946, startPoint y: 508, endPoint x: 824, endPoint y: 155, distance: 372.8
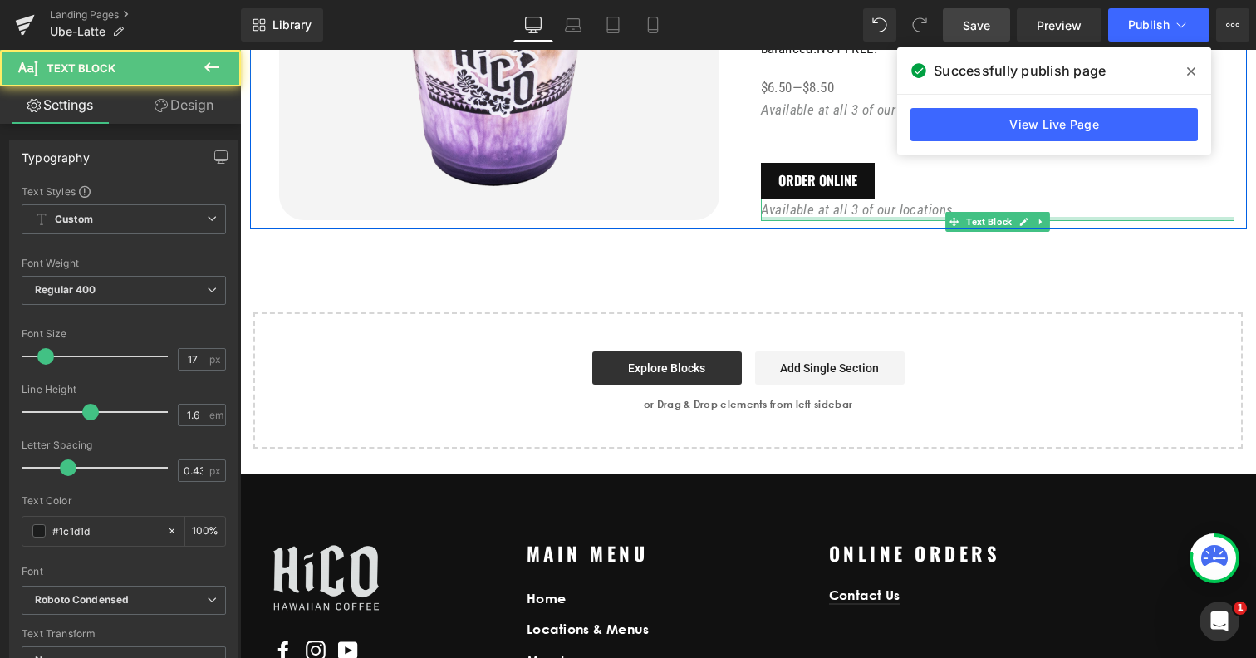
scroll to position [469, 0]
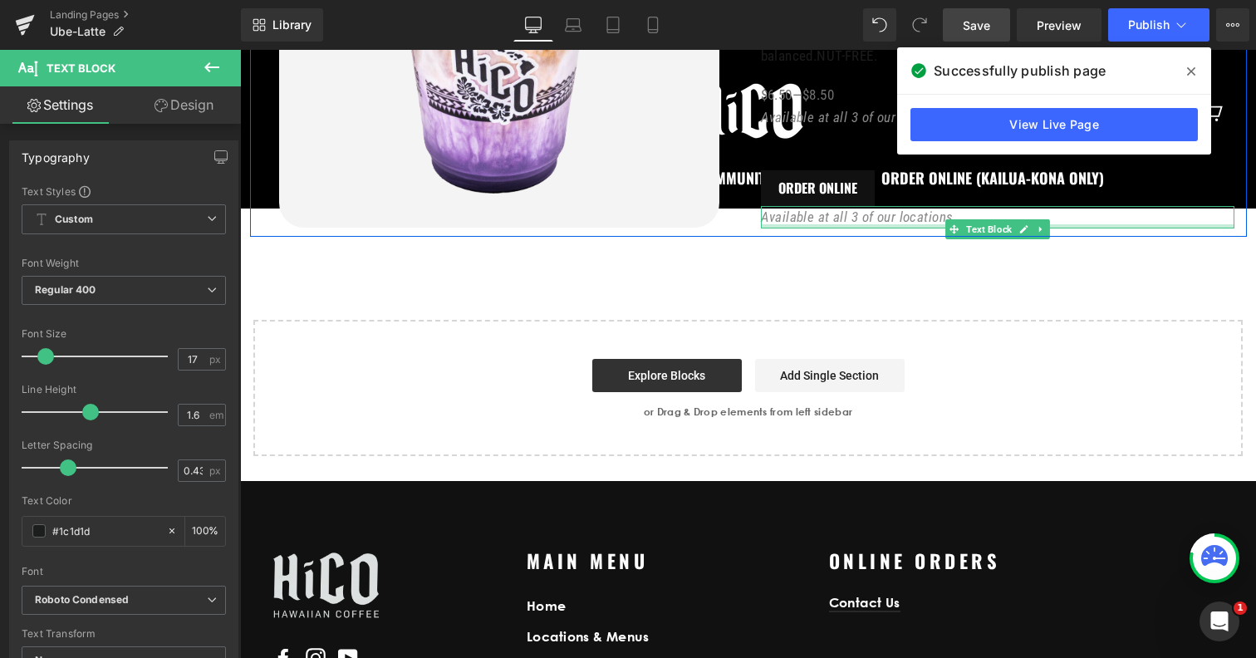
click at [811, 209] on icon "Available at all 3 of our locations." at bounding box center [859, 217] width 196 height 17
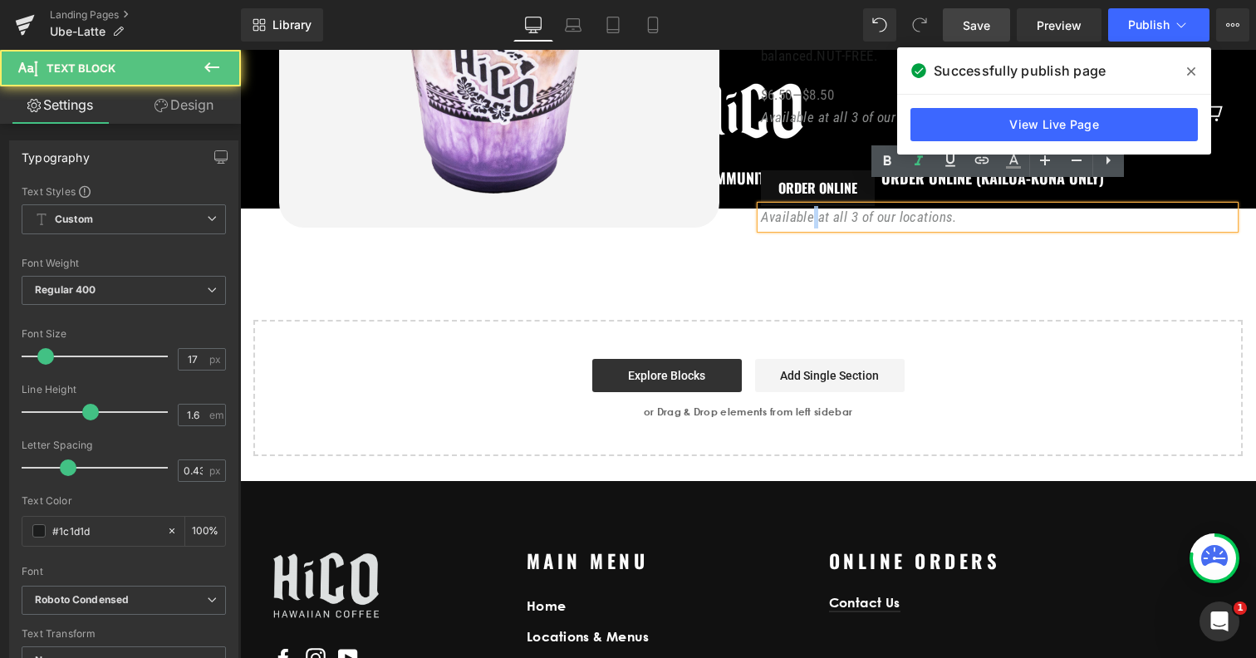
click at [811, 209] on icon "Available at all 3 of our locations." at bounding box center [859, 217] width 196 height 17
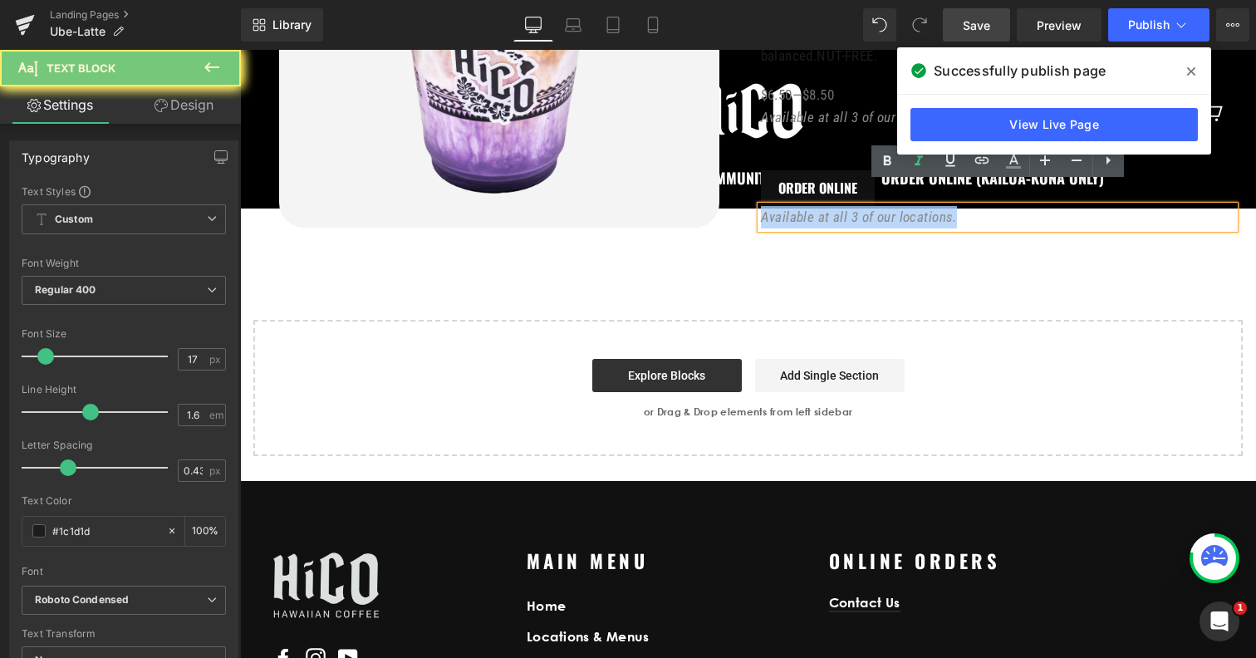
click at [811, 209] on icon "Available at all 3 of our locations." at bounding box center [859, 217] width 196 height 17
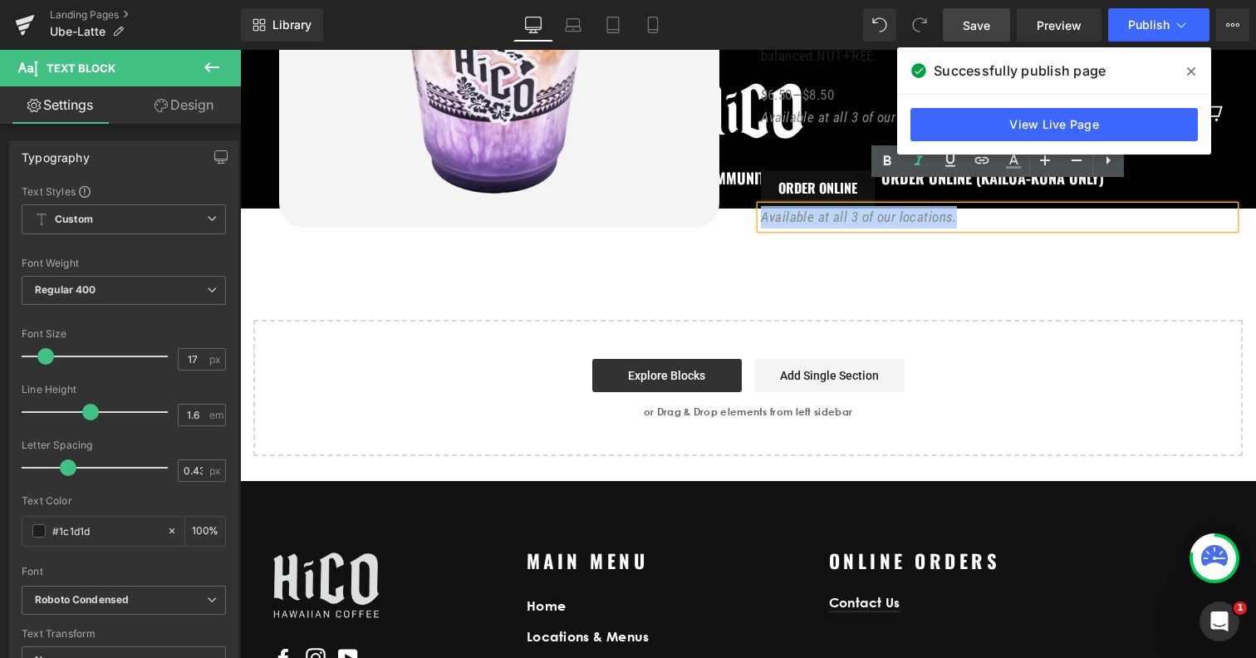
click at [815, 209] on icon "Available at all 3 of our locations." at bounding box center [859, 217] width 196 height 17
drag, startPoint x: 817, startPoint y: 199, endPoint x: 975, endPoint y: 199, distance: 158.7
click at [975, 206] on p "Available at all 3 of our locations." at bounding box center [998, 217] width 474 height 22
click at [916, 209] on icon "Available at all 3 of our locations." at bounding box center [859, 217] width 196 height 17
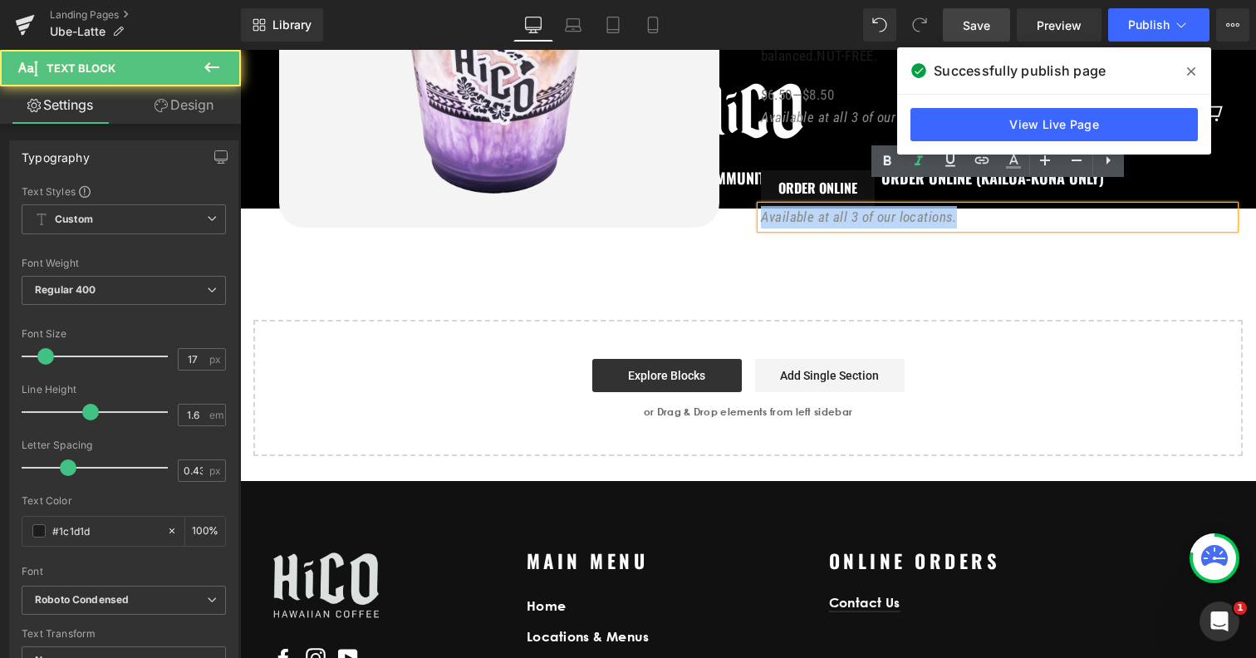
click at [916, 209] on icon "Available at all 3 of our locations." at bounding box center [859, 217] width 196 height 17
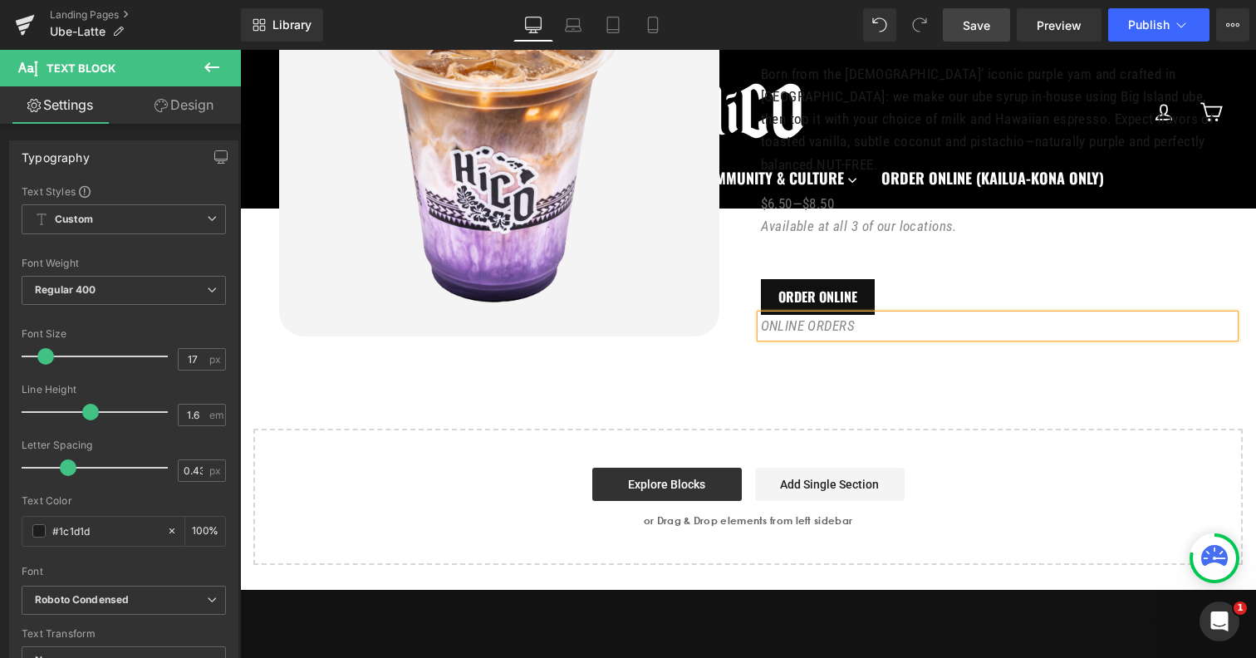
scroll to position [347, 0]
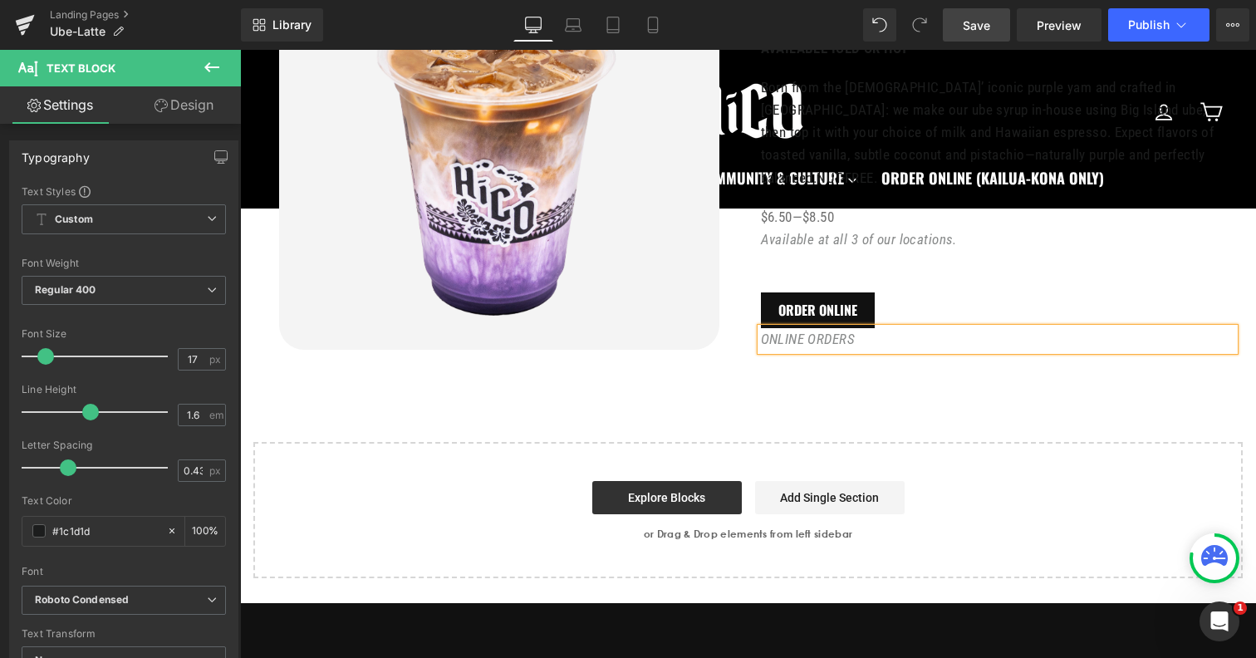
click at [825, 328] on div "ONLINE ORDERS Text Block" at bounding box center [998, 339] width 474 height 22
click at [825, 328] on p "ONLINE ORDERS" at bounding box center [998, 339] width 474 height 22
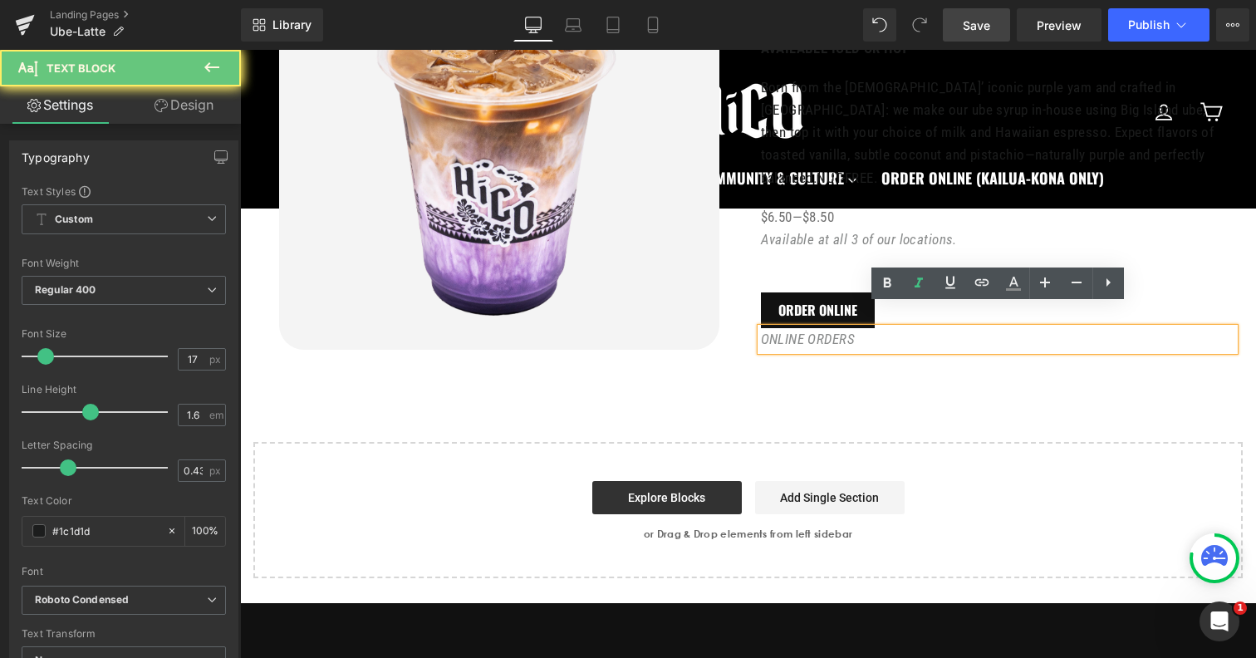
click at [825, 328] on p "ONLINE ORDERS" at bounding box center [998, 339] width 474 height 22
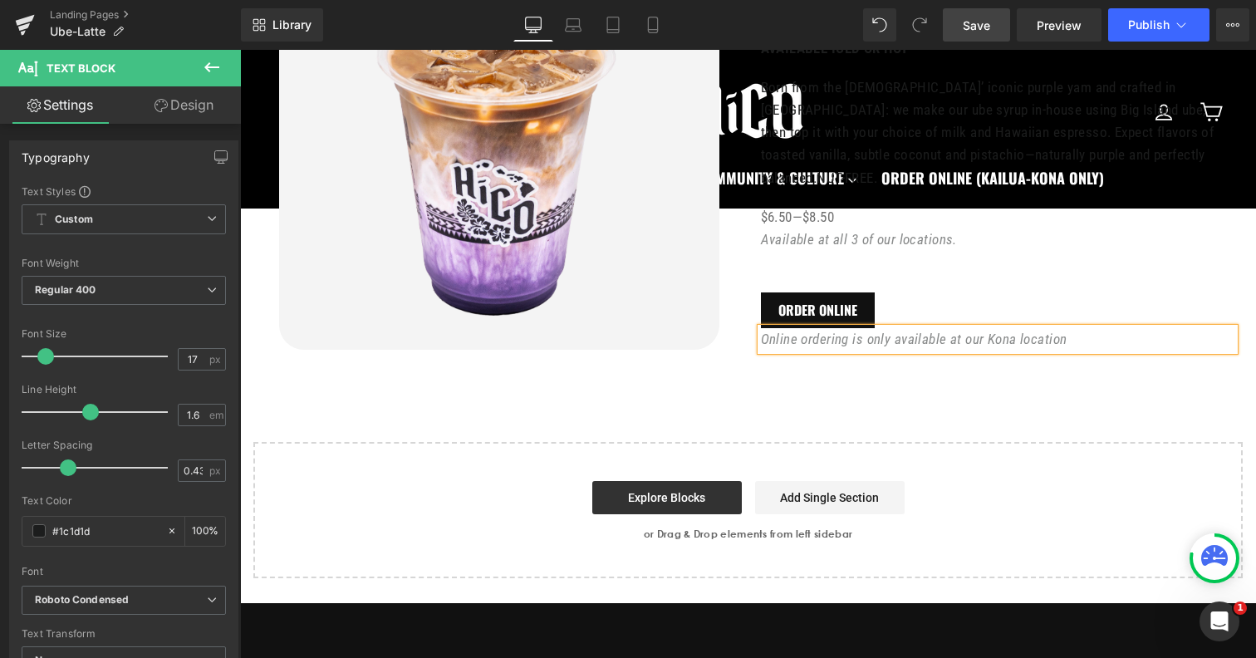
click at [876, 385] on div "Image HiCO Heading UBE LATTE Heading AVAILABLE ICED OR HOT Text Block Born from…" at bounding box center [748, 222] width 1016 height 712
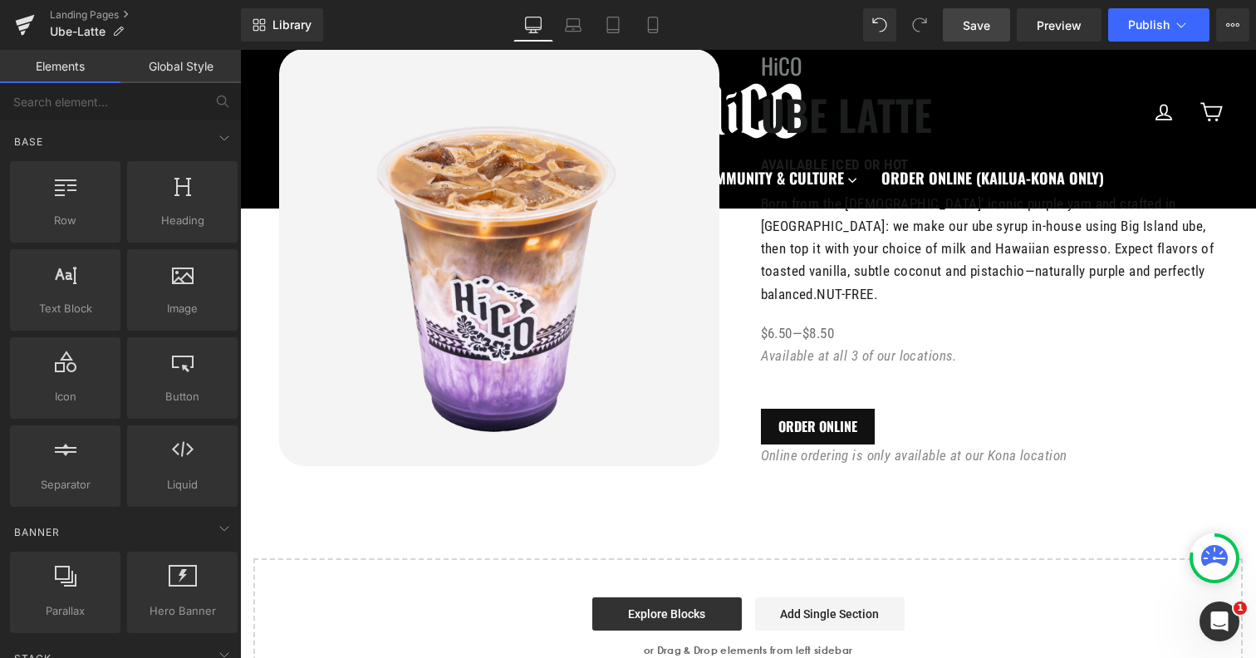
scroll to position [229, 0]
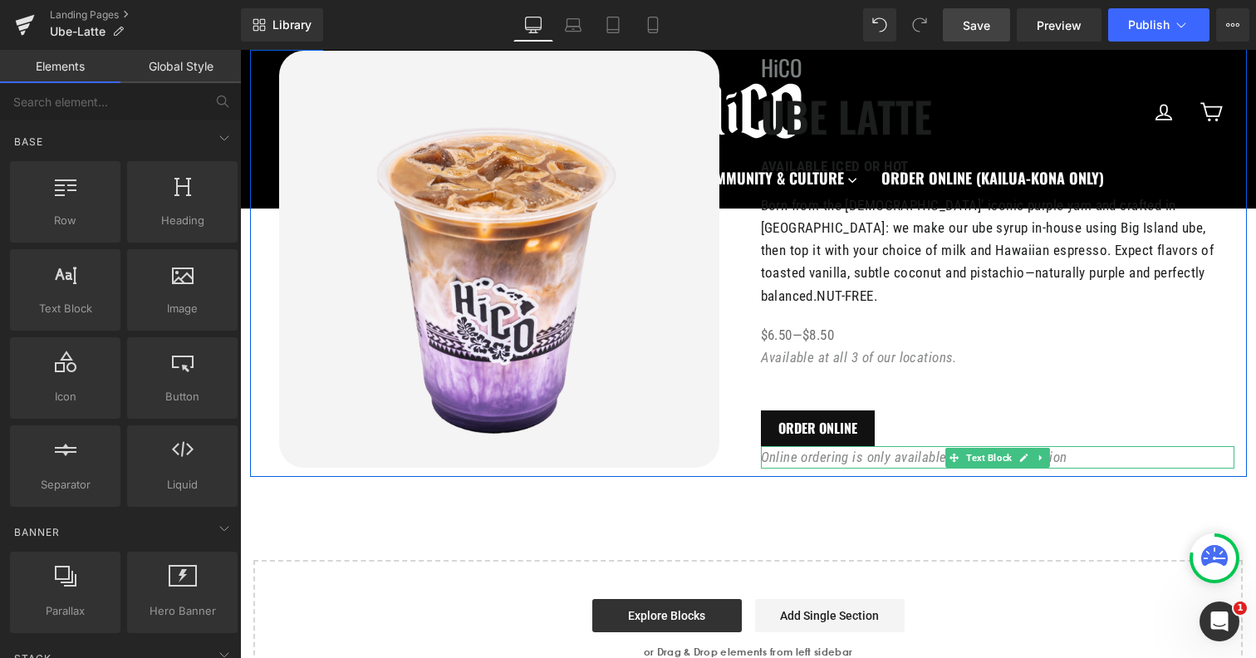
click at [1076, 446] on p "Online ordering is only available at our Kona location" at bounding box center [998, 457] width 474 height 22
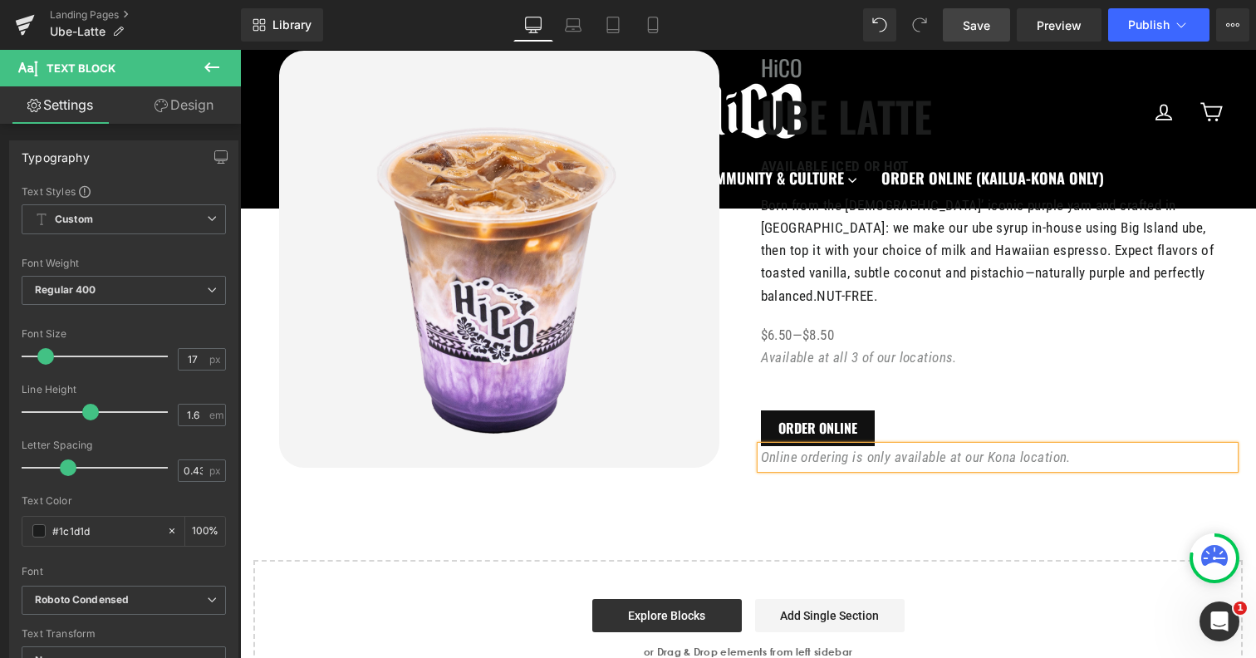
click at [1049, 494] on div "Image HiCO Heading UBE LATTE Heading AVAILABLE ICED OR HOT Text Block Born from…" at bounding box center [748, 340] width 1016 height 712
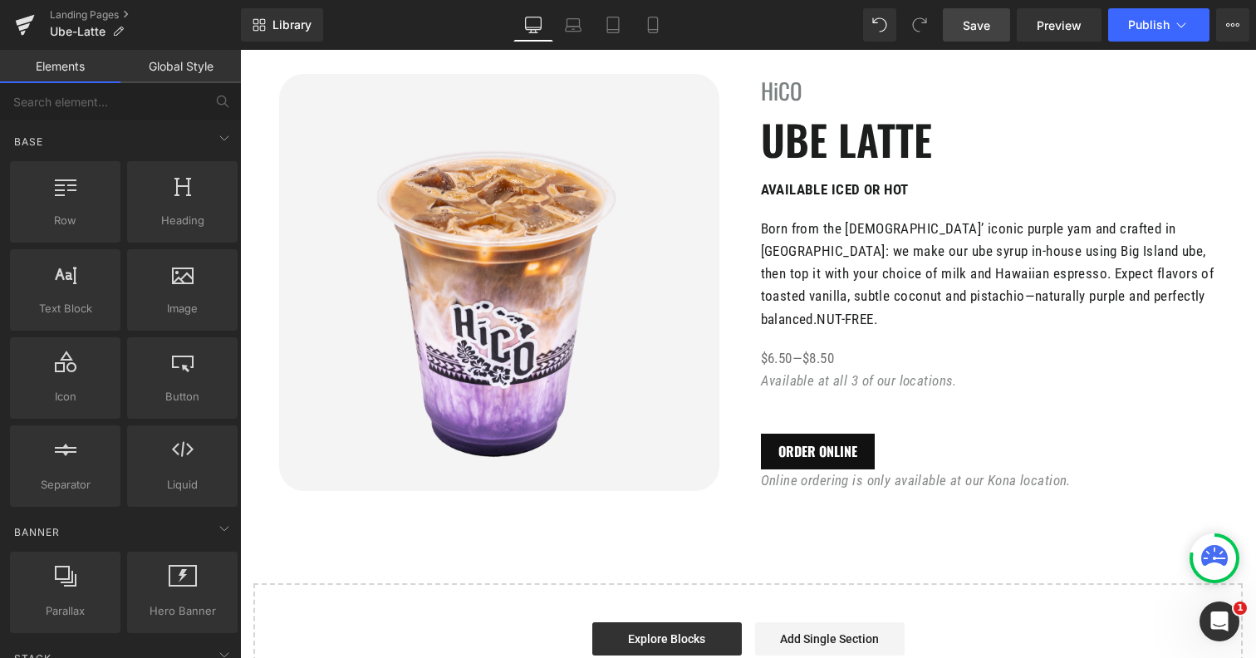
scroll to position [187, 0]
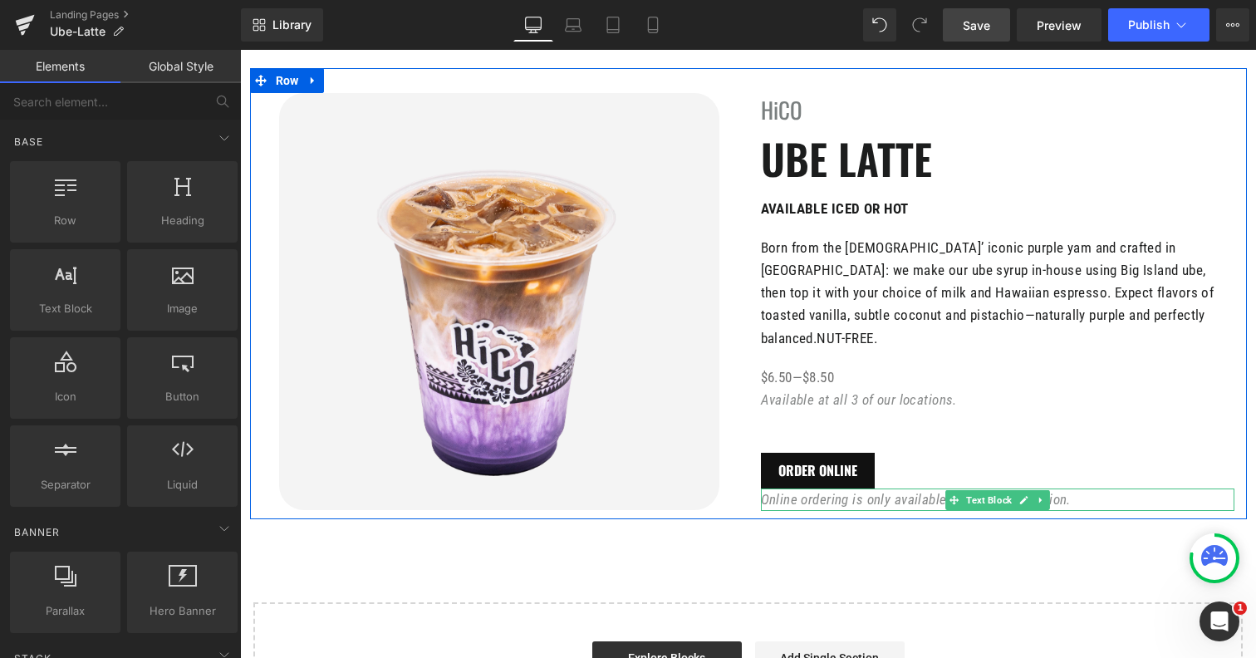
click at [891, 488] on div "Online ordering is only available at our Kona location. Text Block" at bounding box center [998, 499] width 474 height 22
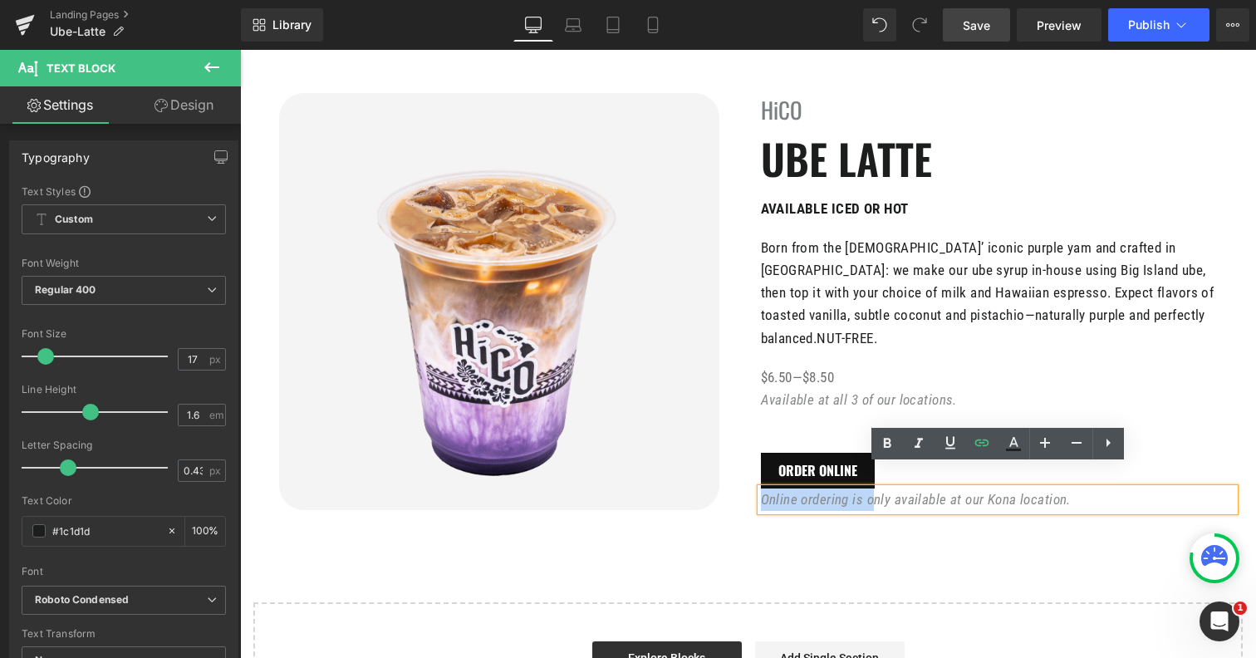
drag, startPoint x: 871, startPoint y: 479, endPoint x: 748, endPoint y: 479, distance: 123.8
click at [748, 479] on div "HiCO Heading UBE LATTE Heading AVAILABLE ICED OR HOT Text Block Born from the […" at bounding box center [997, 302] width 498 height 418
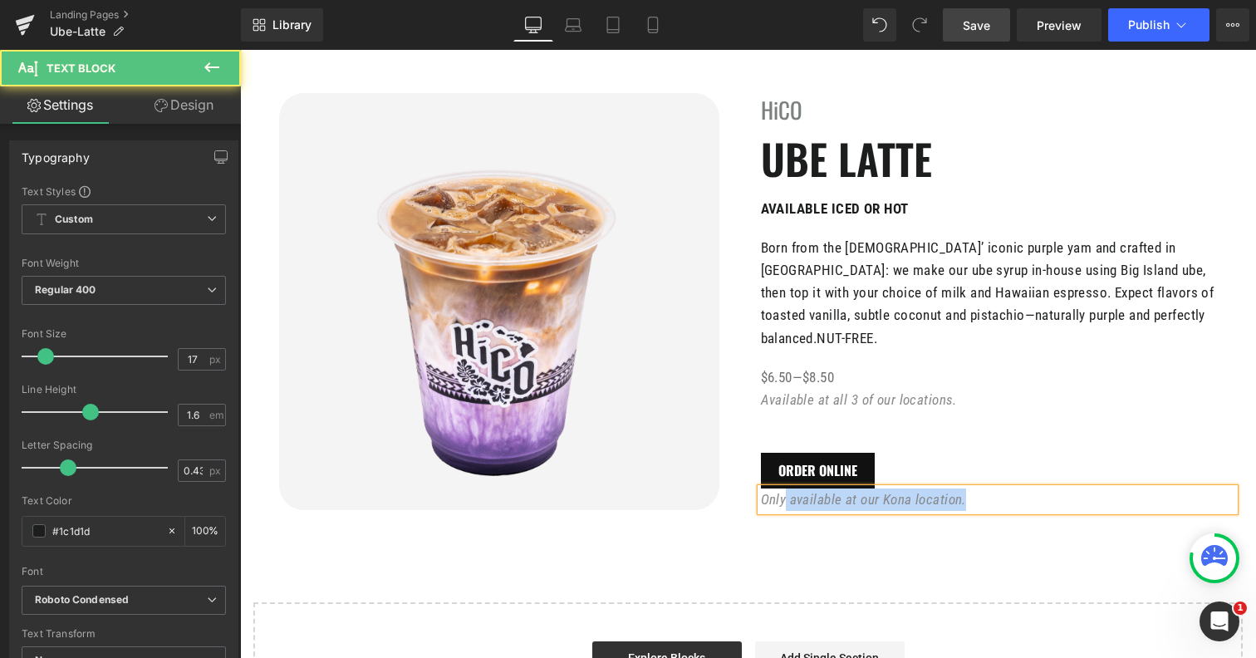
drag, startPoint x: 784, startPoint y: 476, endPoint x: 757, endPoint y: 478, distance: 27.5
click at [761, 488] on div "Only available at our Kona location." at bounding box center [998, 499] width 474 height 22
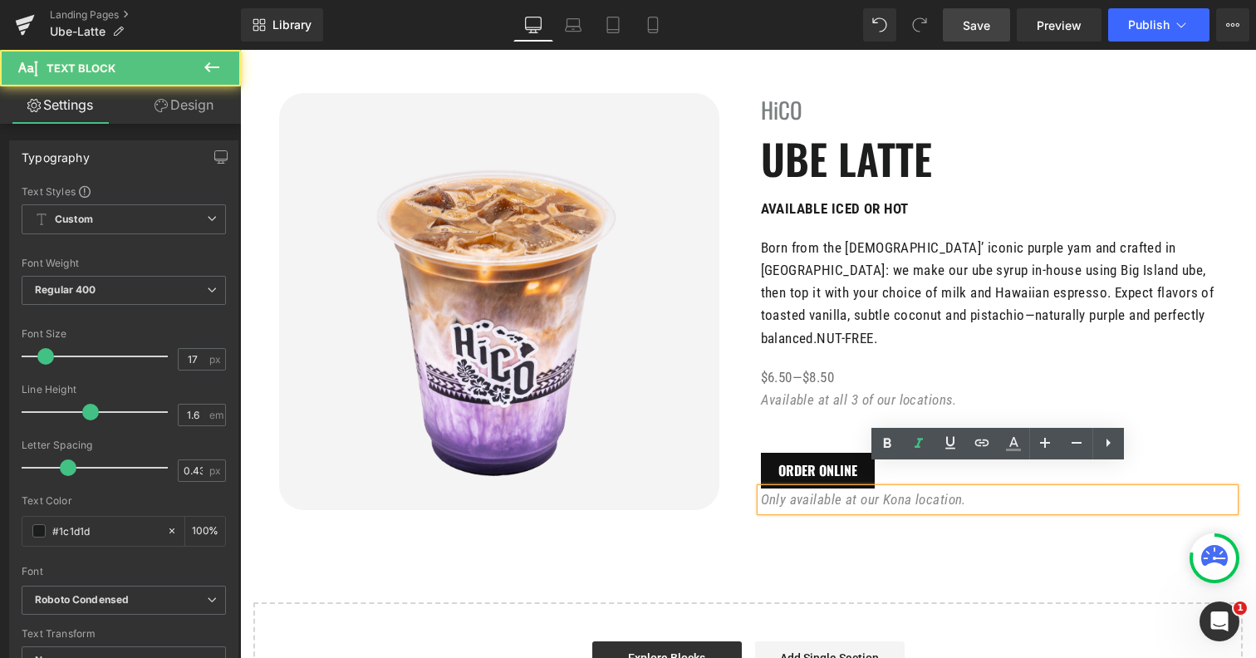
click at [778, 491] on span "Only available at our Kona location." at bounding box center [863, 499] width 205 height 17
drag, startPoint x: 791, startPoint y: 477, endPoint x: 763, endPoint y: 477, distance: 27.4
click at [763, 491] on span "Only available at our Kona location." at bounding box center [863, 499] width 205 height 17
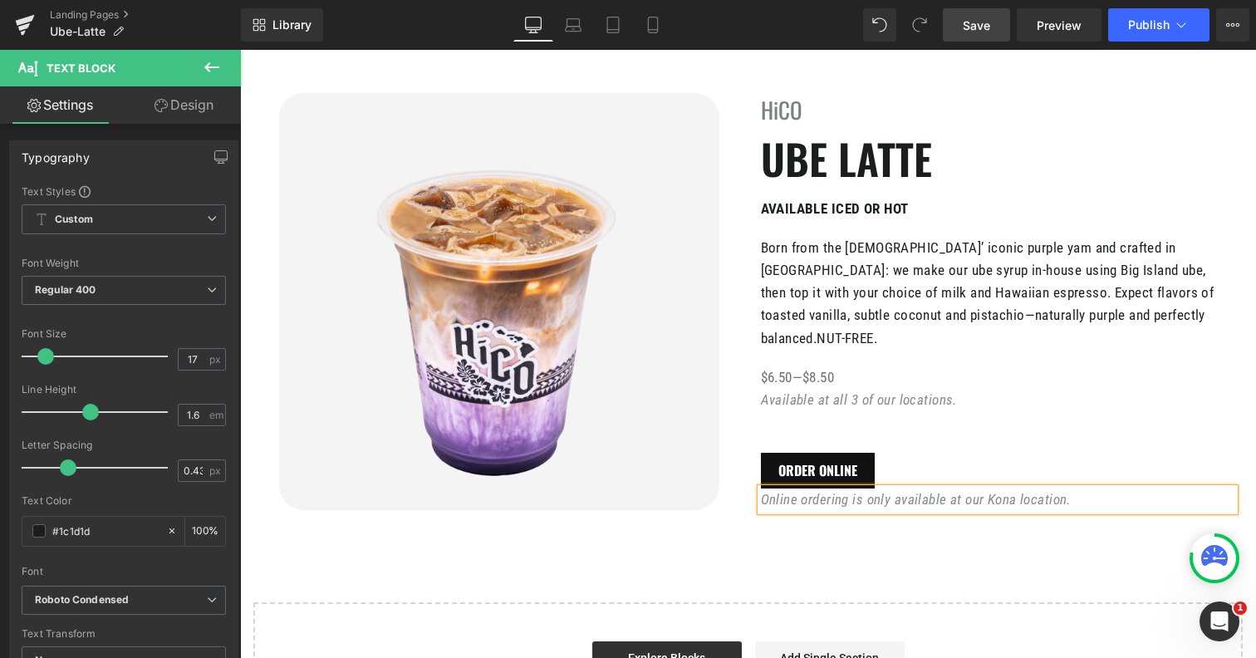
click at [845, 554] on div "Image HiCO Heading UBE LATTE Heading AVAILABLE ICED OR HOT Text Block Born from…" at bounding box center [748, 383] width 1016 height 712
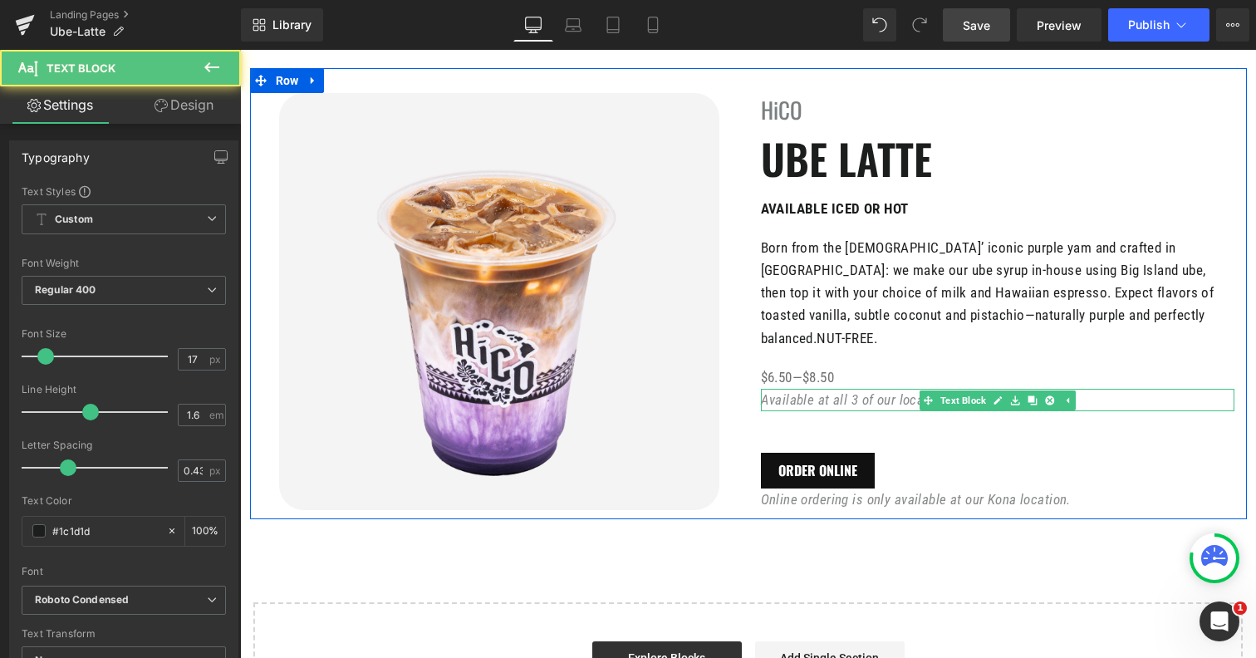
click at [808, 391] on icon "Available at all 3 of our locations." at bounding box center [859, 399] width 196 height 17
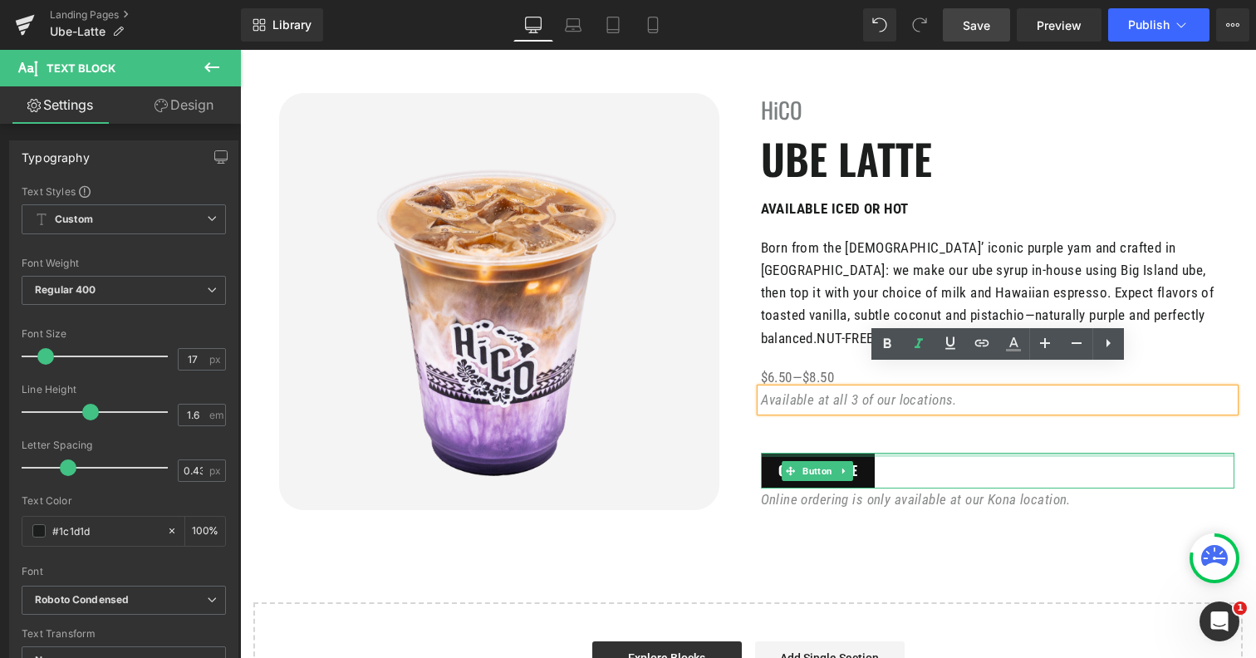
click at [1098, 453] on div "ORDER ONLINE Button" at bounding box center [998, 471] width 474 height 36
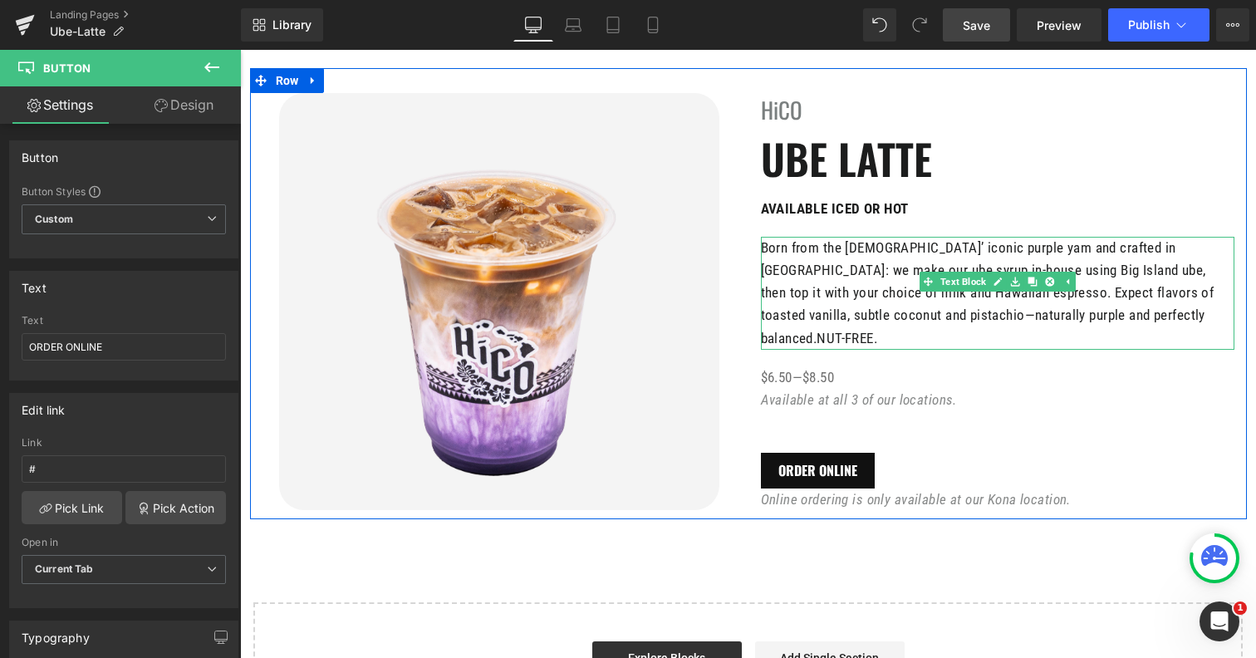
click at [1137, 320] on p "Born from the [DEMOGRAPHIC_DATA]’ iconic purple yam and crafted in [GEOGRAPHIC_…" at bounding box center [998, 293] width 474 height 113
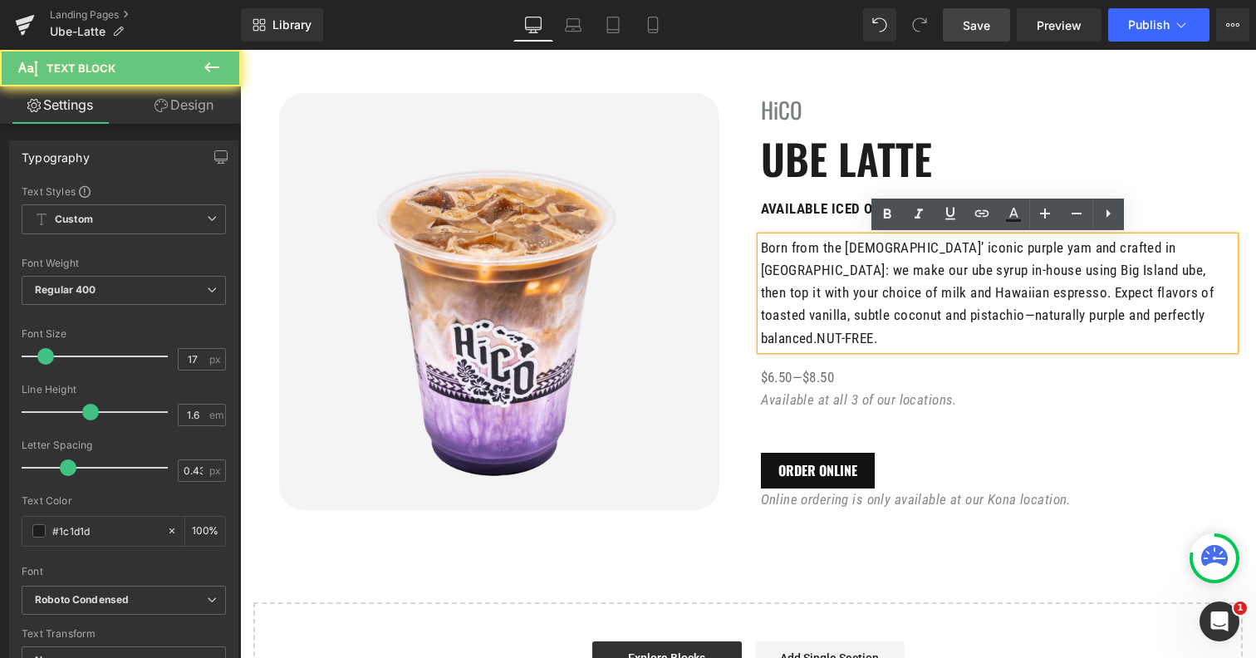
click at [1137, 318] on p "Born from the [DEMOGRAPHIC_DATA]’ iconic purple yam and crafted in [GEOGRAPHIC_…" at bounding box center [998, 293] width 474 height 113
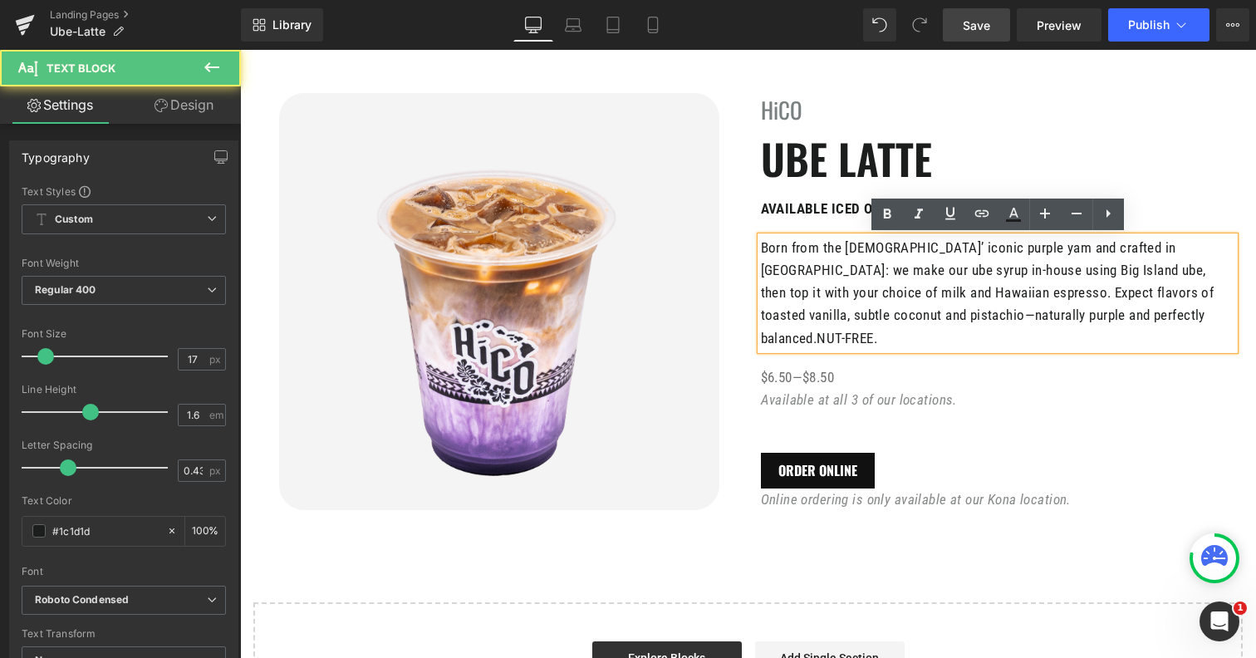
click at [877, 330] on span "NUT-FREE." at bounding box center [847, 338] width 61 height 17
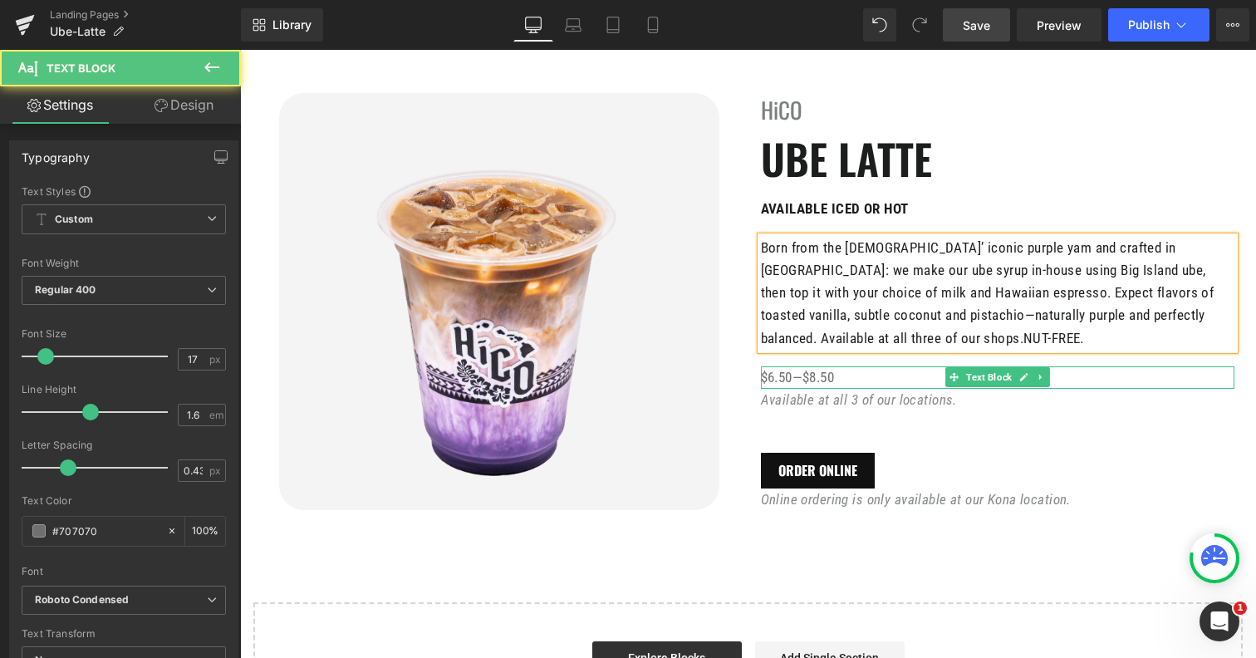
click at [1077, 383] on p "$6.50—$8.50" at bounding box center [998, 377] width 474 height 22
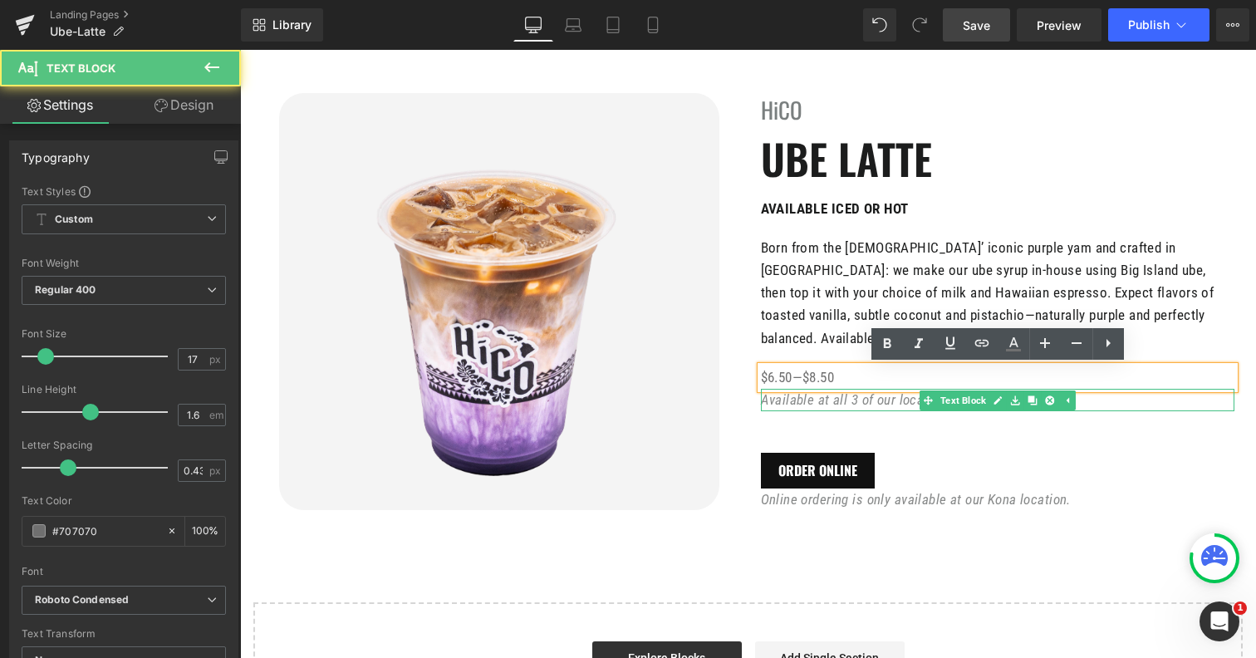
click at [1077, 401] on p "Available at all 3 of our locations." at bounding box center [998, 400] width 474 height 22
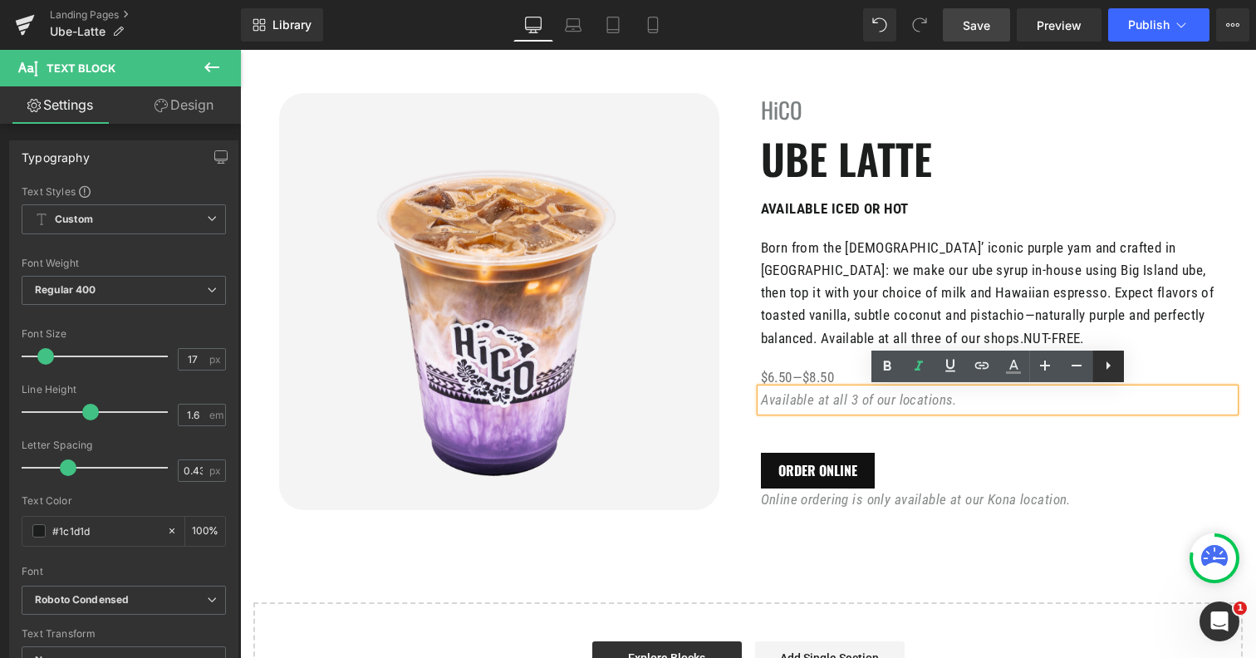
click at [1121, 371] on link at bounding box center [1108, 367] width 32 height 32
click at [1043, 451] on div "HiCO Heading UBE LATTE Heading AVAILABLE ICED OR HOT Text Block Born from the […" at bounding box center [997, 302] width 498 height 418
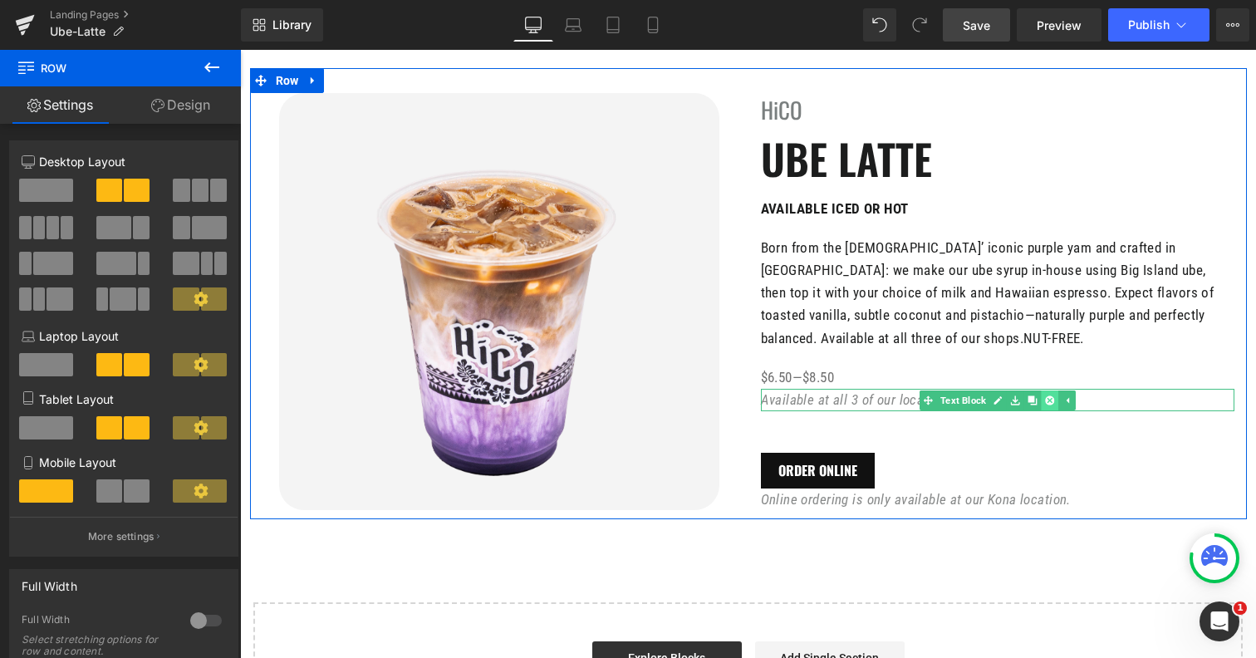
click at [1050, 392] on link at bounding box center [1049, 400] width 17 height 20
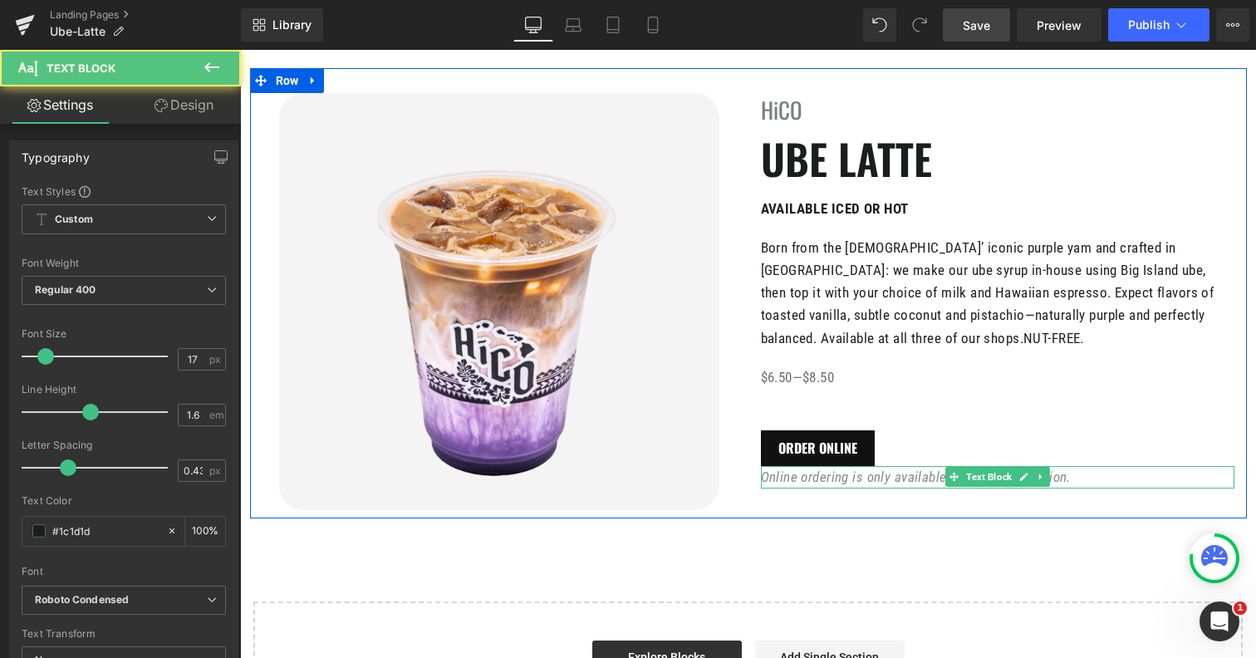
click at [1082, 481] on p "Online ordering is only available at our Kona location." at bounding box center [998, 477] width 474 height 22
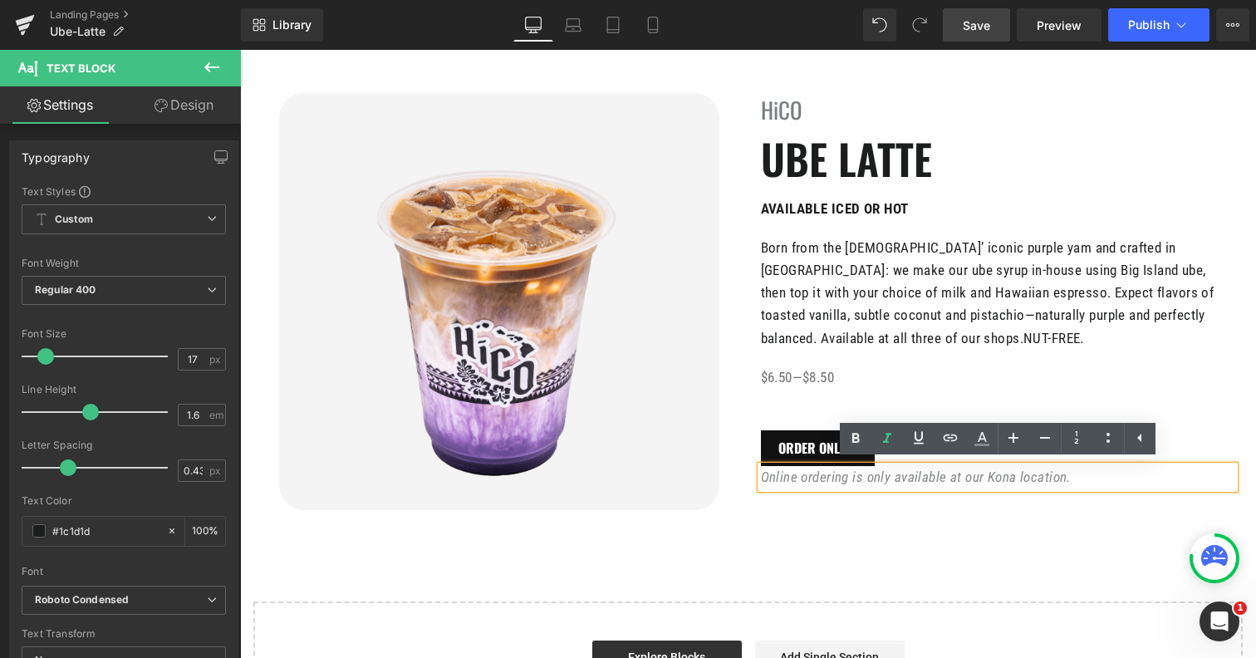
click at [950, 13] on link "Save" at bounding box center [976, 24] width 67 height 33
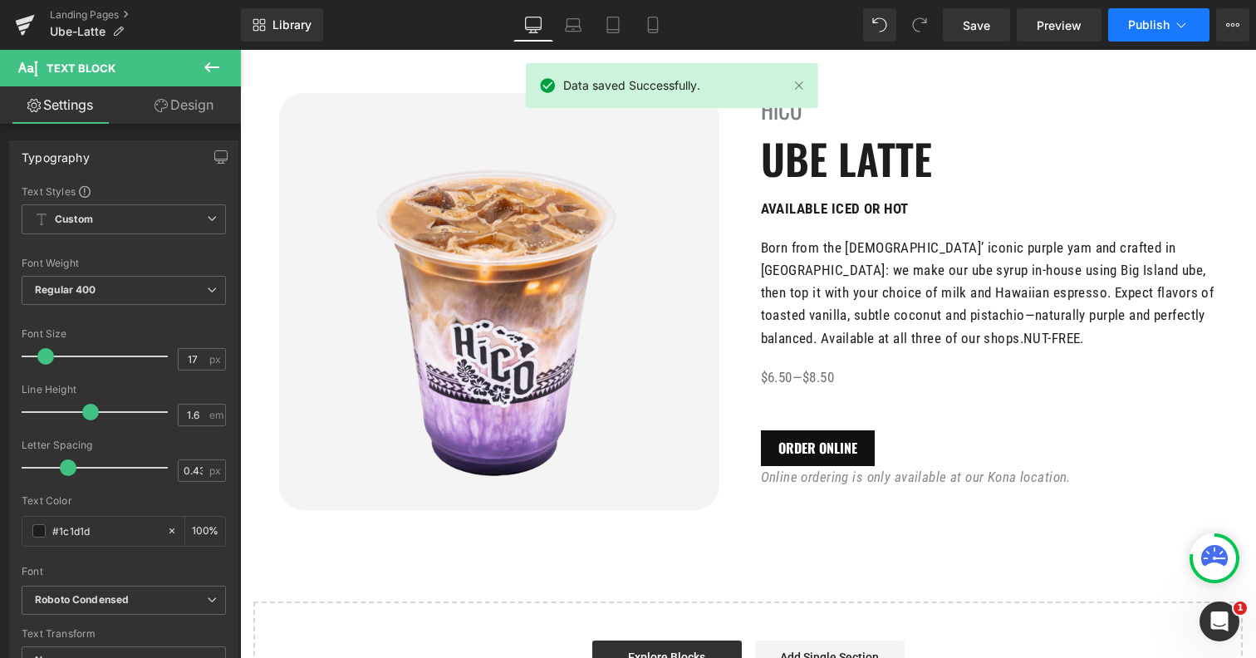
click at [1162, 39] on button "Publish" at bounding box center [1158, 24] width 101 height 33
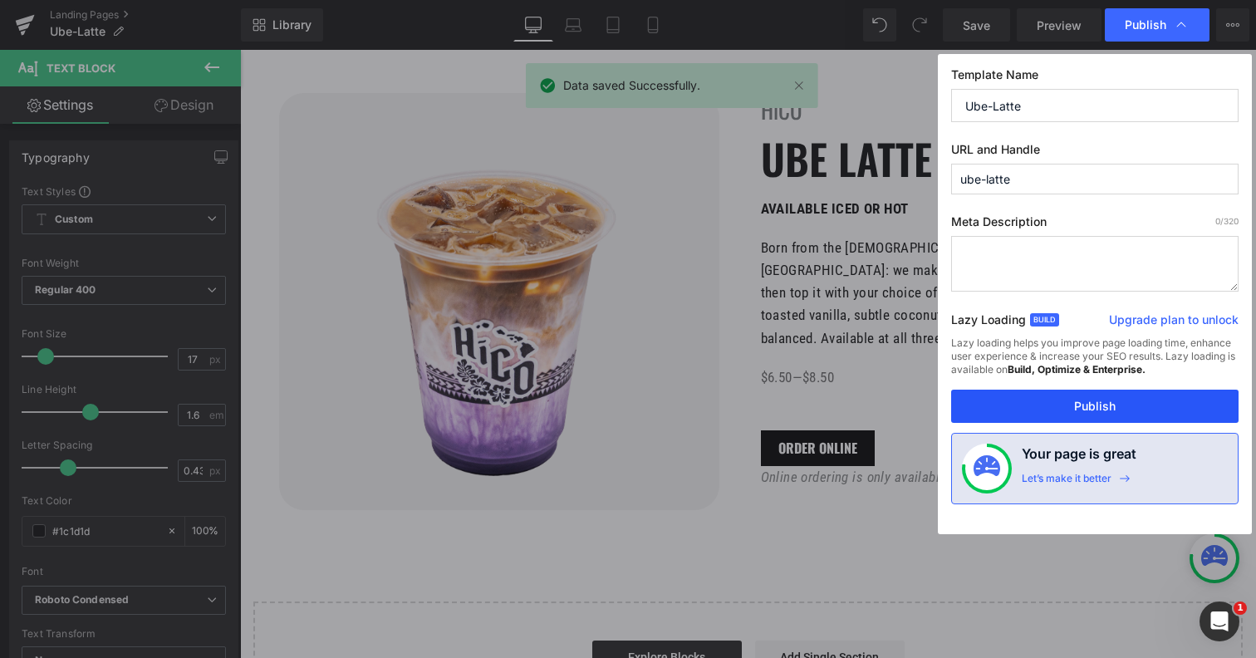
drag, startPoint x: 1002, startPoint y: 402, endPoint x: 697, endPoint y: 173, distance: 381.5
click at [1002, 402] on button "Publish" at bounding box center [1094, 406] width 287 height 33
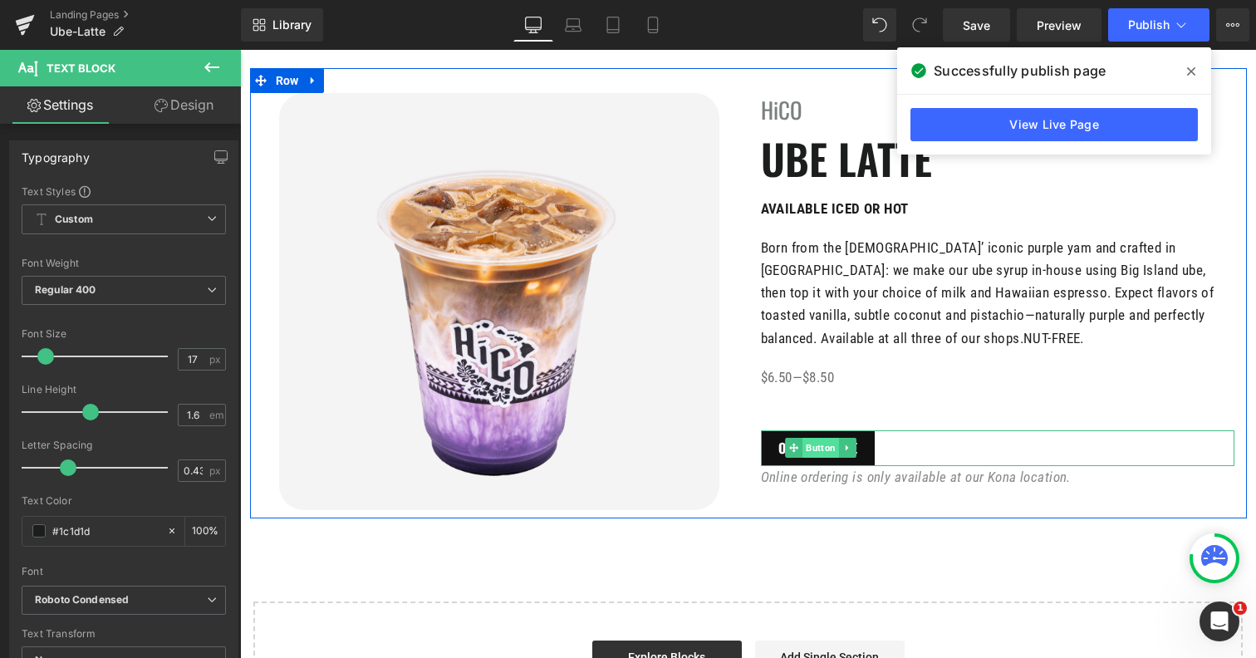
click at [812, 442] on span "Button" at bounding box center [820, 448] width 37 height 20
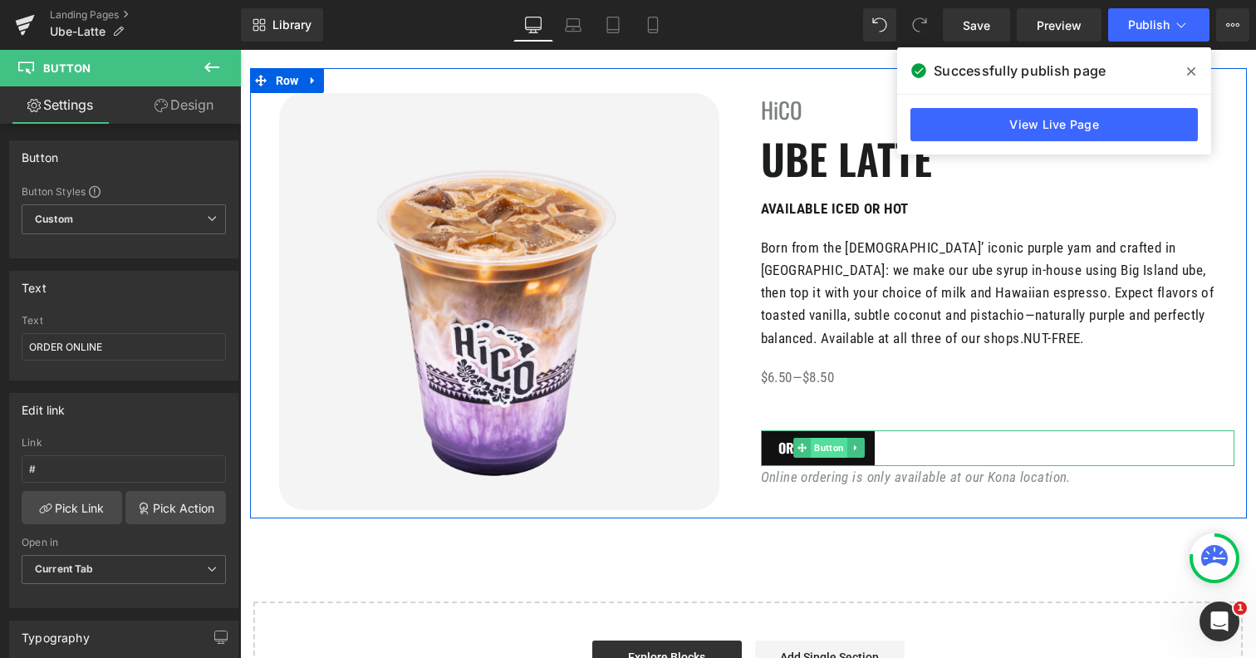
click at [812, 444] on span "Button" at bounding box center [829, 448] width 37 height 20
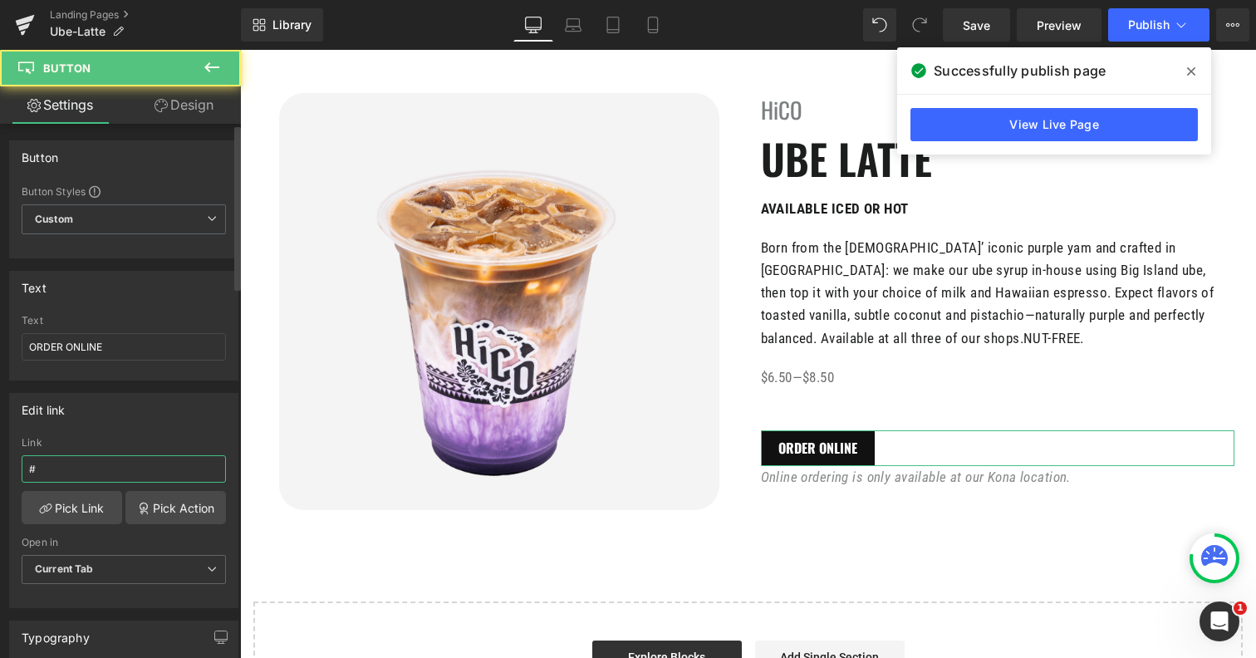
click at [95, 471] on input "#" at bounding box center [124, 468] width 204 height 27
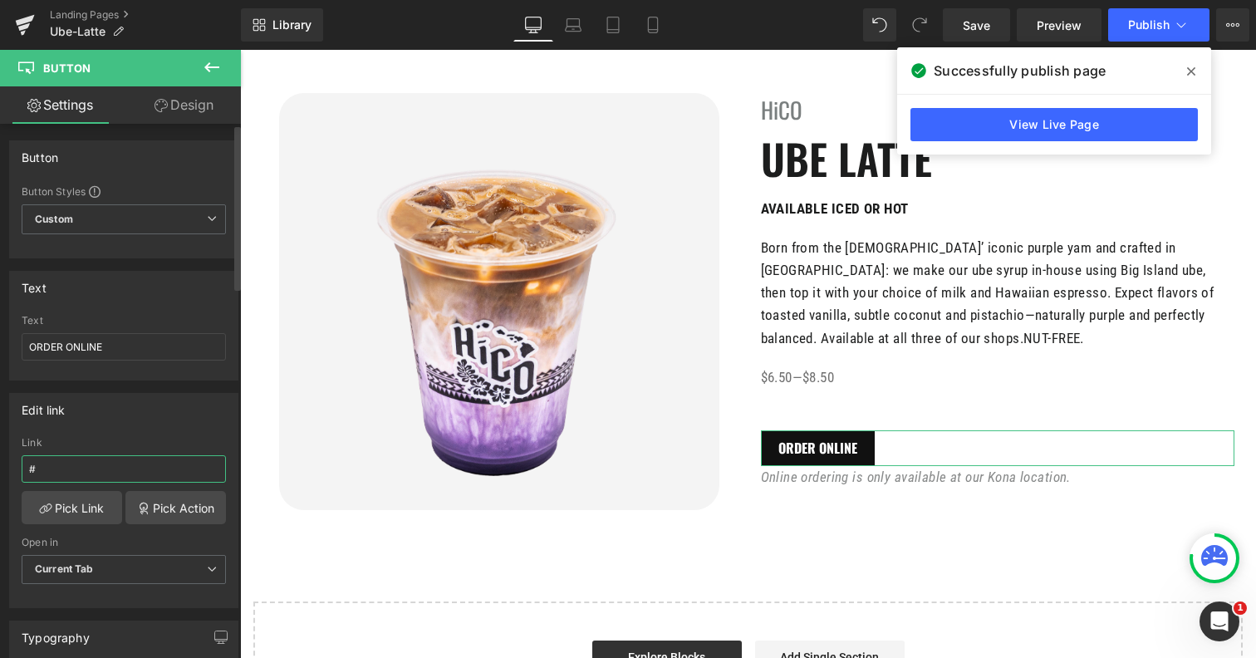
paste input "[URL][DOMAIN_NAME]"
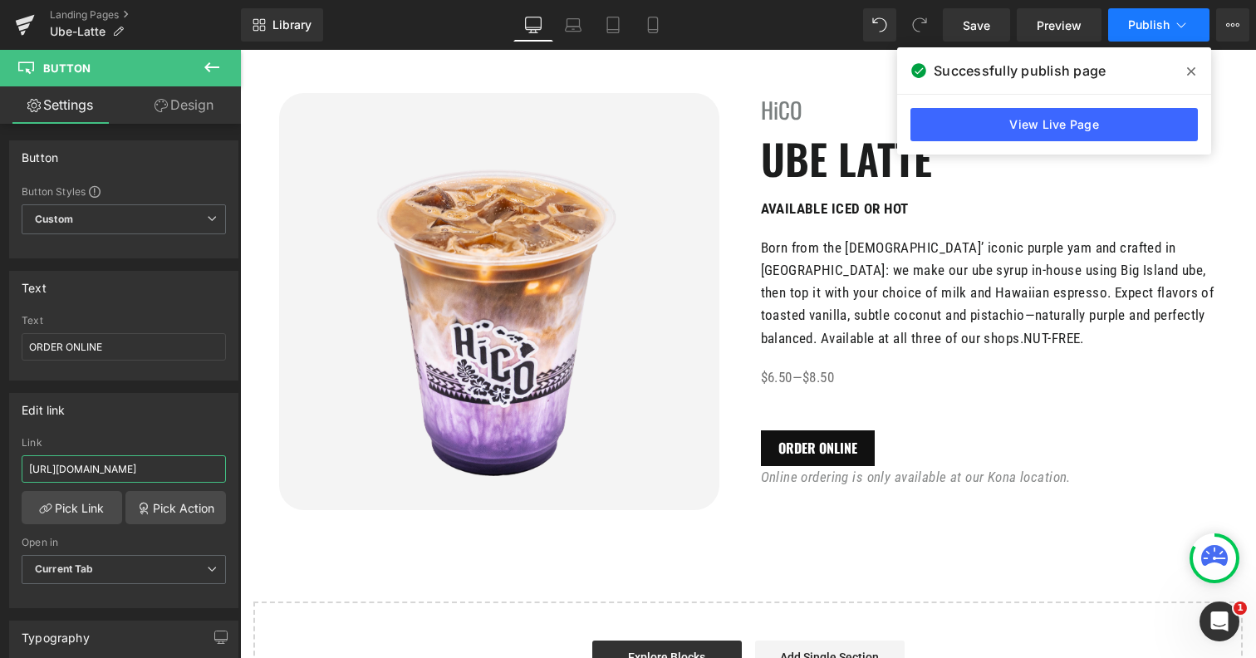
type input "[URL][DOMAIN_NAME]"
click at [1146, 29] on span "Publish" at bounding box center [1149, 24] width 42 height 13
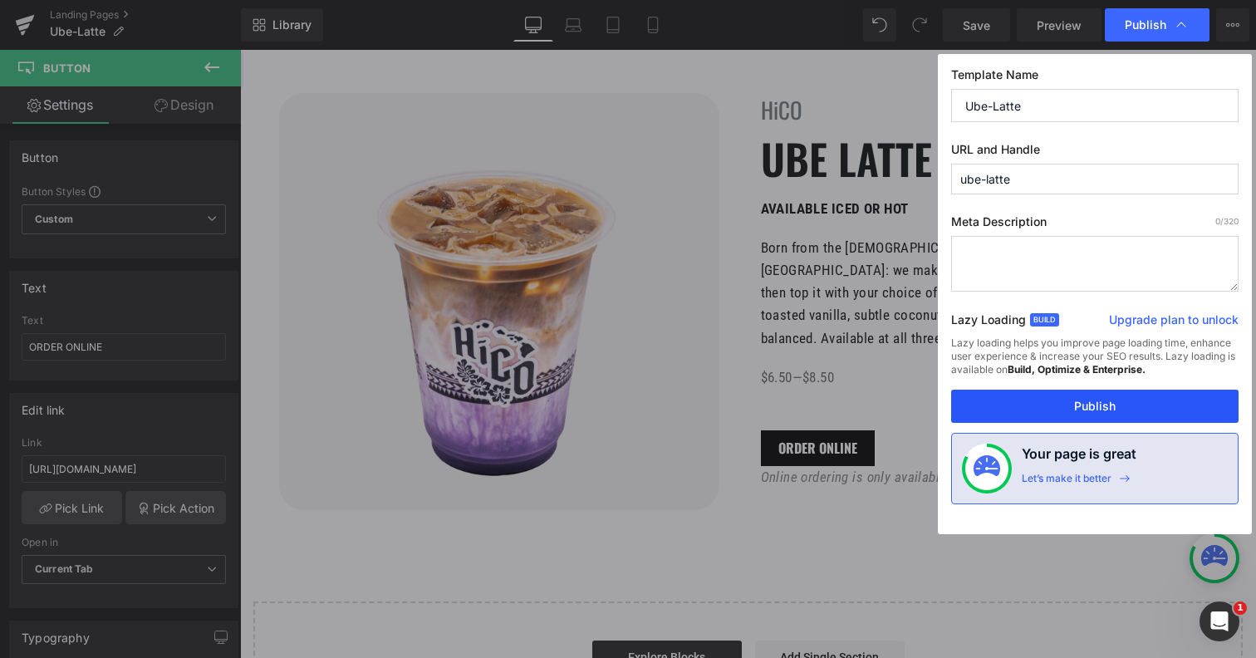
click at [1001, 409] on button "Publish" at bounding box center [1094, 406] width 287 height 33
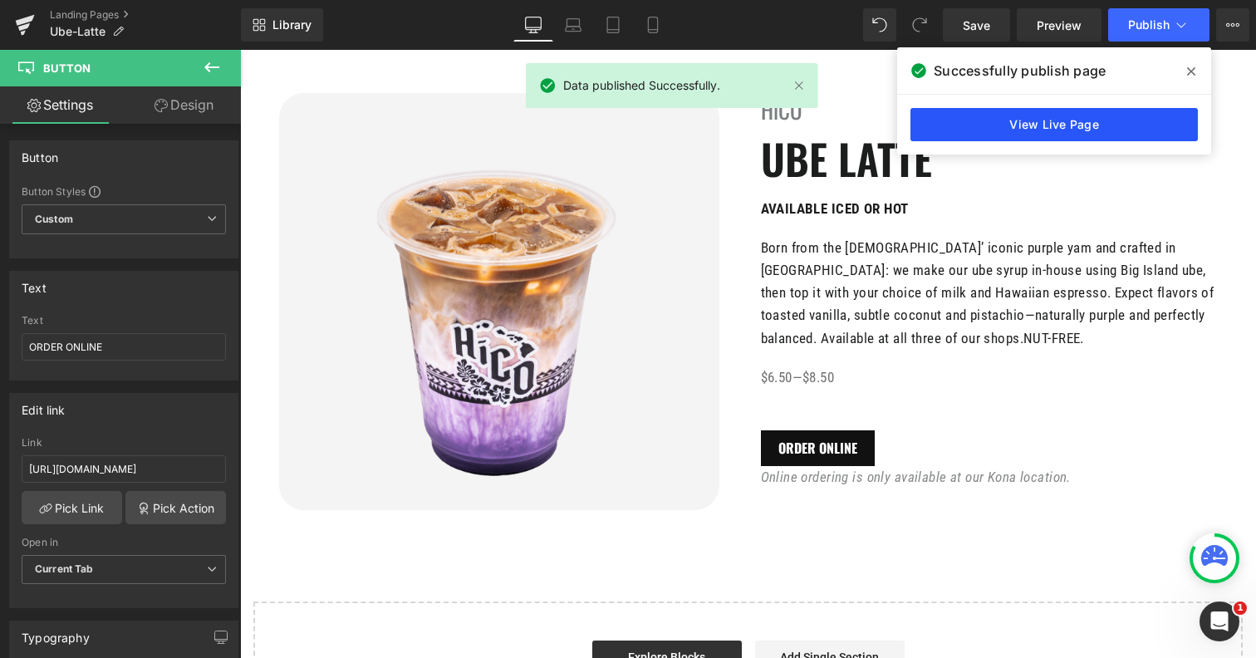
click at [1056, 124] on link "View Live Page" at bounding box center [1053, 124] width 287 height 33
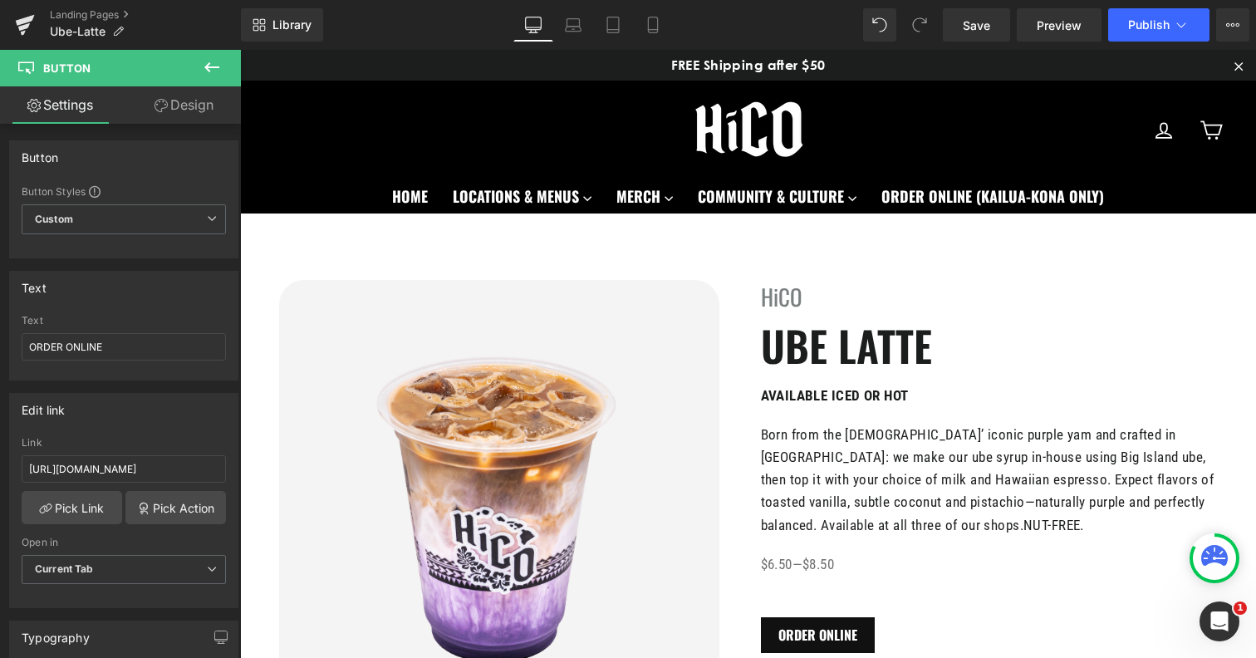
click at [211, 66] on icon at bounding box center [212, 67] width 20 height 20
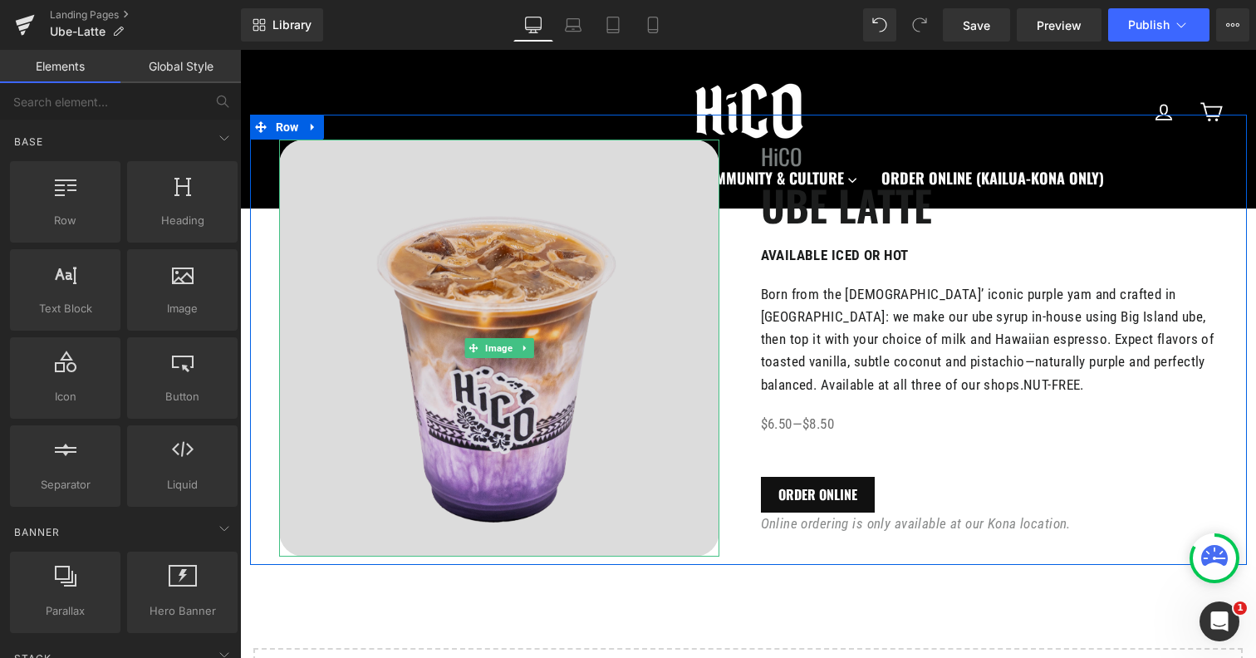
scroll to position [117, 0]
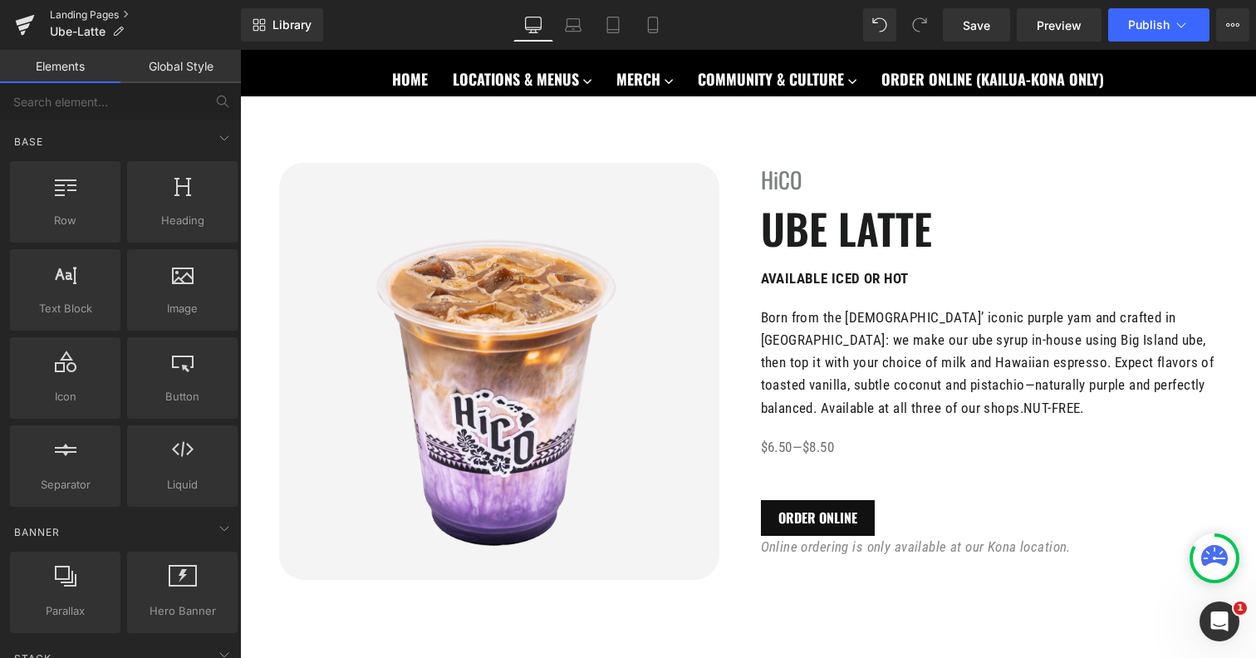
click at [82, 12] on link "Landing Pages" at bounding box center [145, 14] width 191 height 13
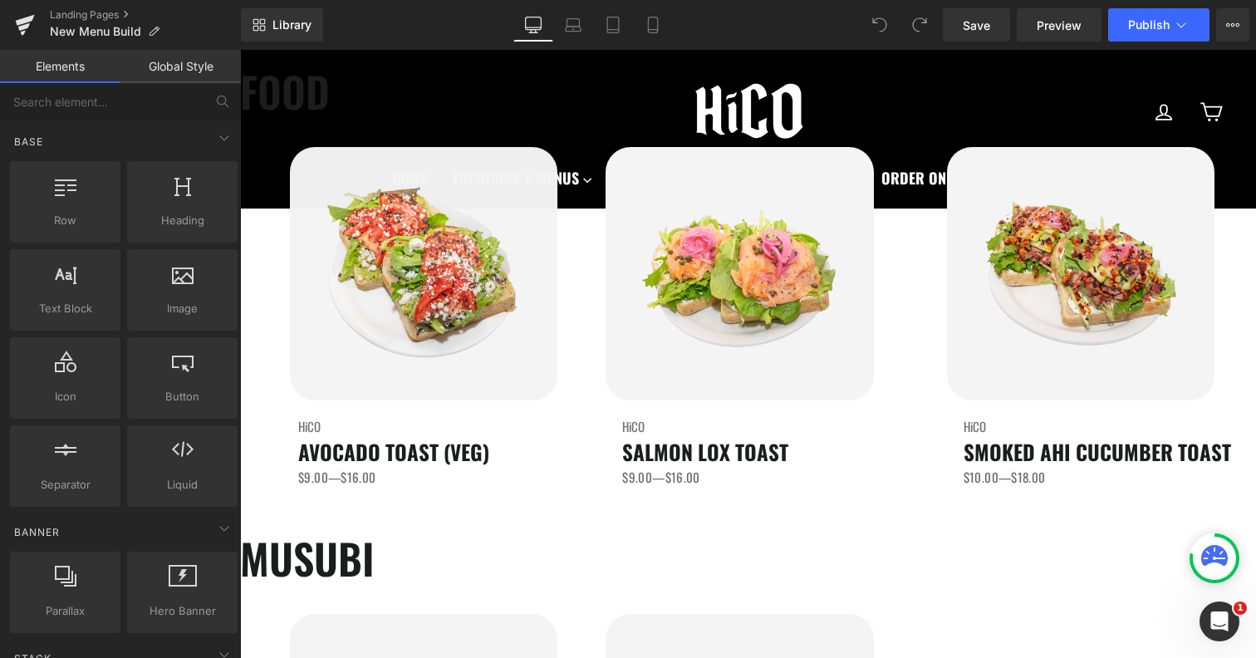
scroll to position [2515, 0]
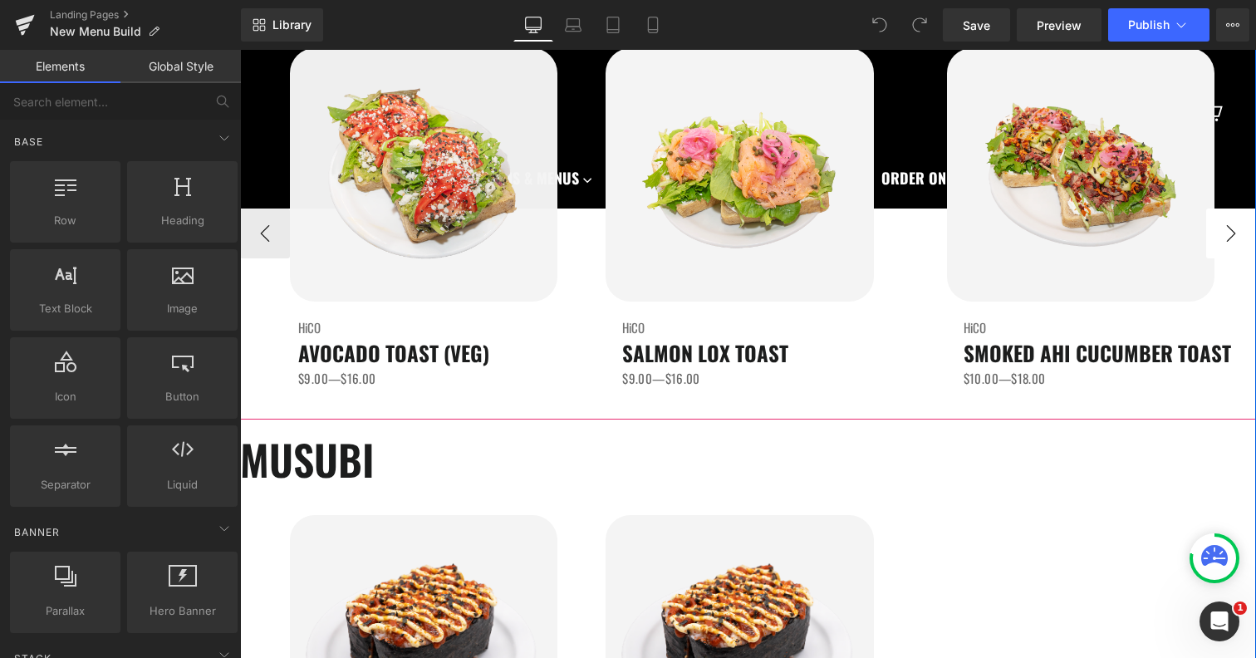
click at [1206, 258] on button "›" at bounding box center [1231, 234] width 50 height 50
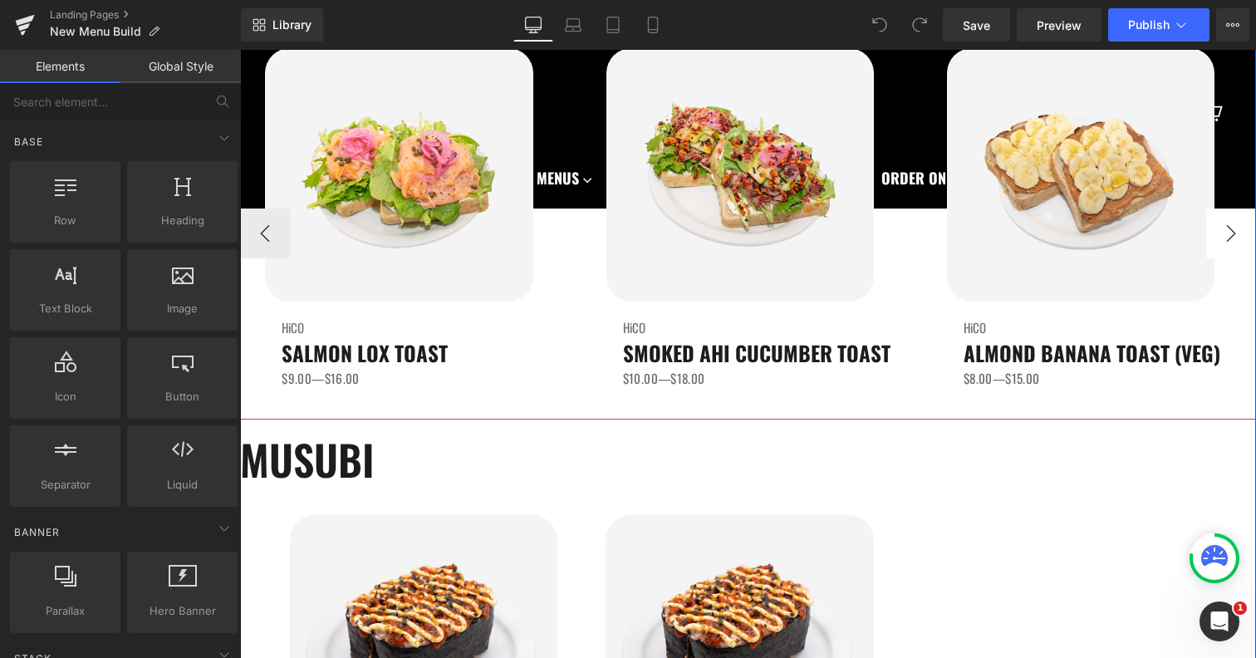
click at [1206, 258] on button "›" at bounding box center [1231, 234] width 50 height 50
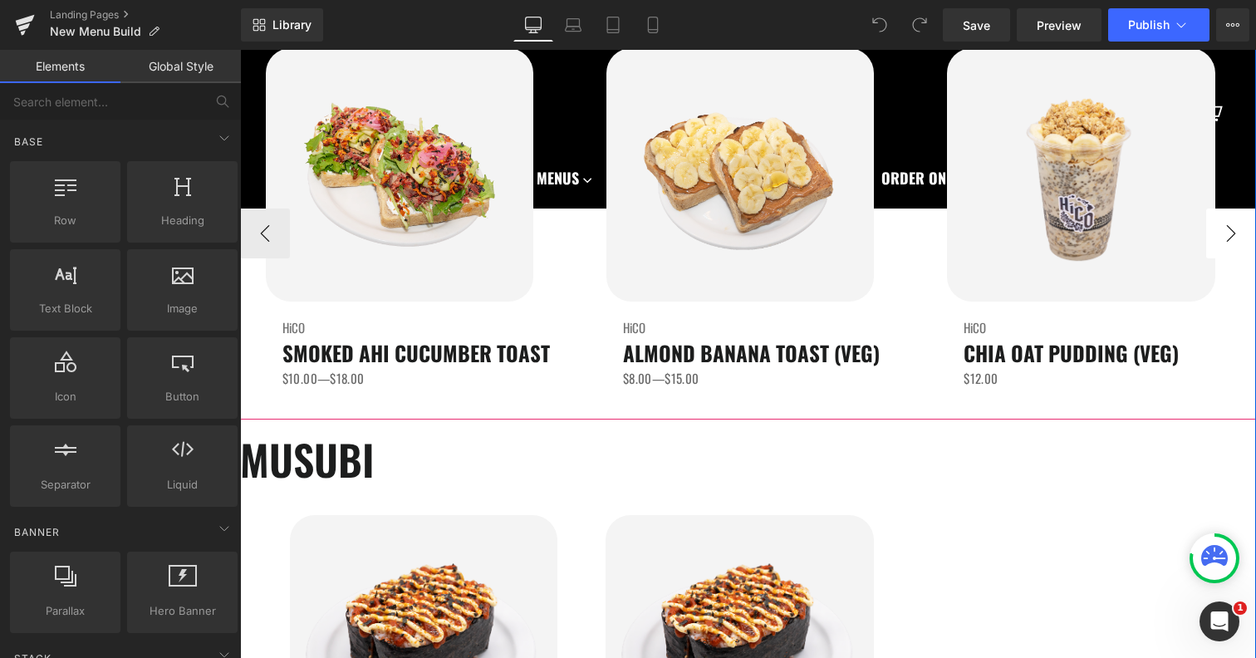
click at [1206, 258] on button "›" at bounding box center [1231, 234] width 50 height 50
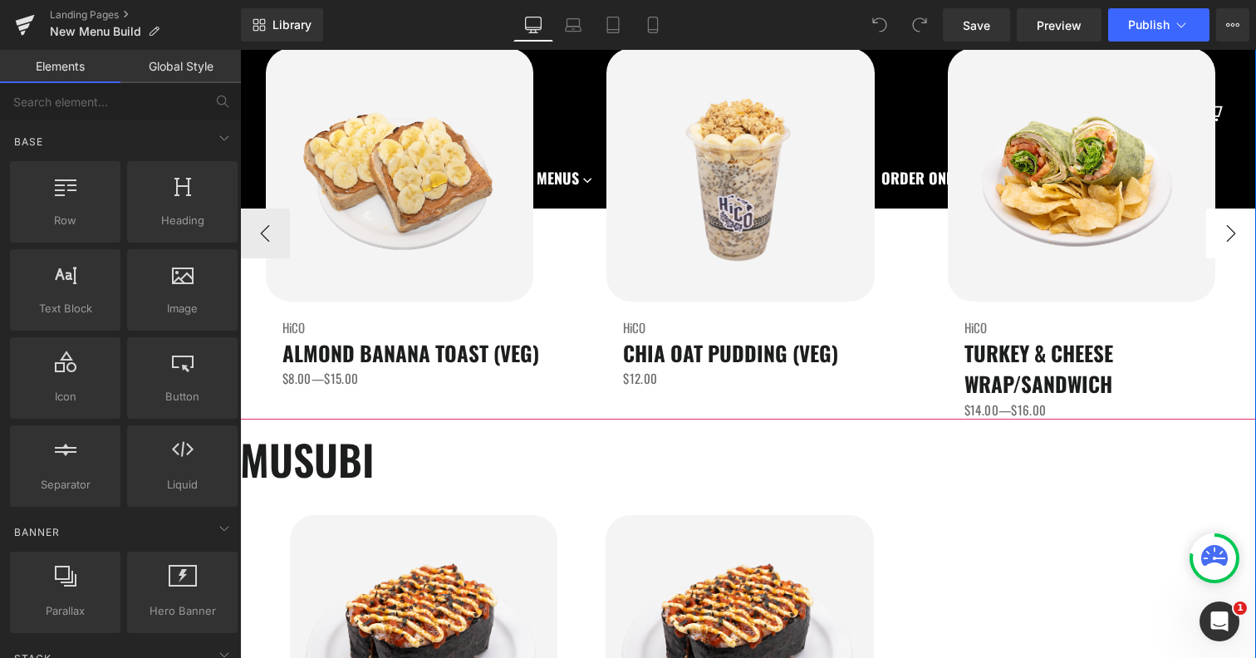
click at [1206, 258] on button "›" at bounding box center [1231, 234] width 50 height 50
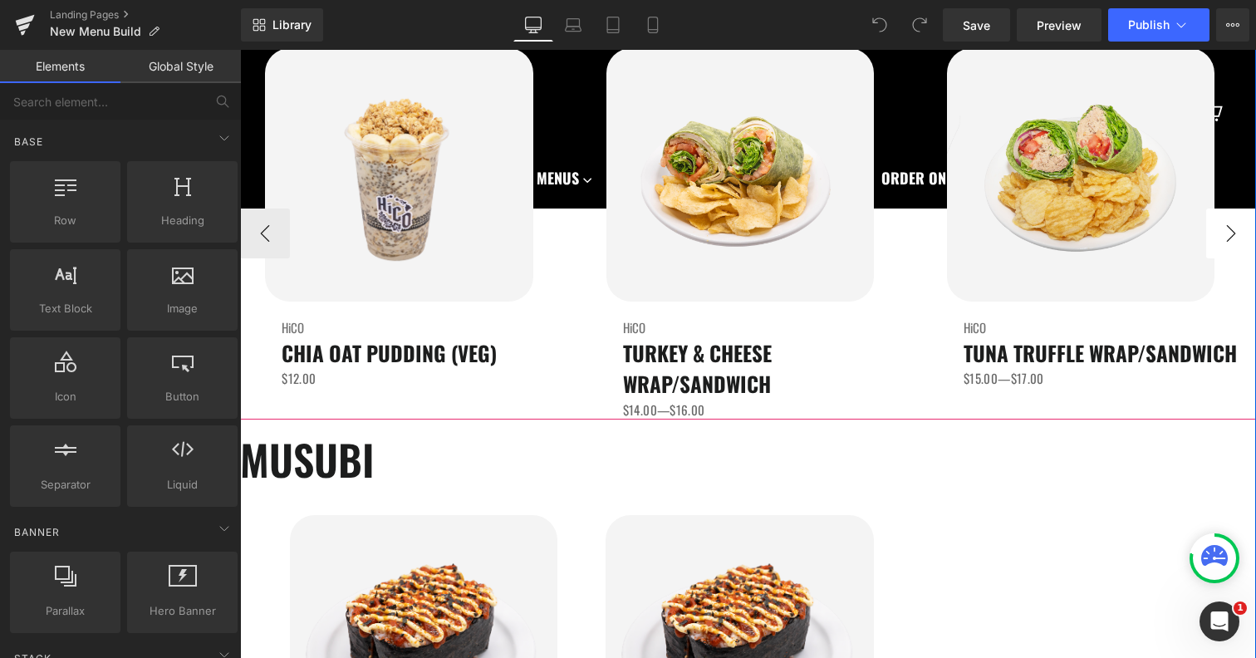
click at [1206, 258] on button "›" at bounding box center [1231, 234] width 50 height 50
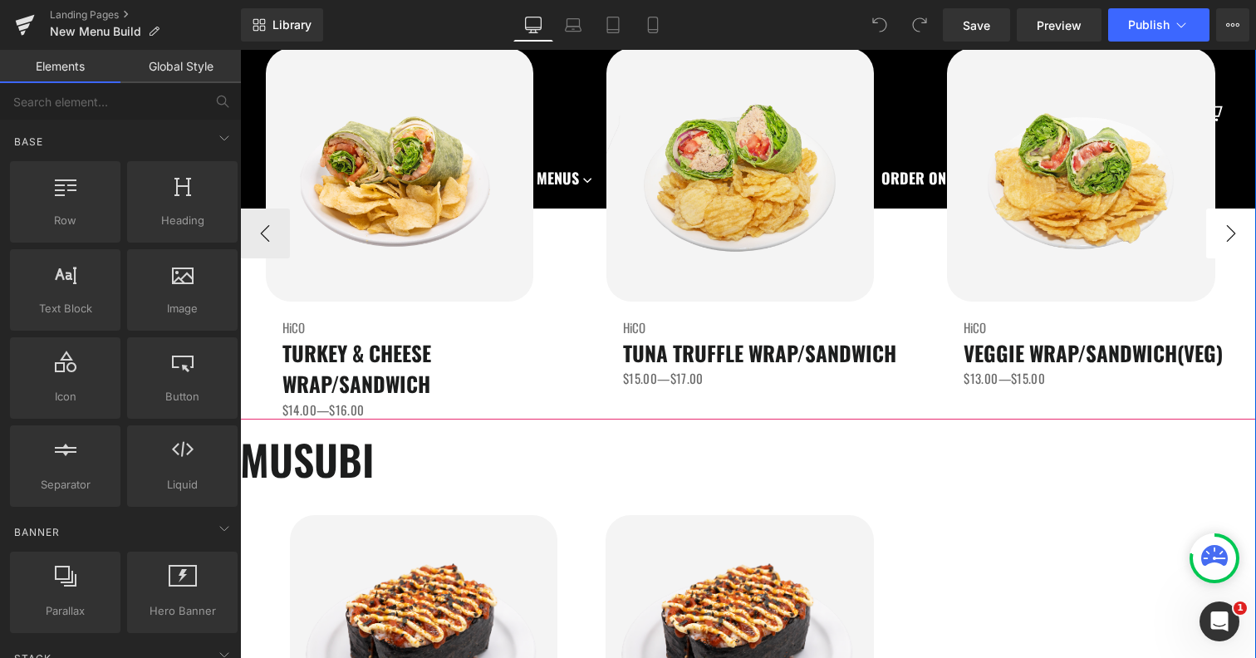
click at [1206, 258] on button "›" at bounding box center [1231, 234] width 50 height 50
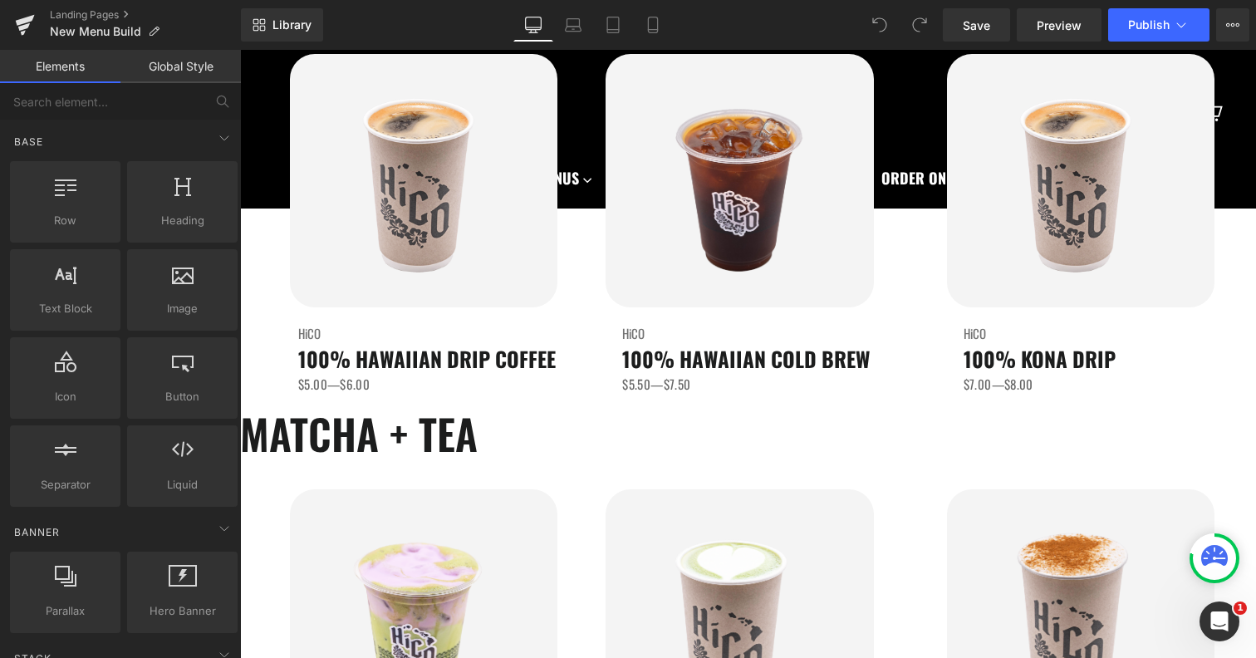
scroll to position [1006, 0]
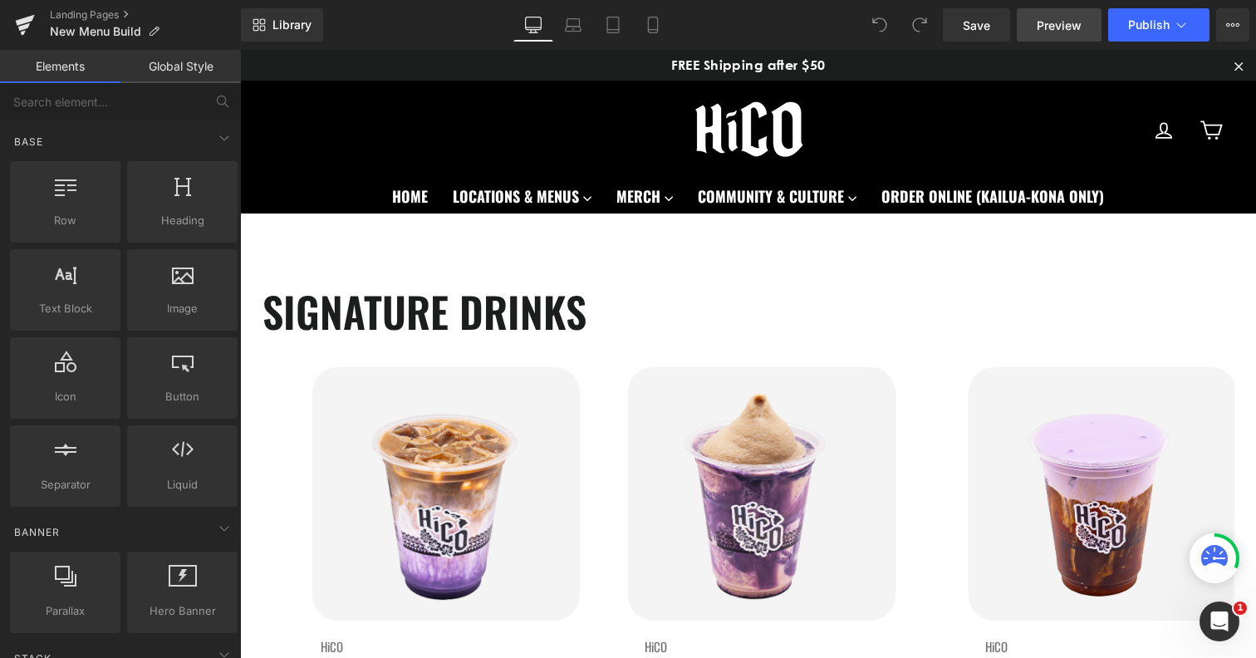
click at [1057, 32] on span "Preview" at bounding box center [1059, 25] width 45 height 17
